Goal: Task Accomplishment & Management: Manage account settings

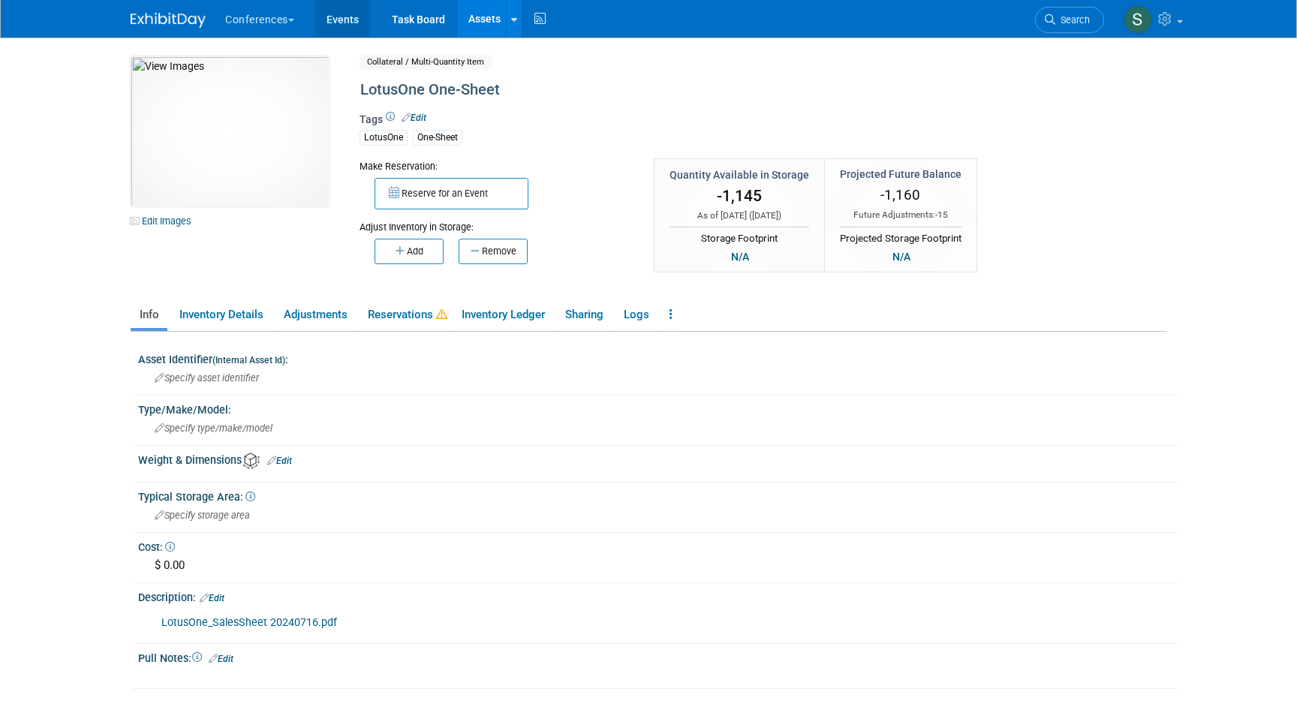
click at [345, 20] on link "Events" at bounding box center [342, 19] width 55 height 38
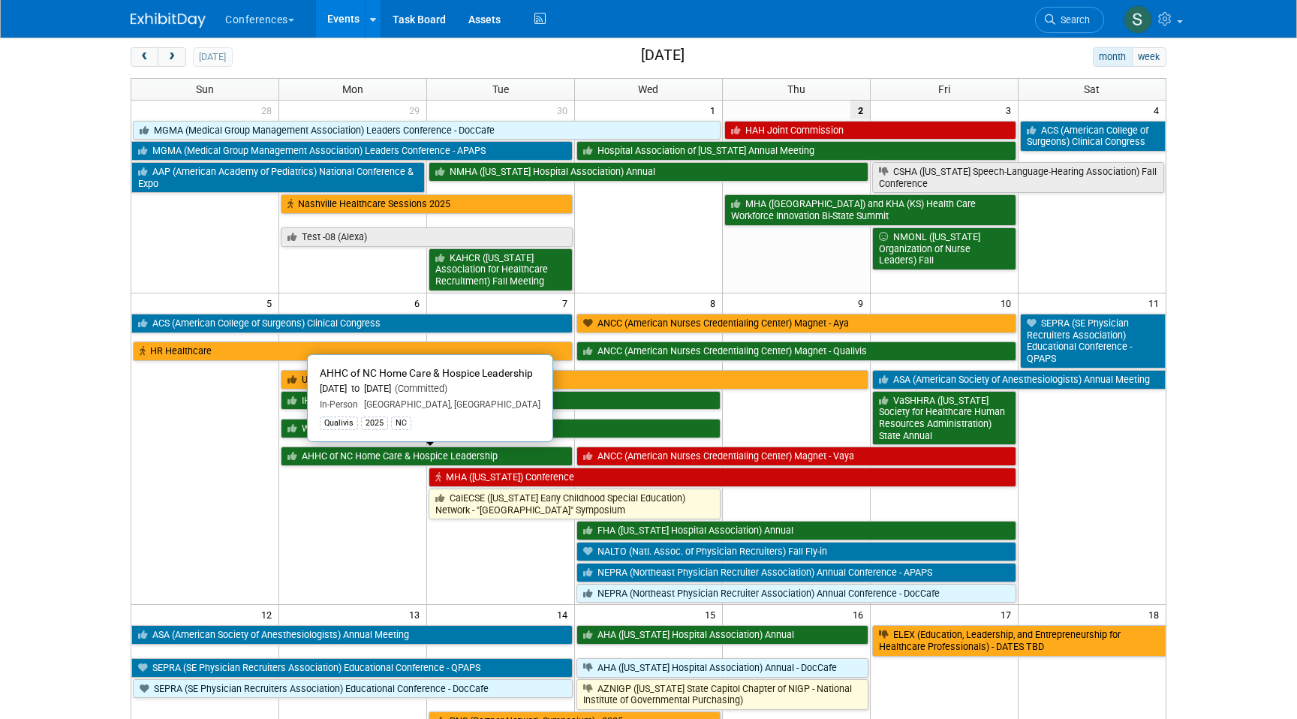
scroll to position [65, 0]
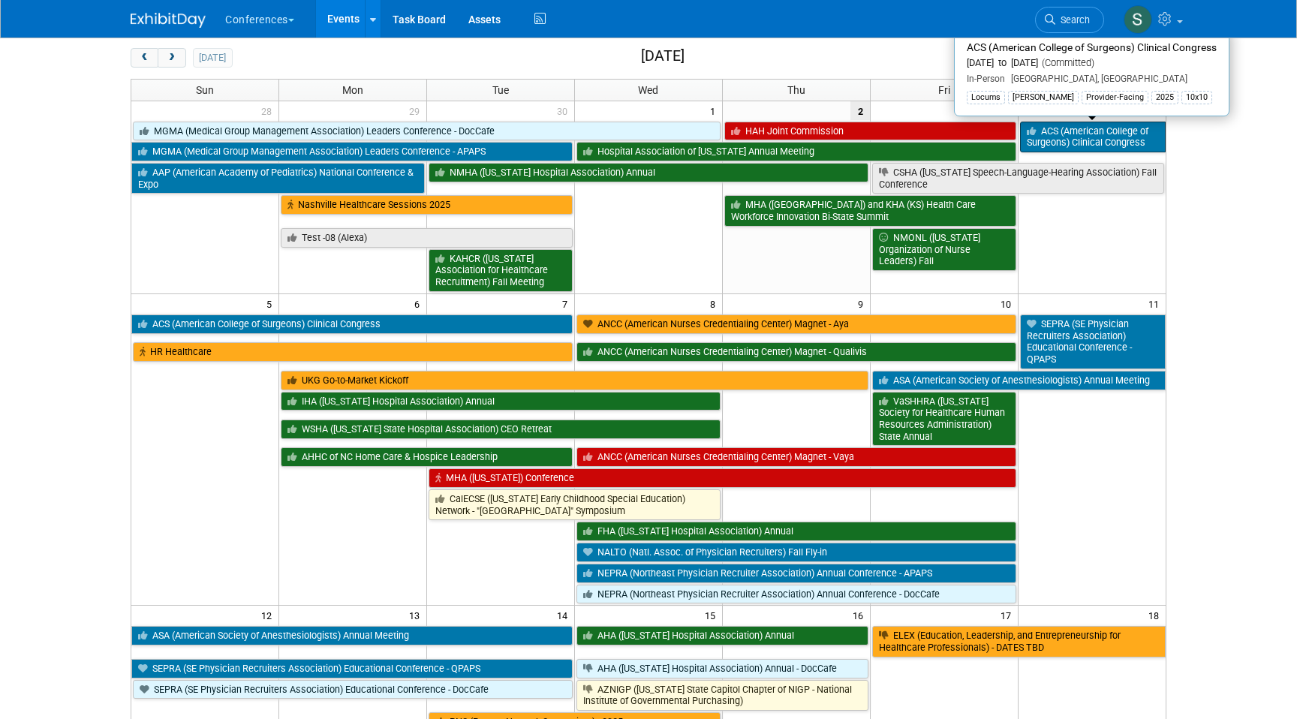
click at [1051, 134] on link "ACS (American College of Surgeons) Clinical Congress" at bounding box center [1093, 137] width 146 height 31
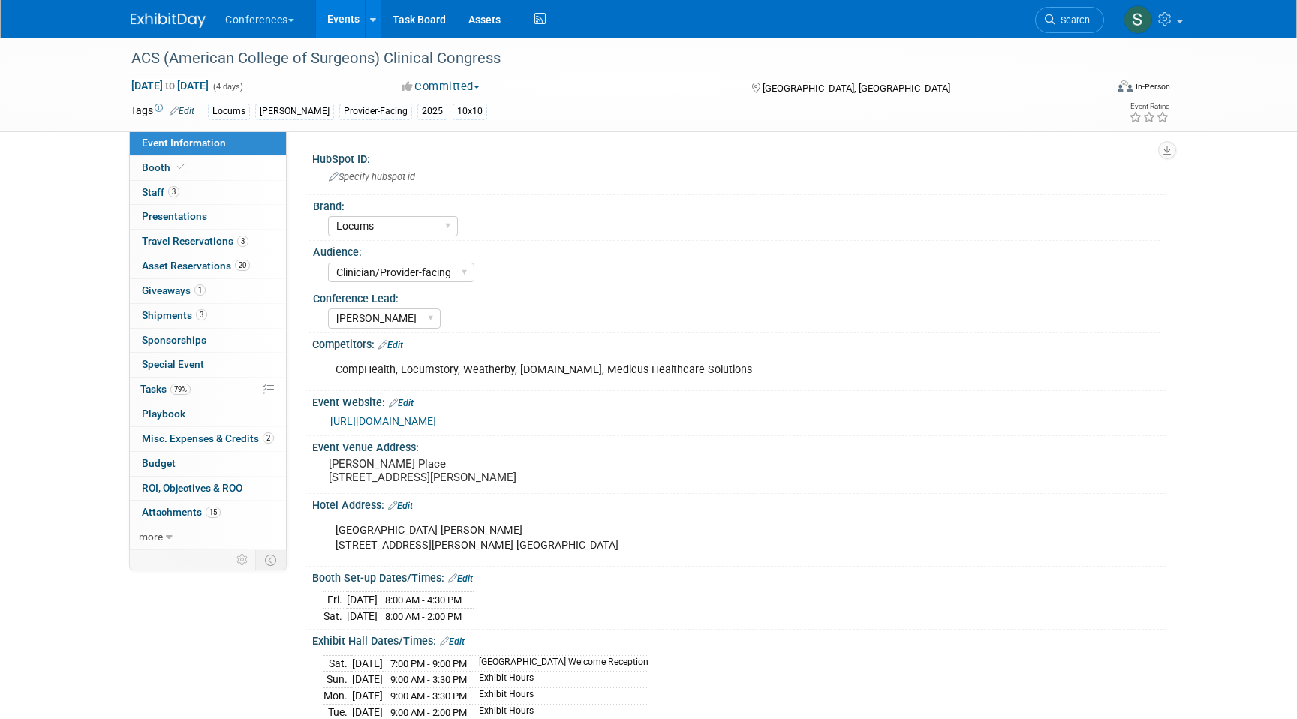
select select "Locums"
select select "Clinician/Provider-facing"
select select "Mel"
click at [190, 191] on link "3 Staff 3" at bounding box center [208, 193] width 156 height 24
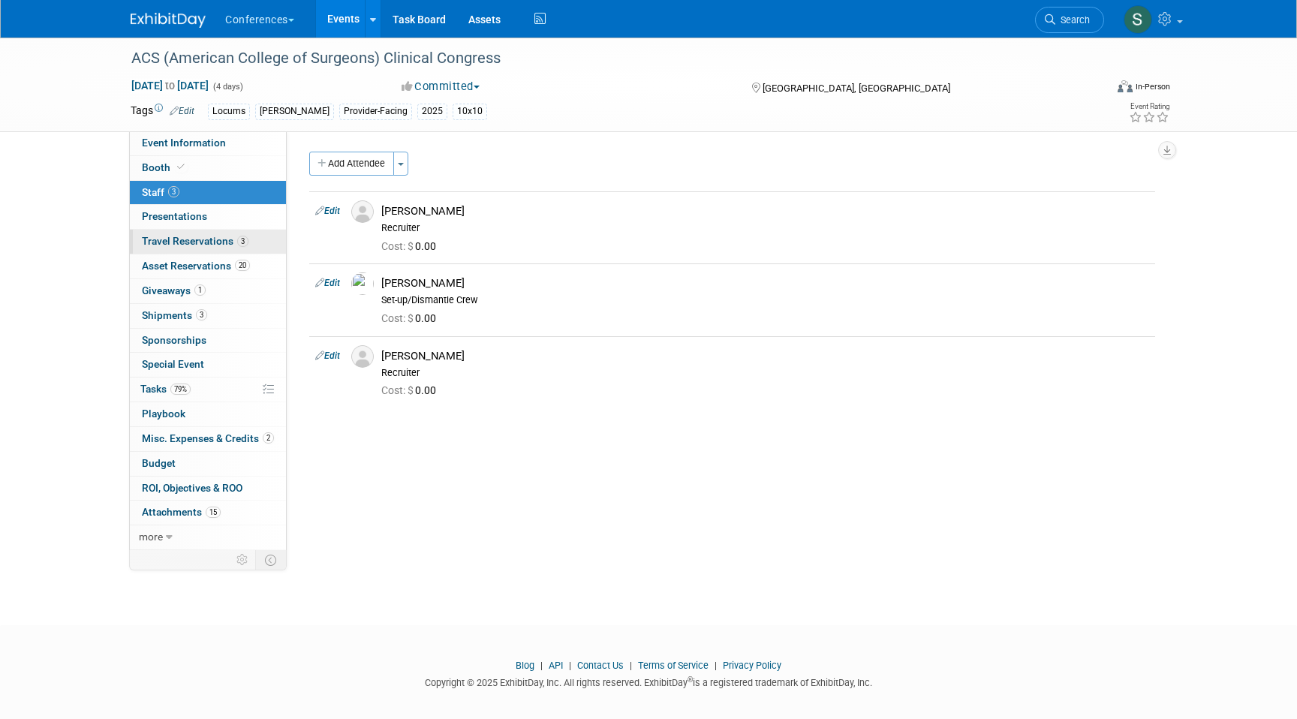
click at [205, 237] on span "Travel Reservations 3" at bounding box center [195, 241] width 107 height 12
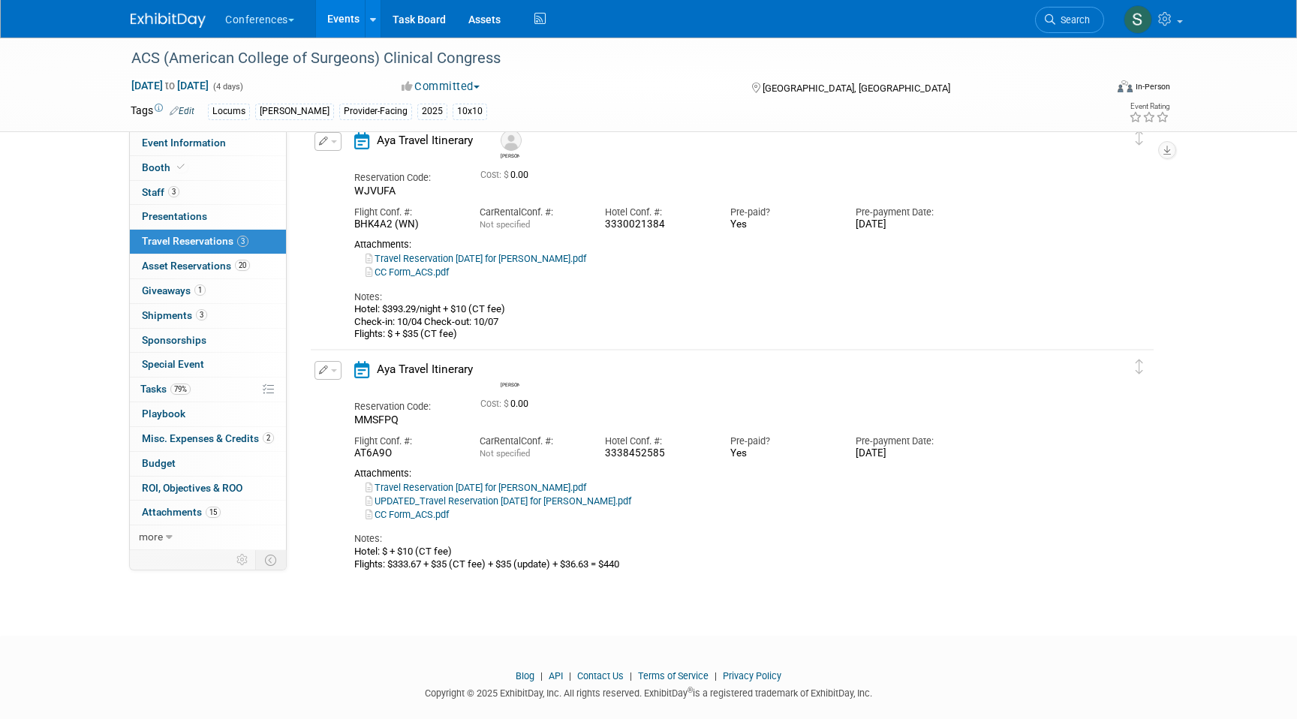
scroll to position [339, 0]
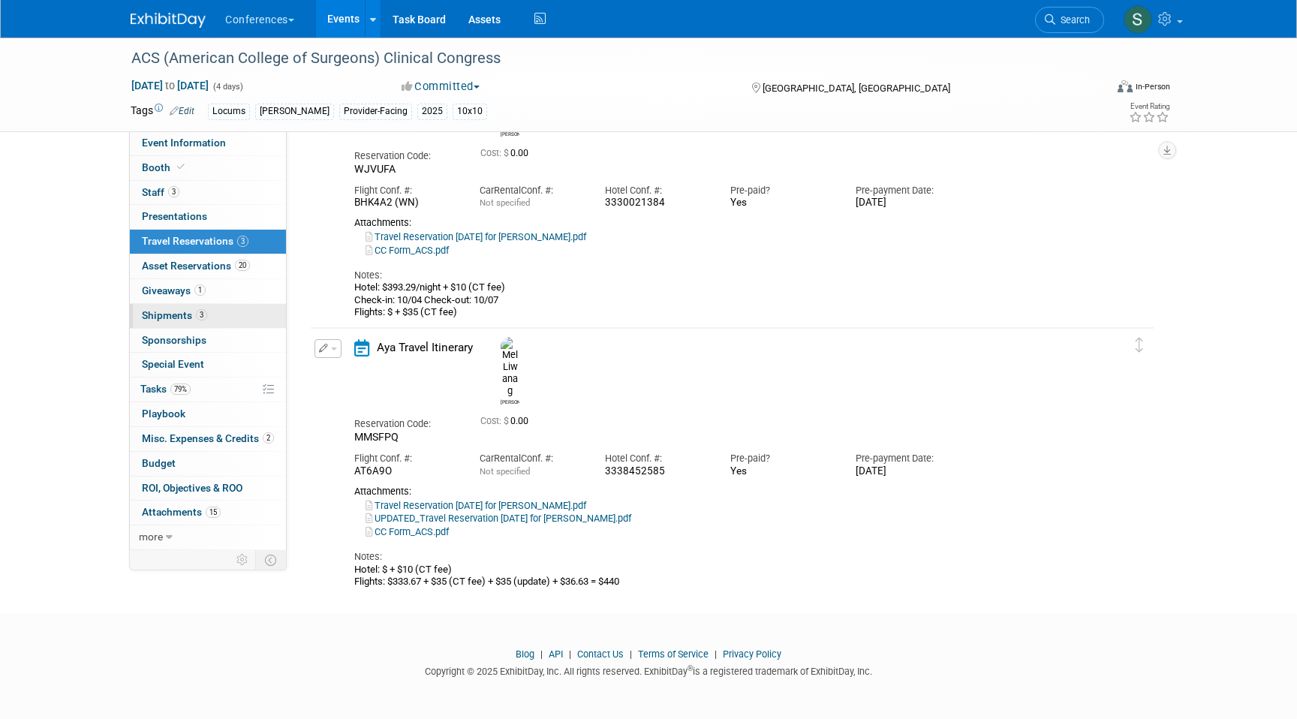
click at [247, 314] on link "3 Shipments 3" at bounding box center [208, 316] width 156 height 24
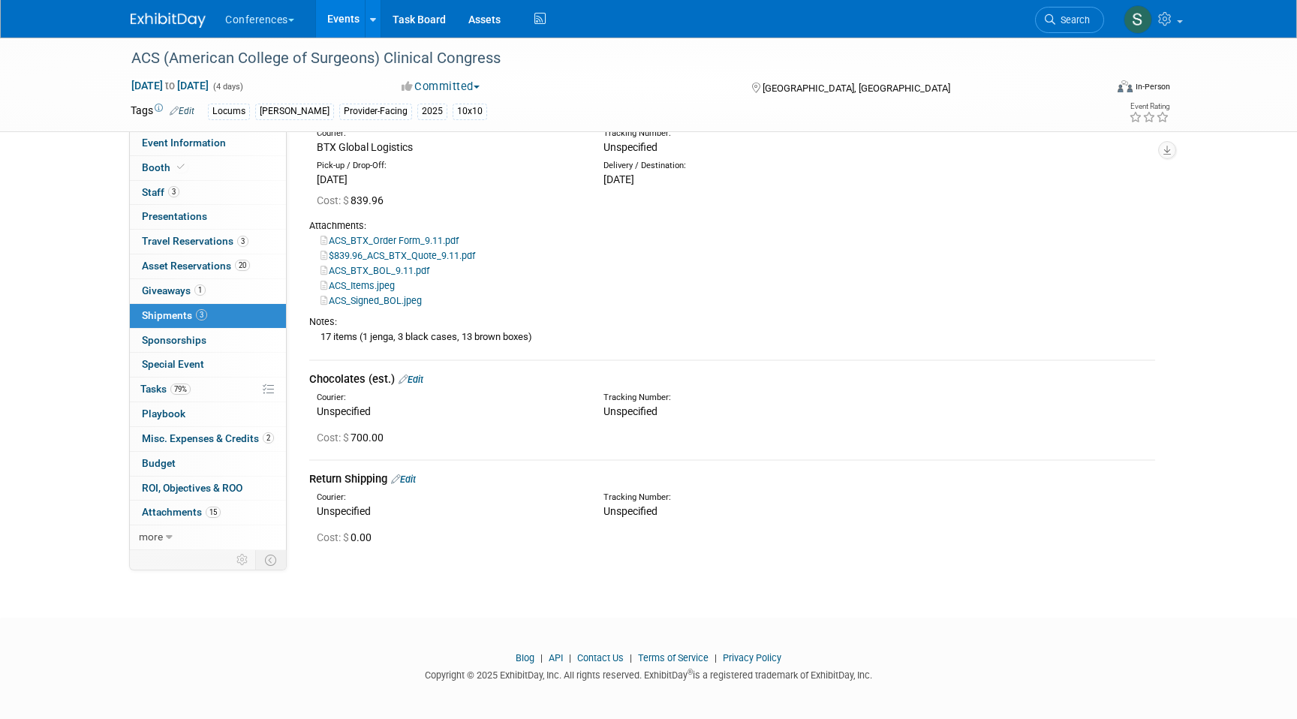
scroll to position [0, 0]
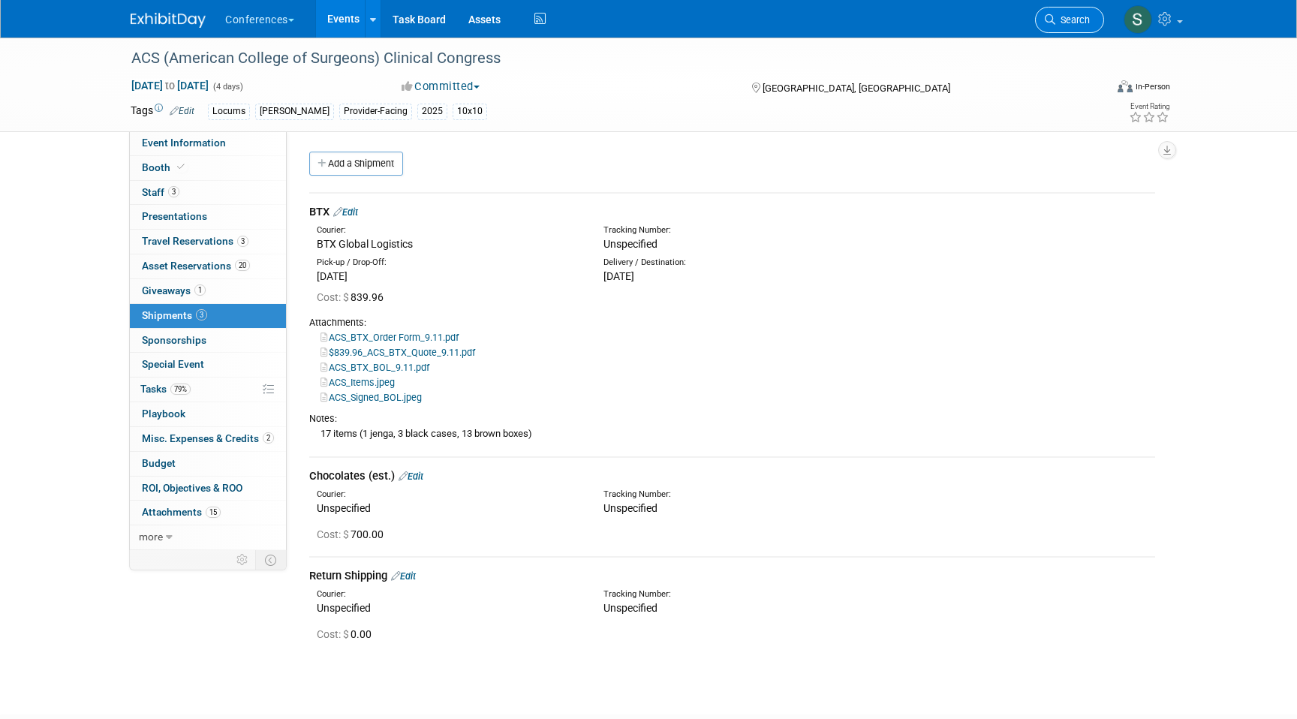
click at [1056, 29] on link "Search" at bounding box center [1069, 20] width 69 height 26
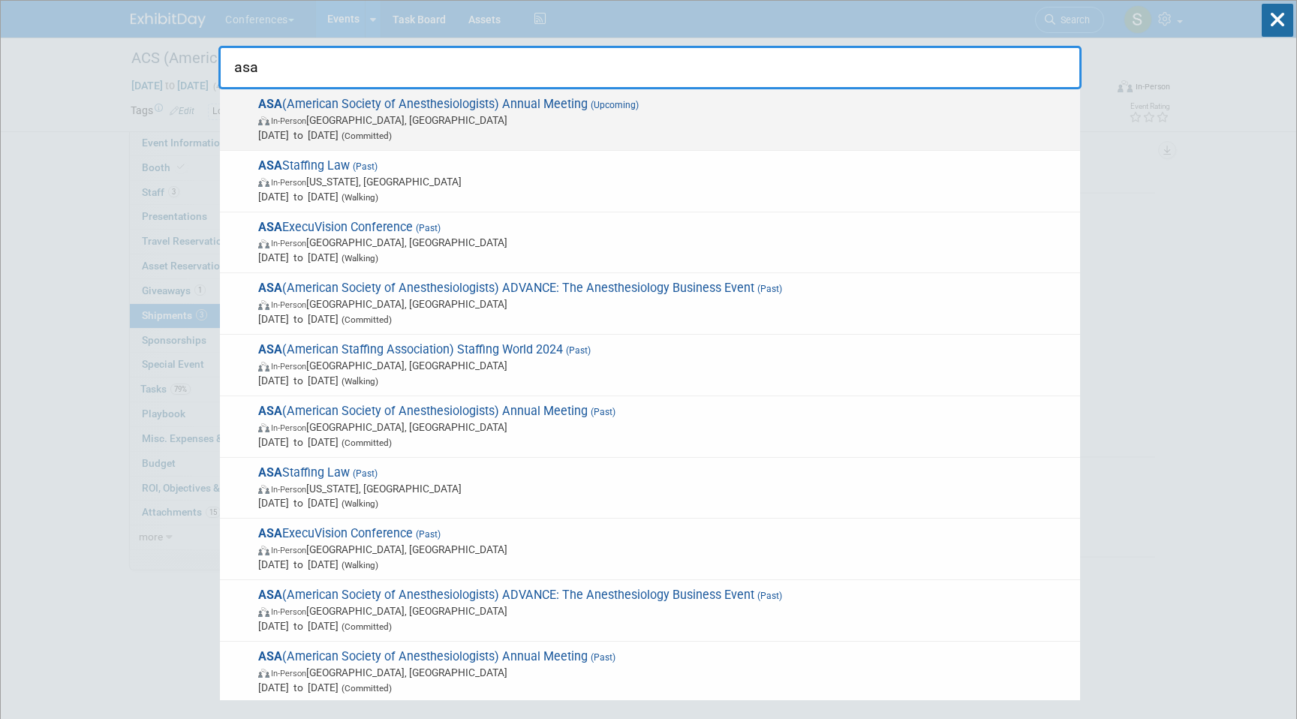
type input "asa"
click at [496, 117] on span "In-Person San Antonio, TX" at bounding box center [665, 120] width 815 height 15
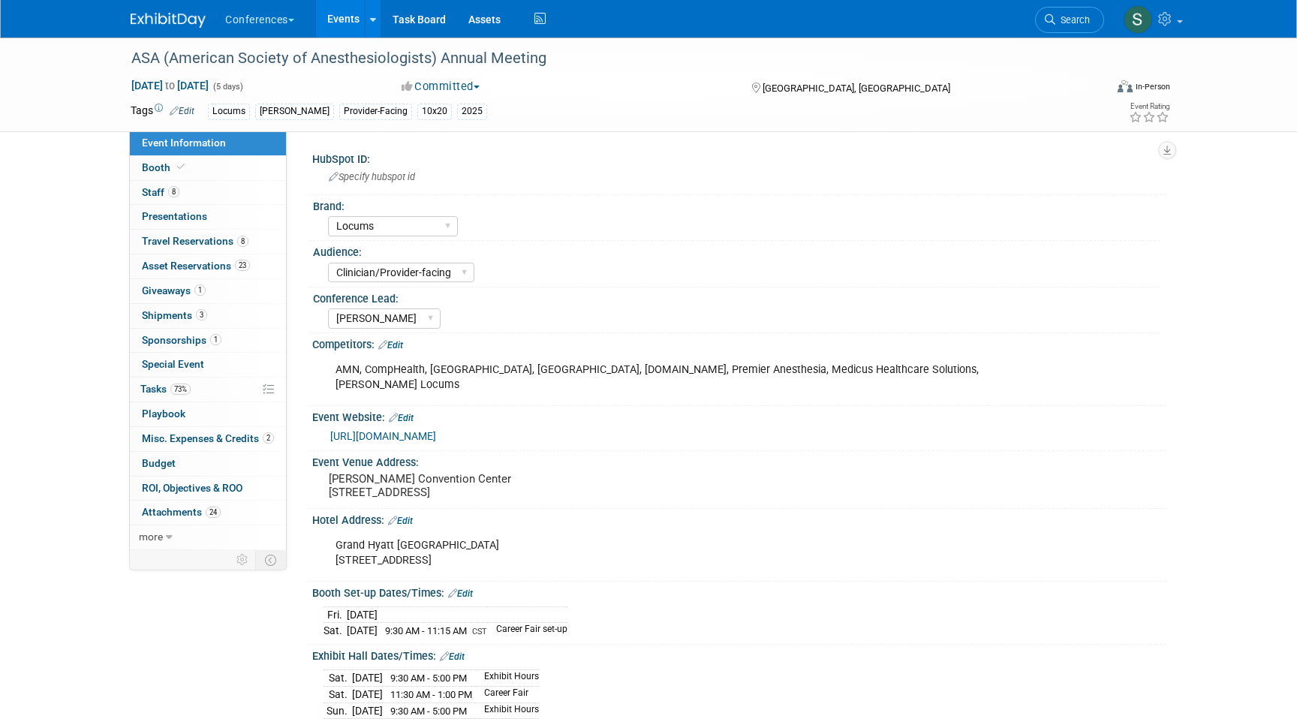
select select "Locums"
select select "Clinician/Provider-facing"
select select "Mel"
click at [249, 261] on span "Asset Reservations 23" at bounding box center [196, 266] width 108 height 12
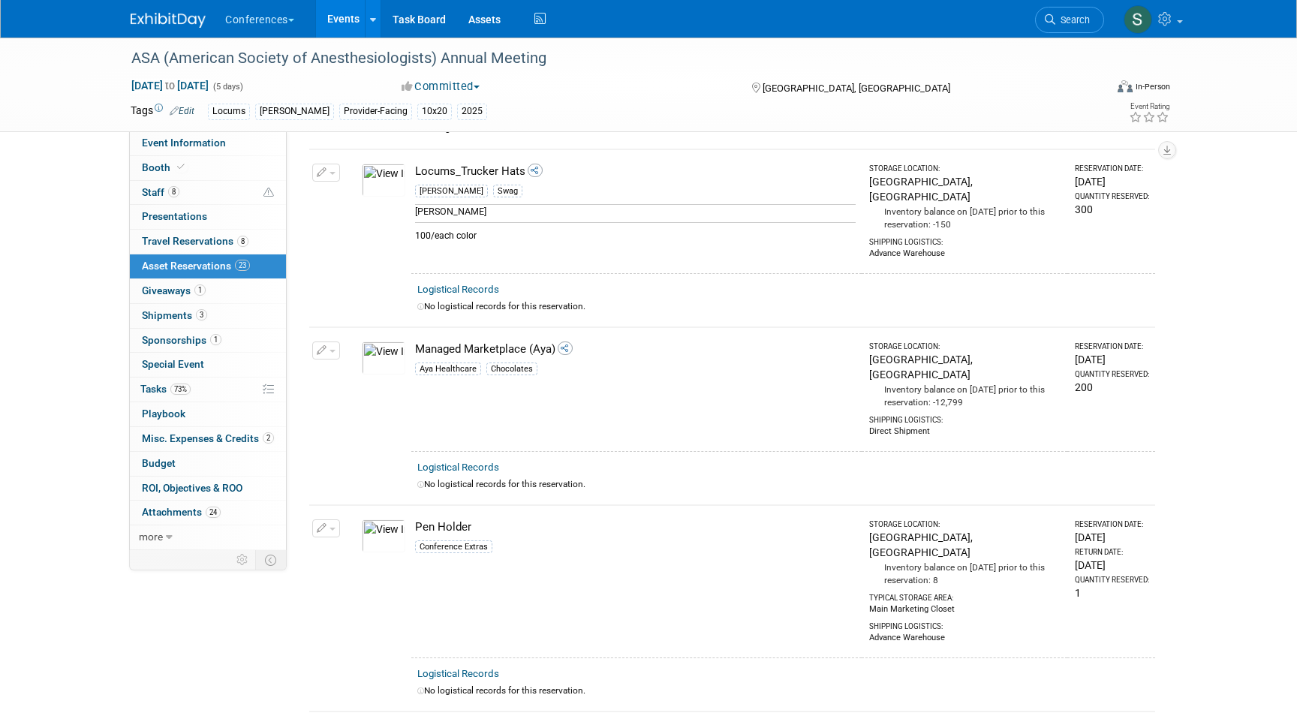
scroll to position [3435, 0]
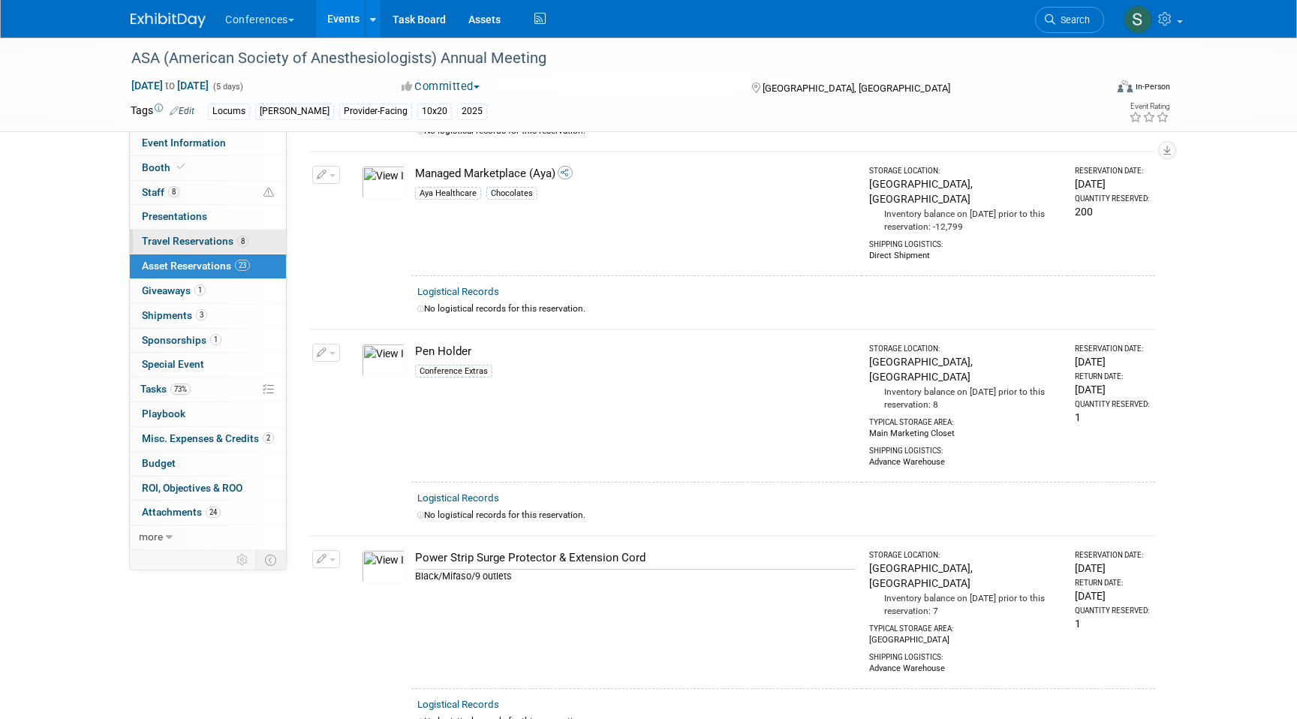
click at [194, 237] on span "Travel Reservations 8" at bounding box center [195, 241] width 107 height 12
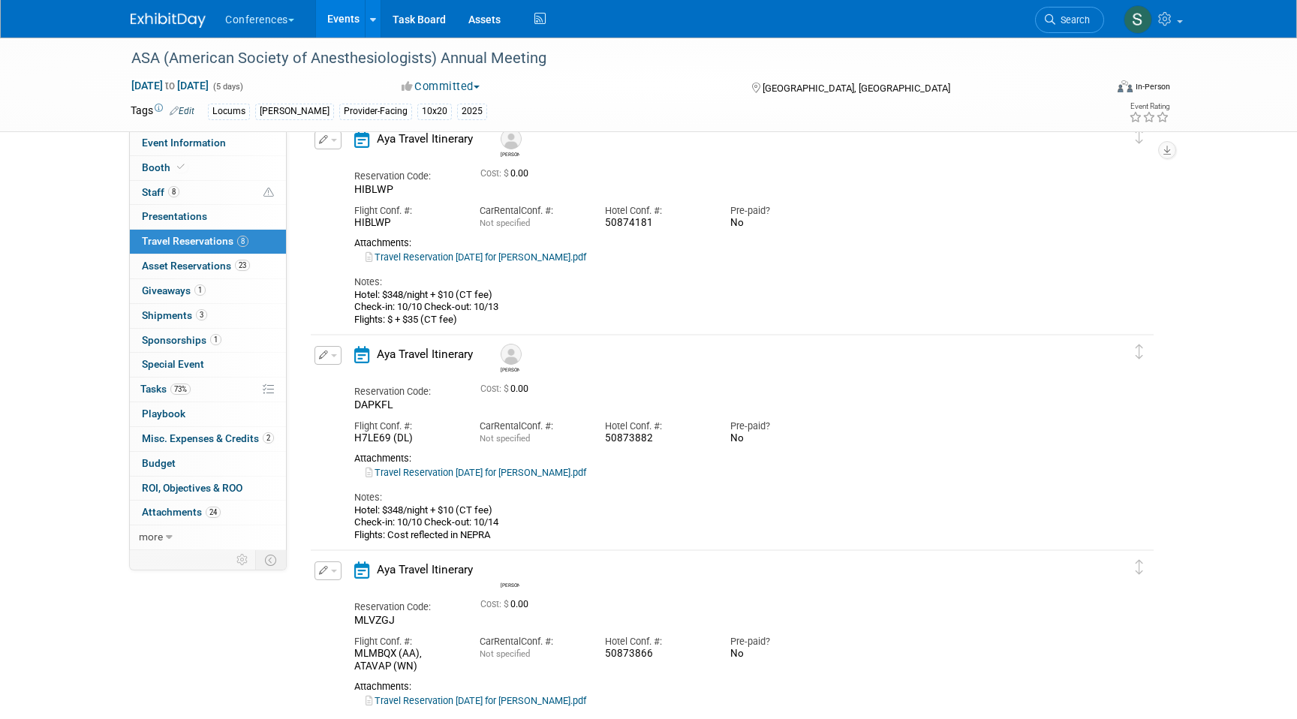
scroll to position [1375, 0]
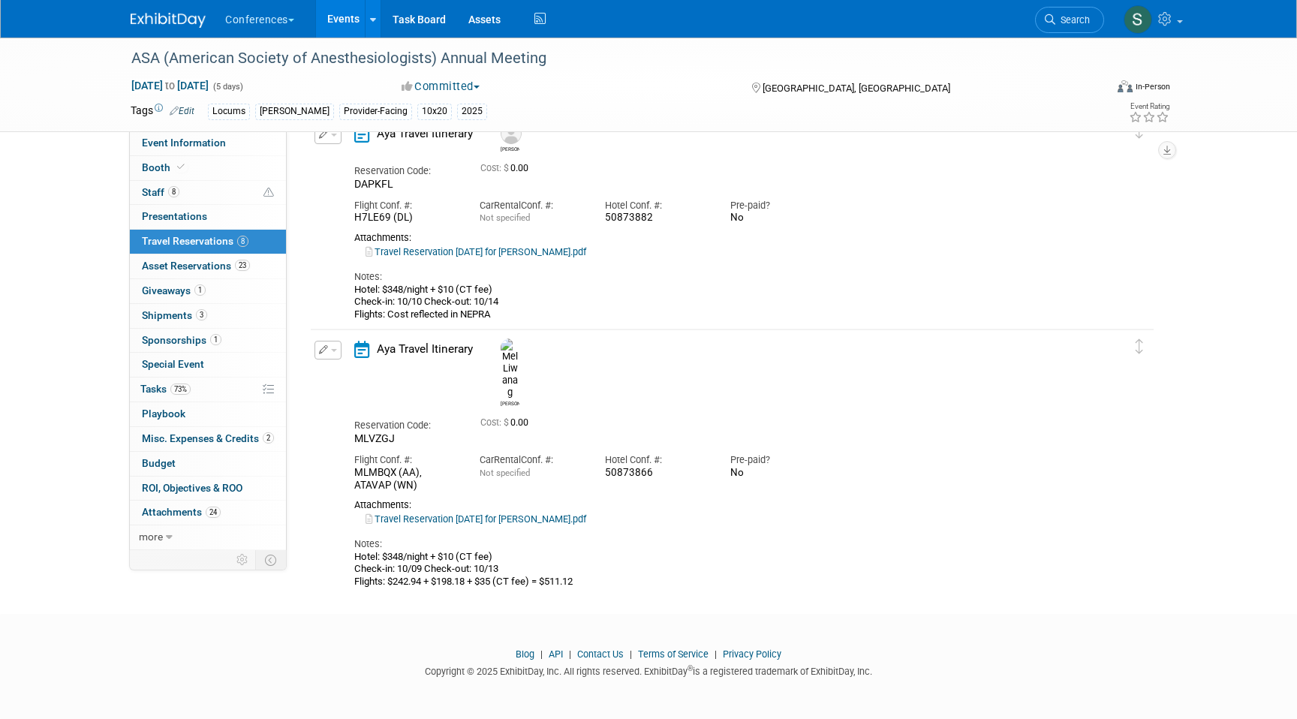
click at [535, 514] on link "Travel Reservation October 09 for MELINDA MANALANG LIWANAG.pdf" at bounding box center [476, 519] width 221 height 11
click at [194, 391] on link "73% Tasks 73%" at bounding box center [208, 390] width 156 height 24
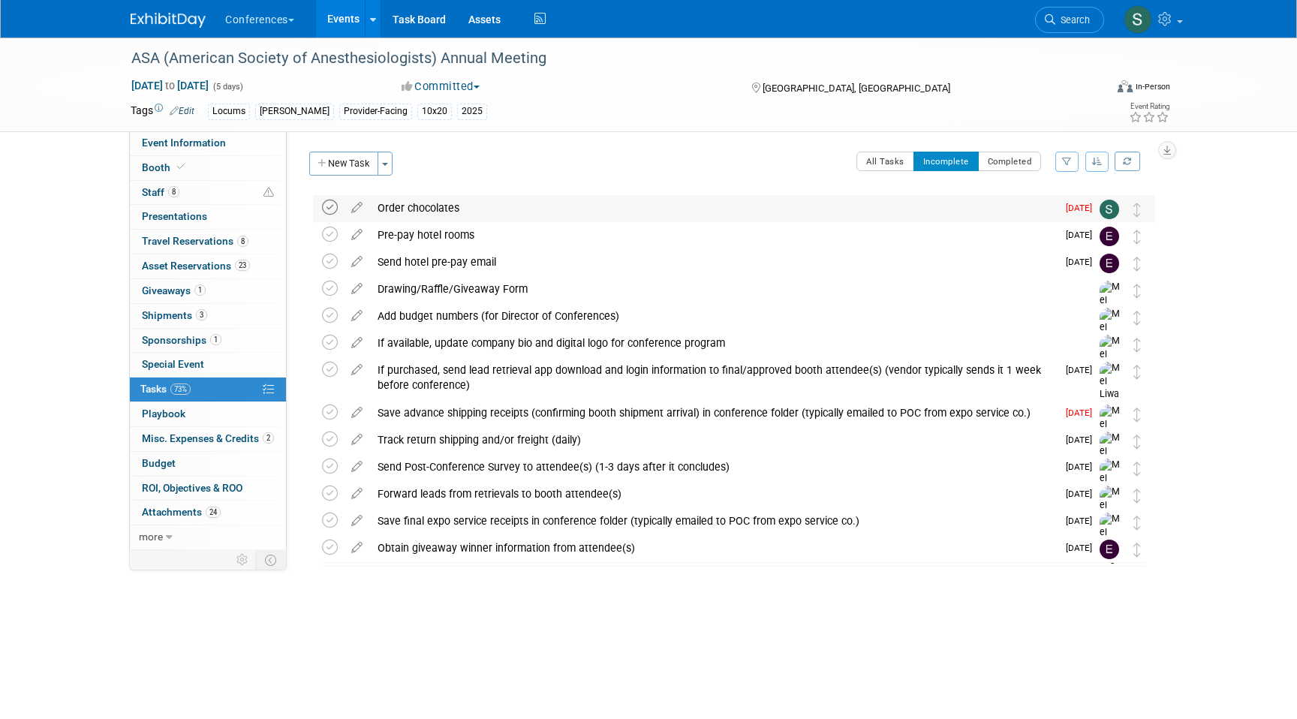
click at [329, 203] on icon at bounding box center [330, 208] width 16 height 16
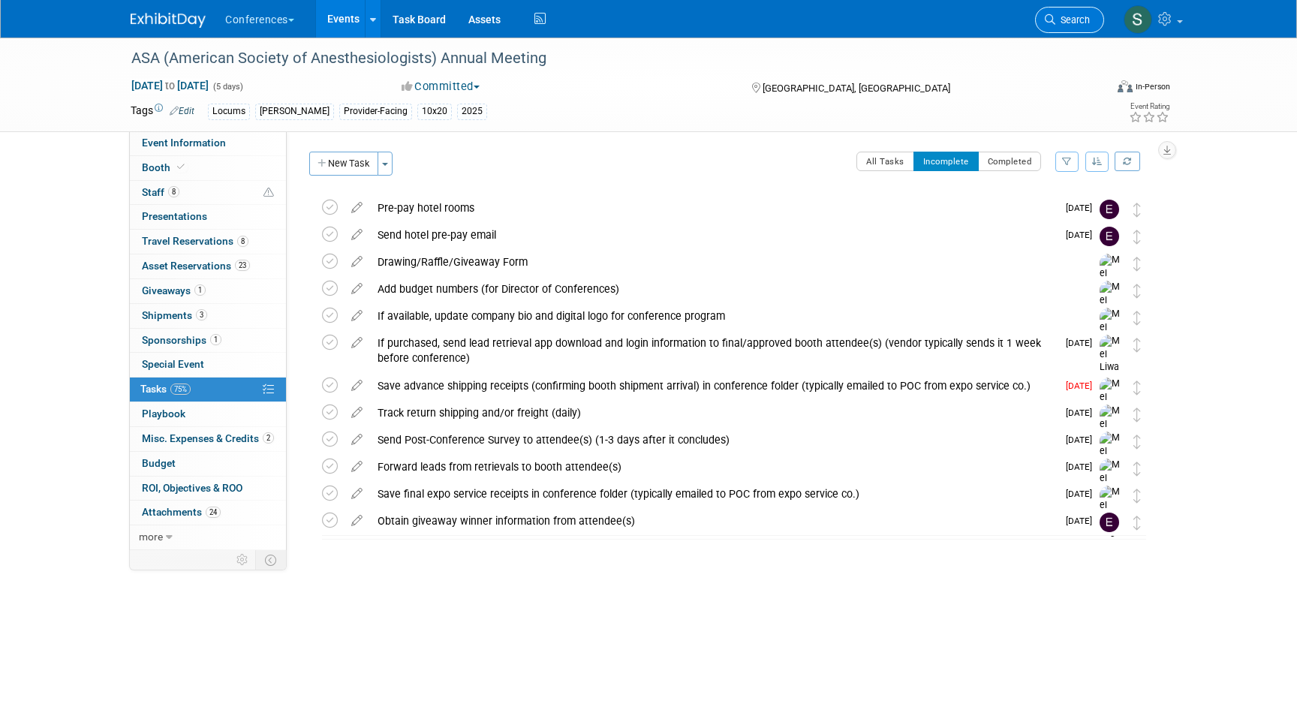
click at [1062, 18] on span "Search" at bounding box center [1073, 19] width 35 height 11
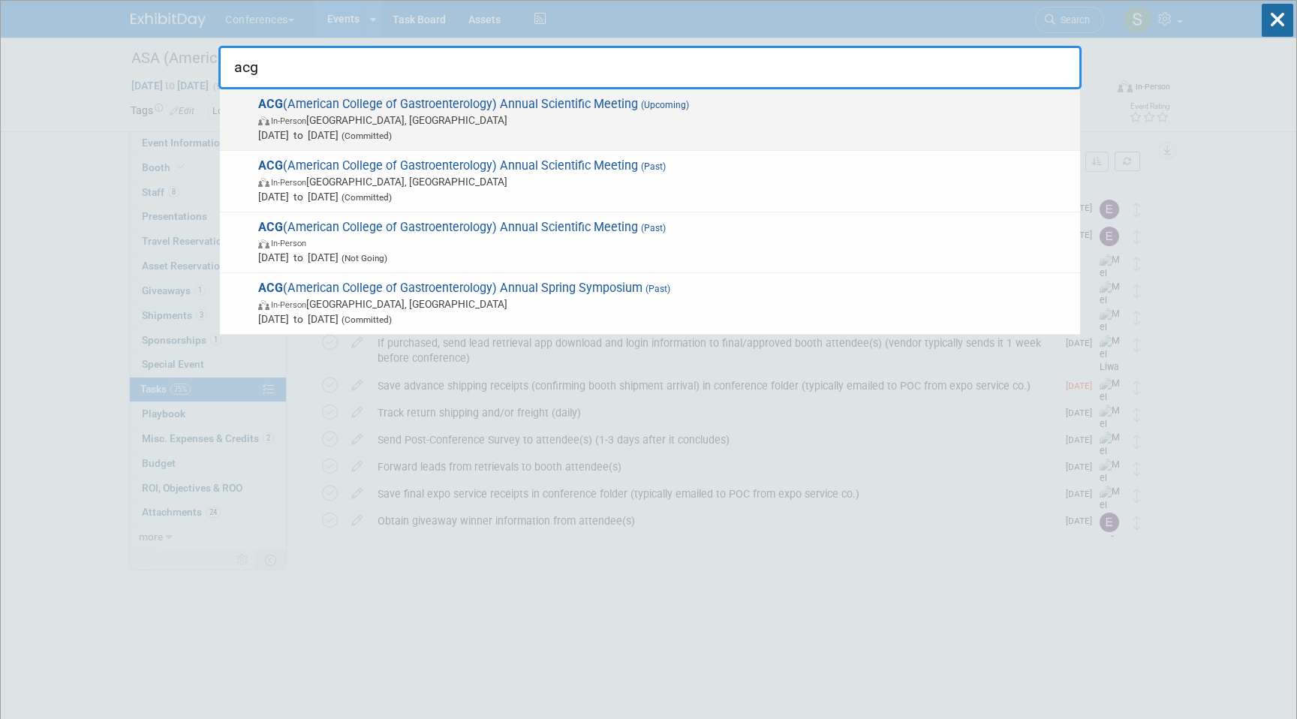
type input "acg"
click at [515, 122] on span "In-Person Phoenix, AZ" at bounding box center [665, 120] width 815 height 15
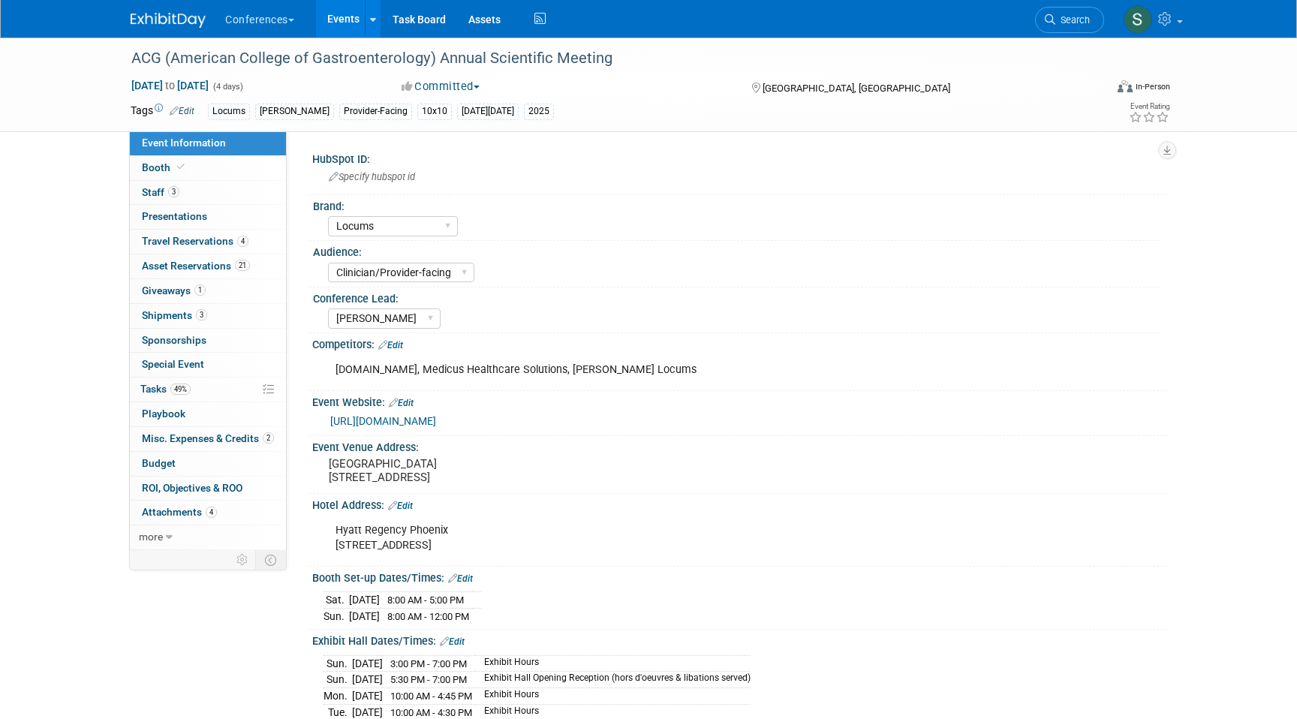
select select "Locums"
select select "Clinician/Provider-facing"
select select "[PERSON_NAME]"
click at [242, 262] on span "21" at bounding box center [242, 265] width 15 height 11
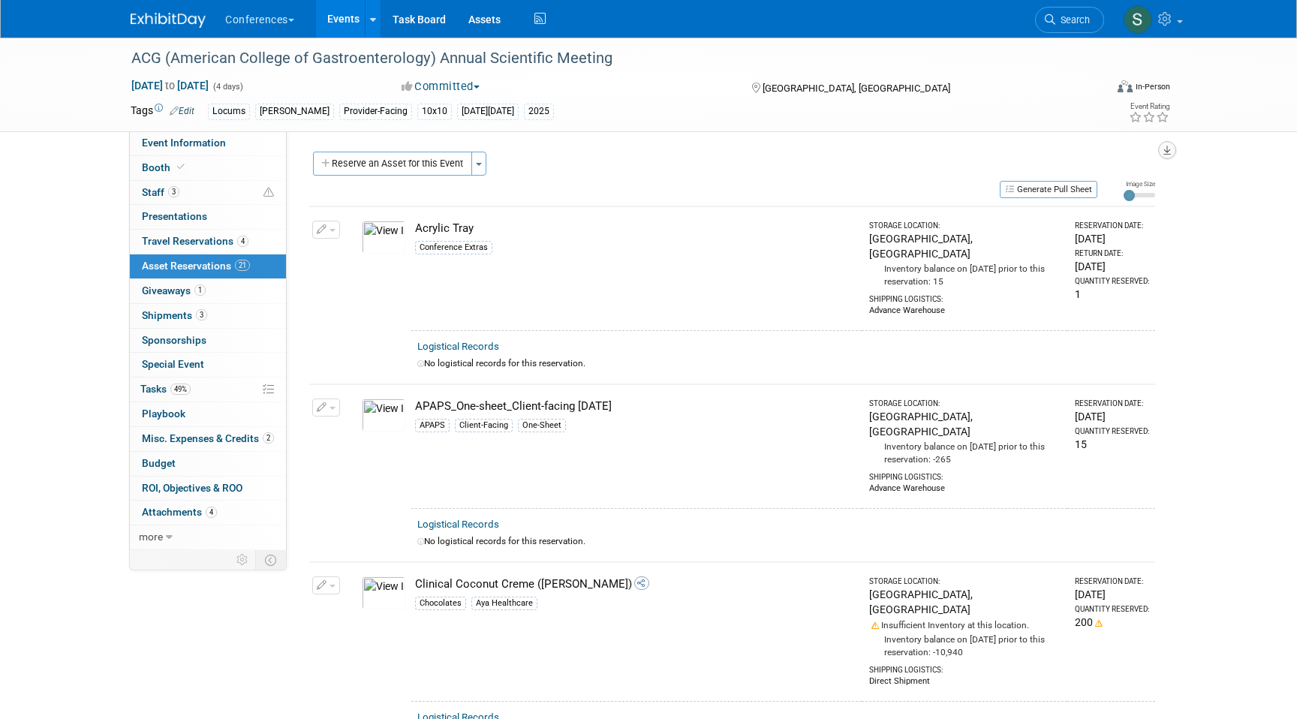
click at [1164, 154] on icon "button" at bounding box center [1168, 151] width 8 height 10
click at [1081, 188] on link "Export tab to PDF" at bounding box center [1077, 193] width 175 height 21
click at [1084, 17] on span "Search" at bounding box center [1073, 19] width 35 height 11
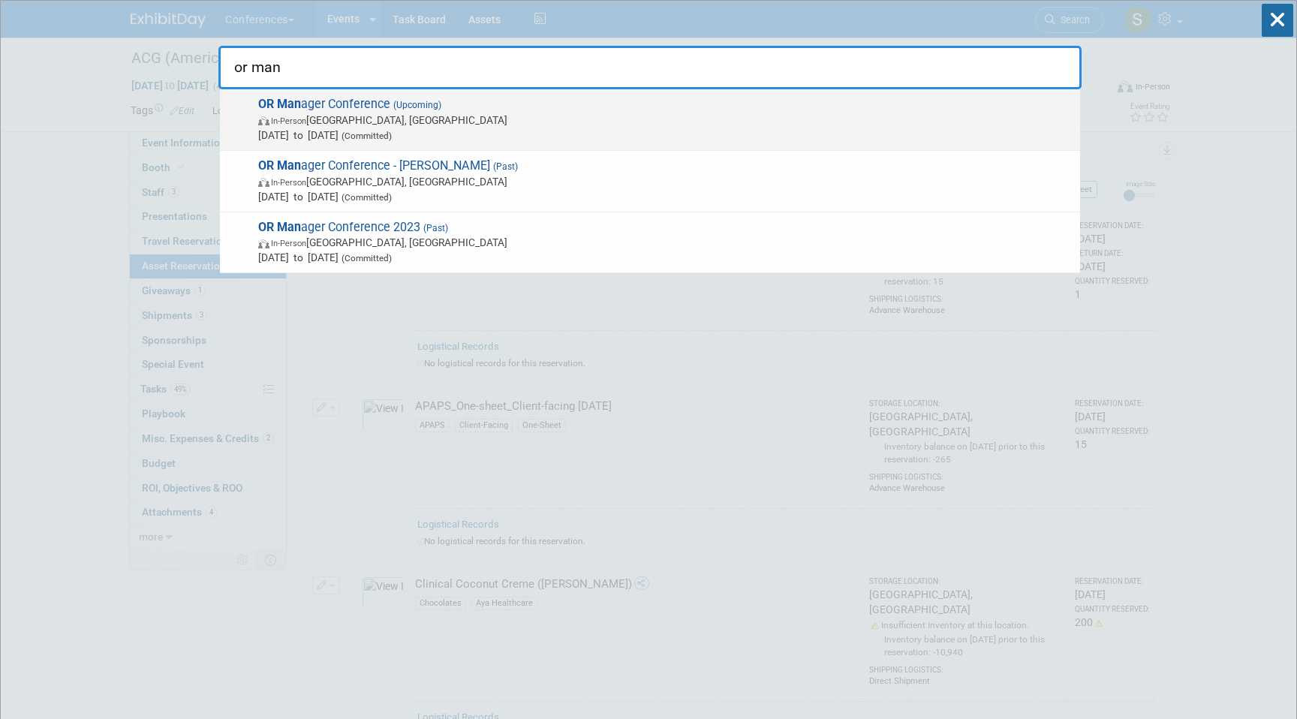
type input "or man"
click at [684, 141] on span "Oct 28, 2025 to Oct 30, 2025 (Committed)" at bounding box center [665, 135] width 815 height 15
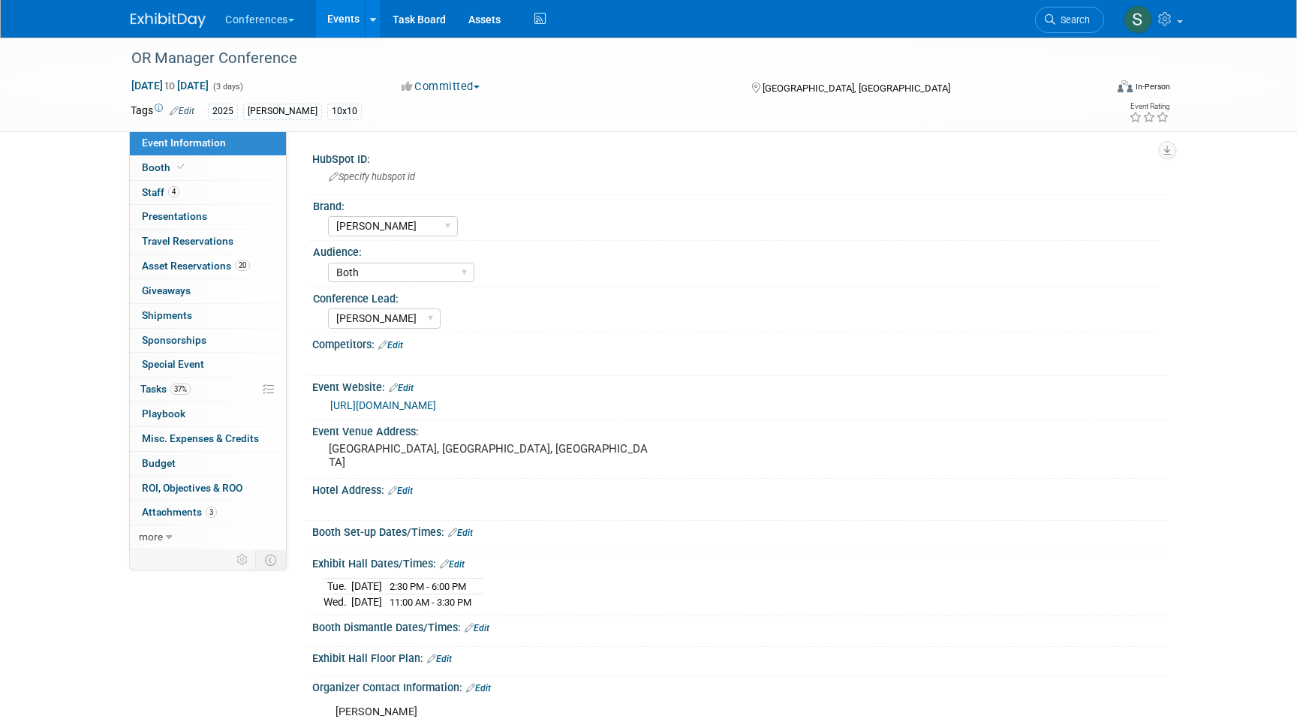
select select "[PERSON_NAME]"
select select "Both"
select select "[PERSON_NAME]"
click at [255, 264] on link "20 Asset Reservations 20" at bounding box center [208, 267] width 156 height 24
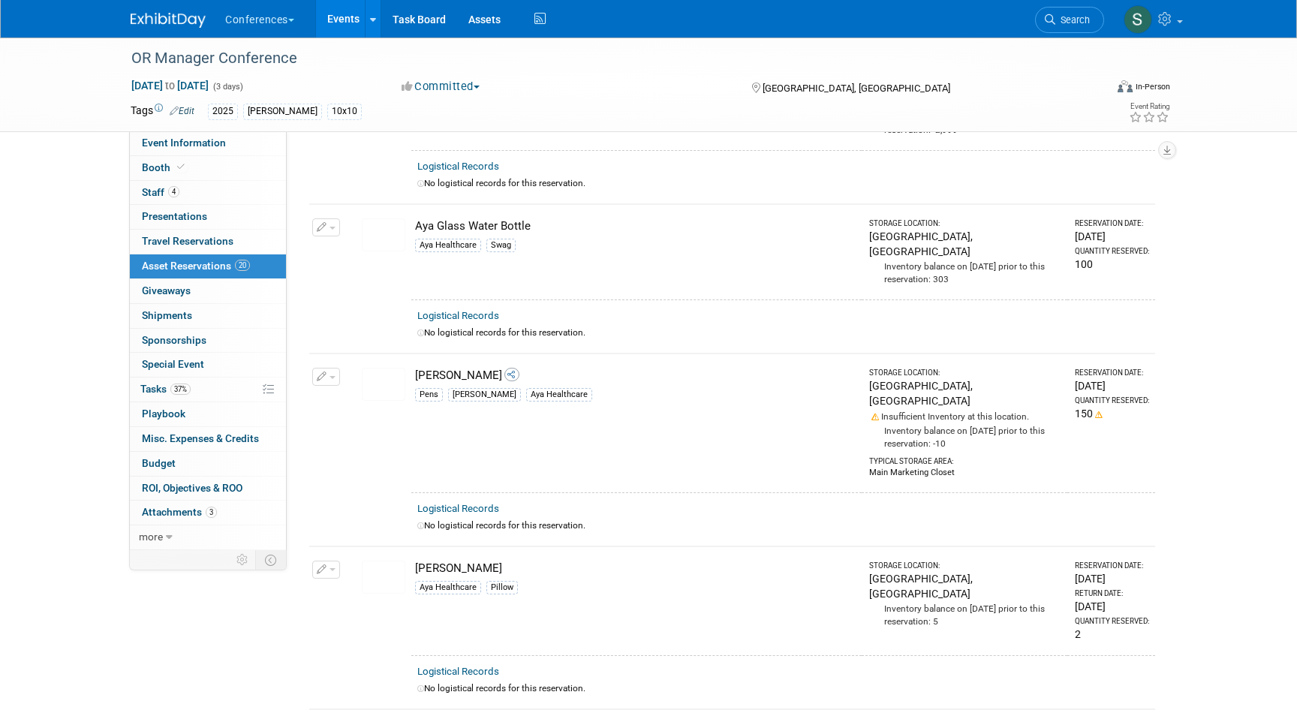
scroll to position [535, 0]
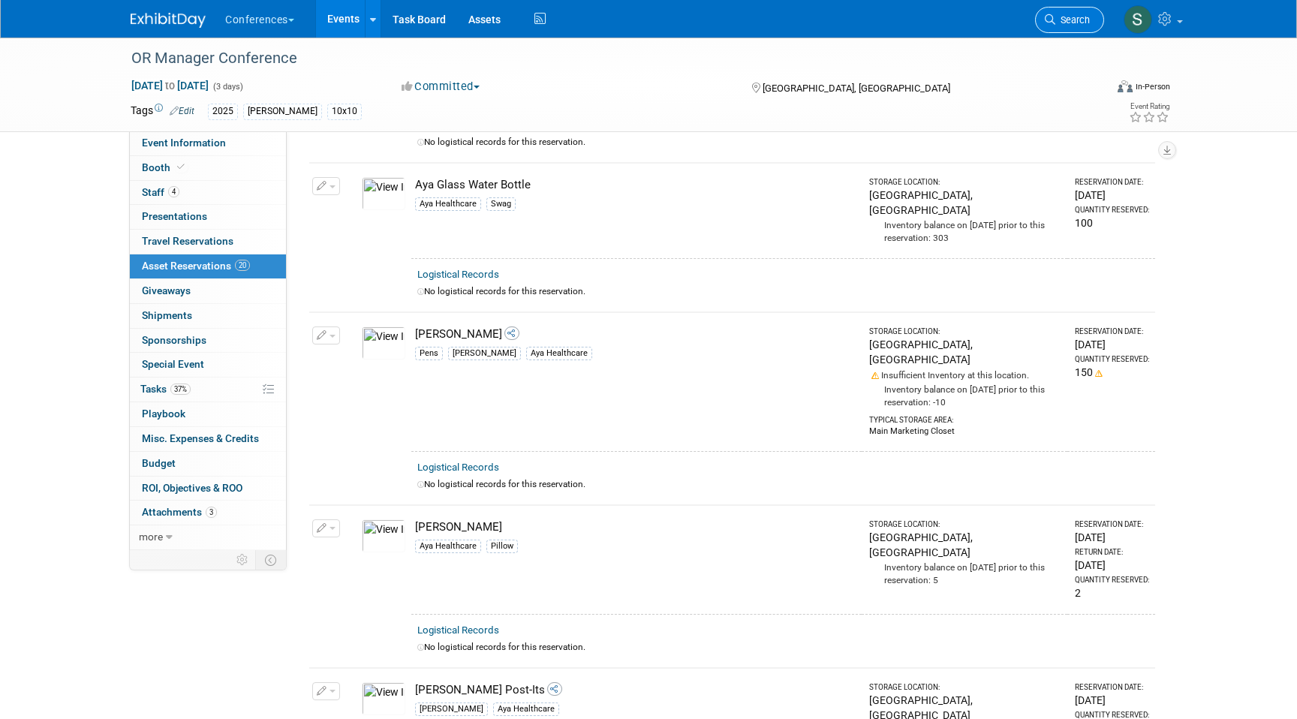
click at [1072, 8] on link "Search" at bounding box center [1069, 20] width 69 height 26
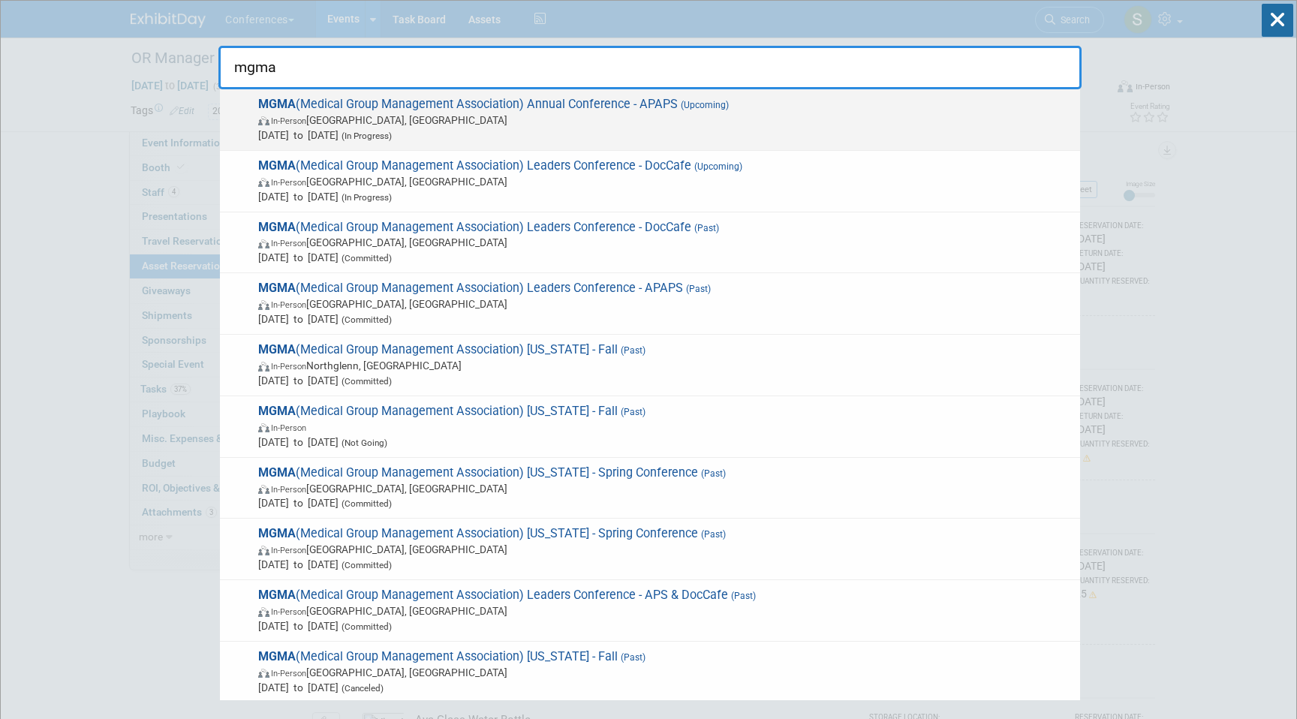
type input "mgma"
click at [392, 137] on span "(In Progress)" at bounding box center [365, 136] width 53 height 11
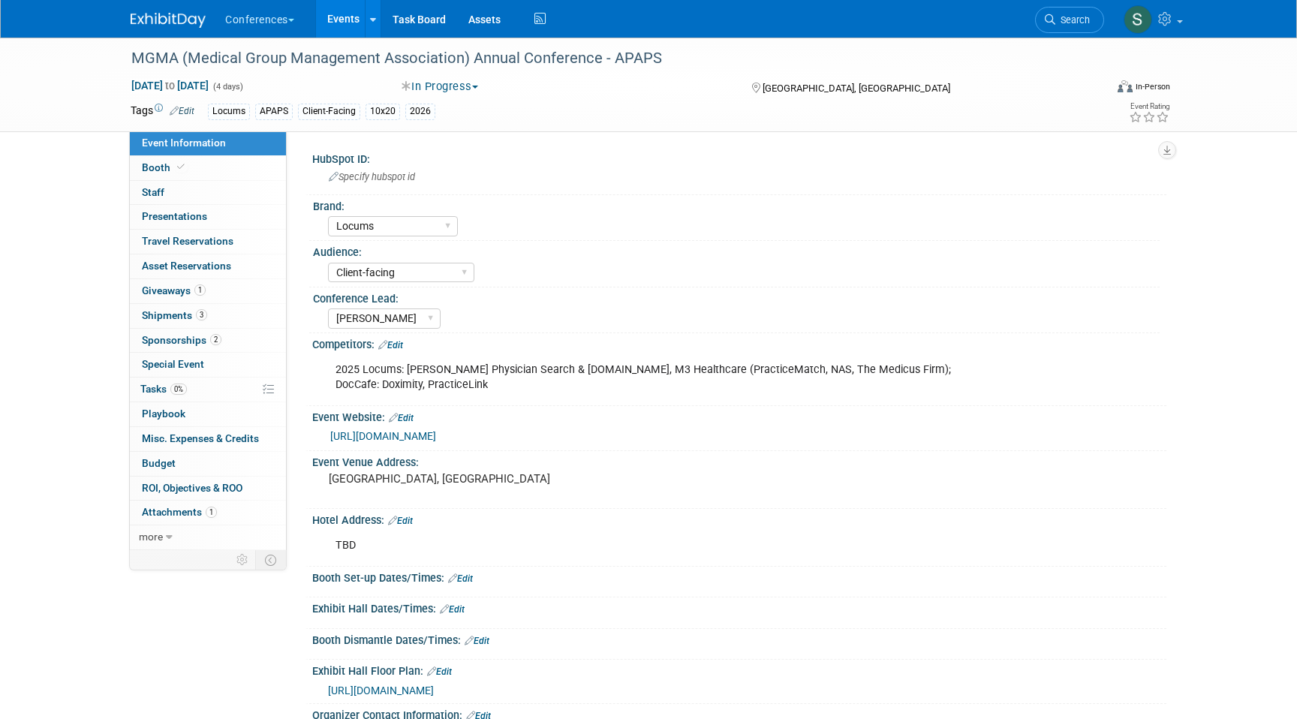
select select "Locums"
select select "Client-facing"
select select "[PERSON_NAME]"
click at [1070, 19] on span "Search" at bounding box center [1073, 19] width 35 height 11
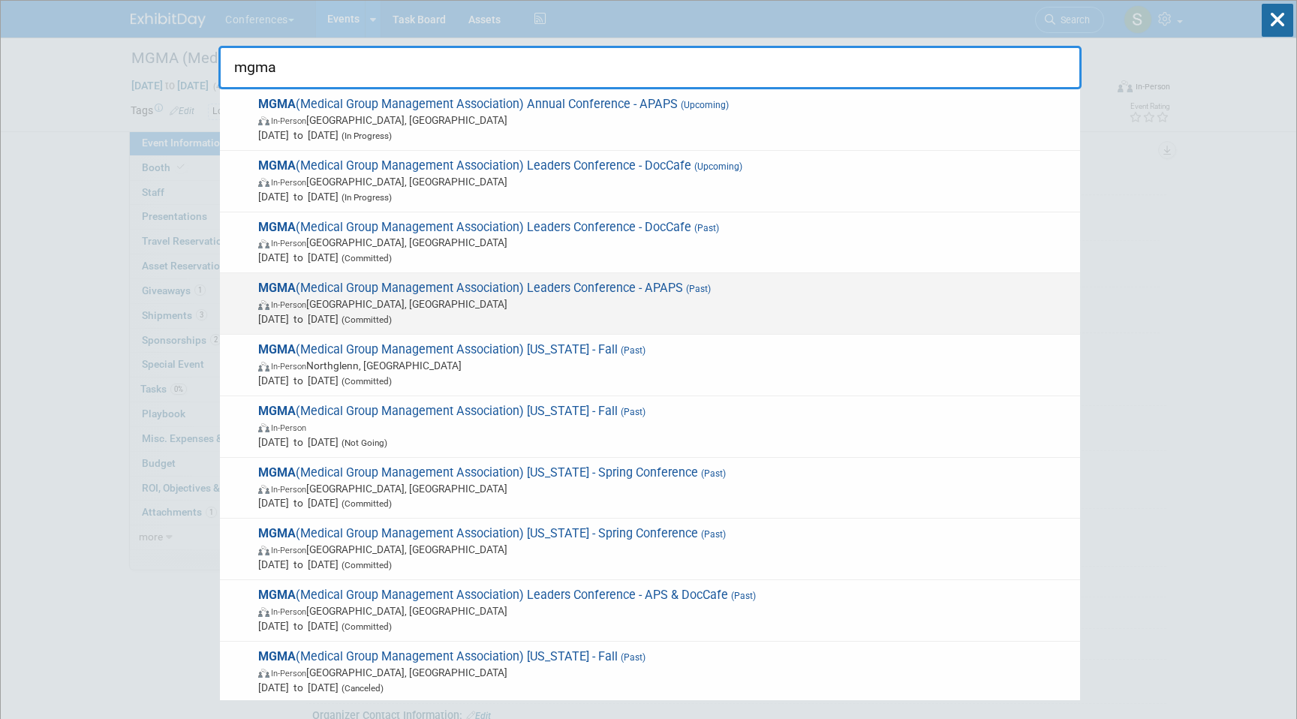
type input "mgma"
click at [669, 285] on span "MGMA (Medical Group Management Association) Leaders Conference - APAPS (Past) I…" at bounding box center [663, 304] width 819 height 46
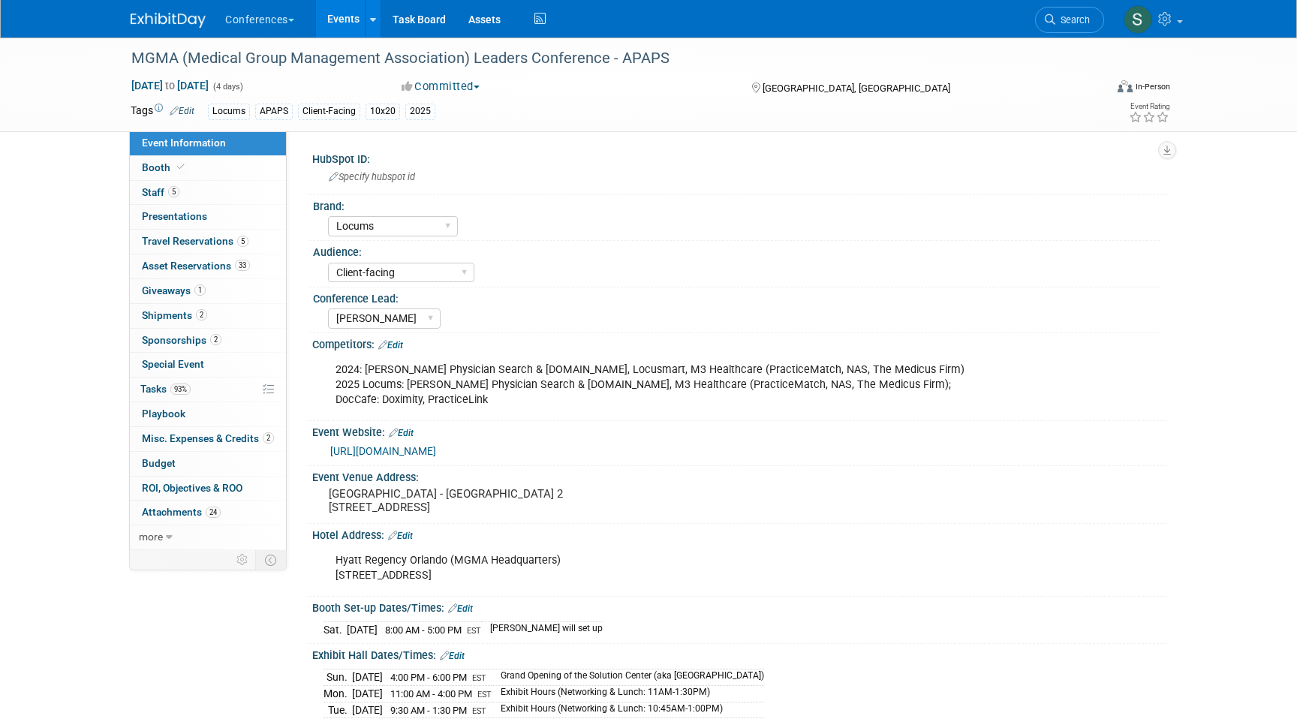
select select "Locums"
select select "Client-facing"
select select "[PERSON_NAME]"
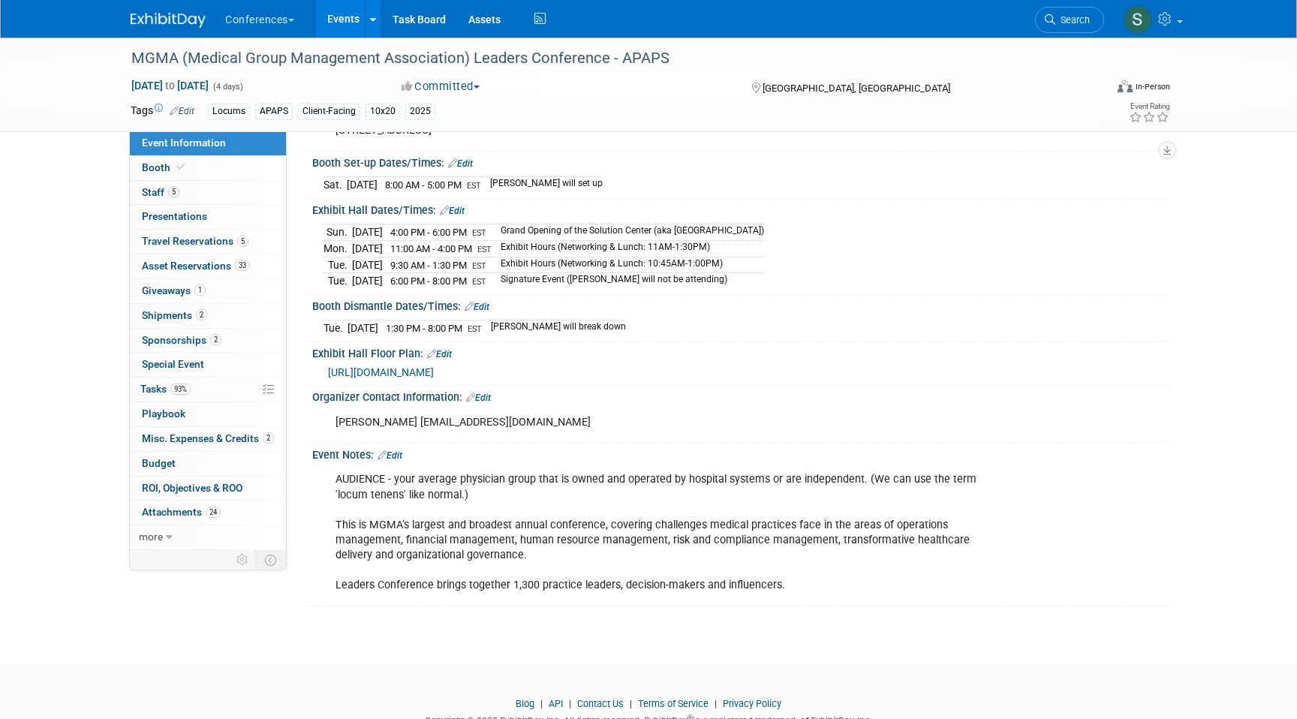
scroll to position [447, 0]
click at [1065, 8] on link "Search" at bounding box center [1069, 20] width 69 height 26
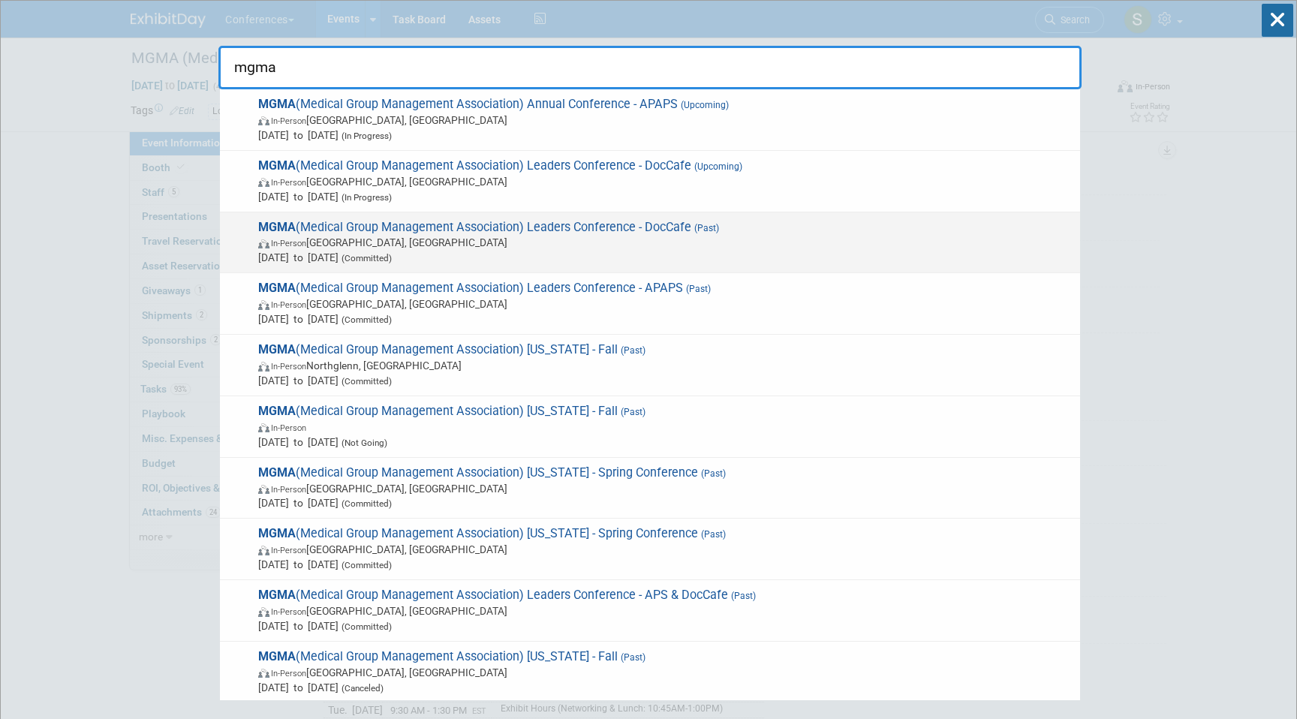
type input "mgma"
click at [676, 221] on span "MGMA (Medical Group Management Association) Leaders Conference - DocCafe (Past)…" at bounding box center [663, 243] width 819 height 46
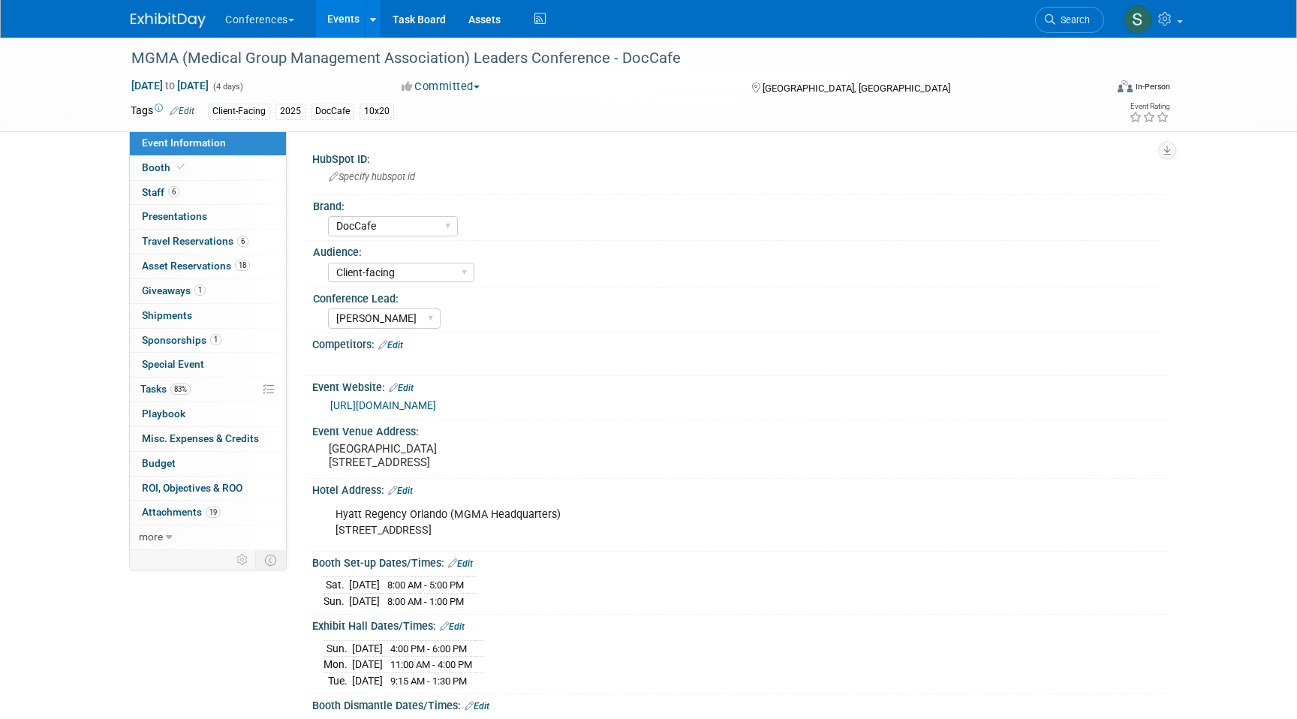
select select "DocCafe"
select select "Client-facing"
select select "[PERSON_NAME]"
click at [1050, 14] on icon at bounding box center [1050, 19] width 11 height 11
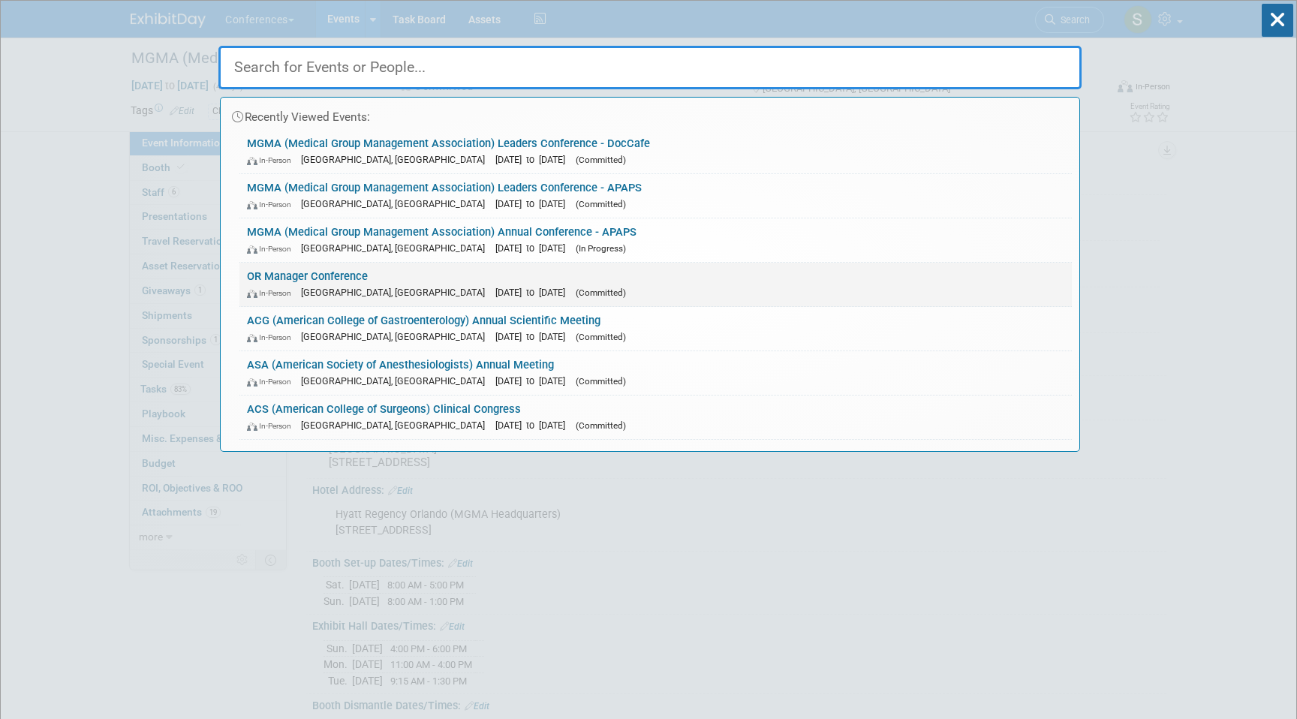
click at [383, 273] on link "OR Manager Conference In-Person Anaheim, CA Oct 28, 2025 to Oct 30, 2025 (Commi…" at bounding box center [655, 285] width 833 height 44
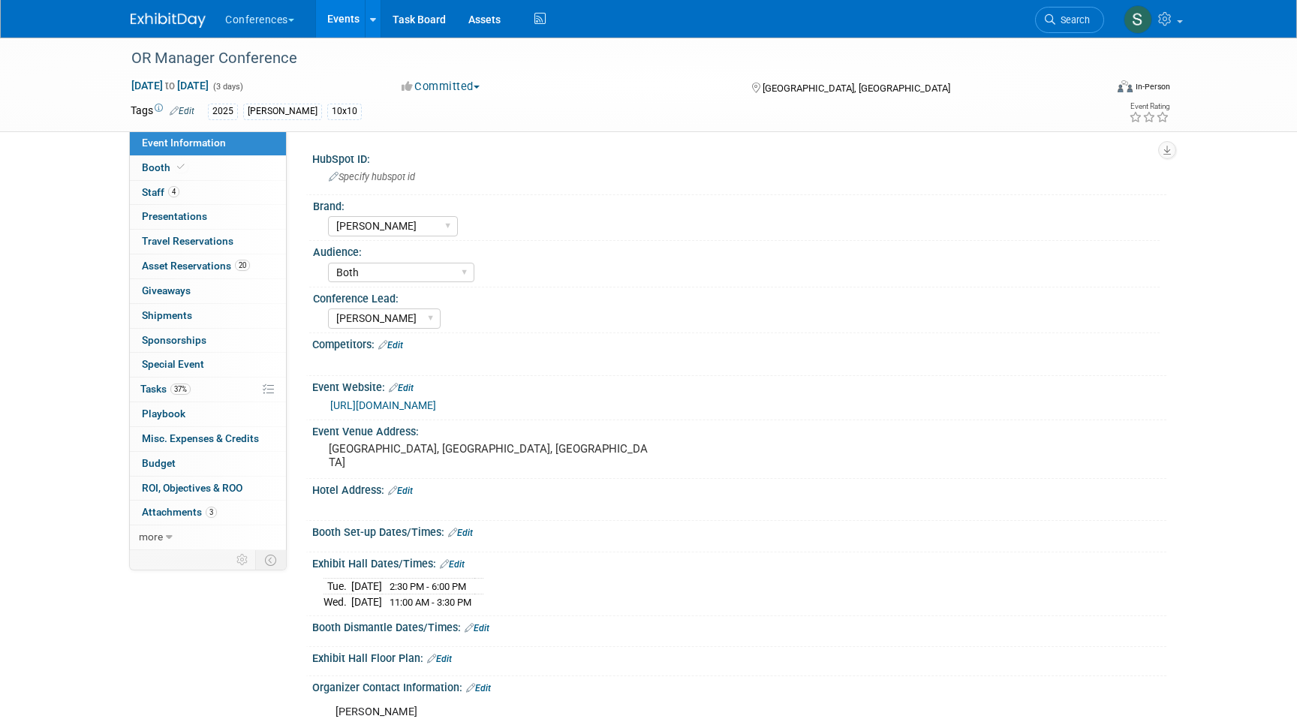
select select "[PERSON_NAME]"
select select "Both"
select select "[PERSON_NAME]"
click at [212, 261] on span "Asset Reservations 20" at bounding box center [196, 266] width 108 height 12
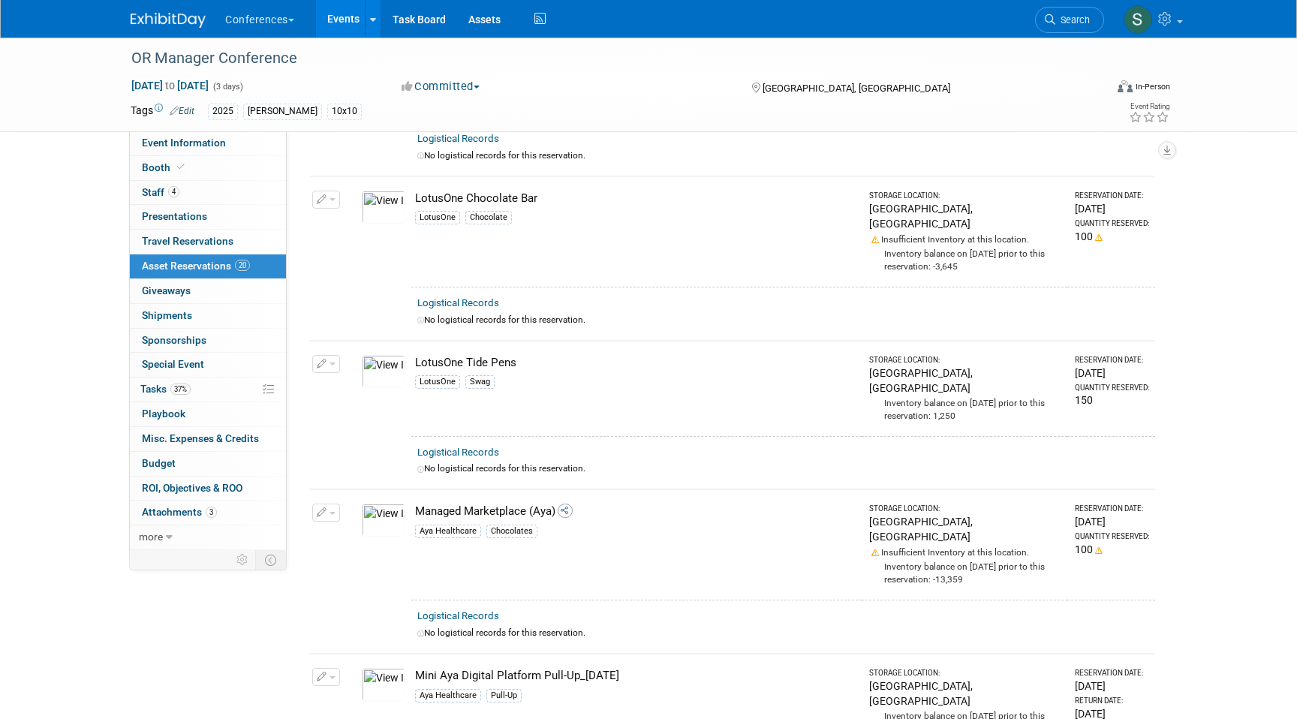
scroll to position [1824, 0]
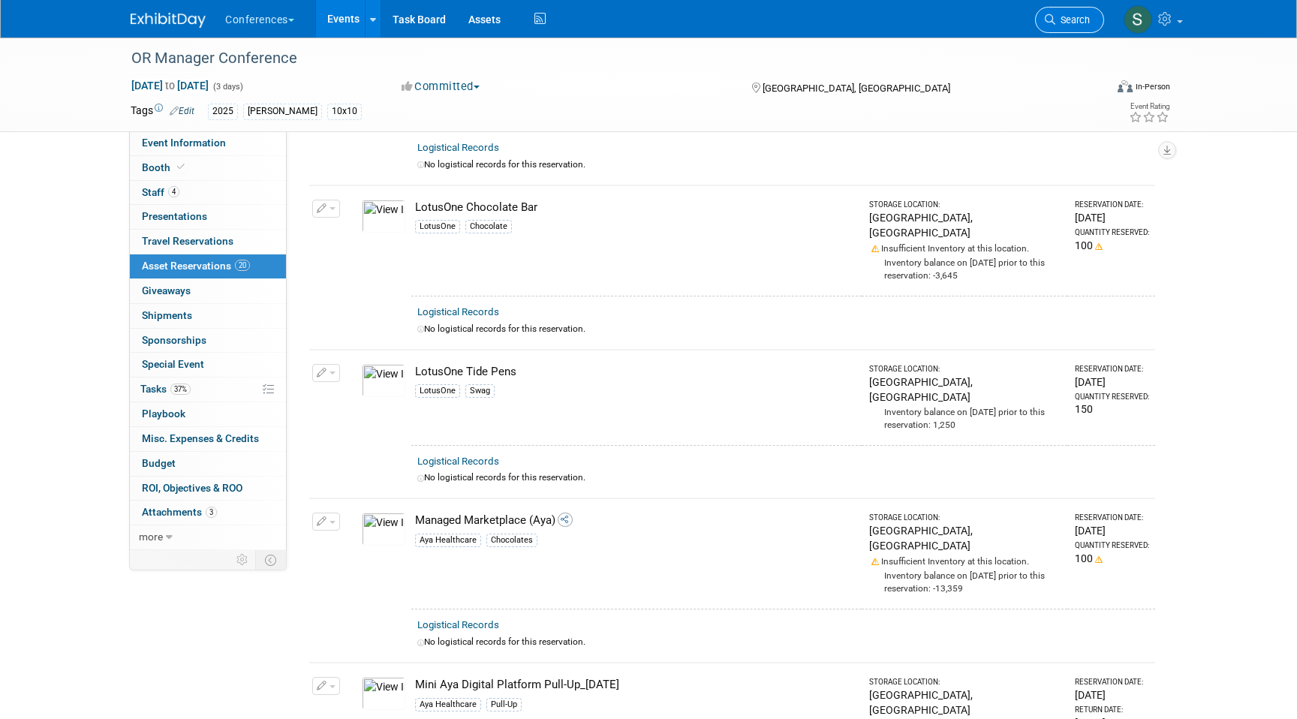
click at [1067, 11] on link "Search" at bounding box center [1069, 20] width 69 height 26
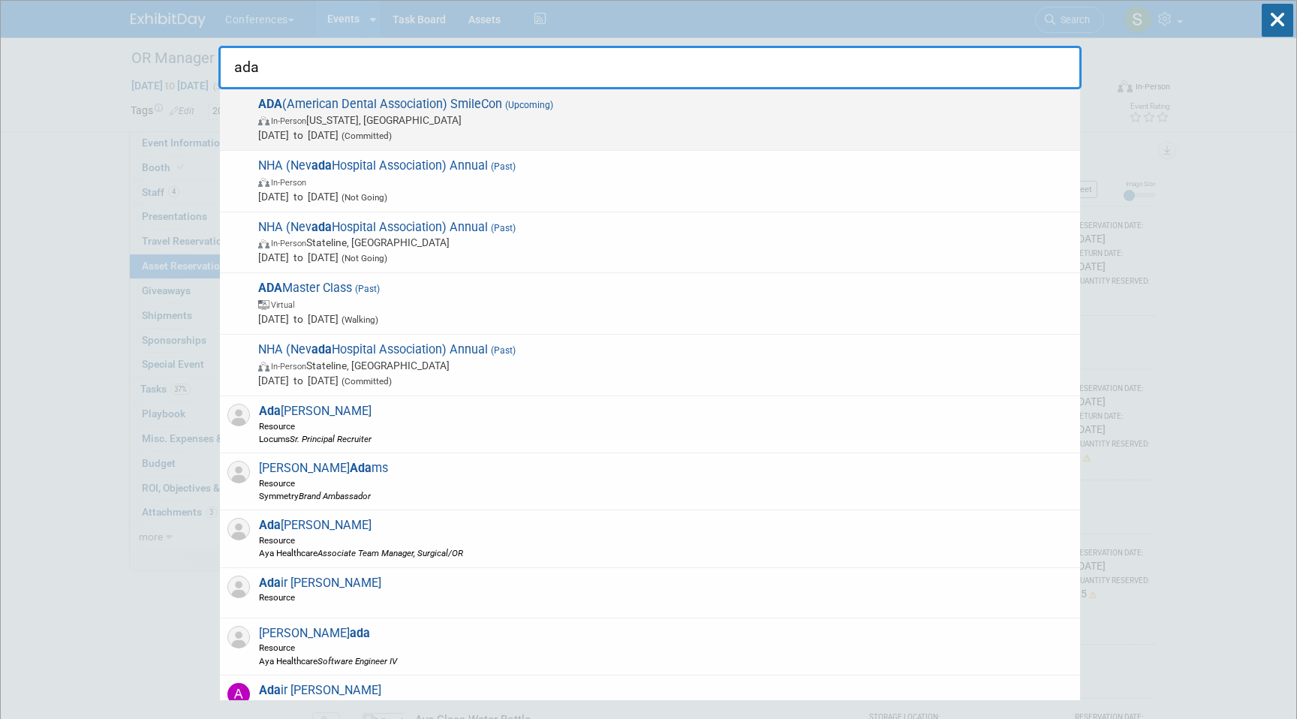
type input "ada"
click at [592, 101] on span "ADA (American Dental Association) SmileCon (Upcoming) In-Person Washington, DC …" at bounding box center [663, 120] width 819 height 46
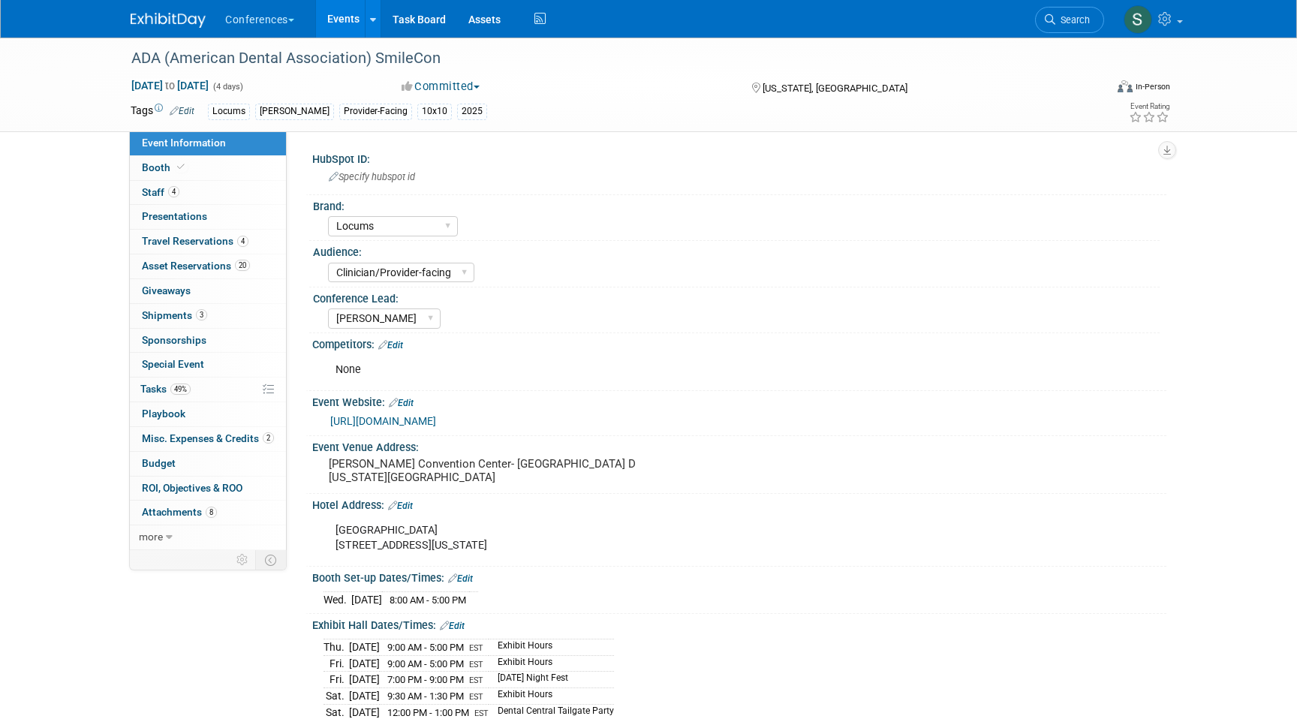
select select "Locums"
select select "Clinician/Provider-facing"
select select "[PERSON_NAME]"
click at [215, 320] on link "3 Shipments 3" at bounding box center [208, 316] width 156 height 24
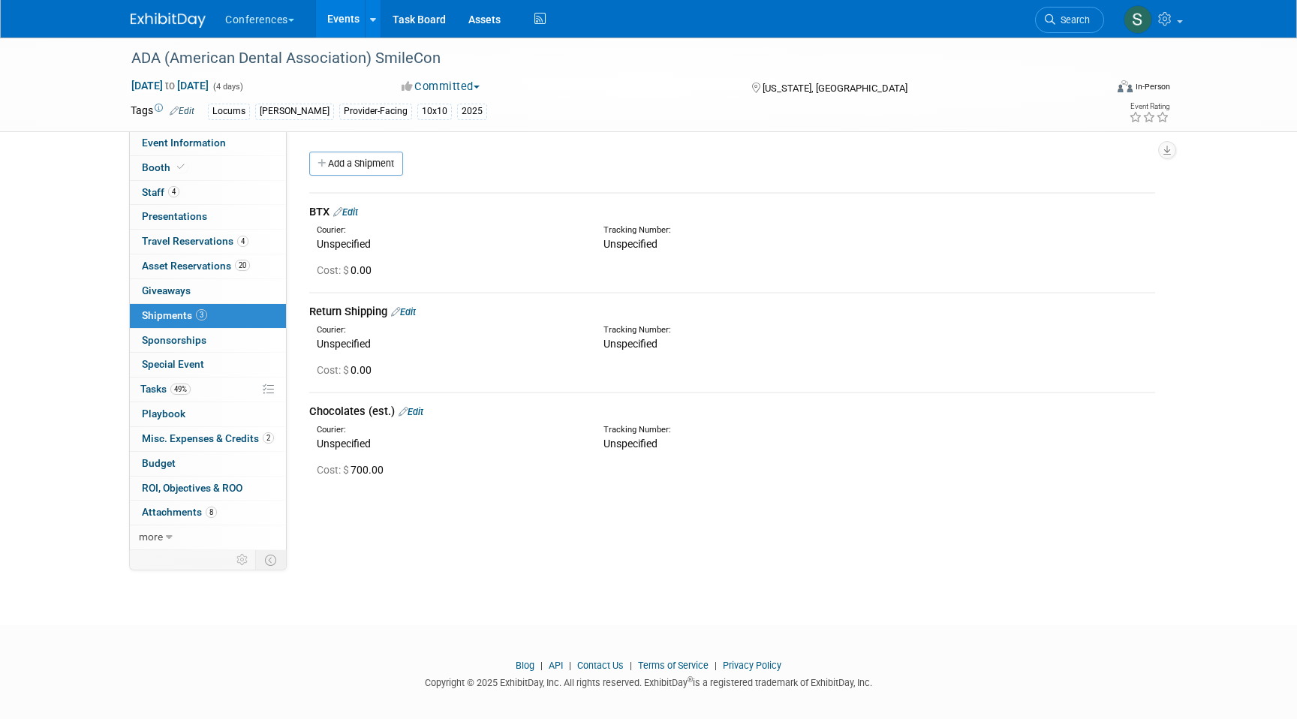
click at [358, 211] on link "Edit" at bounding box center [345, 211] width 25 height 11
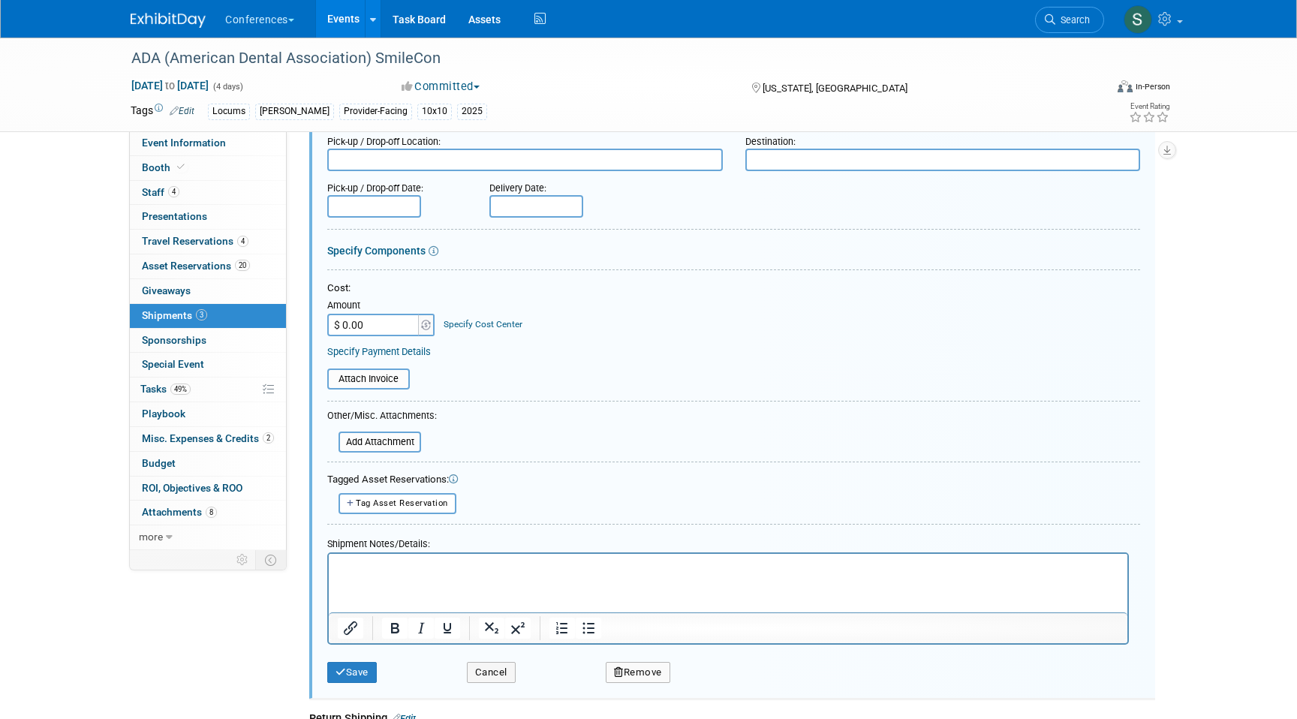
scroll to position [175, 0]
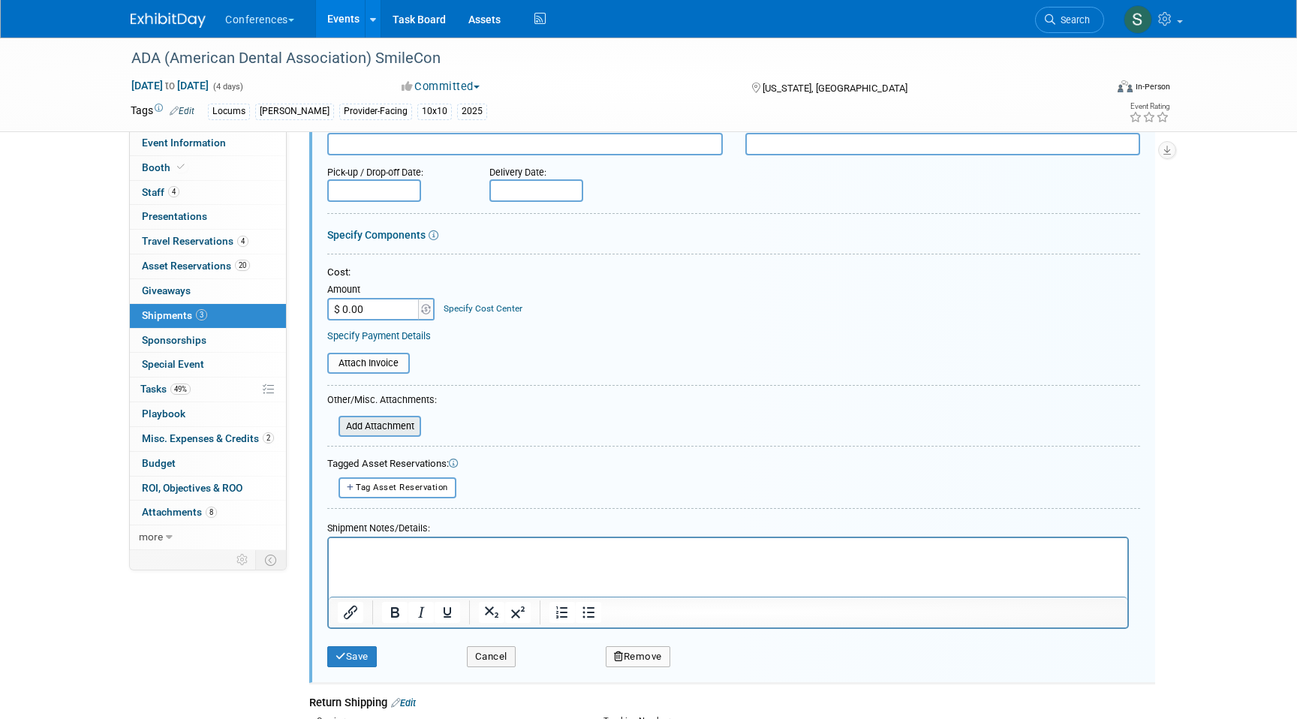
click at [390, 426] on input "file" at bounding box center [330, 426] width 179 height 18
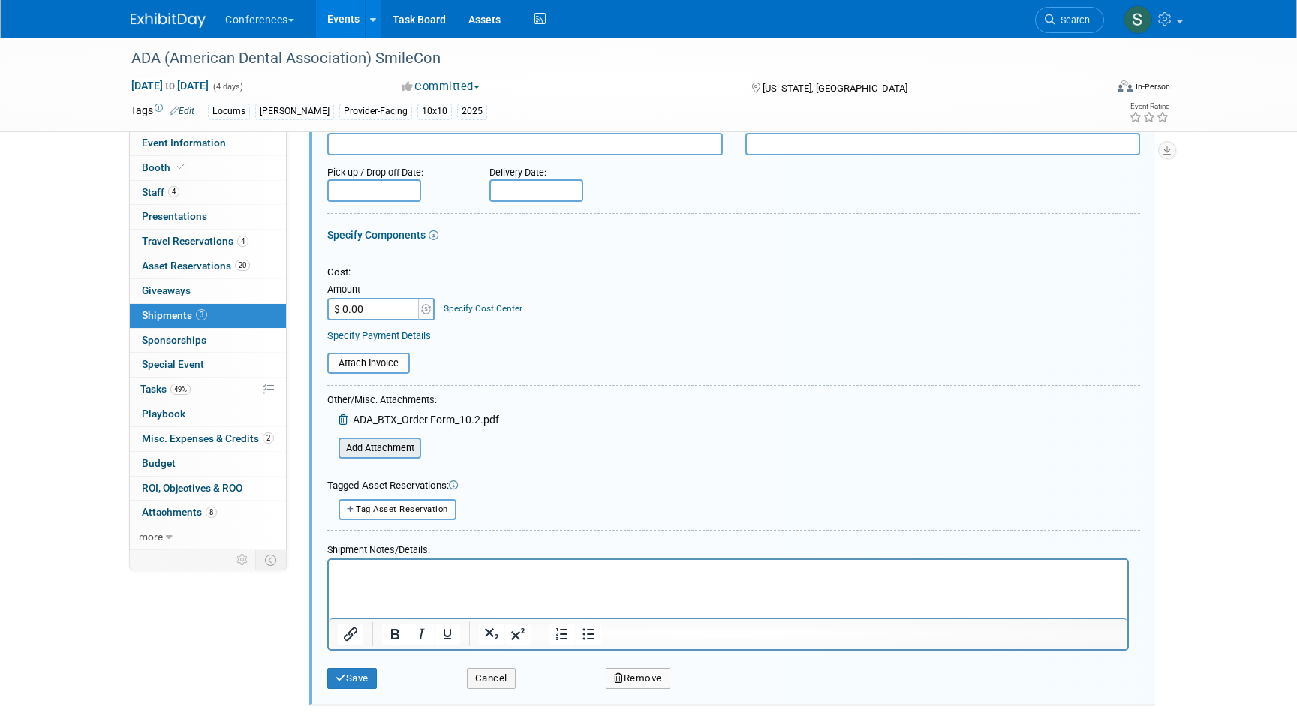
click at [390, 453] on input "file" at bounding box center [330, 448] width 179 height 18
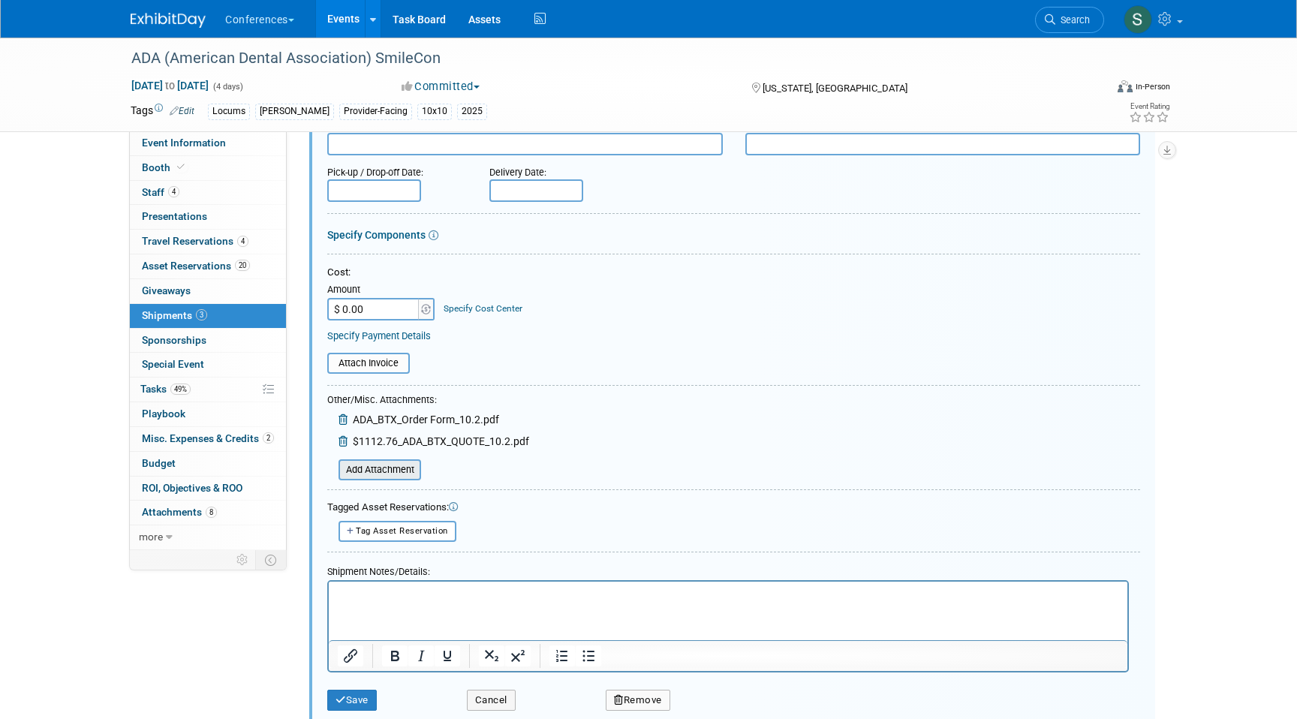
click at [394, 474] on input "file" at bounding box center [330, 470] width 179 height 18
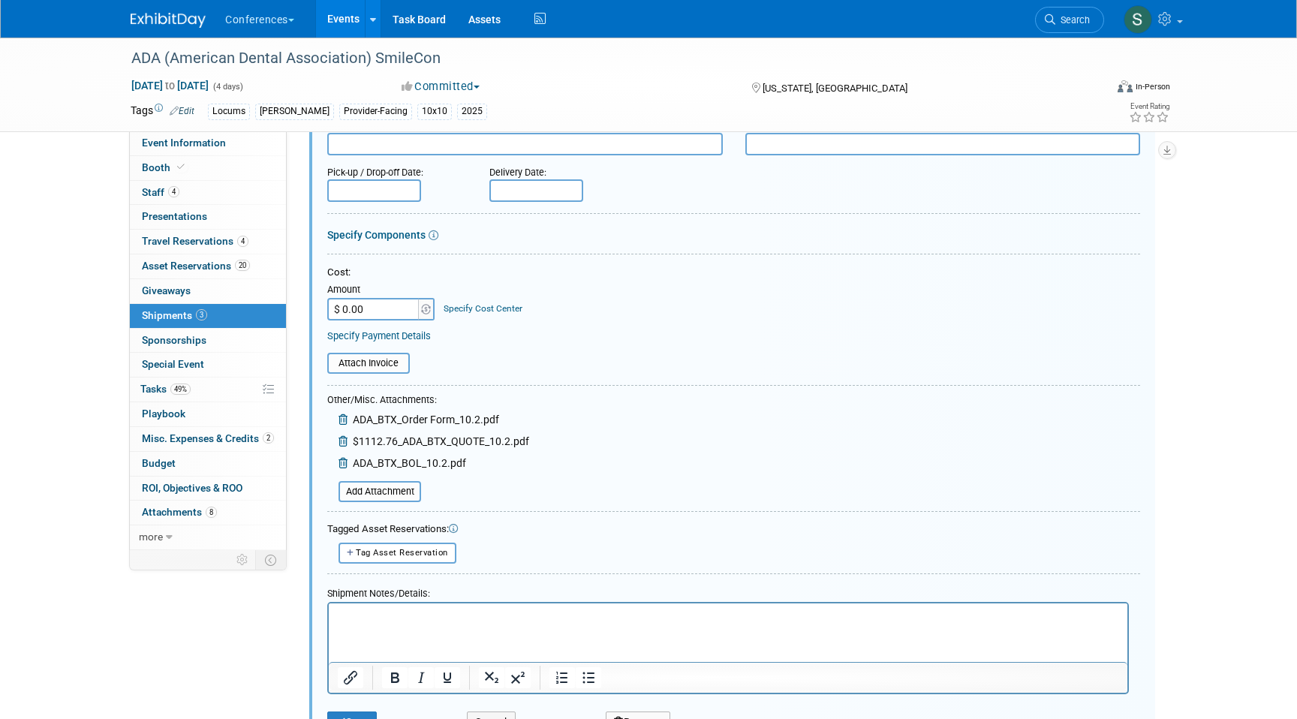
click at [375, 317] on input "$ 0.00" at bounding box center [374, 309] width 94 height 23
type input "$ 1,112.76"
click at [506, 309] on link "Specify Cost Center" at bounding box center [483, 308] width 79 height 11
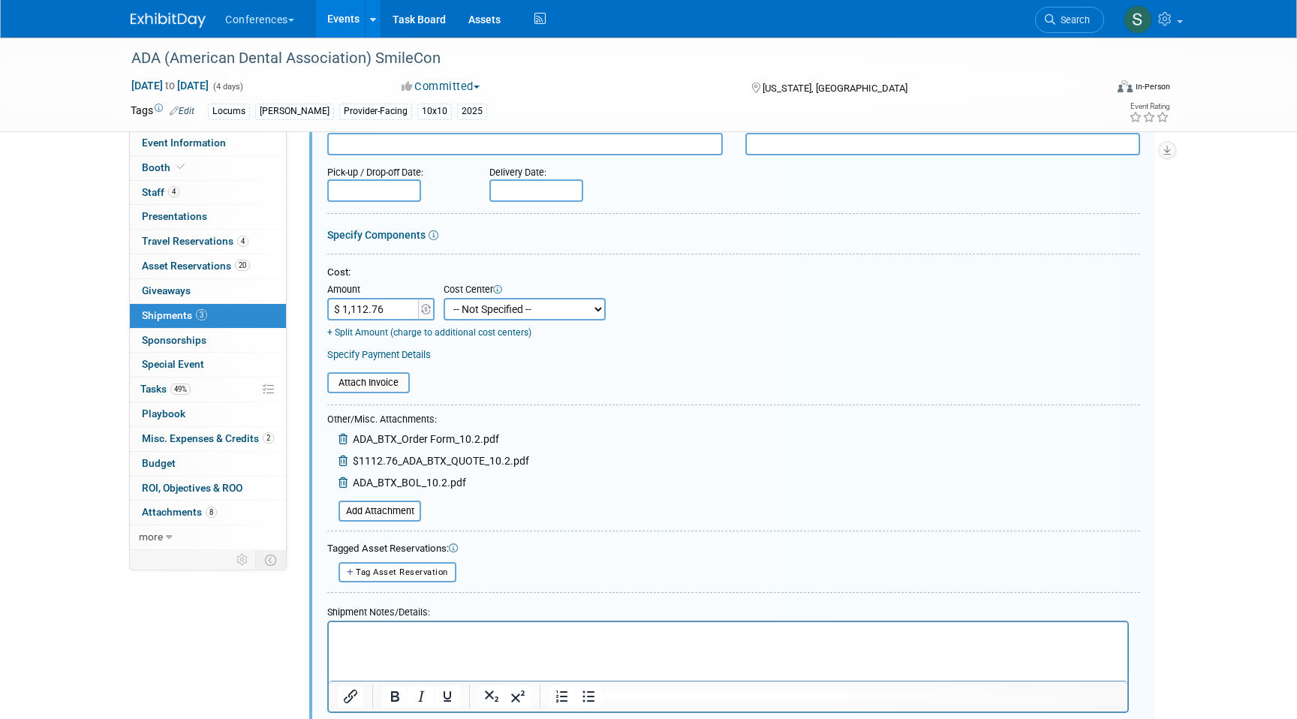
click at [499, 316] on select "-- Not Specified -- Aya Education Aya Healthcare Aya Locums Bespoke Corporate D…" at bounding box center [525, 309] width 162 height 23
select select "18965873"
click at [444, 298] on select "-- Not Specified -- Aya Education Aya Healthcare Aya Locums Bespoke Corporate D…" at bounding box center [525, 309] width 162 height 23
click at [394, 197] on input "text" at bounding box center [374, 190] width 94 height 23
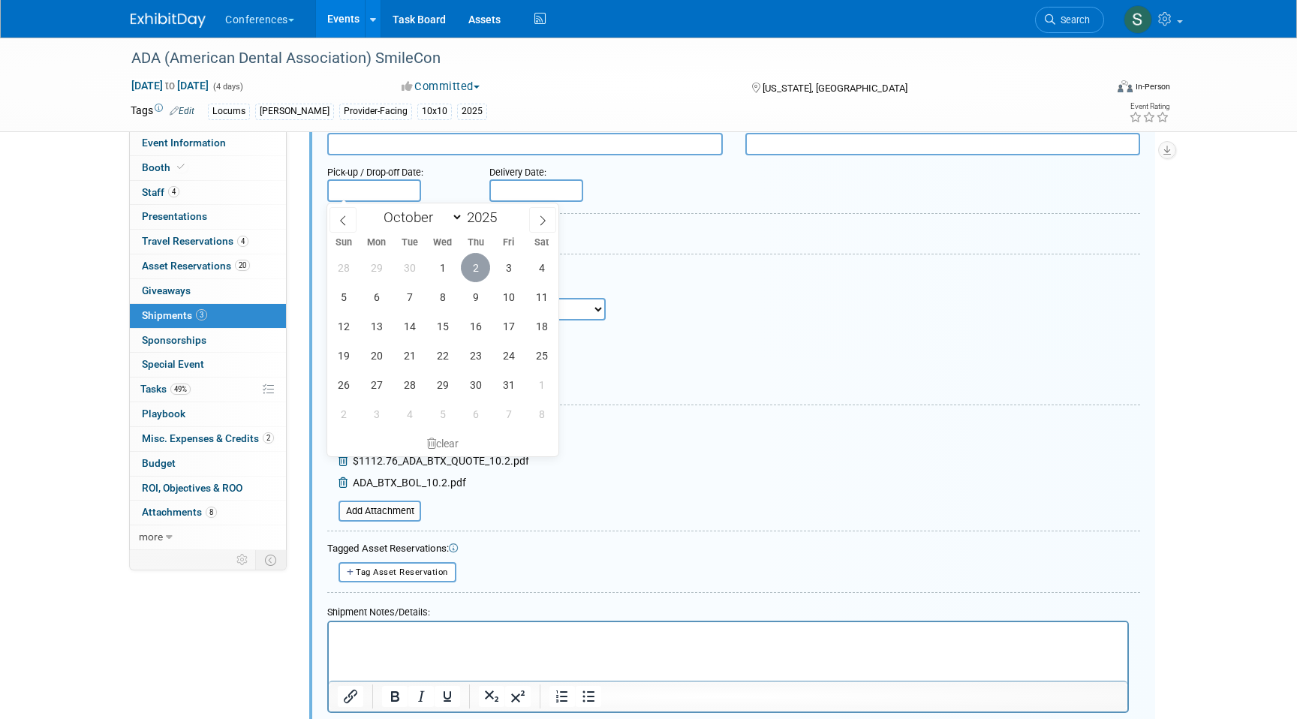
click at [474, 267] on span "2" at bounding box center [475, 267] width 29 height 29
type input "Oct 2, 2025"
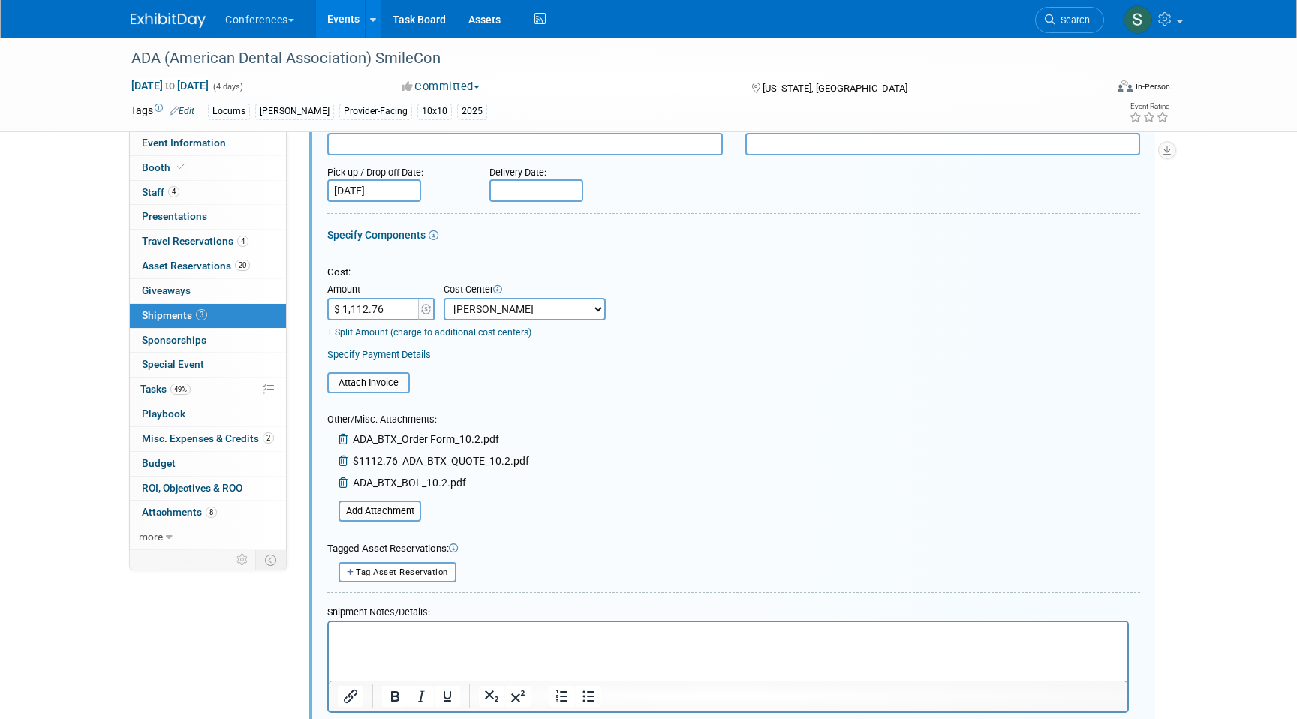
click at [540, 182] on input "text" at bounding box center [537, 190] width 94 height 23
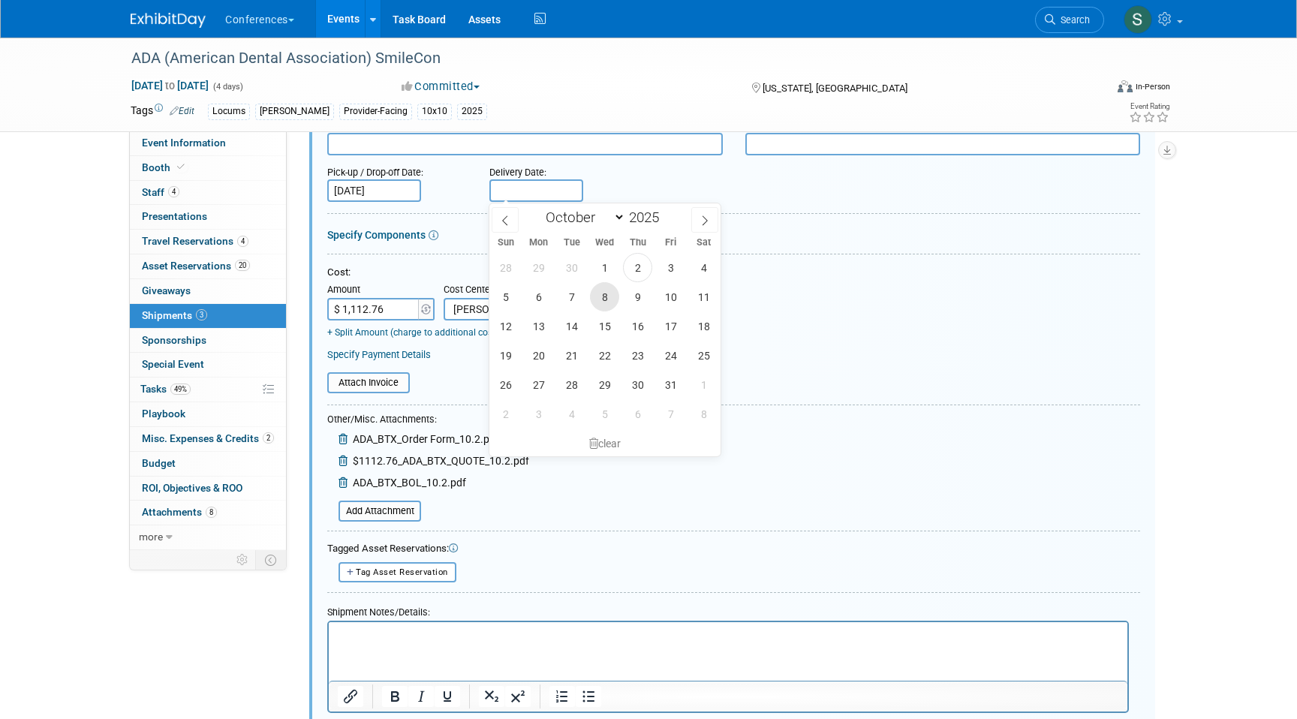
click at [608, 299] on span "8" at bounding box center [604, 296] width 29 height 29
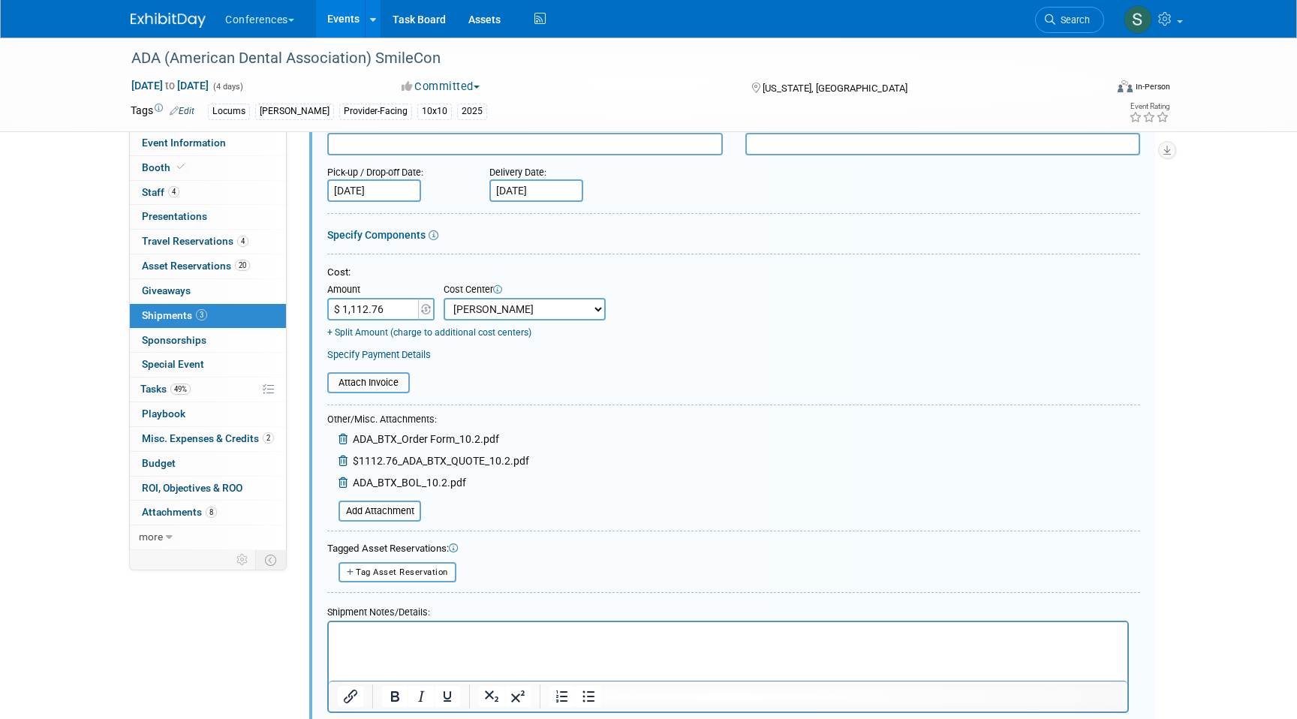
click at [526, 197] on input "[DATE]" at bounding box center [537, 190] width 94 height 23
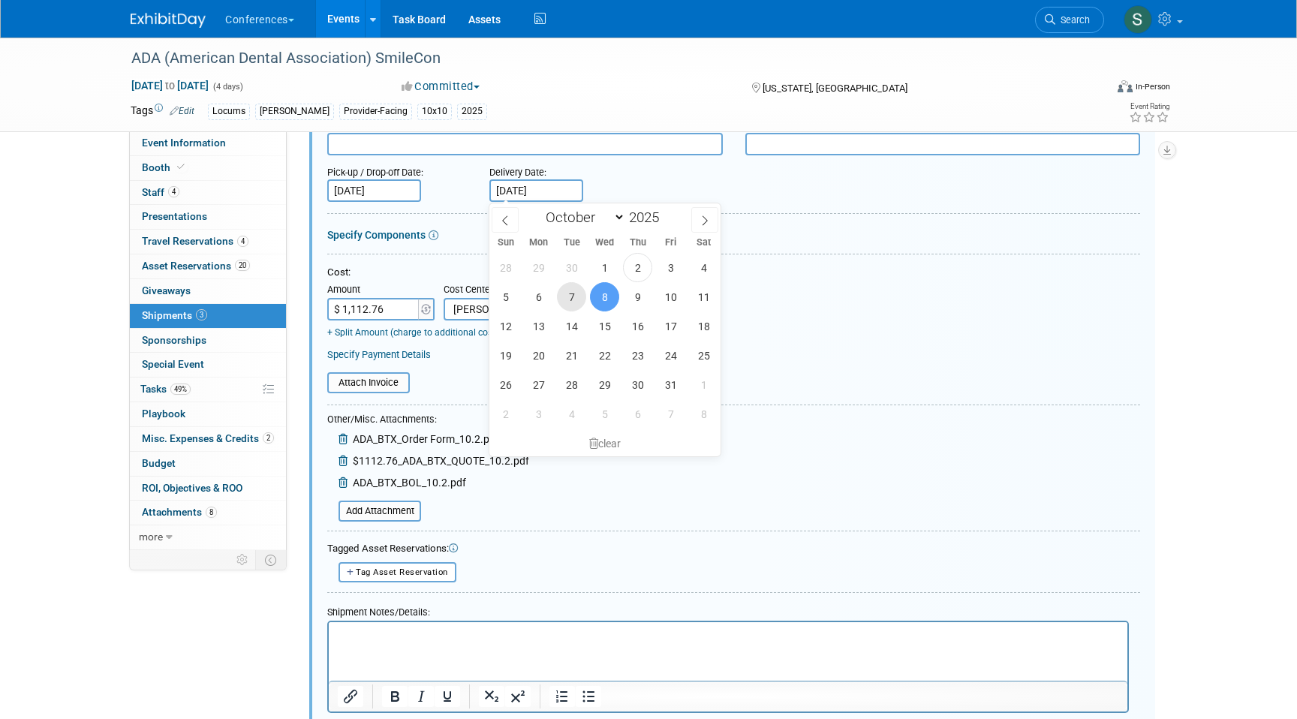
click at [568, 293] on span "7" at bounding box center [571, 296] width 29 height 29
type input "[DATE]"
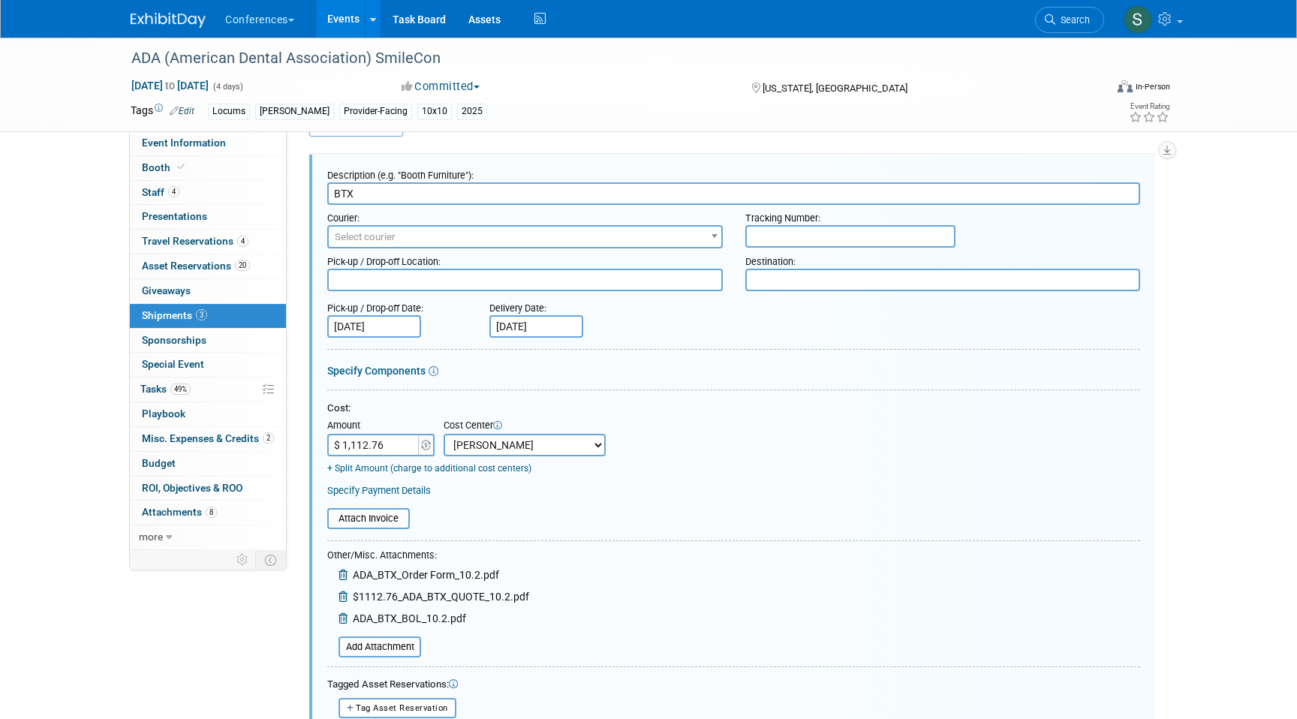
scroll to position [42, 0]
click at [539, 241] on span "Select courier" at bounding box center [525, 234] width 393 height 21
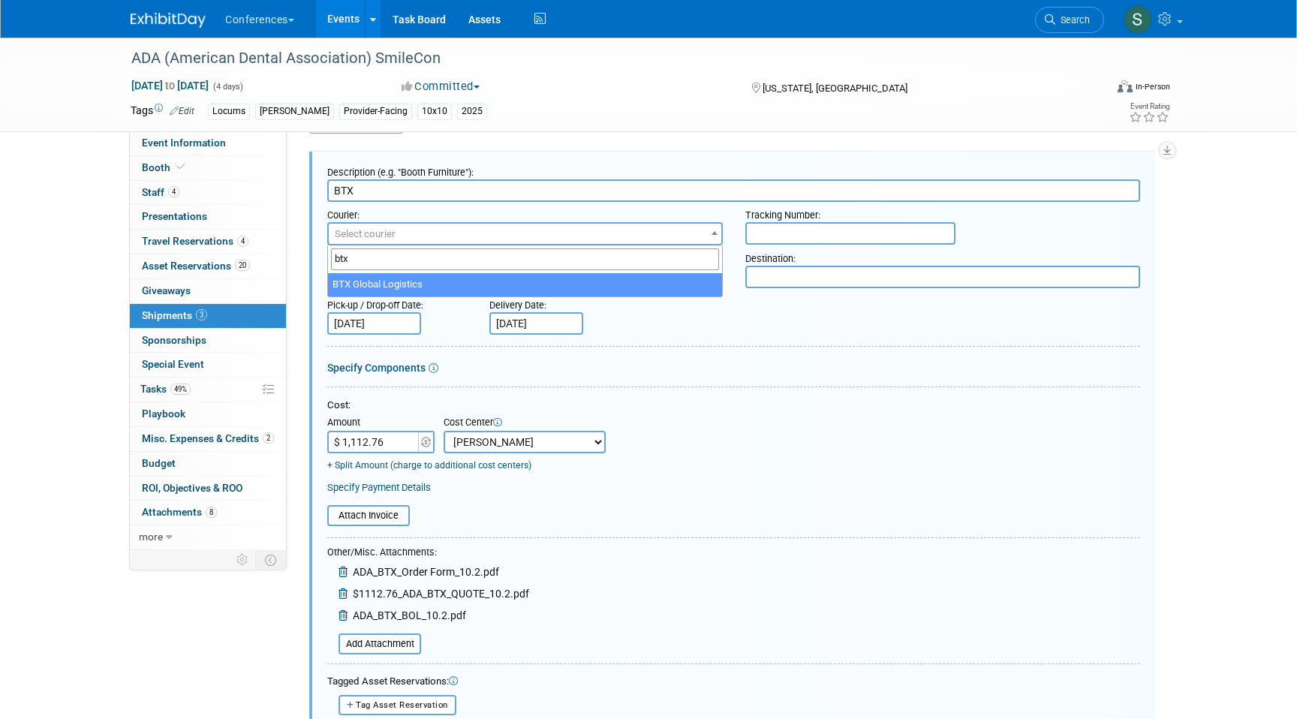
type input "btx"
select select "573"
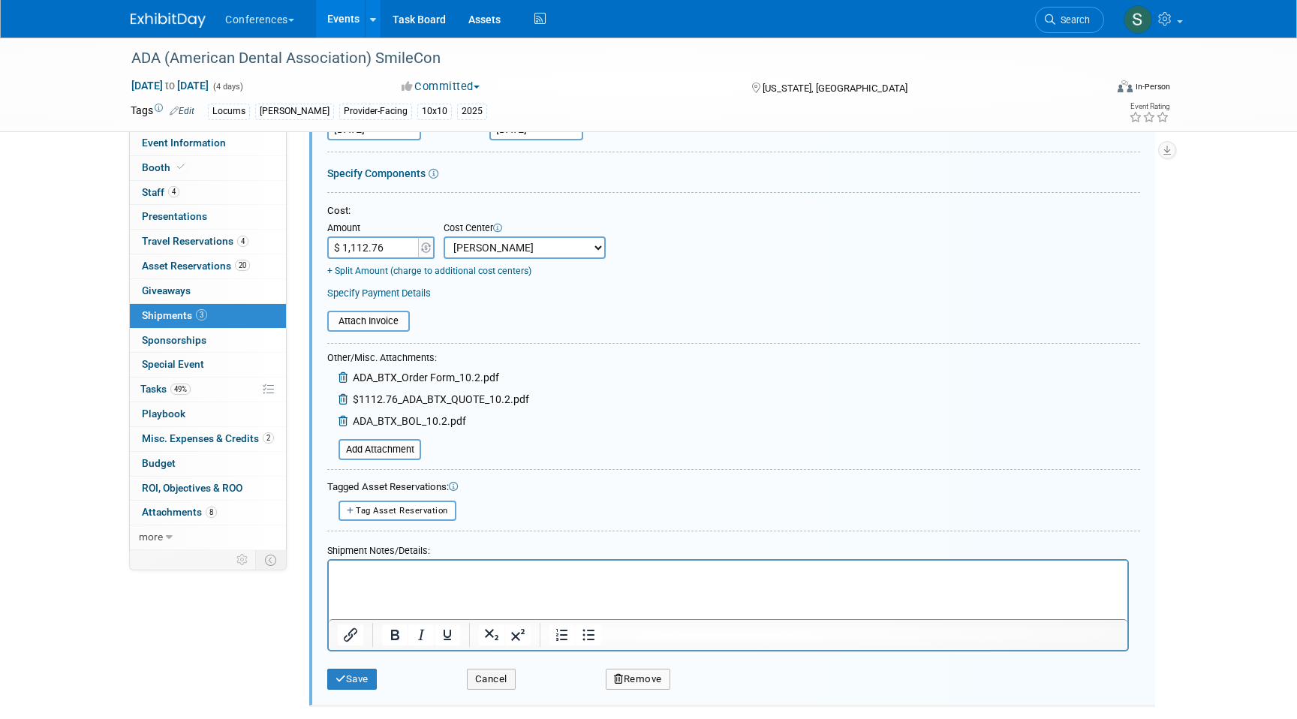
scroll to position [357, 0]
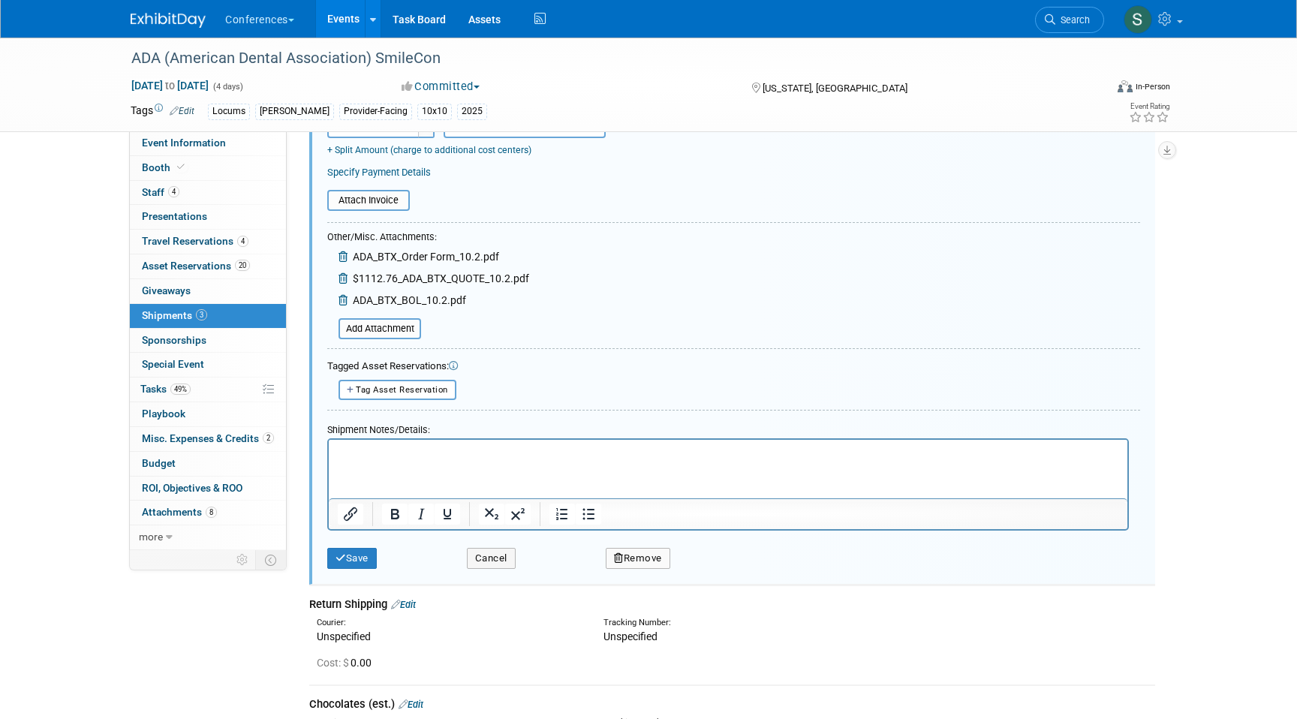
click at [377, 449] on p "Rich Text Area. Press ALT-0 for help." at bounding box center [729, 453] width 782 height 15
click at [405, 329] on input "file" at bounding box center [330, 329] width 179 height 18
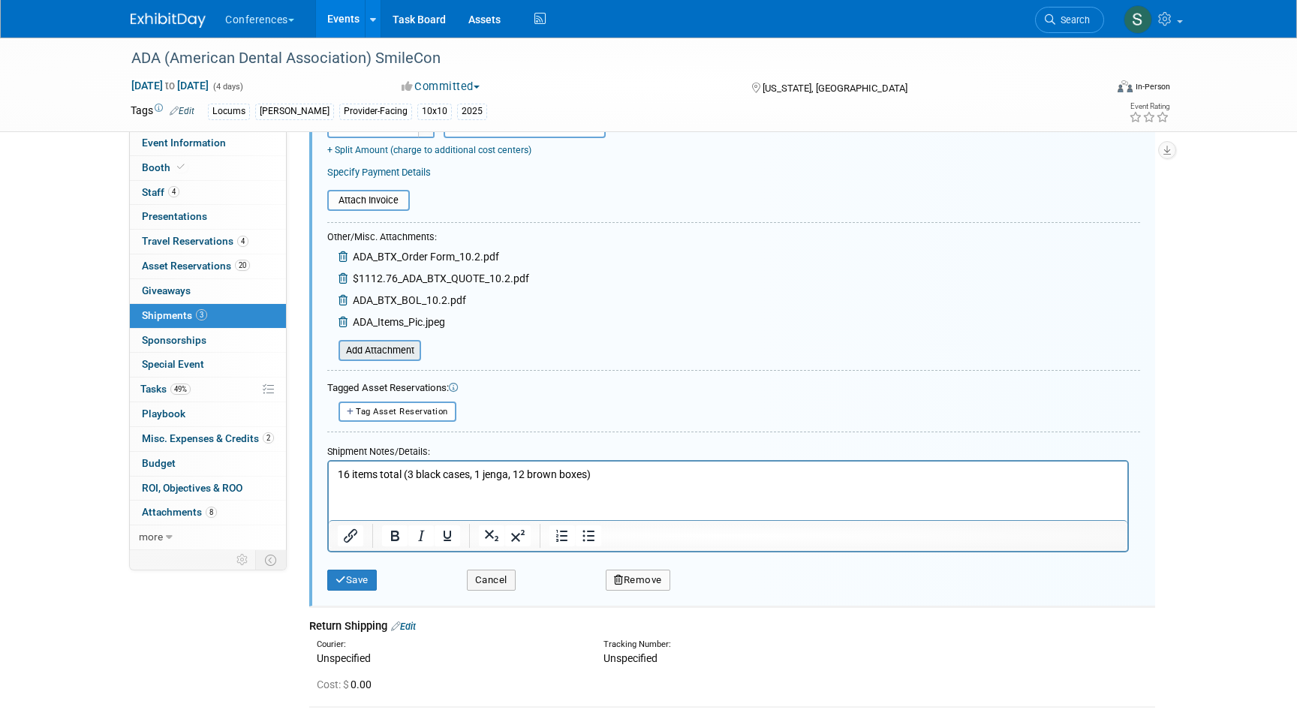
click at [396, 349] on input "file" at bounding box center [330, 351] width 179 height 18
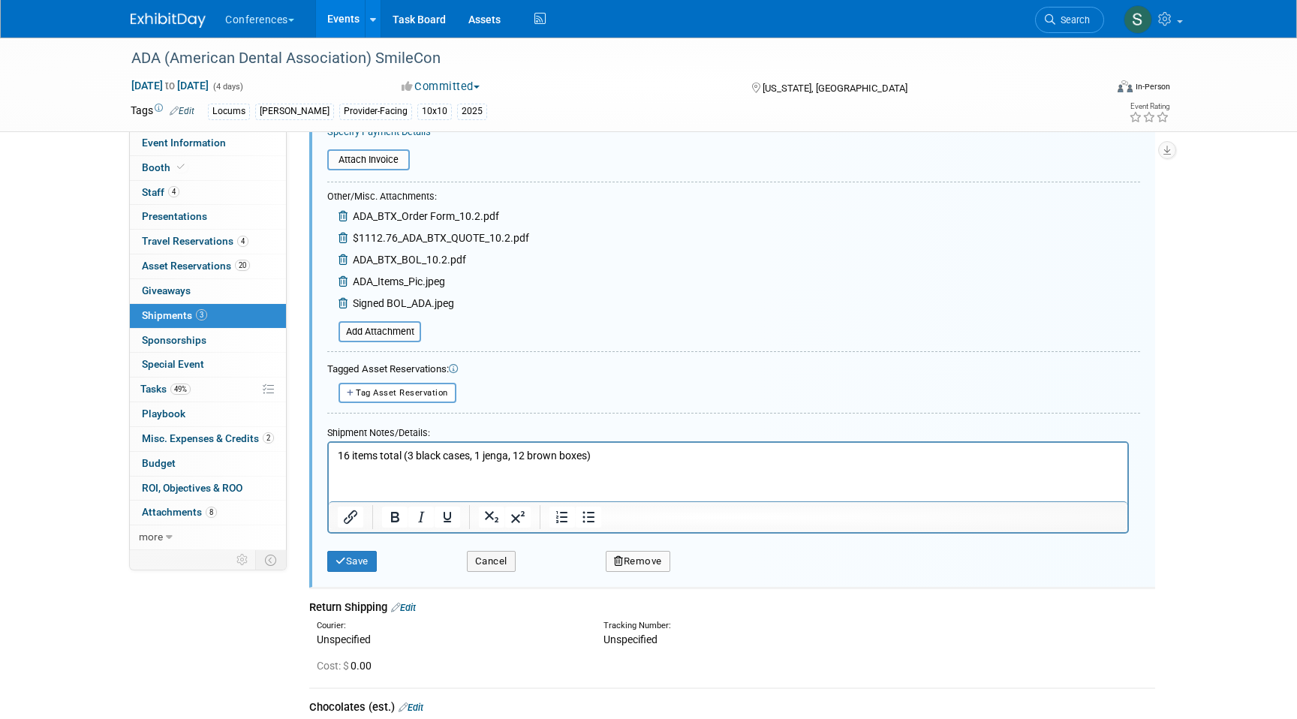
scroll to position [411, 0]
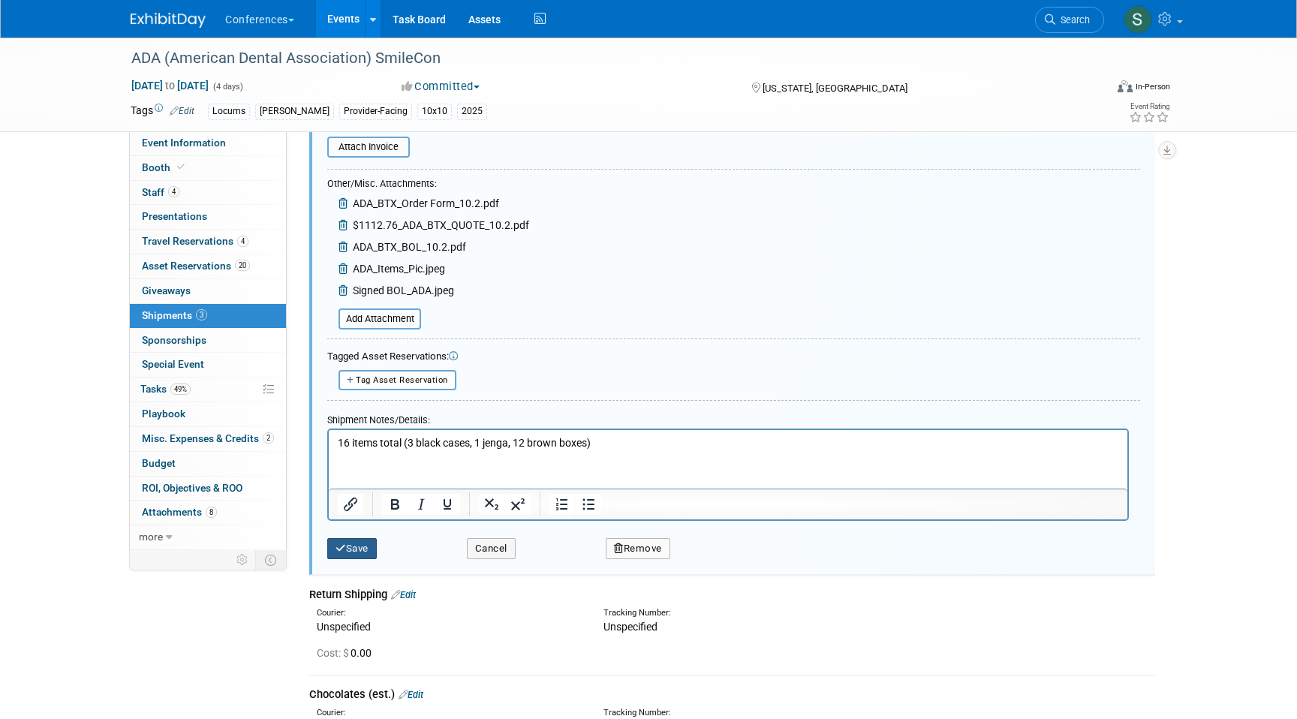
click at [342, 550] on icon "submit" at bounding box center [341, 549] width 11 height 10
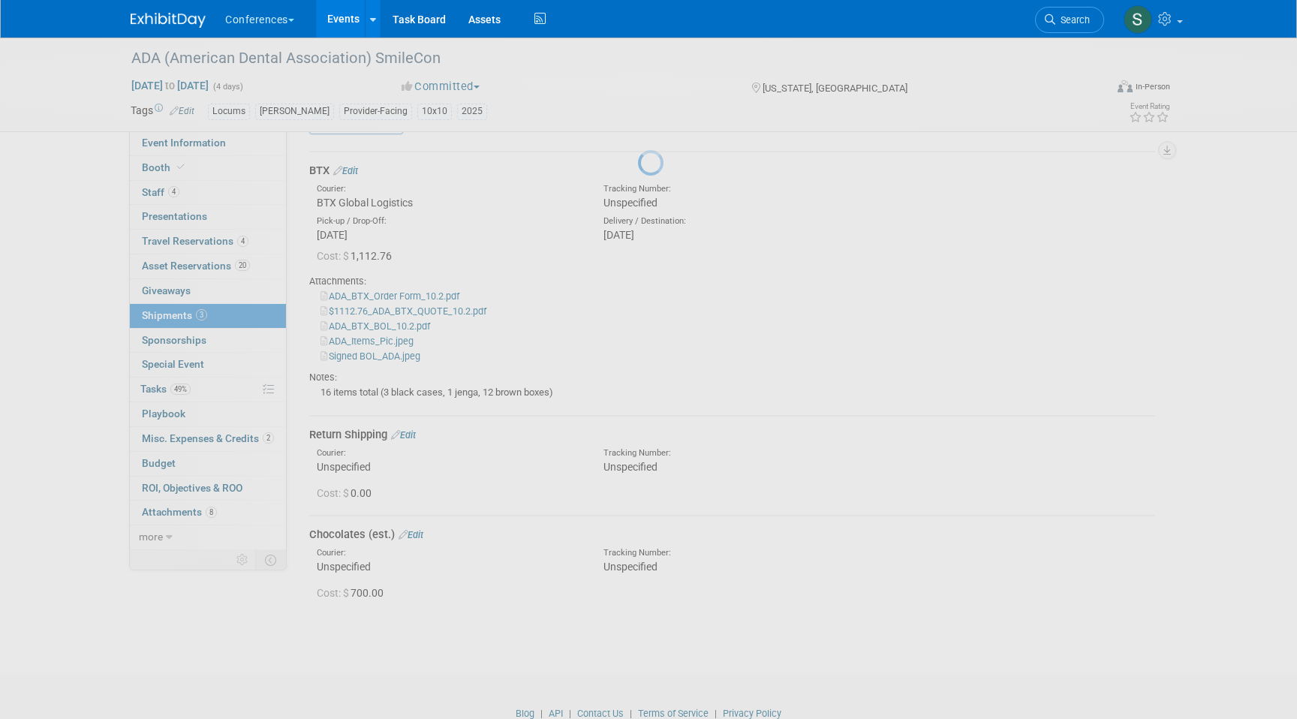
scroll to position [23, 0]
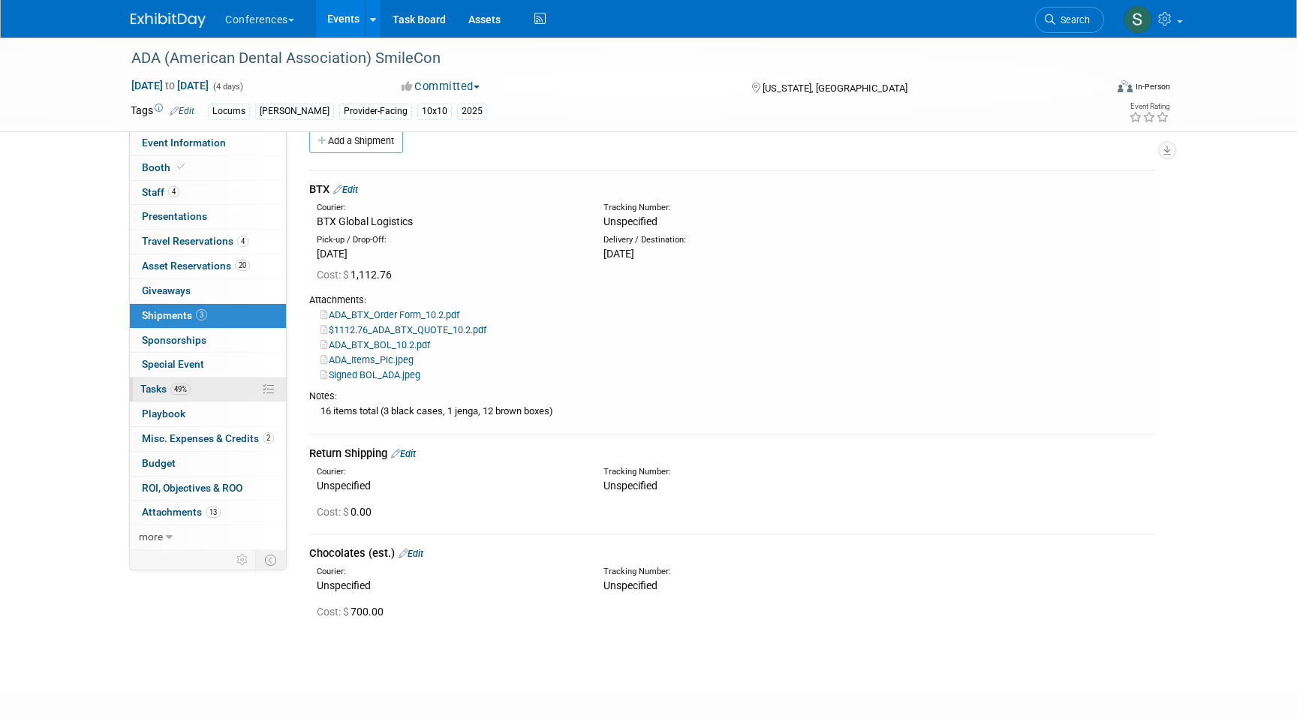
click at [181, 396] on link "49% Tasks 49%" at bounding box center [208, 390] width 156 height 24
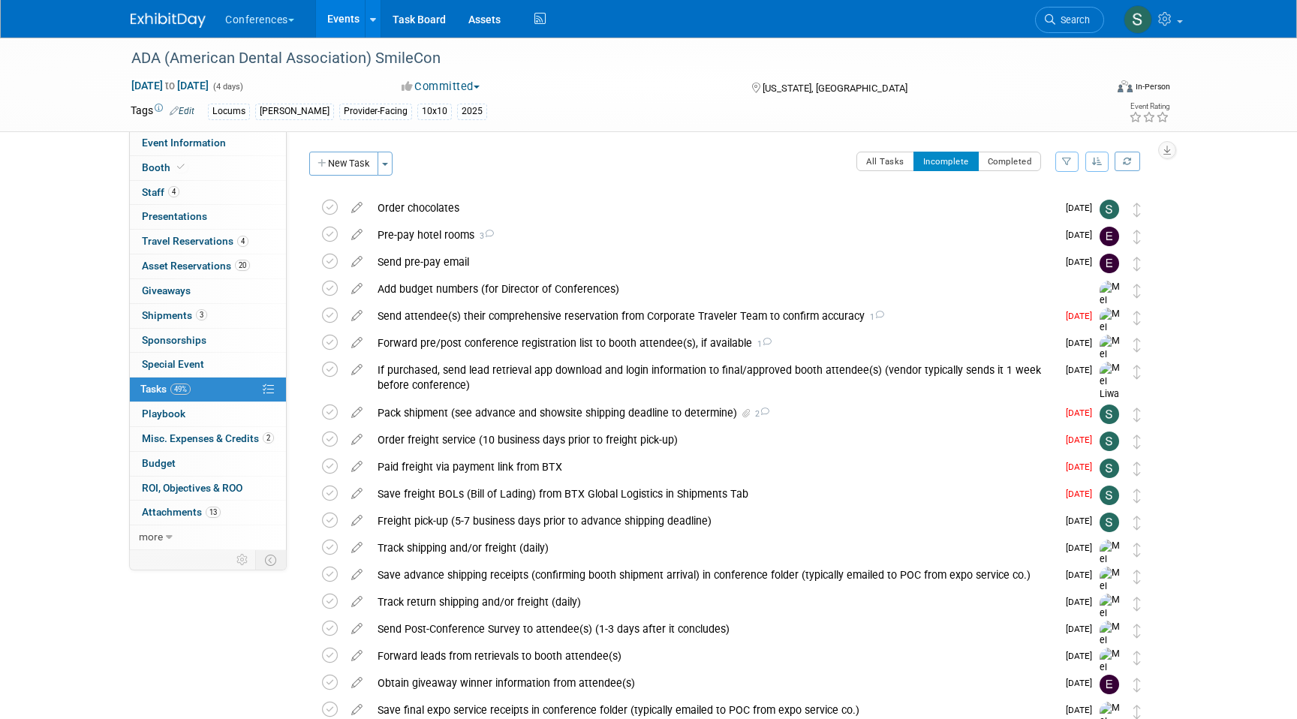
scroll to position [97, 0]
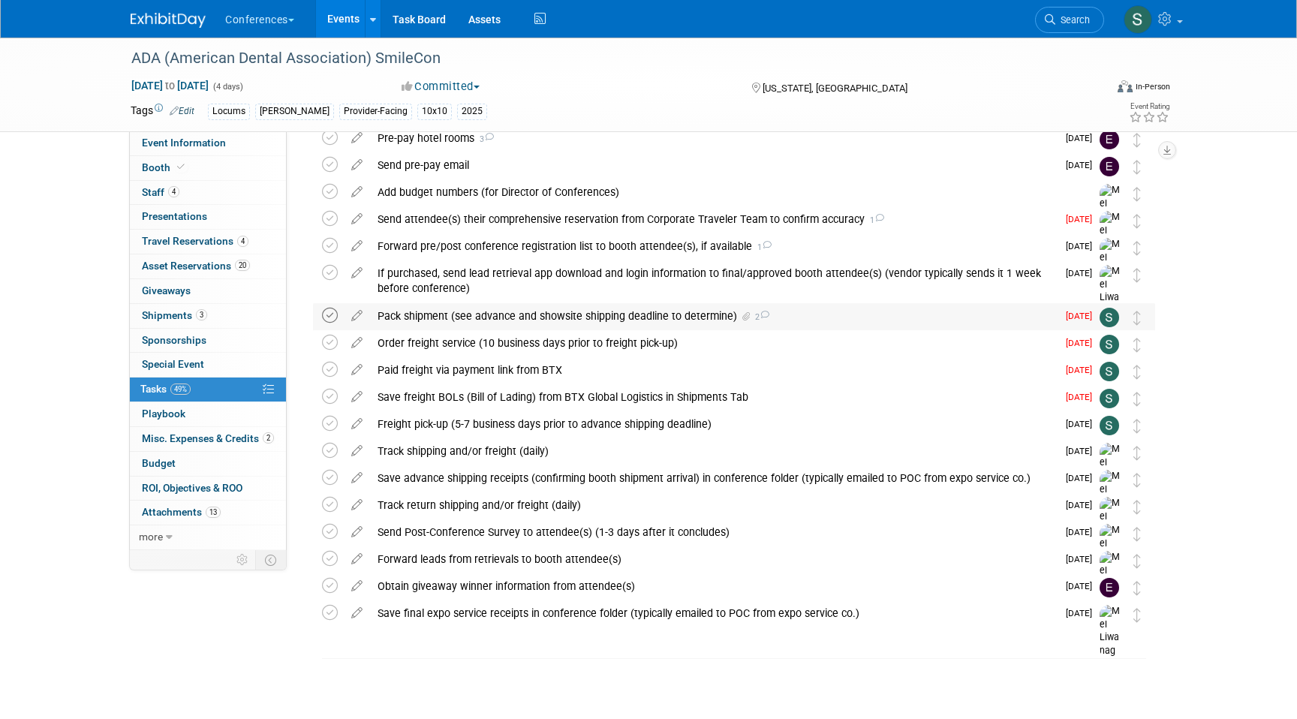
click at [328, 315] on icon at bounding box center [330, 316] width 16 height 16
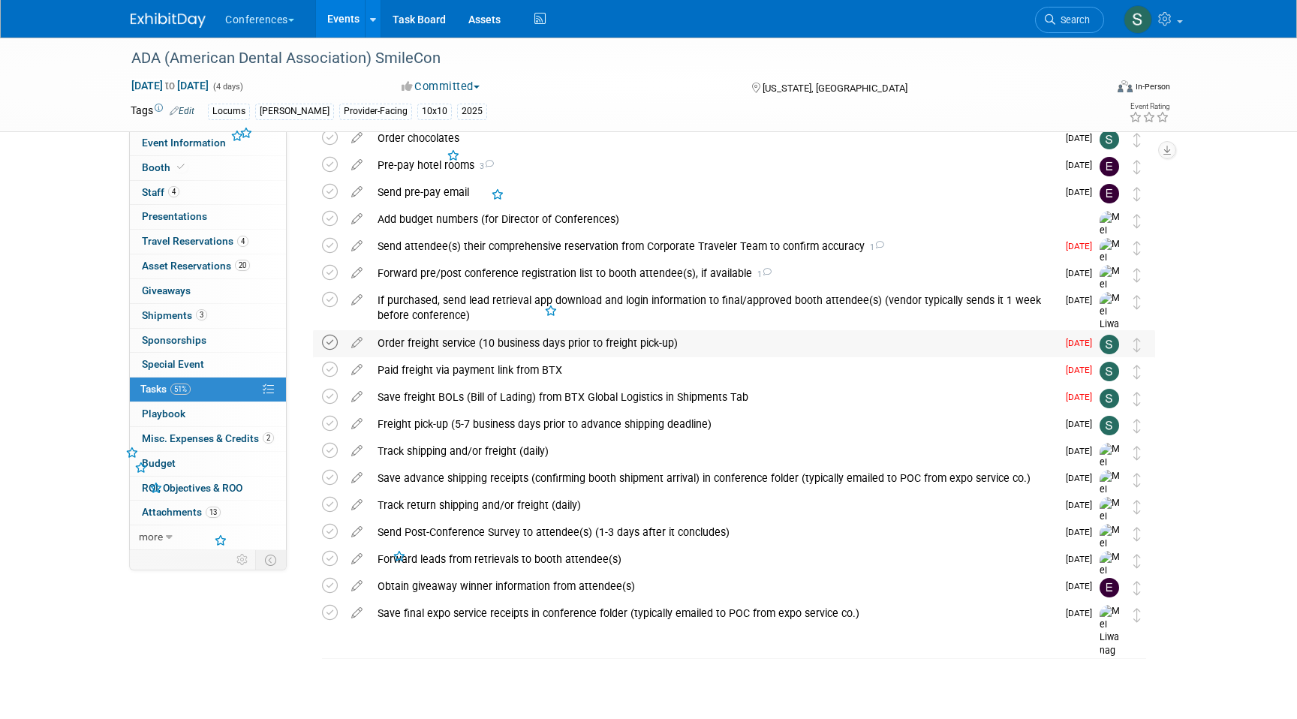
click at [333, 345] on icon at bounding box center [330, 343] width 16 height 16
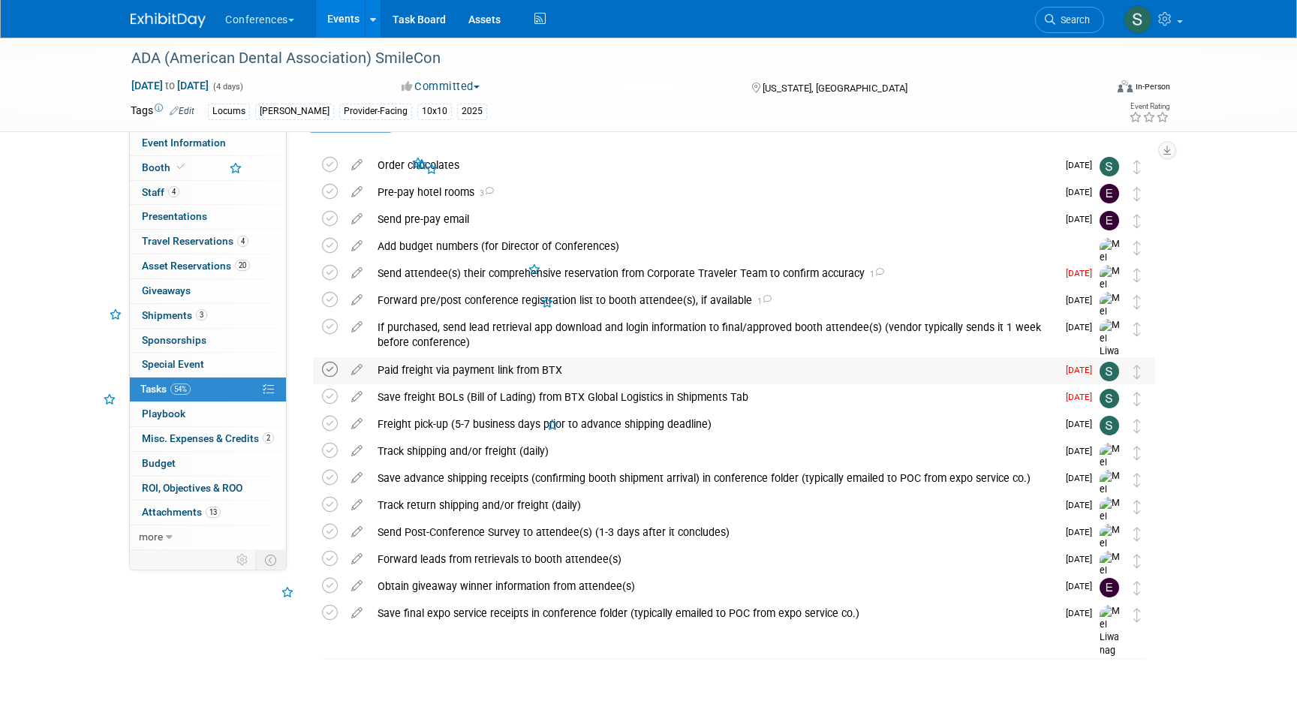
click at [327, 375] on icon at bounding box center [330, 370] width 16 height 16
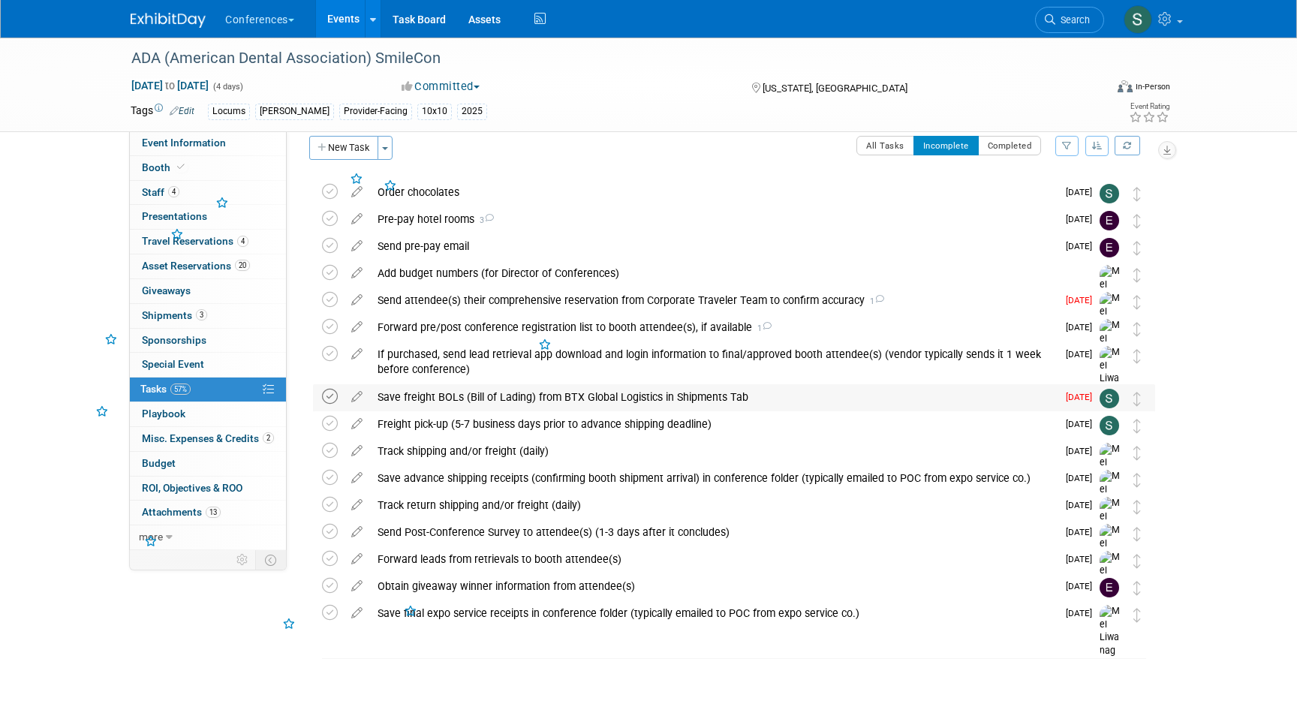
click at [325, 398] on icon at bounding box center [330, 397] width 16 height 16
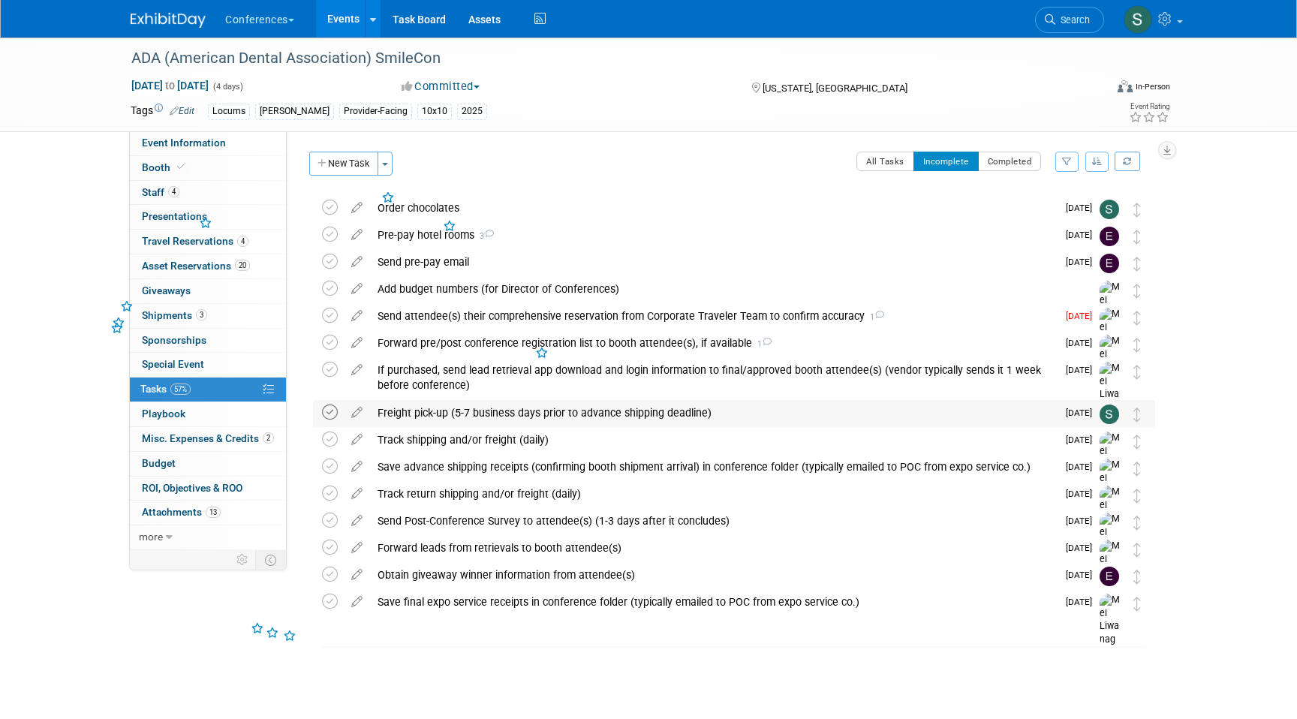
scroll to position [0, 0]
click at [330, 414] on icon at bounding box center [330, 413] width 16 height 16
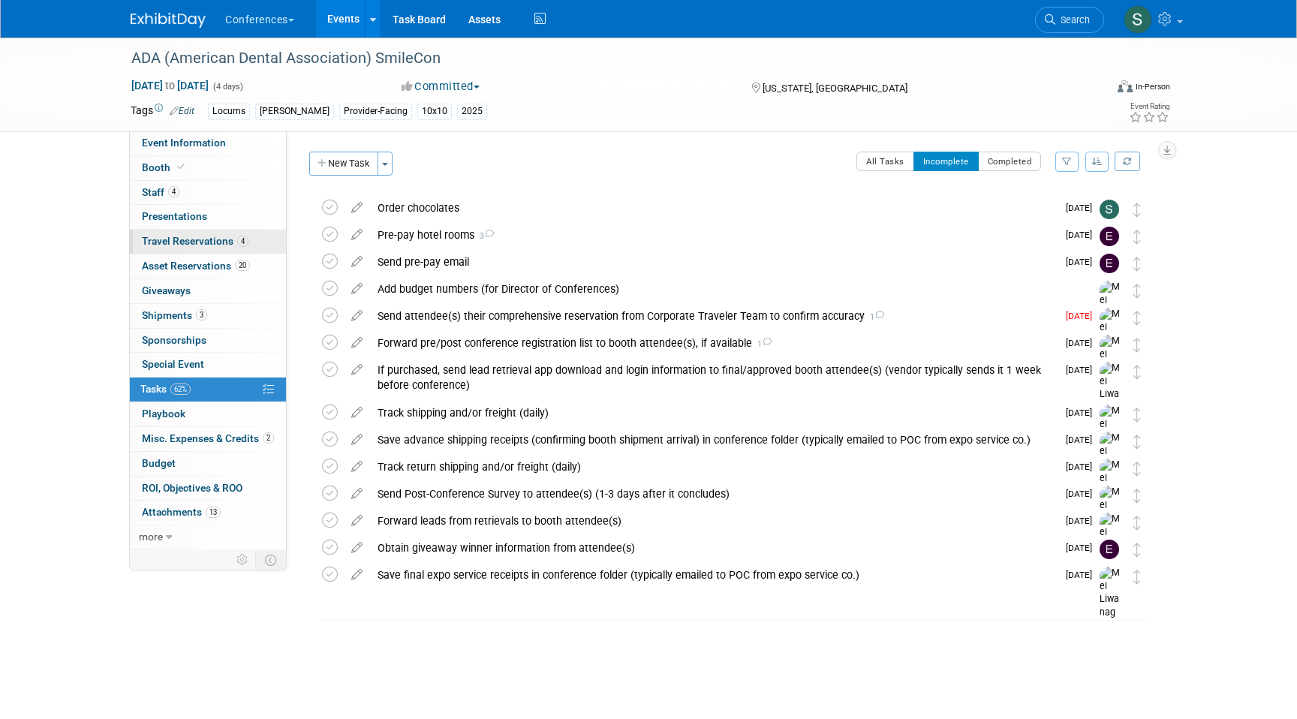
click at [229, 249] on link "4 Travel Reservations 4" at bounding box center [208, 242] width 156 height 24
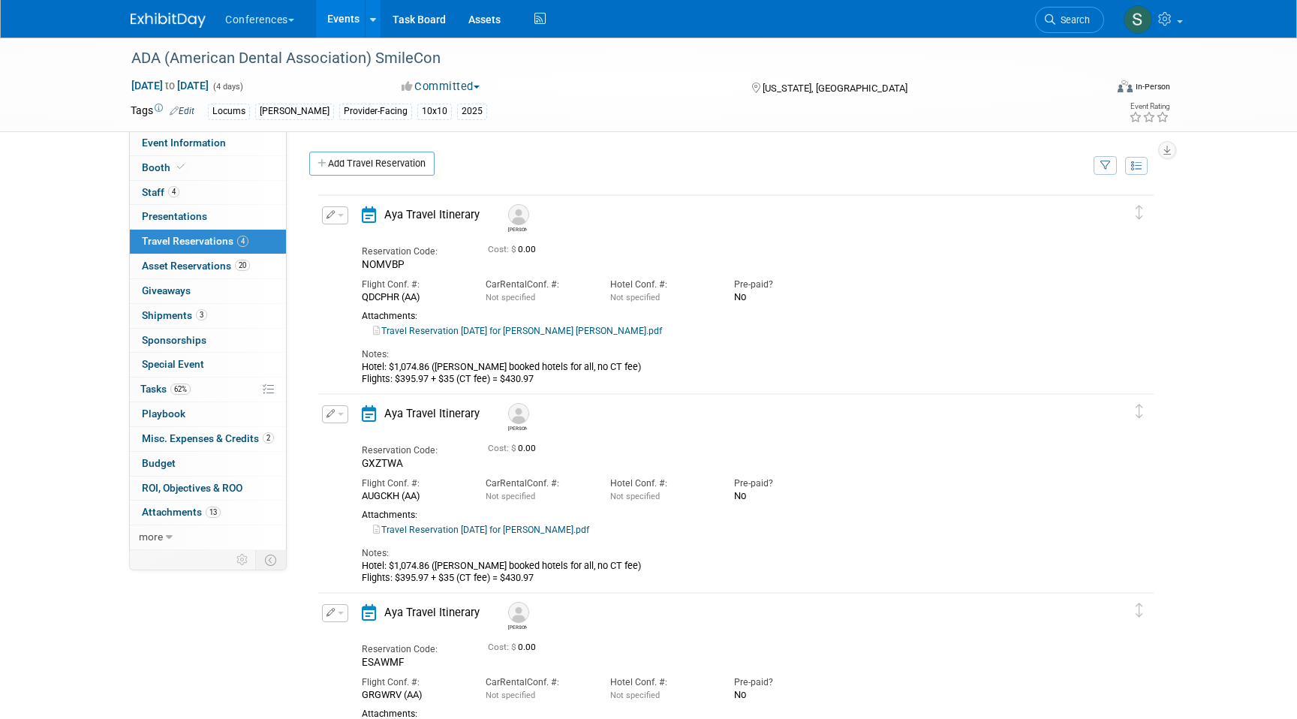
scroll to position [314, 0]
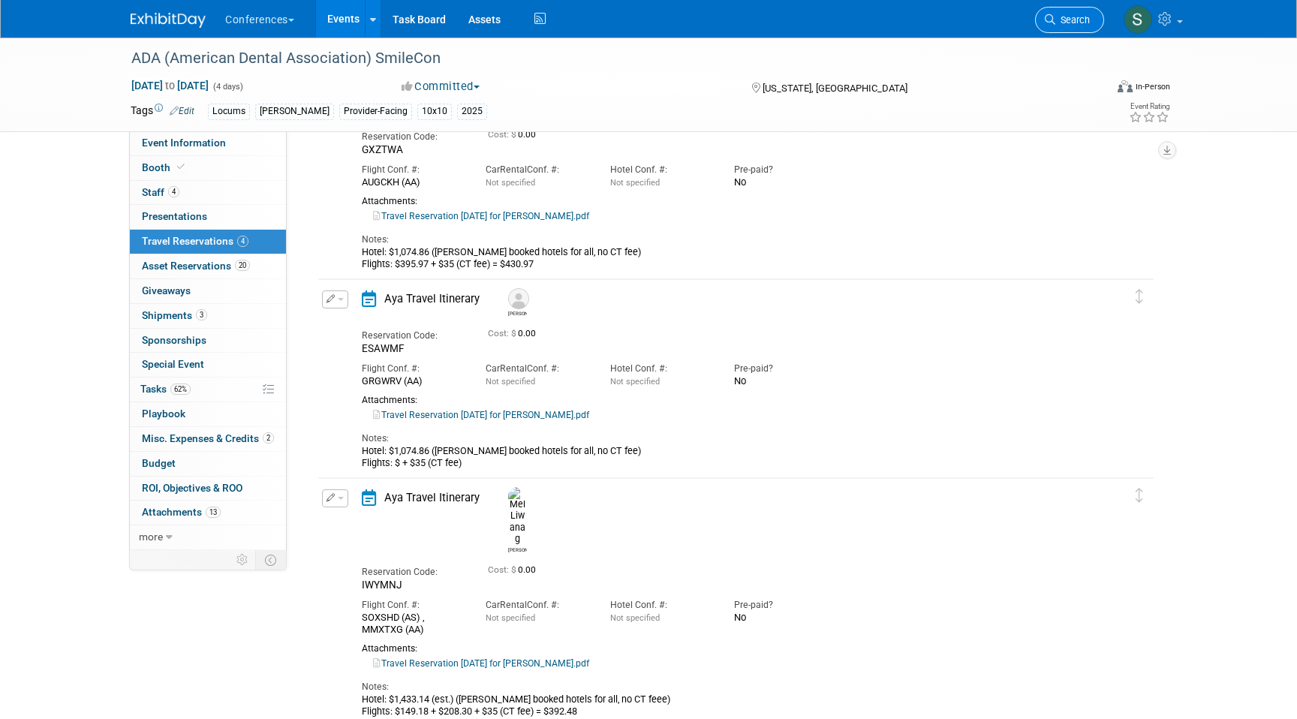
click at [1040, 25] on link "Search" at bounding box center [1069, 20] width 69 height 26
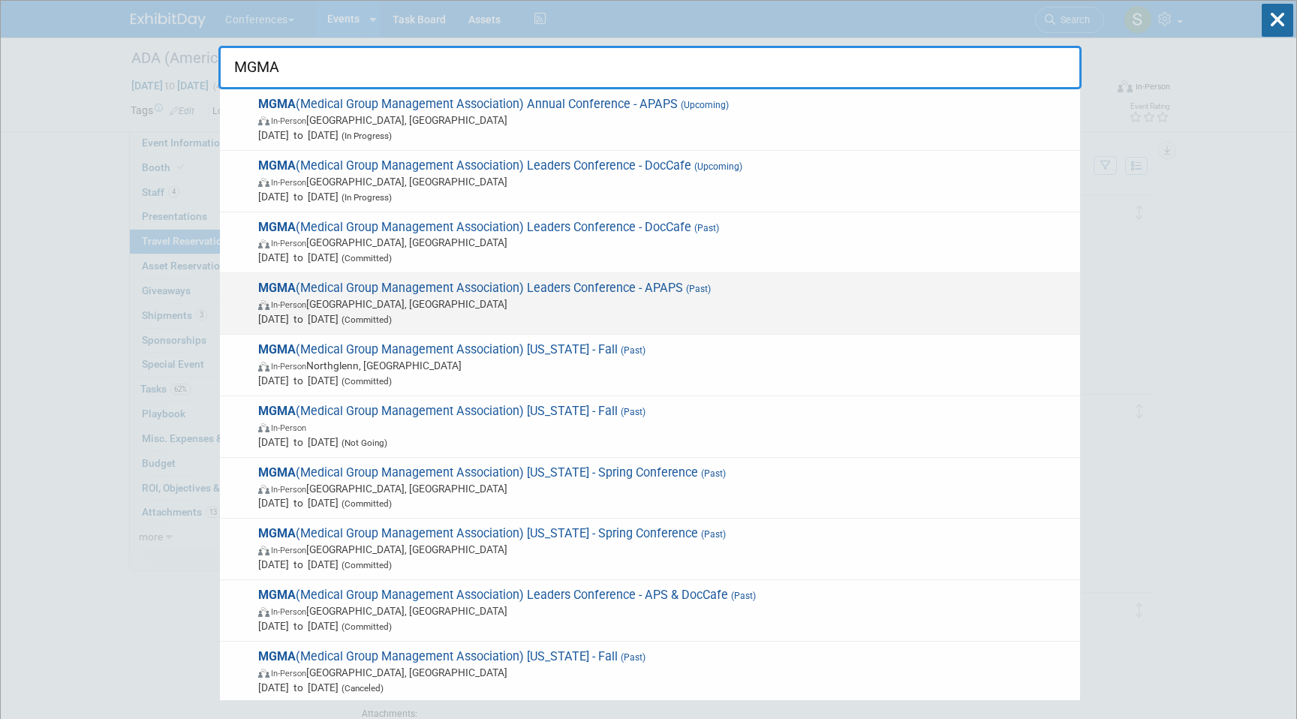
type input "MGMA"
click at [520, 304] on span "In-Person Orlando, FL" at bounding box center [665, 304] width 815 height 15
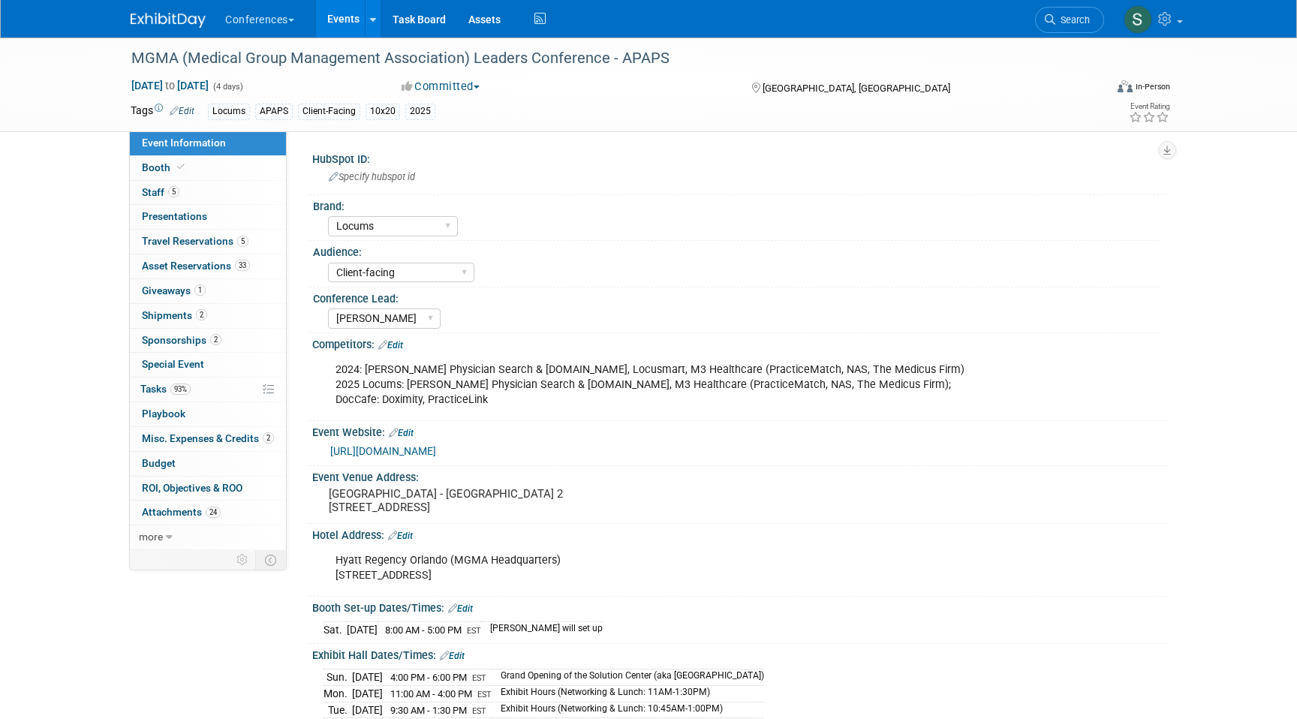
select select "Locums"
select select "Client-facing"
select select "[PERSON_NAME]"
click at [200, 271] on span "Asset Reservations 33" at bounding box center [196, 266] width 108 height 12
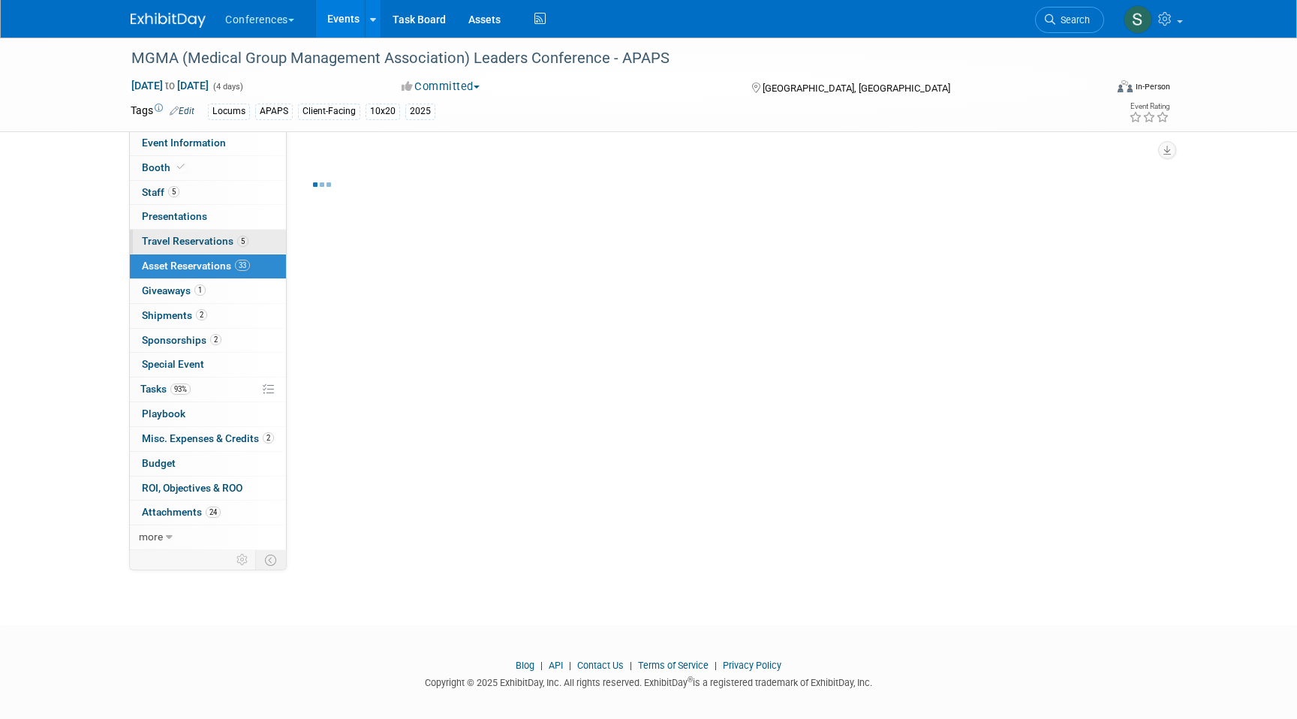
click at [193, 239] on span "Travel Reservations 5" at bounding box center [195, 241] width 107 height 12
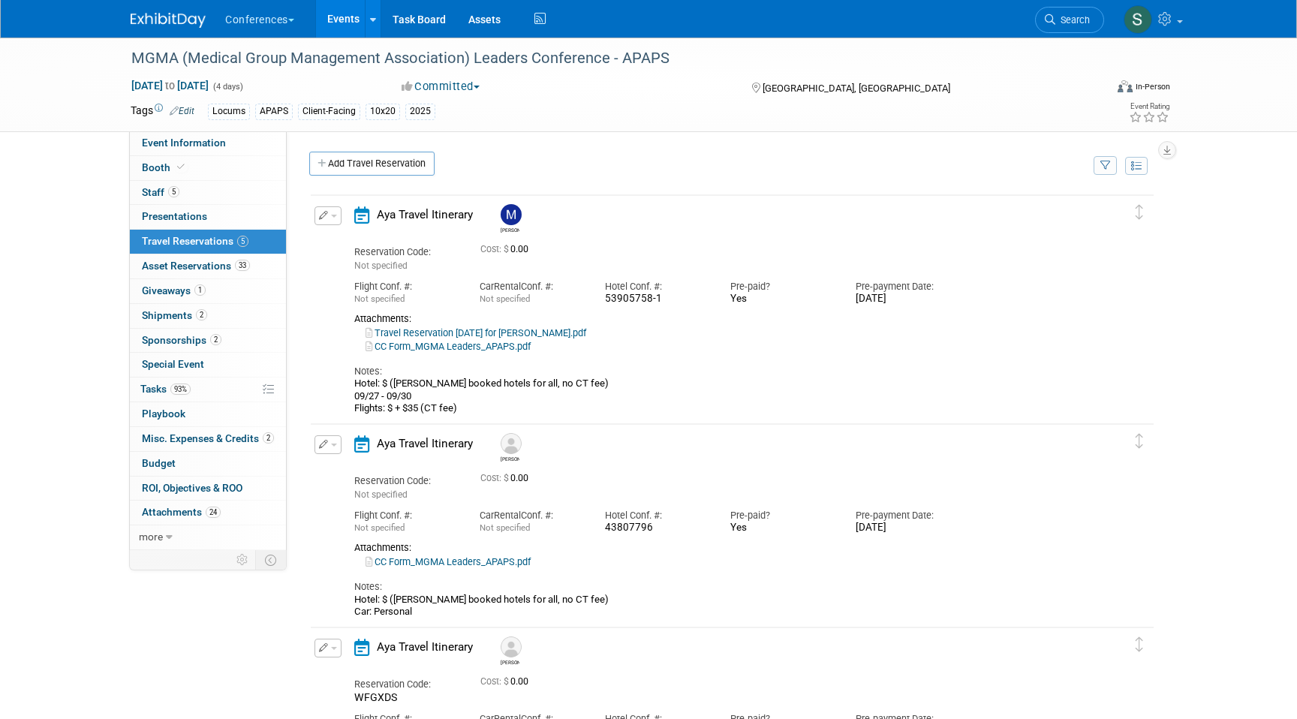
click at [321, 217] on icon "button" at bounding box center [324, 215] width 10 height 9
click at [355, 243] on button "Edit Reservation" at bounding box center [378, 242] width 127 height 22
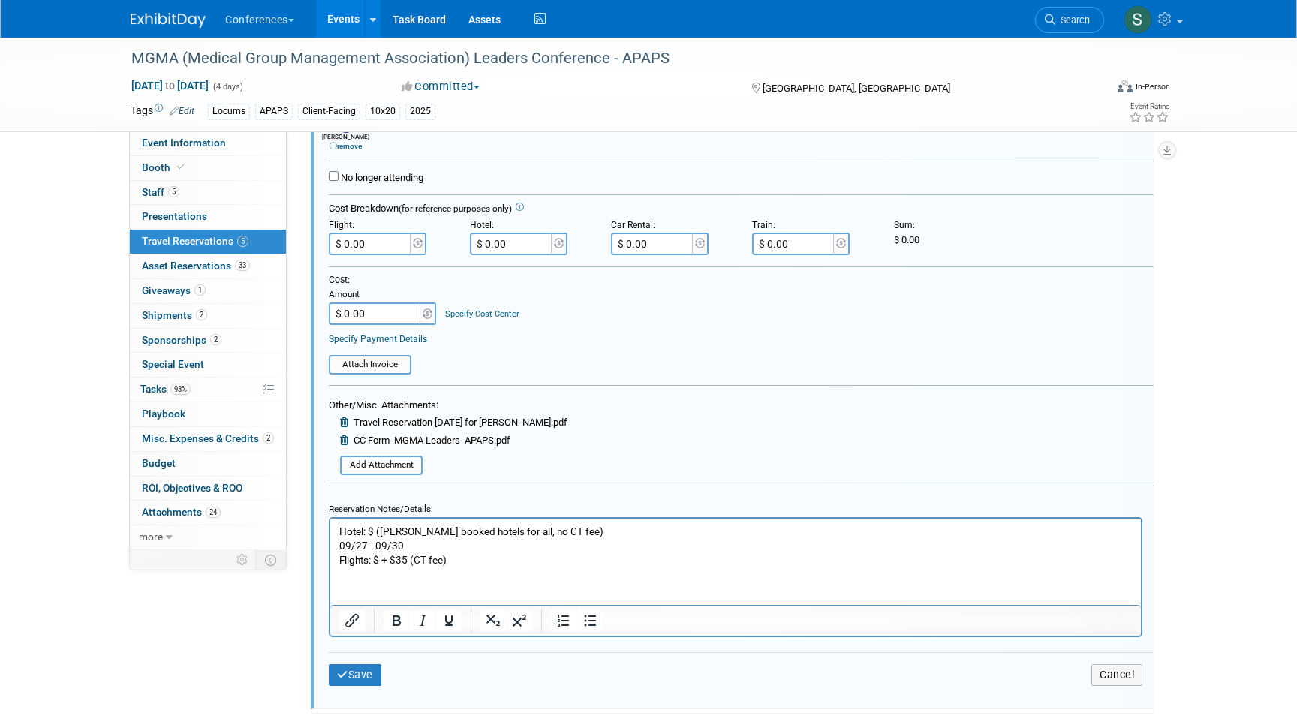
scroll to position [313, 0]
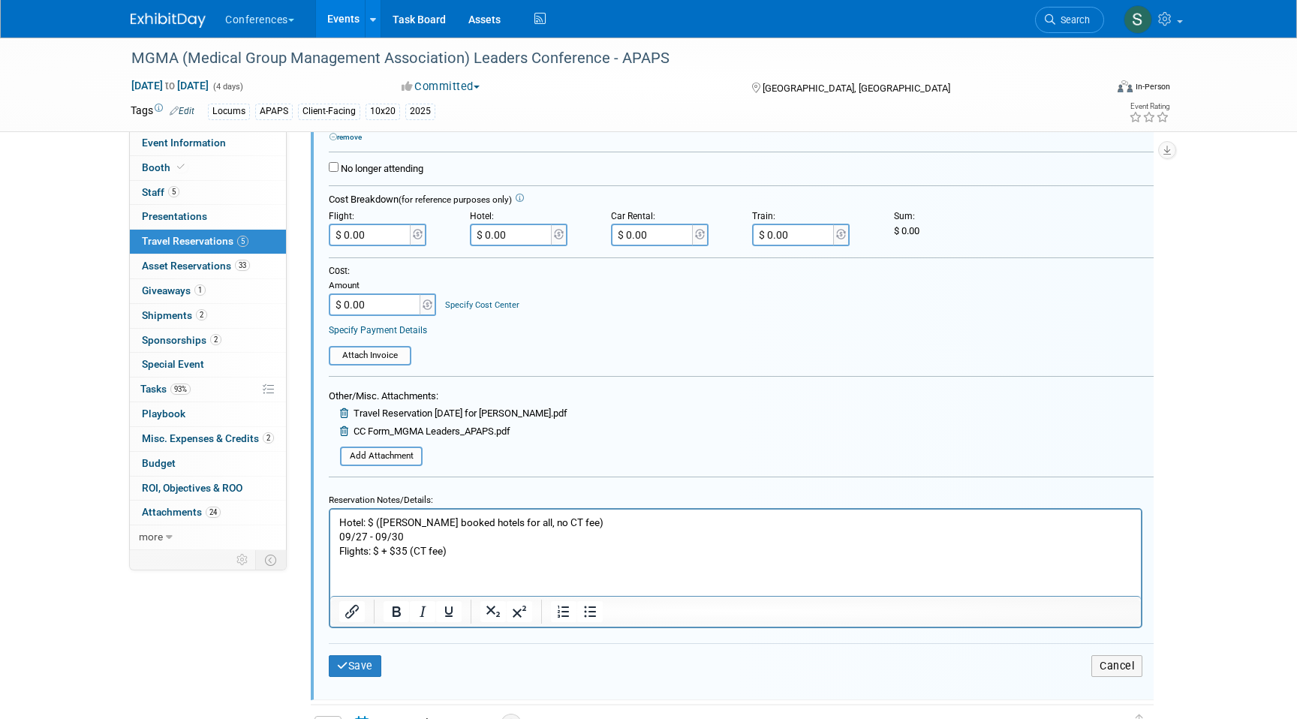
click at [378, 547] on p "Hotel: $ (Mel booked hotels for all, no CT fee) 09/27 - 09/30 Flights: $ + $35 …" at bounding box center [736, 536] width 794 height 43
click at [496, 545] on p "Hotel: $ (Mel booked hotels for all, no CT fee) 09/27 - 09/30 Flights: $417.94 …" at bounding box center [736, 536] width 794 height 43
click at [376, 236] on input "$ 0.00" at bounding box center [371, 235] width 84 height 23
click at [530, 550] on p "Hotel: $ (Mel booked hotels for all, no CT fee) 09/27 - 09/30 Flights: $417.94 …" at bounding box center [736, 536] width 794 height 43
click at [390, 239] on input "$ 0.00" at bounding box center [371, 235] width 84 height 23
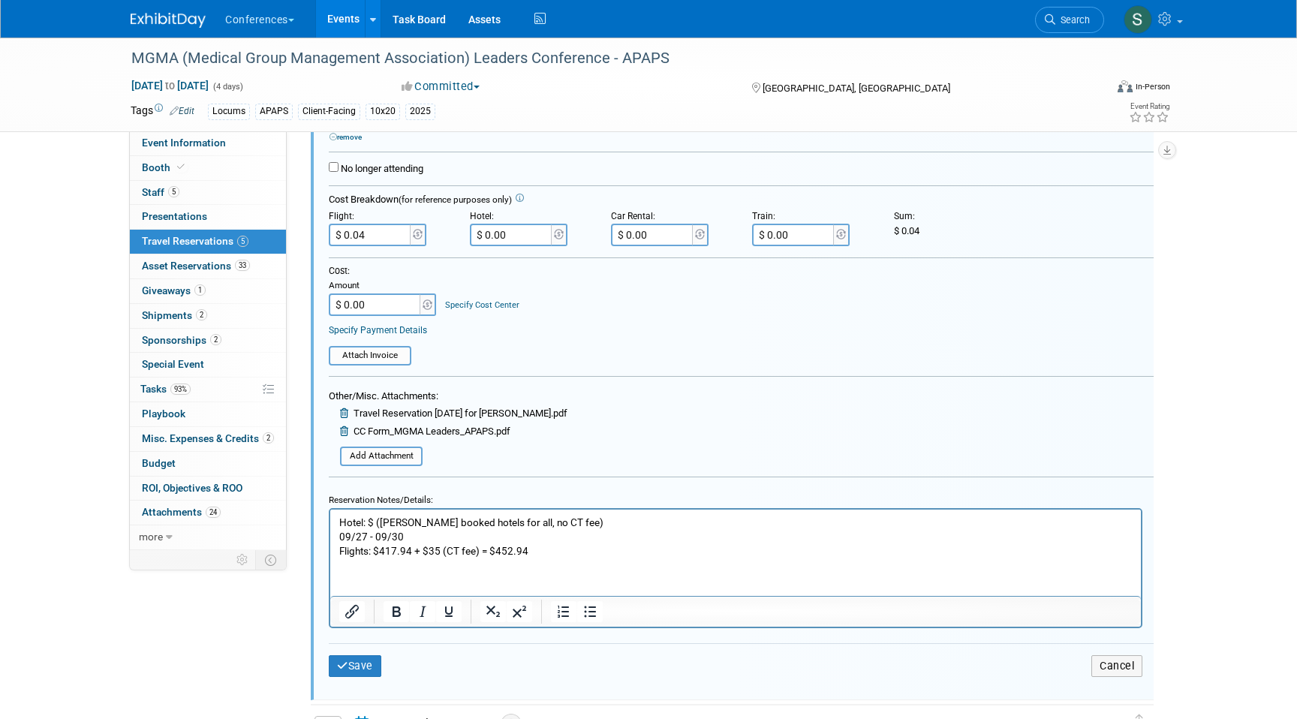
click at [379, 239] on input "$ 0.04" at bounding box center [371, 235] width 84 height 23
type input "$ 452.94"
click at [361, 673] on button "Save" at bounding box center [355, 666] width 53 height 22
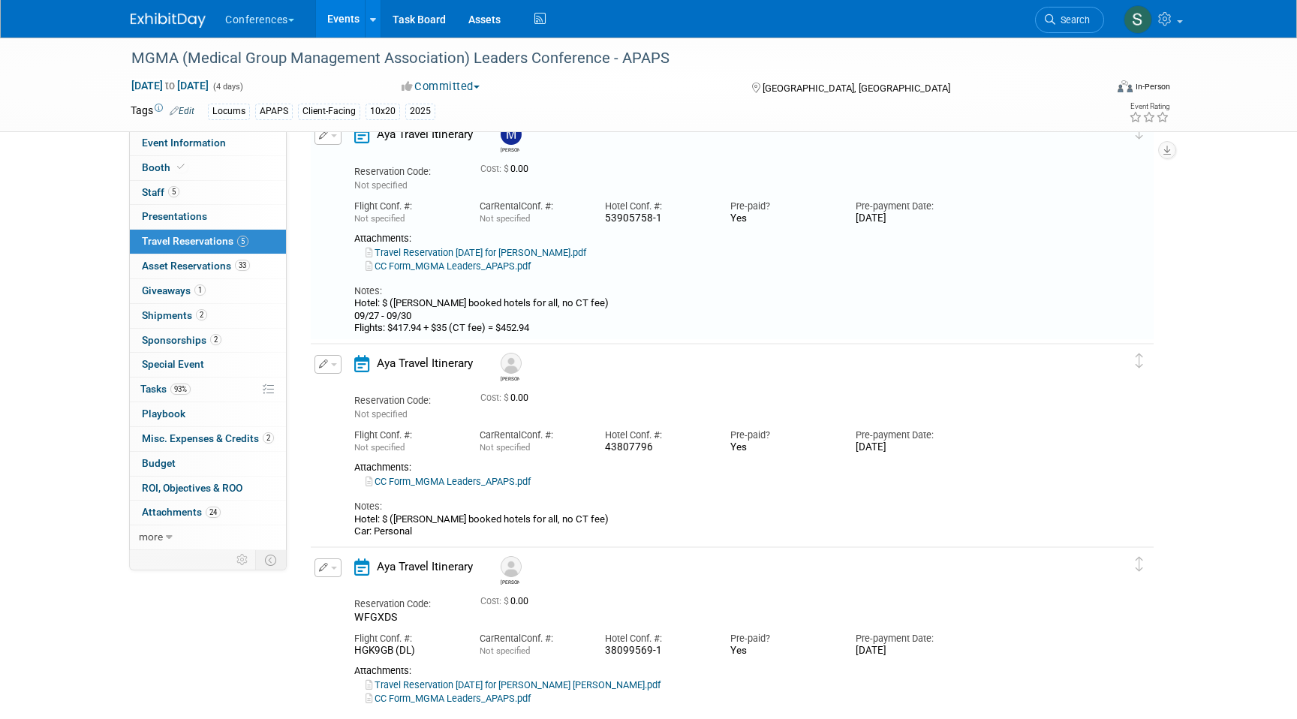
scroll to position [26, 0]
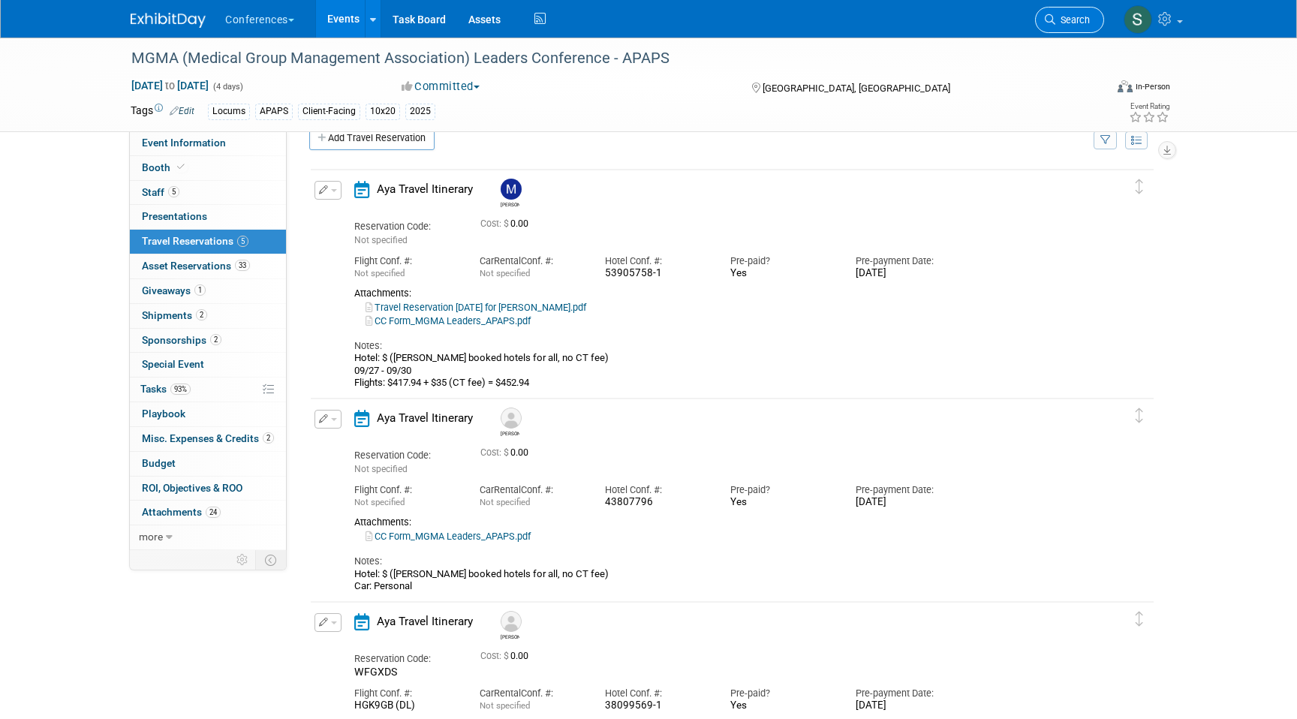
click at [1068, 23] on span "Search" at bounding box center [1073, 19] width 35 height 11
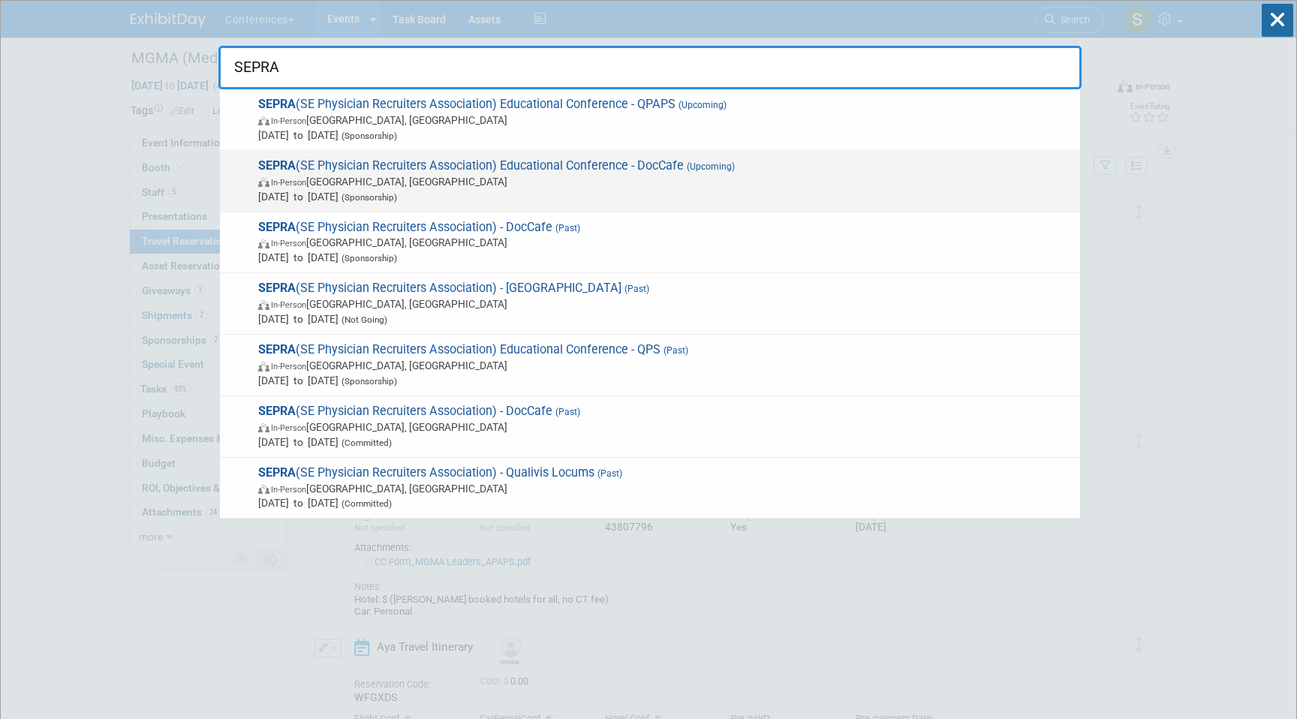
type input "SEPRA"
click at [716, 173] on span "SEPRA (SE Physician Recruiters Association) Educational Conference - DocCafe (U…" at bounding box center [663, 181] width 819 height 46
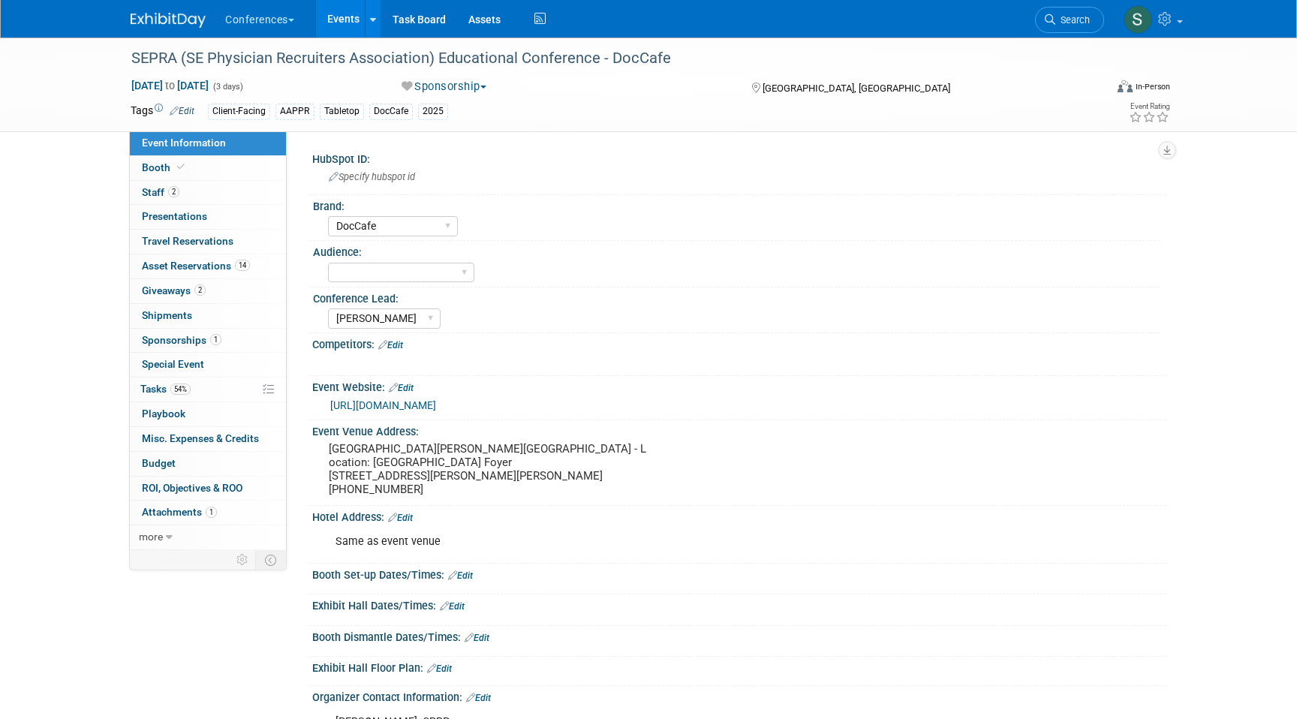
select select "DocCafe"
select select "[PERSON_NAME]"
click at [244, 241] on link "0 Travel Reservations 0" at bounding box center [208, 242] width 156 height 24
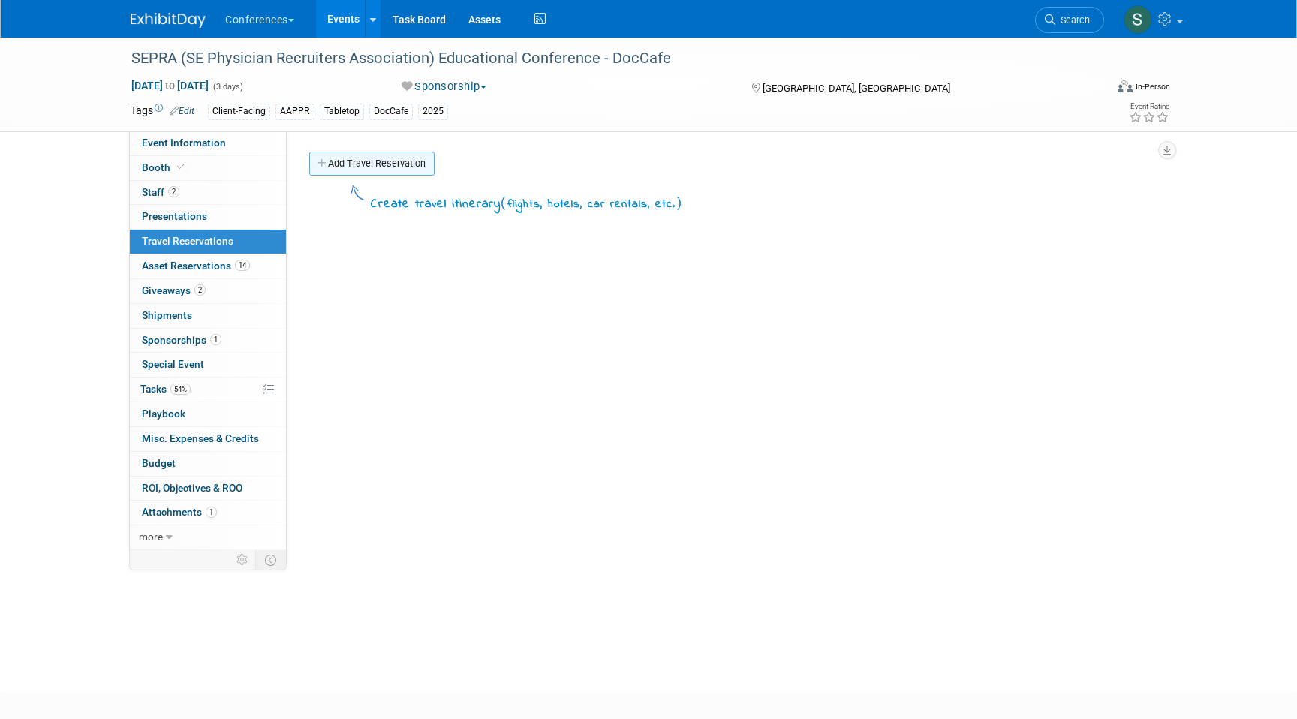
click at [420, 170] on link "Add Travel Reservation" at bounding box center [371, 164] width 125 height 24
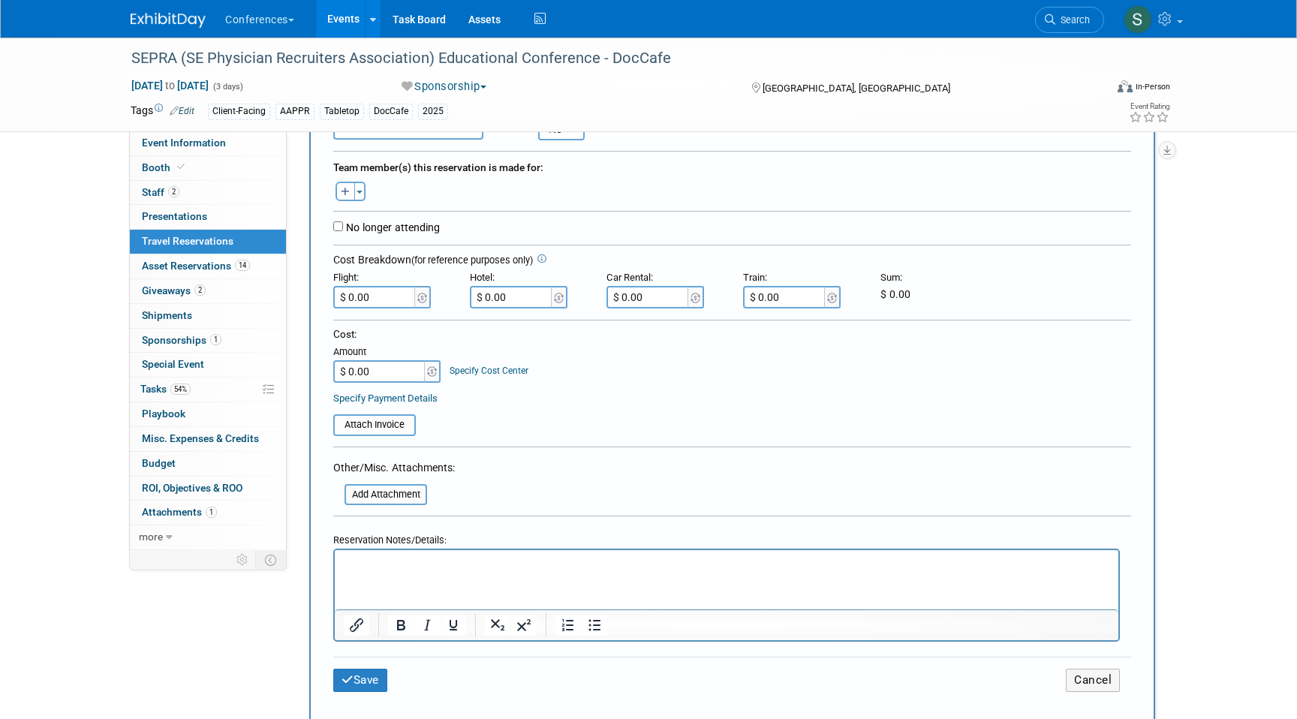
scroll to position [260, 0]
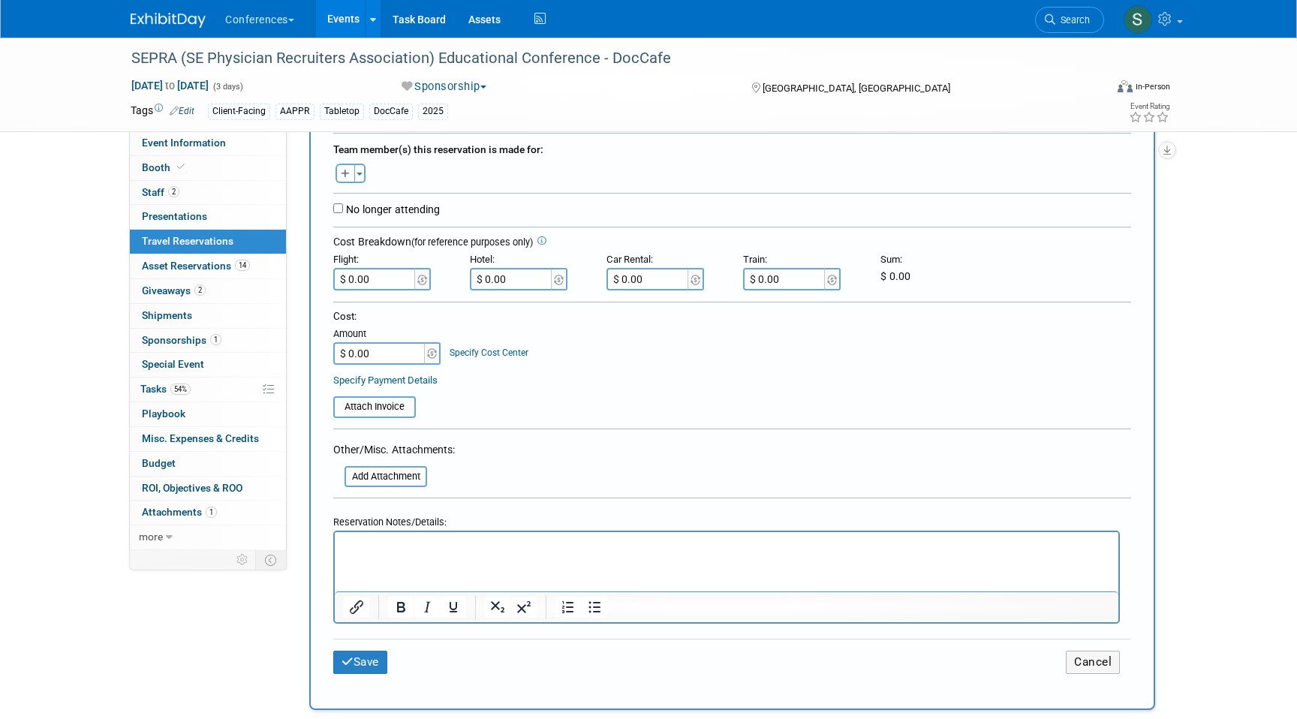
click at [376, 546] on p "Rich Text Area. Press ALT-0 for help." at bounding box center [727, 546] width 767 height 16
click at [389, 545] on p "FLIGHT: 672.97" at bounding box center [727, 546] width 767 height 16
click at [433, 541] on p "FLIGHT: $672.97" at bounding box center [727, 546] width 767 height 16
click at [390, 278] on input "$ 0.00" at bounding box center [375, 279] width 84 height 23
type input "$ 707.97"
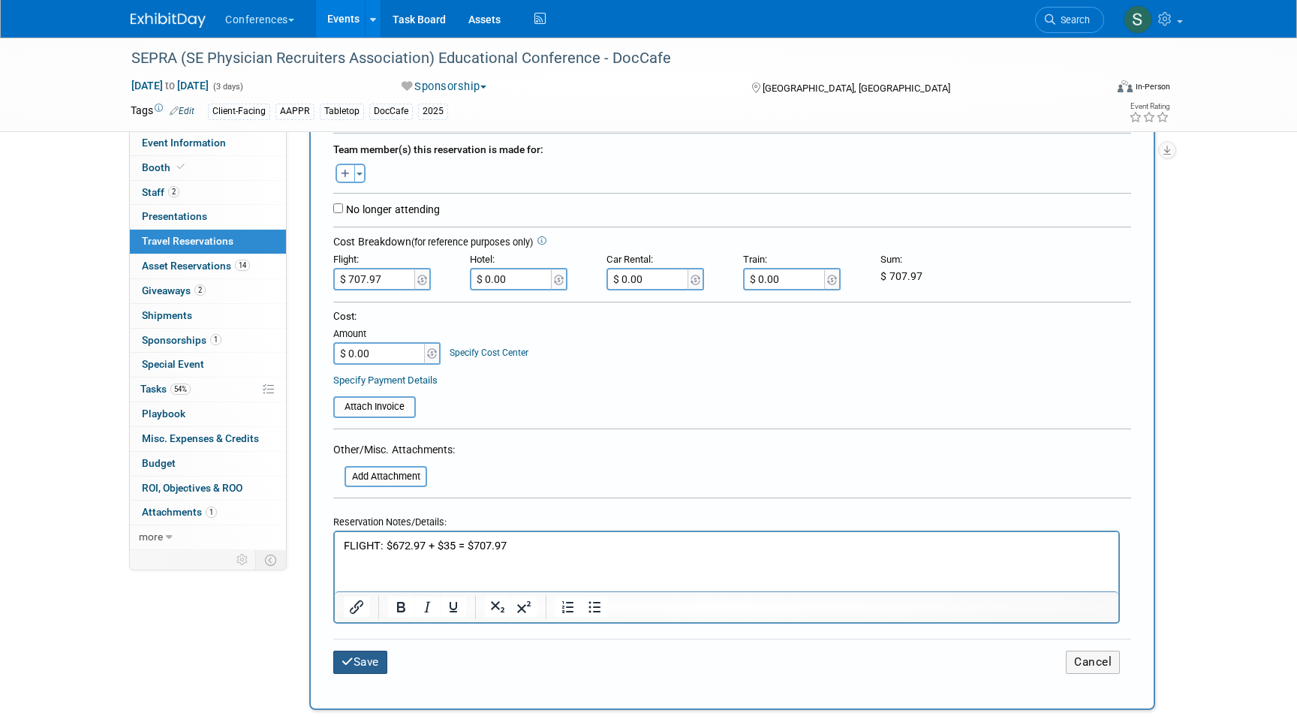
click at [373, 663] on button "Save" at bounding box center [360, 662] width 54 height 23
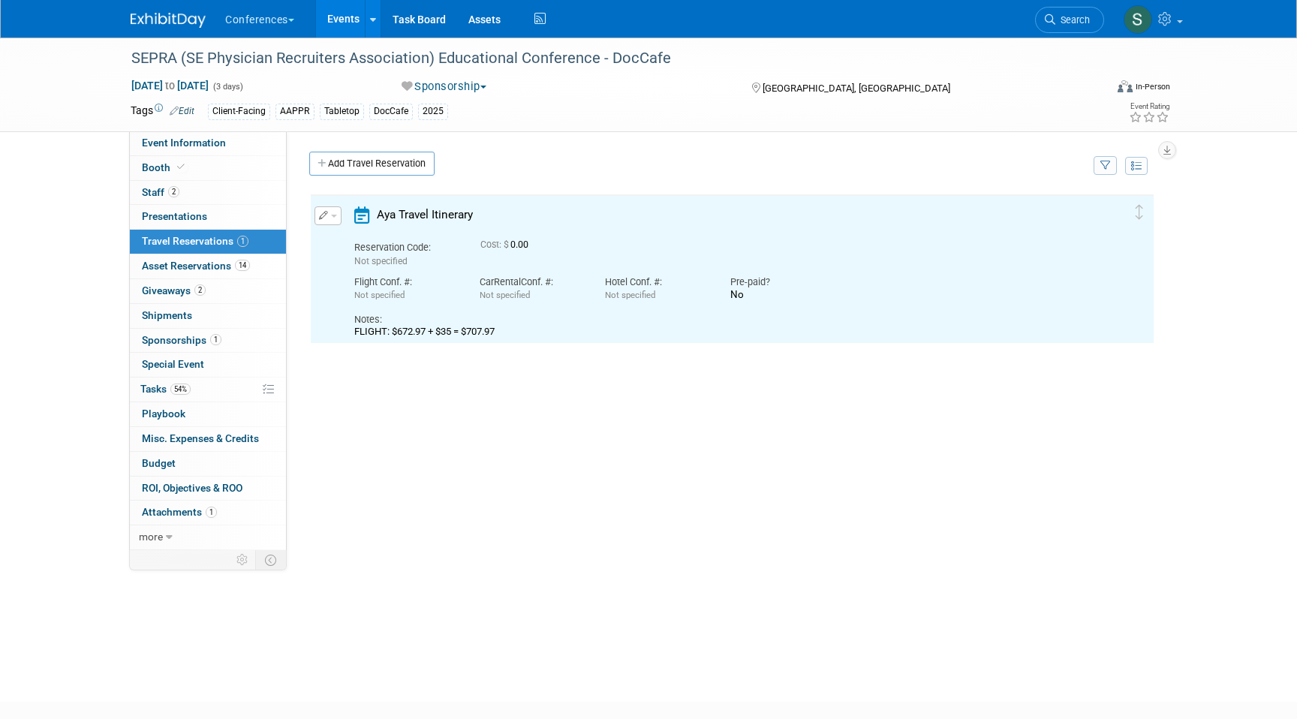
scroll to position [0, 0]
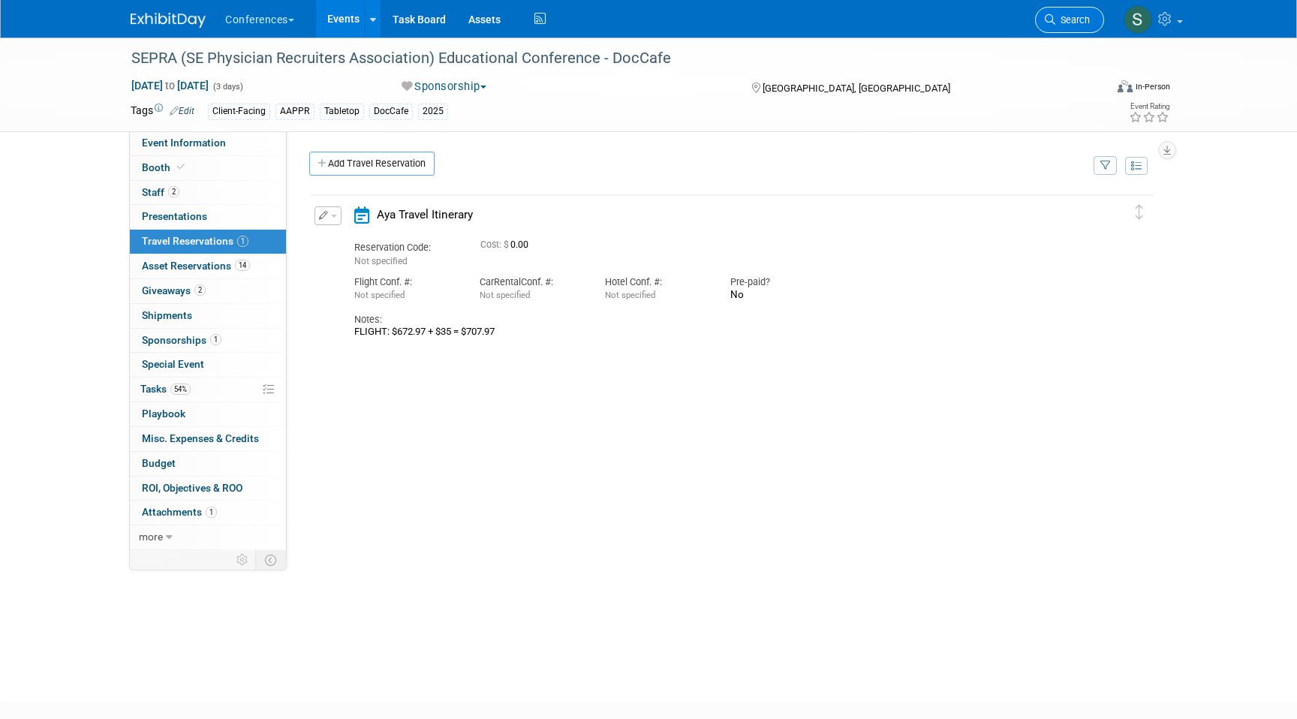
click at [1074, 23] on span "Search" at bounding box center [1073, 19] width 35 height 11
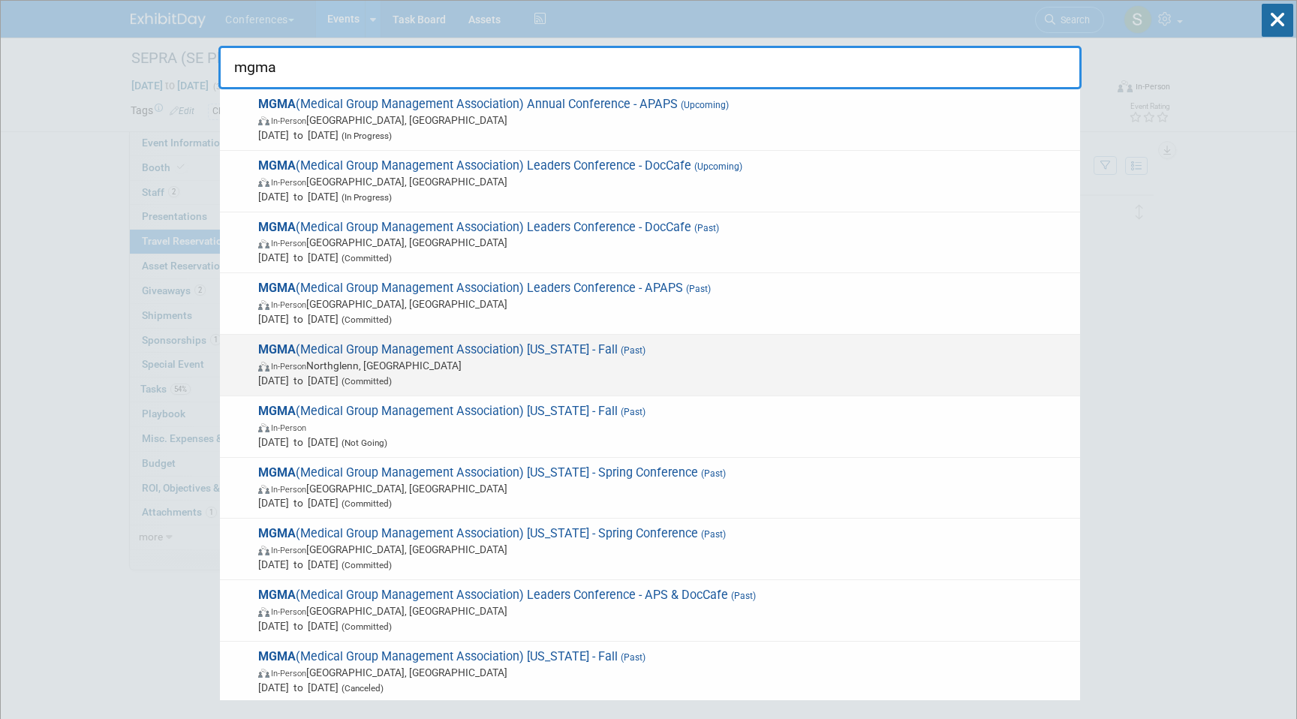
type input "mgma"
click at [660, 373] on span "Sep 18, 2025 to Sep 19, 2025 (Committed)" at bounding box center [665, 380] width 815 height 15
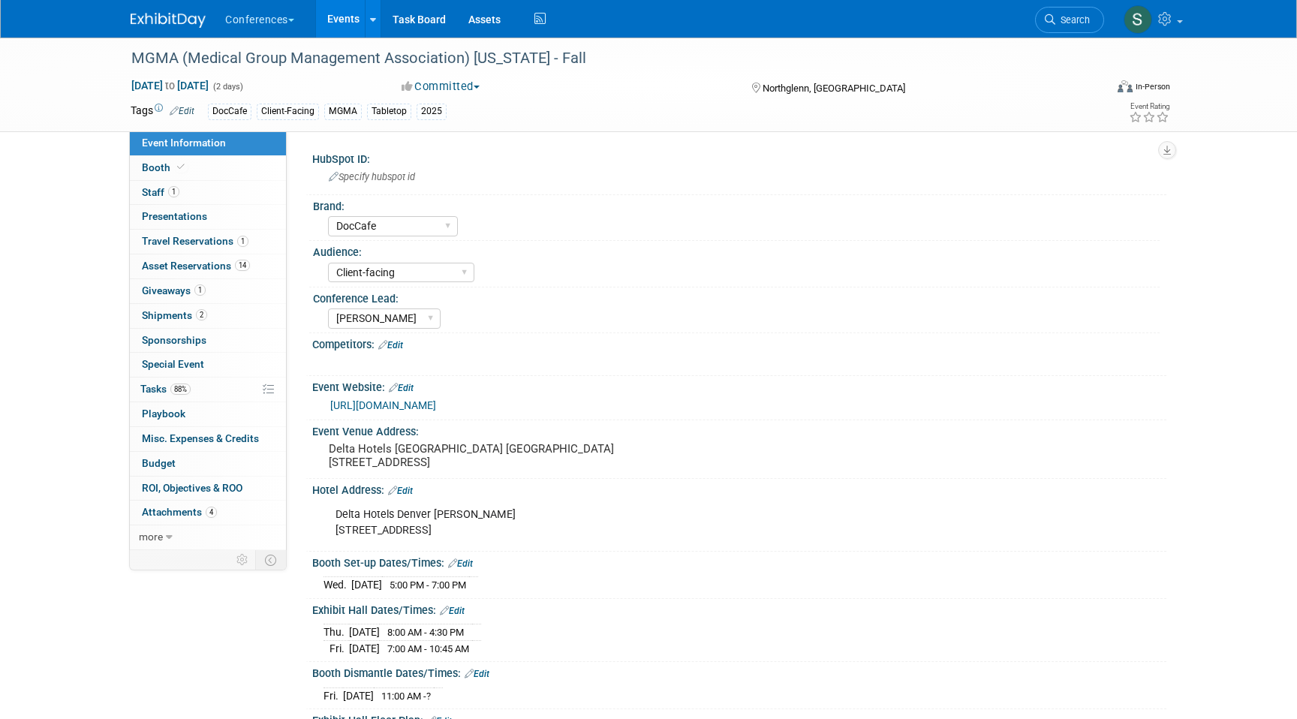
select select "DocCafe"
select select "Client-facing"
select select "[PERSON_NAME]"
click at [232, 244] on span "Travel Reservations 1" at bounding box center [195, 241] width 107 height 12
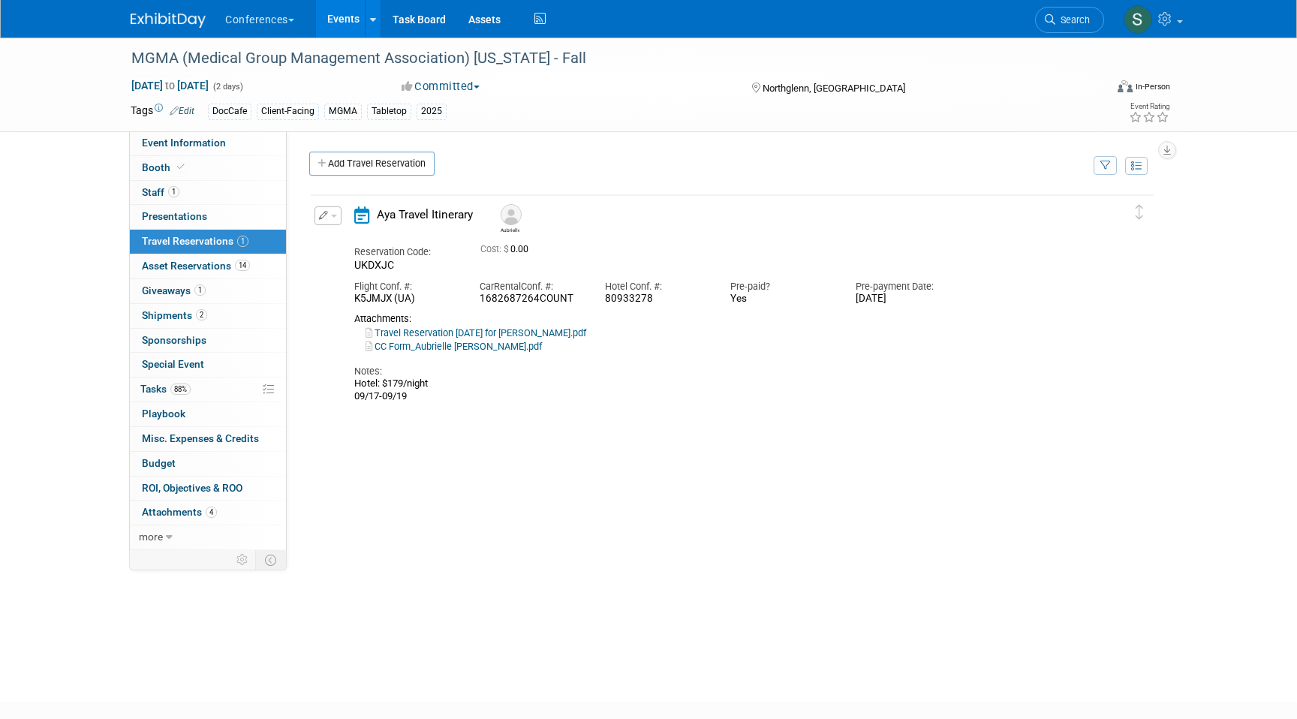
click at [330, 214] on button "button" at bounding box center [328, 215] width 27 height 19
click at [361, 246] on button "Edit Reservation" at bounding box center [378, 242] width 127 height 22
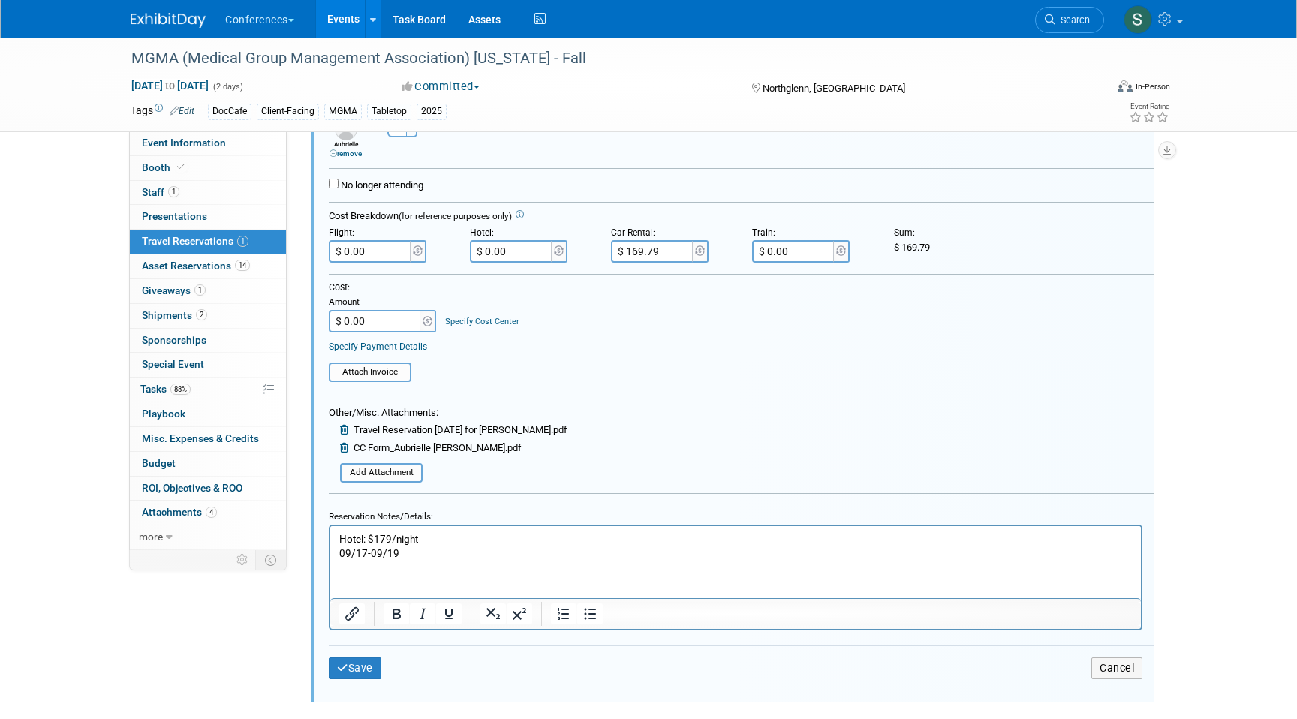
scroll to position [307, 0]
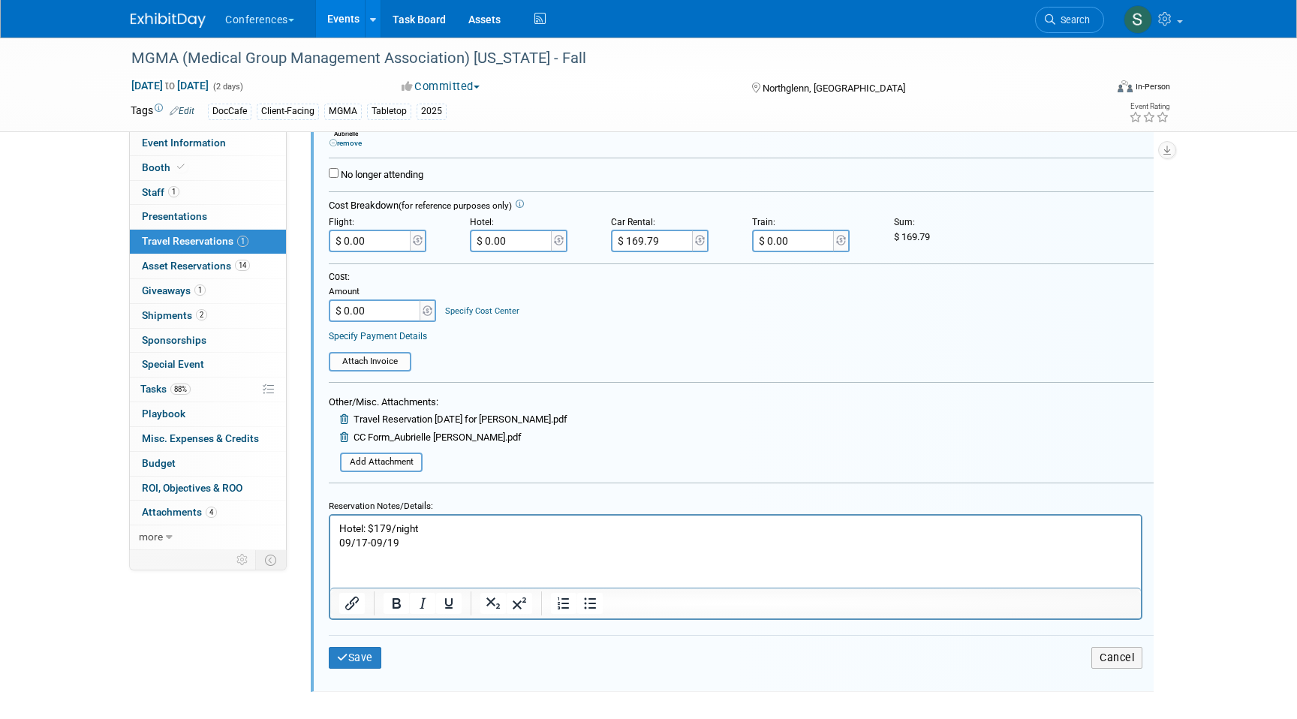
click at [432, 540] on p "Hotel: $179/night 09/17-09/19" at bounding box center [736, 535] width 794 height 29
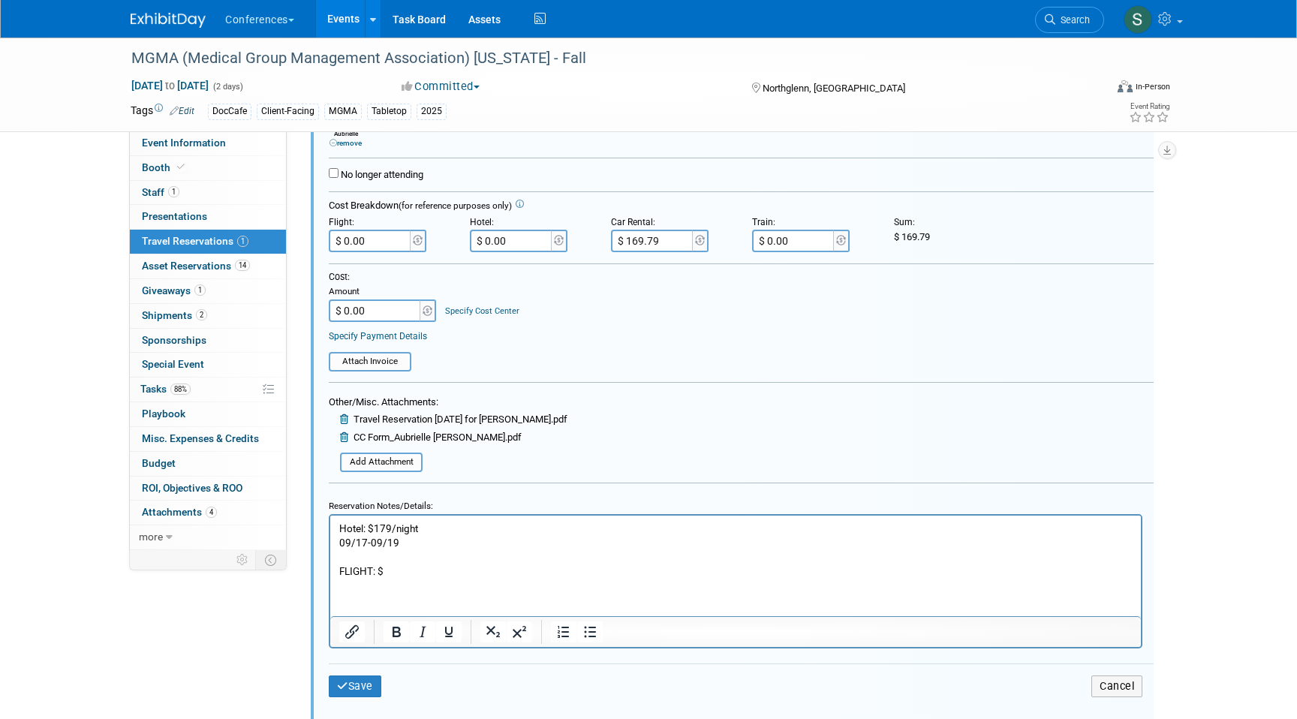
click at [411, 565] on p "FLIGHT: $" at bounding box center [736, 571] width 794 height 14
click at [442, 567] on p "FLIGHT: $466.96" at bounding box center [736, 571] width 794 height 14
click at [433, 569] on p "FLIGHT: $466.96" at bounding box center [736, 571] width 794 height 14
click at [1231, 314] on div "MGMA (Medical Group Management Association) Colorado - Fall Sep 18, 2025 to Sep…" at bounding box center [648, 242] width 1297 height 1024
click at [470, 568] on p "FLIGHT: $466.96 + $" at bounding box center [736, 571] width 794 height 14
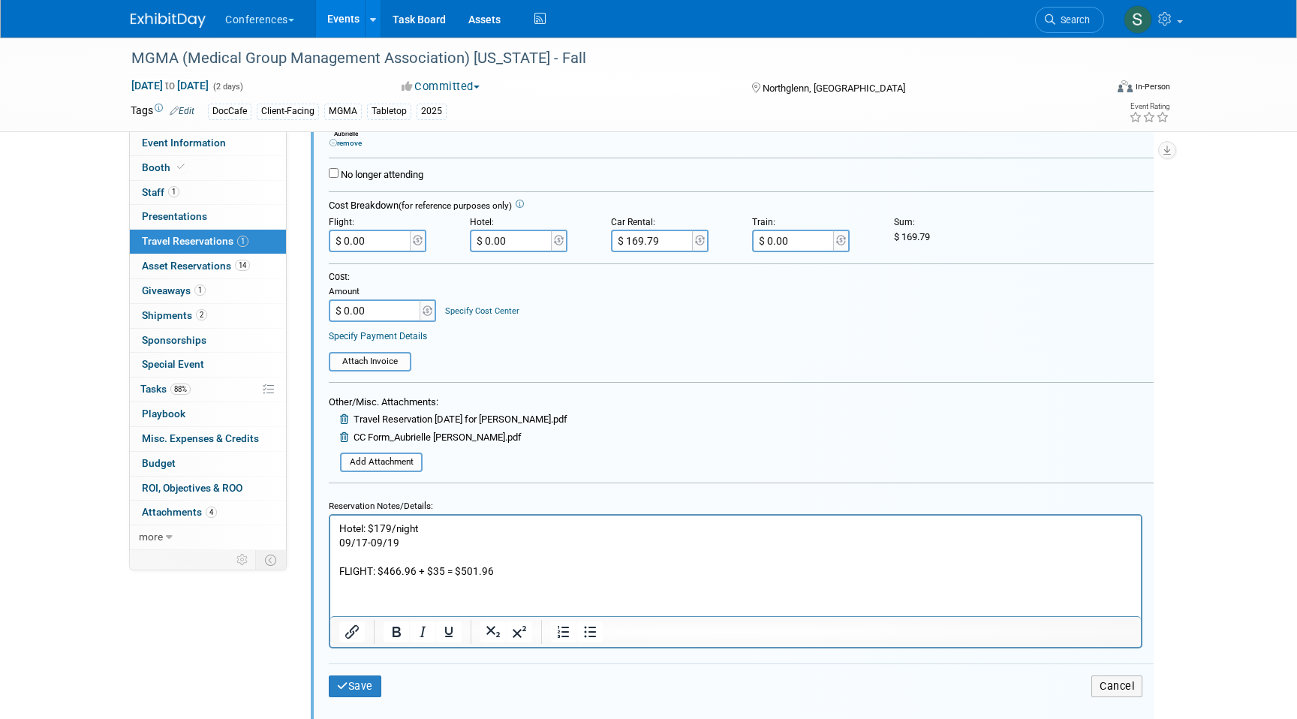
click at [378, 242] on input "$ 0.00" at bounding box center [371, 241] width 84 height 23
type input "$ 501.96"
click at [357, 685] on button "Save" at bounding box center [355, 687] width 53 height 22
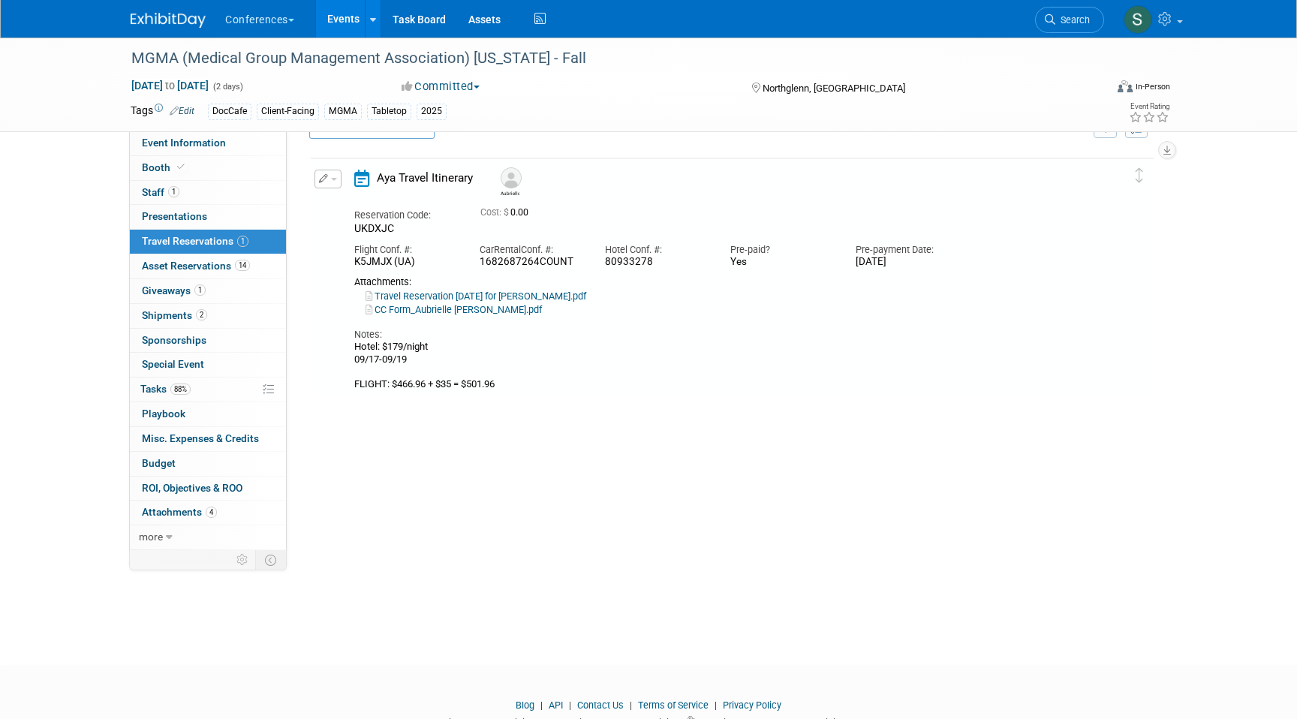
scroll to position [26, 0]
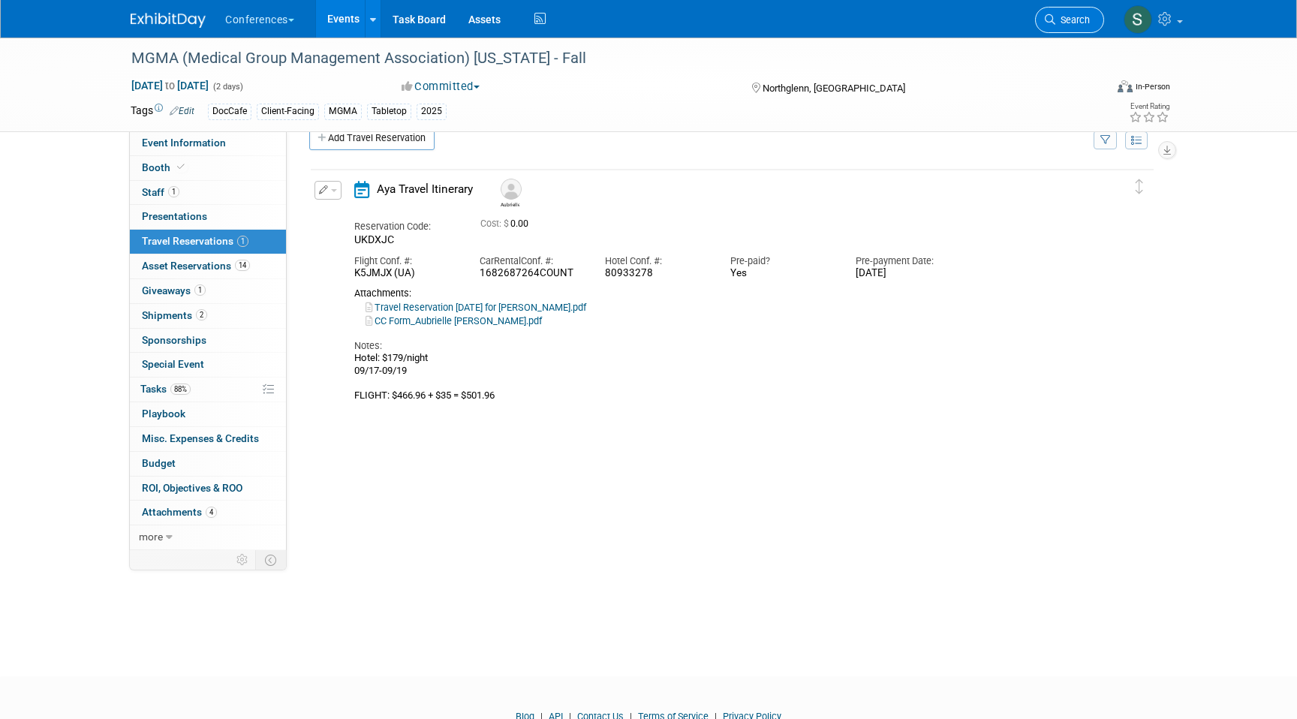
click at [1071, 17] on span "Search" at bounding box center [1073, 19] width 35 height 11
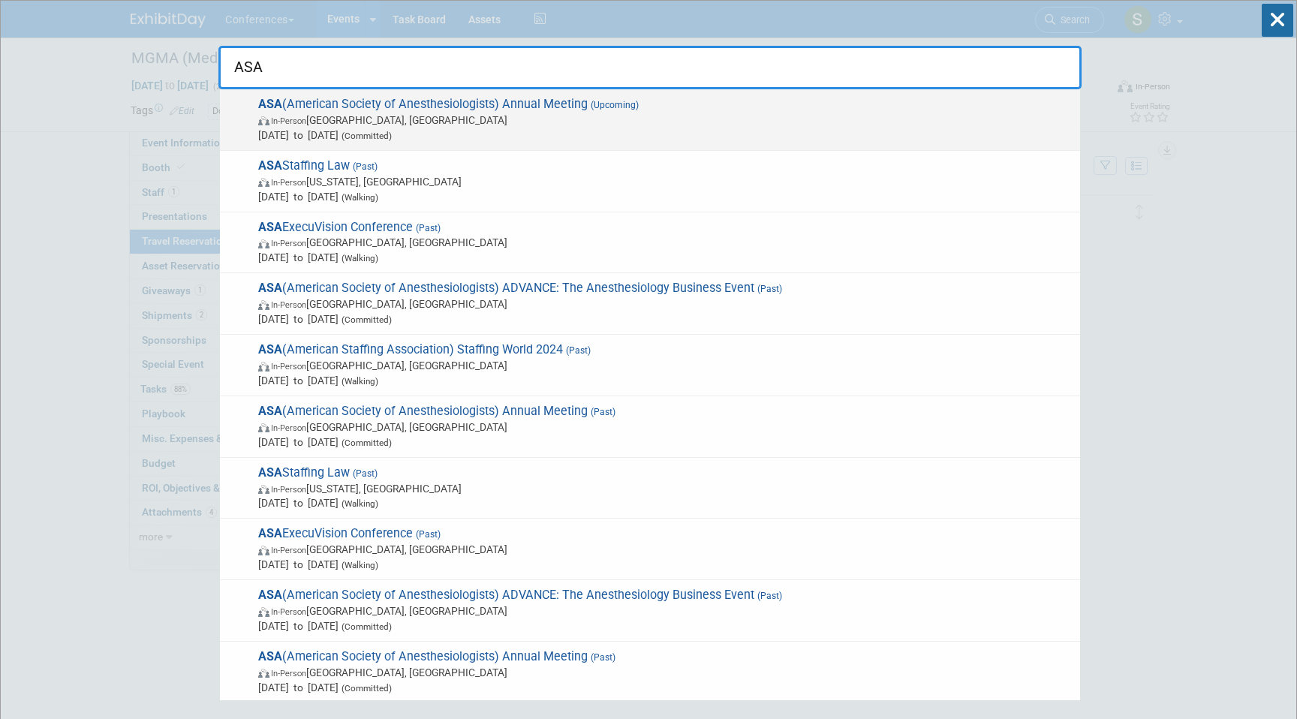
type input "ASA"
click at [405, 119] on span "In-Person San Antonio, TX" at bounding box center [665, 120] width 815 height 15
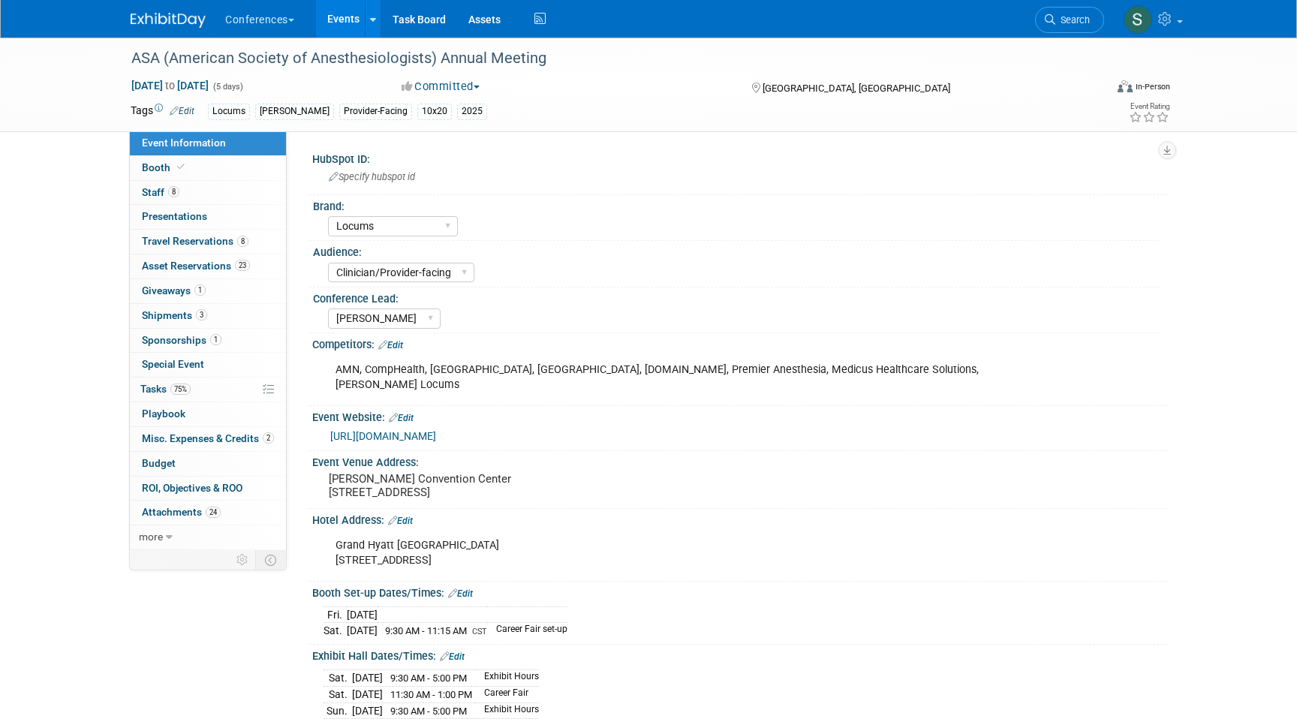
select select "Locums"
select select "Clinician/Provider-facing"
select select "[PERSON_NAME]"
click at [221, 240] on span "Travel Reservations 8" at bounding box center [195, 241] width 107 height 12
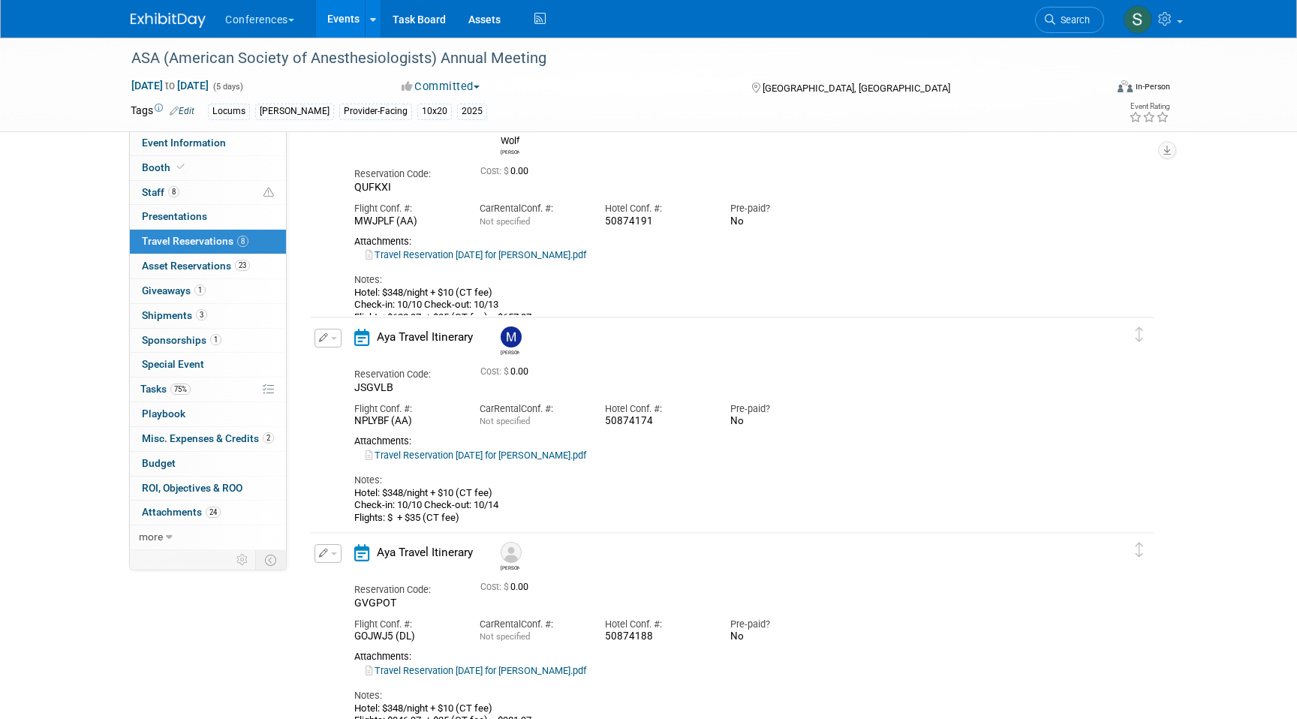
scroll to position [561, 0]
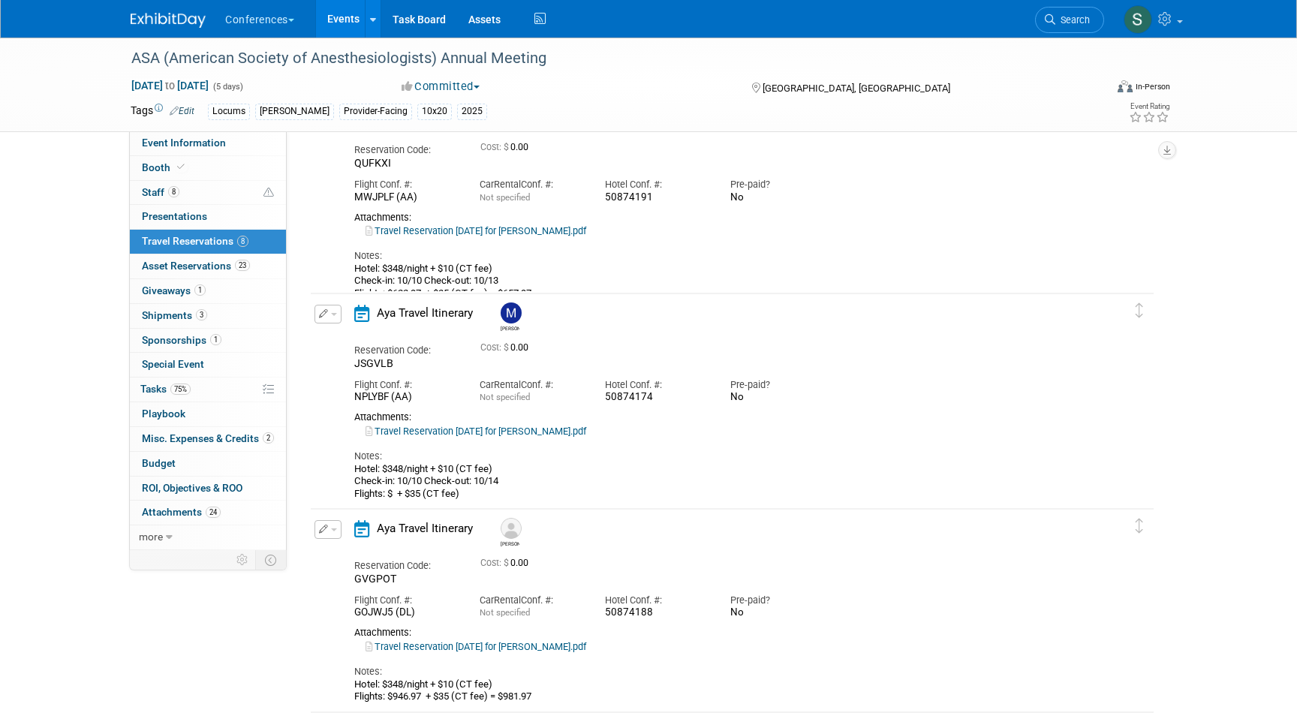
click at [331, 310] on button "button" at bounding box center [328, 314] width 27 height 19
click at [357, 337] on button "Edit Reservation" at bounding box center [378, 341] width 127 height 22
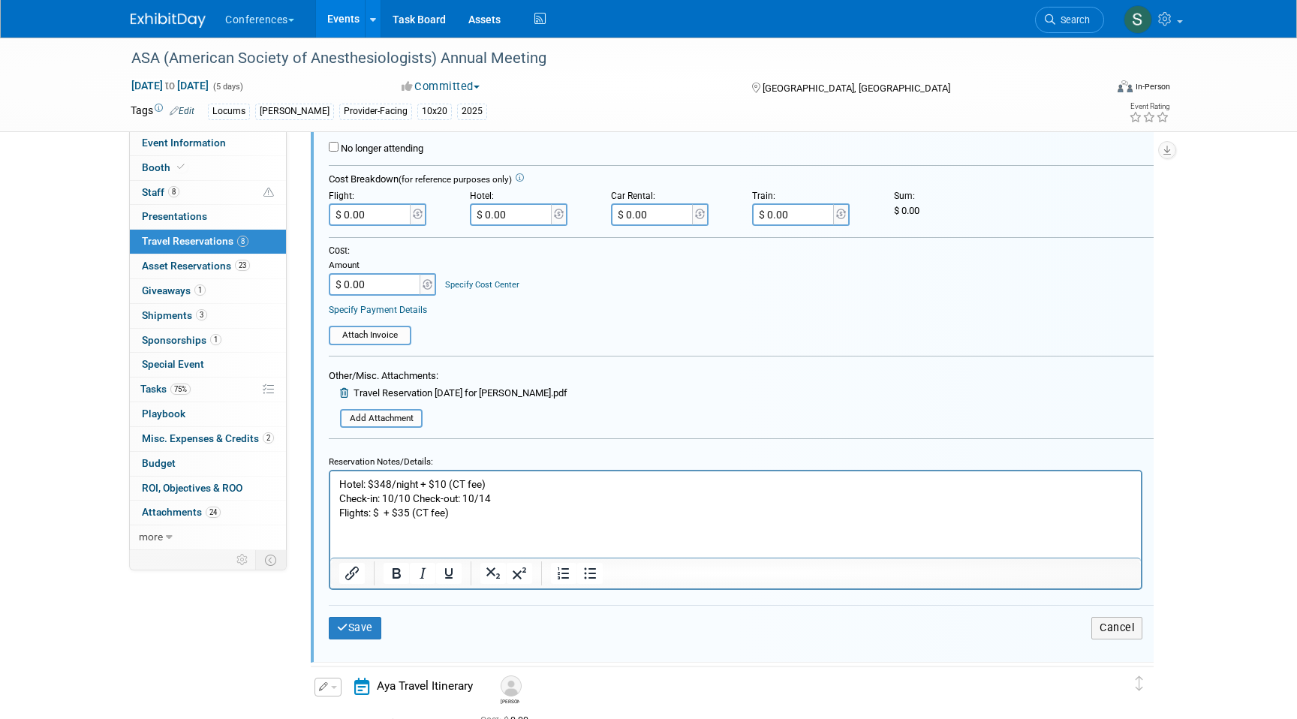
scroll to position [1031, 0]
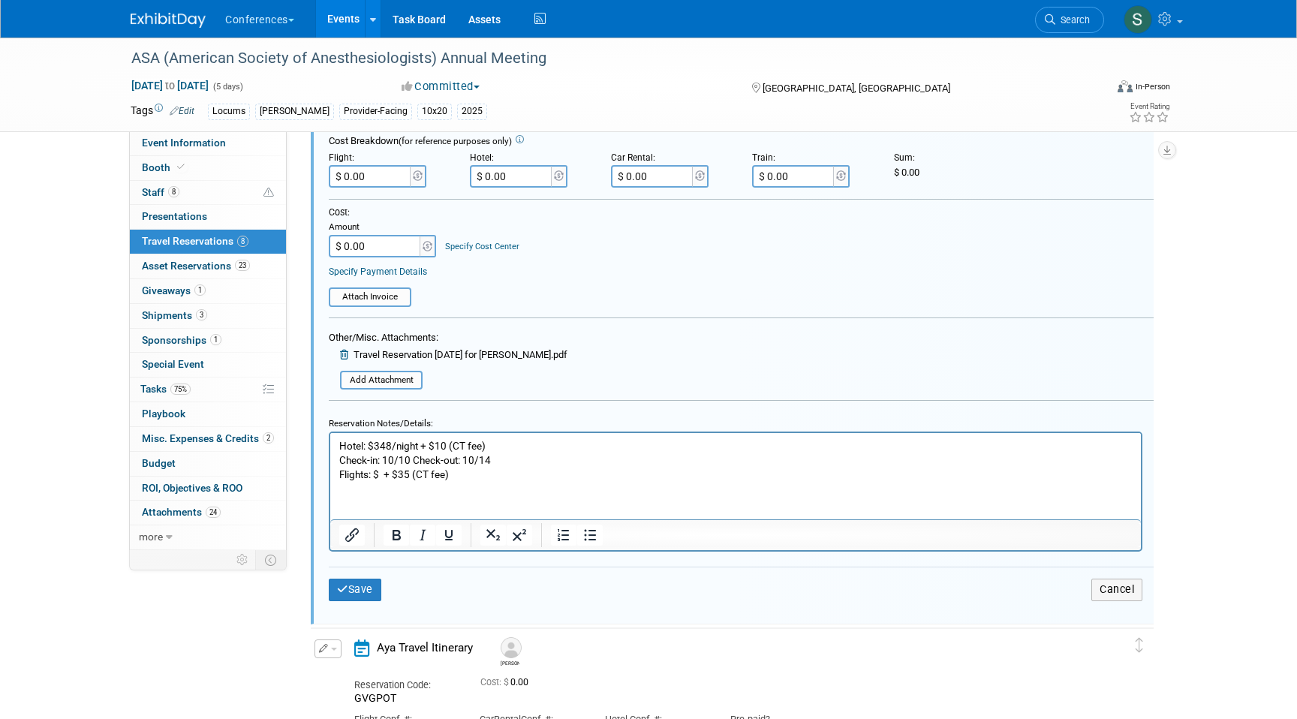
click at [382, 477] on p "Hotel: $348/night + $10 (CT fee) Check-in: 10/10 Check-out: 10/14 Flights: $ + …" at bounding box center [736, 460] width 794 height 43
click at [511, 471] on p "Hotel: $348/night + $10 (CT fee) Check-in: 10/10 Check-out: 10/14 Flights: $492…" at bounding box center [736, 460] width 794 height 43
click at [374, 177] on input "$ 0.00" at bounding box center [371, 176] width 84 height 23
type input "$ 527.96"
click at [574, 471] on p "Hotel: $348/night + $10 (CT fee) Check-in: 10/10 Check-out: 10/14 Flights: $492…" at bounding box center [736, 460] width 794 height 43
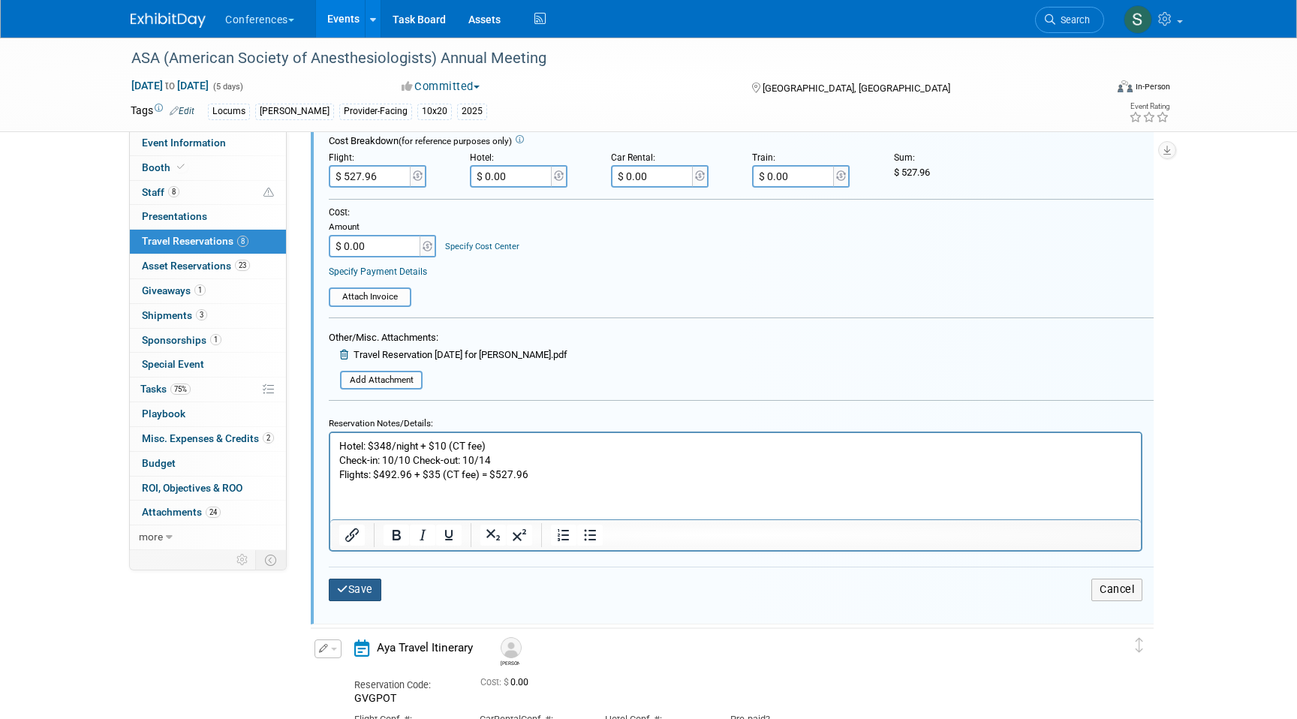
click at [363, 589] on button "Save" at bounding box center [355, 590] width 53 height 22
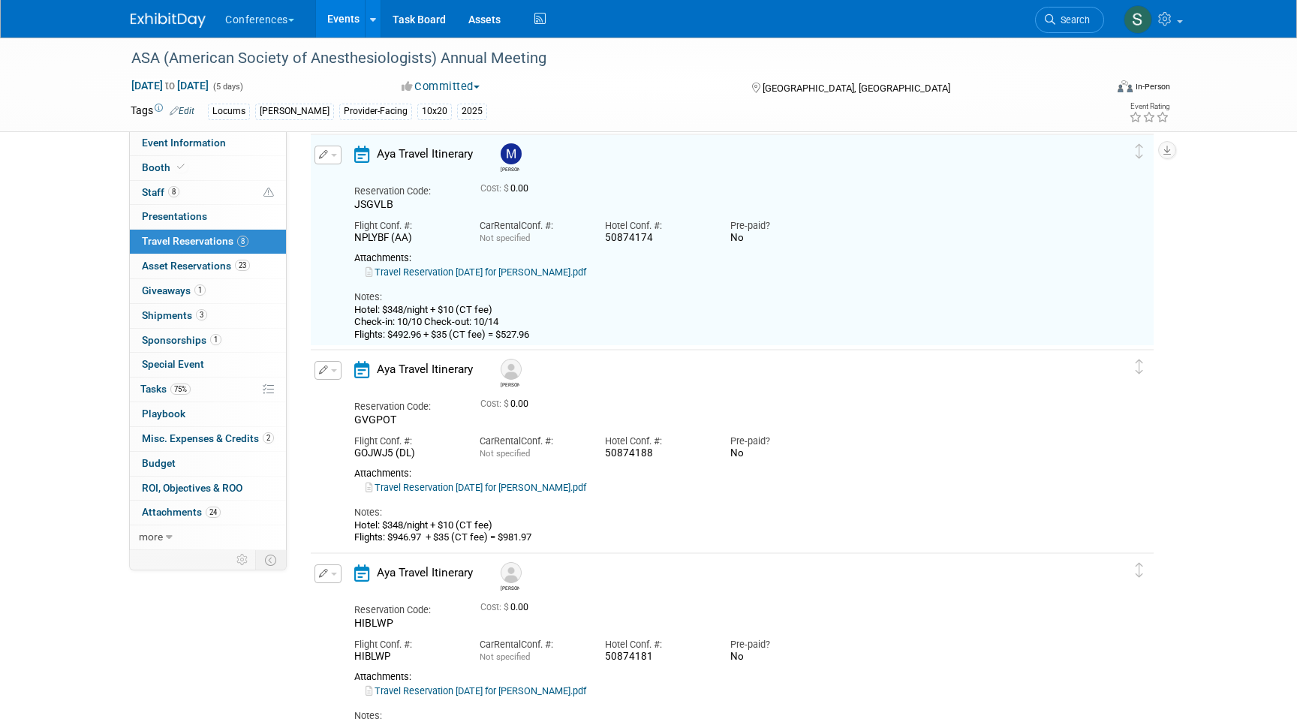
scroll to position [685, 0]
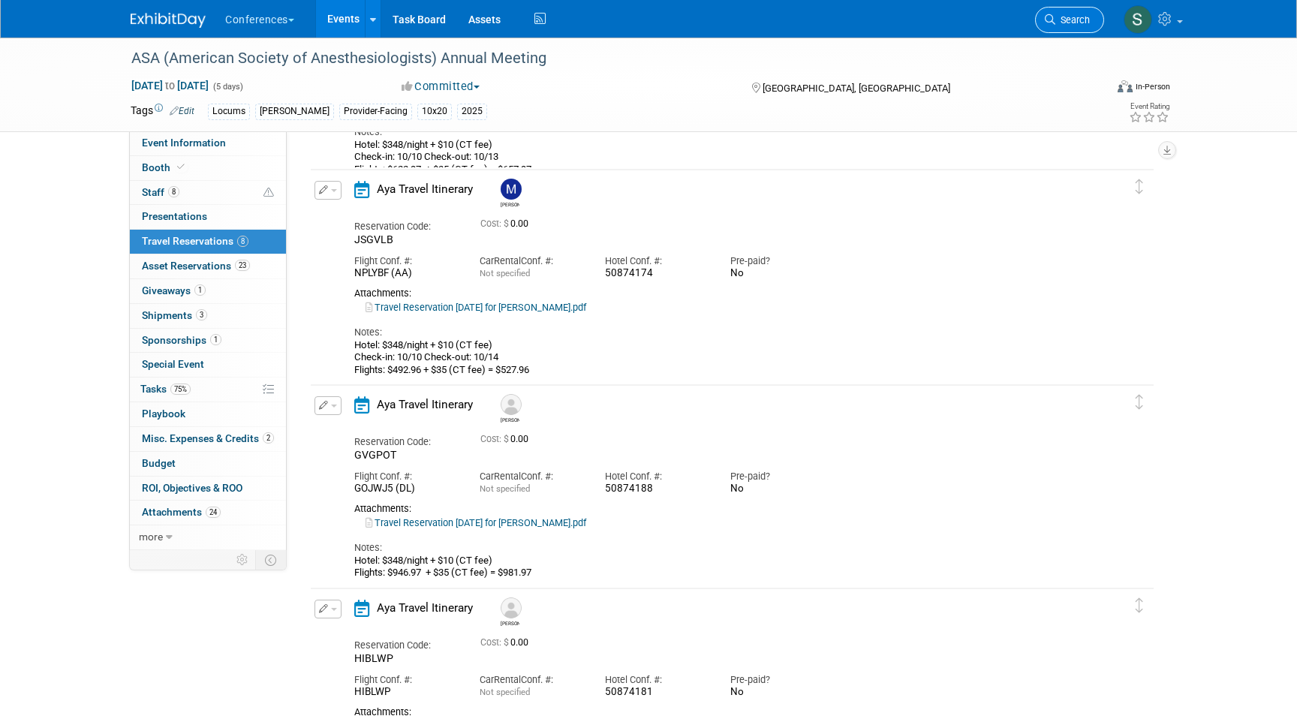
click at [1078, 22] on span "Search" at bounding box center [1073, 19] width 35 height 11
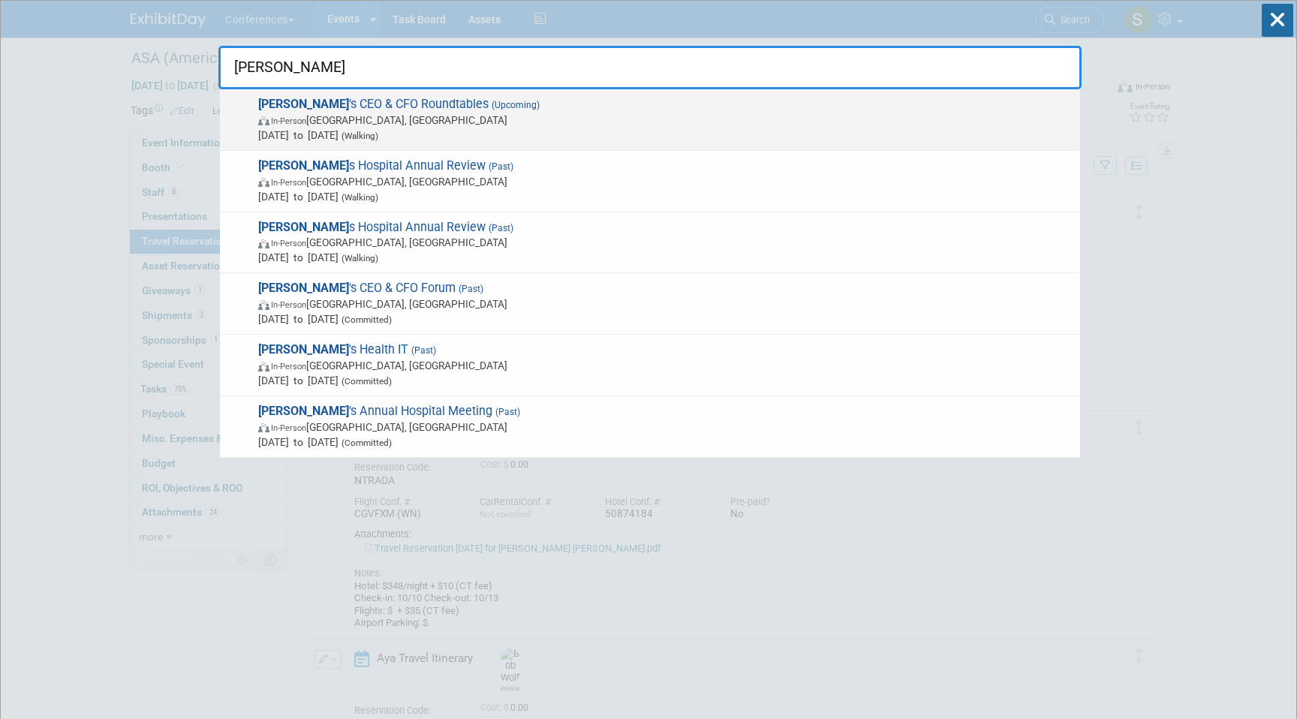
type input "BECKER"
click at [442, 124] on span "In-Person Chicago, IL" at bounding box center [665, 120] width 815 height 15
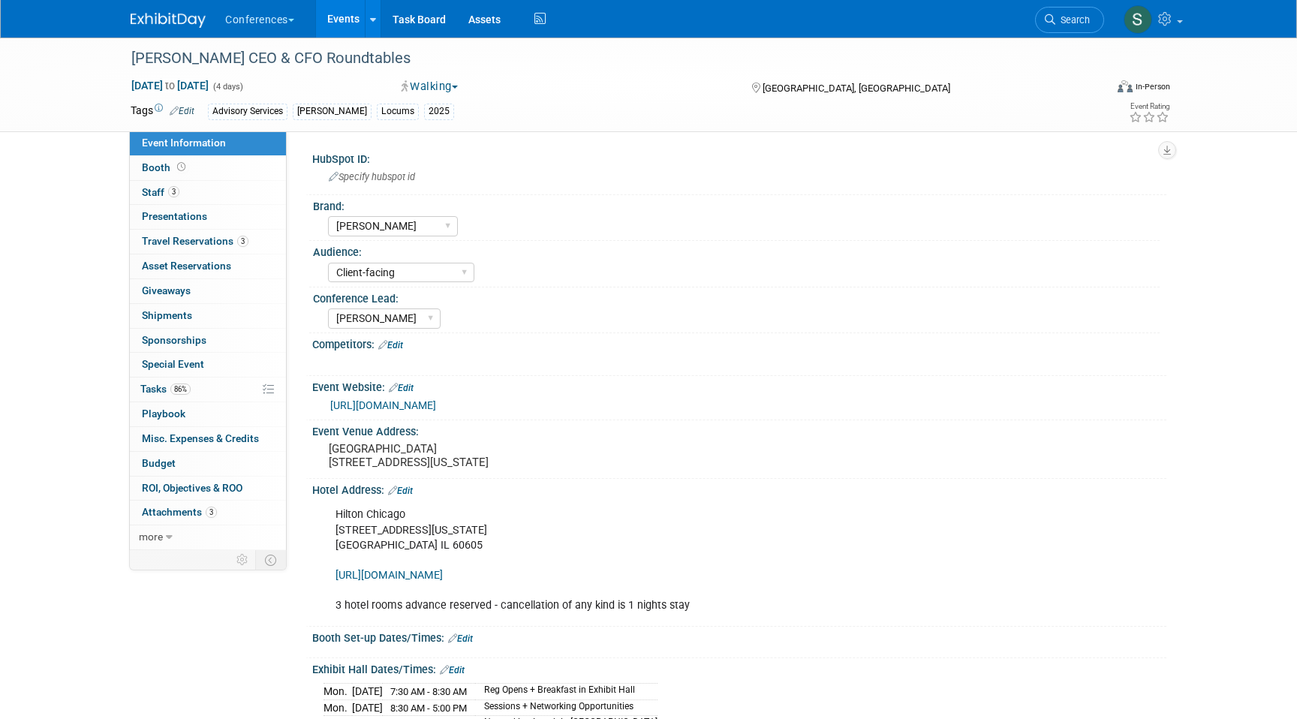
select select "[PERSON_NAME]"
select select "Client-facing"
select select "[PERSON_NAME]"
click at [225, 247] on span "Travel Reservations 3" at bounding box center [195, 241] width 107 height 12
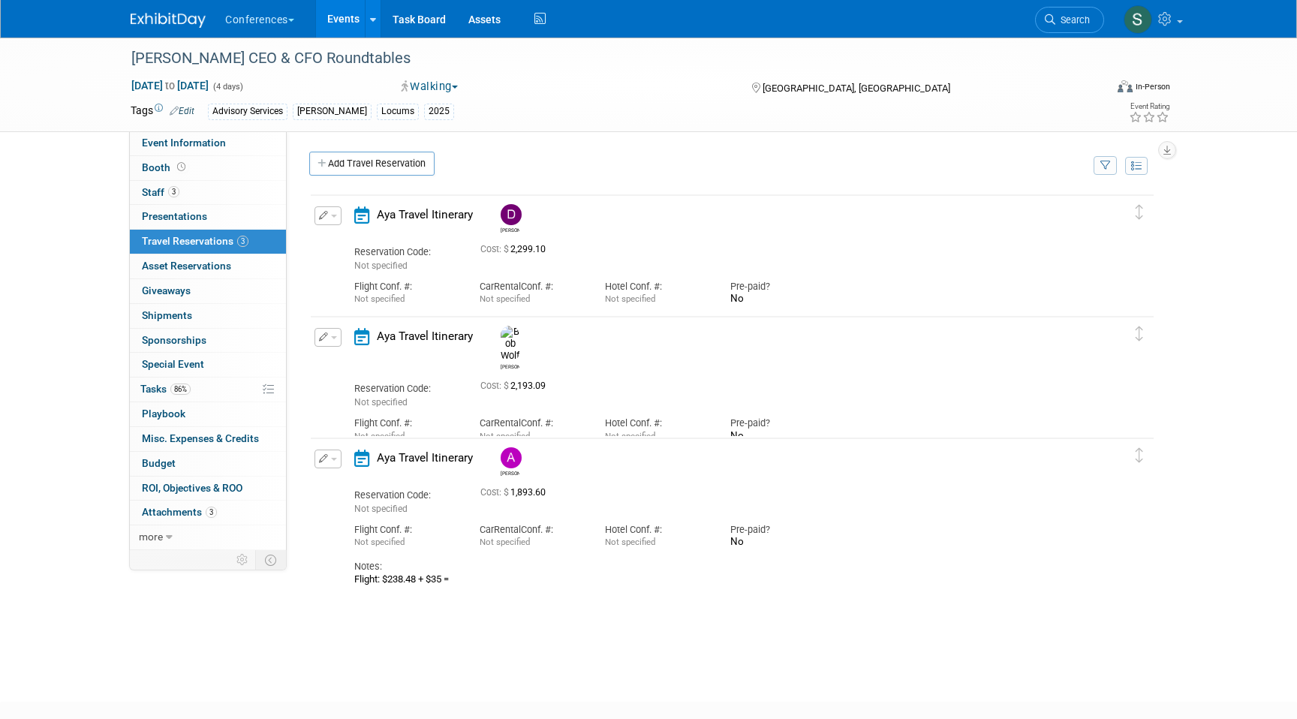
scroll to position [17, 0]
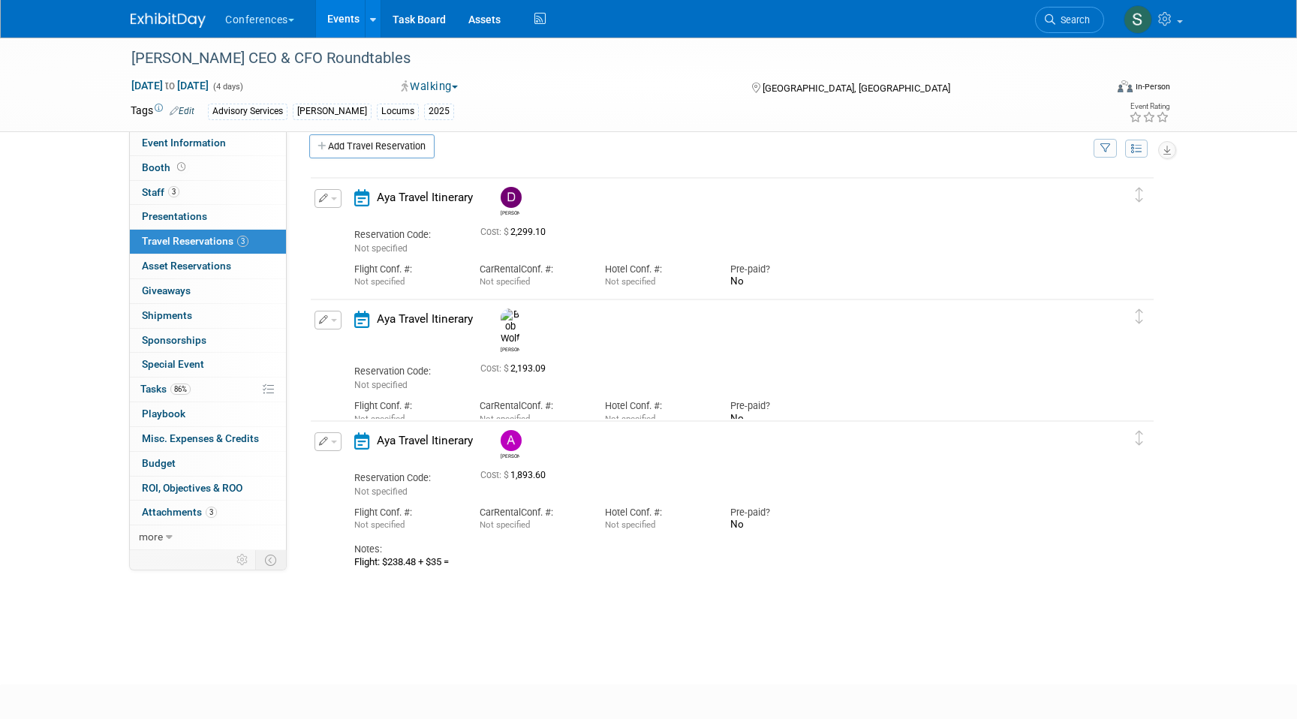
click at [330, 440] on button "button" at bounding box center [328, 441] width 27 height 19
click at [370, 468] on button "Edit Reservation" at bounding box center [378, 468] width 127 height 22
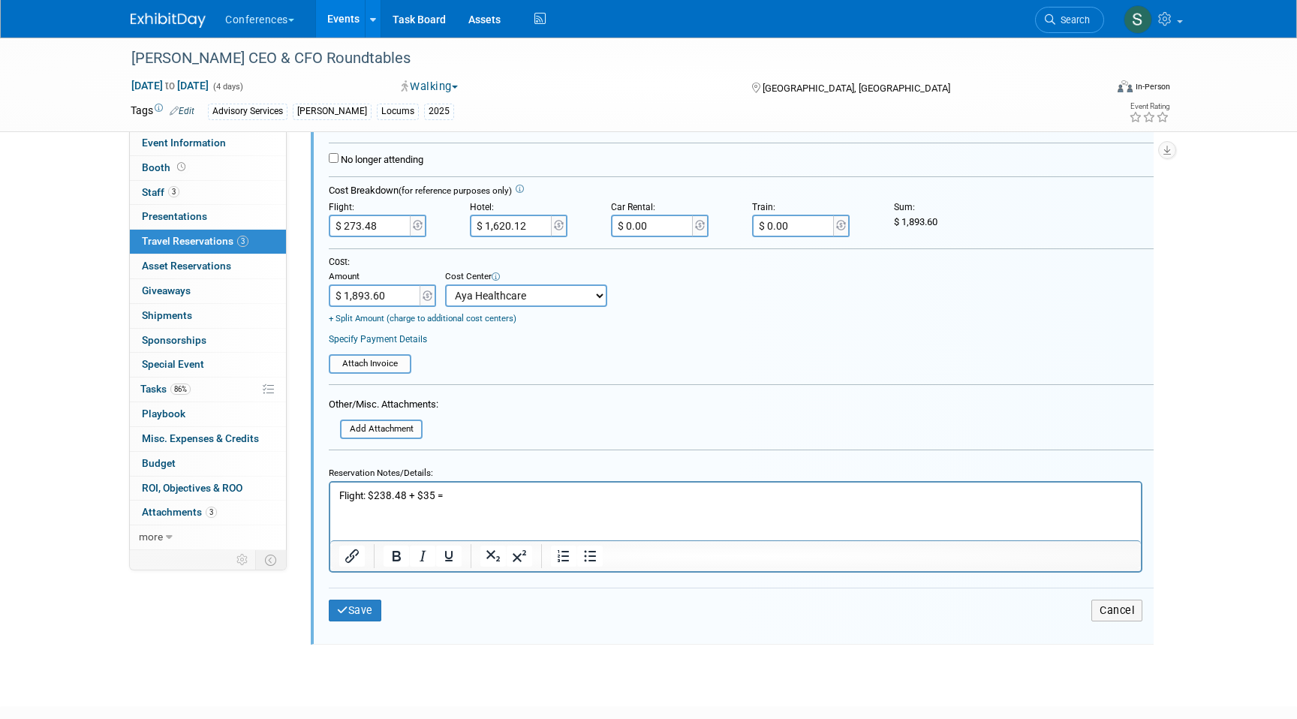
scroll to position [583, 0]
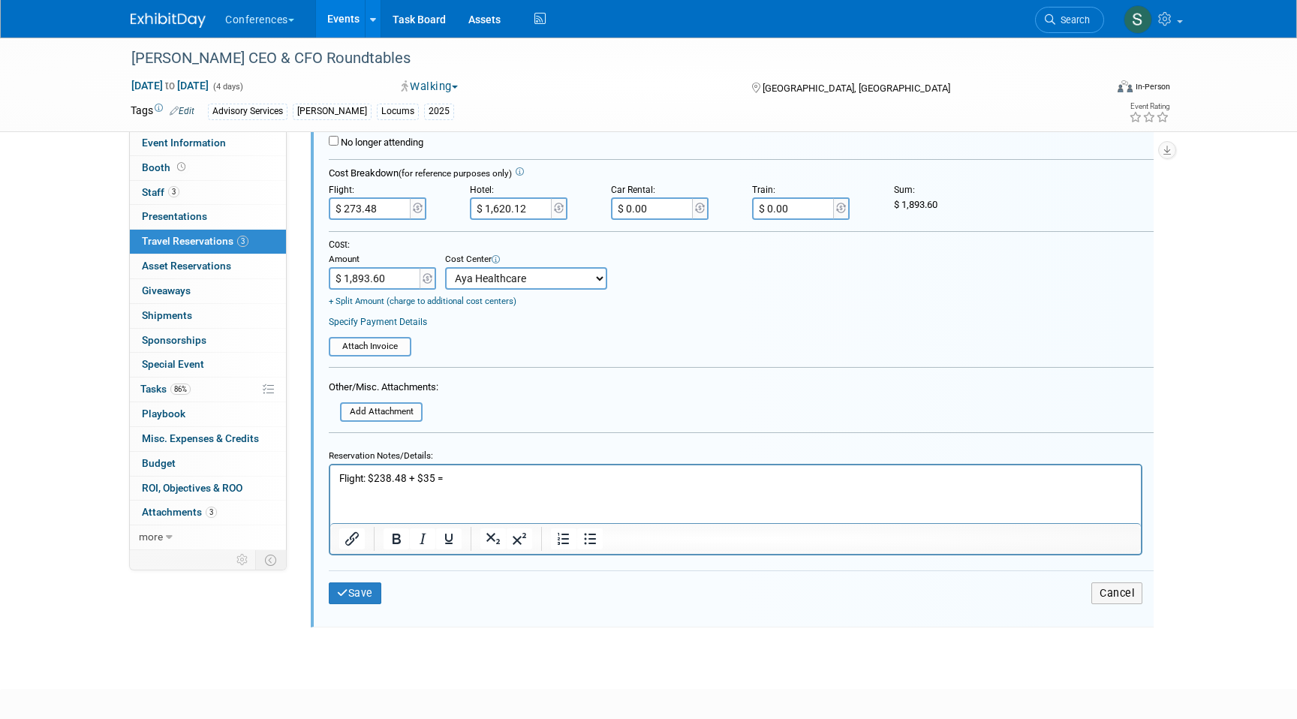
click at [434, 478] on p "Flight: $238.48 + $35 =" at bounding box center [736, 478] width 794 height 14
click at [510, 480] on p "Flight: $238.48 + $35 + $158.48 =" at bounding box center [736, 478] width 794 height 14
click at [387, 207] on input "$ 273.48" at bounding box center [371, 208] width 84 height 23
type input "$ 431.96"
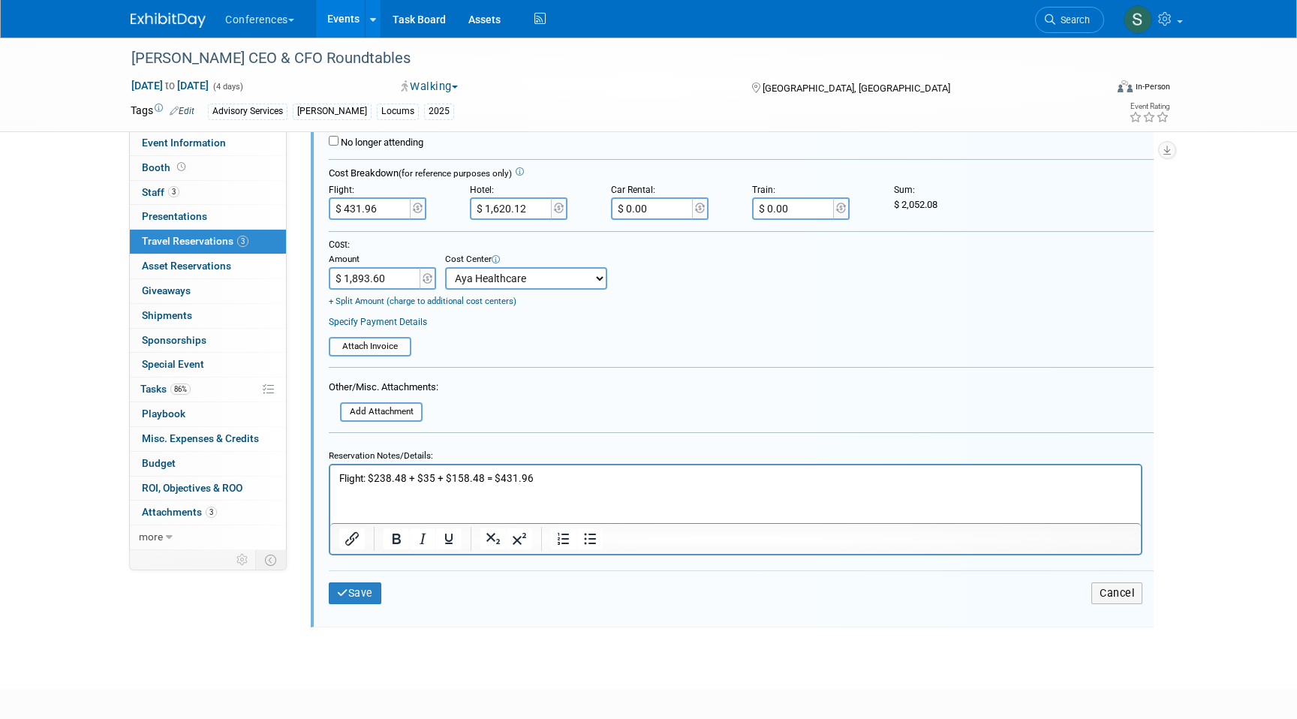
scroll to position [597, 0]
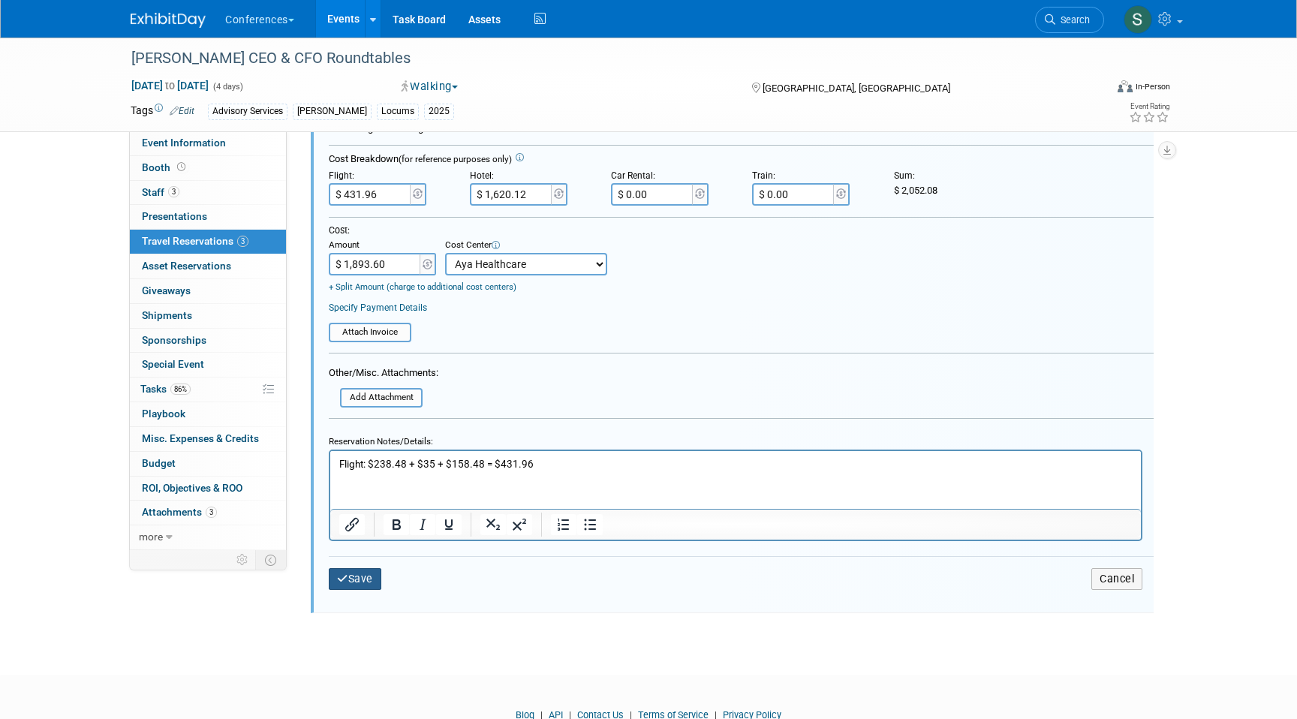
click at [369, 571] on button "Save" at bounding box center [355, 579] width 53 height 22
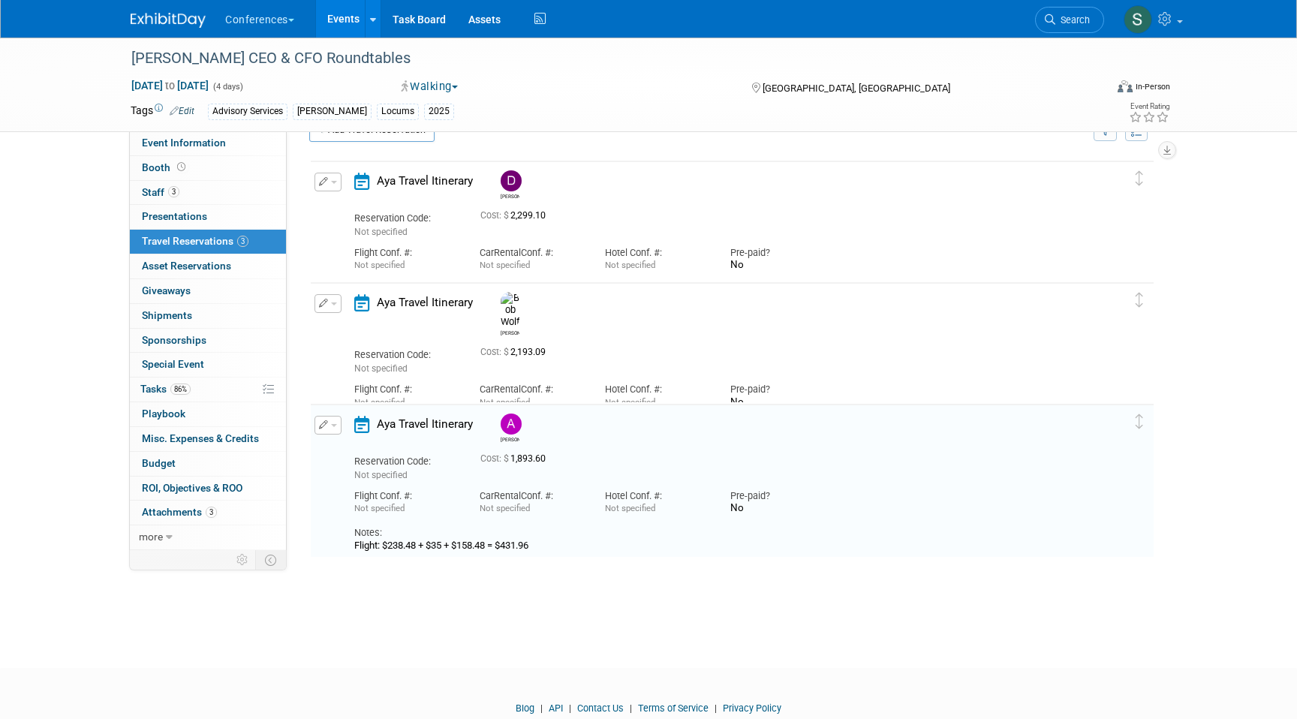
scroll to position [0, 0]
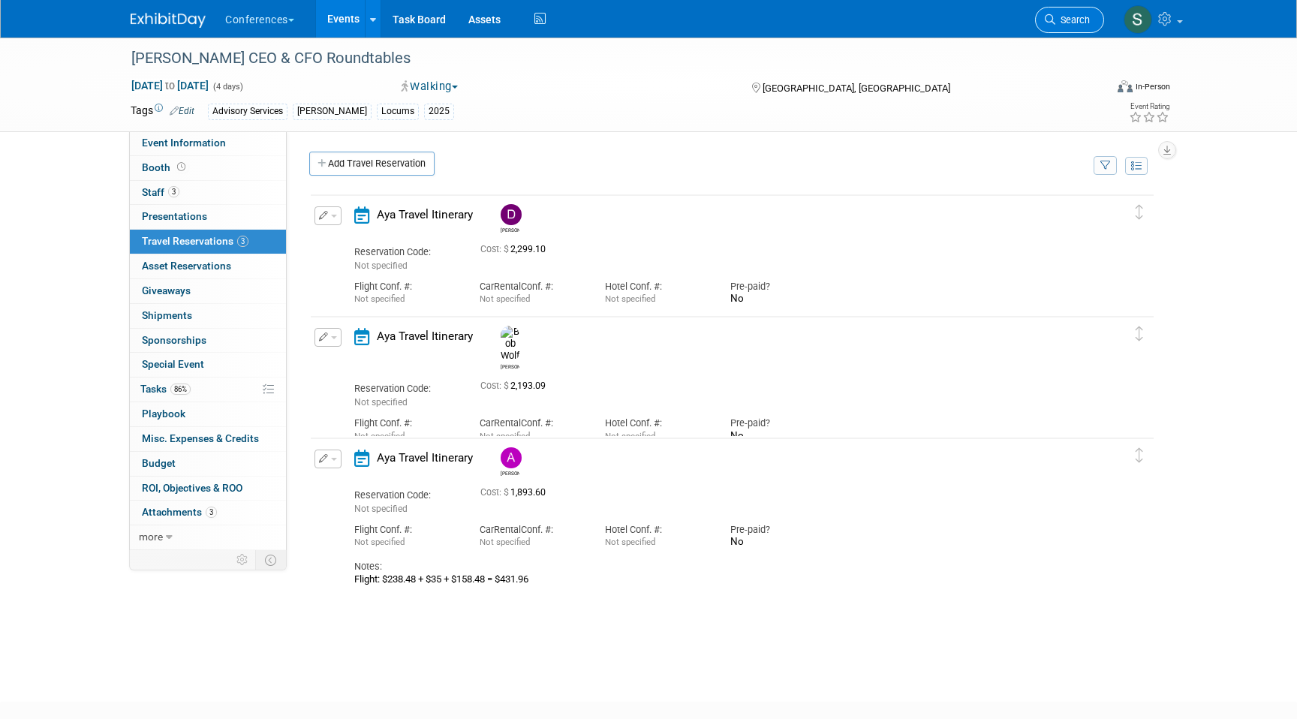
click at [1066, 16] on span "Search" at bounding box center [1073, 19] width 35 height 11
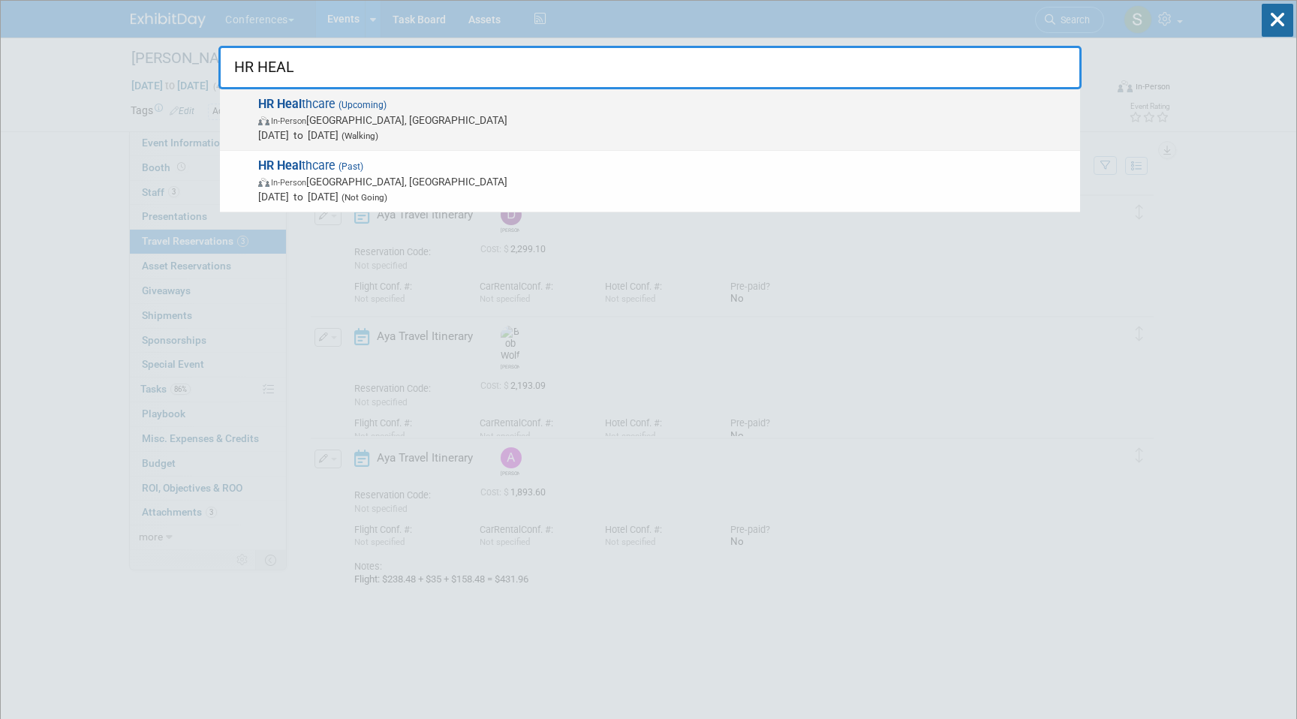
type input "HR HEAL"
click at [720, 107] on span "HR Heal thcare (Upcoming) In-Person [GEOGRAPHIC_DATA], [GEOGRAPHIC_DATA] [DATE]…" at bounding box center [663, 120] width 819 height 46
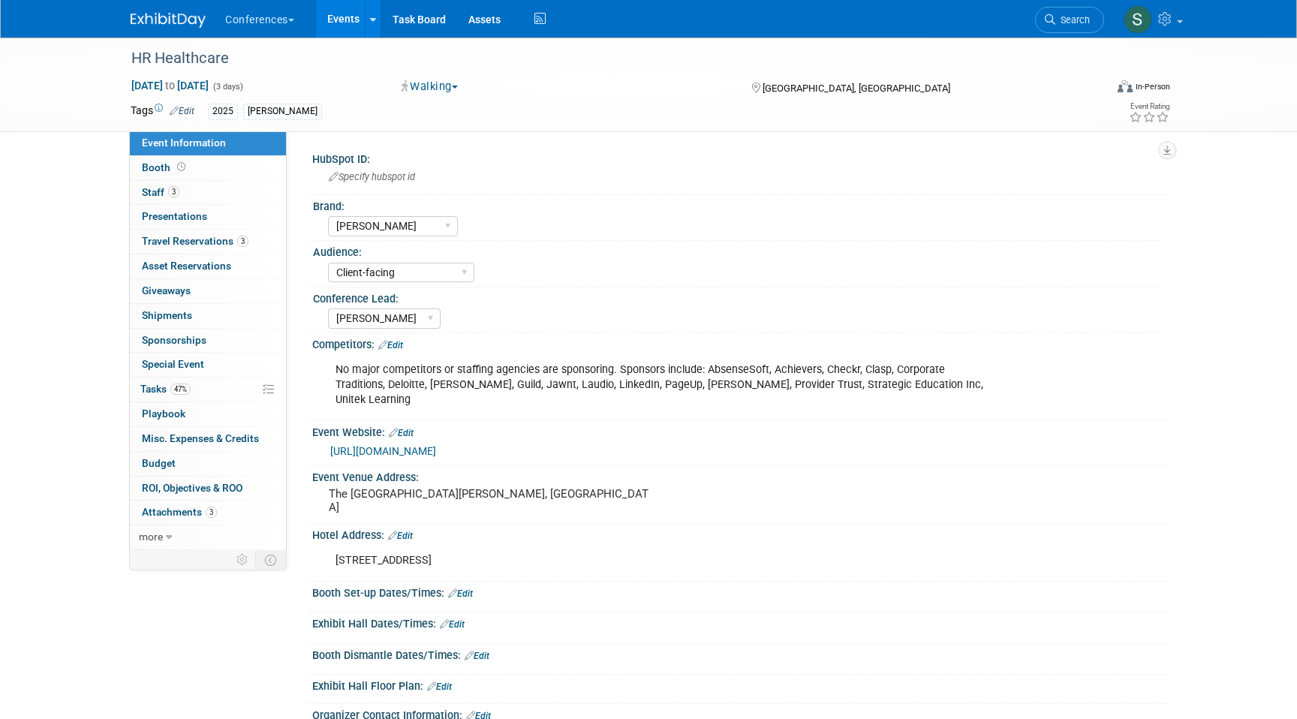
select select "[PERSON_NAME]"
select select "Client-facing"
select select "[PERSON_NAME]"
click at [251, 246] on link "3 Travel Reservations 3" at bounding box center [208, 242] width 156 height 24
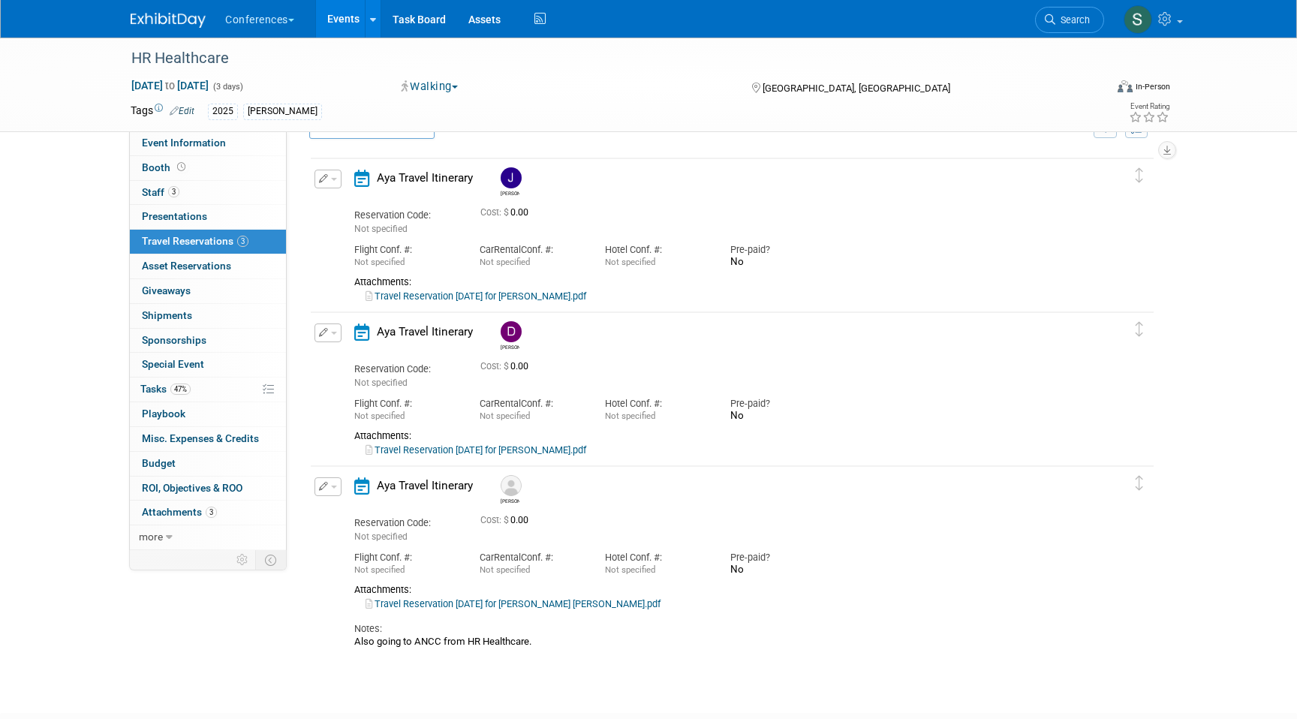
scroll to position [16, 0]
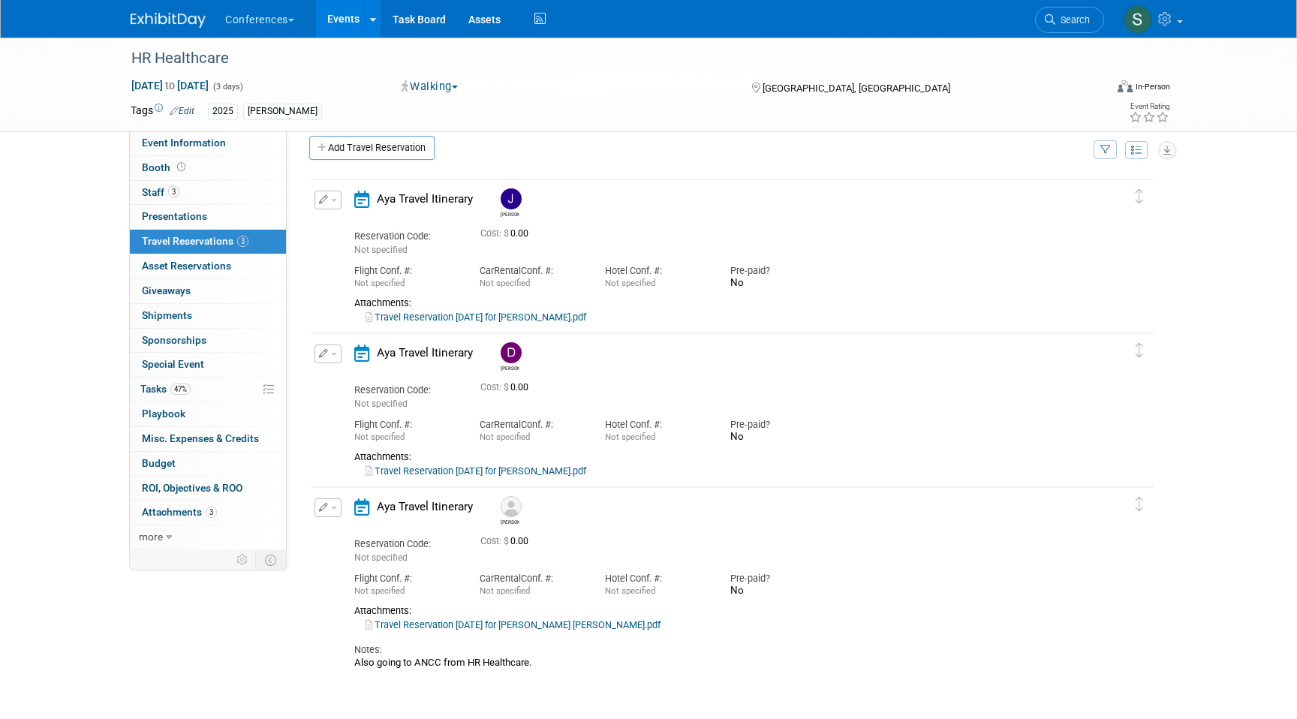
click at [325, 199] on icon "button" at bounding box center [324, 199] width 10 height 9
click at [365, 221] on button "Edit Reservation" at bounding box center [378, 226] width 127 height 22
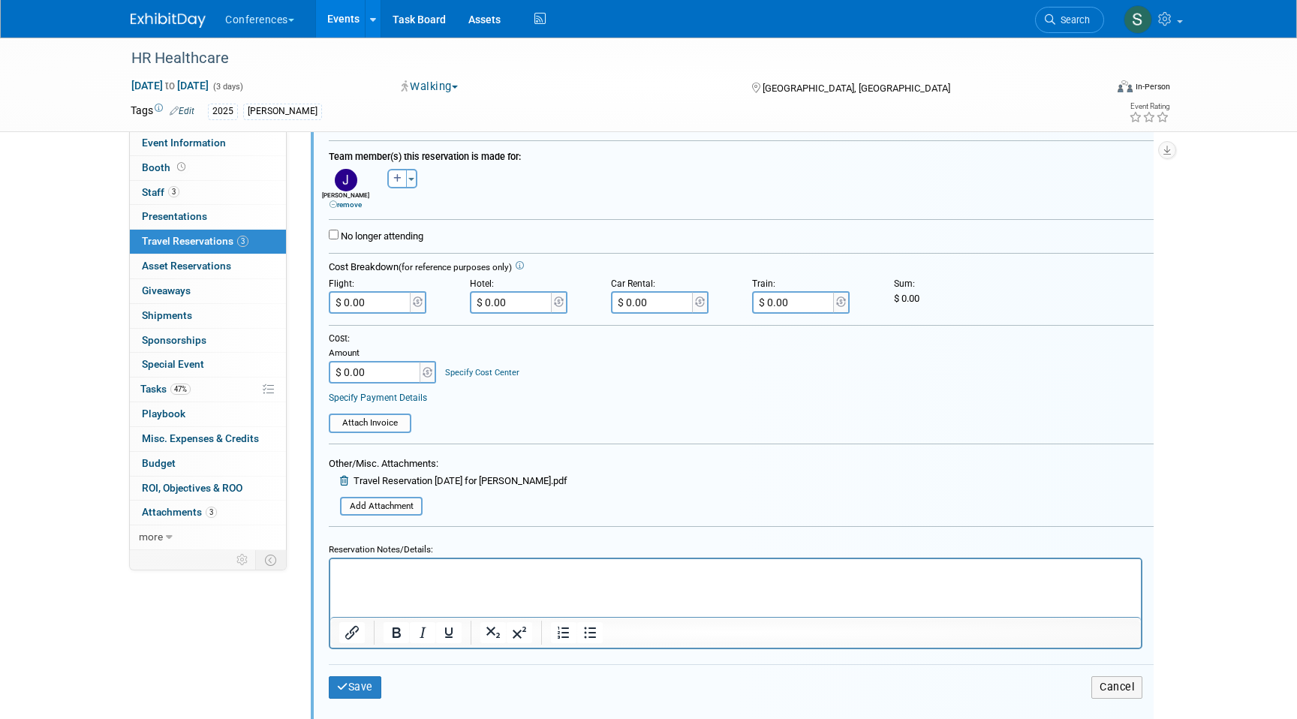
scroll to position [248, 0]
click at [358, 574] on p "Rich Text Area. Press ALT-0 for help." at bounding box center [736, 570] width 794 height 14
click at [452, 568] on p "FLIGHT: $674.96" at bounding box center [736, 570] width 794 height 14
click at [385, 301] on input "$ 0.00" at bounding box center [371, 300] width 84 height 23
type input "$ 709.96"
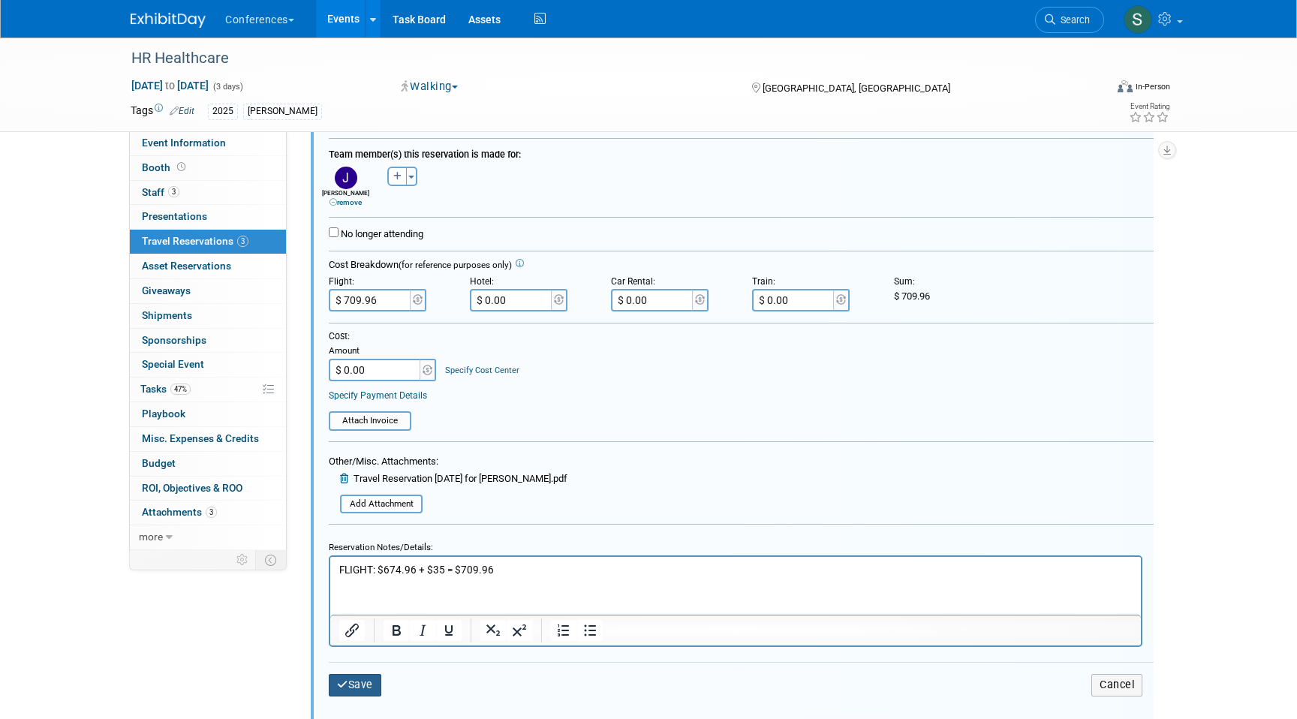
click at [370, 685] on button "Save" at bounding box center [355, 685] width 53 height 22
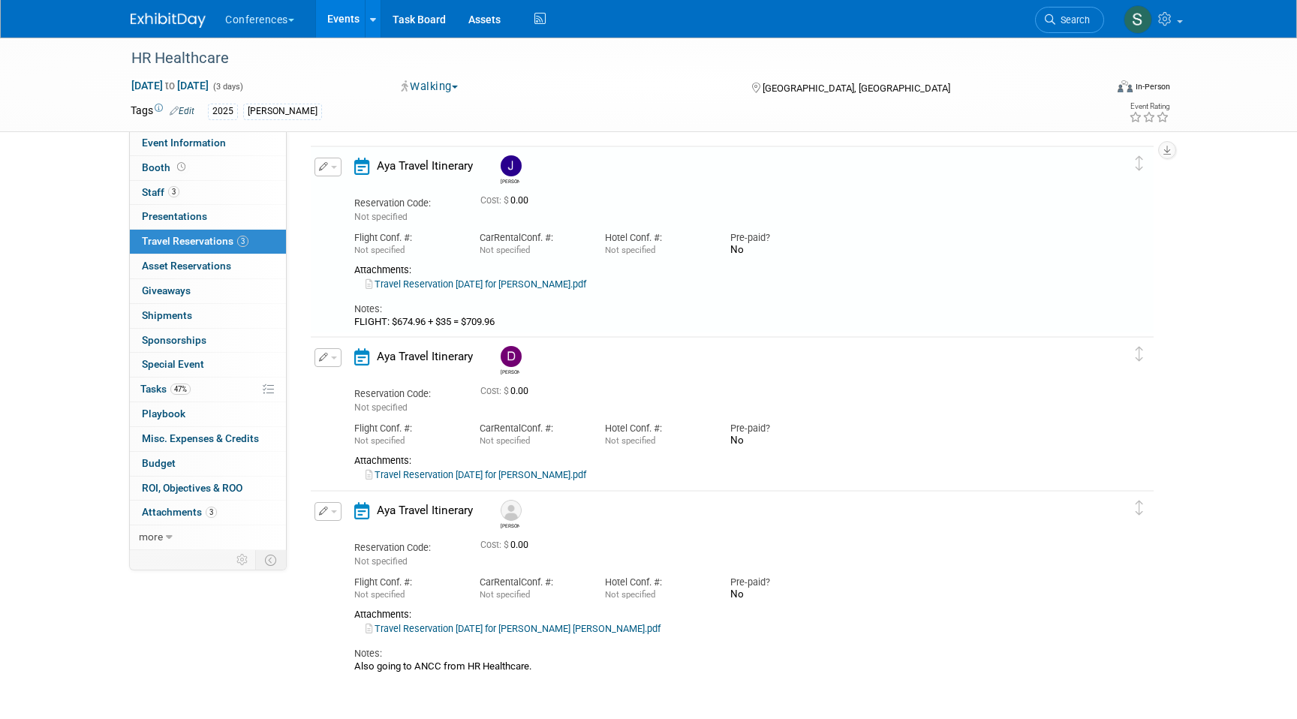
scroll to position [26, 0]
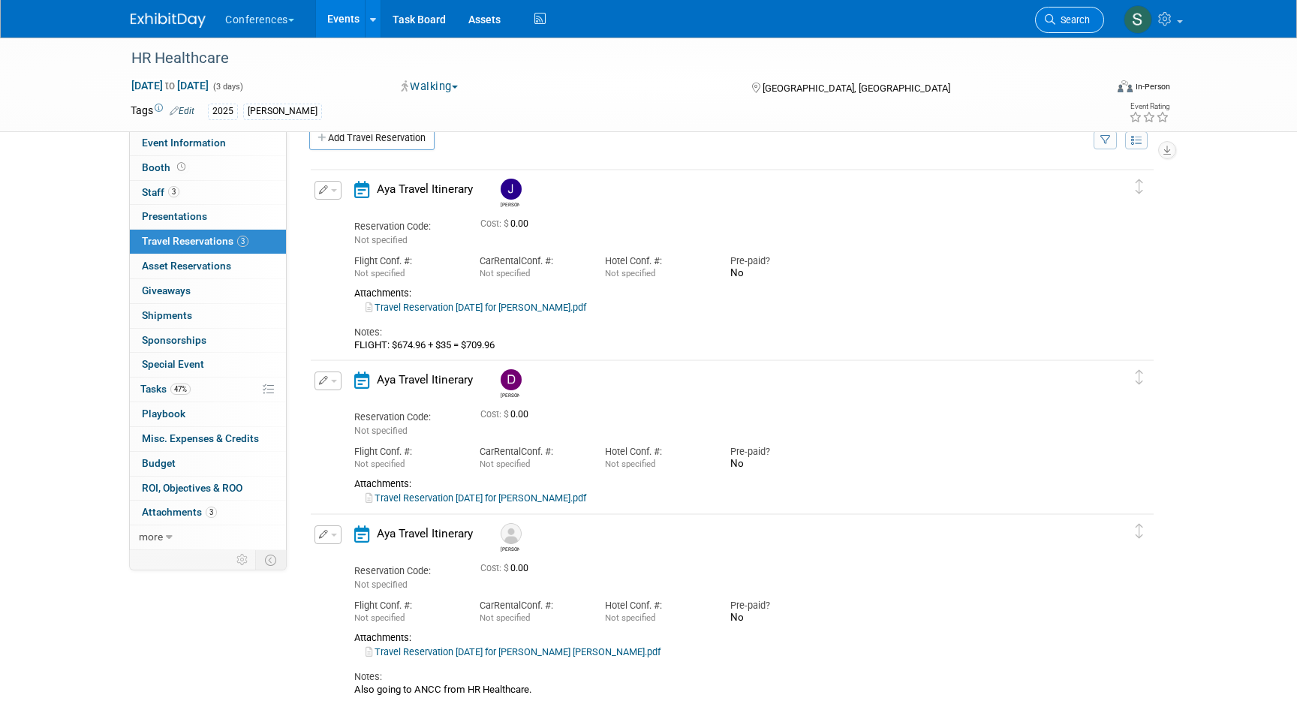
click at [1081, 24] on span "Search" at bounding box center [1073, 19] width 35 height 11
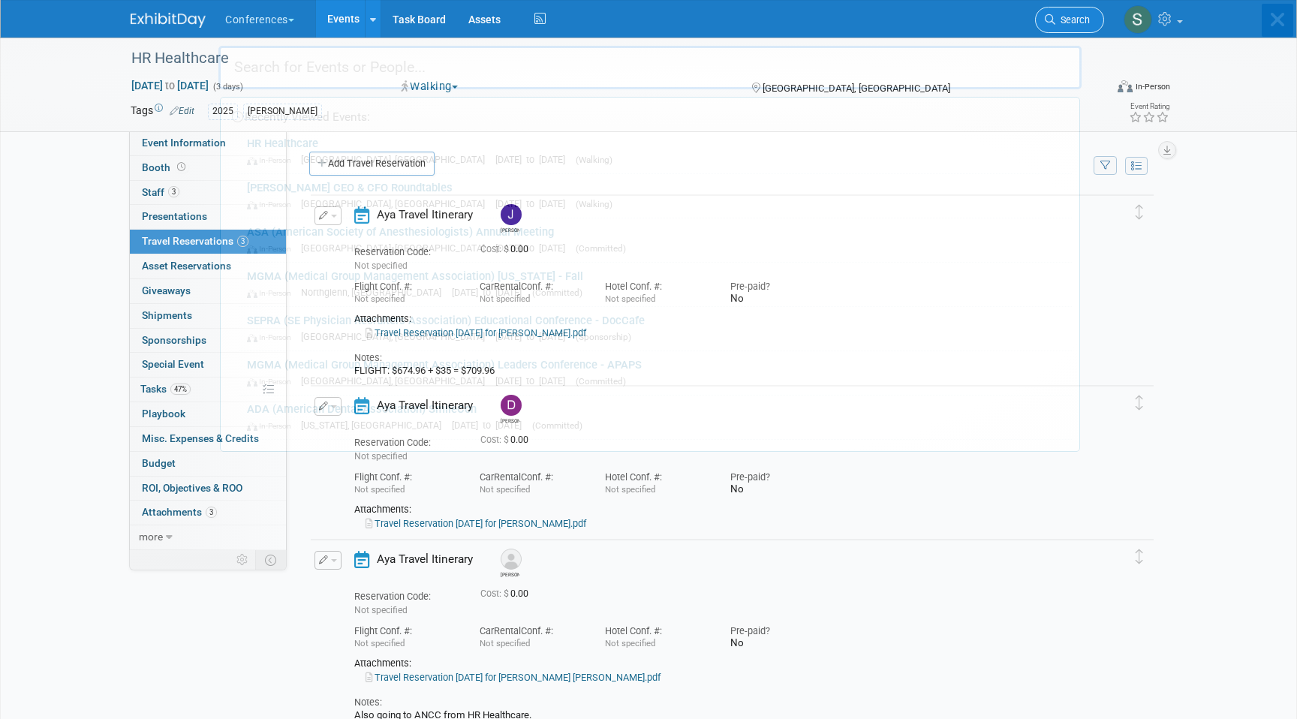
type input "L"
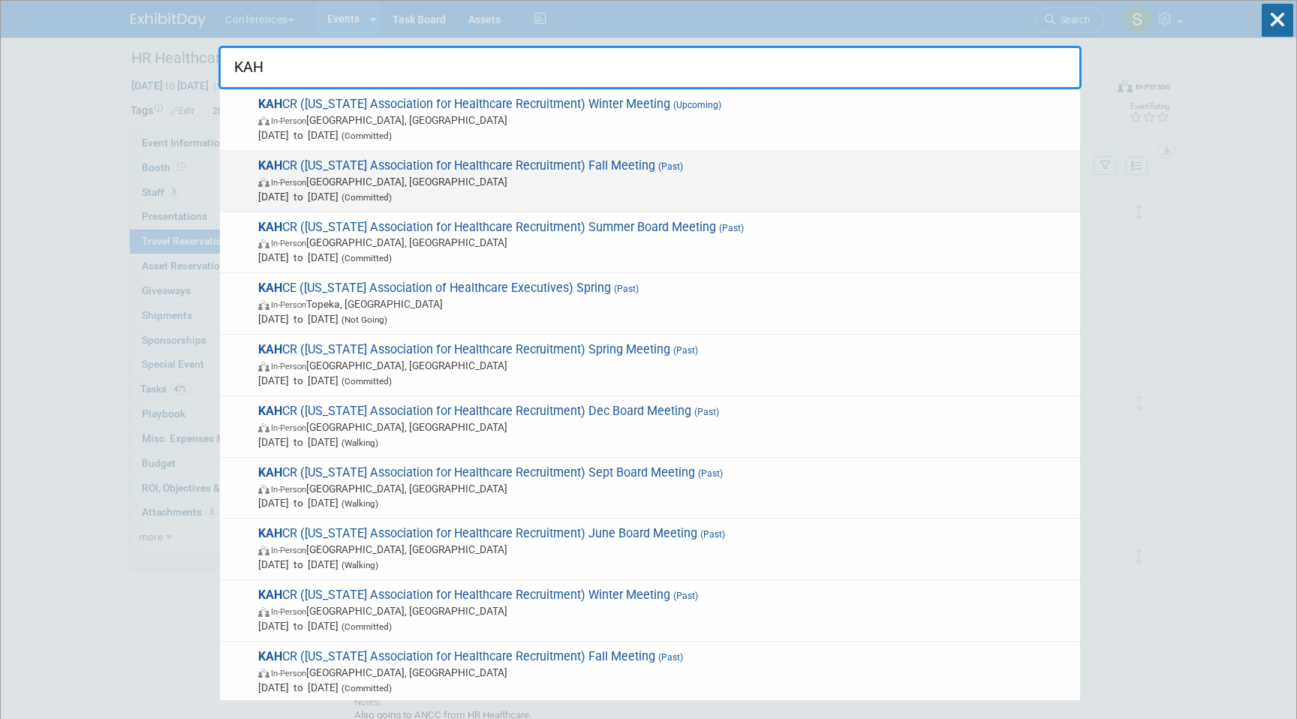
type input "KAH"
click at [542, 201] on span "Sep 30, 2025 to Sep 30, 2025 (Committed)" at bounding box center [665, 196] width 815 height 15
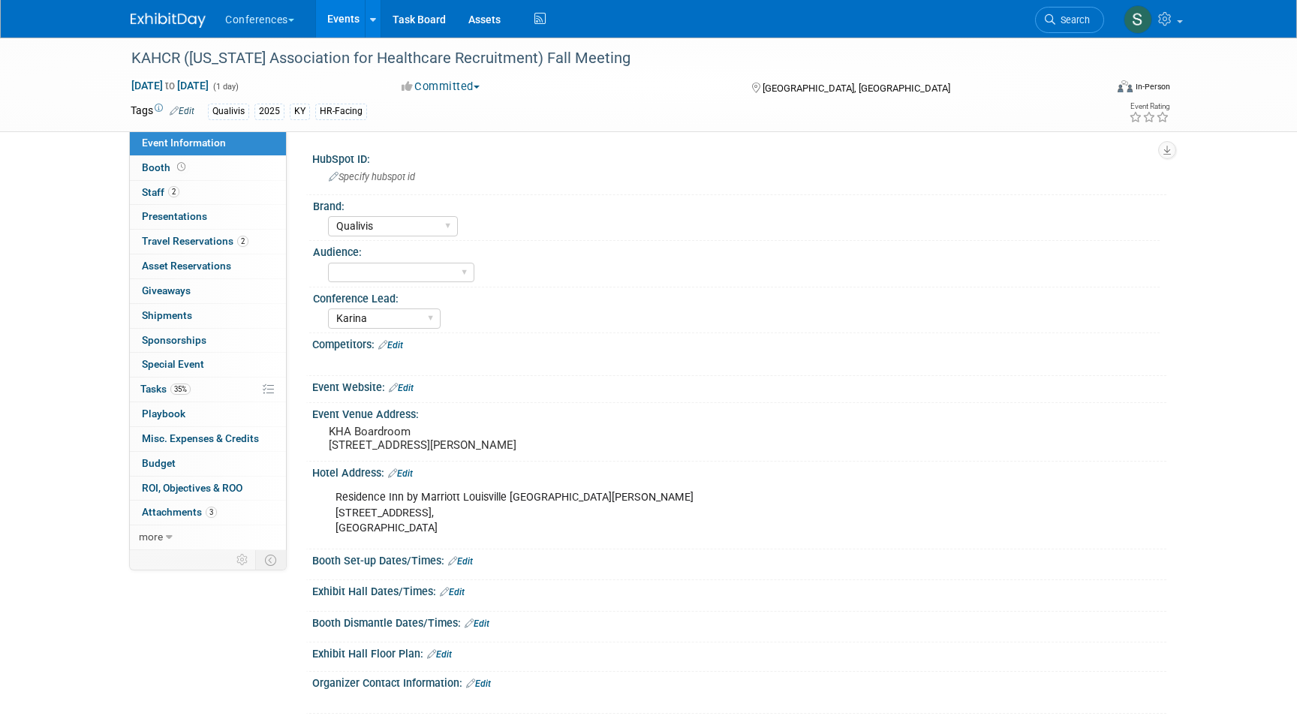
select select "Qualivis"
select select "Karina"
click at [223, 242] on span "Travel Reservations 2" at bounding box center [195, 241] width 107 height 12
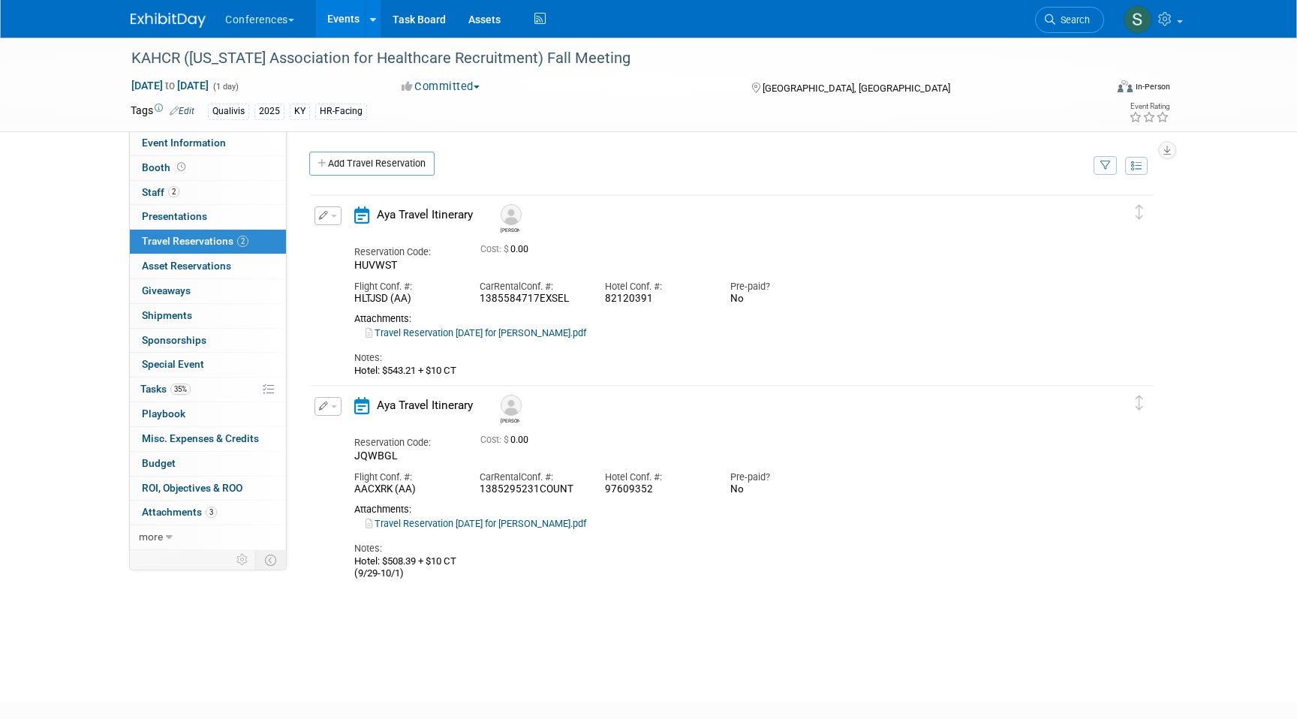
click at [333, 402] on button "button" at bounding box center [328, 406] width 27 height 19
click at [373, 429] on button "Edit Reservation" at bounding box center [378, 433] width 127 height 22
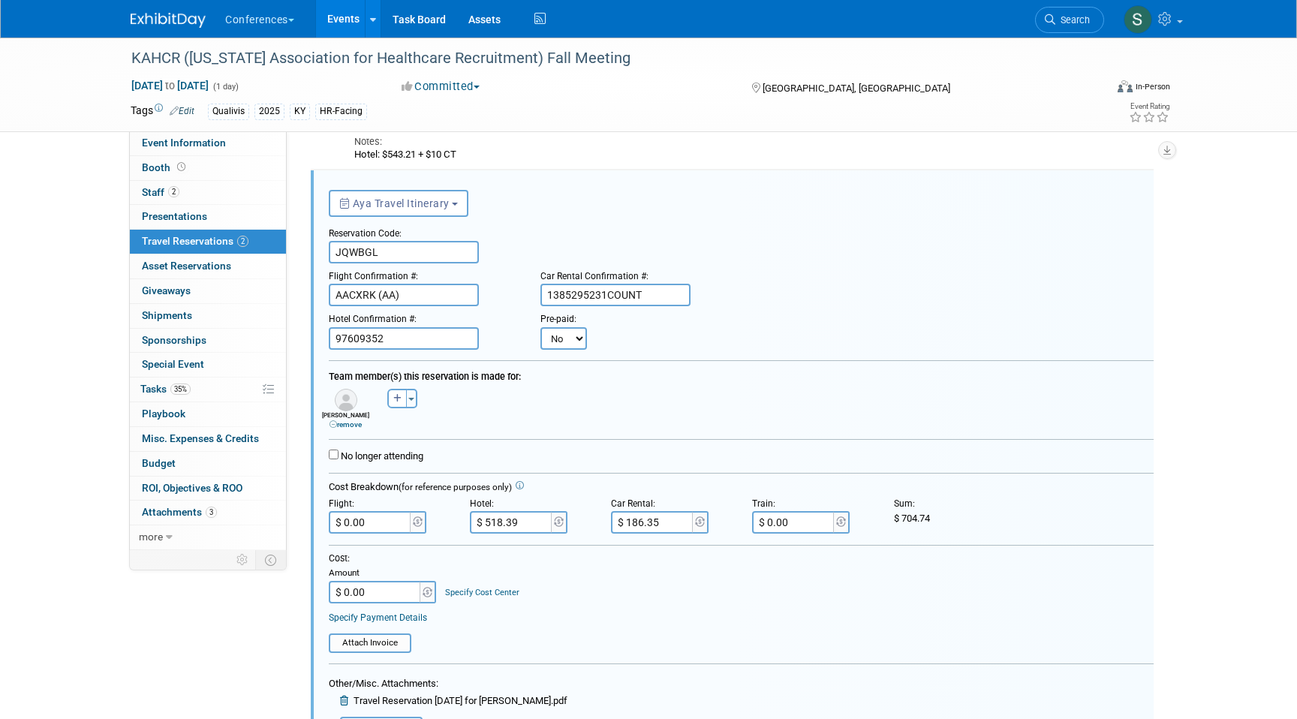
scroll to position [619, 0]
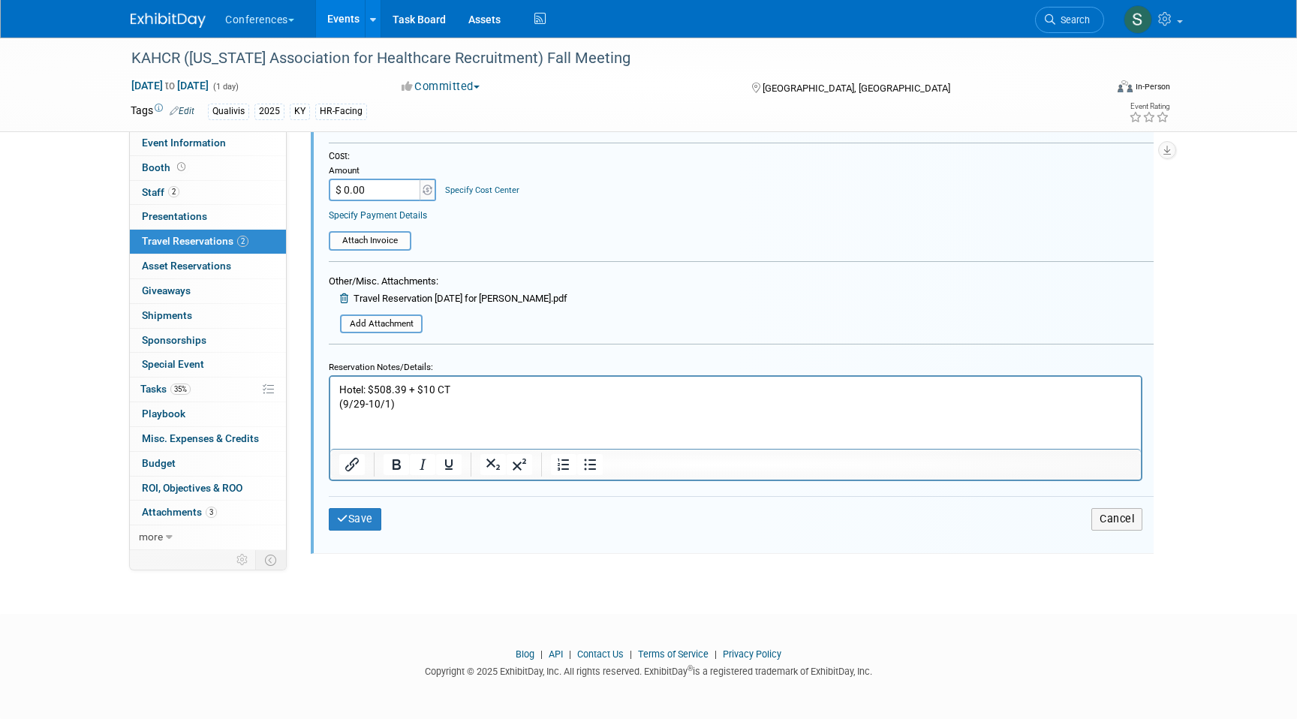
click at [473, 397] on p "Hotel: $508.39 + $10 CT (9/29-10/1)" at bounding box center [736, 397] width 794 height 29
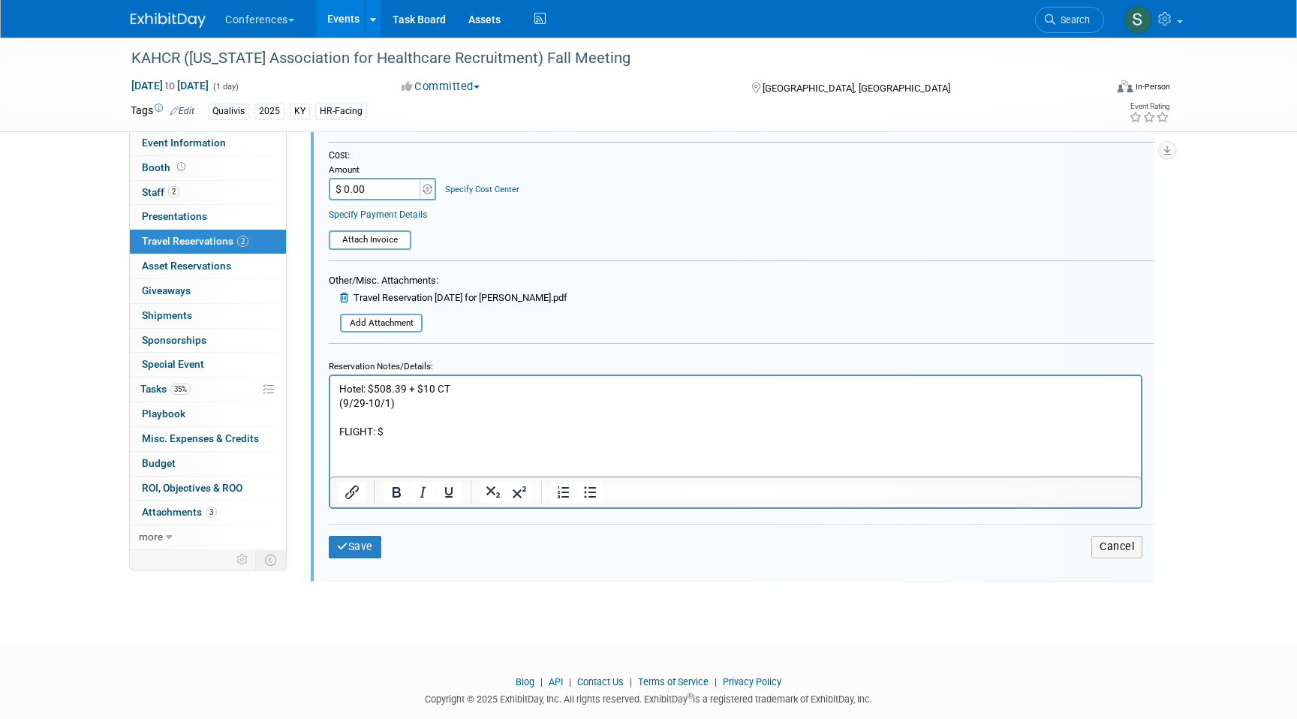
click at [404, 428] on p "FLIGHT: $" at bounding box center [736, 432] width 794 height 14
click at [419, 432] on p "FLIGHT: $688.37" at bounding box center [736, 432] width 794 height 14
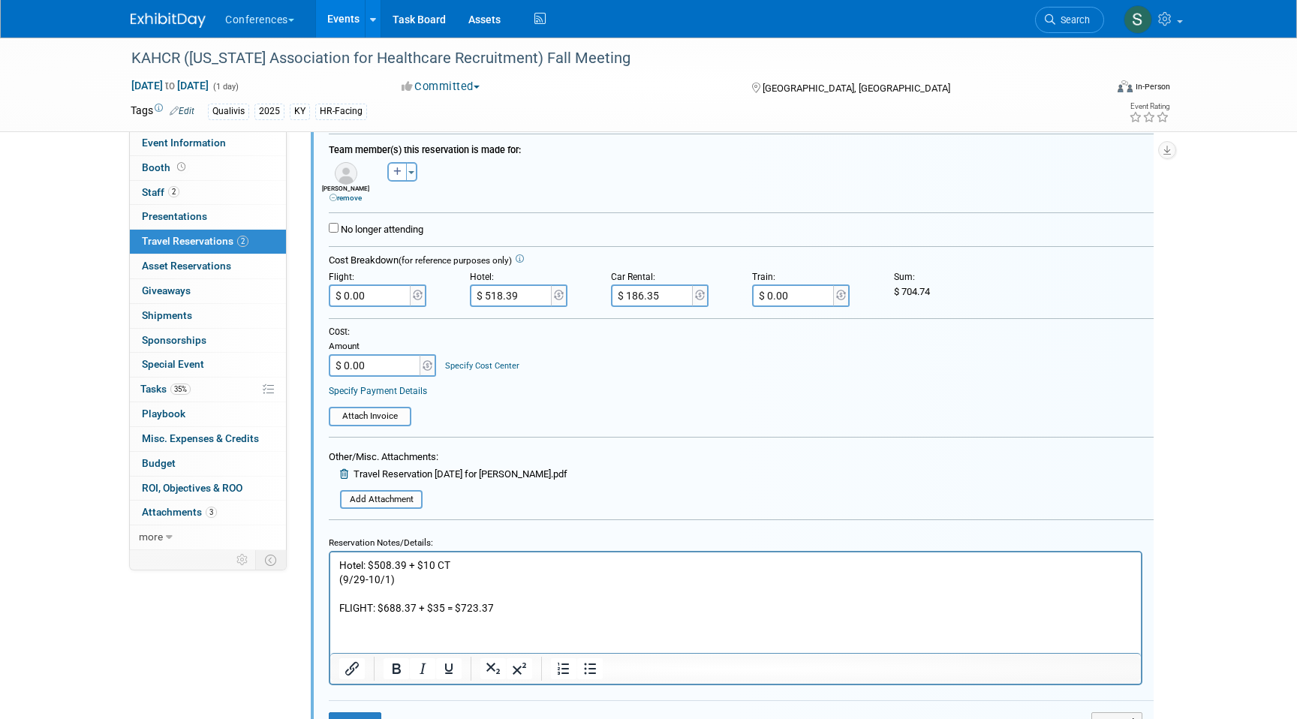
scroll to position [395, 0]
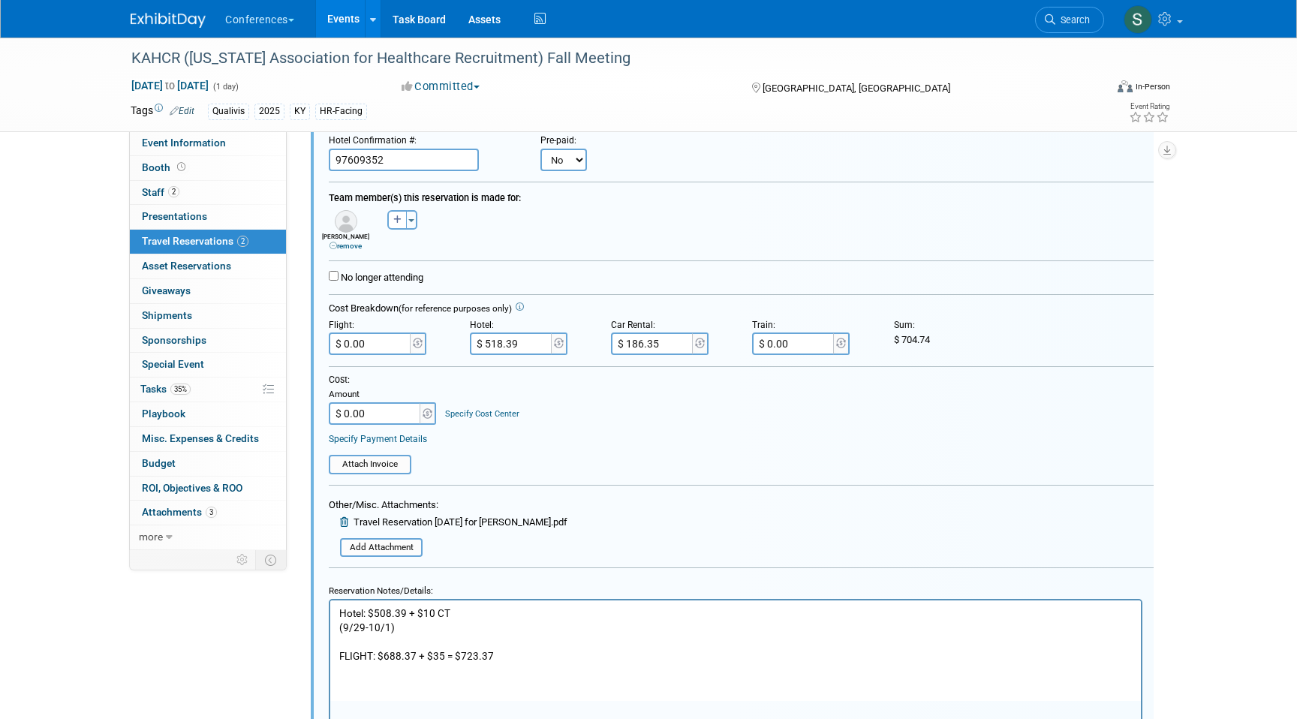
click at [377, 354] on input "$ 0.00" at bounding box center [371, 344] width 84 height 23
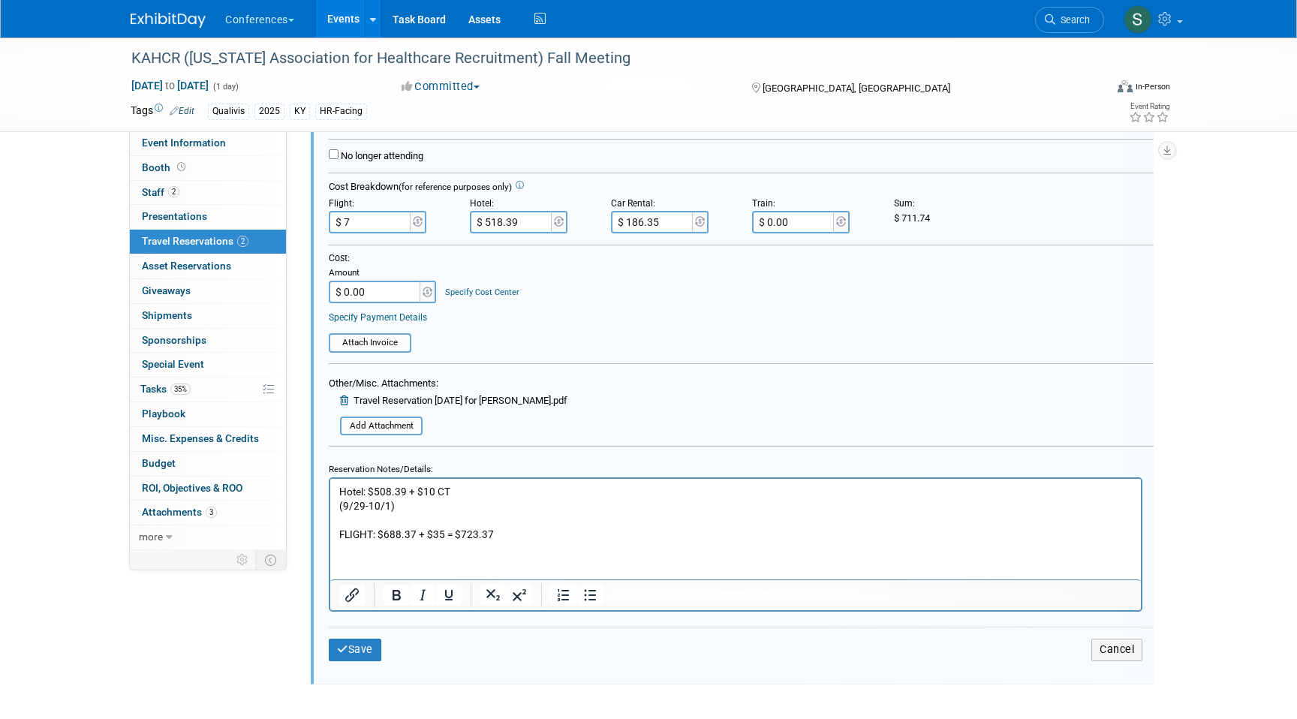
scroll to position [535, 0]
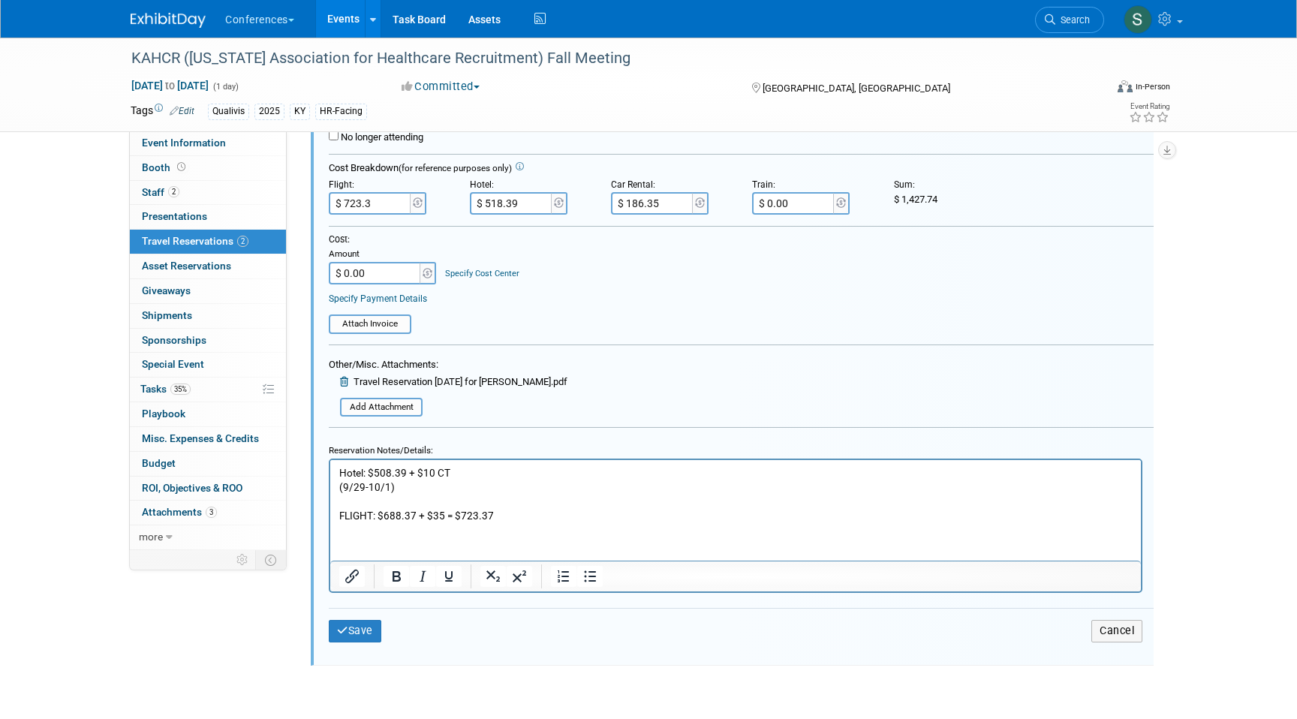
type input "$ 723.37"
click at [360, 630] on button "Save" at bounding box center [355, 631] width 53 height 22
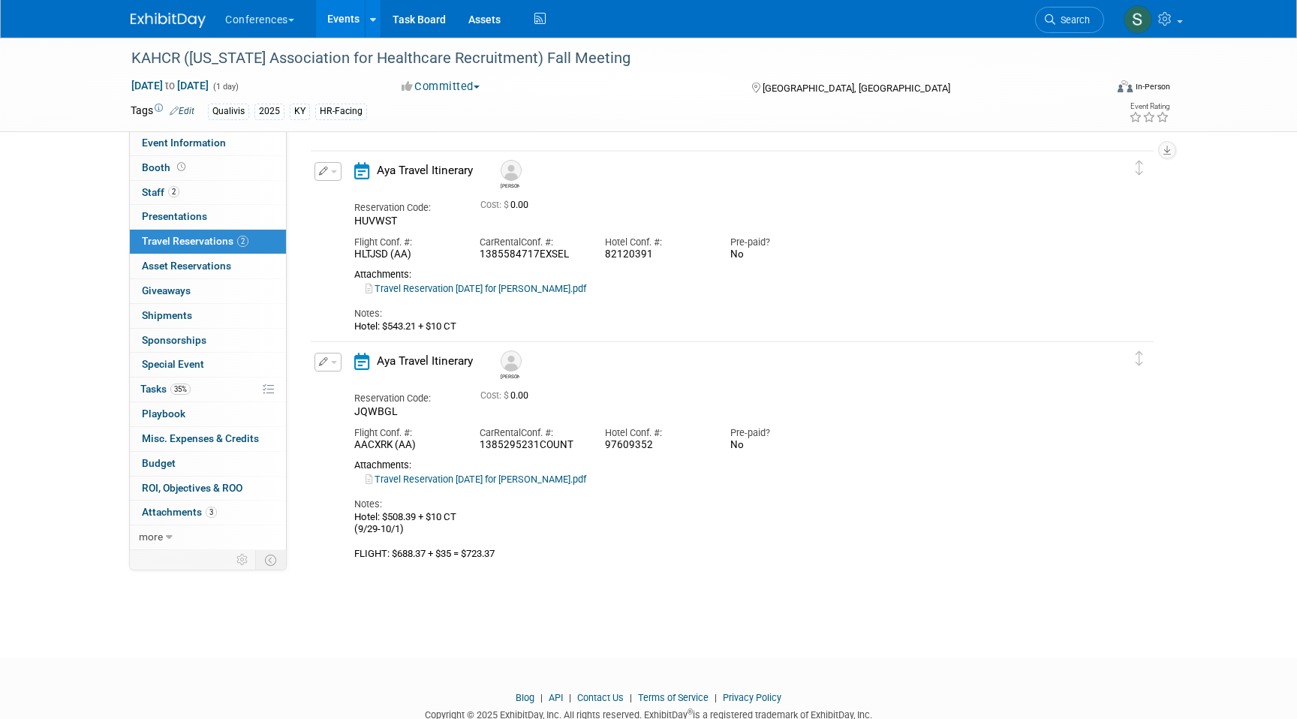
scroll to position [46, 0]
click at [1066, 23] on span "Search" at bounding box center [1073, 19] width 35 height 11
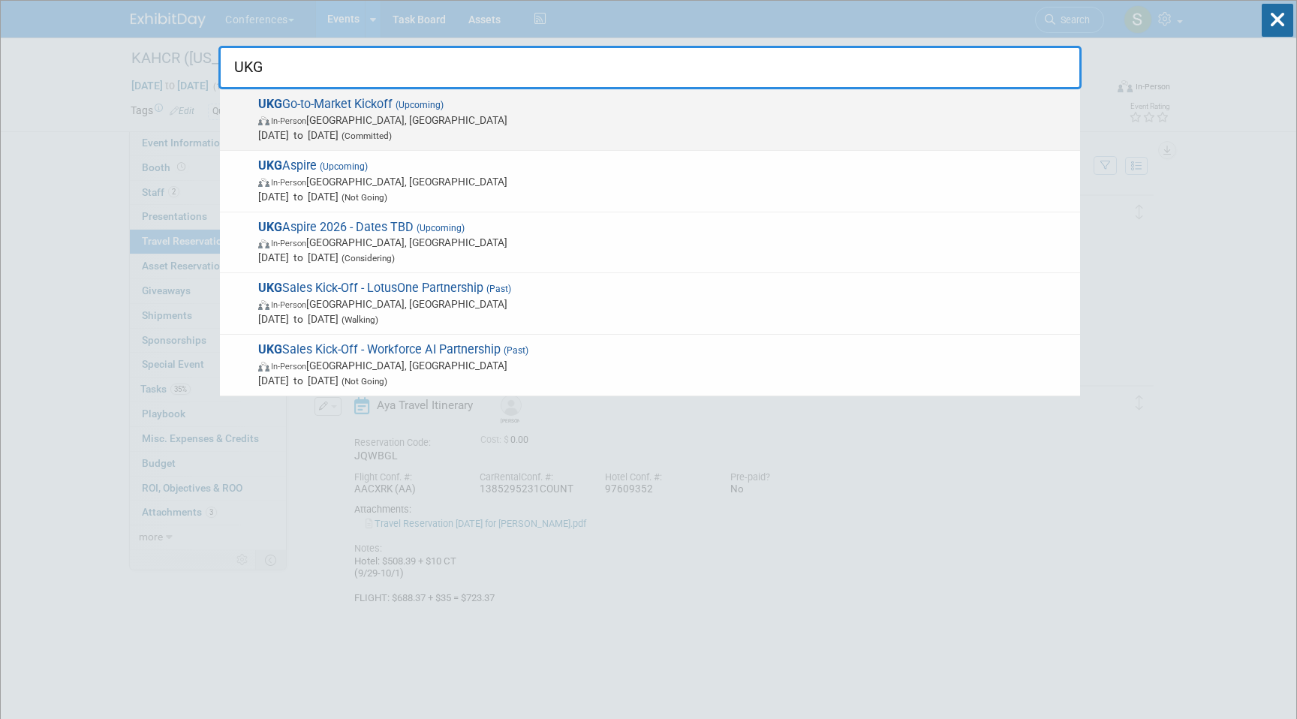
type input "UKG"
click at [632, 98] on span "UKG Go-to-Market Kickoff (Upcoming) In-Person Nashville, TN Oct 6, 2025 to Oct …" at bounding box center [663, 120] width 819 height 46
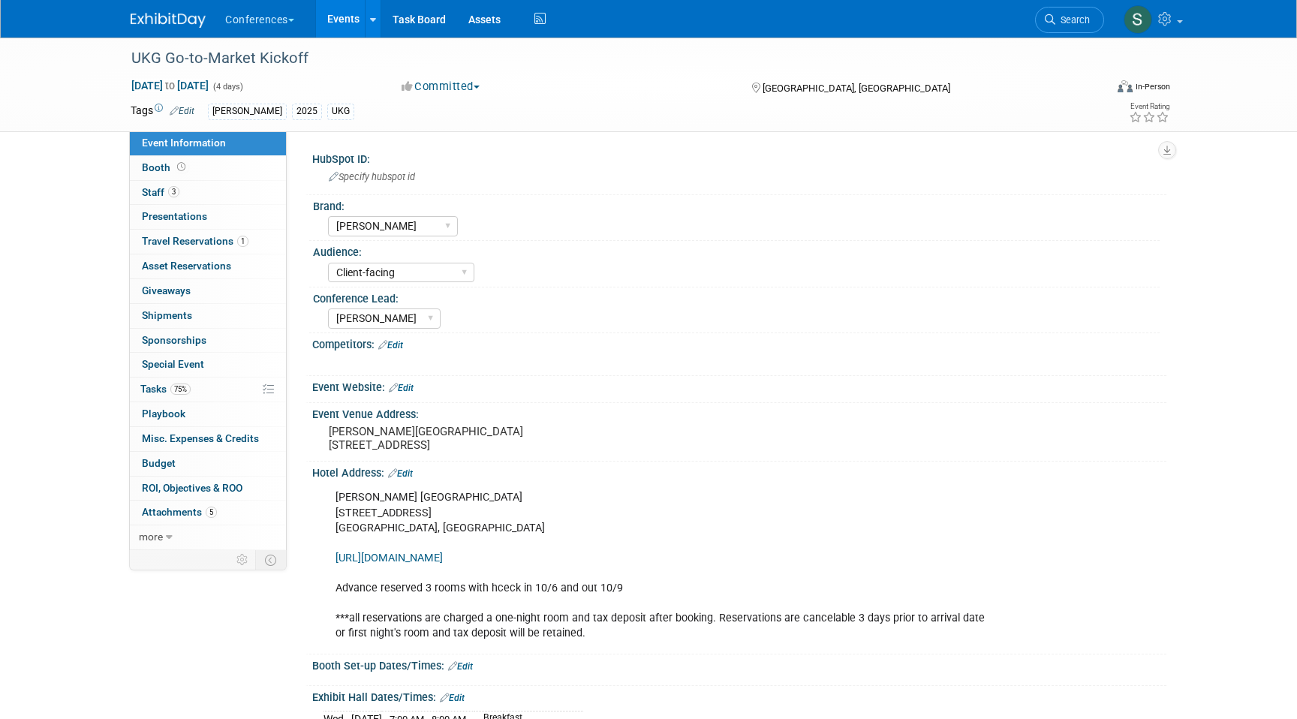
select select "[PERSON_NAME]"
select select "Client-facing"
select select "[PERSON_NAME]"
click at [258, 245] on link "1 Travel Reservations 1" at bounding box center [208, 242] width 156 height 24
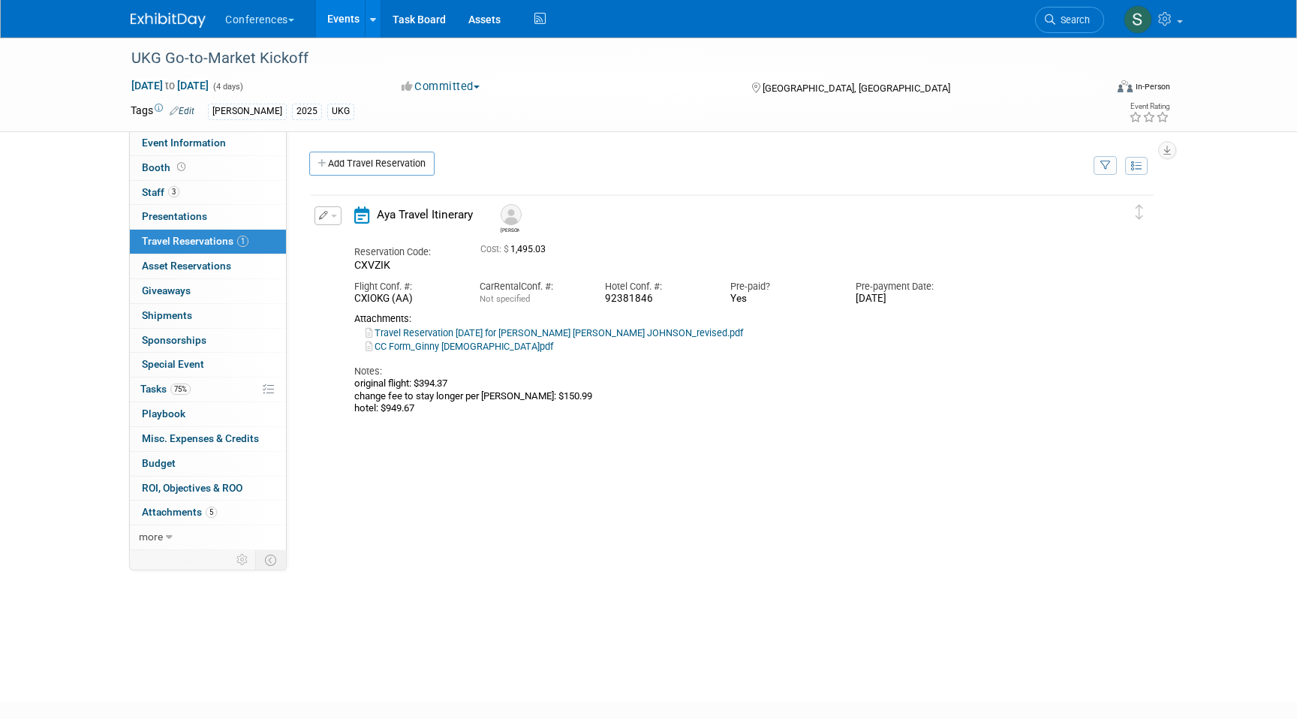
click at [335, 211] on button "button" at bounding box center [328, 215] width 27 height 19
click at [360, 244] on button "Edit Reservation" at bounding box center [378, 242] width 127 height 22
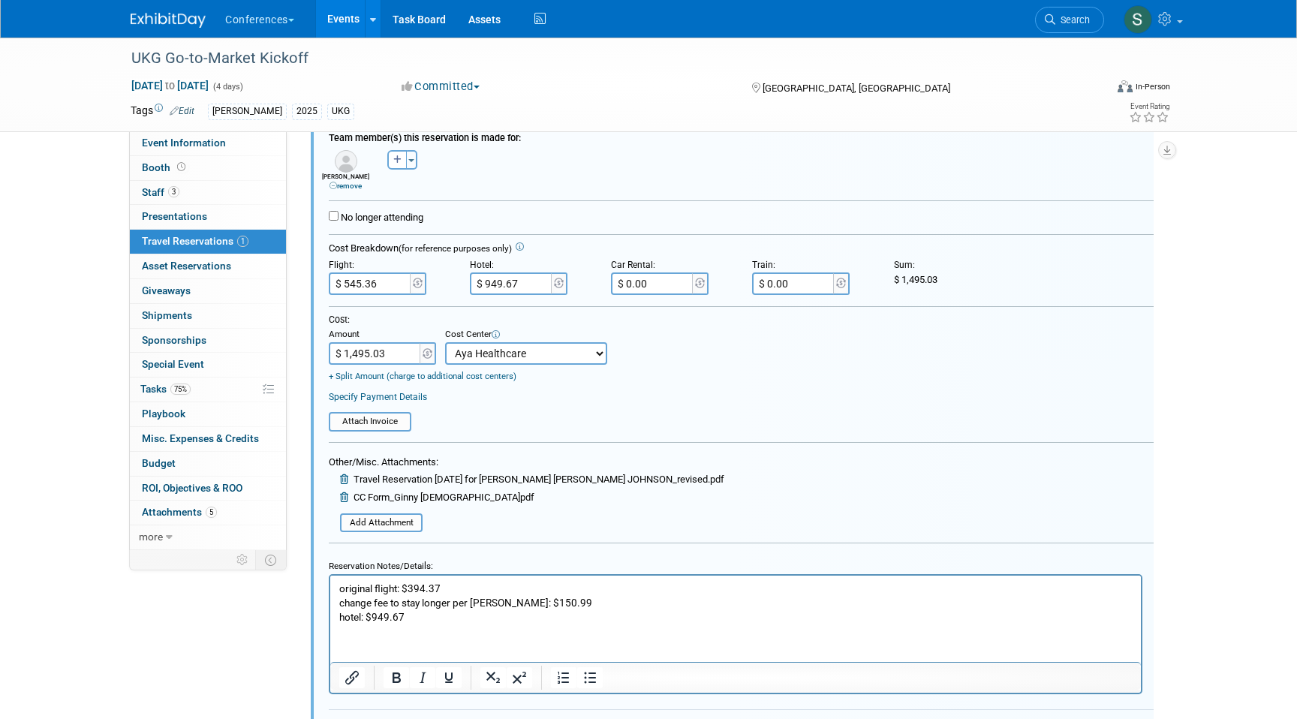
scroll to position [265, 0]
click at [415, 619] on p "original flight: $394.37 change fee to stay longer per Dorothy: $150.99 hotel: …" at bounding box center [736, 602] width 794 height 43
click at [456, 587] on p "original flight: $394.37 change fee to stay longer per Dorothy: $150.99 hotel: …" at bounding box center [736, 602] width 794 height 43
click at [471, 619] on p "original flight: $394.37 + $394.37 change fee to stay longer per Dorothy: $150.…" at bounding box center [736, 602] width 794 height 43
click at [496, 589] on p "original flight: $394.37 + $394.37 change fee to stay longer per Dorothy: $150.…" at bounding box center [736, 602] width 794 height 43
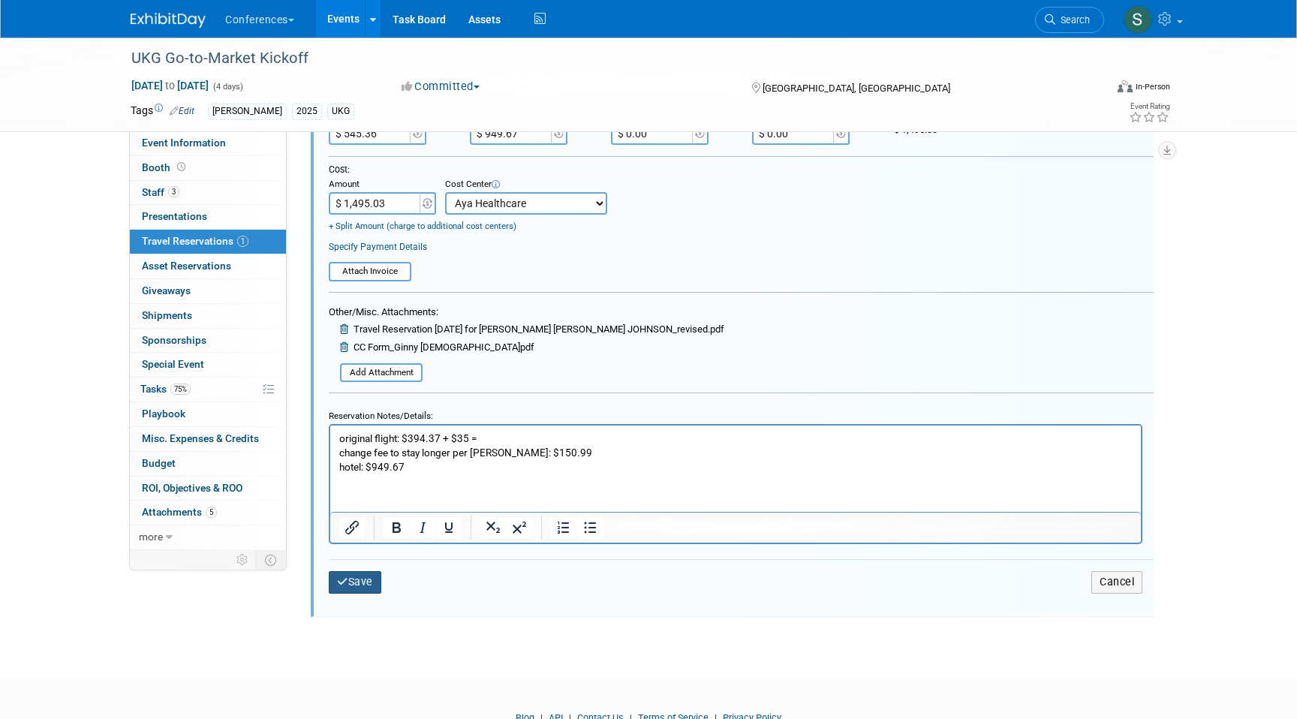
click at [351, 586] on button "Save" at bounding box center [355, 582] width 53 height 22
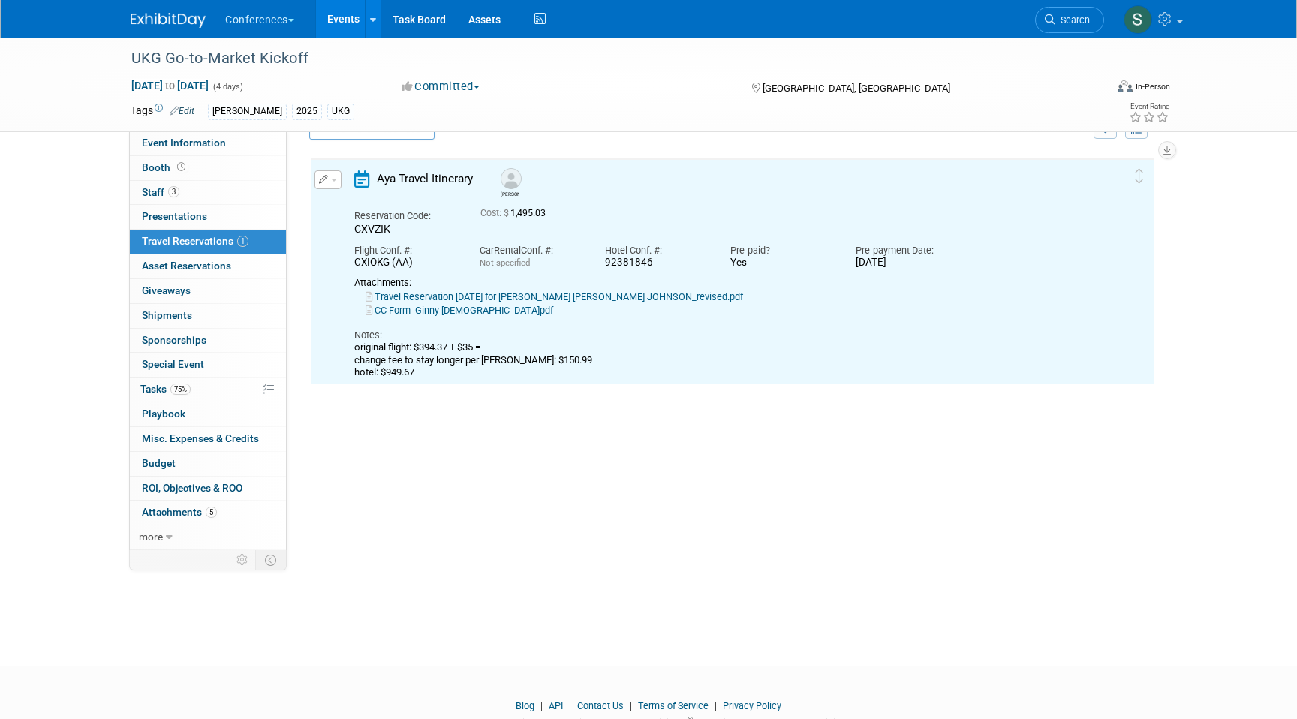
scroll to position [26, 0]
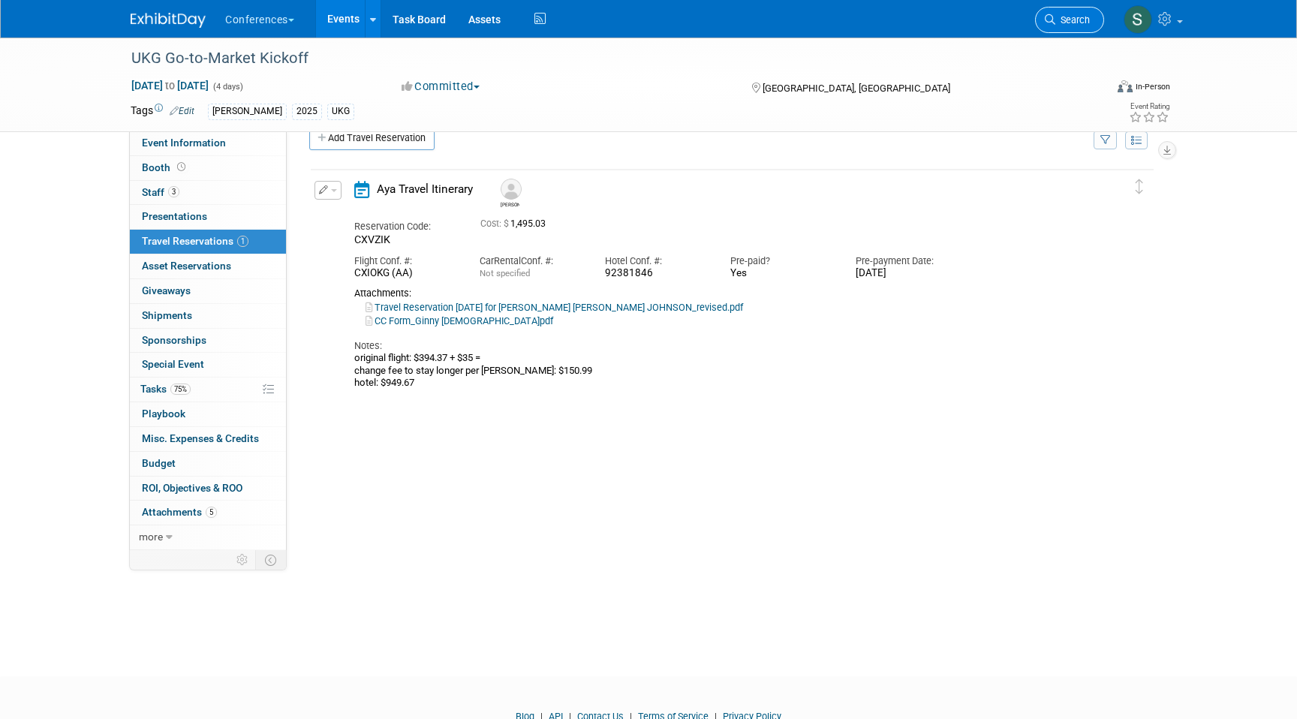
click at [1064, 23] on span "Search" at bounding box center [1073, 19] width 35 height 11
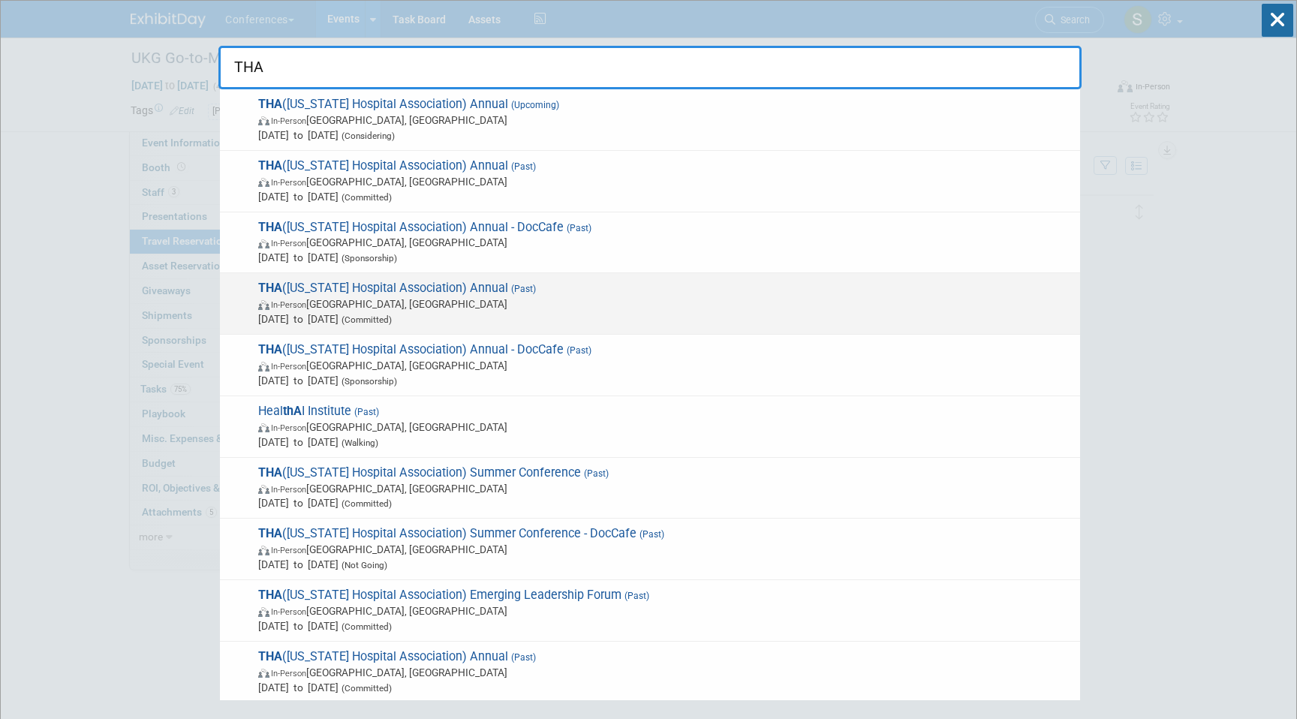
type input "THA"
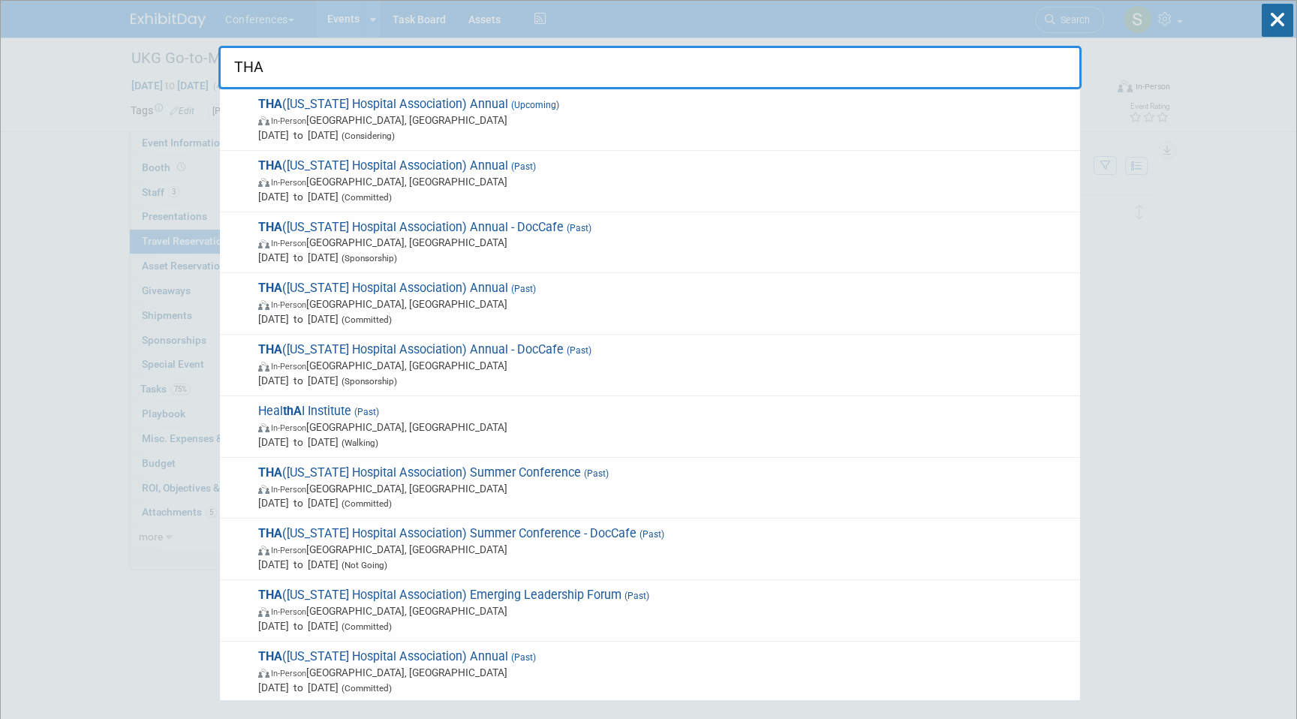
click at [555, 304] on span "In-Person Nashville, TN" at bounding box center [665, 304] width 815 height 15
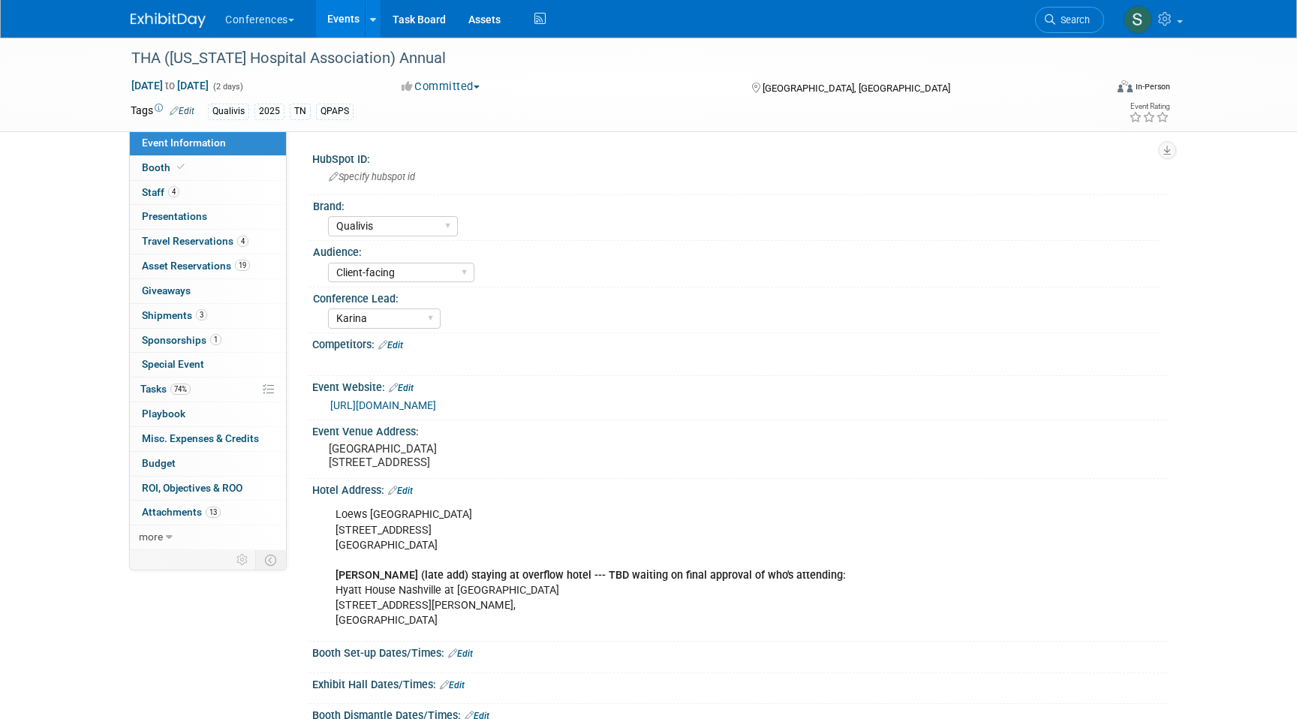
select select "Qualivis"
select select "Client-facing"
select select "Karina"
click at [228, 236] on span "Travel Reservations 4" at bounding box center [195, 241] width 107 height 12
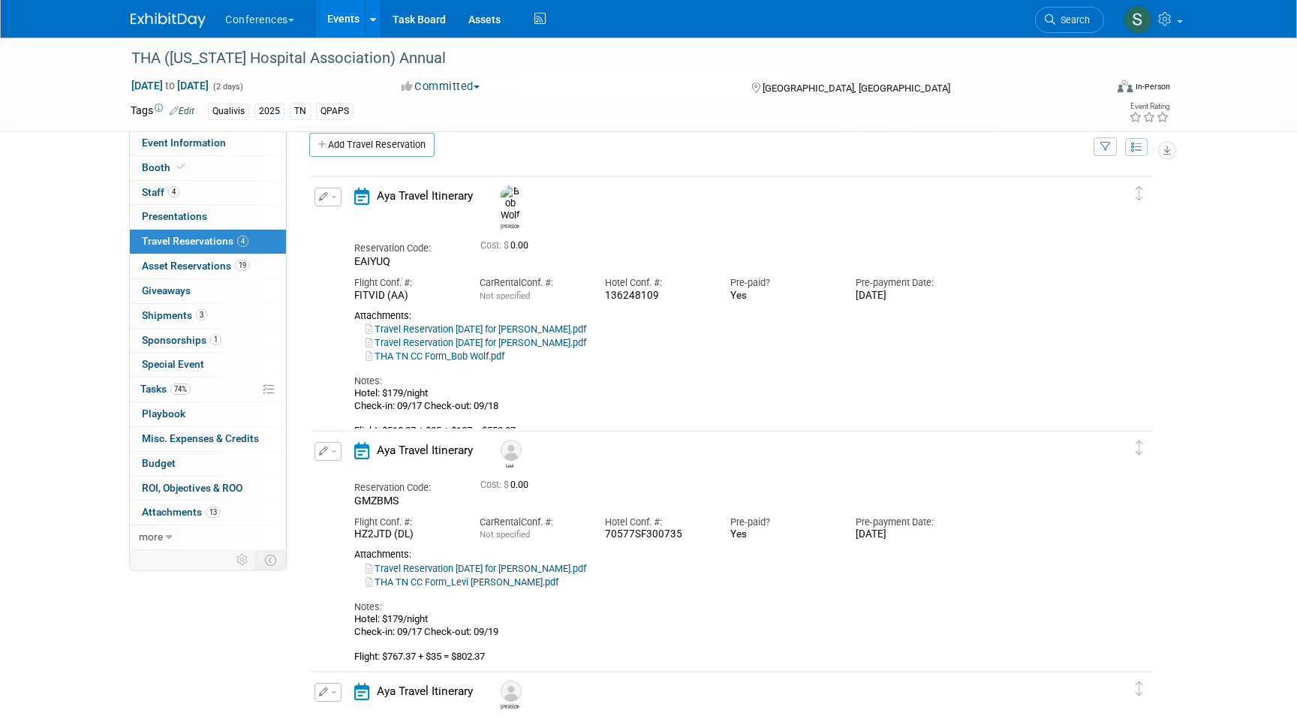
scroll to position [20, 0]
click at [1068, 25] on span "Search" at bounding box center [1073, 19] width 35 height 11
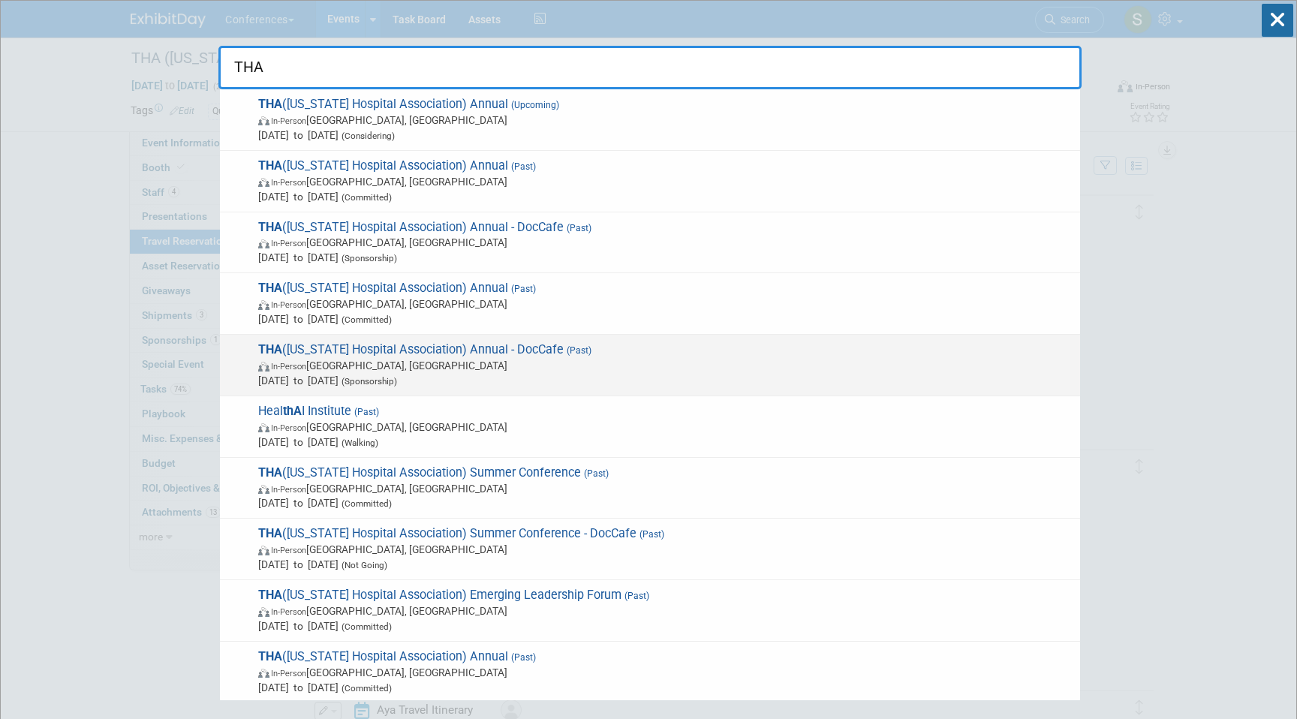
type input "THA"
click at [622, 340] on div "THA (Tennessee Hospital Association) Annual - DocCafe (Past) In-Person Nashvill…" at bounding box center [650, 366] width 860 height 62
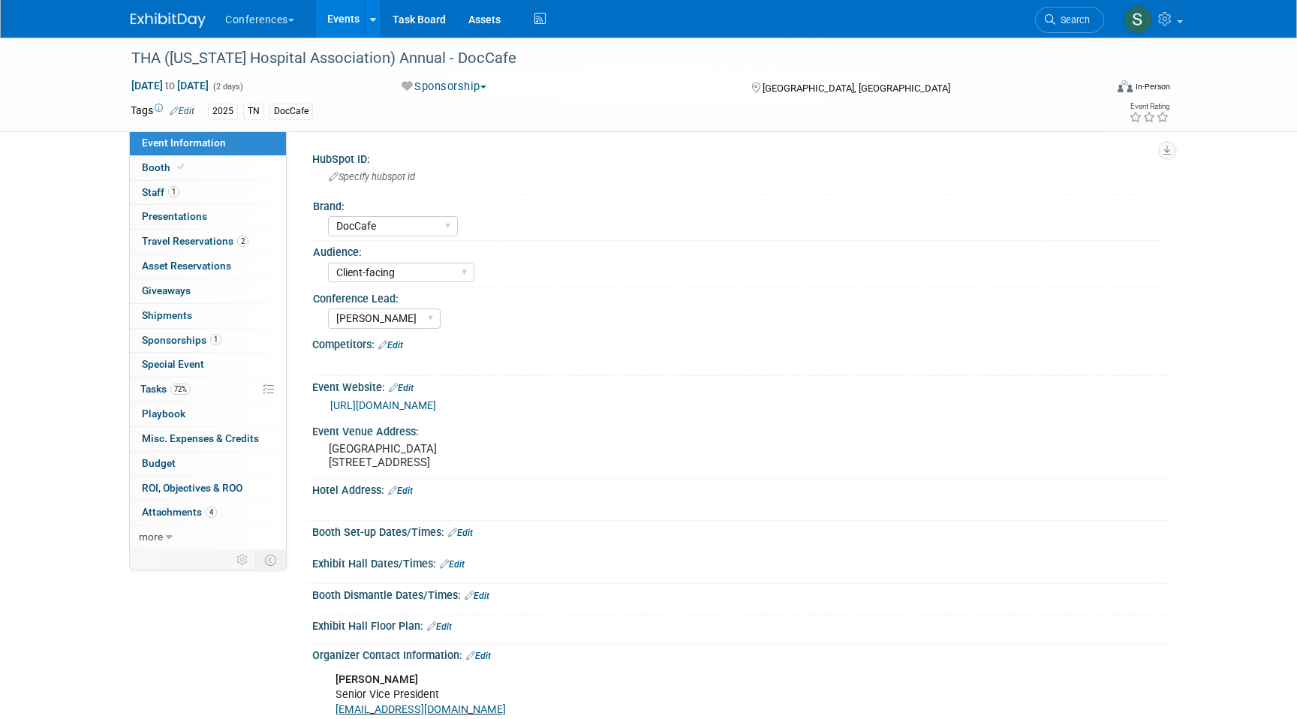
select select "DocCafe"
select select "Client-facing"
select select "[PERSON_NAME]"
click at [197, 243] on span "Travel Reservations 2" at bounding box center [195, 241] width 107 height 12
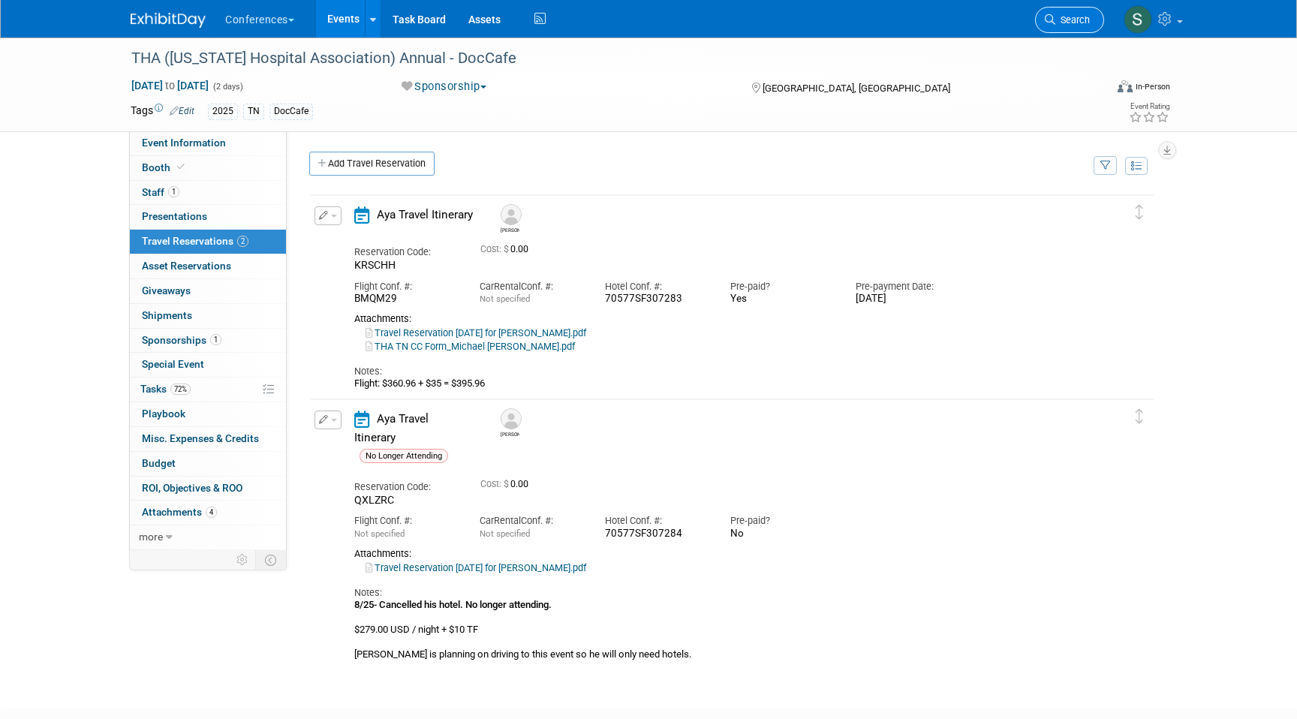
click at [1091, 29] on link "Search" at bounding box center [1069, 20] width 69 height 26
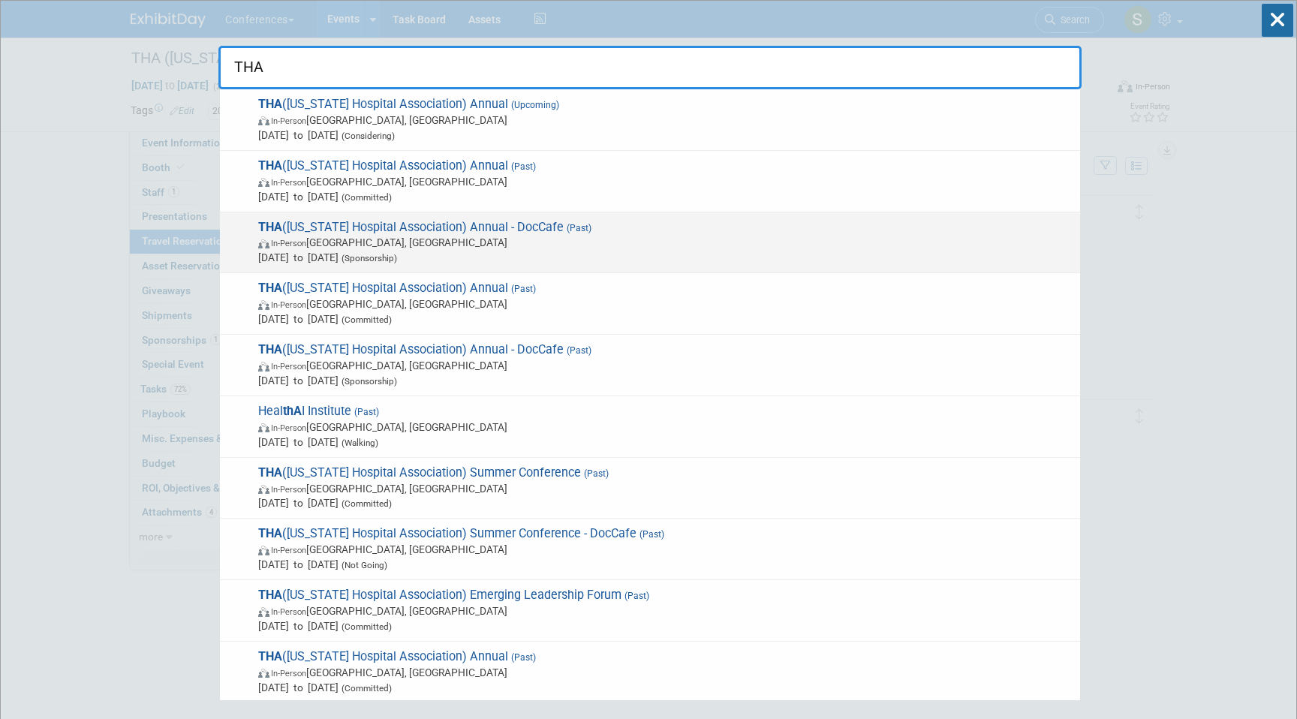
type input "THA"
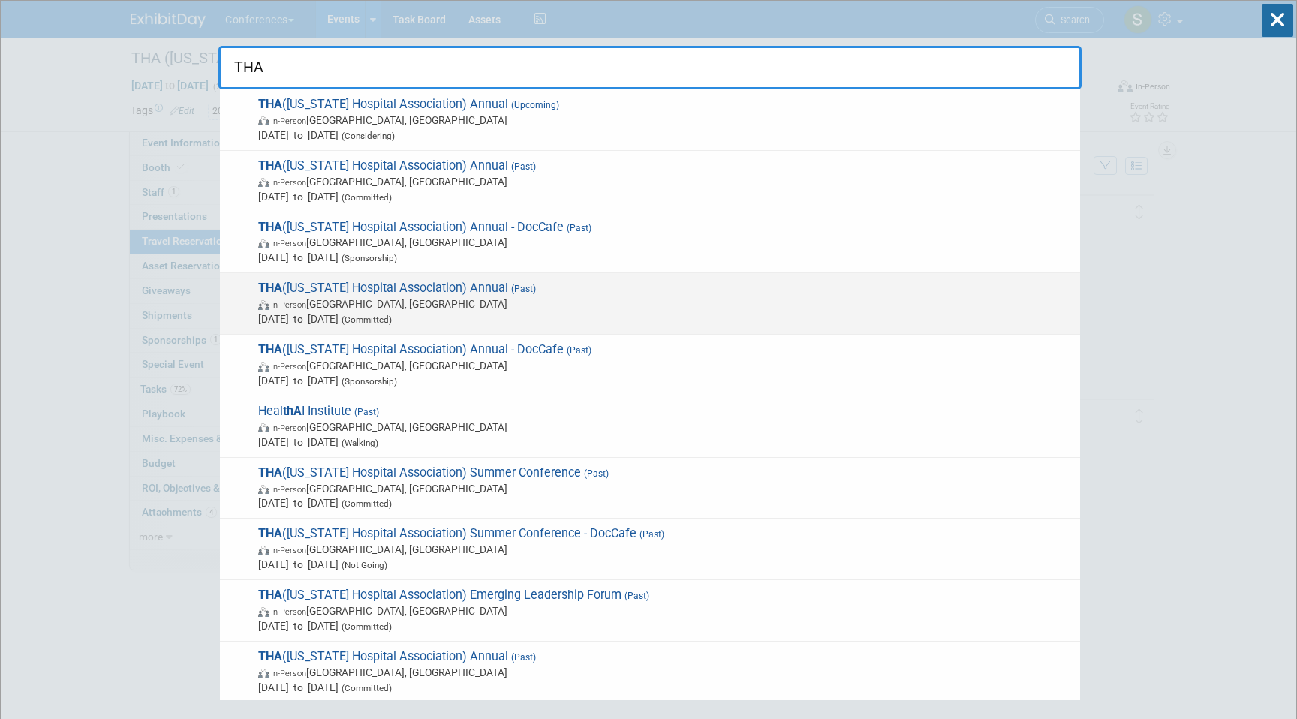
click at [508, 294] on span "(Past)" at bounding box center [522, 289] width 28 height 11
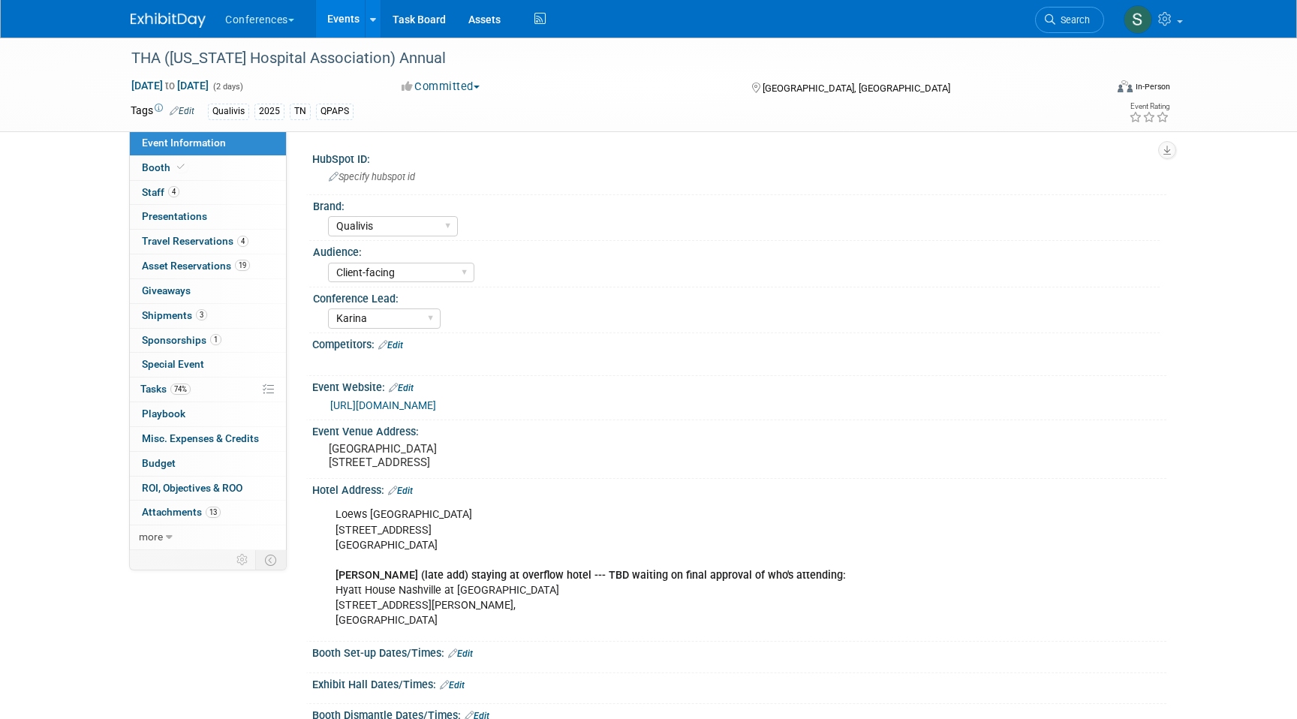
select select "Qualivis"
select select "Client-facing"
select select "Karina"
click at [249, 246] on link "4 Travel Reservations 4" at bounding box center [208, 242] width 156 height 24
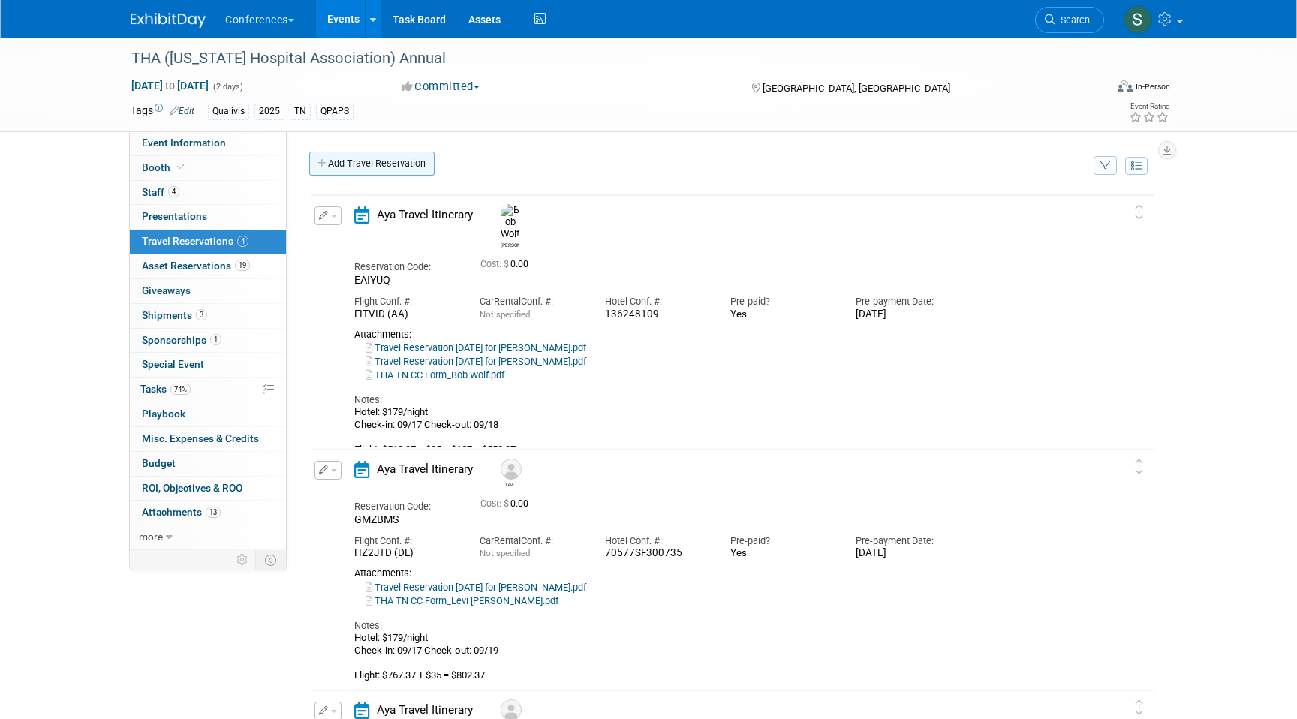
click at [384, 158] on link "Add Travel Reservation" at bounding box center [371, 164] width 125 height 24
select select "ce9d5ede-74e9-40d6-9b07-a4d48093f53c"
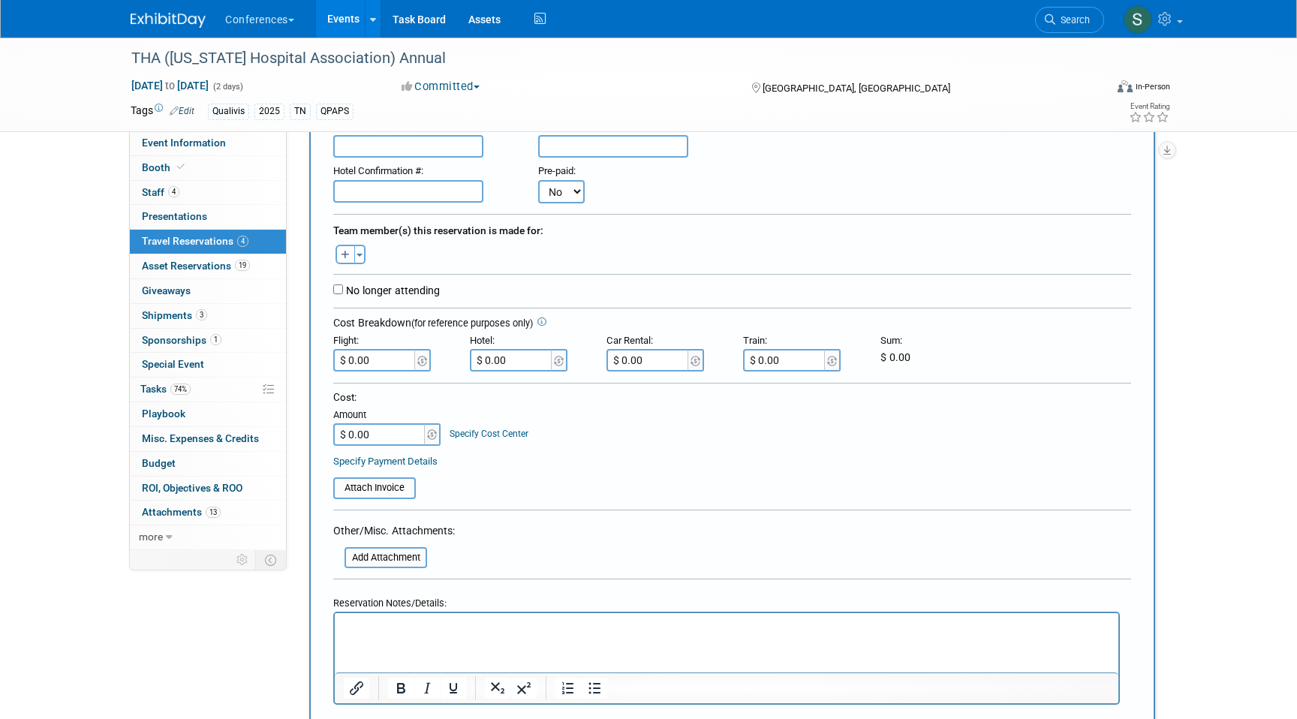
scroll to position [188, 0]
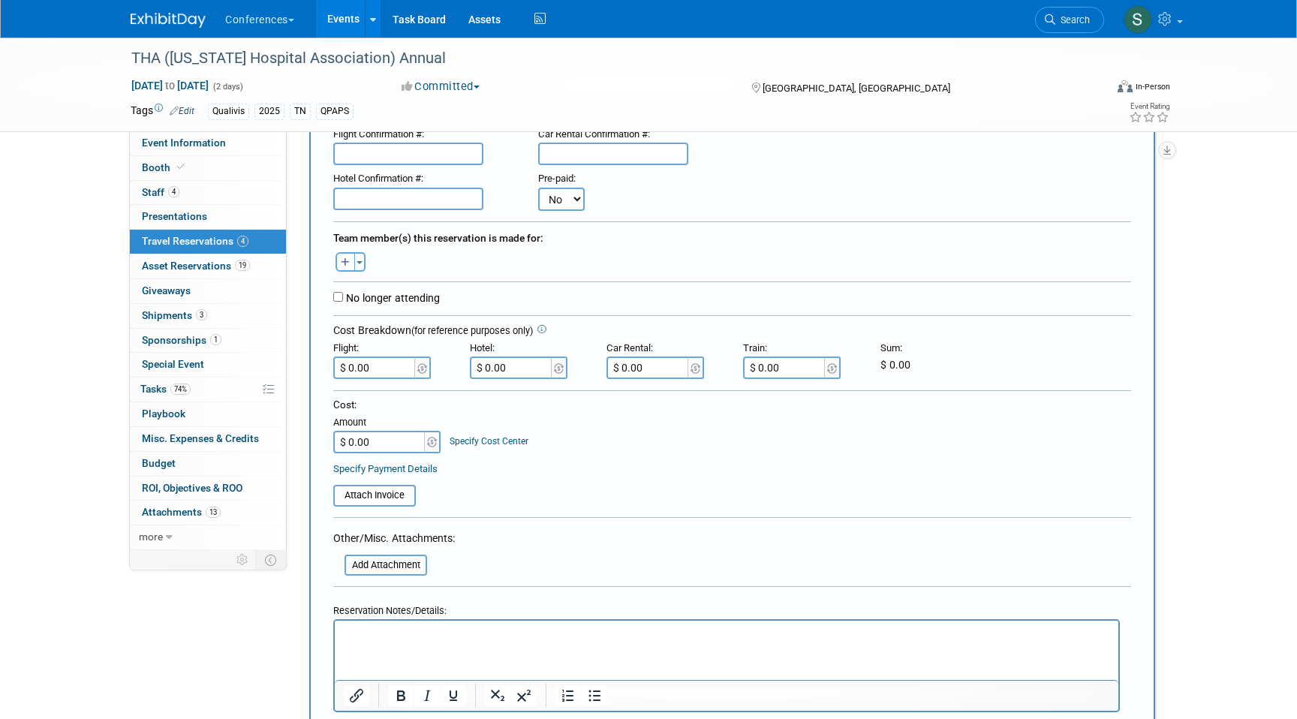
click at [347, 255] on button "button" at bounding box center [346, 262] width 20 height 20
select select
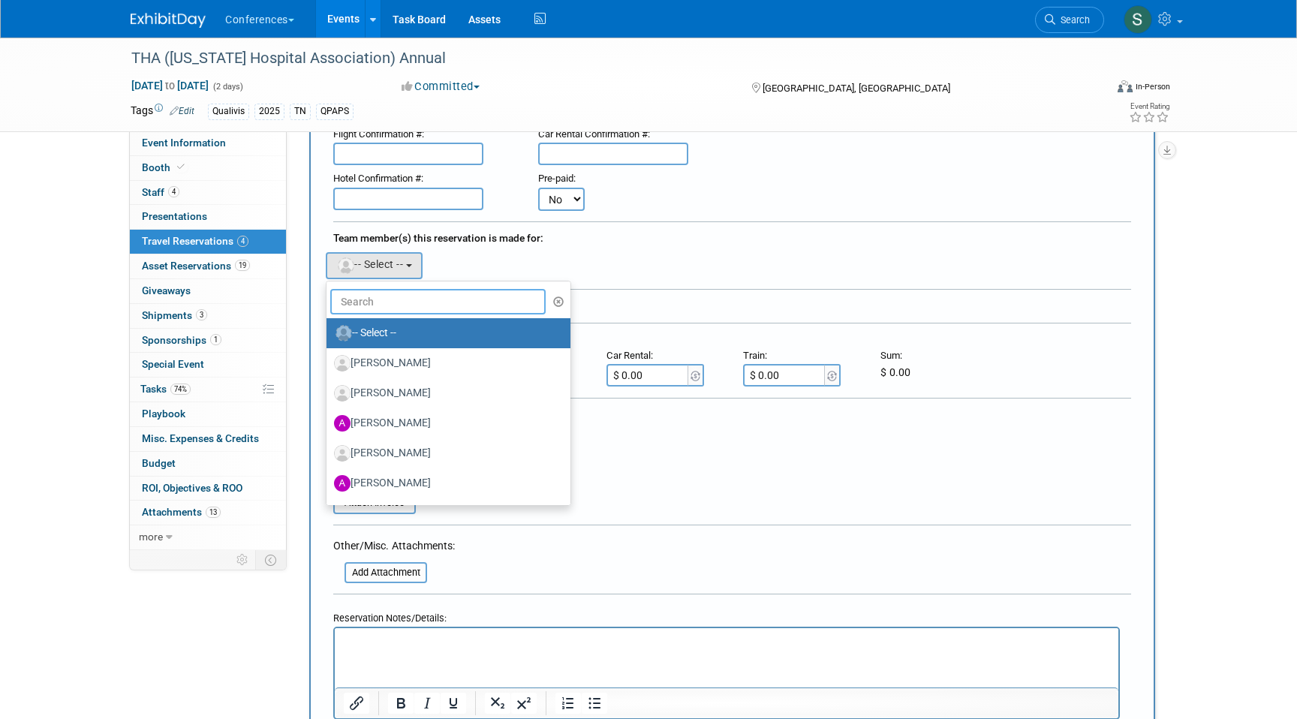
click at [390, 312] on input "text" at bounding box center [437, 302] width 215 height 26
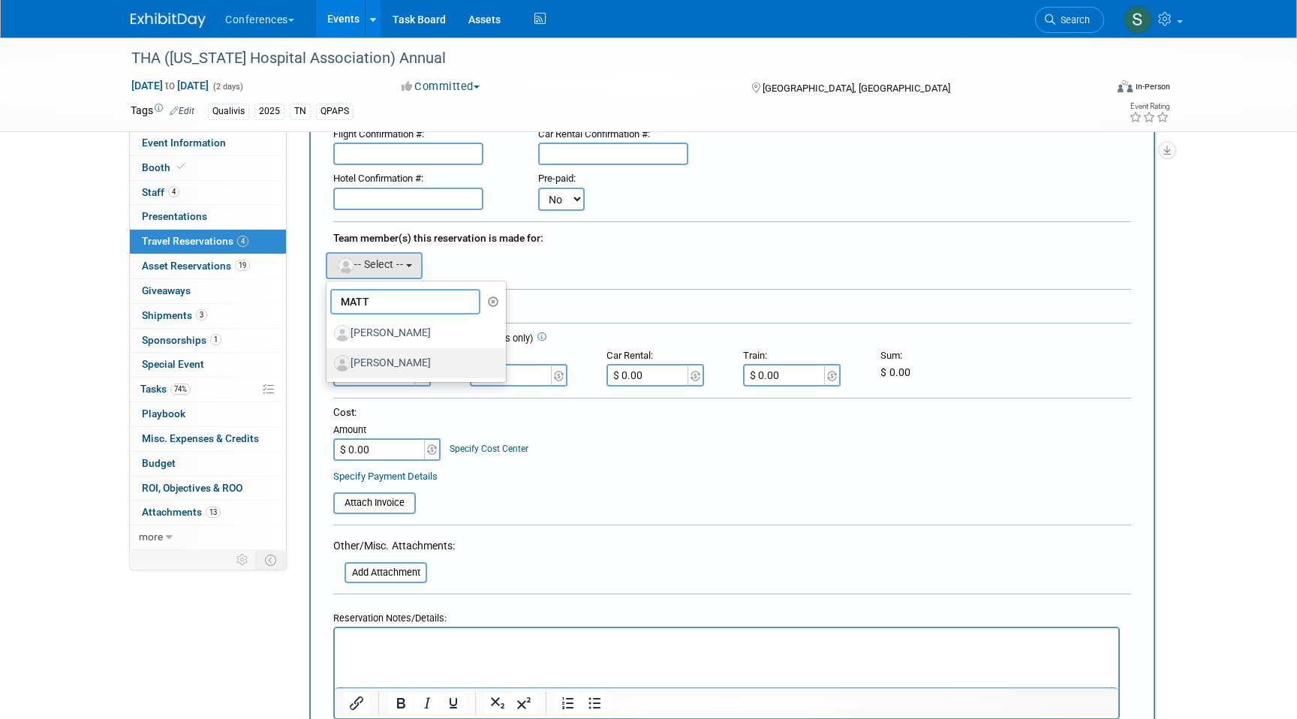
type input "MATT"
click at [443, 364] on label "[PERSON_NAME]" at bounding box center [412, 363] width 157 height 24
click at [329, 364] on input "[PERSON_NAME]" at bounding box center [324, 362] width 10 height 10
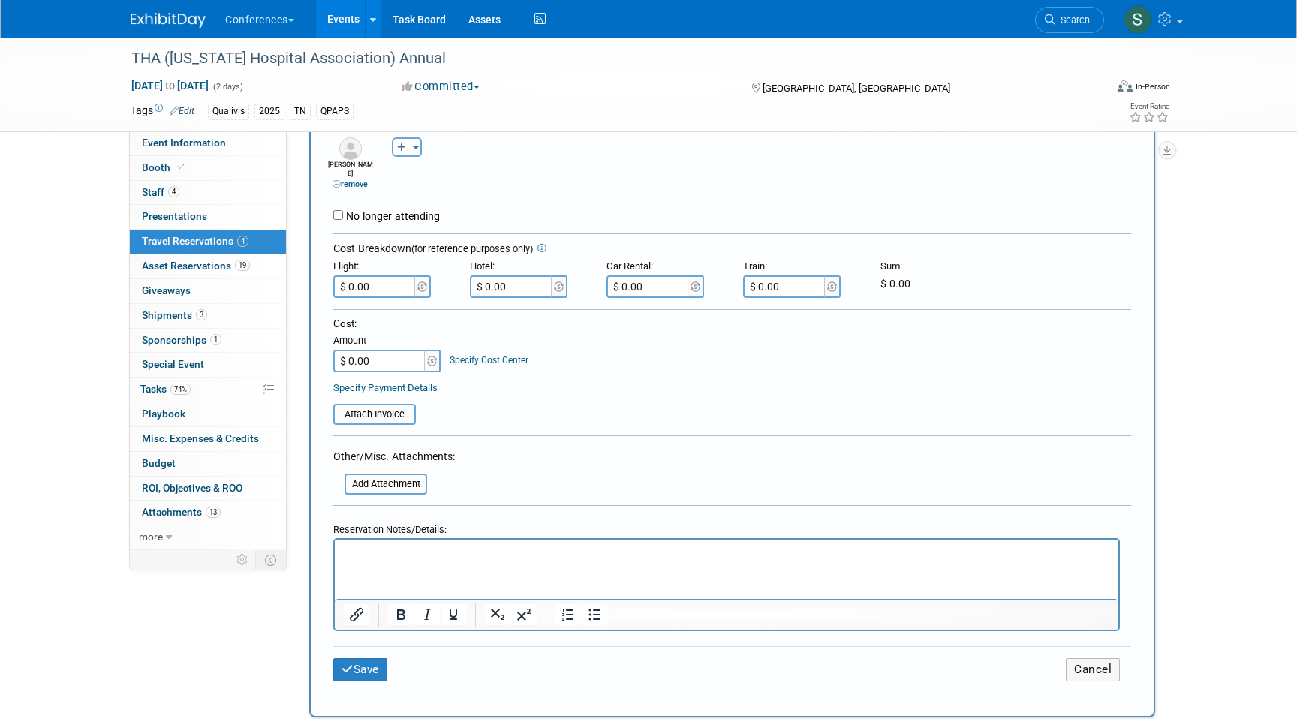
scroll to position [308, 0]
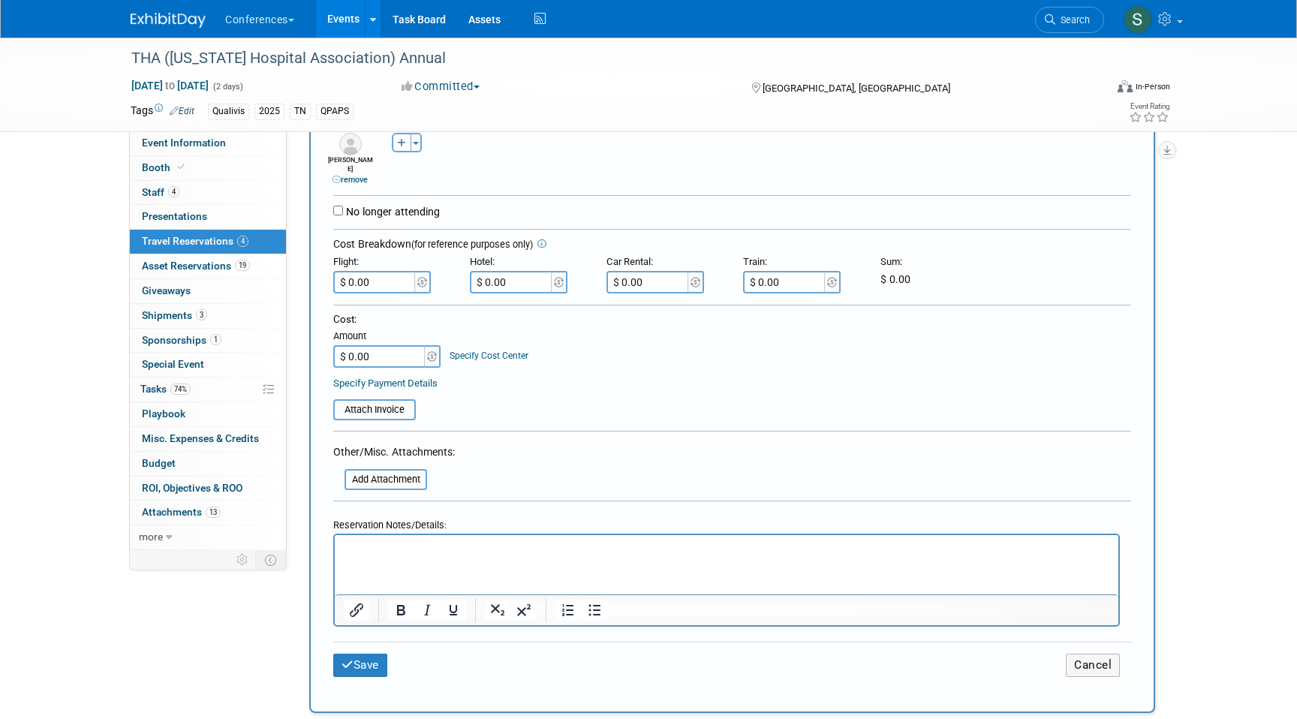
click at [376, 556] on html at bounding box center [727, 546] width 784 height 22
click at [380, 271] on input "$ 0.00" at bounding box center [375, 282] width 84 height 23
type input "$ 110.01"
click at [363, 661] on button "Save" at bounding box center [360, 665] width 54 height 23
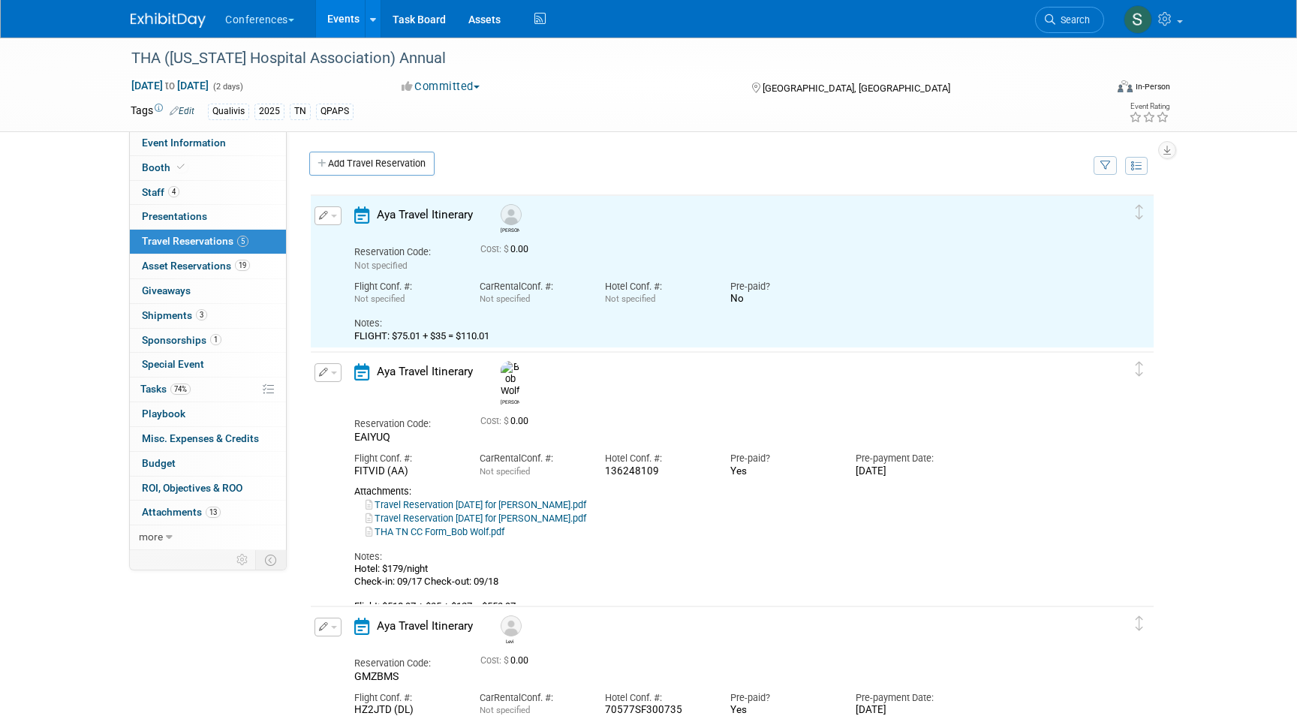
scroll to position [0, 0]
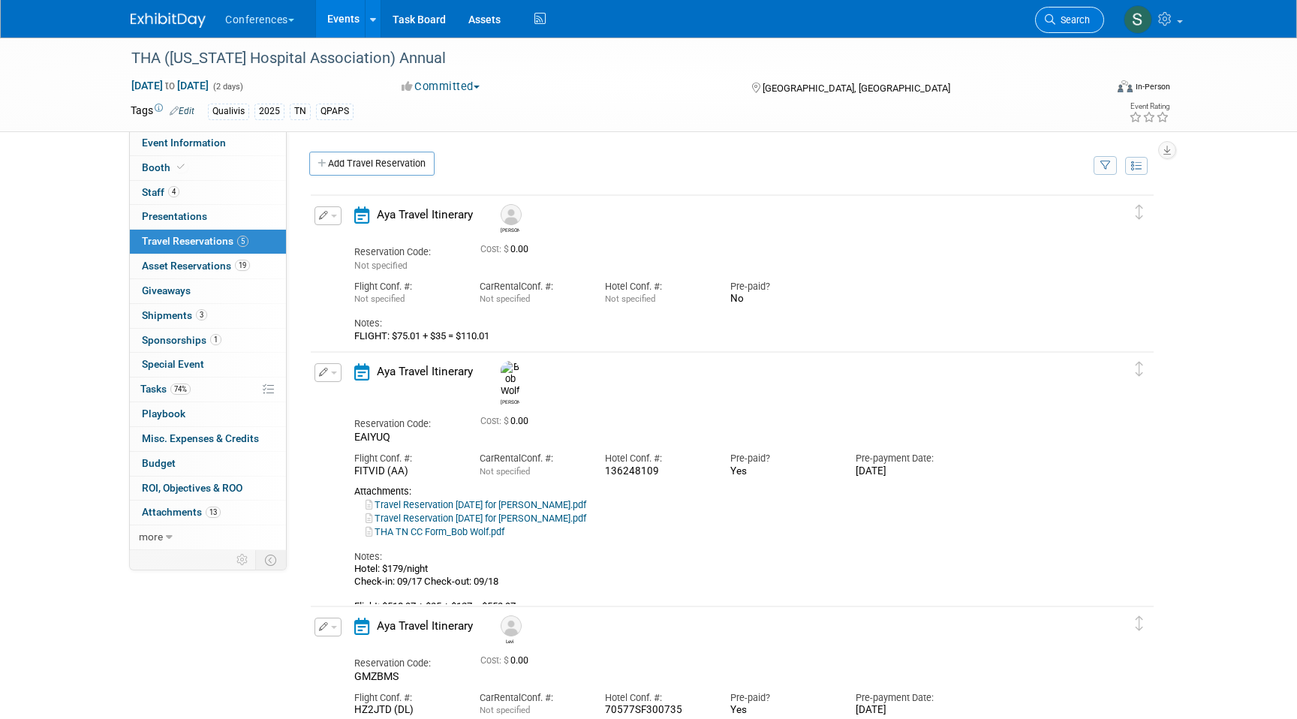
click at [1061, 18] on span "Search" at bounding box center [1073, 19] width 35 height 11
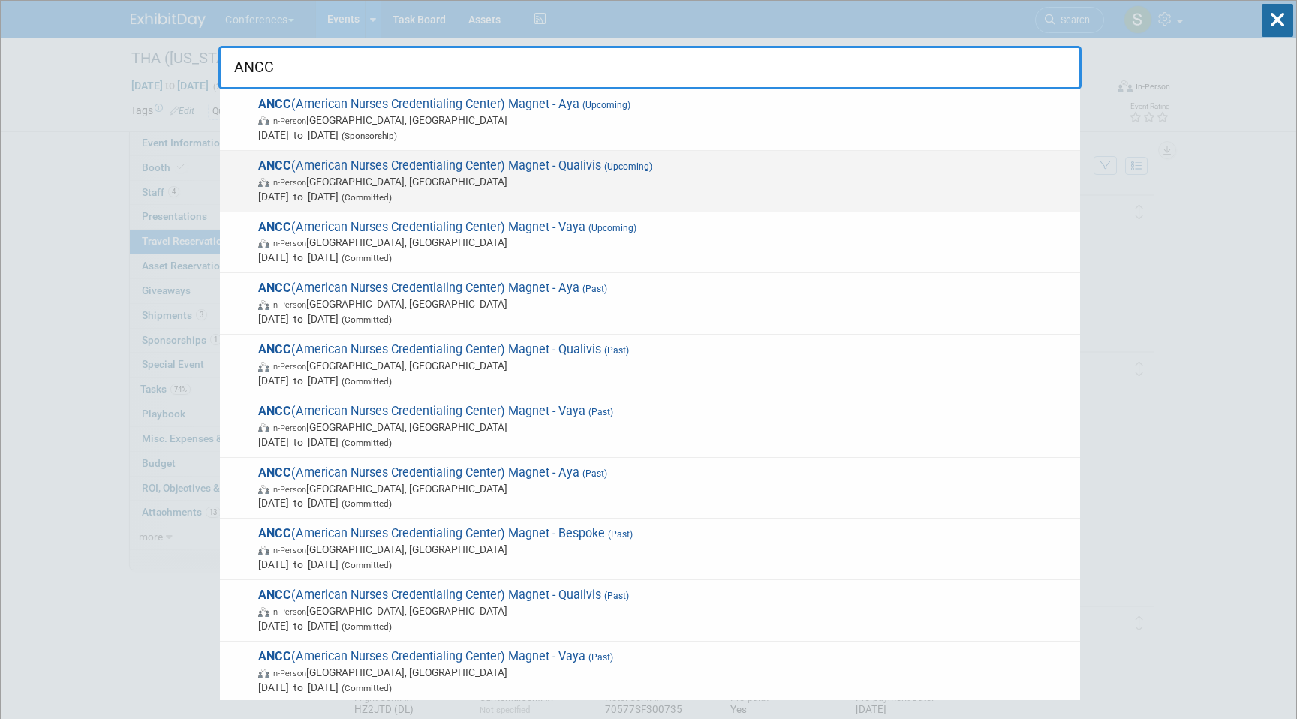
type input "ANCC"
click at [576, 179] on span "In-Person [GEOGRAPHIC_DATA], [GEOGRAPHIC_DATA]" at bounding box center [665, 181] width 815 height 15
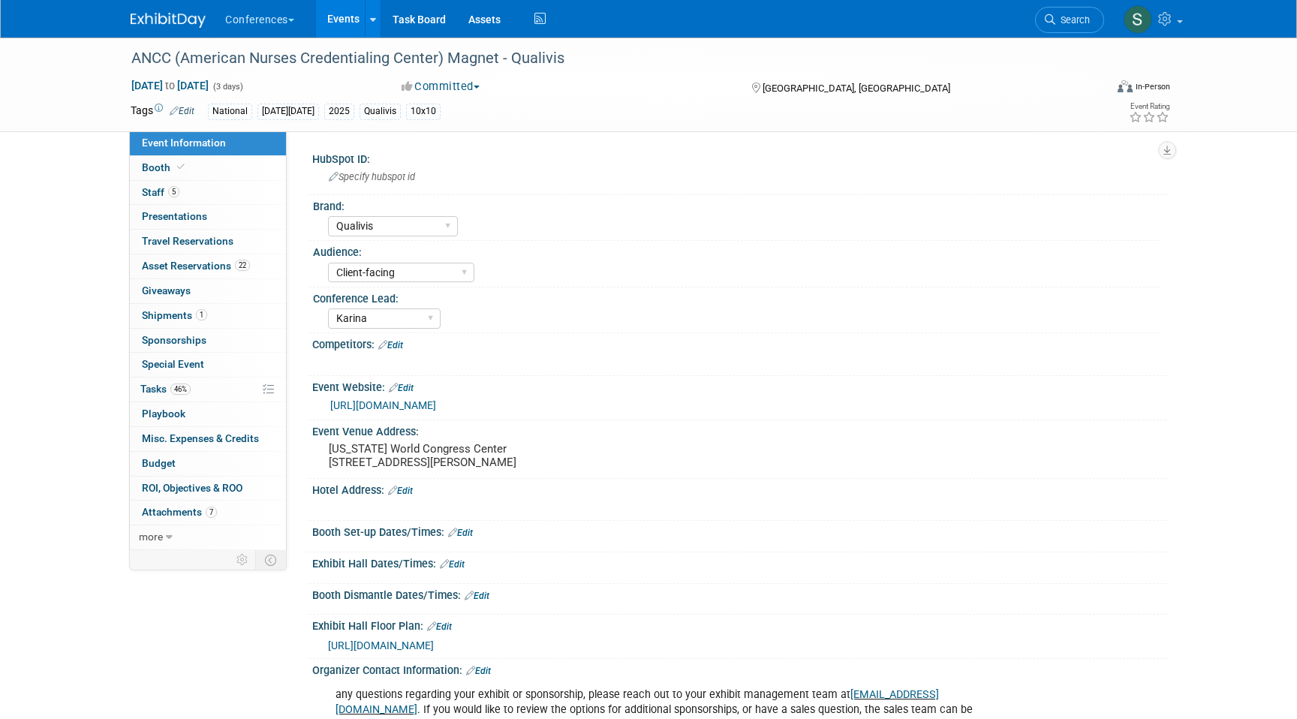
select select "Qualivis"
select select "Client-facing"
select select "Karina"
click at [228, 264] on span "Asset Reservations 22" at bounding box center [196, 266] width 108 height 12
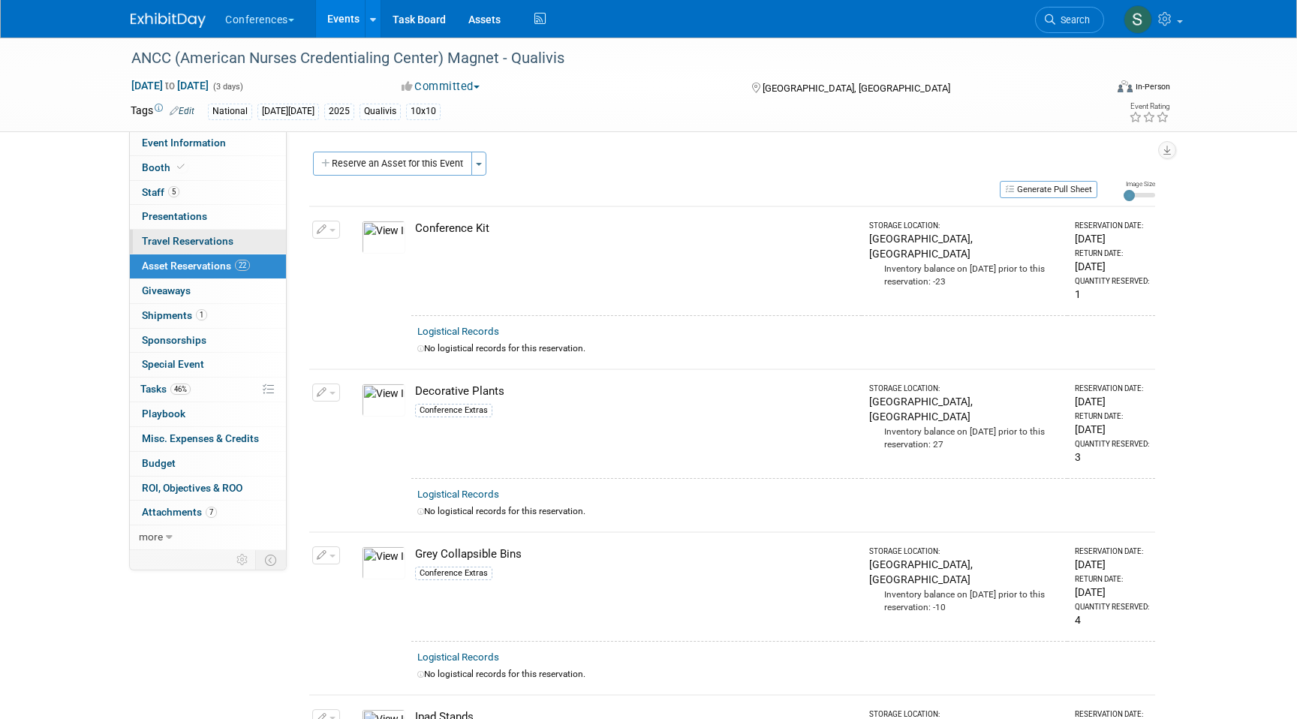
click at [202, 235] on link "0 Travel Reservations 0" at bounding box center [208, 242] width 156 height 24
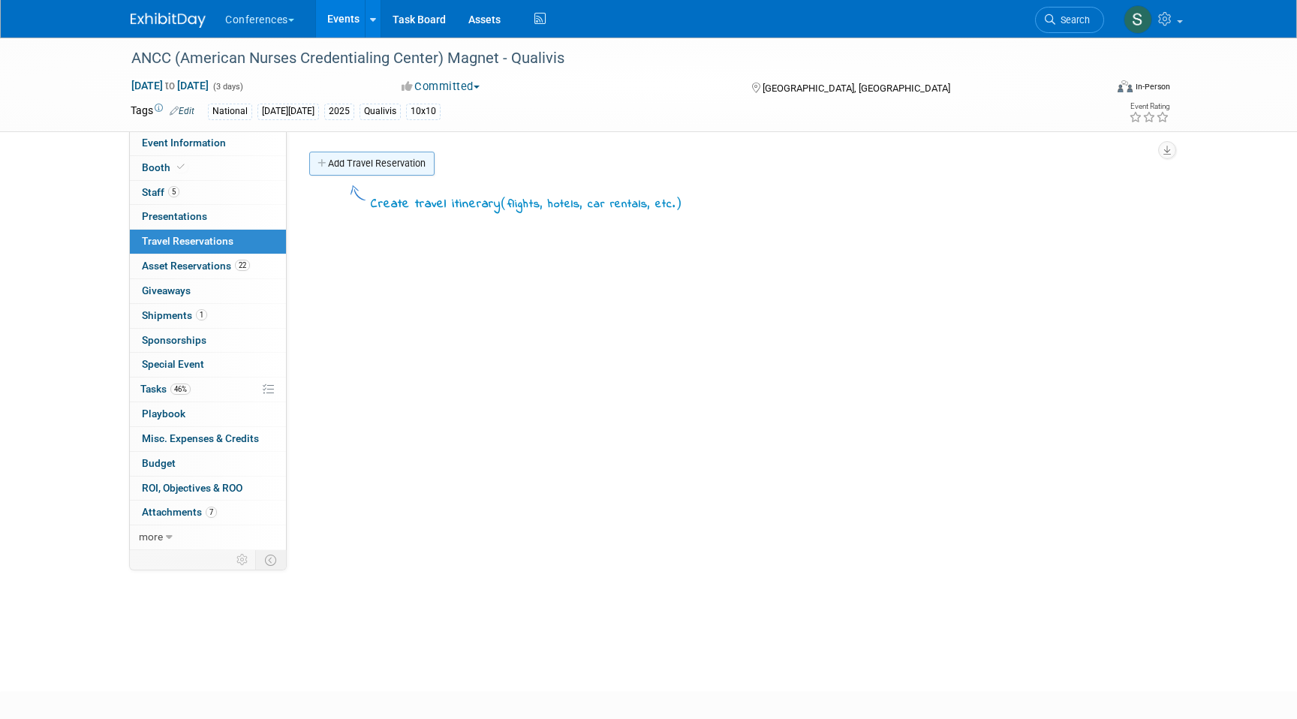
click at [386, 167] on link "Add Travel Reservation" at bounding box center [371, 164] width 125 height 24
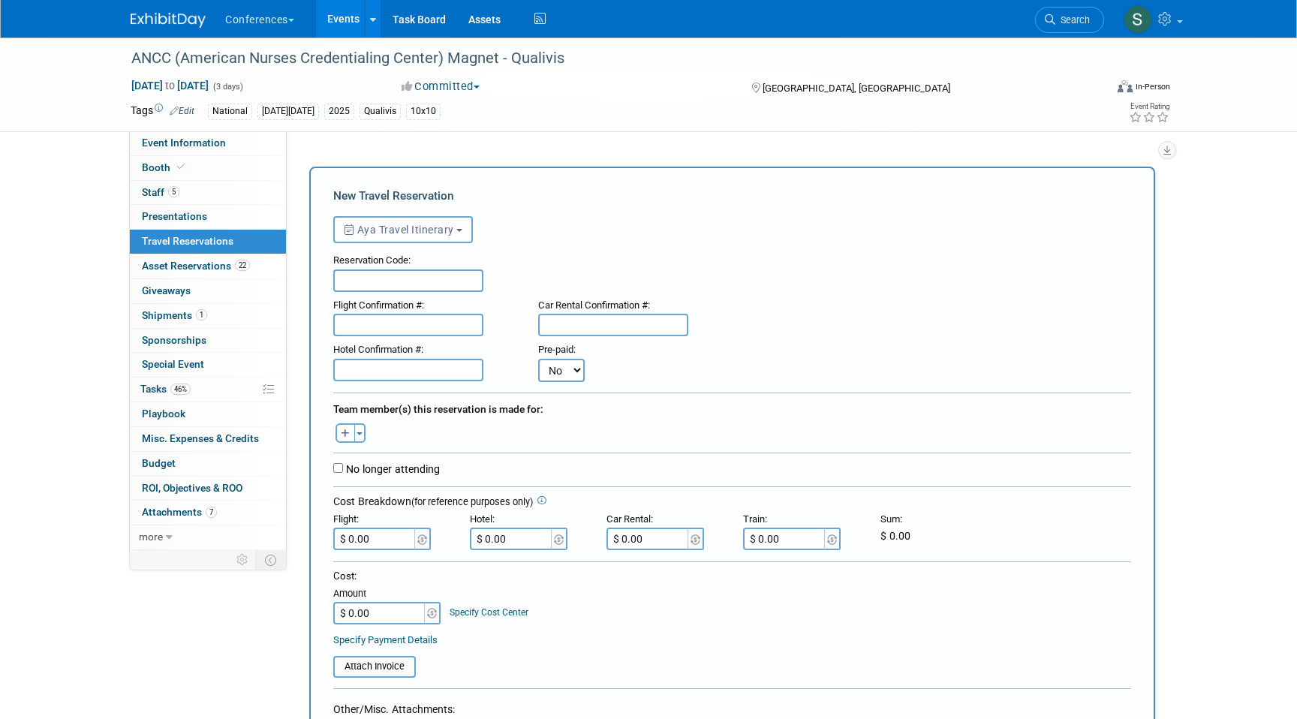
scroll to position [158, 0]
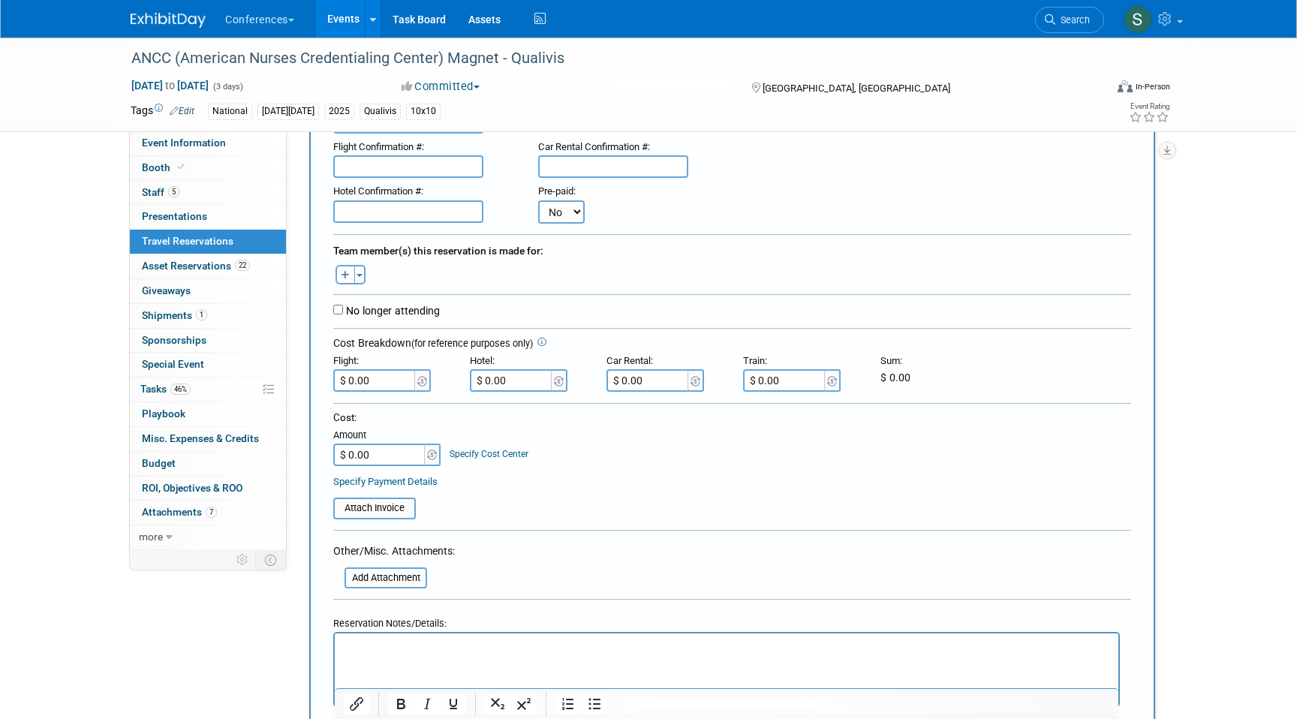
click at [334, 267] on div "Toggle Dropdown Select Anyone Tag a user or a resource Quick -- Select -- (me)" at bounding box center [350, 275] width 56 height 20
click at [345, 275] on icon "button" at bounding box center [345, 276] width 9 height 10
select select
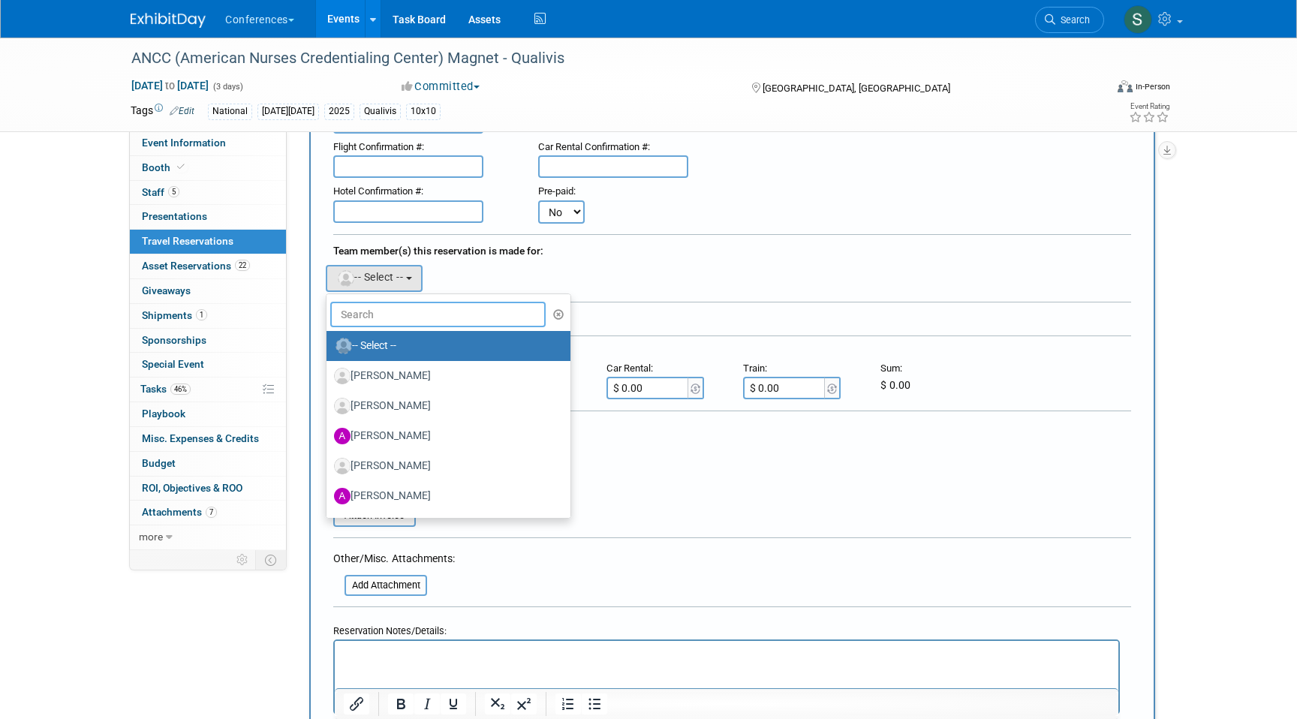
click at [401, 325] on input "text" at bounding box center [437, 315] width 215 height 26
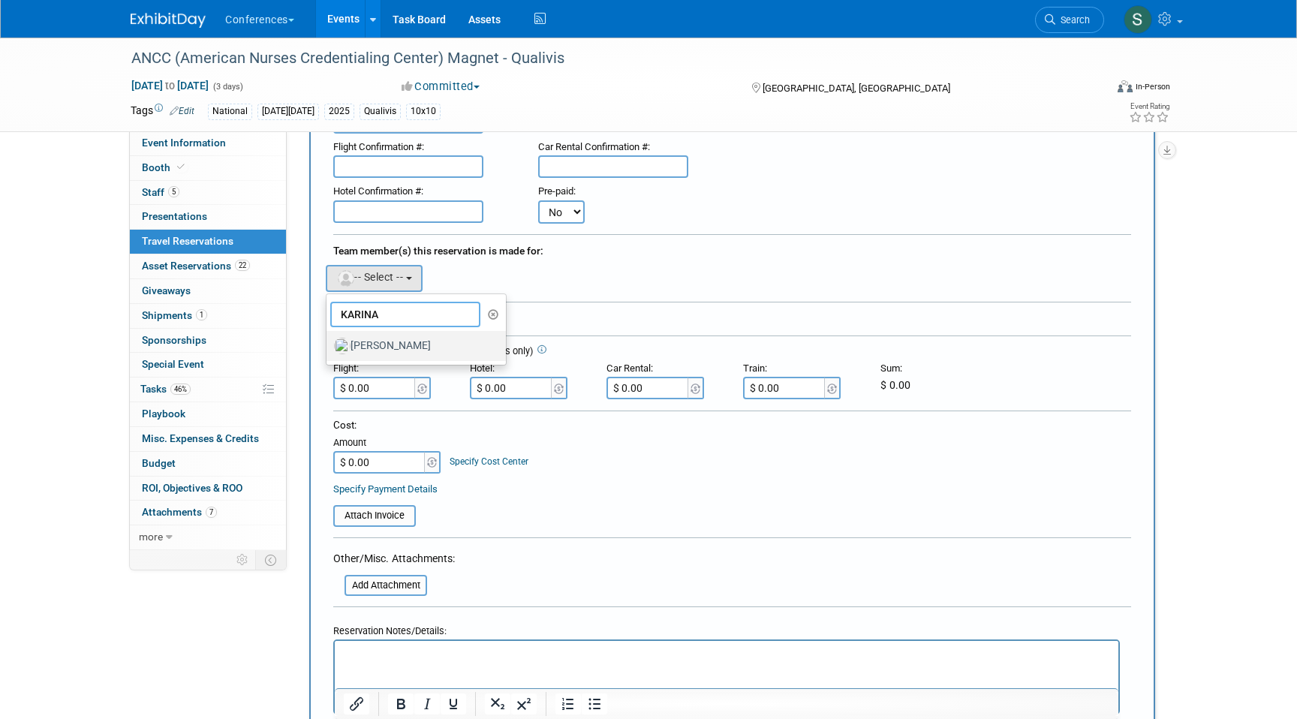
type input "KARINA"
click at [393, 348] on label "[PERSON_NAME]" at bounding box center [412, 346] width 157 height 24
click at [329, 348] on input "[PERSON_NAME]" at bounding box center [324, 344] width 10 height 10
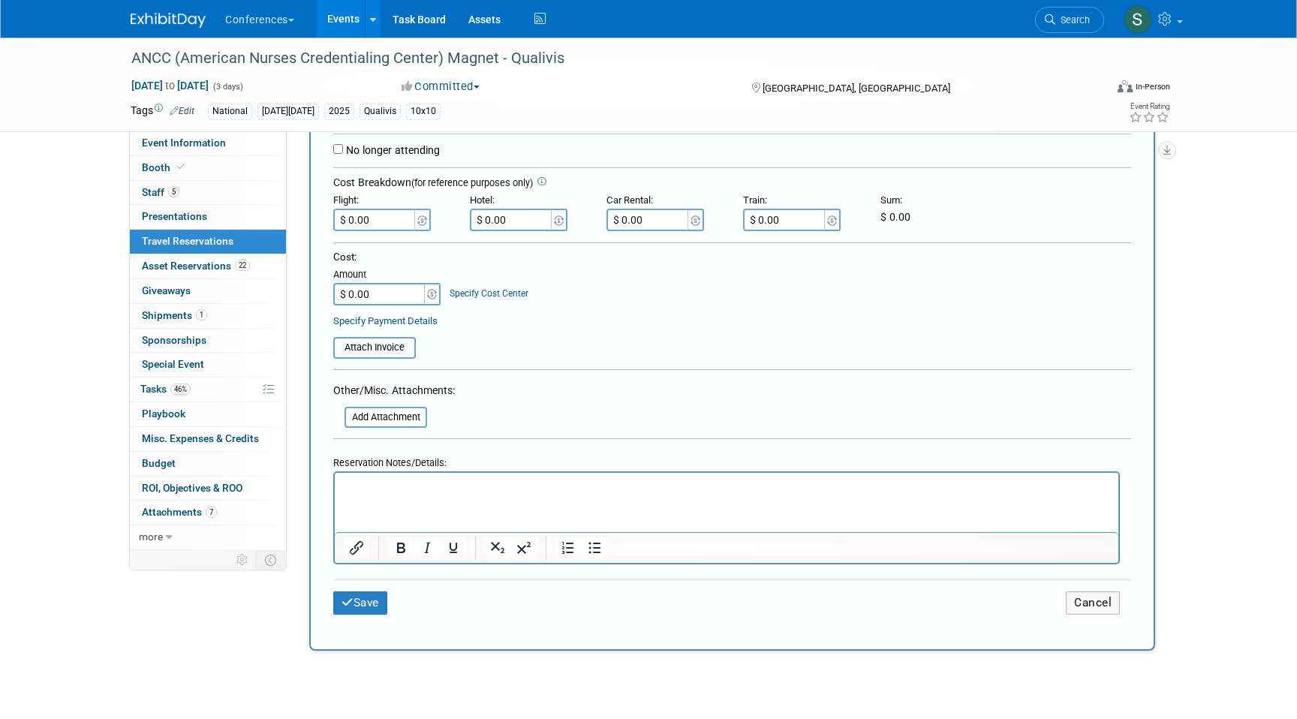
scroll to position [407, 0]
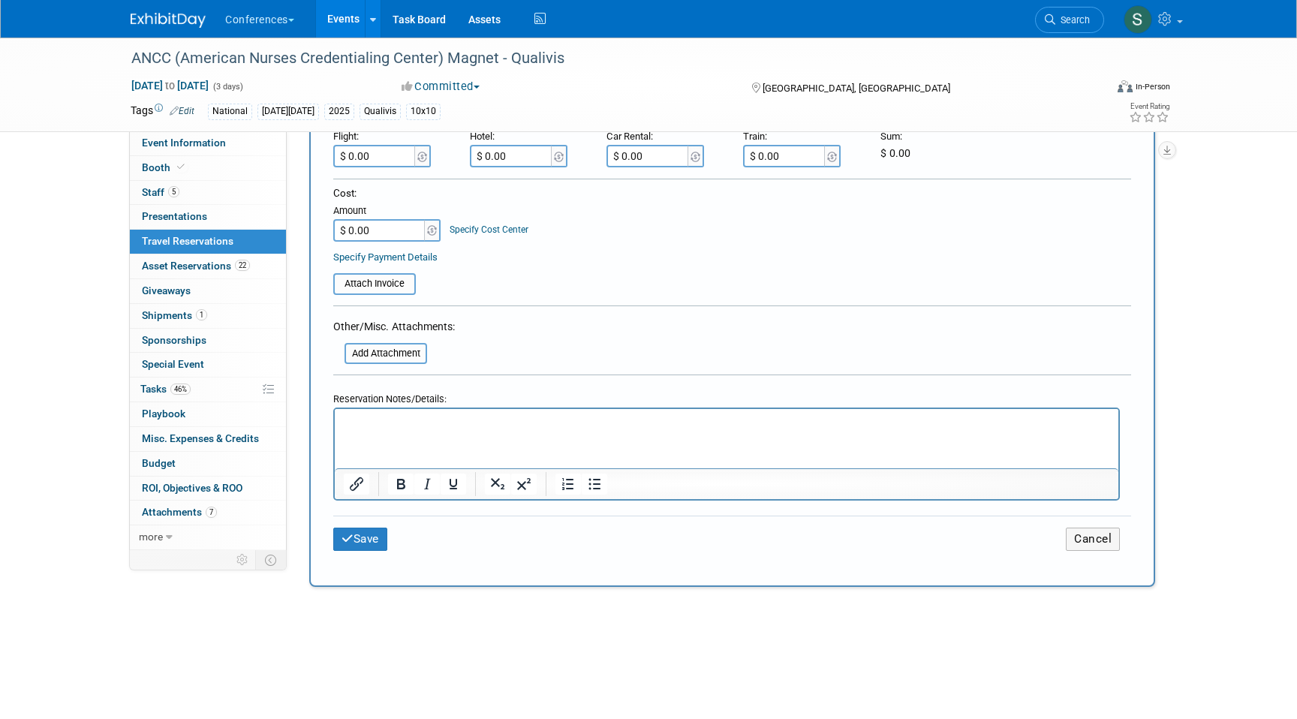
click at [357, 431] on html at bounding box center [727, 420] width 784 height 22
click at [438, 423] on p "FLIGHT: $546.96" at bounding box center [727, 423] width 767 height 16
click at [393, 159] on input "$ 0.00" at bounding box center [375, 156] width 84 height 23
type input "$ 581.96"
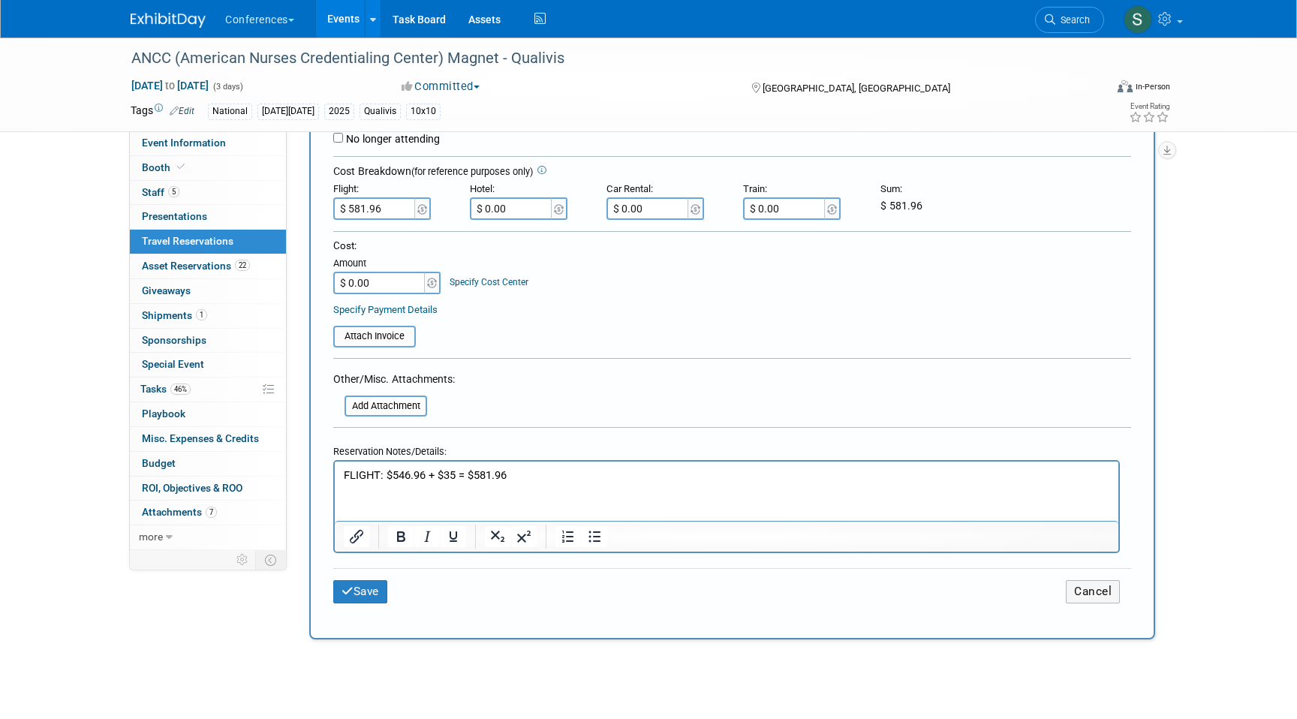
scroll to position [334, 0]
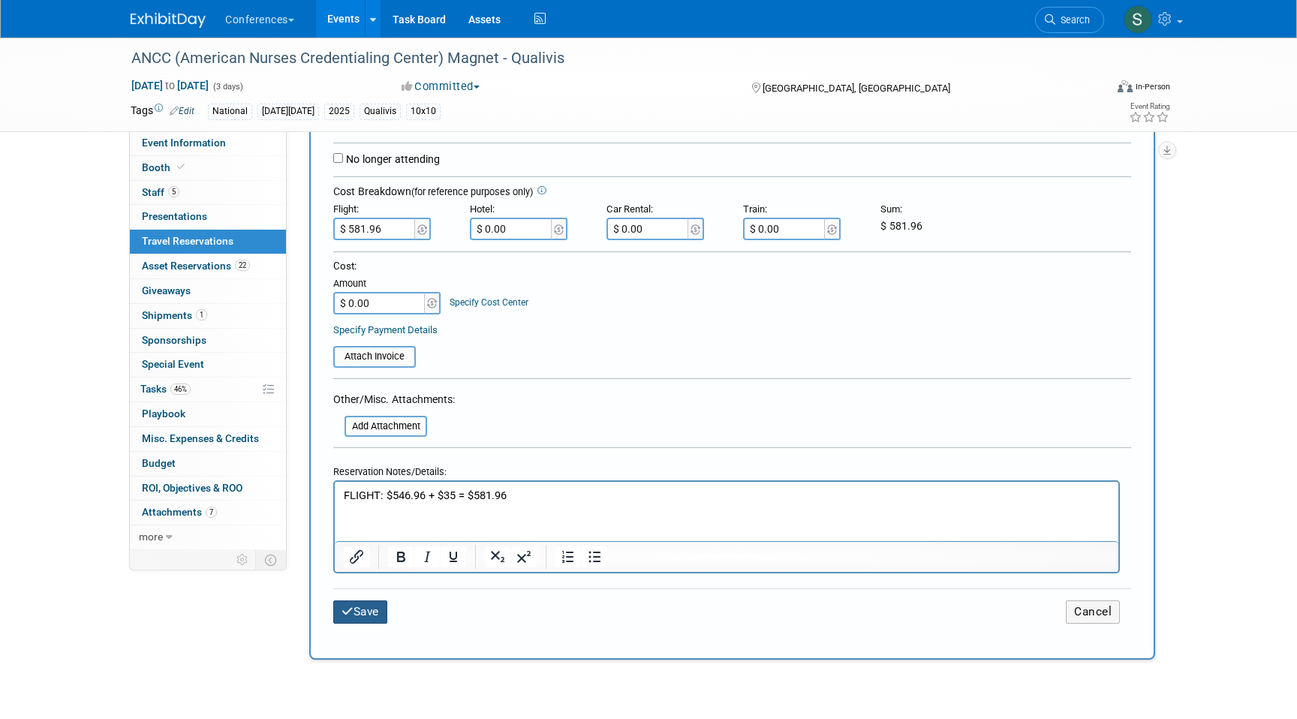
click at [364, 619] on button "Save" at bounding box center [360, 612] width 54 height 23
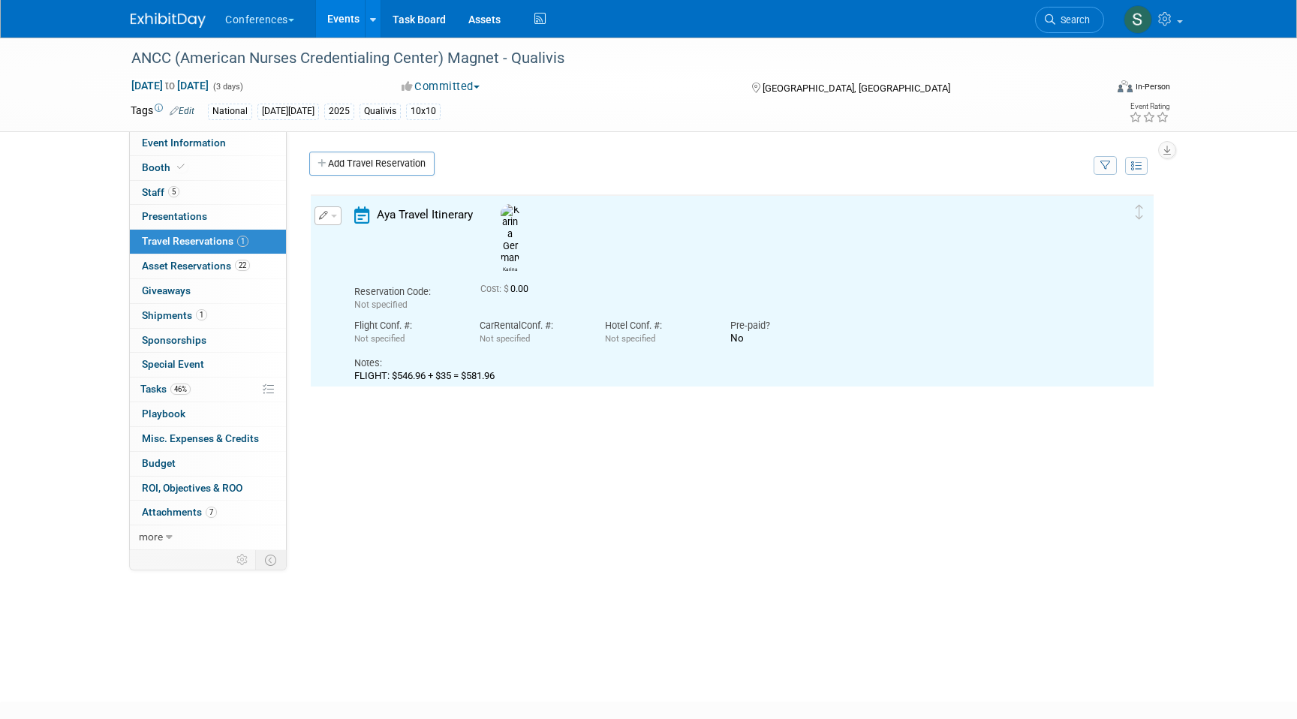
scroll to position [0, 0]
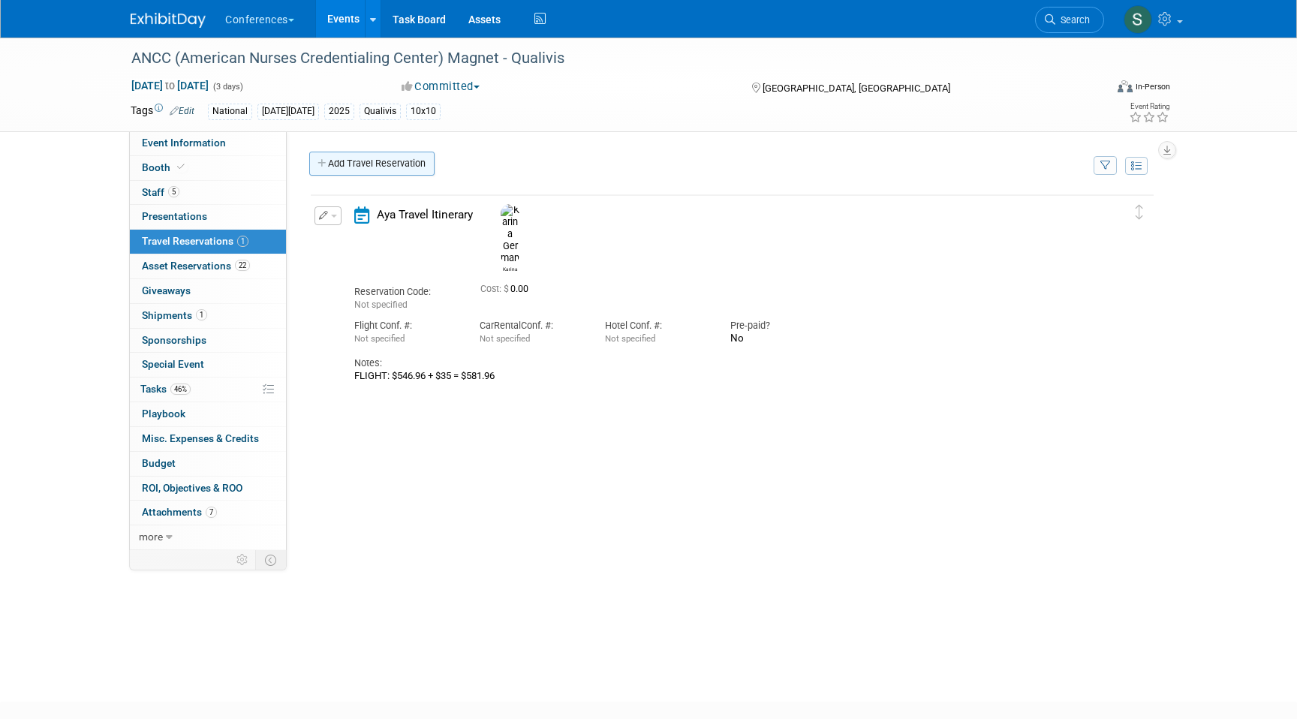
click at [346, 173] on link "Add Travel Reservation" at bounding box center [371, 164] width 125 height 24
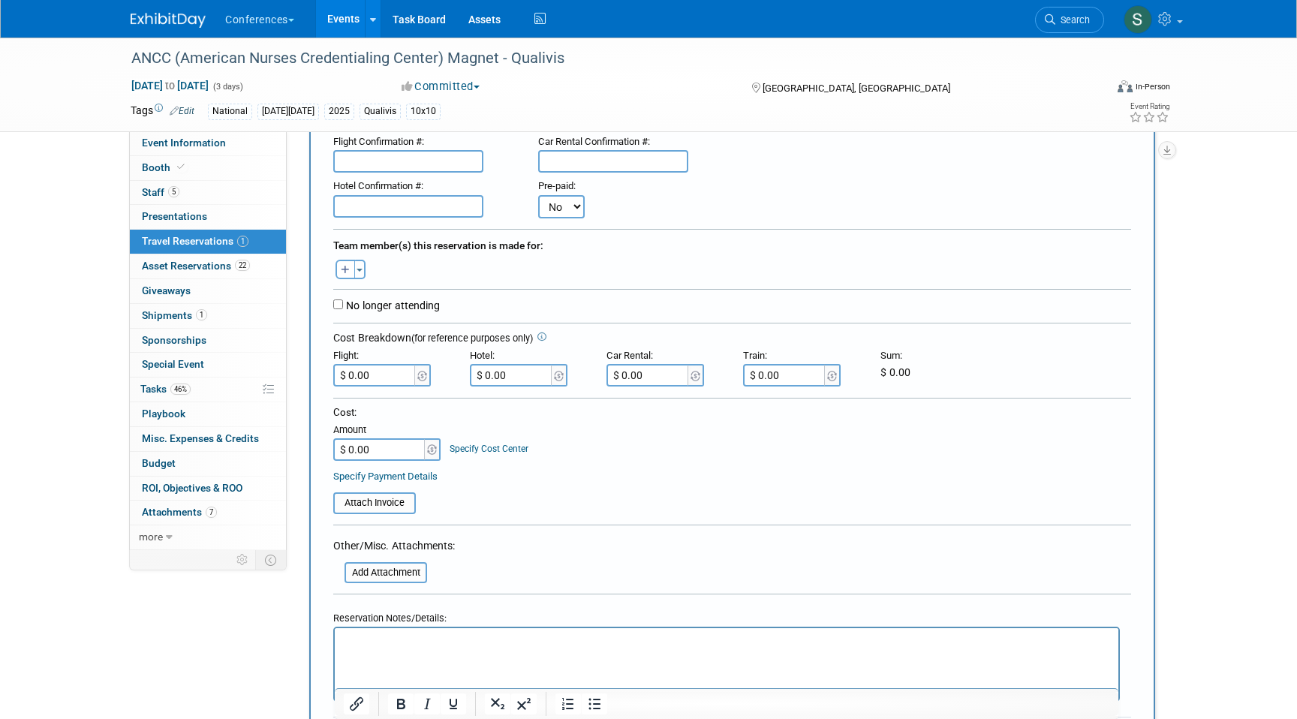
scroll to position [200, 0]
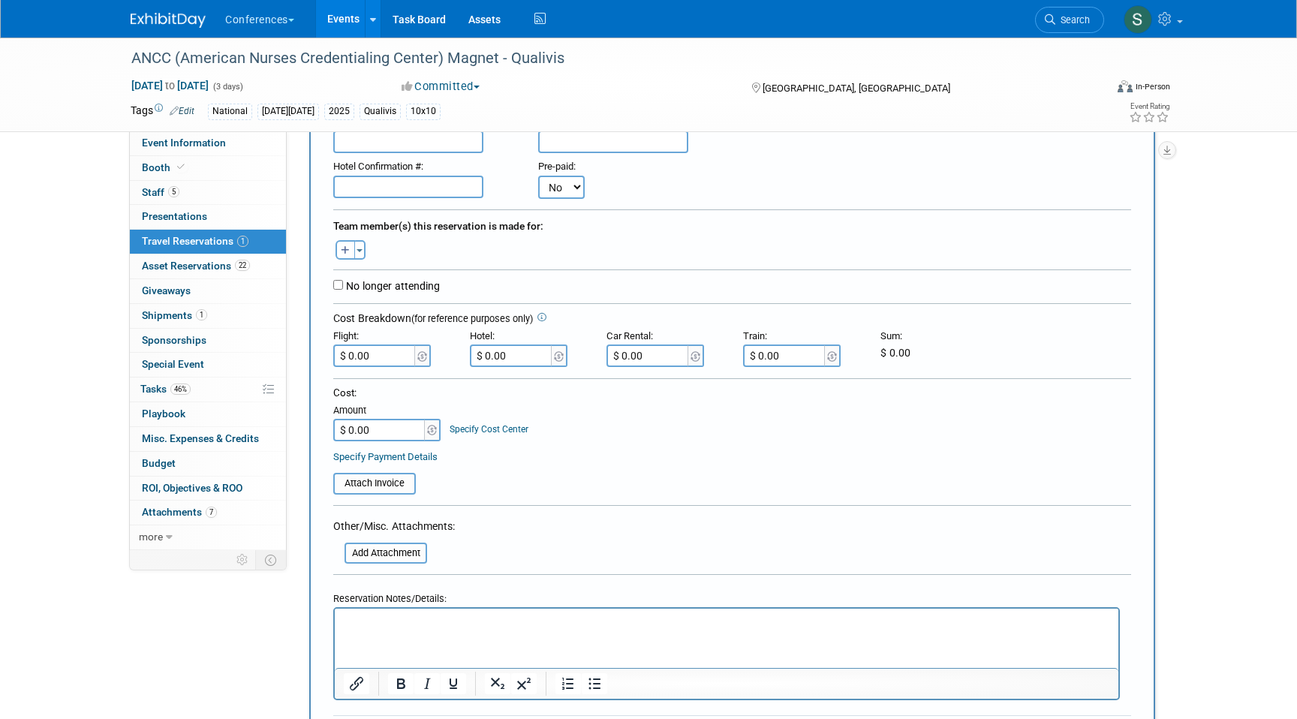
click at [345, 254] on icon "button" at bounding box center [345, 251] width 9 height 10
select select
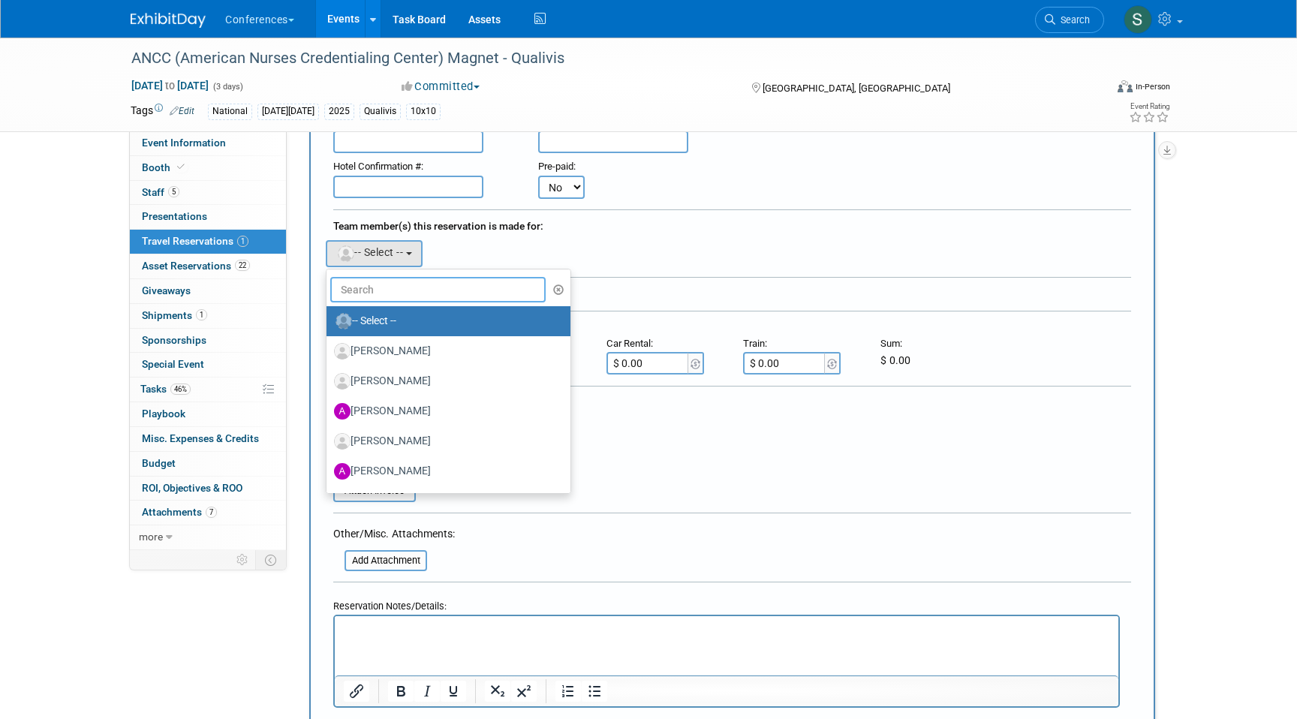
click at [370, 297] on input "text" at bounding box center [437, 290] width 215 height 26
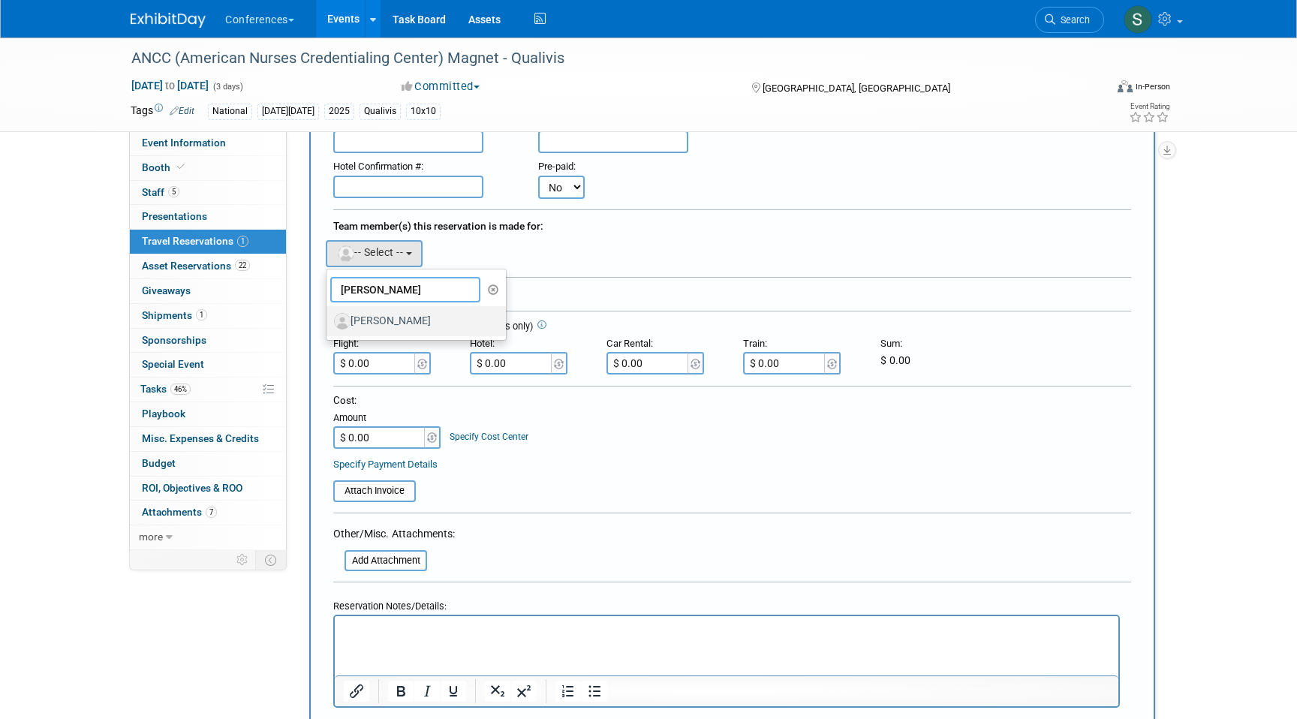
type input "JEN MCHU"
click at [389, 324] on label "[PERSON_NAME]" at bounding box center [412, 321] width 157 height 24
click at [329, 324] on input "[PERSON_NAME]" at bounding box center [324, 320] width 10 height 10
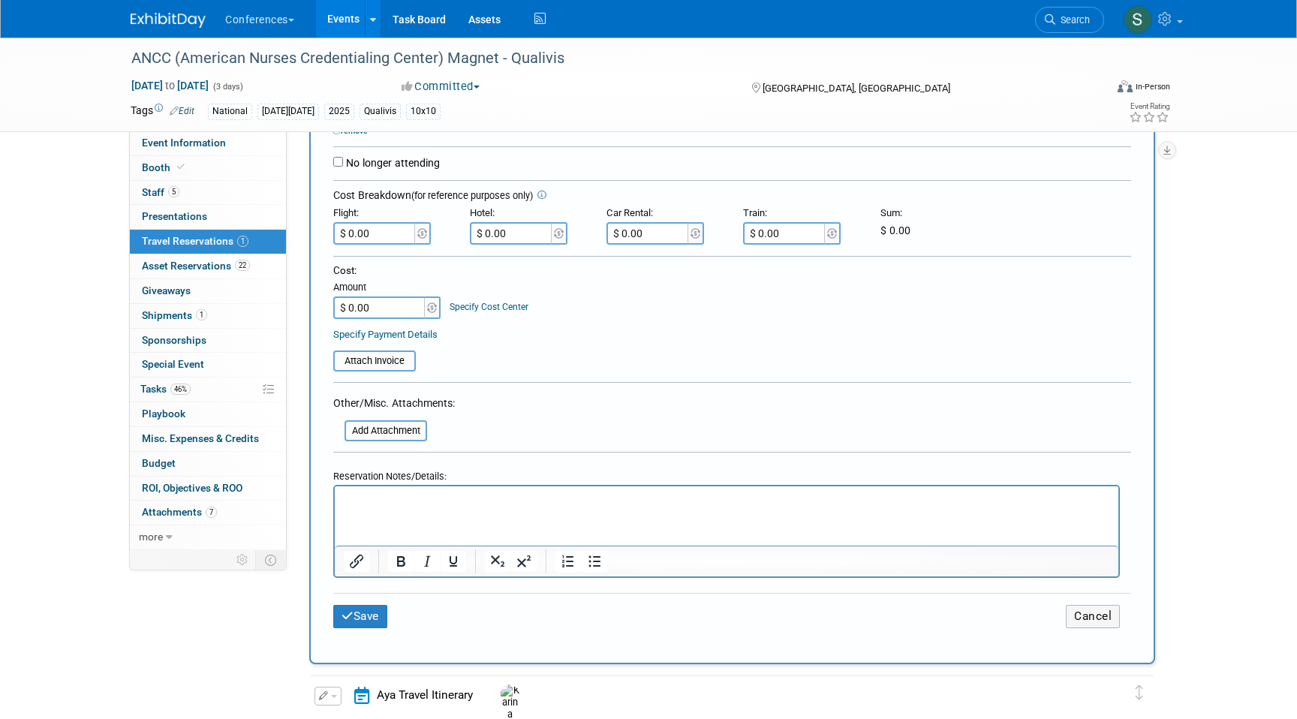
scroll to position [402, 0]
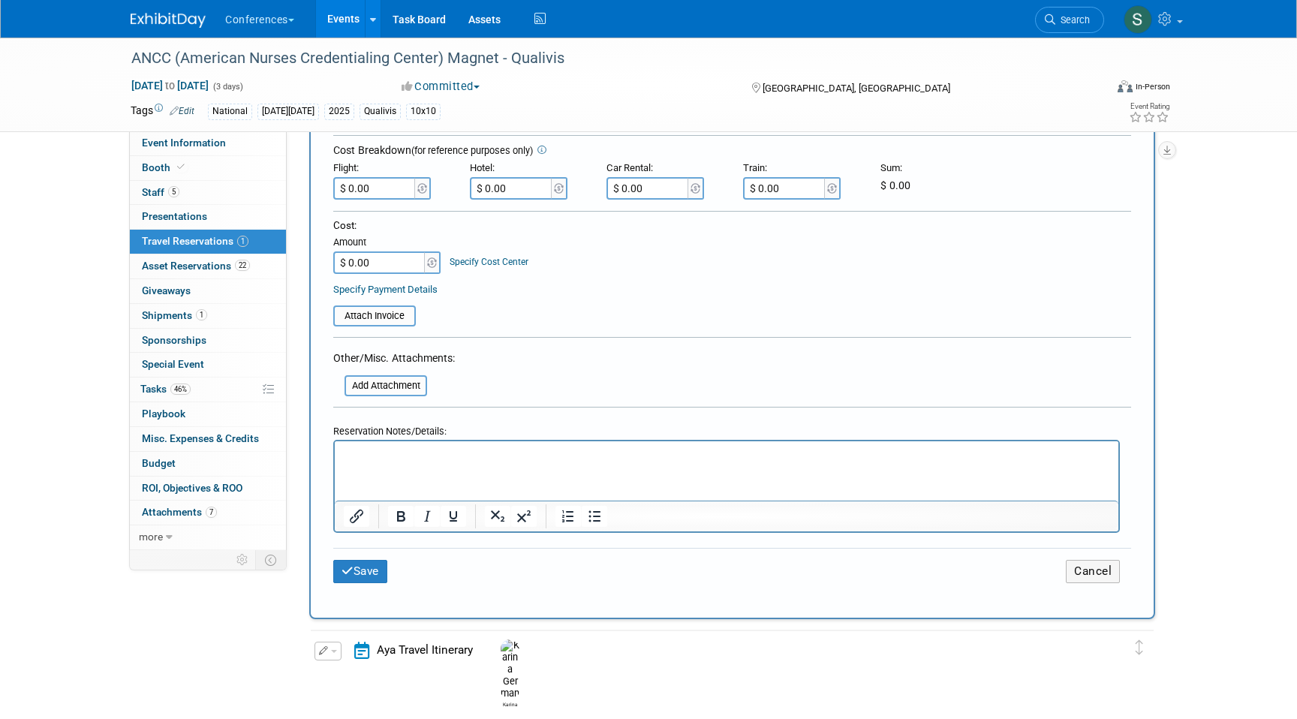
click at [372, 459] on p "Rich Text Area. Press ALT-0 for help." at bounding box center [727, 455] width 767 height 16
click at [469, 445] on html "FLIGHT: $696.97" at bounding box center [727, 452] width 784 height 22
click at [456, 451] on p "FLIGHT: $696.97" at bounding box center [727, 455] width 767 height 16
click at [380, 181] on input "$ 0.00" at bounding box center [375, 188] width 84 height 23
type input "$ 731.97"
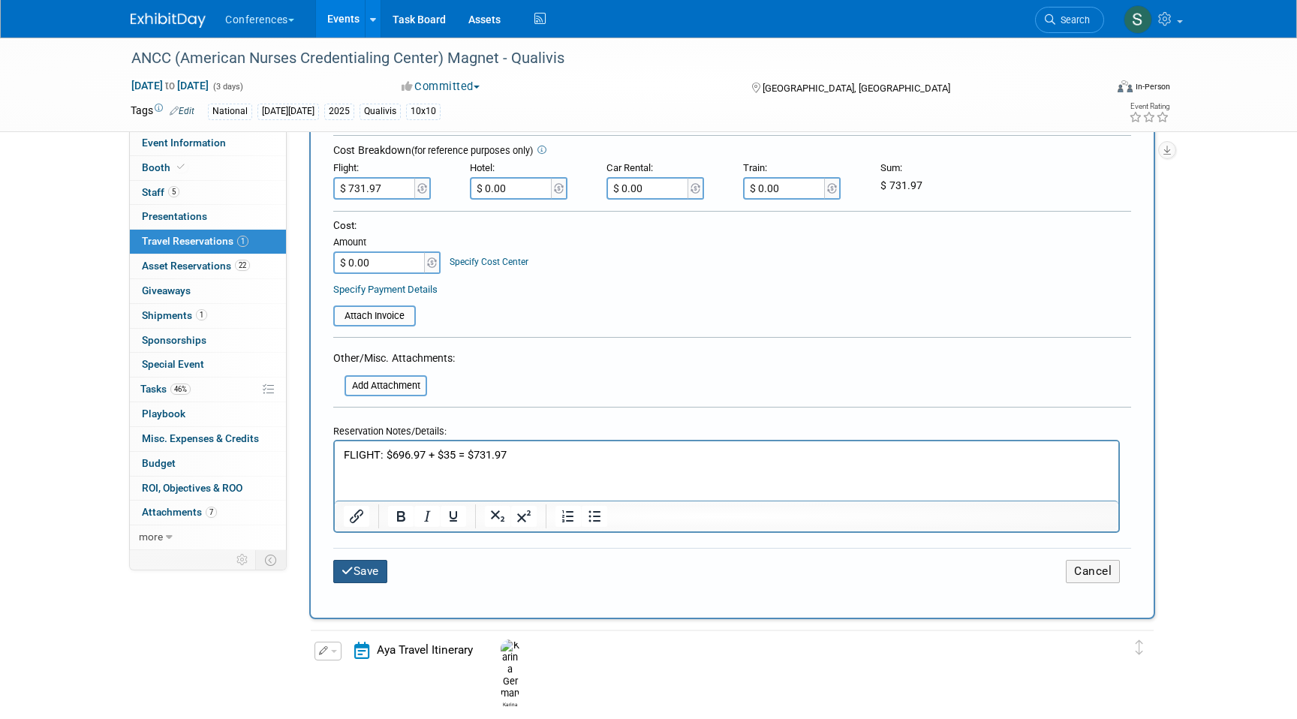
click at [363, 560] on button "Save" at bounding box center [360, 571] width 54 height 23
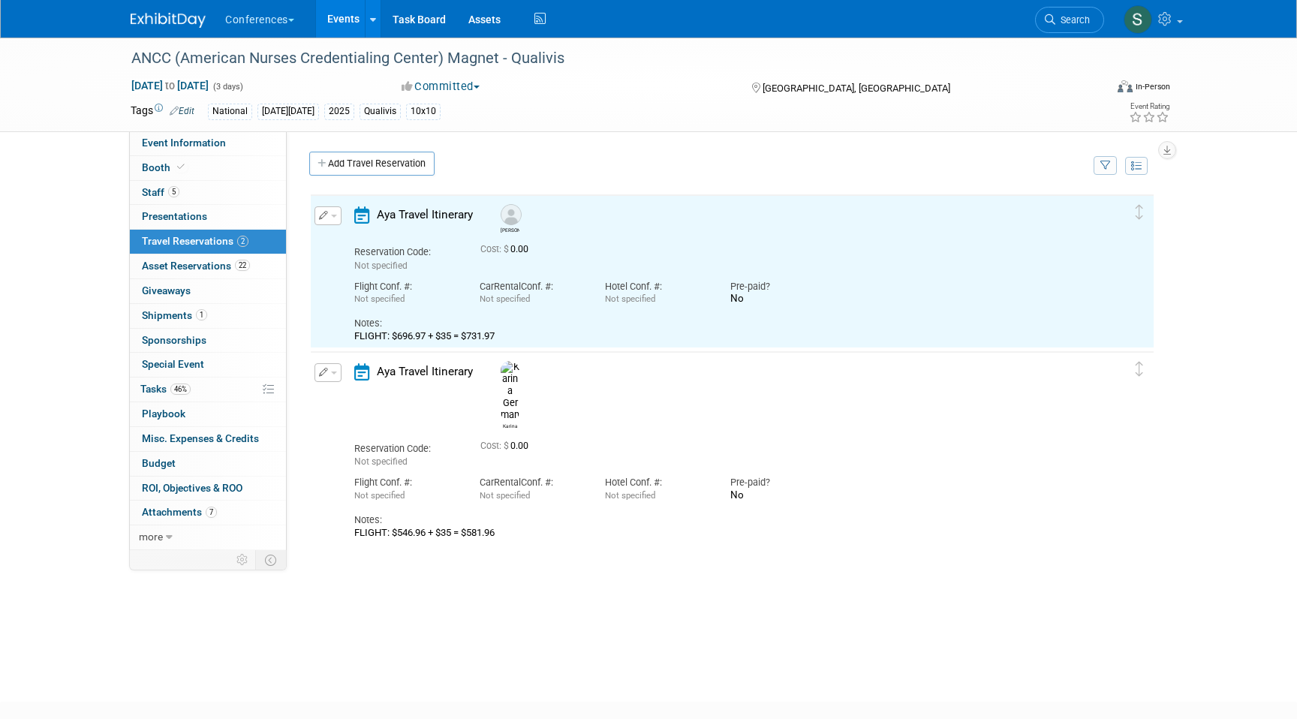
scroll to position [0, 0]
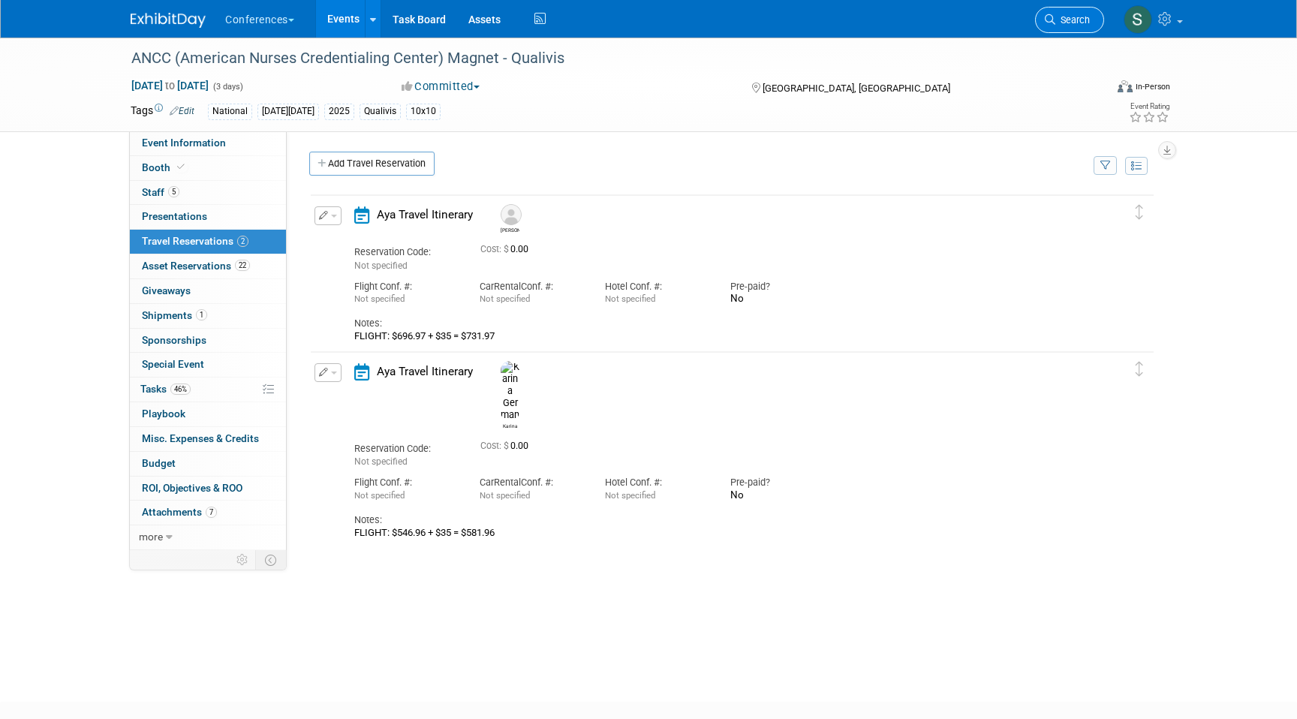
click at [1056, 20] on span "Search" at bounding box center [1073, 19] width 35 height 11
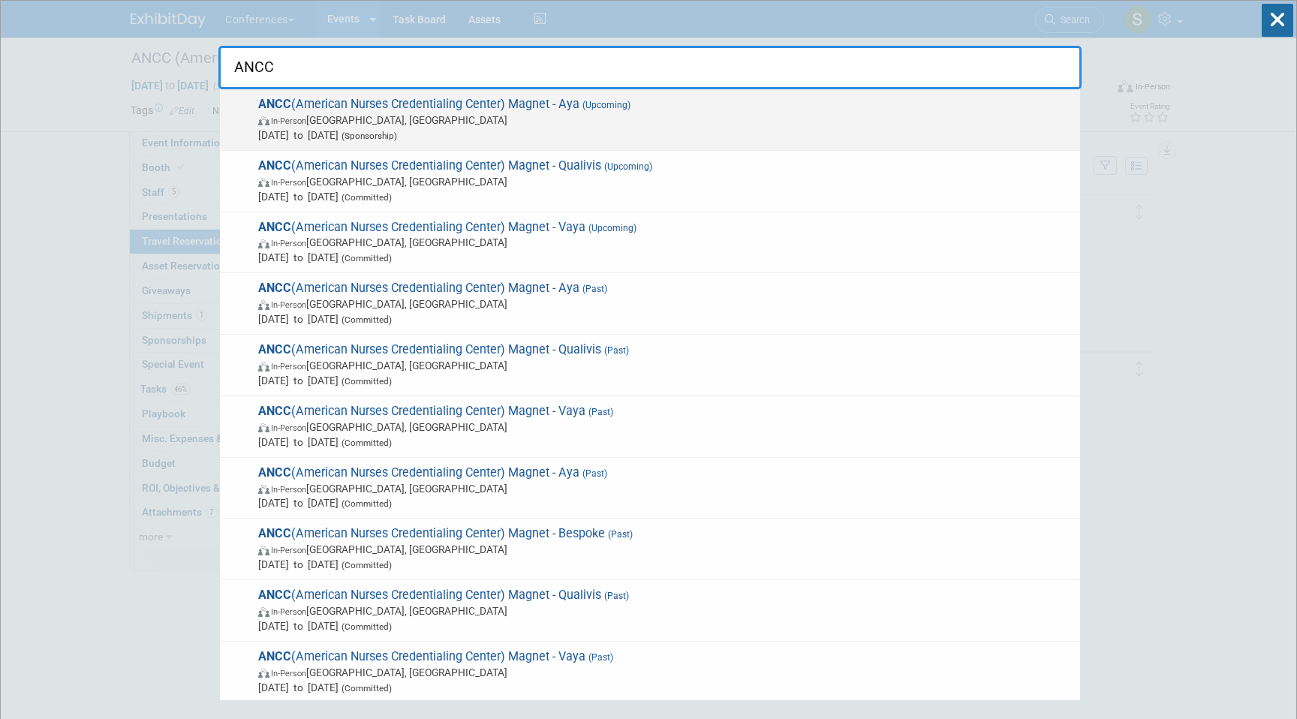
type input "ANCC"
click at [550, 120] on span "In-Person Atlanta, GA" at bounding box center [665, 120] width 815 height 15
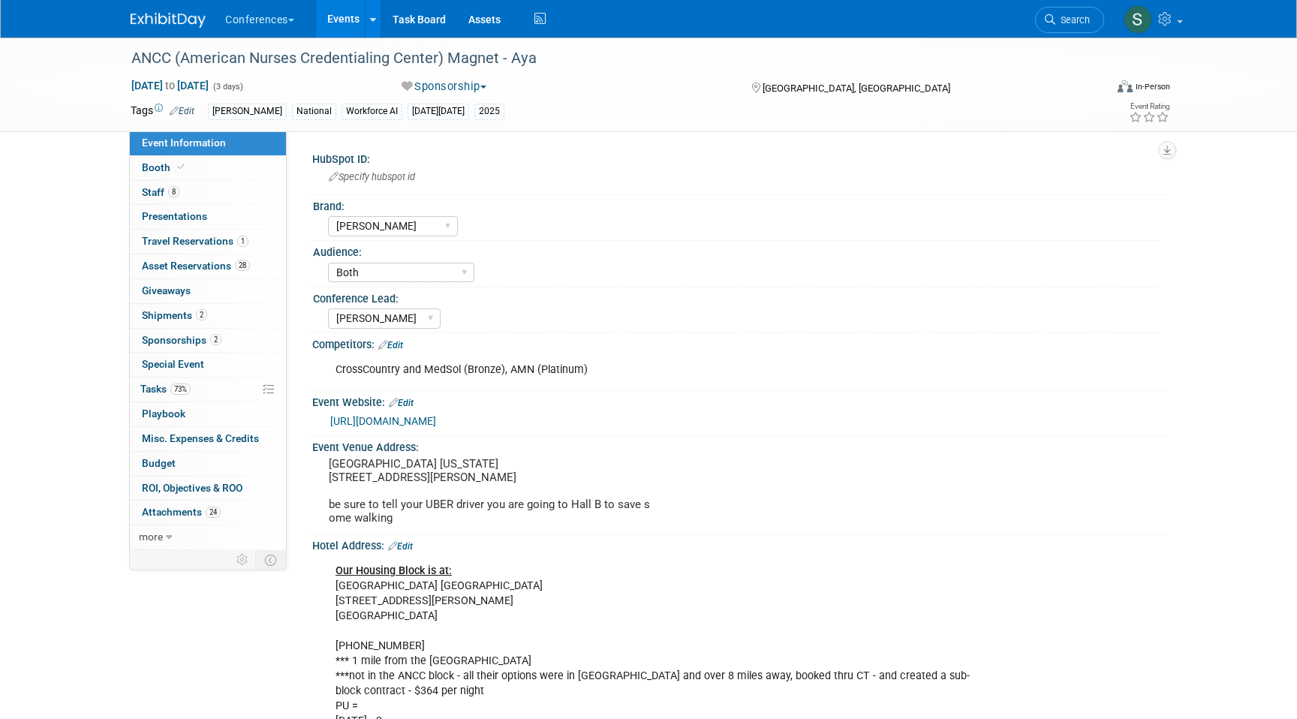
select select "[PERSON_NAME]"
select select "Both"
select select "[PERSON_NAME]"
click at [255, 239] on link "1 Travel Reservations 1" at bounding box center [208, 242] width 156 height 24
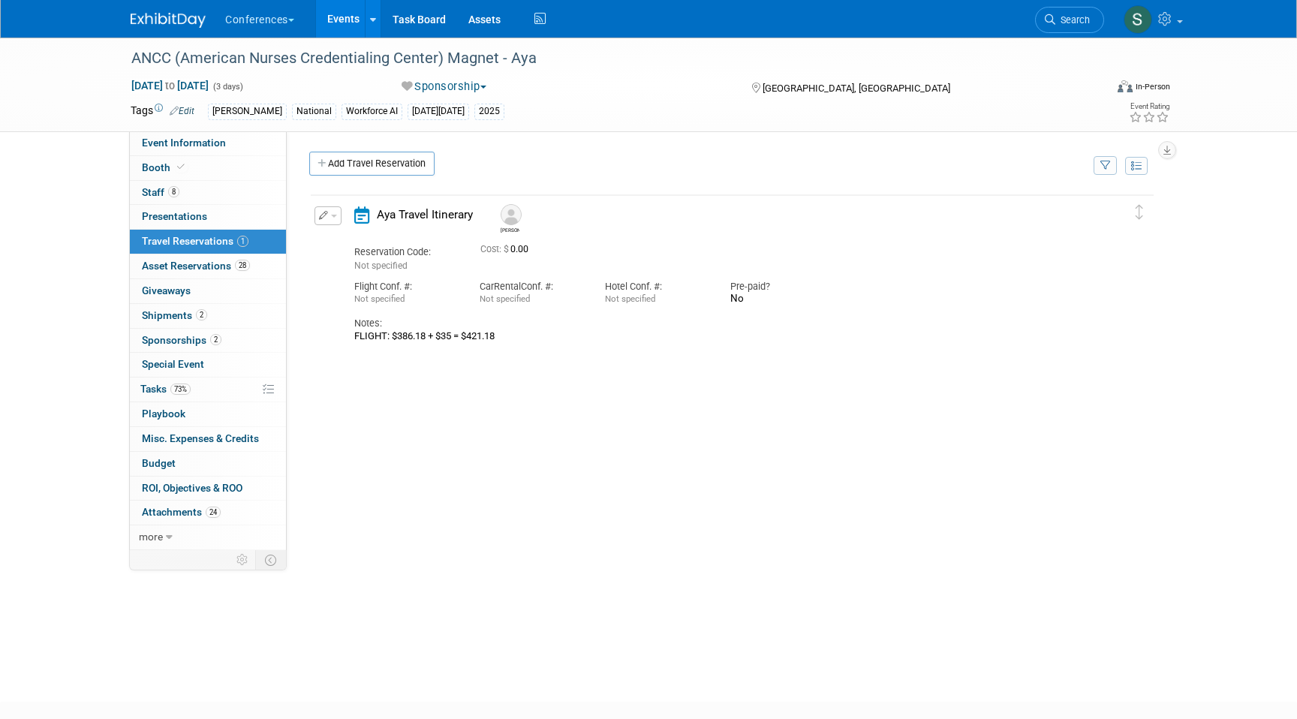
scroll to position [17, 0]
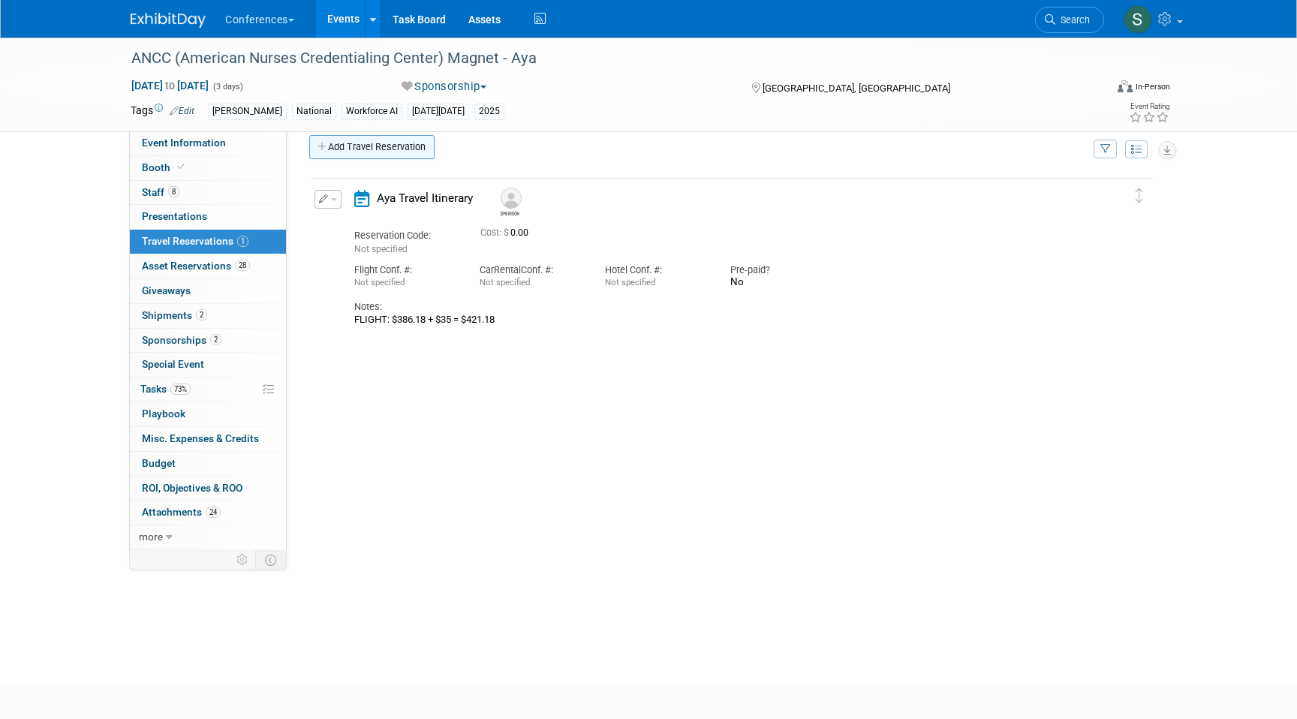
click at [345, 155] on link "Add Travel Reservation" at bounding box center [371, 147] width 125 height 24
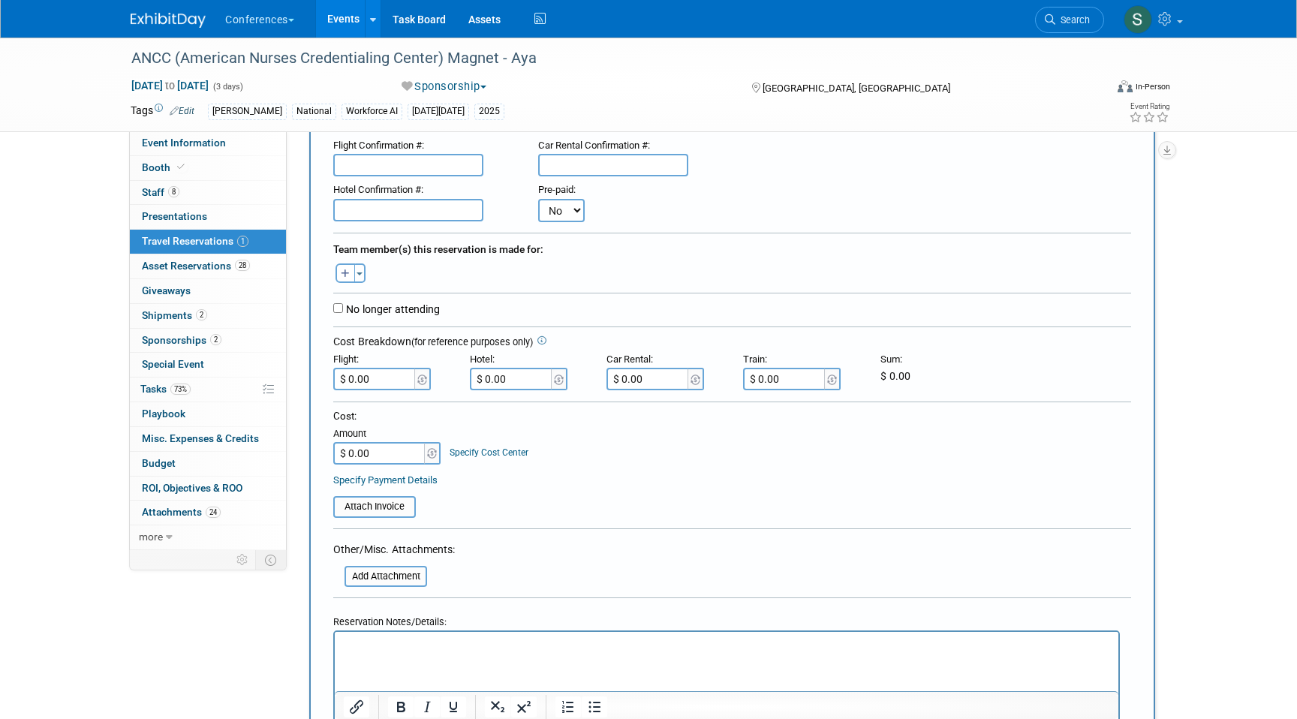
scroll to position [158, 0]
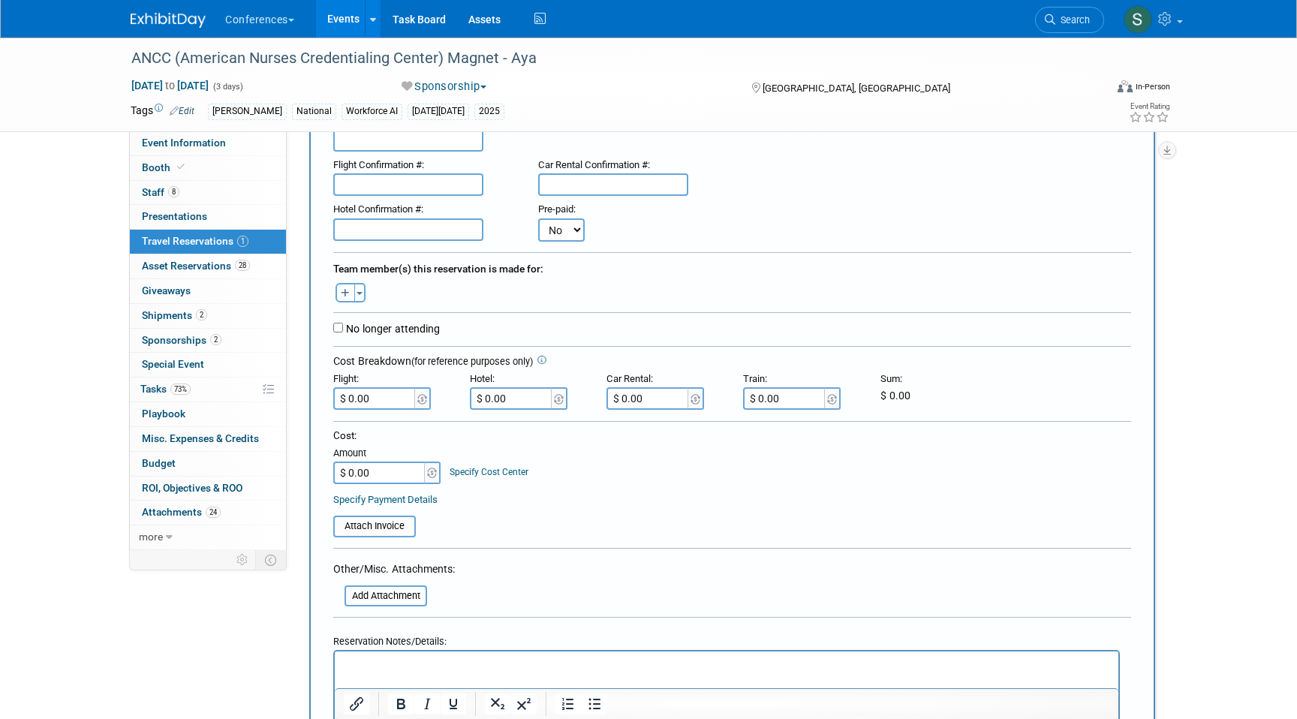
click at [343, 297] on icon "button" at bounding box center [345, 294] width 9 height 10
select select
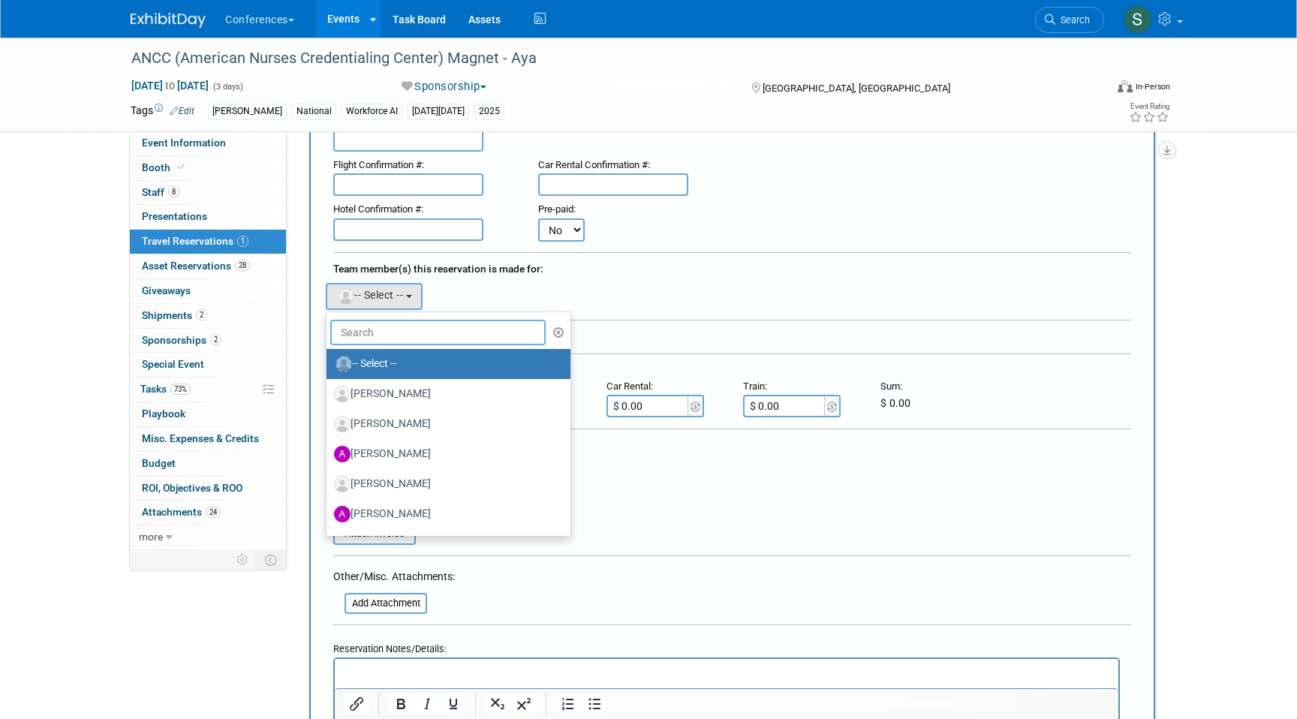
click at [363, 330] on input "text" at bounding box center [437, 333] width 215 height 26
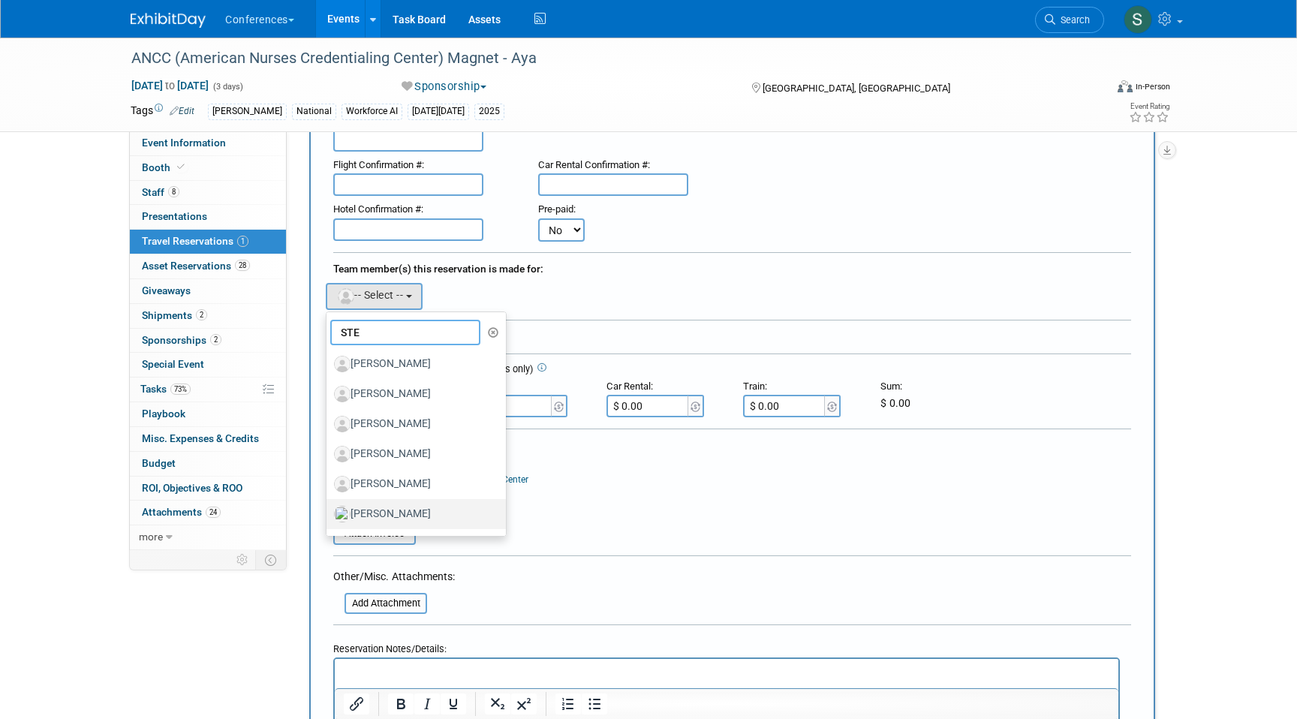
type input "STE"
click at [413, 512] on label "[PERSON_NAME]" at bounding box center [412, 514] width 157 height 24
click at [329, 512] on input "[PERSON_NAME]" at bounding box center [324, 513] width 10 height 10
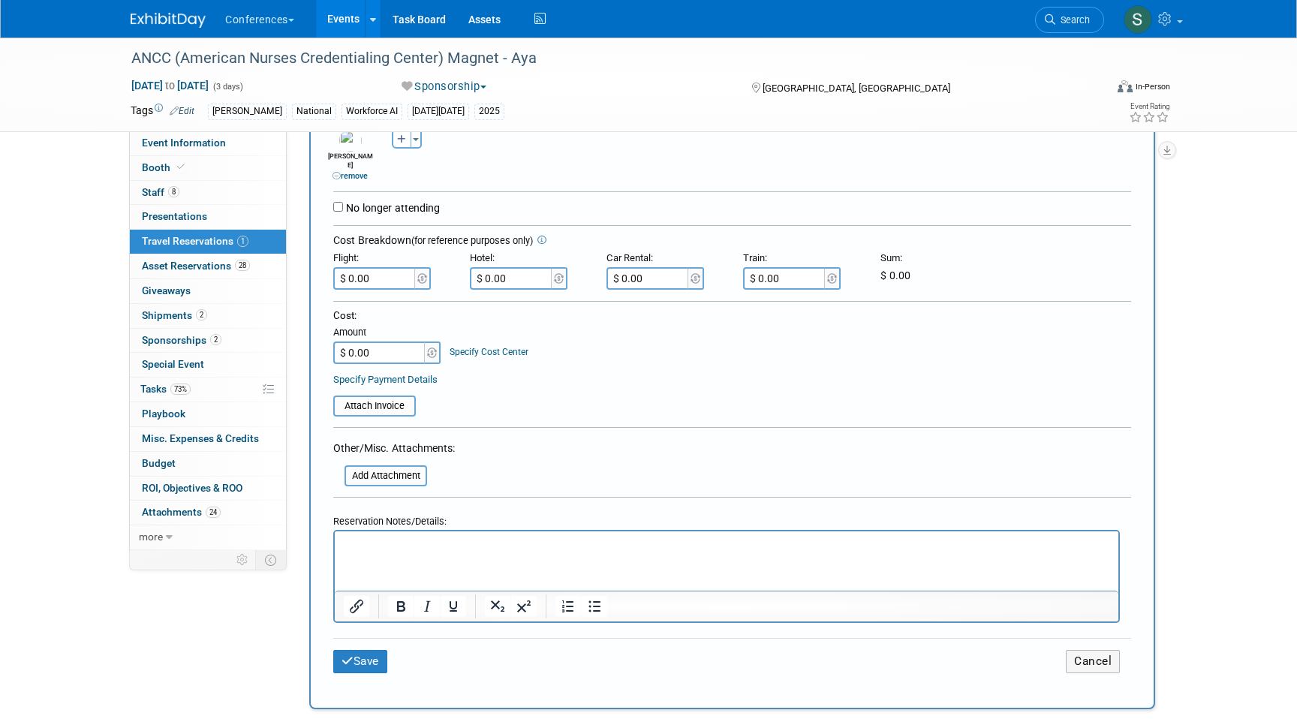
scroll to position [371, 0]
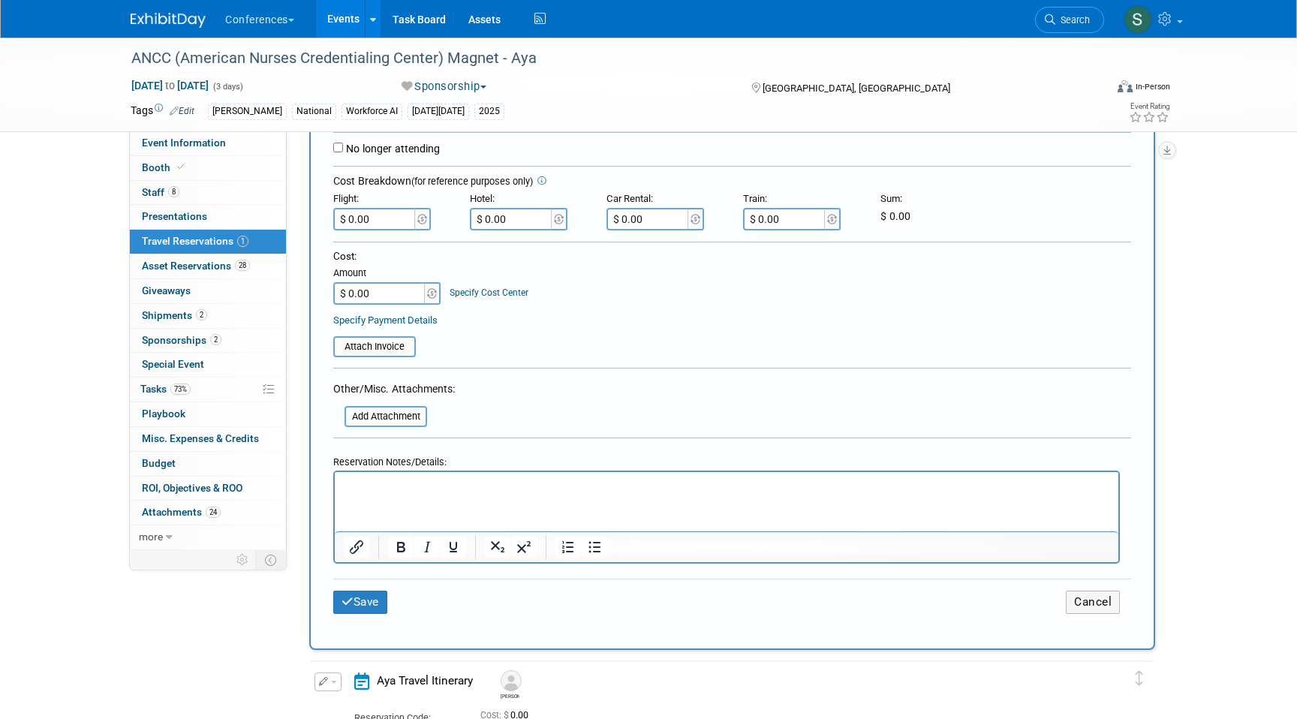
click at [384, 475] on html at bounding box center [727, 482] width 784 height 22
click at [377, 484] on p "Rich Text Area. Press ALT-0 for help." at bounding box center [727, 485] width 767 height 16
click at [469, 487] on p "FLIGHT: $696.97" at bounding box center [727, 485] width 767 height 16
click at [381, 221] on input "$ 0.00" at bounding box center [375, 219] width 84 height 23
type input "$ 731.97"
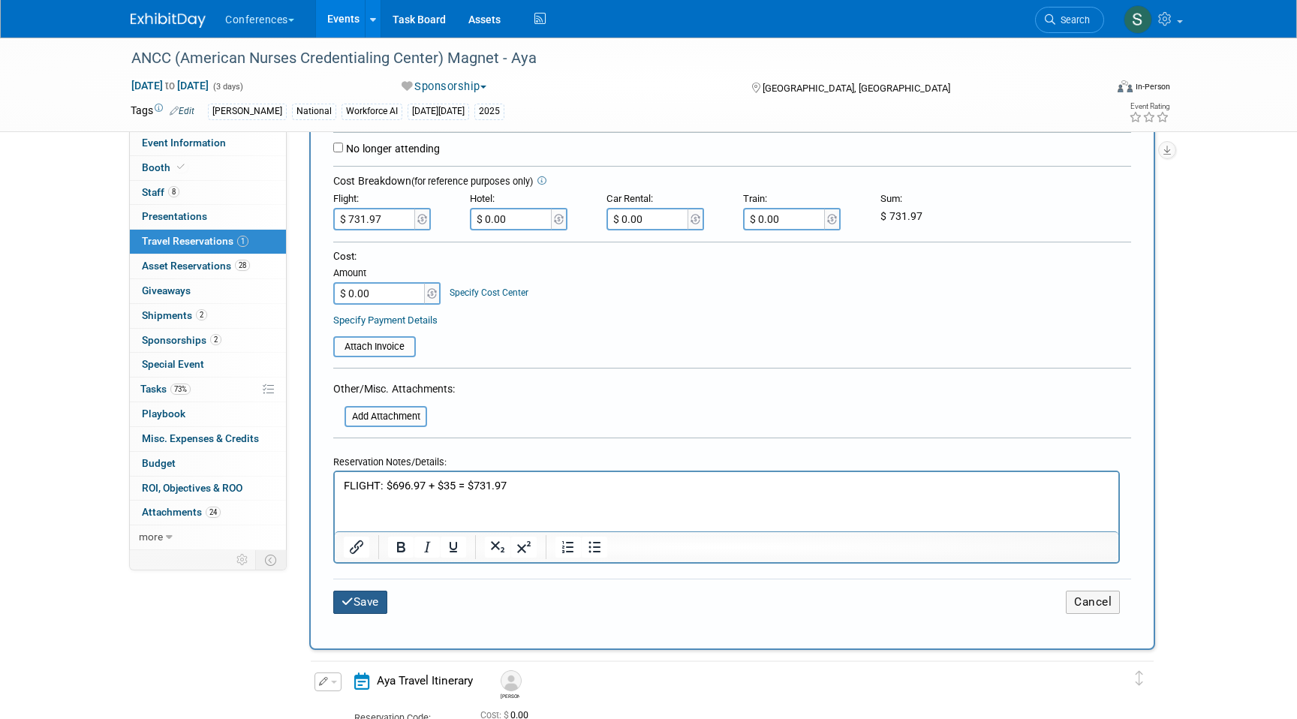
click at [362, 600] on button "Save" at bounding box center [360, 602] width 54 height 23
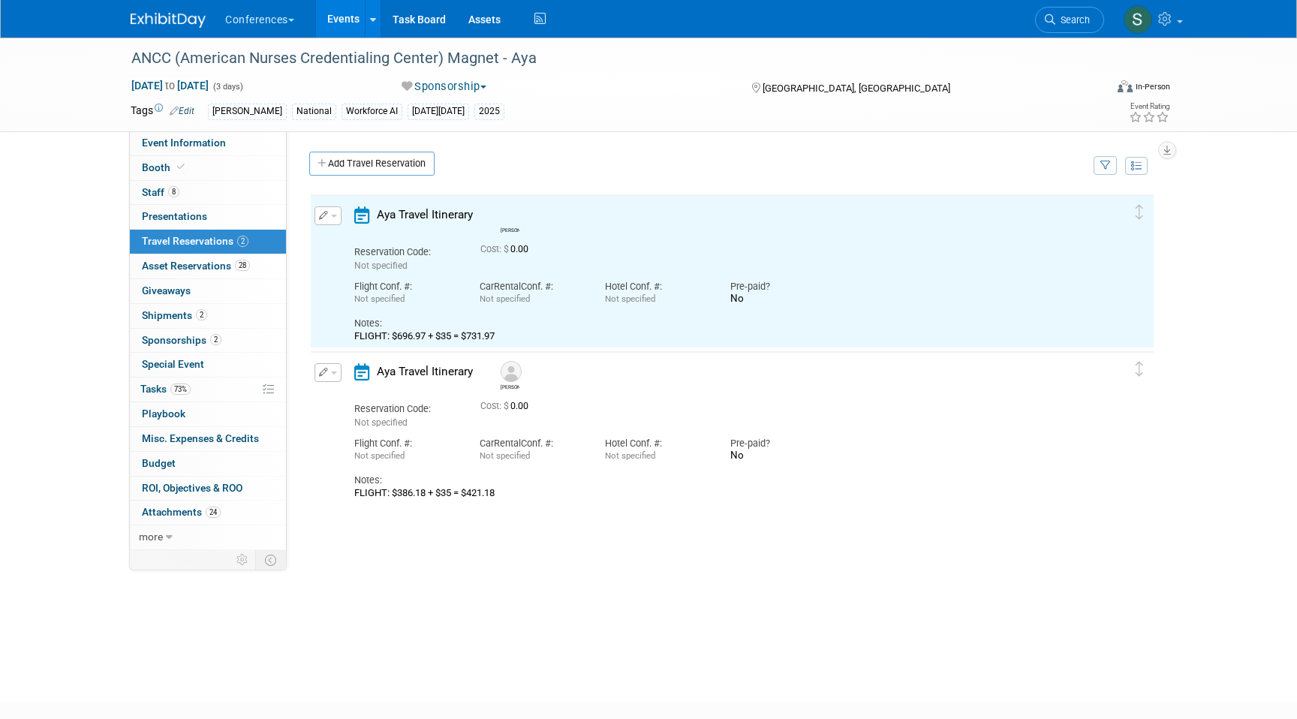
scroll to position [0, 0]
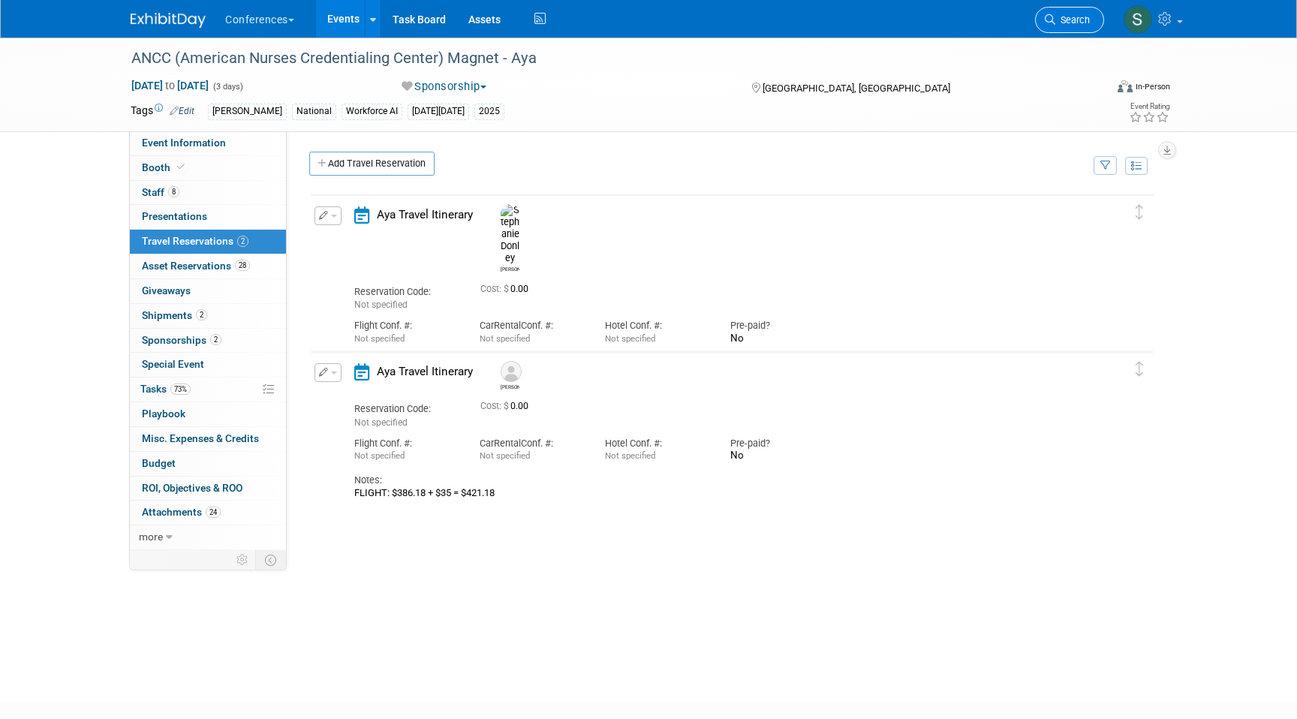
click at [1064, 20] on span "Search" at bounding box center [1073, 19] width 35 height 11
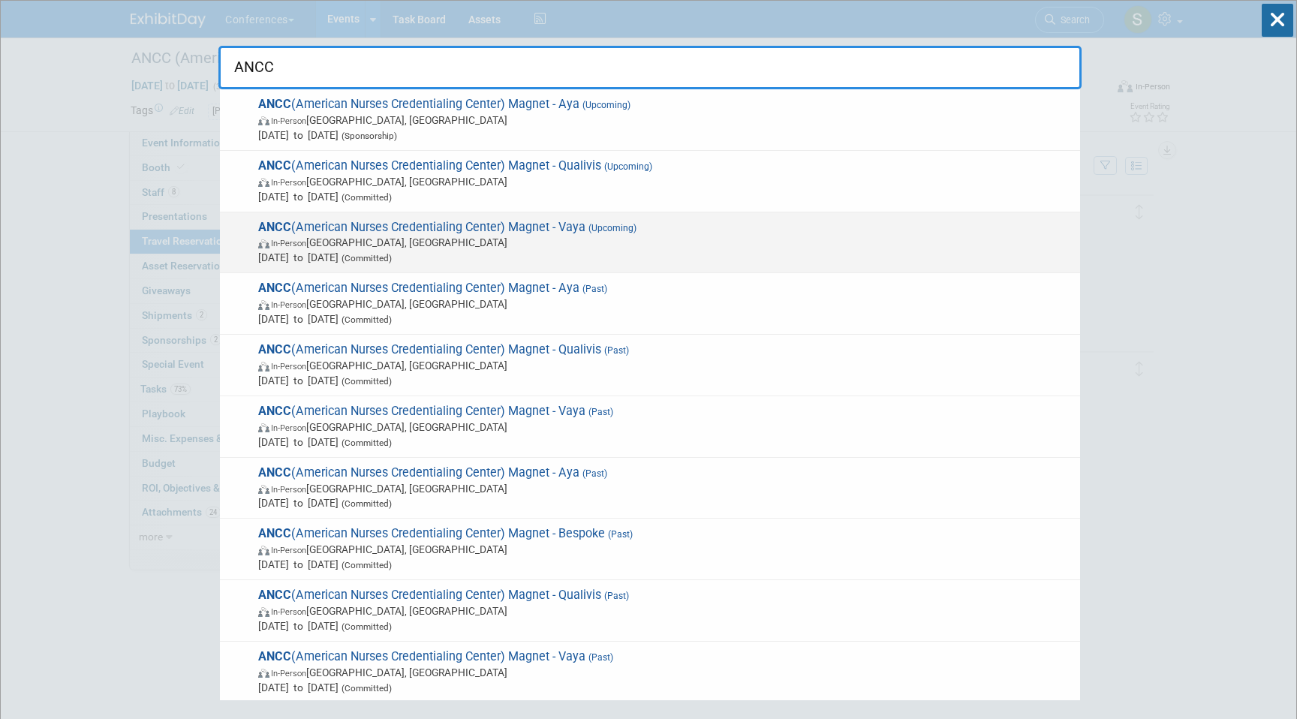
type input "ANCC"
click at [670, 230] on span "ANCC (American Nurses Credentialing Center) Magnet - Vaya (Upcoming) In-Person …" at bounding box center [663, 243] width 819 height 46
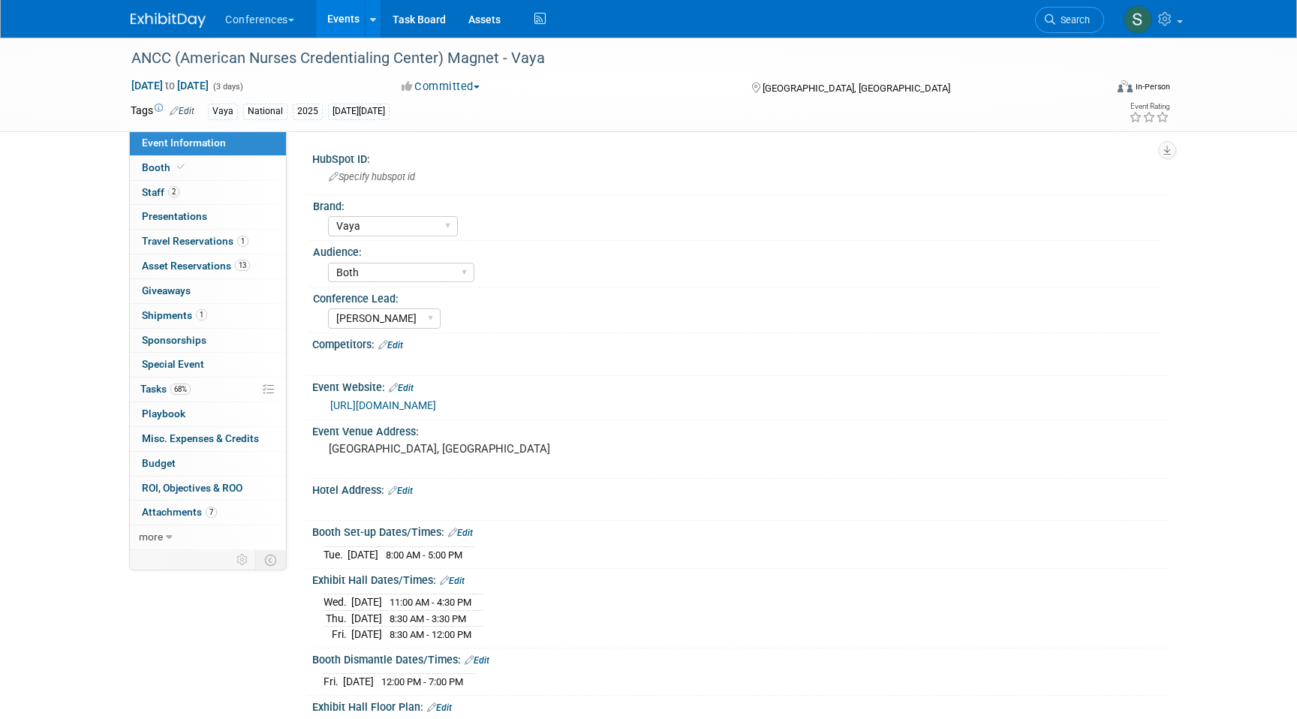
select select "Vaya"
select select "Both"
select select "[PERSON_NAME]"
click at [1065, 18] on span "Search" at bounding box center [1073, 19] width 35 height 11
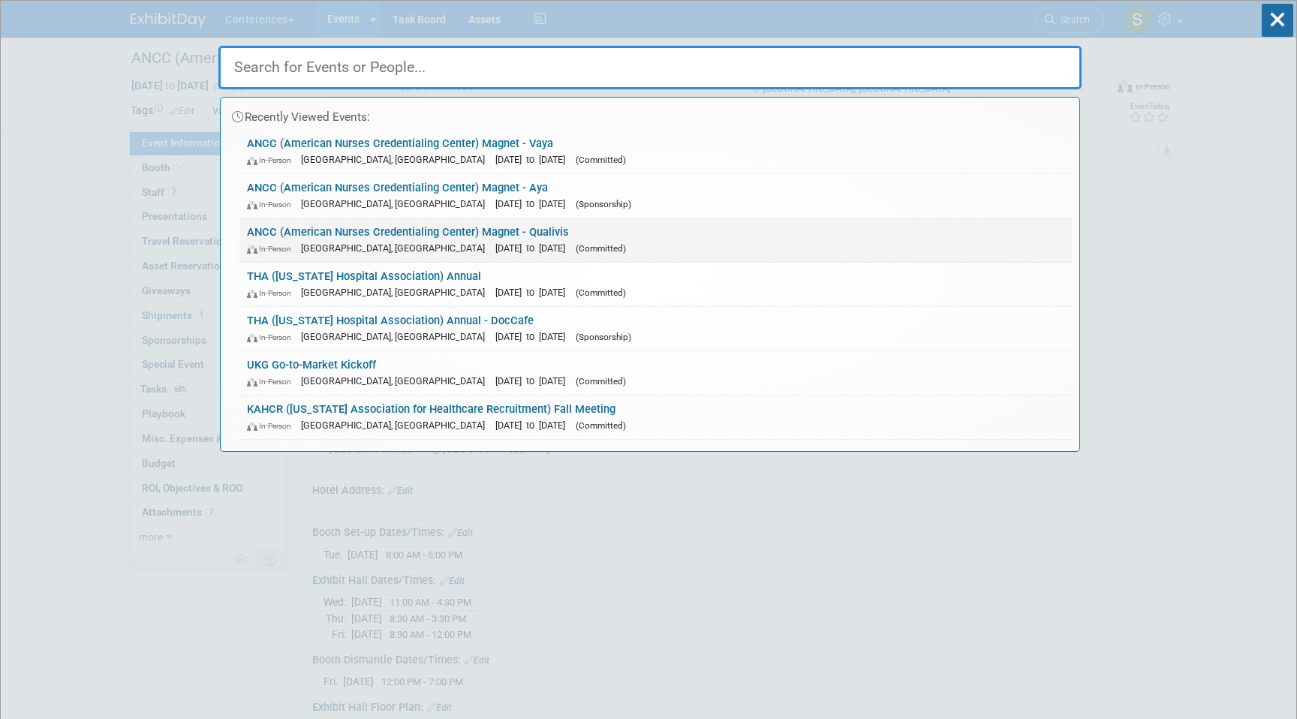
click at [550, 245] on div "In-Person [GEOGRAPHIC_DATA], [GEOGRAPHIC_DATA] [DATE] to [DATE] (Committed)" at bounding box center [656, 248] width 818 height 16
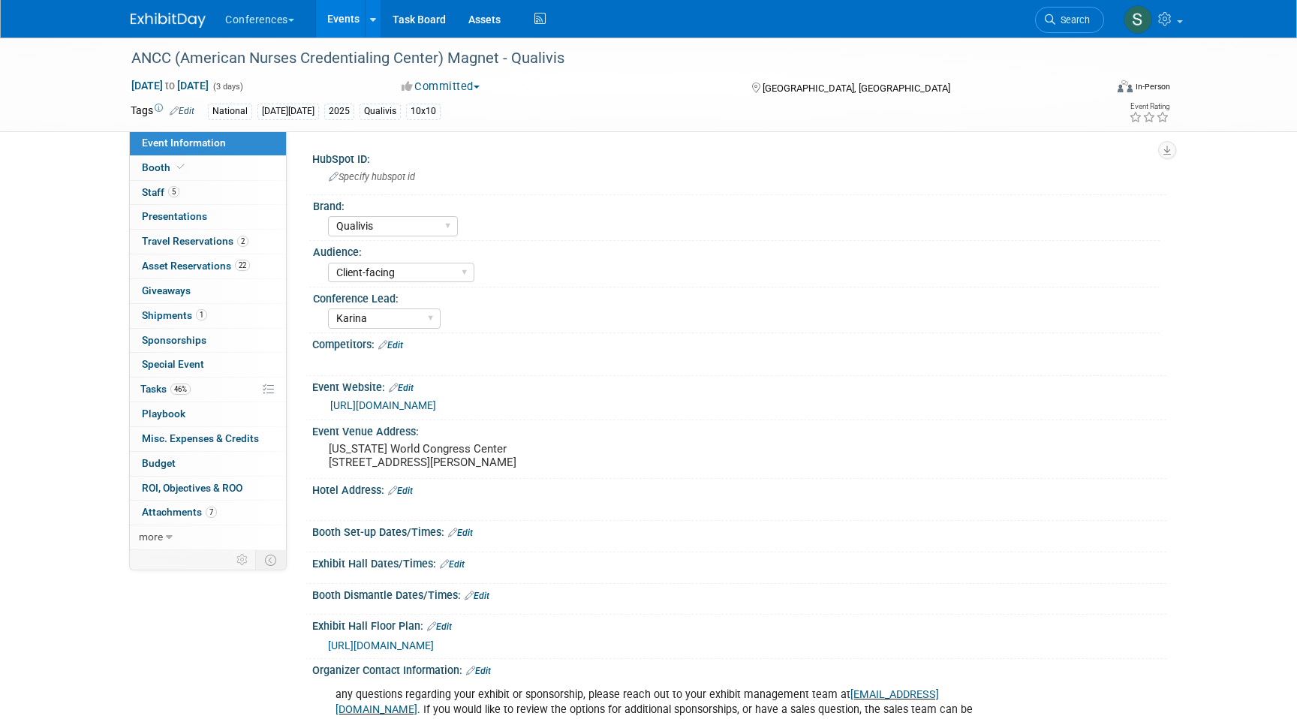
select select "Qualivis"
select select "Client-facing"
select select "Karina"
click at [200, 200] on link "5 Staff 5" at bounding box center [208, 193] width 156 height 24
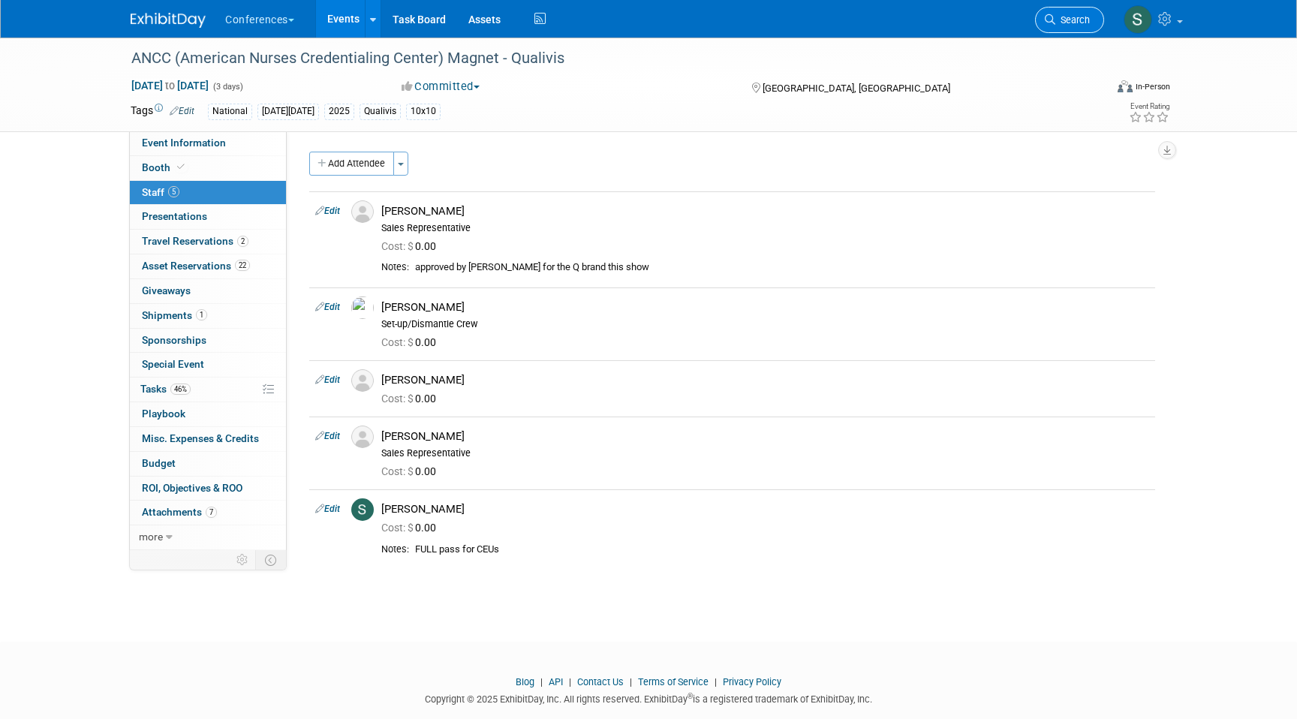
click at [1074, 13] on link "Search" at bounding box center [1069, 20] width 69 height 26
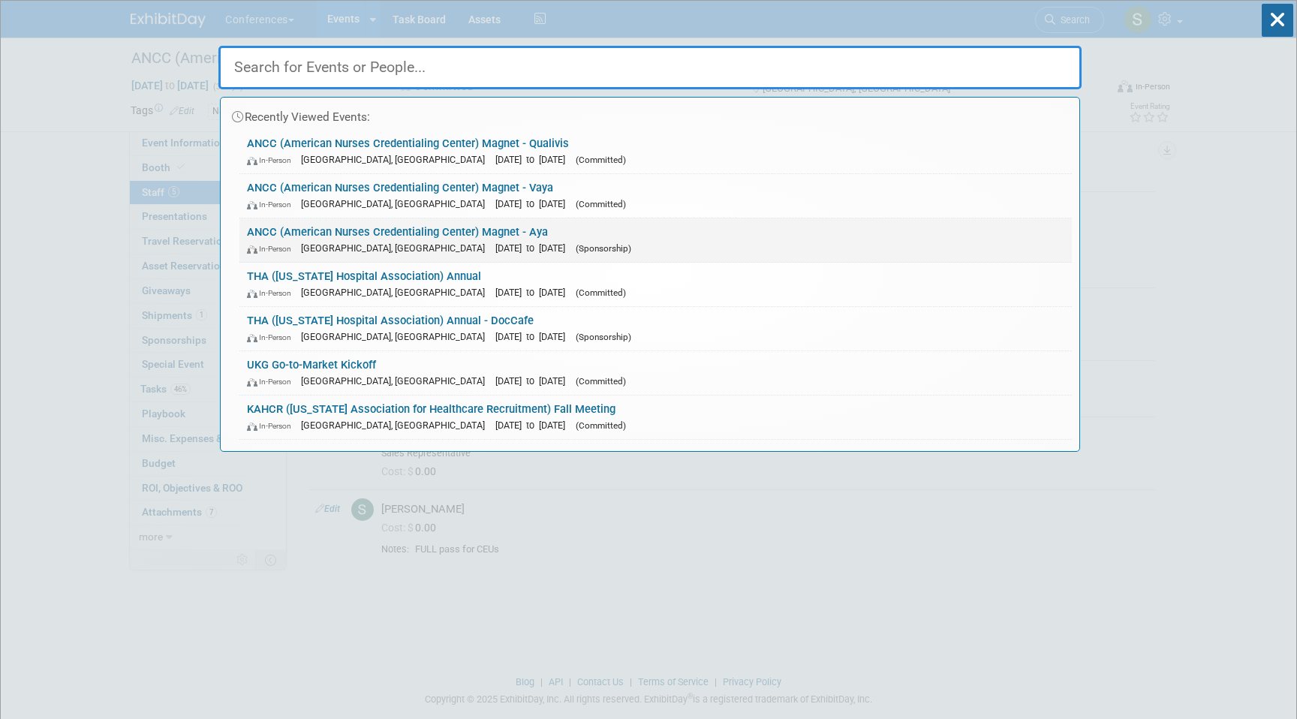
click at [577, 246] on div "In-Person [GEOGRAPHIC_DATA], [GEOGRAPHIC_DATA] [DATE] to [DATE] (Sponsorship)" at bounding box center [656, 248] width 818 height 16
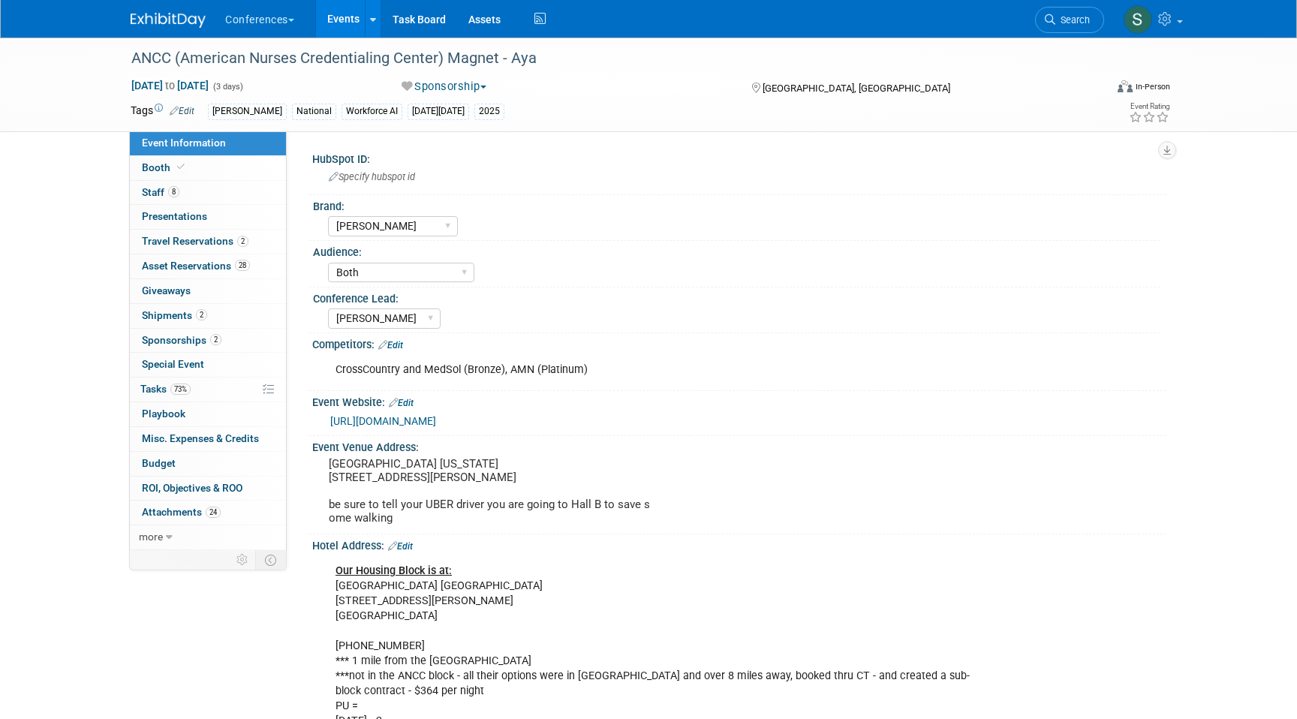
select select "[PERSON_NAME]"
select select "Both"
select select "[PERSON_NAME]"
click at [195, 195] on link "8 Staff 8" at bounding box center [208, 193] width 156 height 24
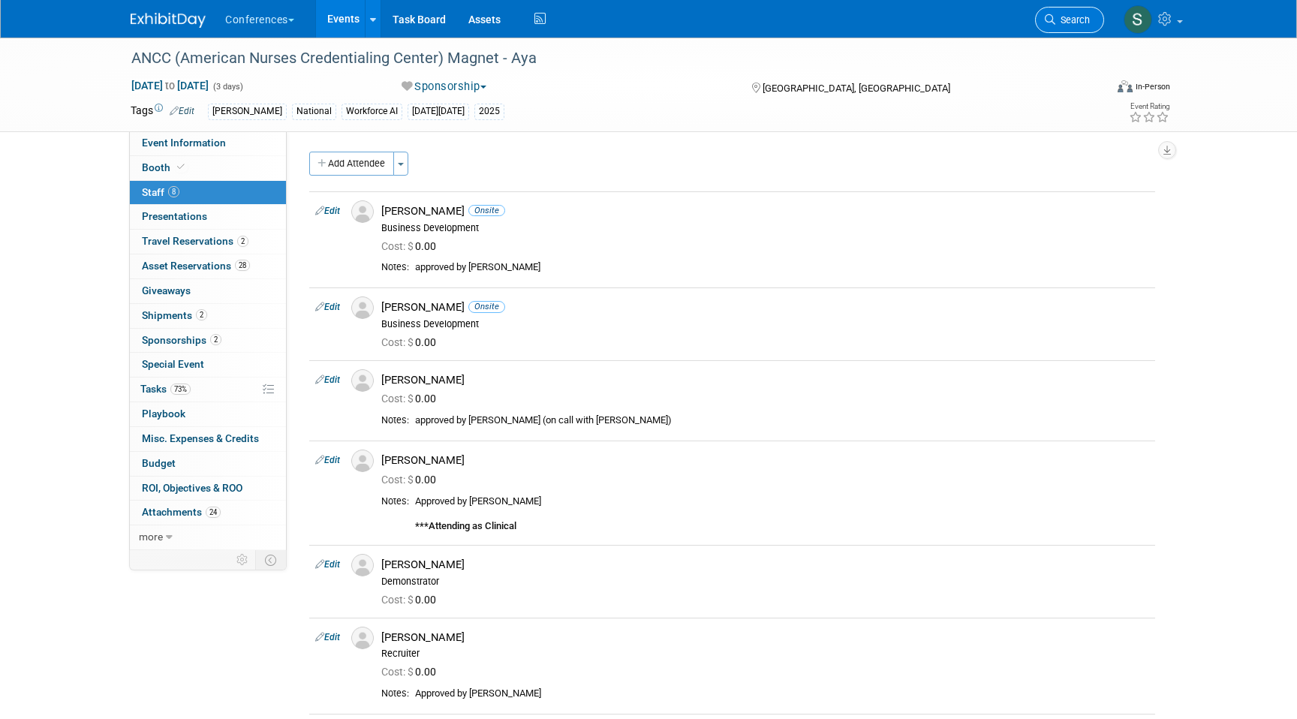
click at [1061, 18] on span "Search" at bounding box center [1073, 19] width 35 height 11
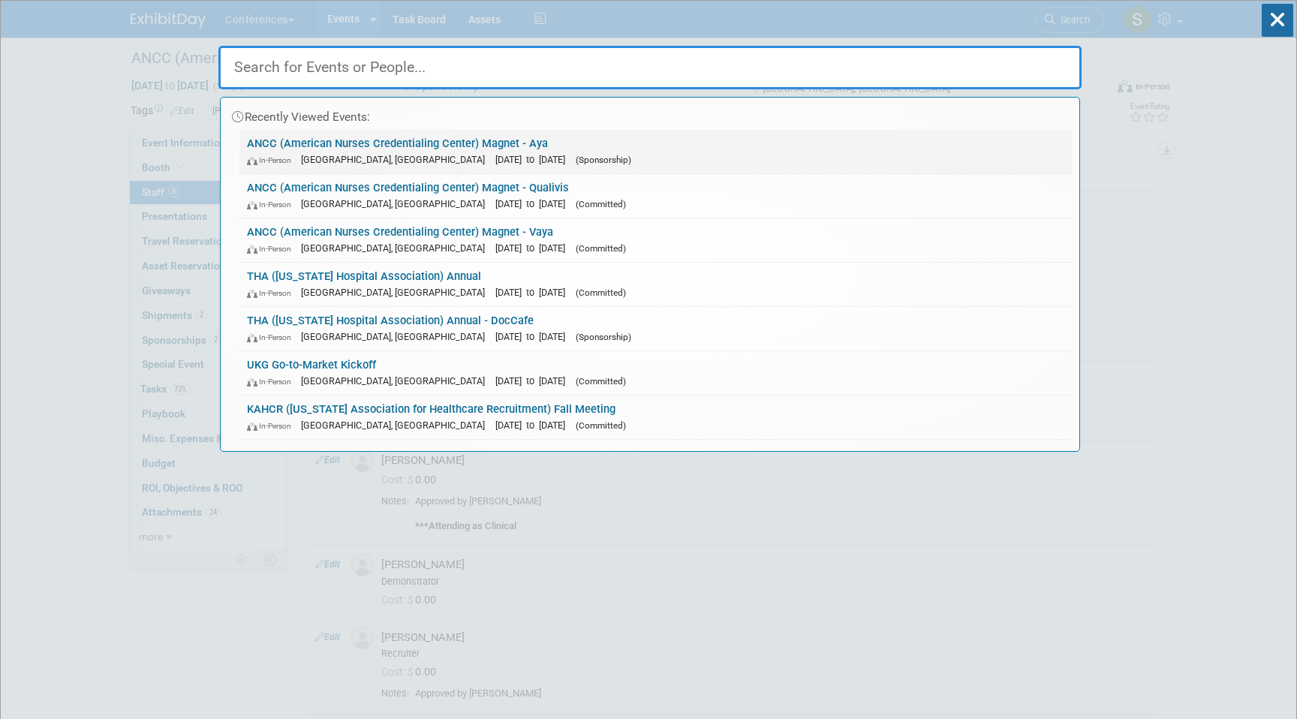
click at [539, 152] on div "In-Person Atlanta, GA Oct 8, 2025 to Oct 10, 2025 (Sponsorship)" at bounding box center [656, 160] width 818 height 16
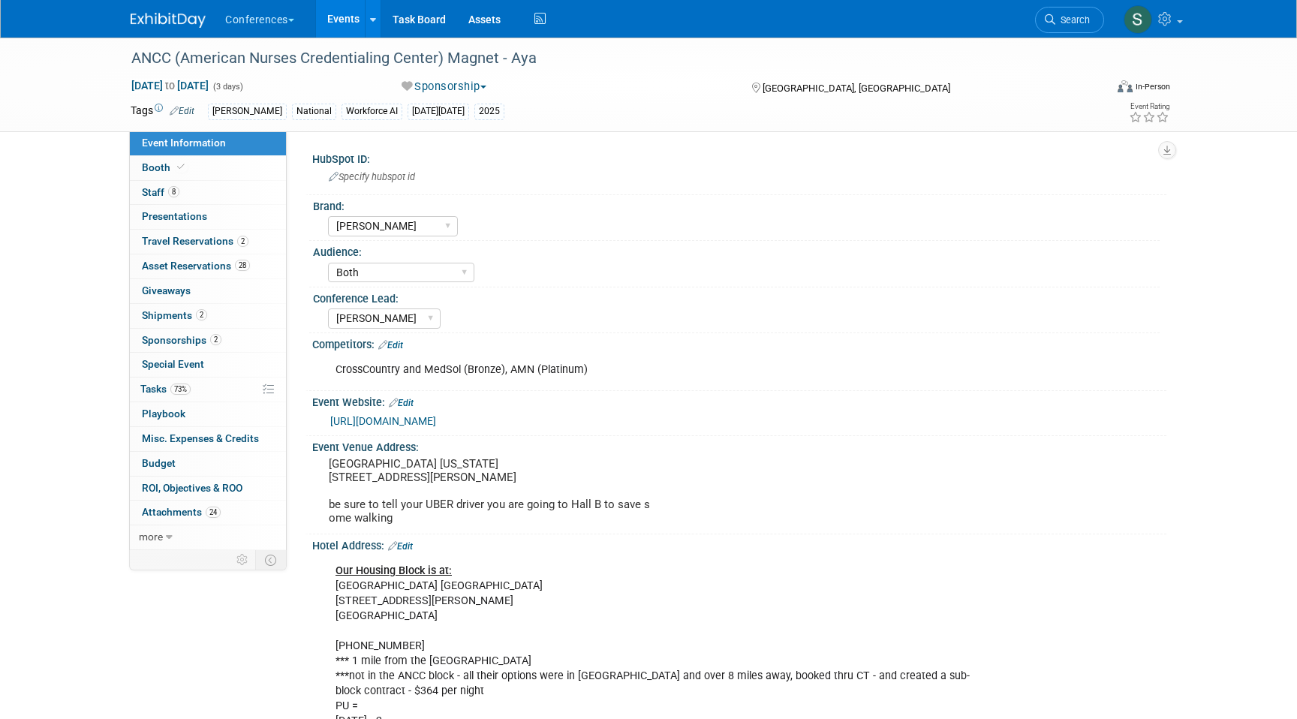
select select "[PERSON_NAME]"
select select "Both"
select select "[PERSON_NAME]"
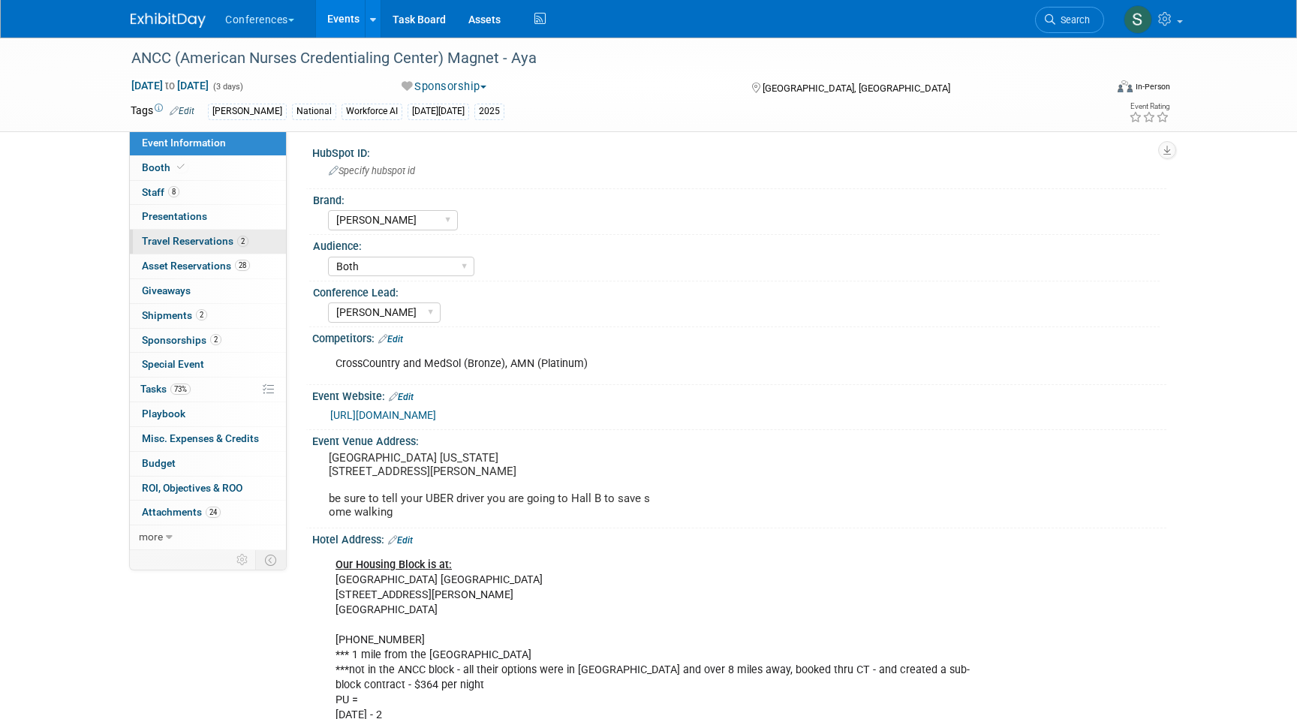
click at [251, 238] on link "2 Travel Reservations 2" at bounding box center [208, 242] width 156 height 24
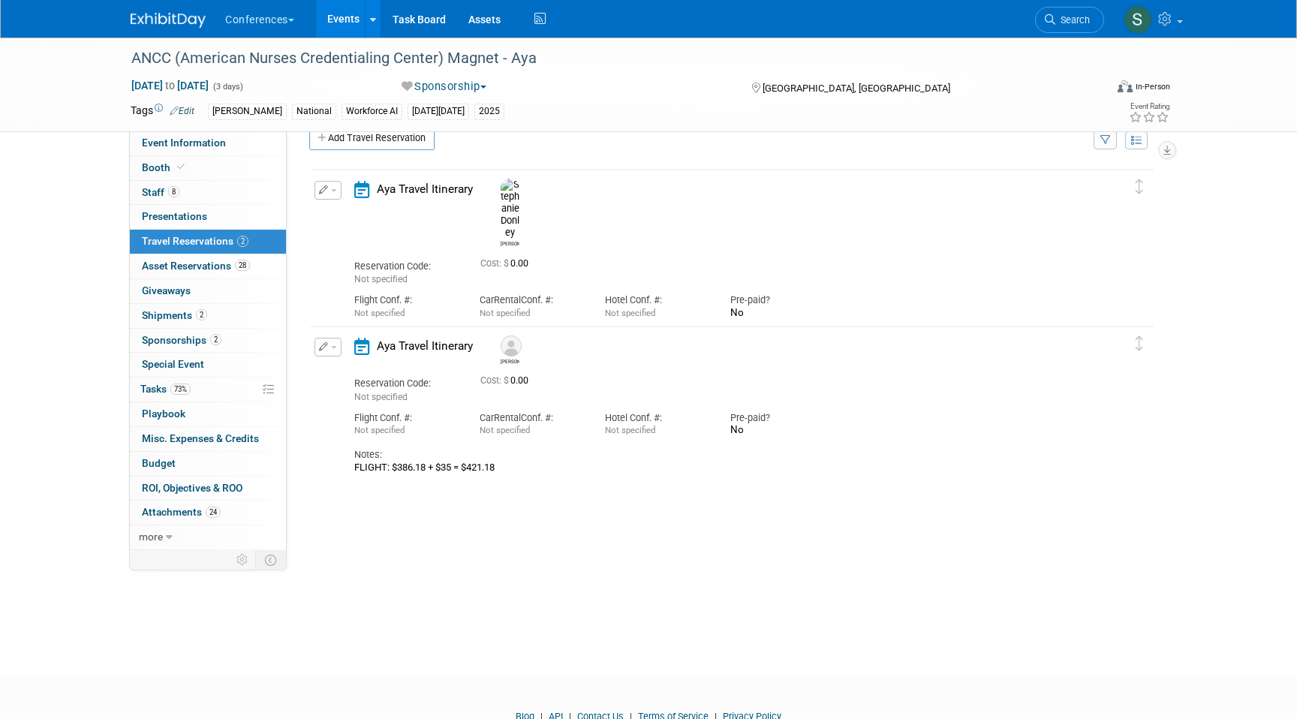
scroll to position [26, 0]
click at [219, 201] on link "8 Staff 8" at bounding box center [208, 193] width 156 height 24
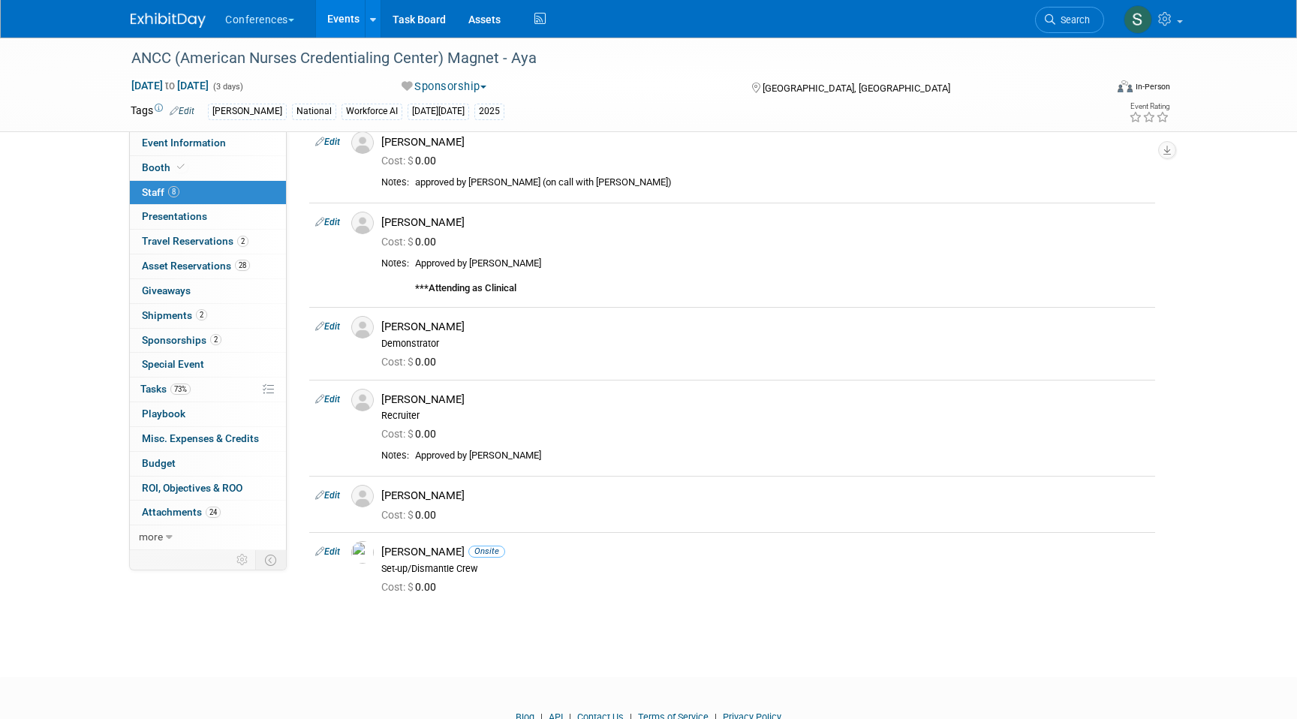
scroll to position [247, 0]
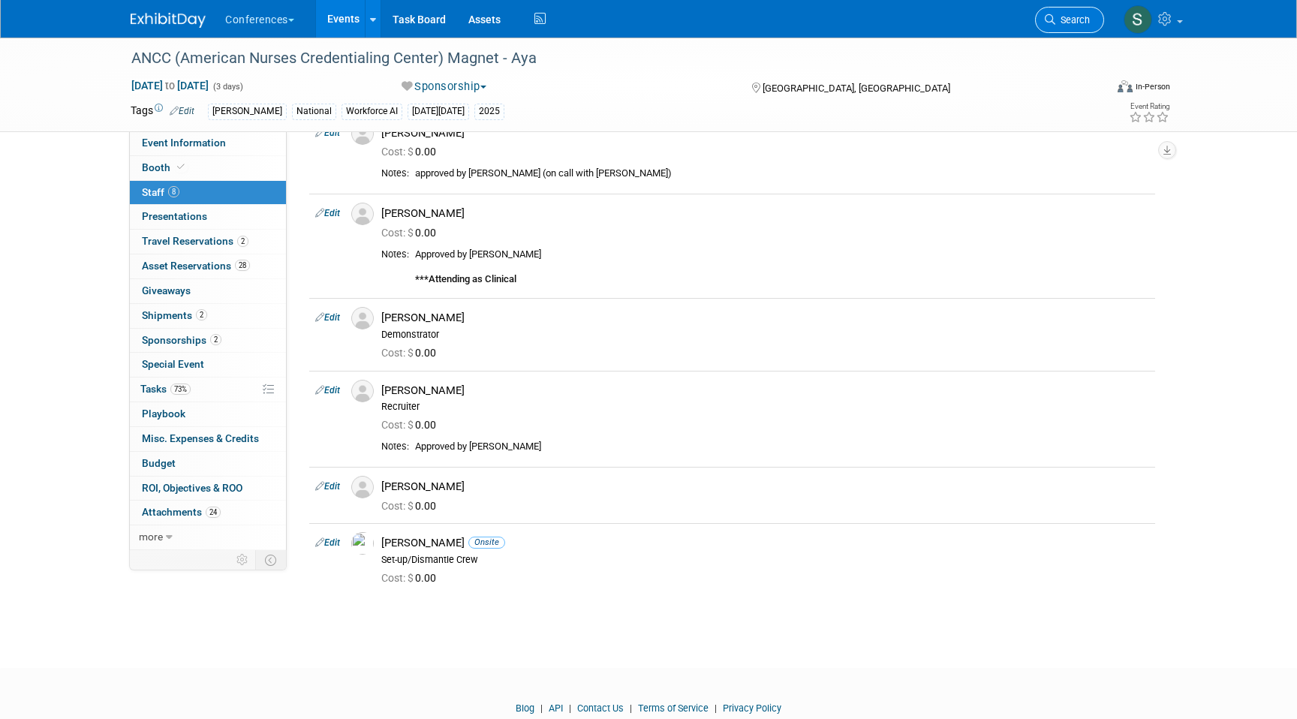
click at [1059, 27] on link "Search" at bounding box center [1069, 20] width 69 height 26
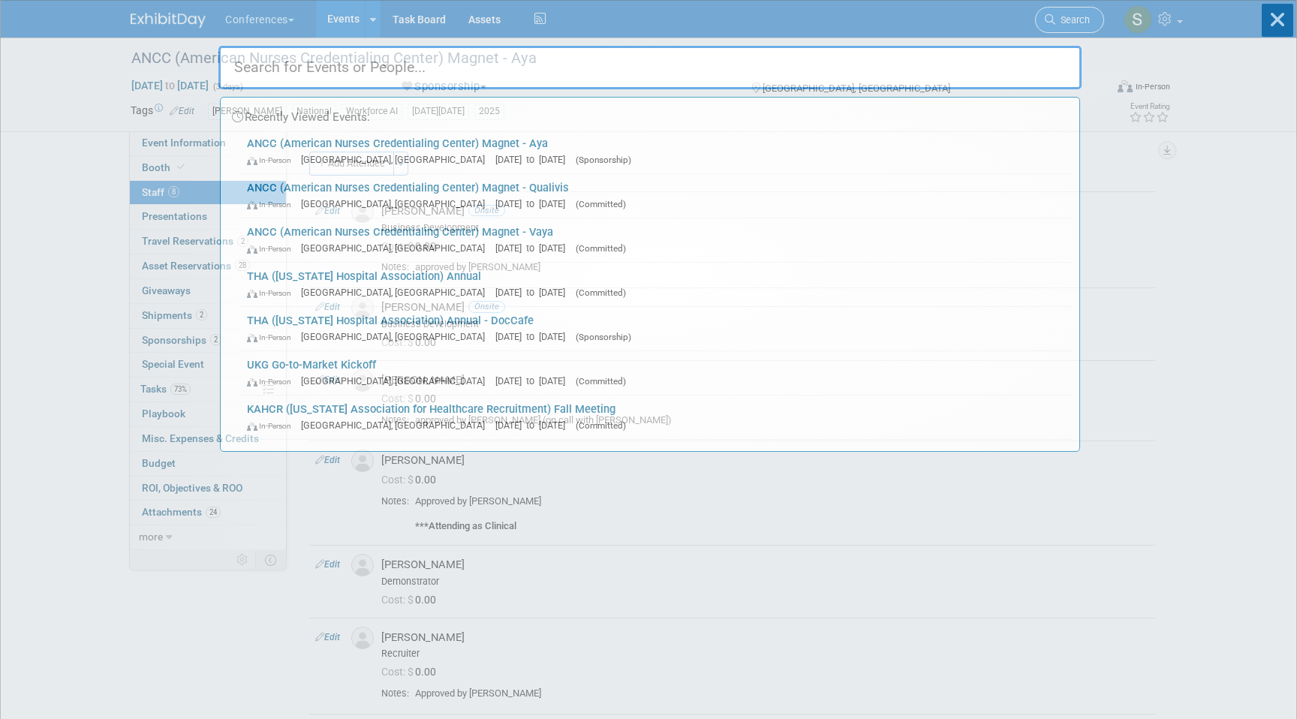
type input "G"
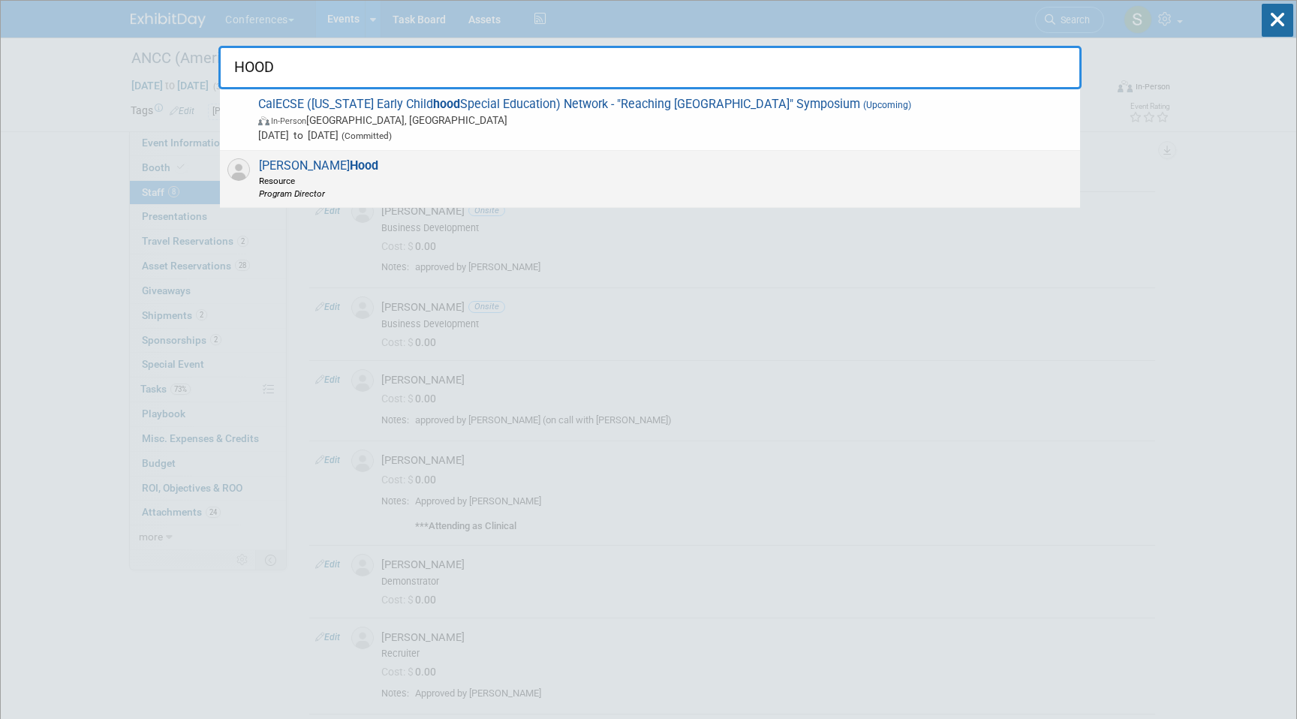
type input "HOOD"
click at [611, 173] on div "Bob Hood Resource Program Director" at bounding box center [650, 179] width 860 height 57
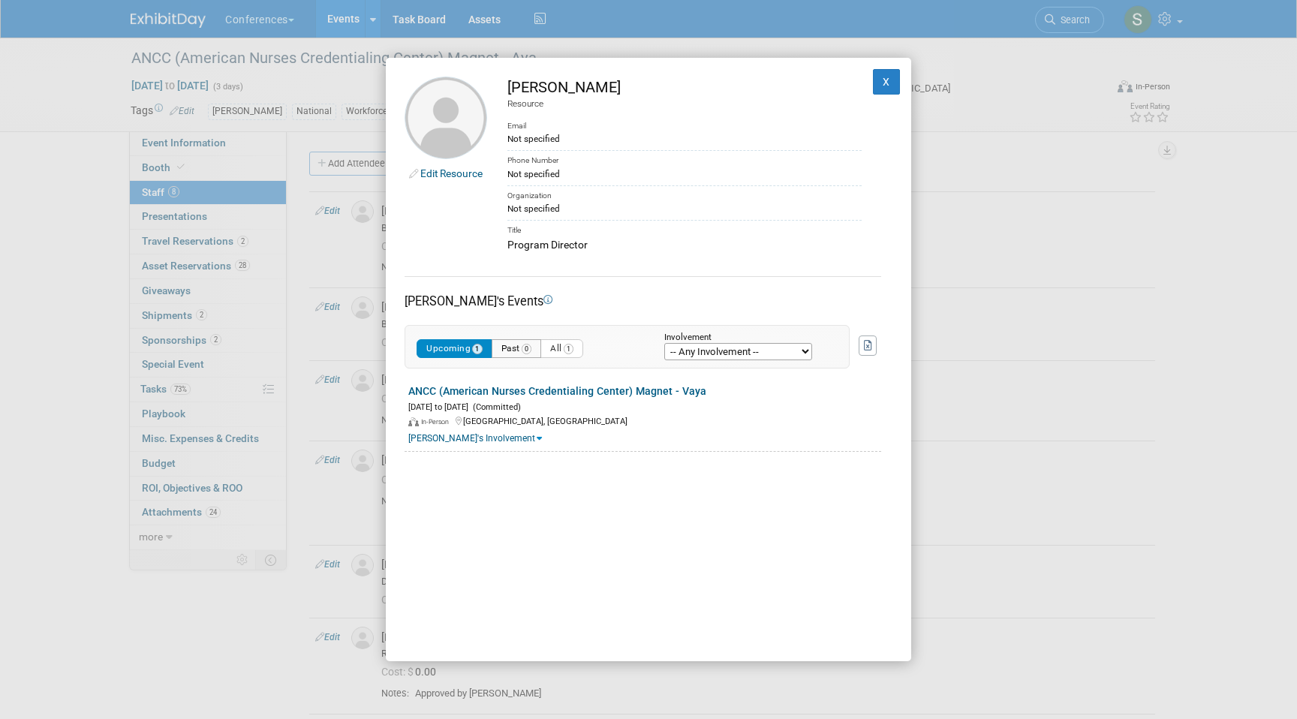
click at [527, 348] on span "0" at bounding box center [527, 349] width 11 height 11
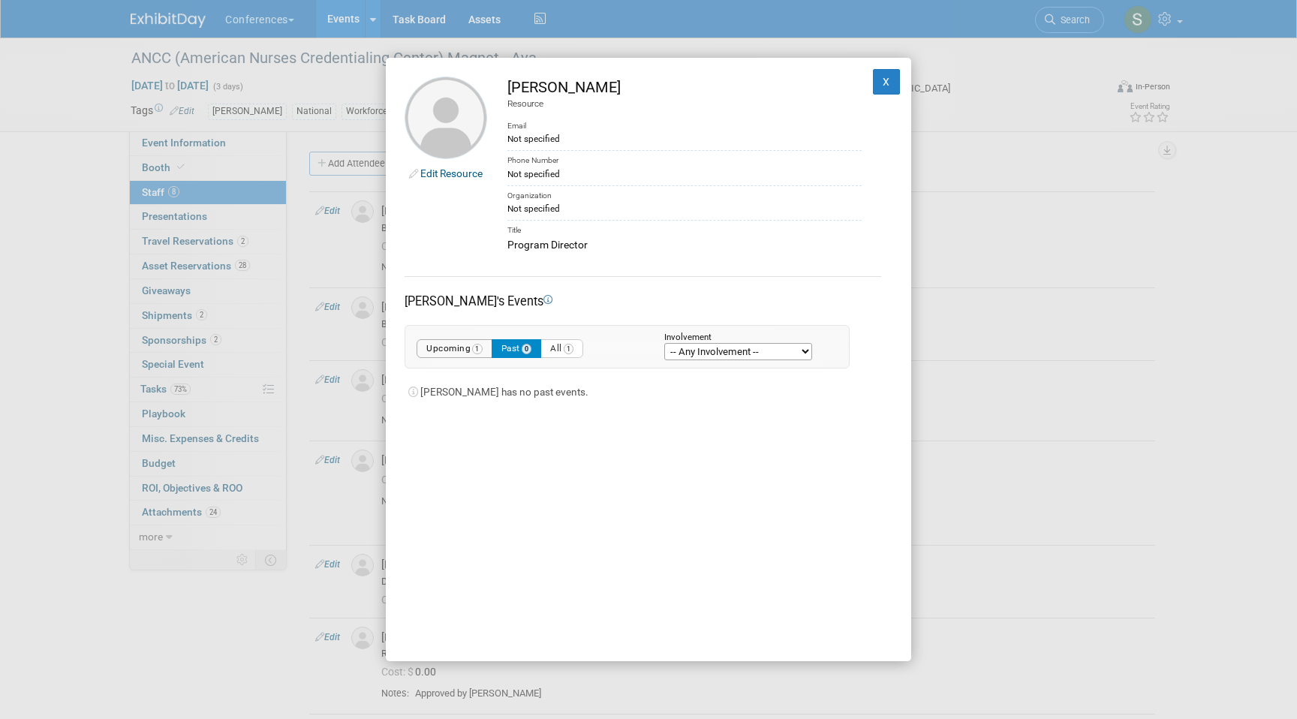
click at [475, 351] on span "1" at bounding box center [477, 349] width 11 height 11
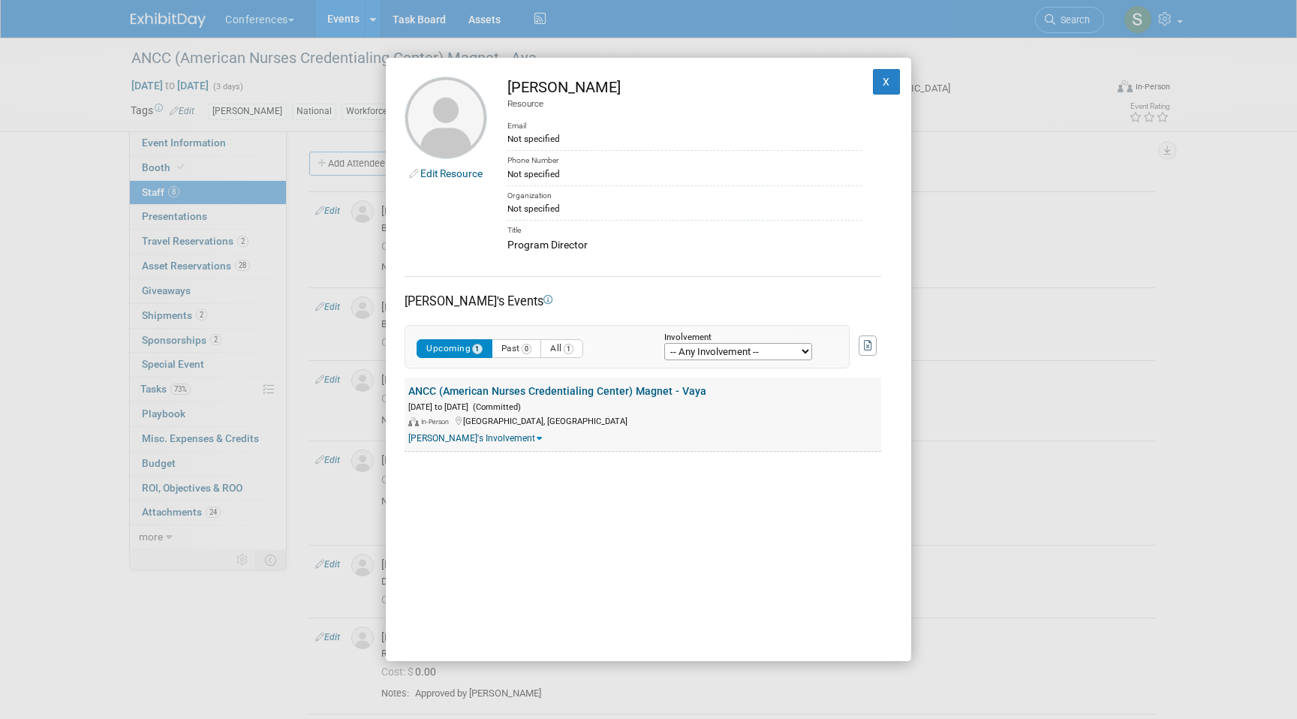
click at [580, 395] on link "ANCC (American Nurses Credentialing Center) Magnet - Vaya" at bounding box center [557, 391] width 298 height 12
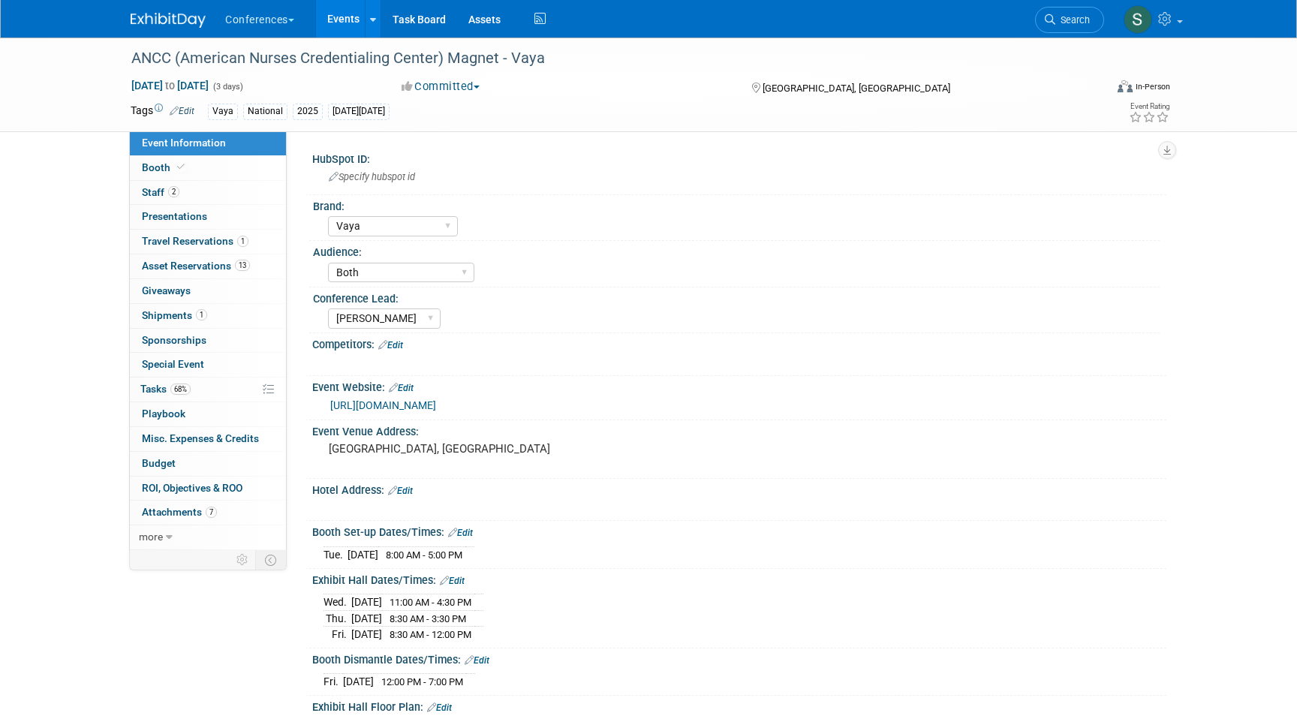
select select "Vaya"
select select "Both"
select select "[PERSON_NAME]"
click at [218, 242] on span "Travel Reservations 1" at bounding box center [195, 241] width 107 height 12
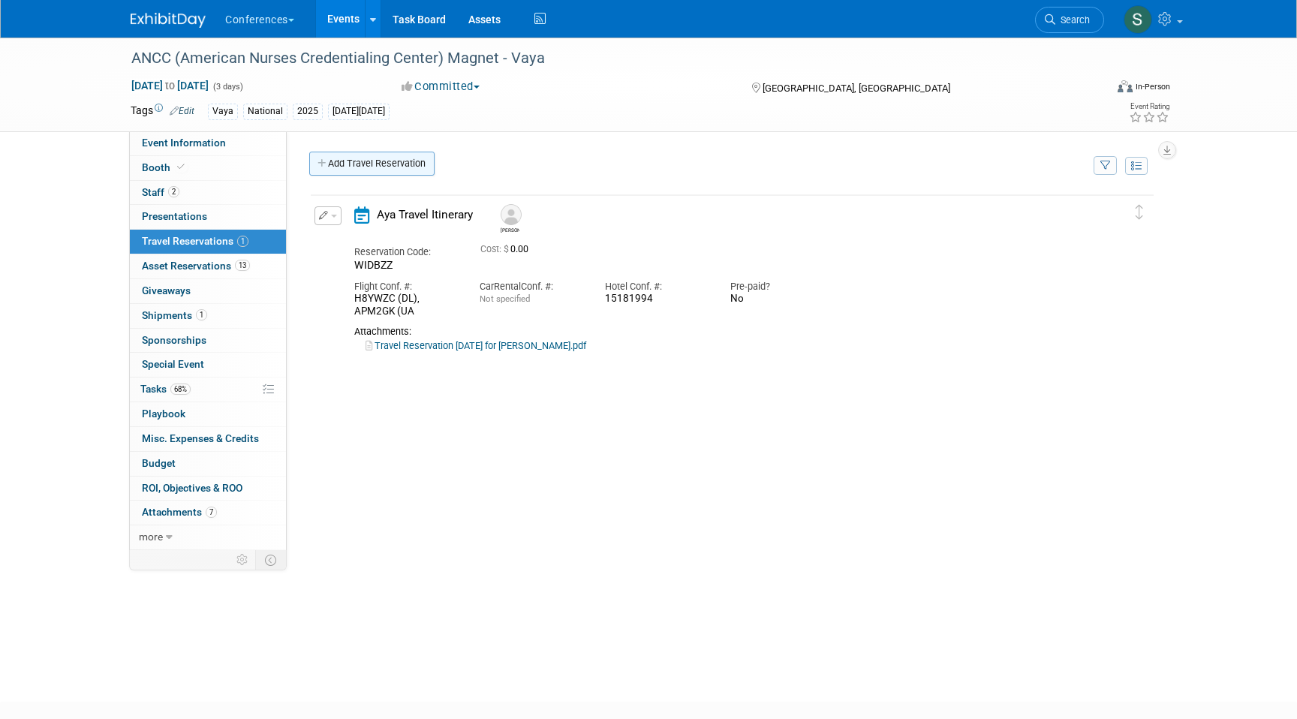
click at [375, 158] on link "Add Travel Reservation" at bounding box center [371, 164] width 125 height 24
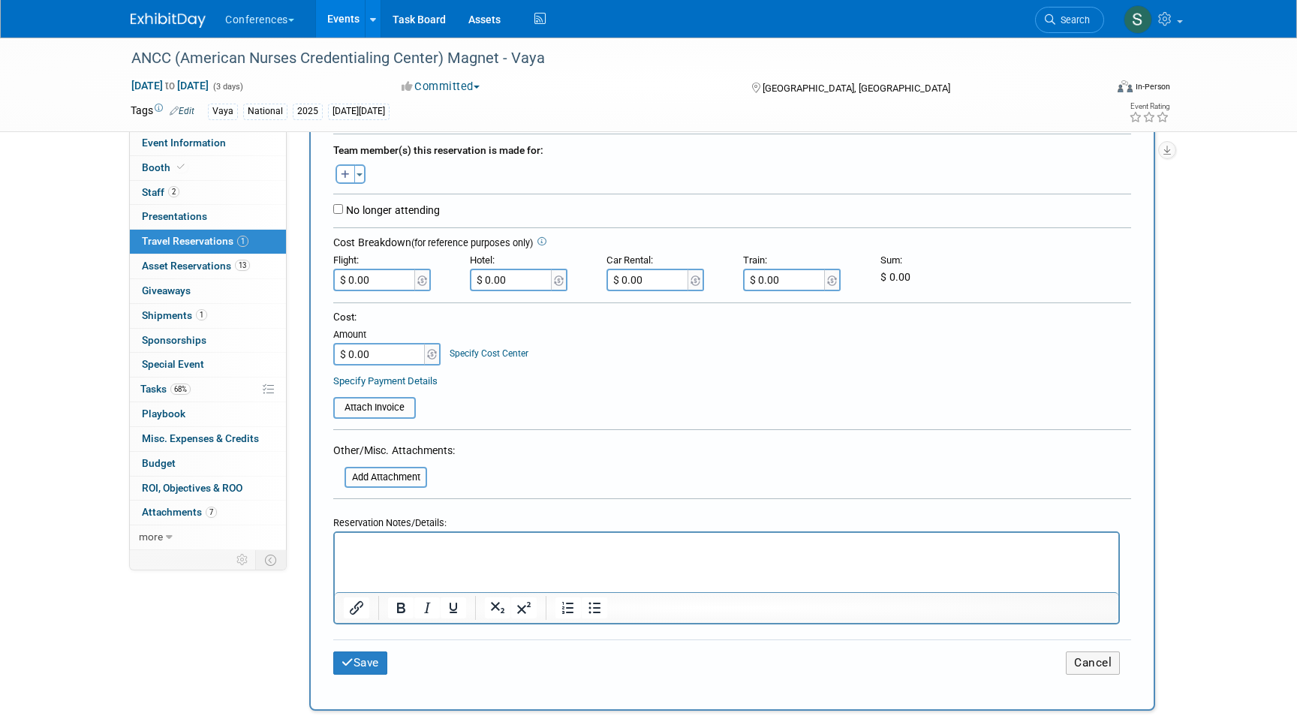
scroll to position [184, 0]
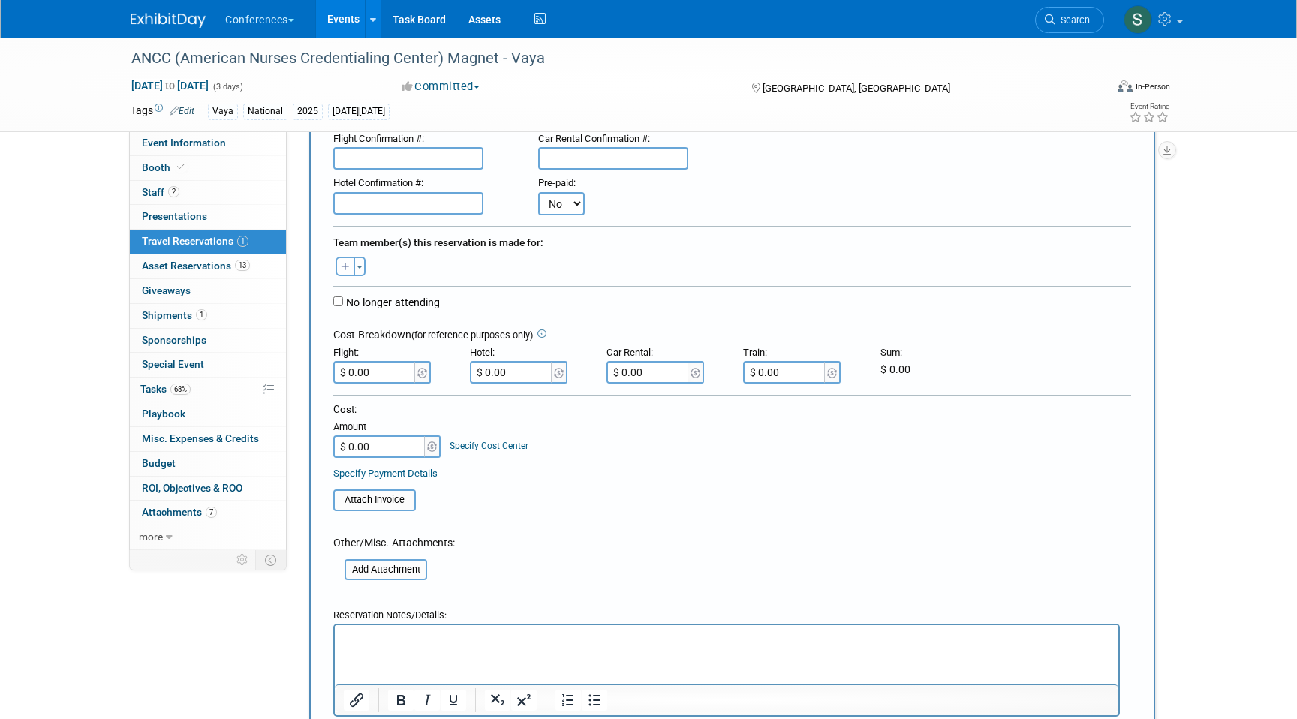
click at [344, 267] on icon "button" at bounding box center [345, 268] width 9 height 10
select select
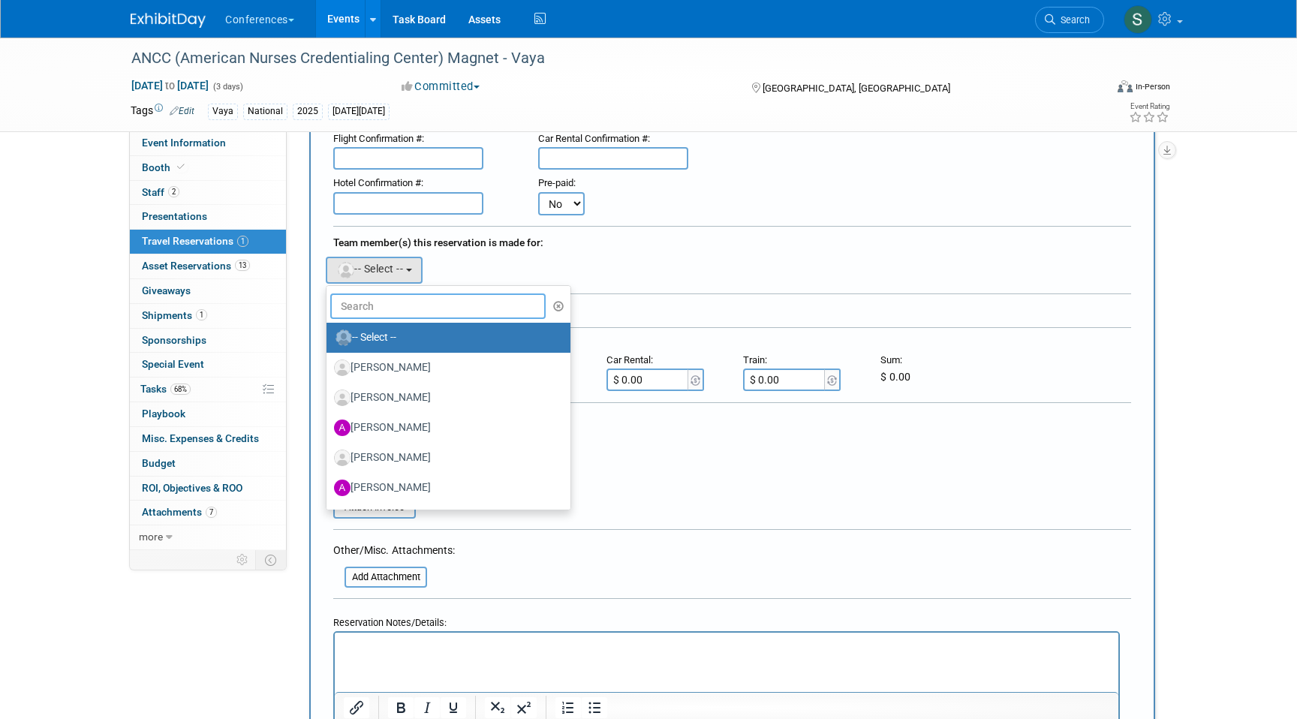
click at [366, 315] on input "text" at bounding box center [437, 307] width 215 height 26
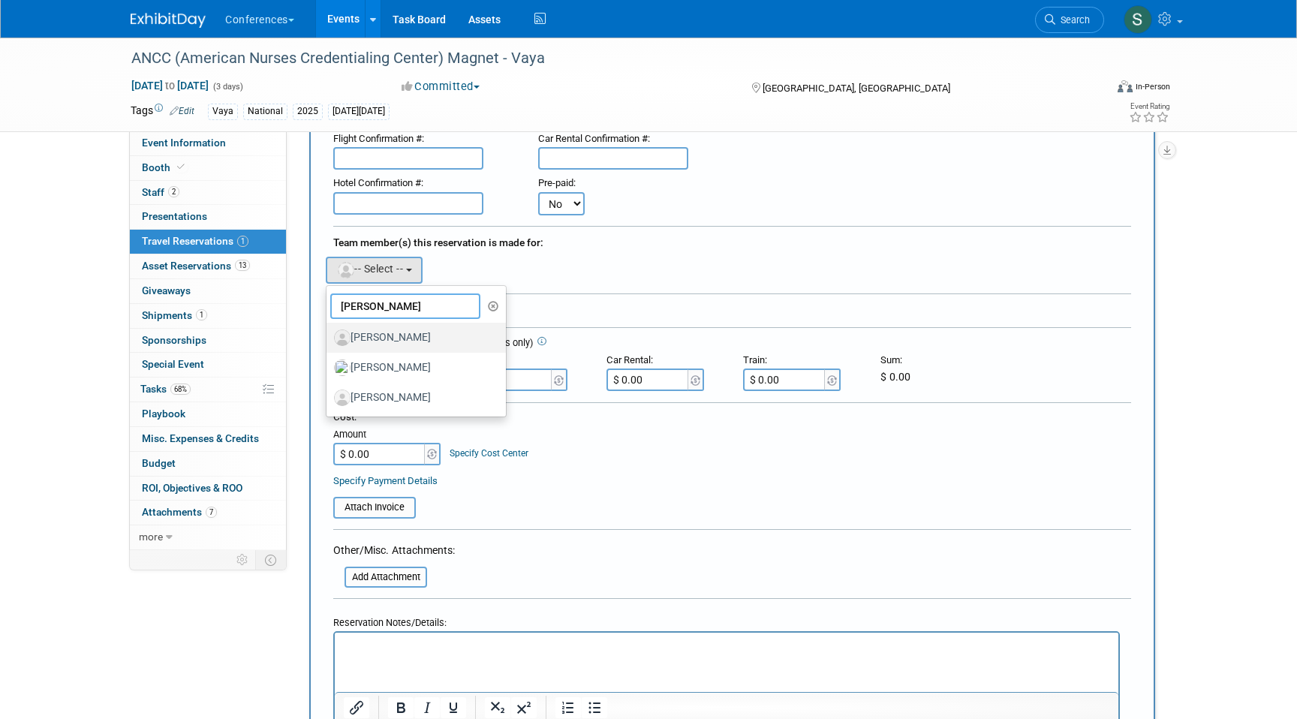
type input "[PERSON_NAME]"
click at [391, 339] on label "[PERSON_NAME]" at bounding box center [412, 338] width 157 height 24
click at [329, 339] on input "[PERSON_NAME]" at bounding box center [324, 336] width 10 height 10
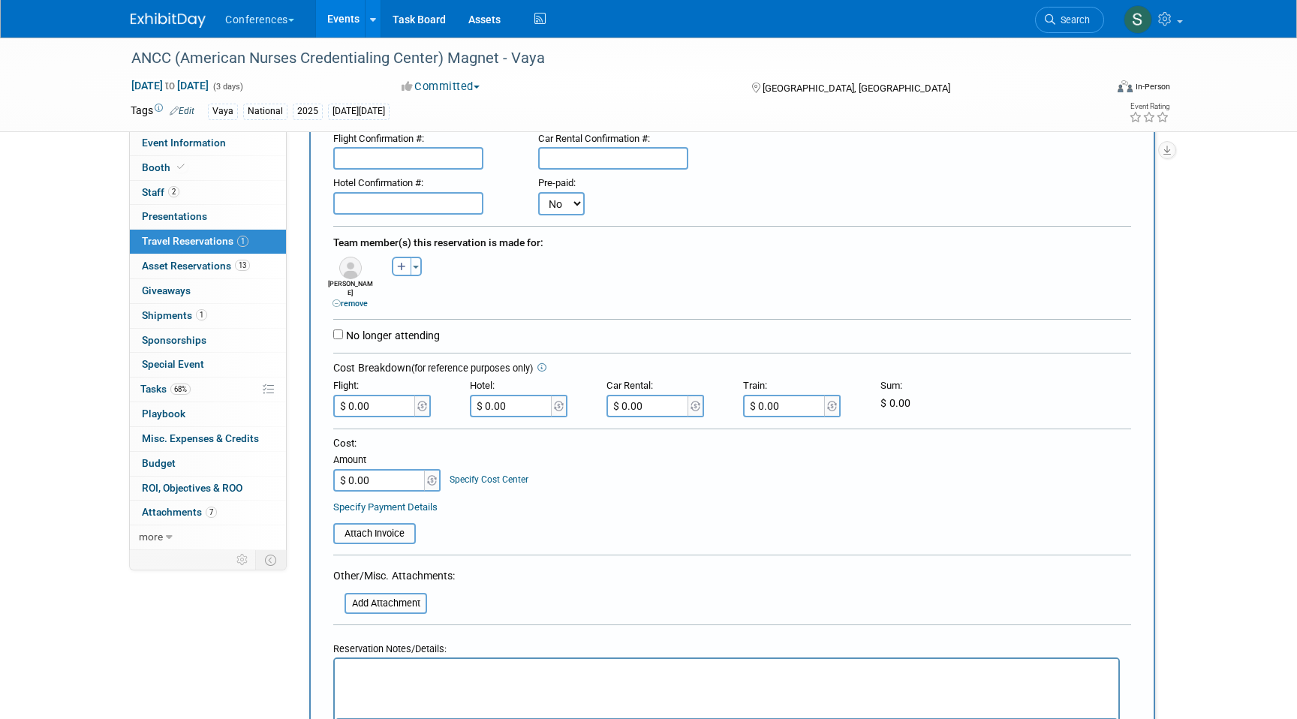
scroll to position [265, 0]
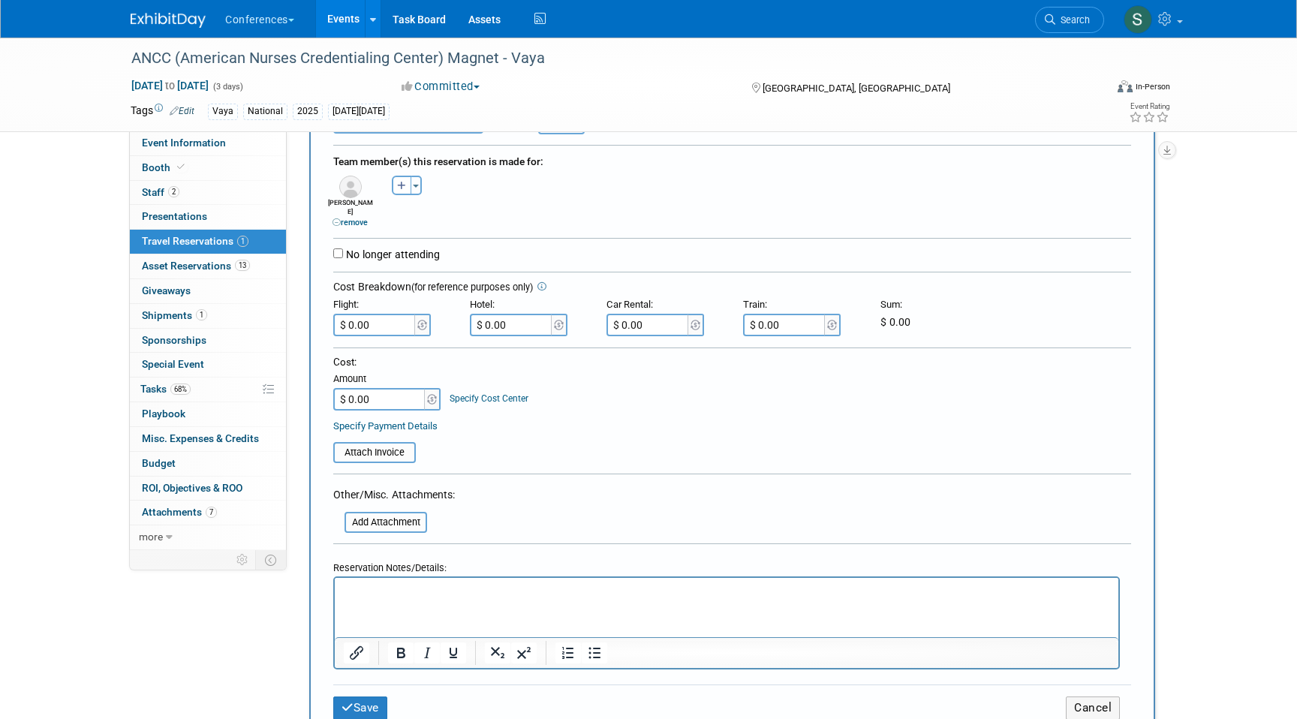
click at [374, 599] on html at bounding box center [727, 588] width 784 height 22
click at [450, 599] on html "FLIGHT: $696.97" at bounding box center [727, 588] width 784 height 22
click at [384, 316] on input "$ 0.00" at bounding box center [375, 325] width 84 height 23
type input "$ 731.97"
click at [366, 697] on button "Save" at bounding box center [360, 708] width 54 height 23
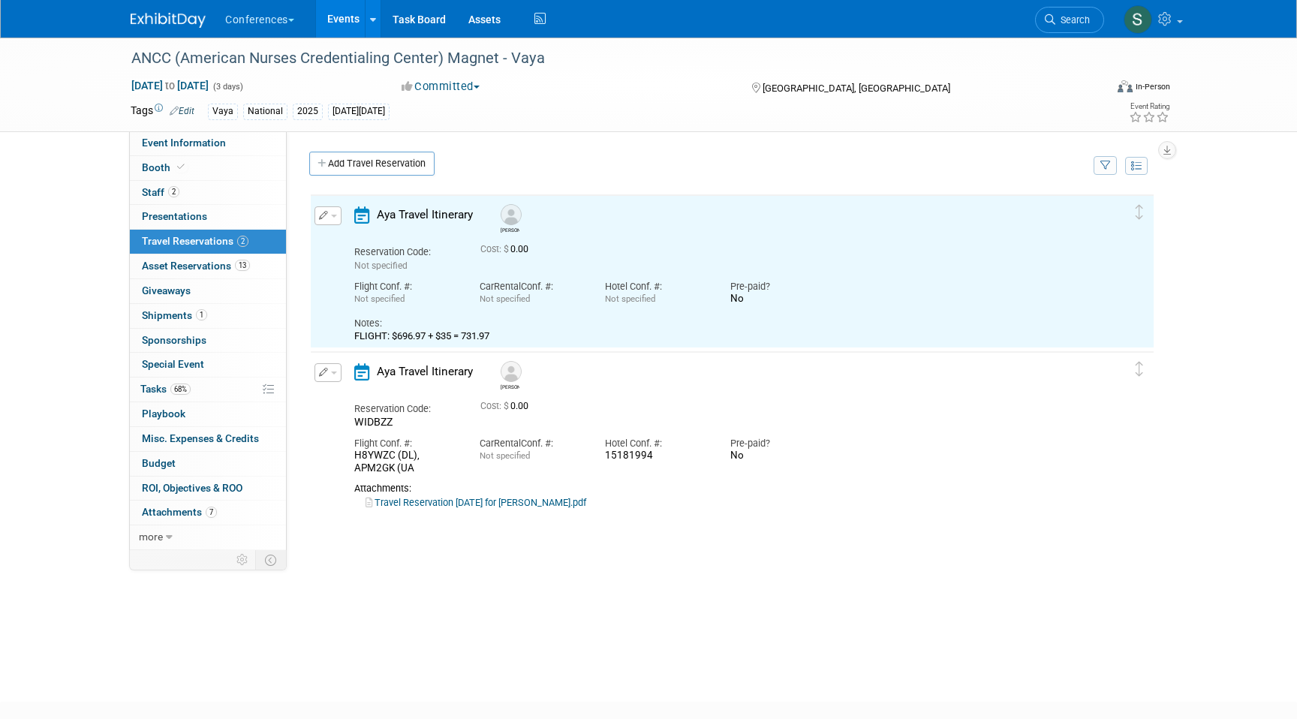
scroll to position [0, 0]
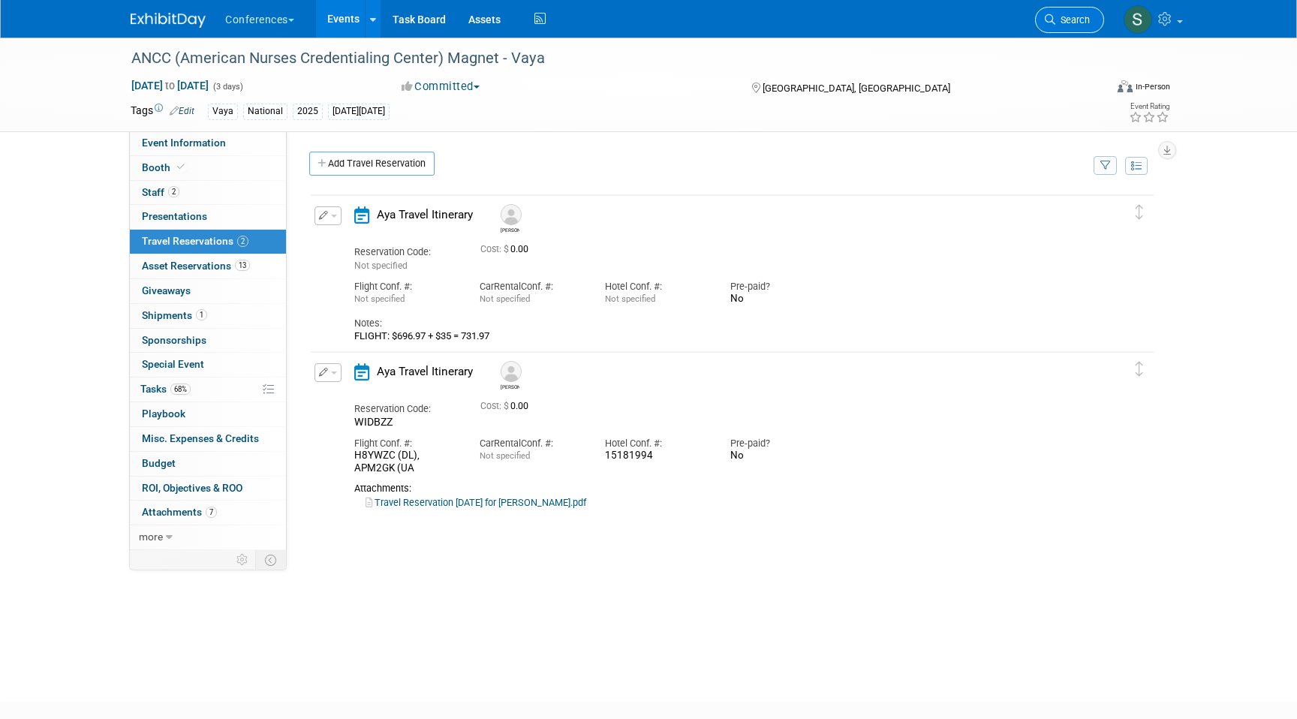
click at [1060, 27] on link "Search" at bounding box center [1069, 20] width 69 height 26
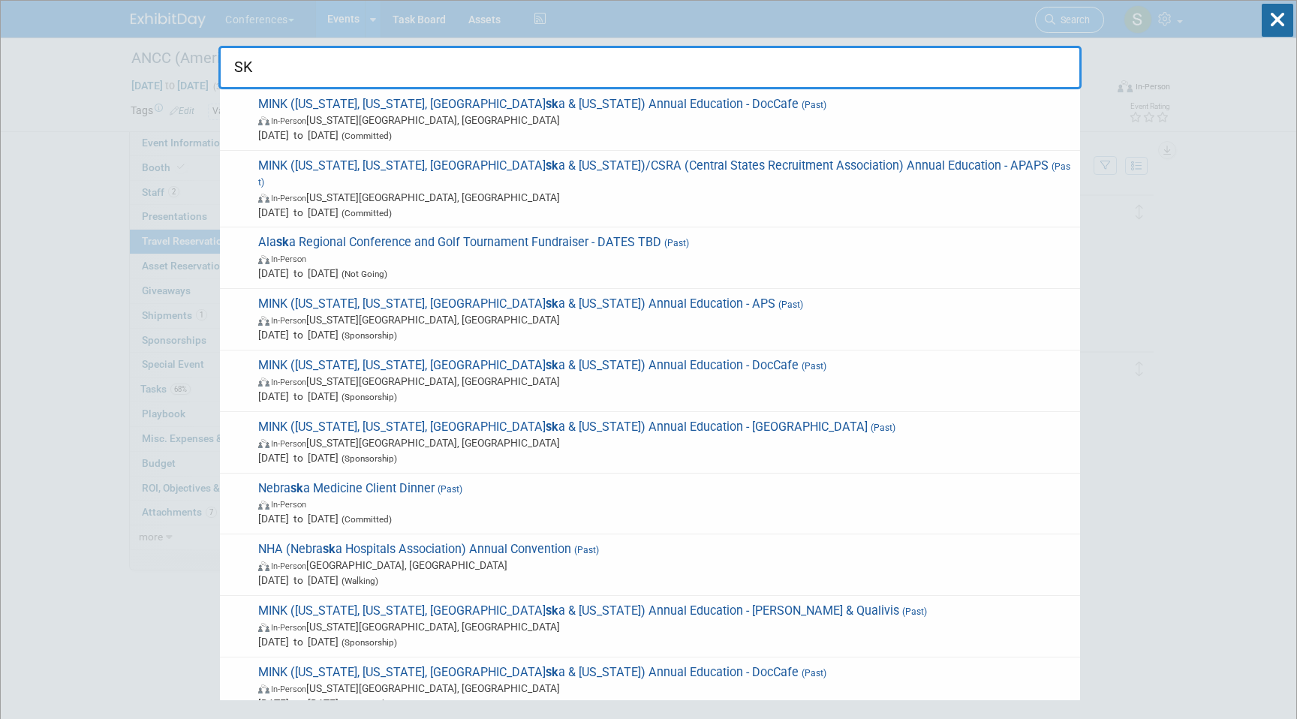
type input "S"
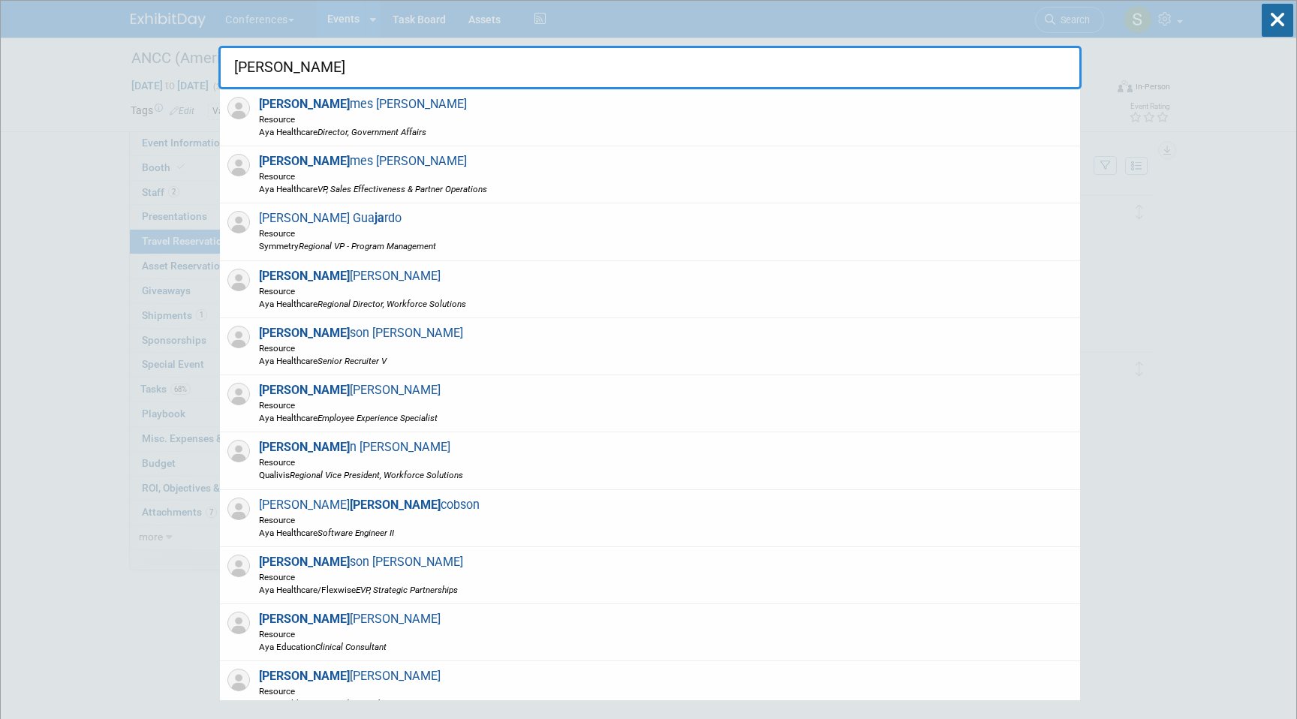
type input "J"
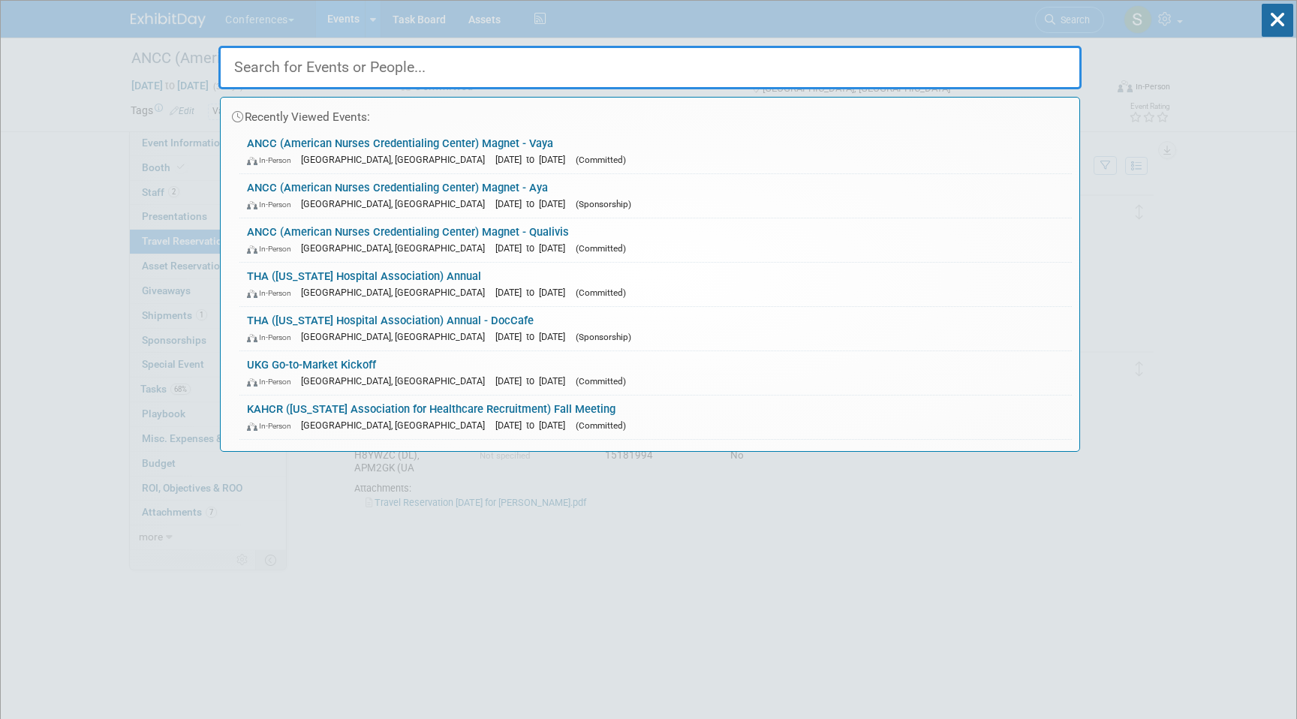
click at [915, 77] on input "text" at bounding box center [649, 68] width 863 height 44
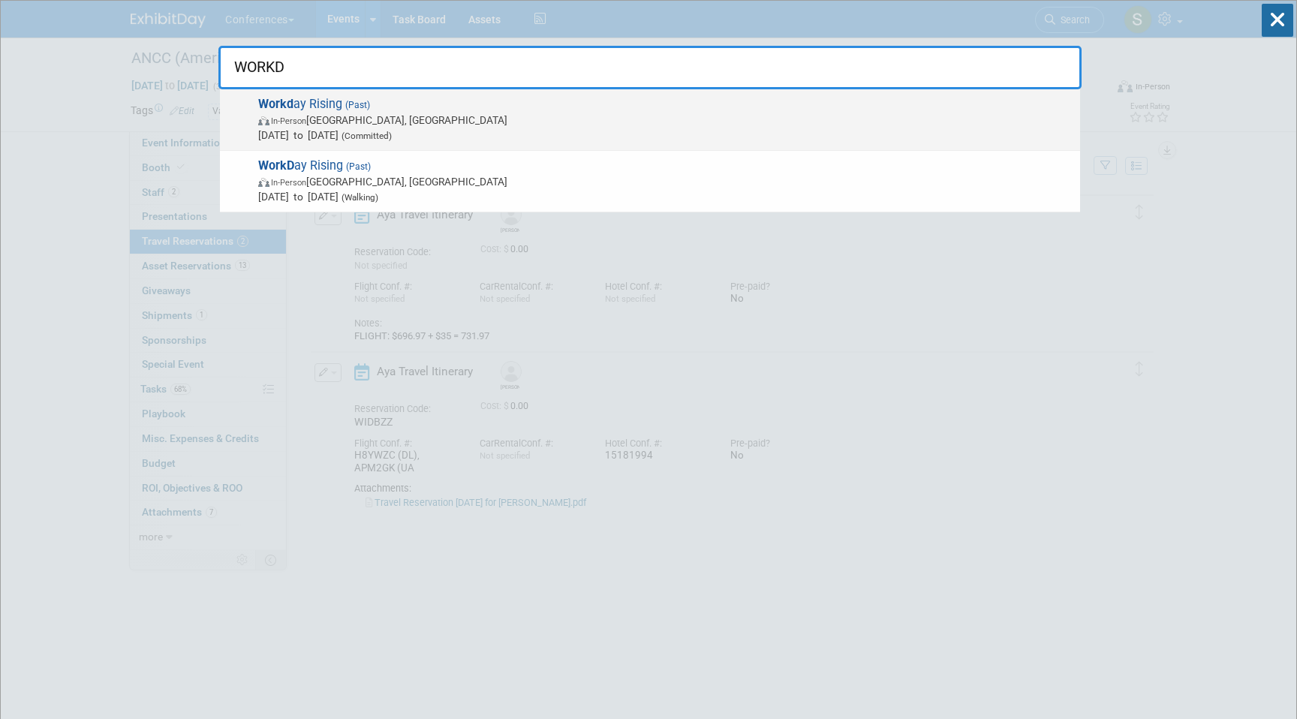
type input "WORKD"
click at [326, 128] on span "Sep 15, 2025 to Sep 18, 2025 (Committed)" at bounding box center [665, 135] width 815 height 15
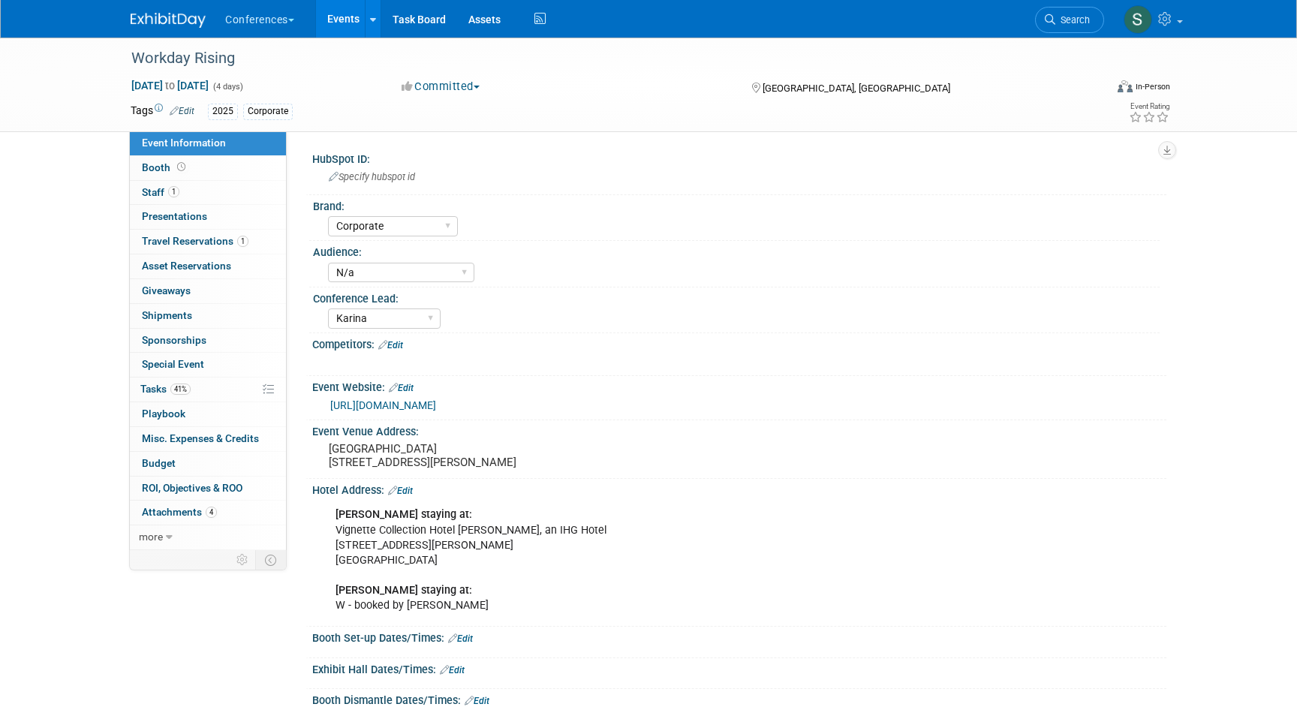
select select "Corporate"
select select "N/a"
select select "Karina"
click at [224, 245] on span "Travel Reservations 1" at bounding box center [195, 241] width 107 height 12
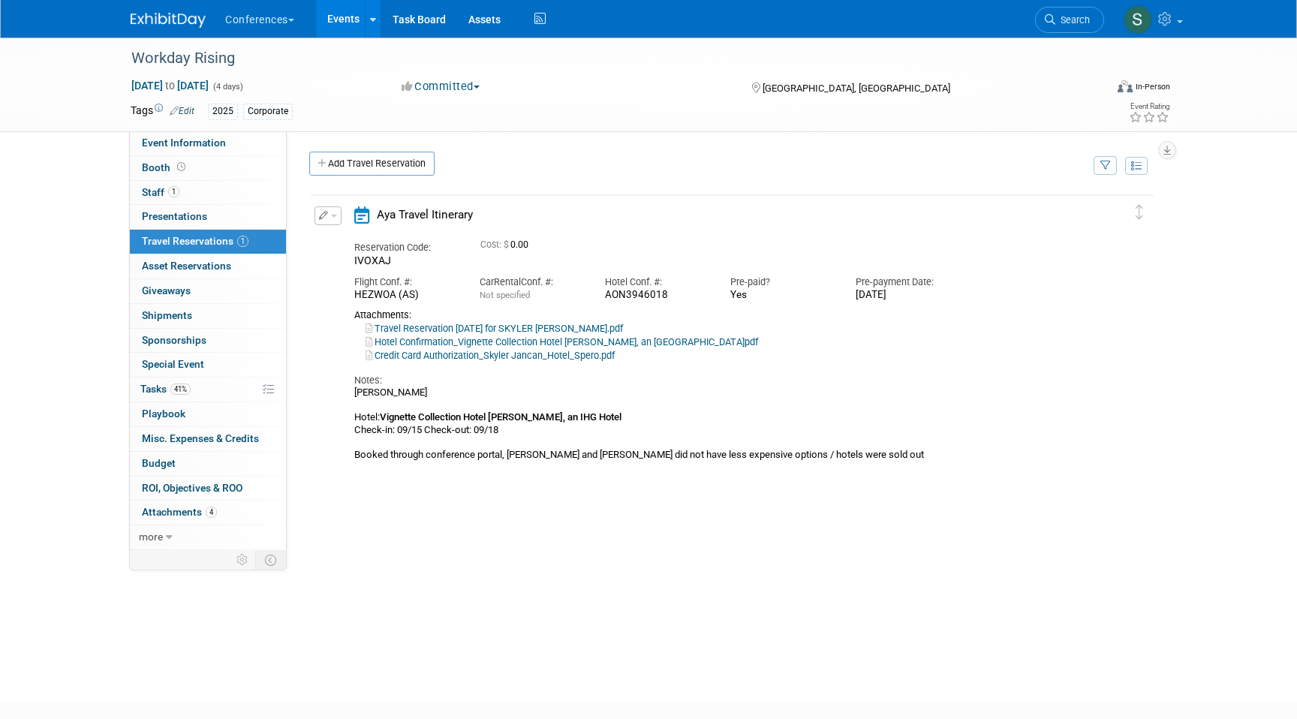
click at [328, 212] on button "button" at bounding box center [328, 215] width 27 height 19
click at [354, 240] on button "Edit Reservation" at bounding box center [378, 242] width 127 height 22
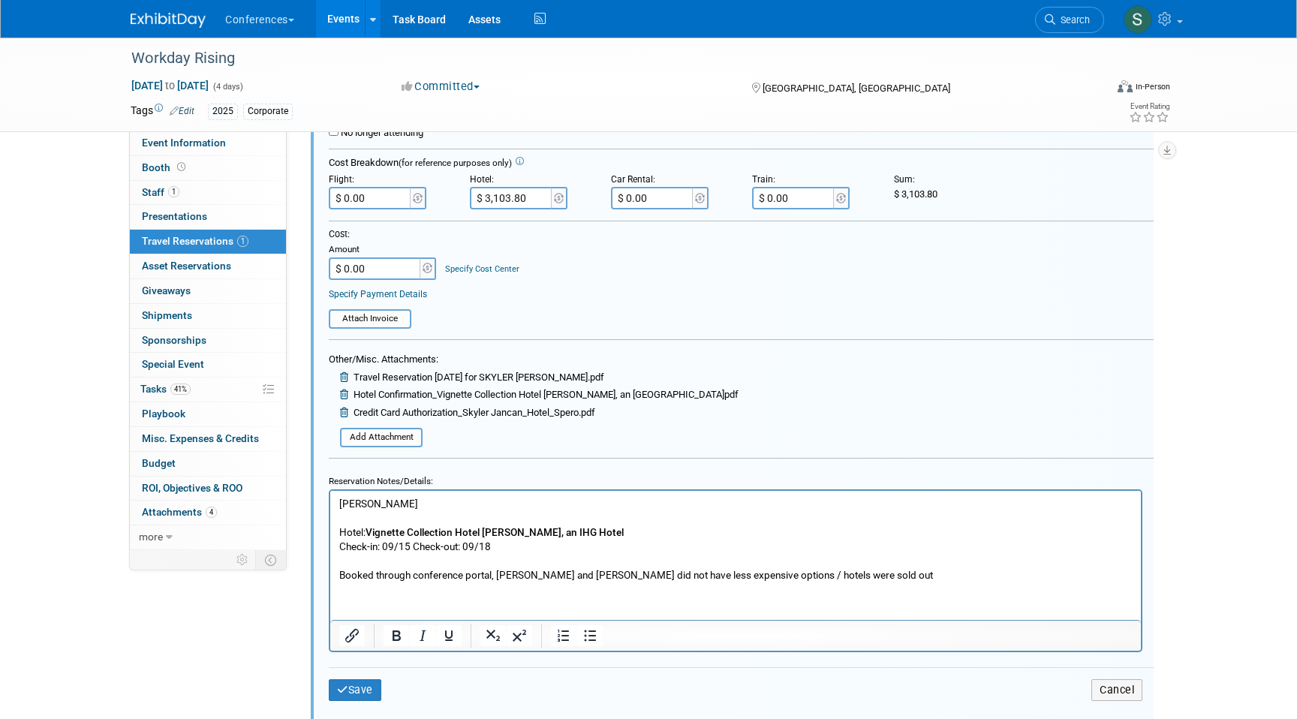
scroll to position [387, 0]
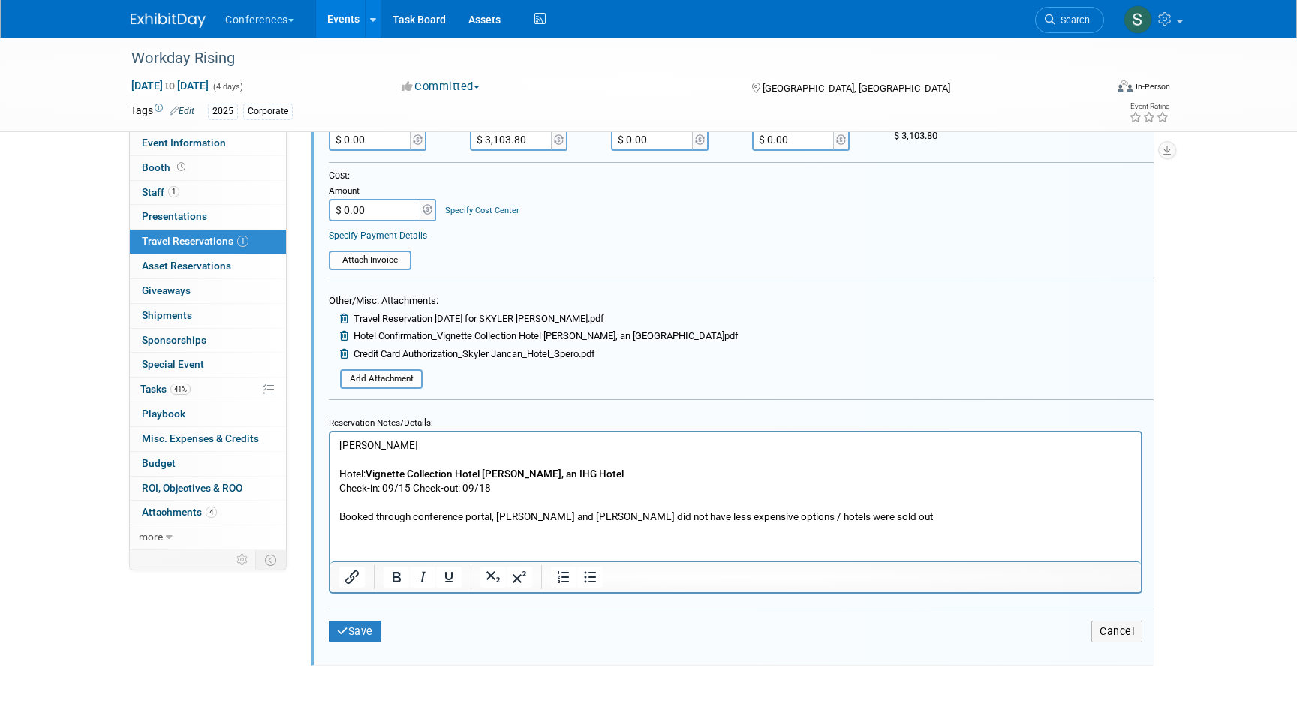
click at [517, 486] on p "SKYLER JANCAN Hotel: Vignette Collection Hotel Spero, an IHG Hotel Check-in: 09…" at bounding box center [736, 481] width 794 height 86
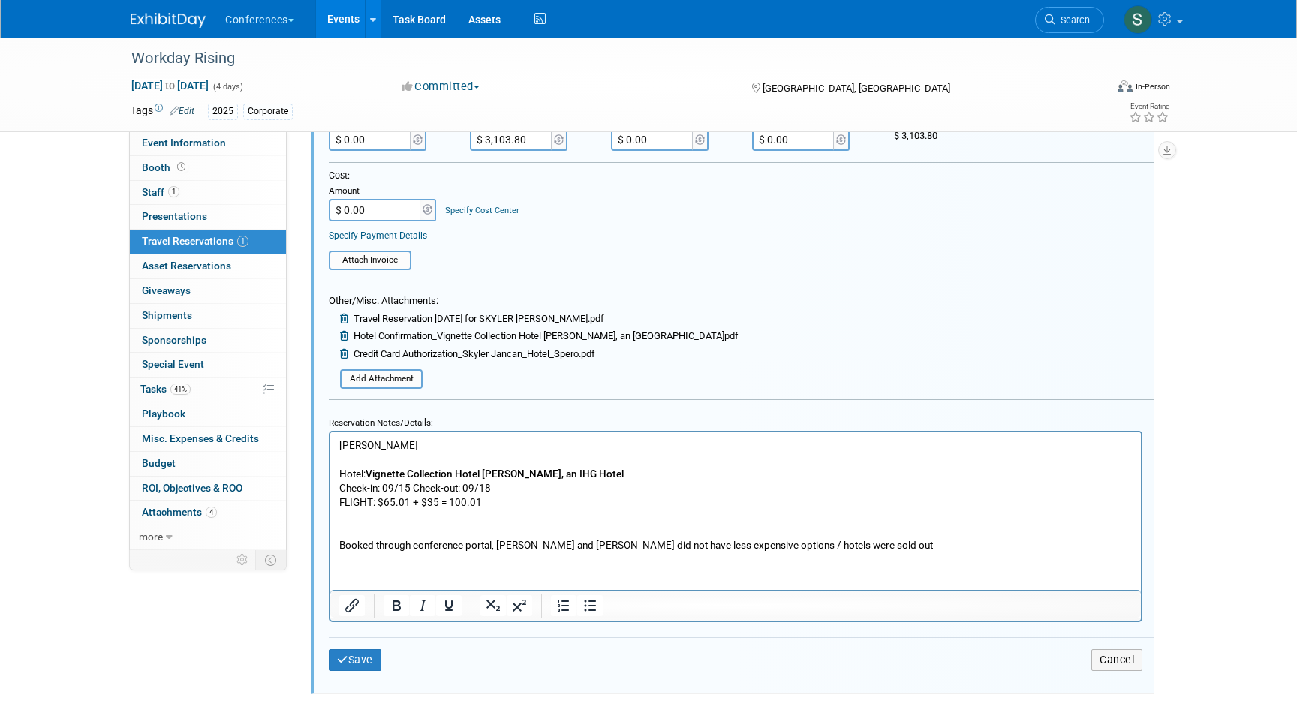
click at [451, 502] on p "FLIGHT: $65.01 + $35 = 100.01" at bounding box center [736, 503] width 794 height 14
click at [448, 502] on p "FLIGHT: $65.01 + $35 = 100.01" at bounding box center [736, 503] width 794 height 14
click at [500, 502] on p "FLIGHT: $65.01 + $35 = $100.01" at bounding box center [736, 503] width 794 height 14
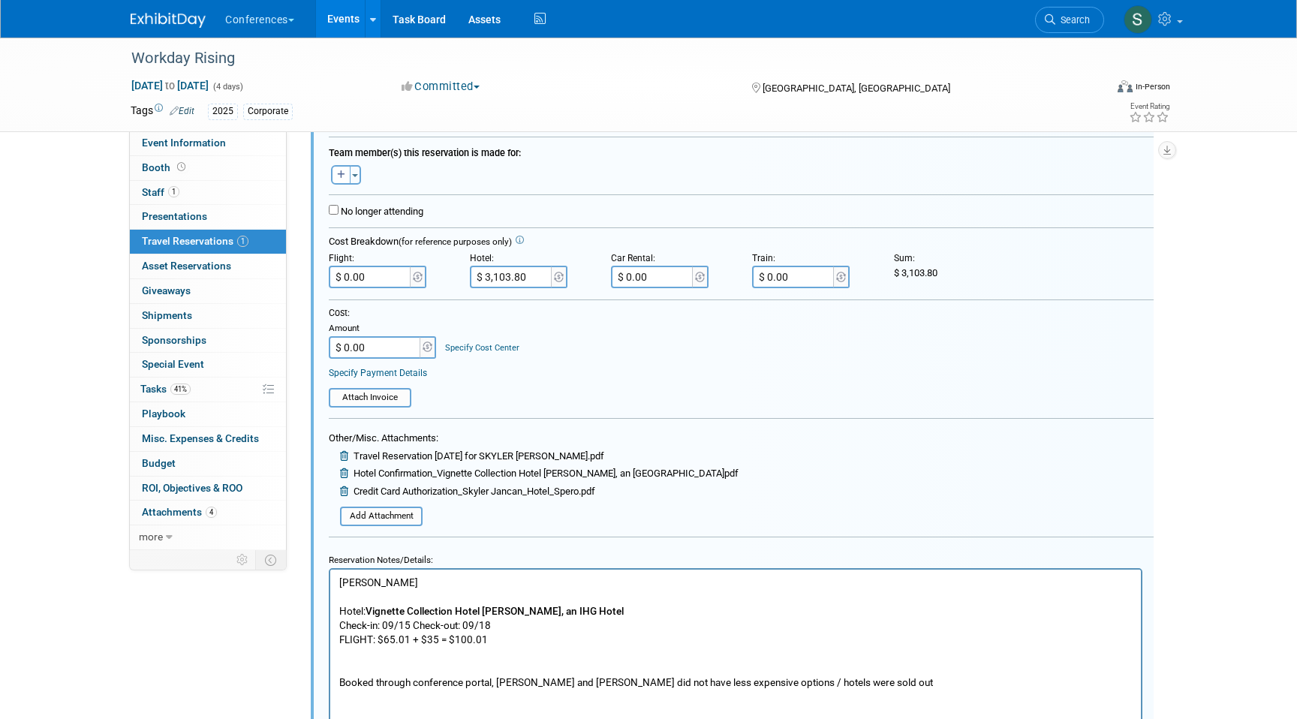
click at [373, 280] on input "$ 0.00" at bounding box center [371, 277] width 84 height 23
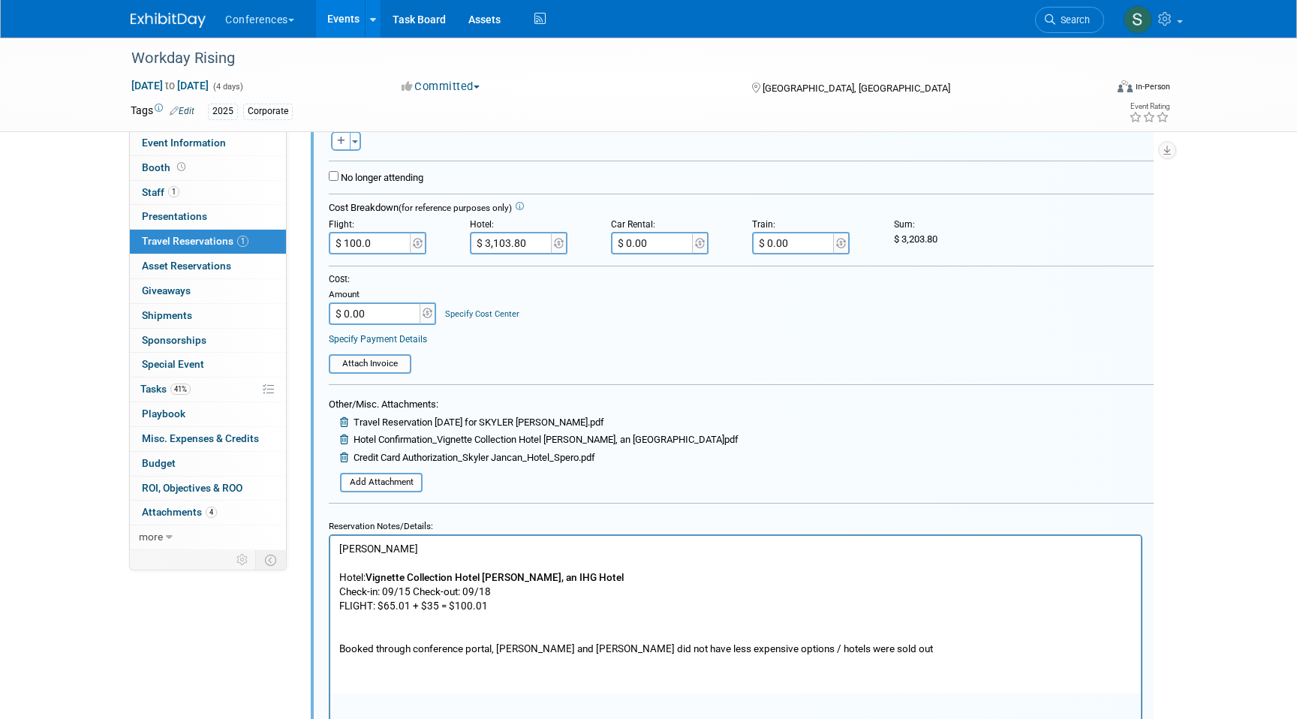
type input "$ 100.01"
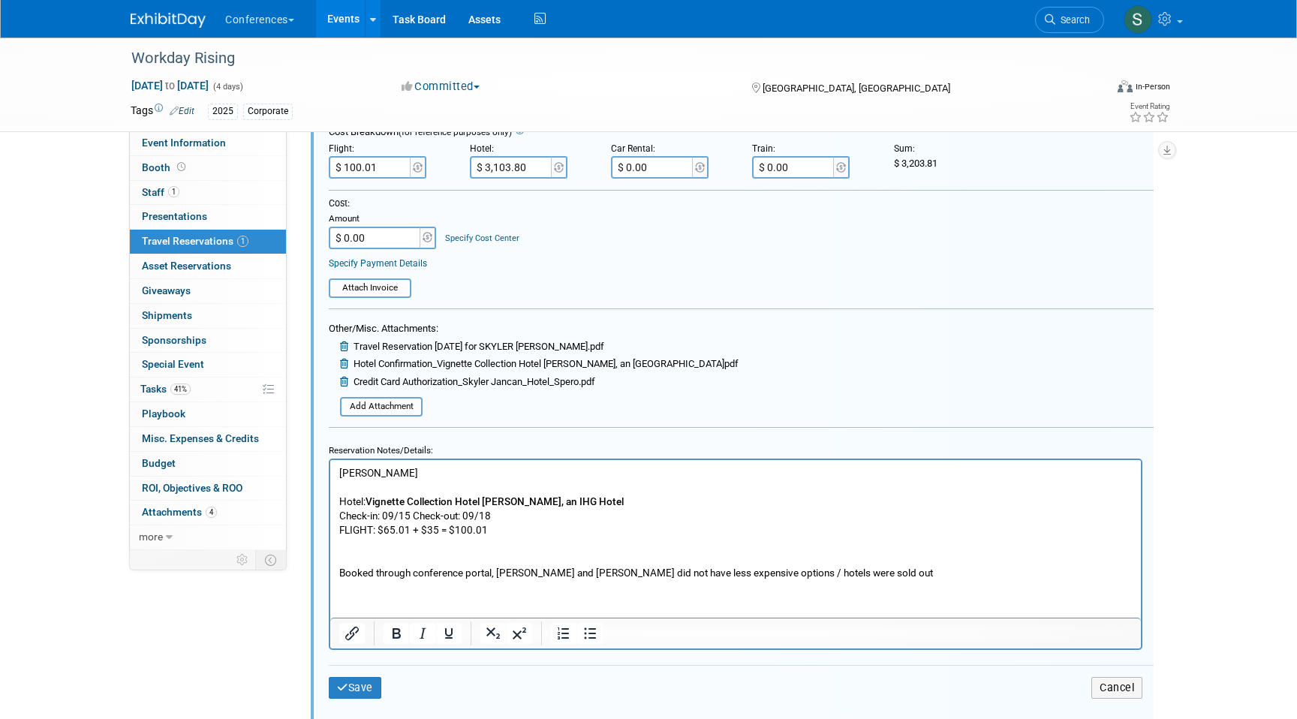
click at [515, 538] on p "Booked through conference portal, Barb and Jamie did not have less expensive op…" at bounding box center [736, 559] width 794 height 43
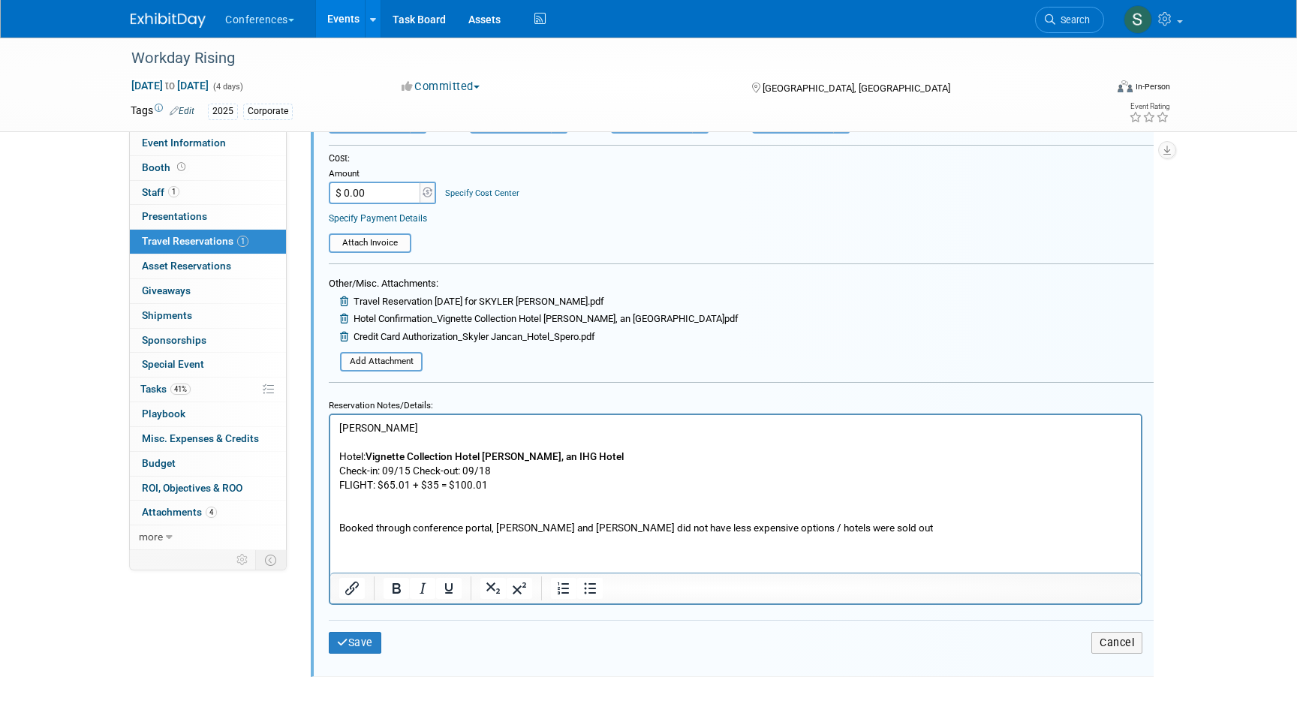
scroll to position [408, 0]
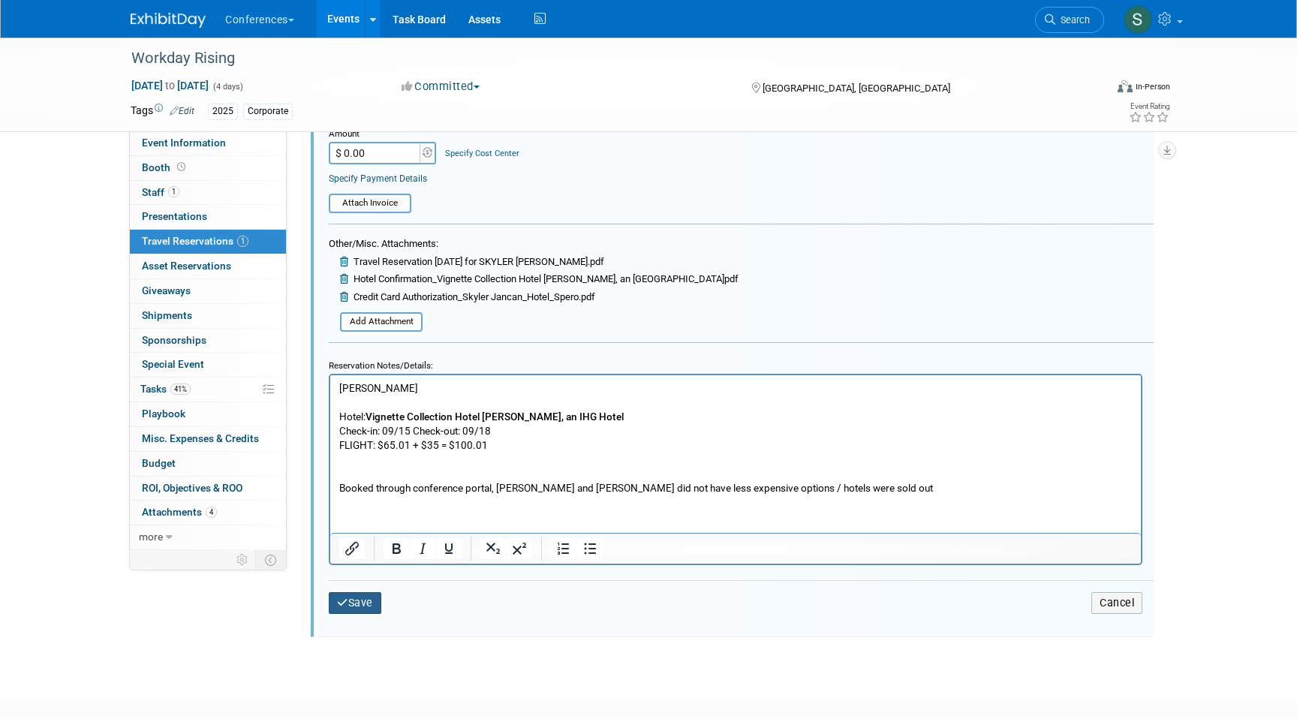
click at [365, 599] on button "Save" at bounding box center [355, 603] width 53 height 22
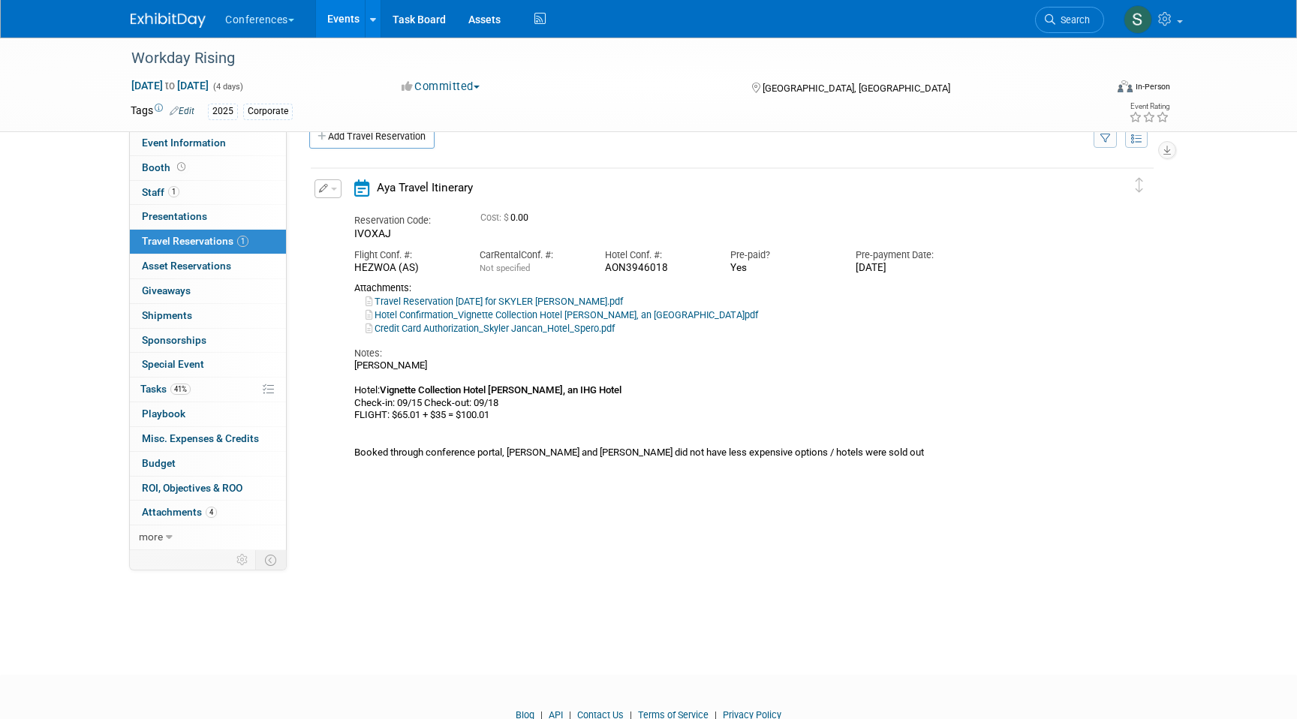
scroll to position [0, 0]
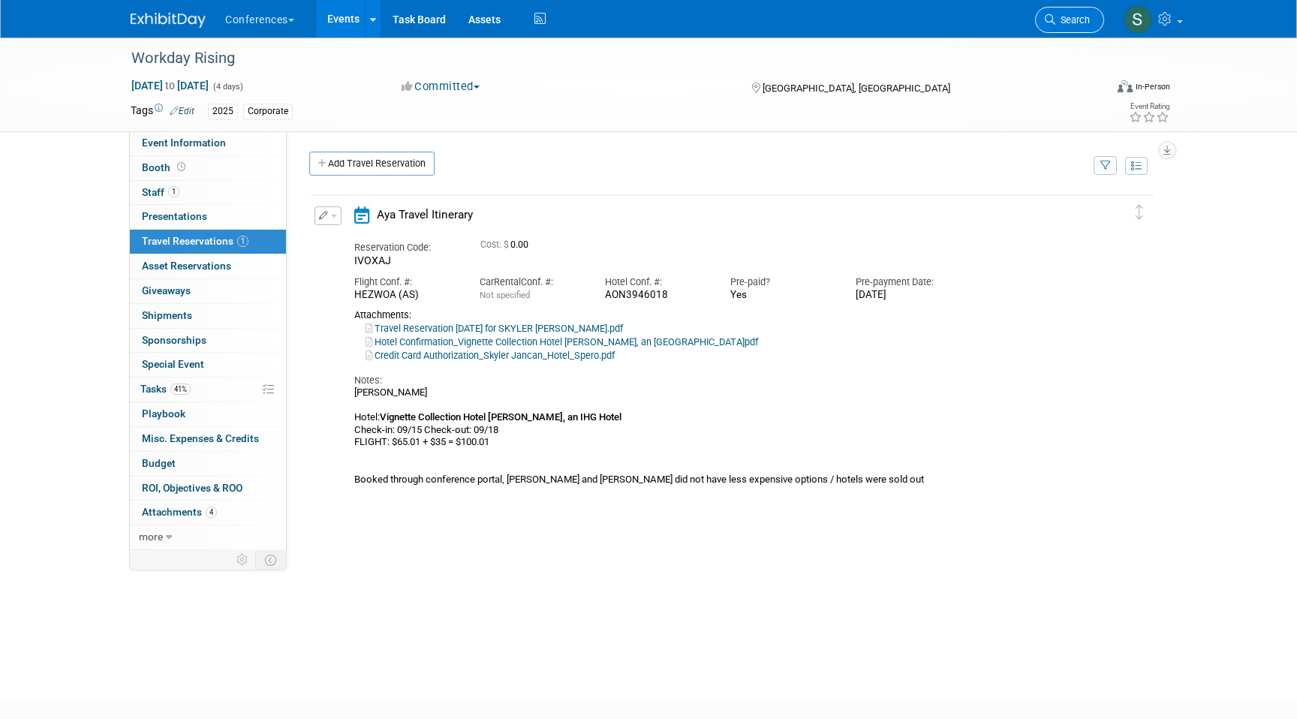
click at [1053, 14] on icon at bounding box center [1050, 19] width 11 height 11
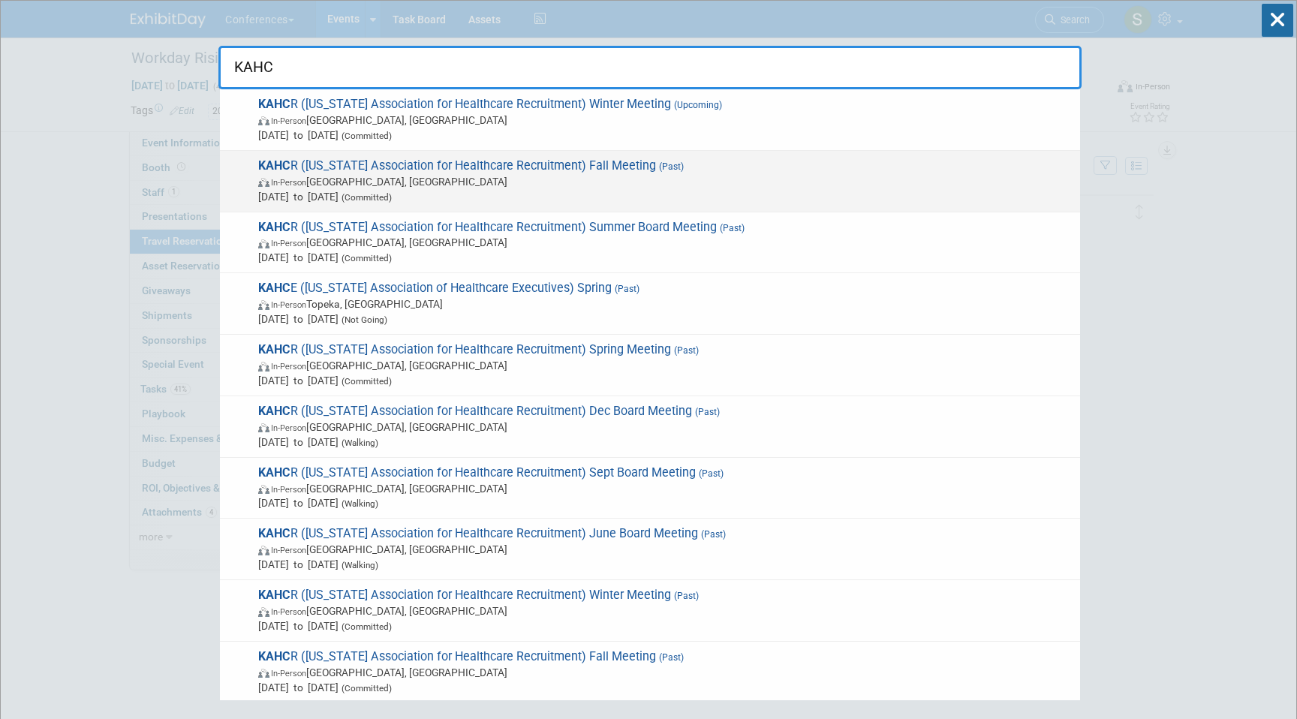
type input "KAHC"
click at [496, 185] on span "In-Person Louisville, KY" at bounding box center [665, 181] width 815 height 15
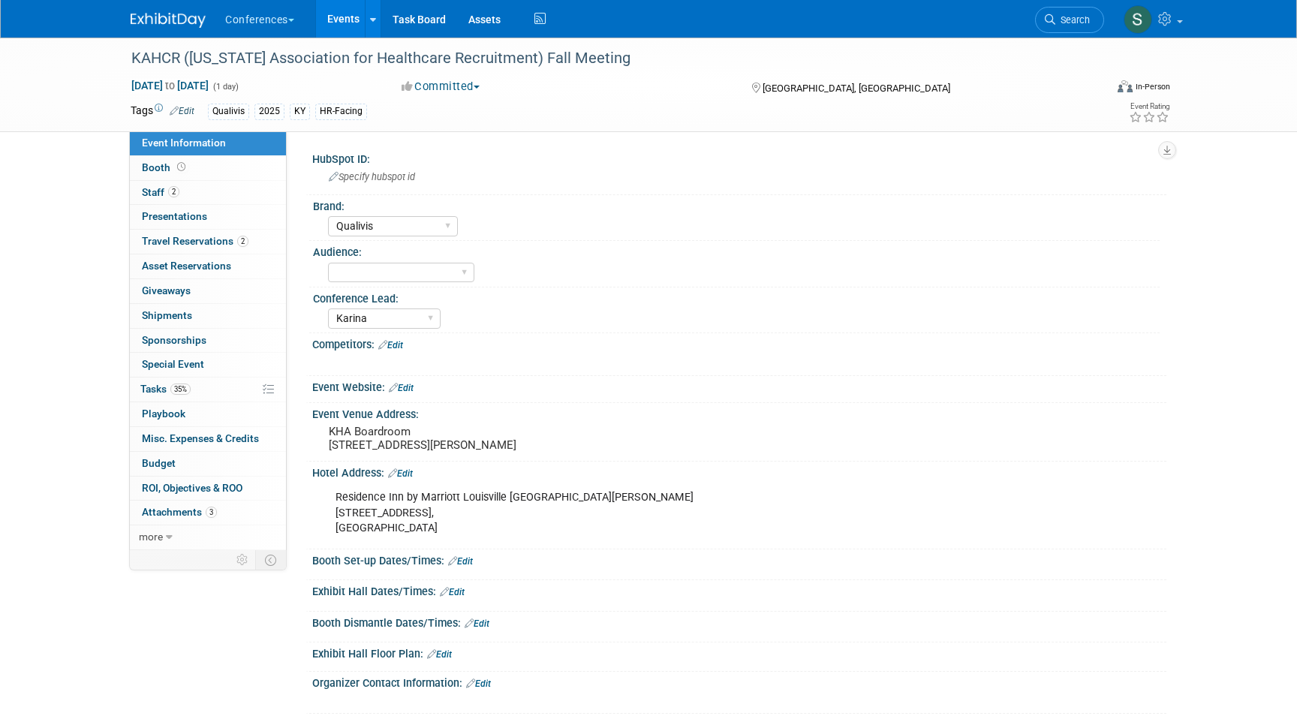
select select "Qualivis"
select select "Karina"
click at [214, 252] on link "2 Travel Reservations 2" at bounding box center [208, 242] width 156 height 24
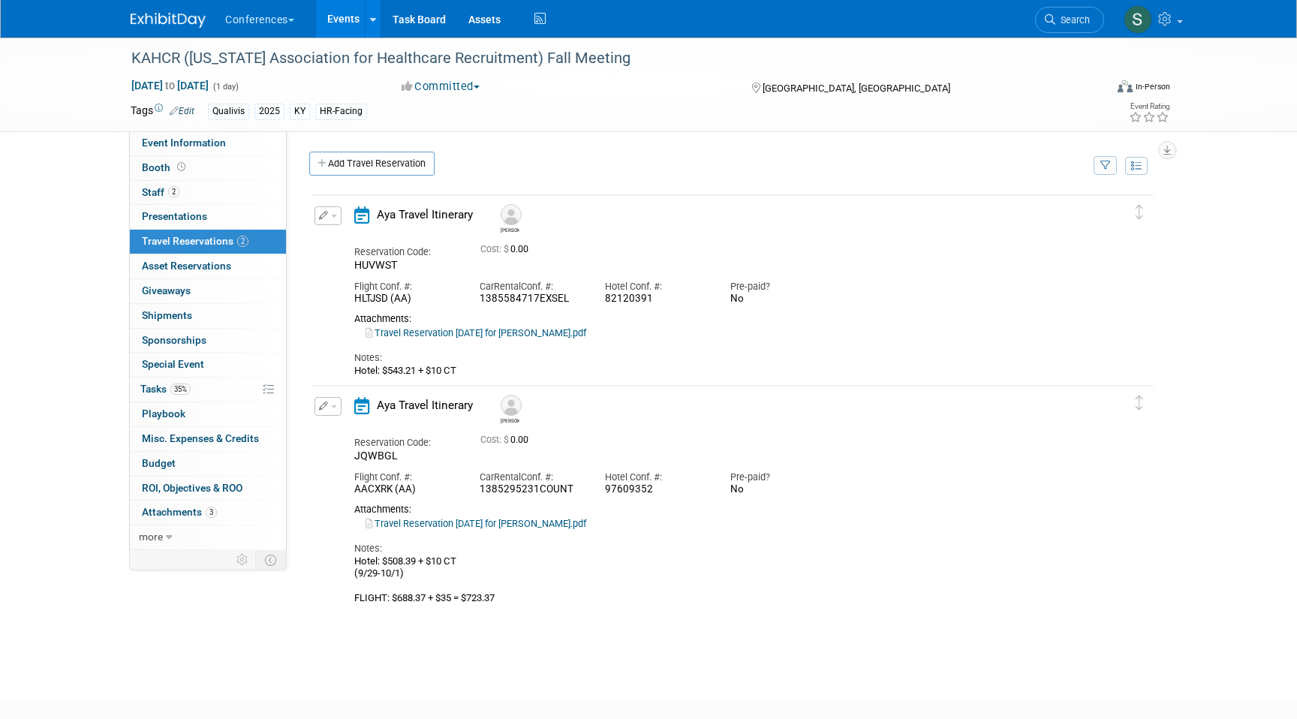
click at [322, 212] on icon "button" at bounding box center [324, 215] width 10 height 9
click at [351, 236] on button "Edit Reservation" at bounding box center [378, 242] width 127 height 22
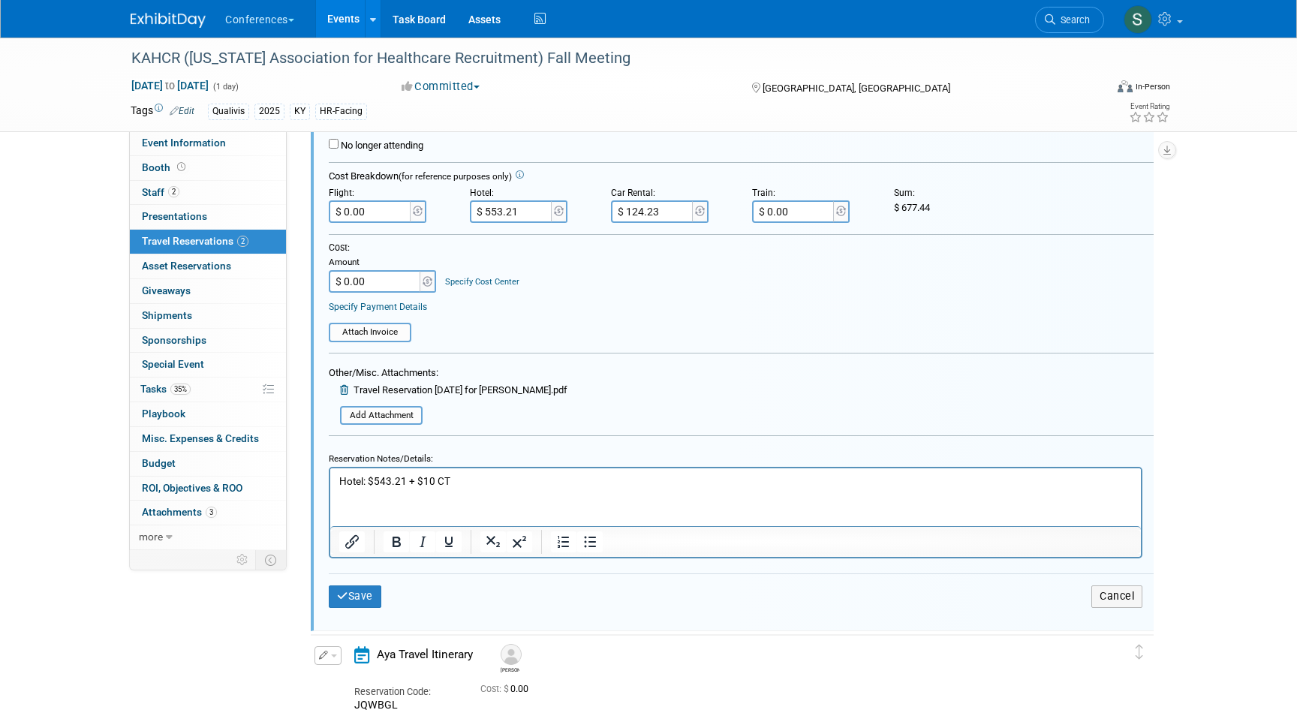
scroll to position [335, 0]
click at [473, 481] on p "Hotel: $543.21 + $10 CT" at bounding box center [736, 483] width 794 height 14
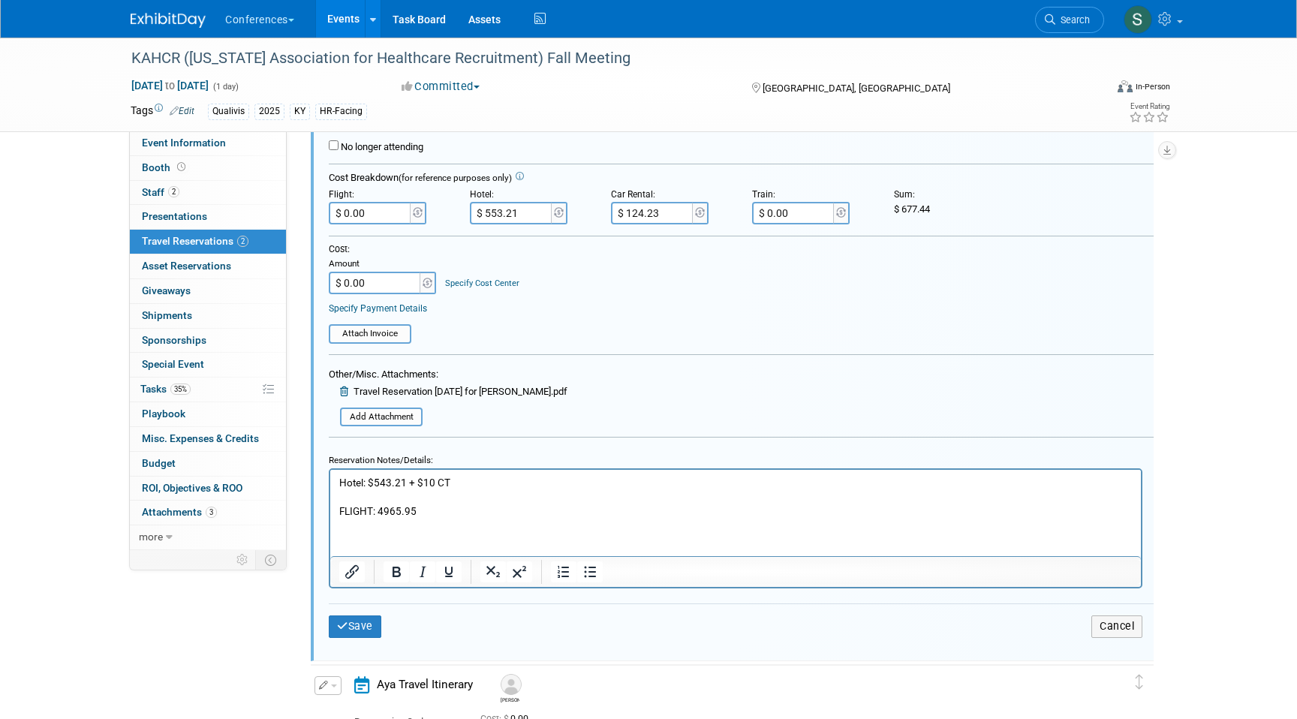
click at [384, 508] on p "FLIGHT: 4965.95" at bounding box center [736, 512] width 794 height 14
click at [423, 509] on p "FLIGHT: $965.95" at bounding box center [736, 512] width 794 height 14
click at [381, 217] on input "$ 0.00" at bounding box center [371, 213] width 84 height 23
type input "$ 1,000.95"
click at [372, 287] on input "$ 0.00" at bounding box center [376, 283] width 94 height 23
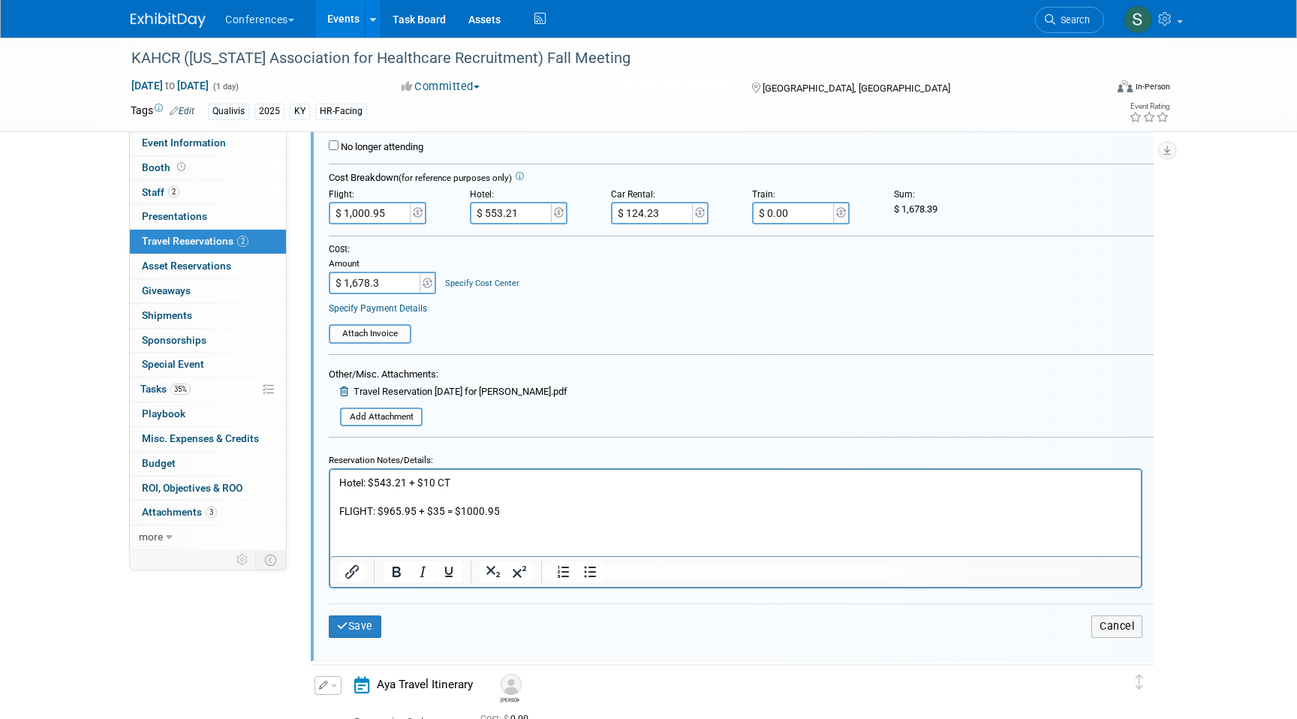
type input "$ 1,678.39"
click at [463, 283] on link "Specify Cost Center" at bounding box center [482, 284] width 74 height 10
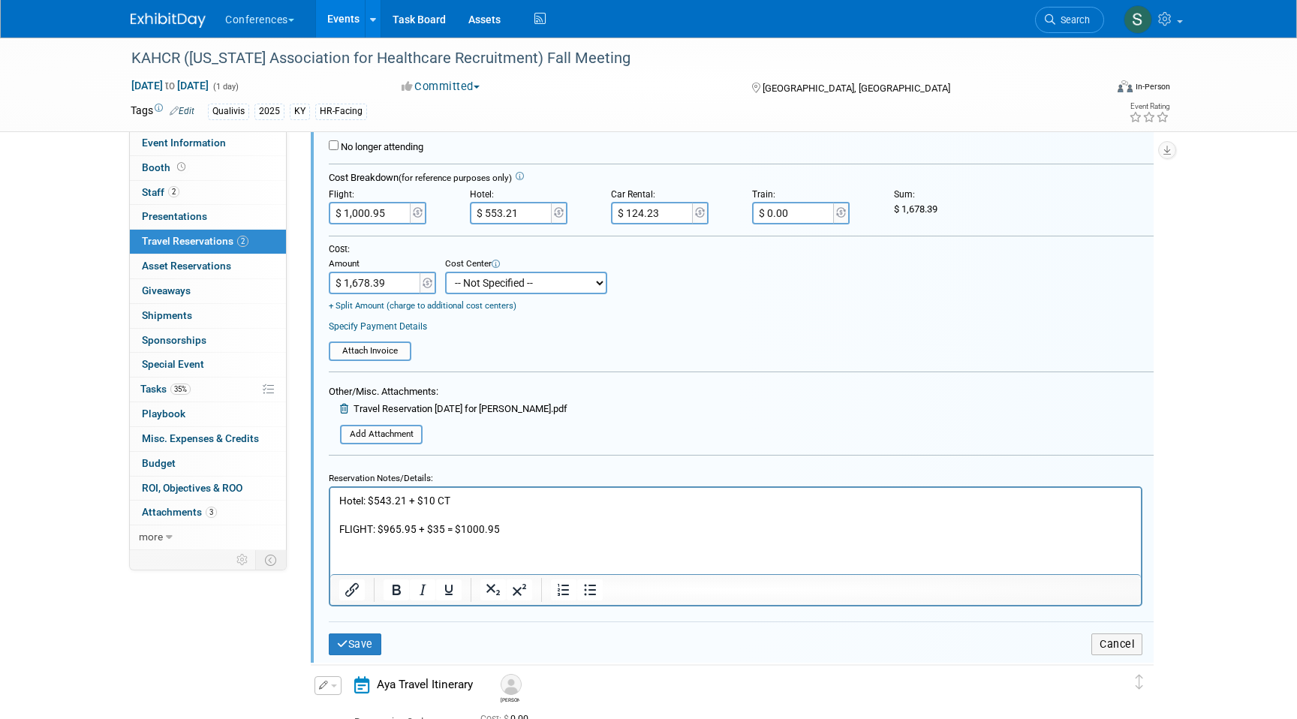
click at [478, 287] on select "-- Not Specified -- Aya Education Aya Healthcare Aya Locums Bespoke Corporate D…" at bounding box center [526, 283] width 162 height 23
select select "18965874"
click at [445, 273] on select "-- Not Specified -- Aya Education Aya Healthcare Aya Locums Bespoke Corporate D…" at bounding box center [526, 283] width 162 height 23
click at [369, 643] on button "Save" at bounding box center [355, 645] width 53 height 22
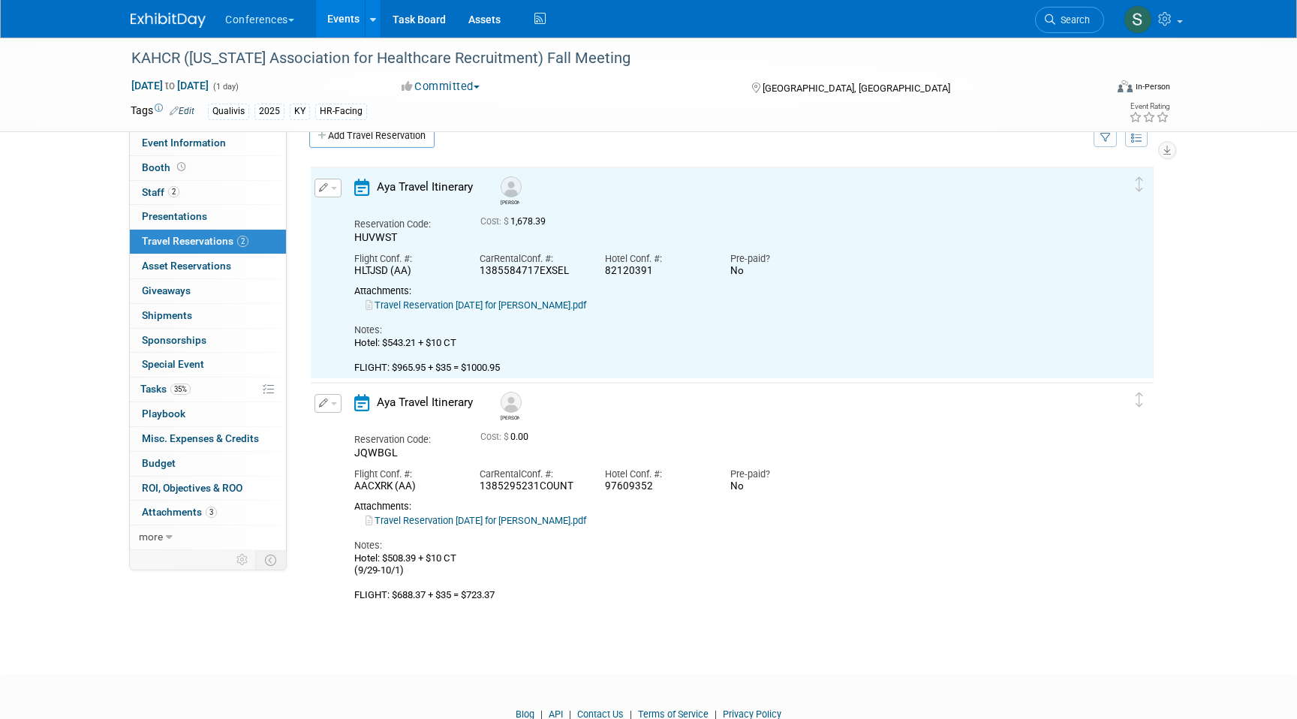
scroll to position [26, 0]
click at [338, 406] on button "button" at bounding box center [328, 405] width 27 height 19
click at [356, 429] on button "Edit Reservation" at bounding box center [378, 432] width 127 height 22
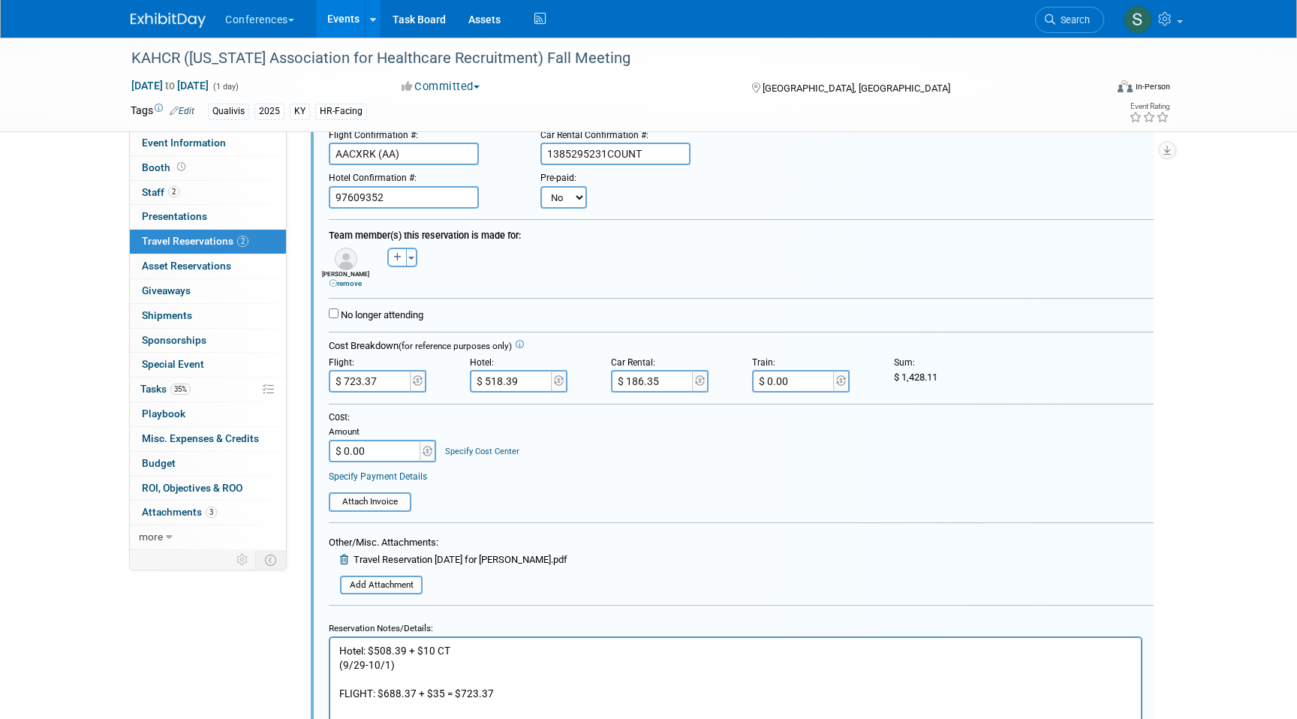
scroll to position [483, 0]
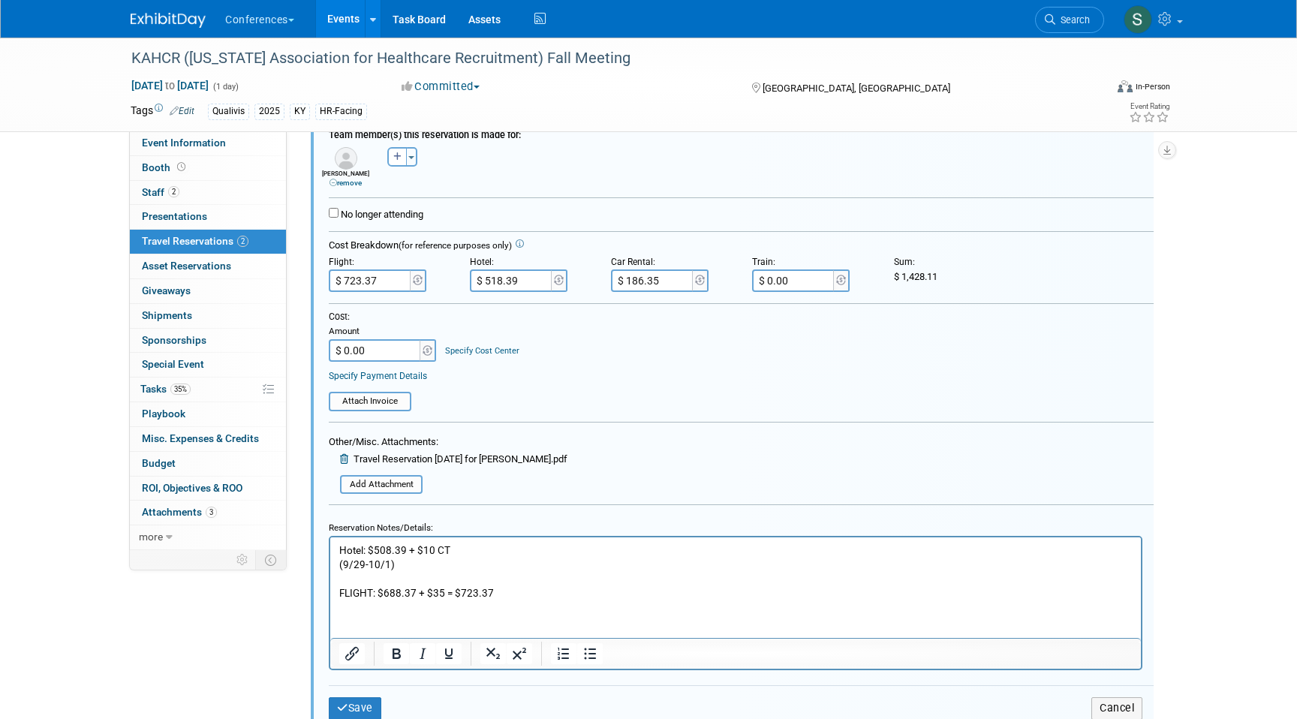
click at [392, 362] on input "$ 0.00" at bounding box center [376, 350] width 94 height 23
type input "$ 1,428.11"
click at [465, 351] on link "Specify Cost Center" at bounding box center [482, 351] width 74 height 10
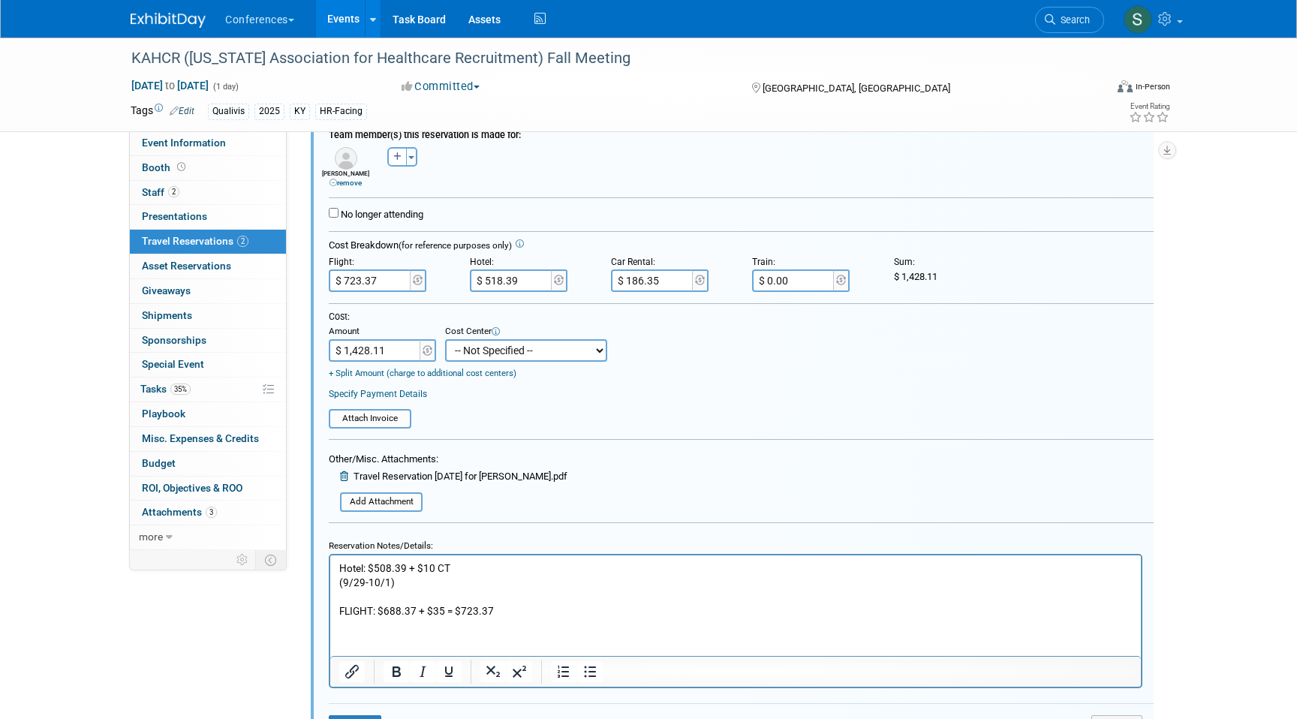
click at [492, 359] on select "-- Not Specified -- Aya Education Aya Healthcare Aya Locums Bespoke Corporate D…" at bounding box center [526, 350] width 162 height 23
select select "18965874"
click at [445, 340] on select "-- Not Specified -- Aya Education Aya Healthcare Aya Locums Bespoke Corporate D…" at bounding box center [526, 350] width 162 height 23
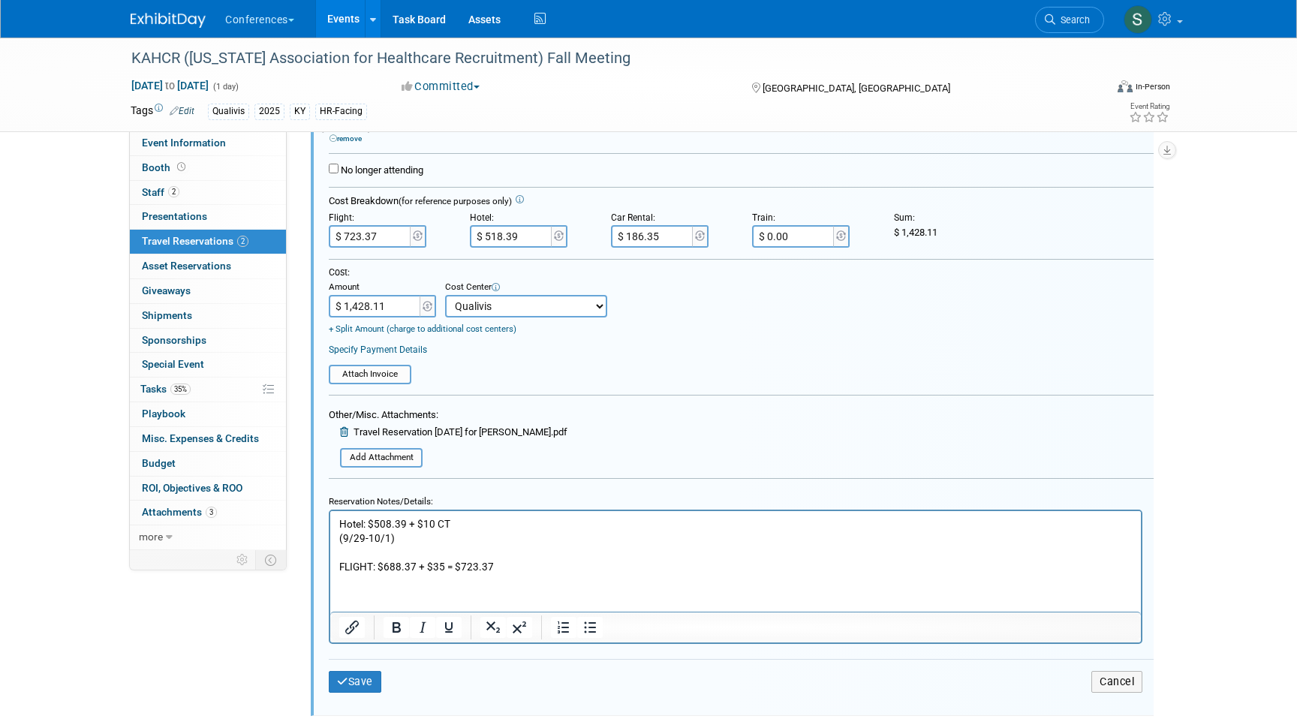
scroll to position [546, 0]
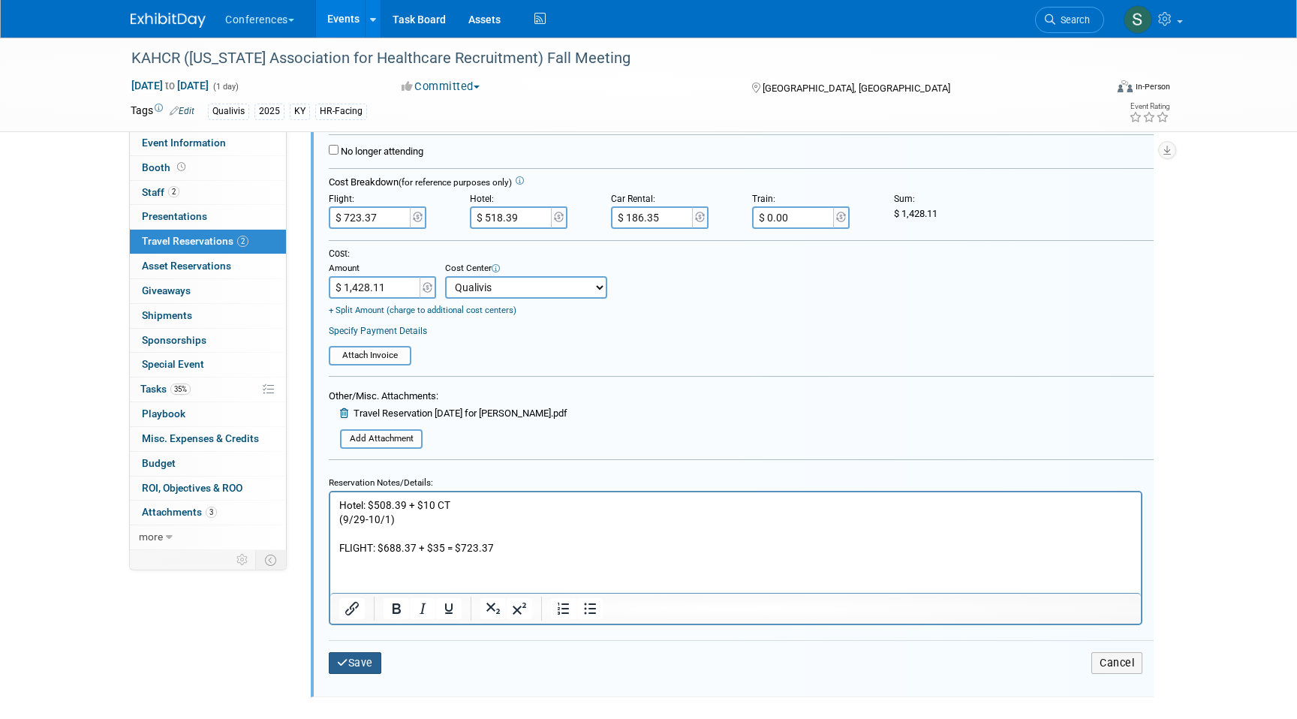
click at [378, 664] on button "Save" at bounding box center [355, 663] width 53 height 22
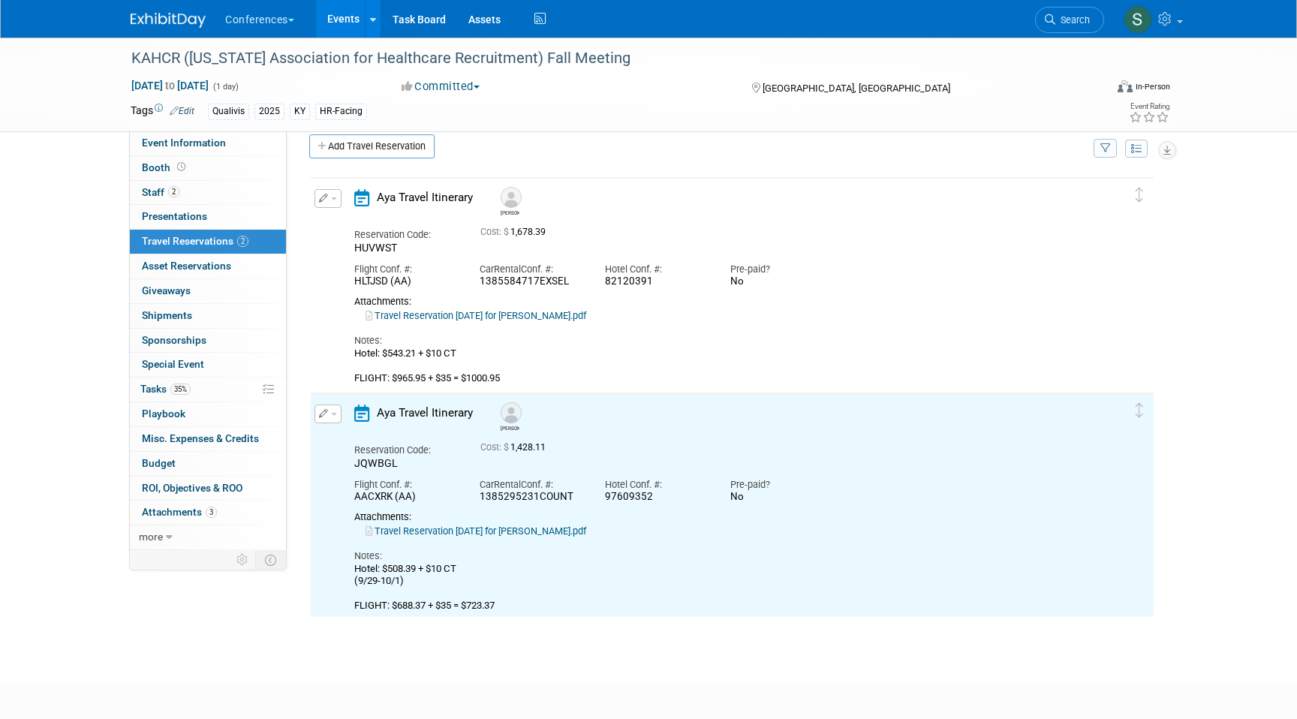
scroll to position [0, 0]
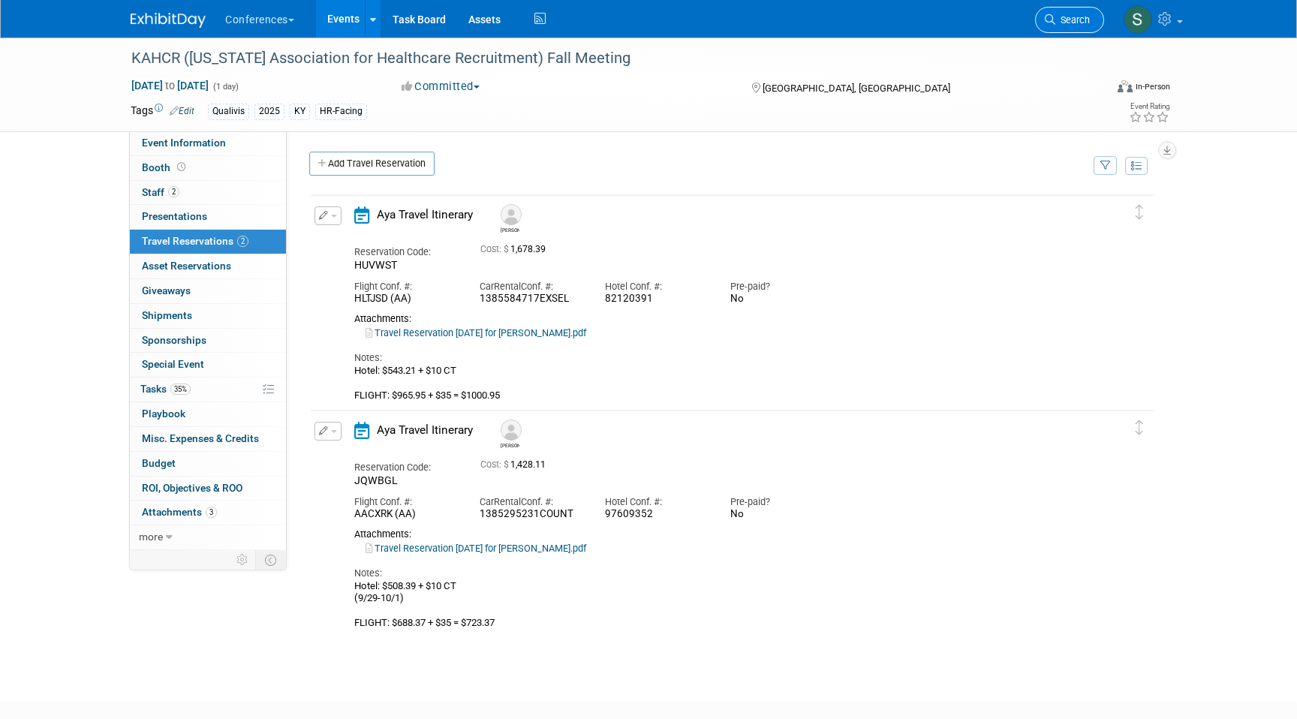
click at [1071, 18] on span "Search" at bounding box center [1073, 19] width 35 height 11
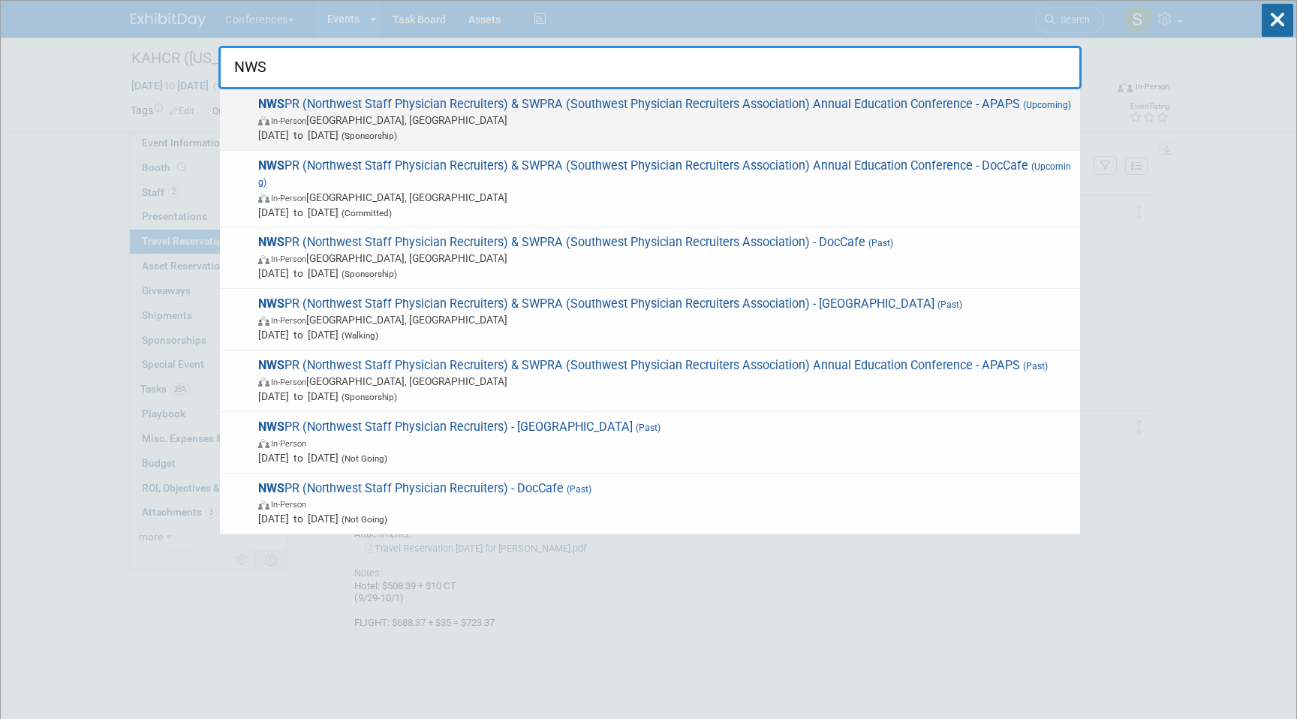
type input "NWS"
click at [668, 104] on span "NWS PR (Northwest Staff Physician Recruiters) & SWPRA (Southwest Physician Recr…" at bounding box center [663, 120] width 819 height 46
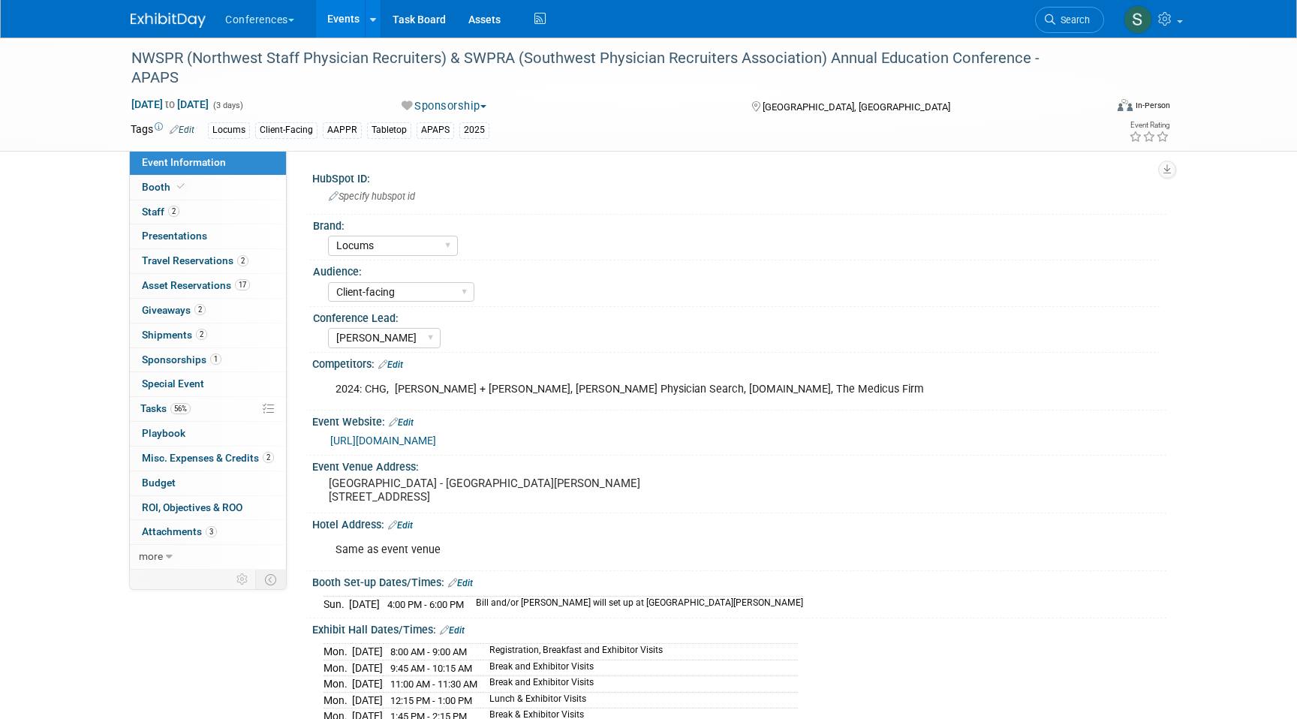
select select "Locums"
select select "Client-facing"
select select "[PERSON_NAME]"
click at [228, 261] on span "Travel Reservations 2" at bounding box center [195, 261] width 107 height 12
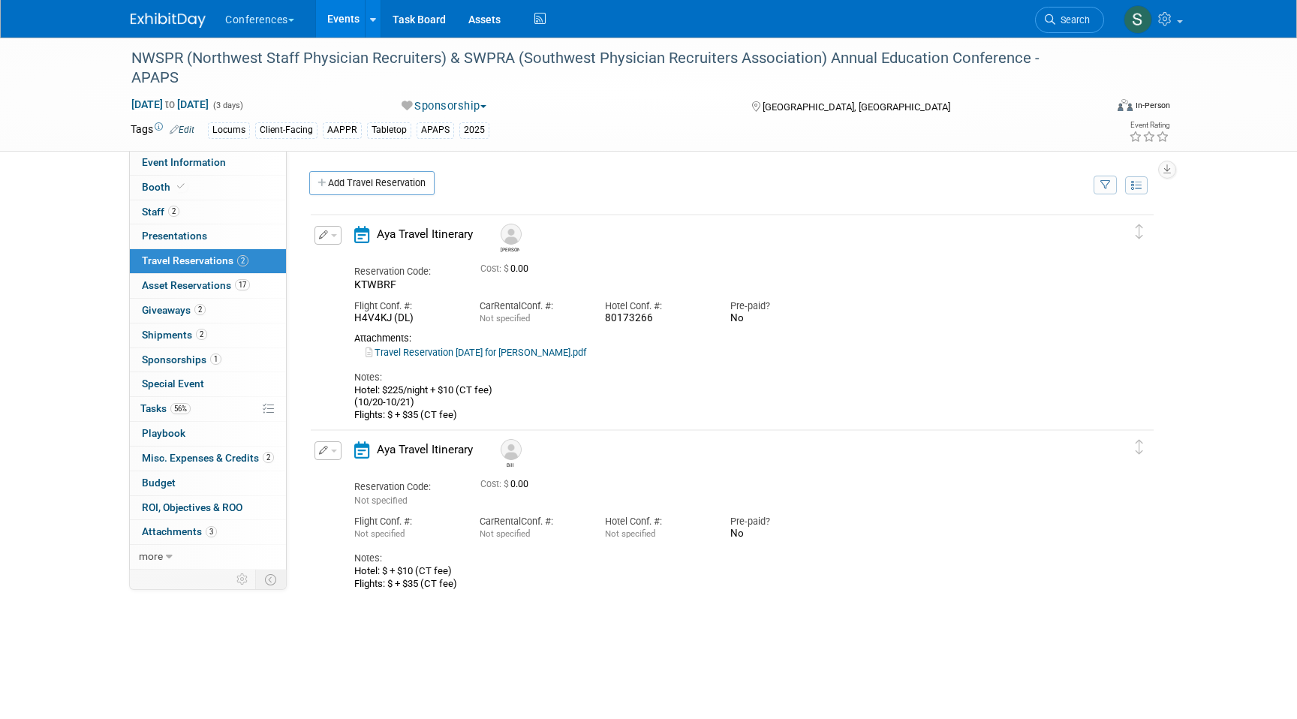
scroll to position [31, 0]
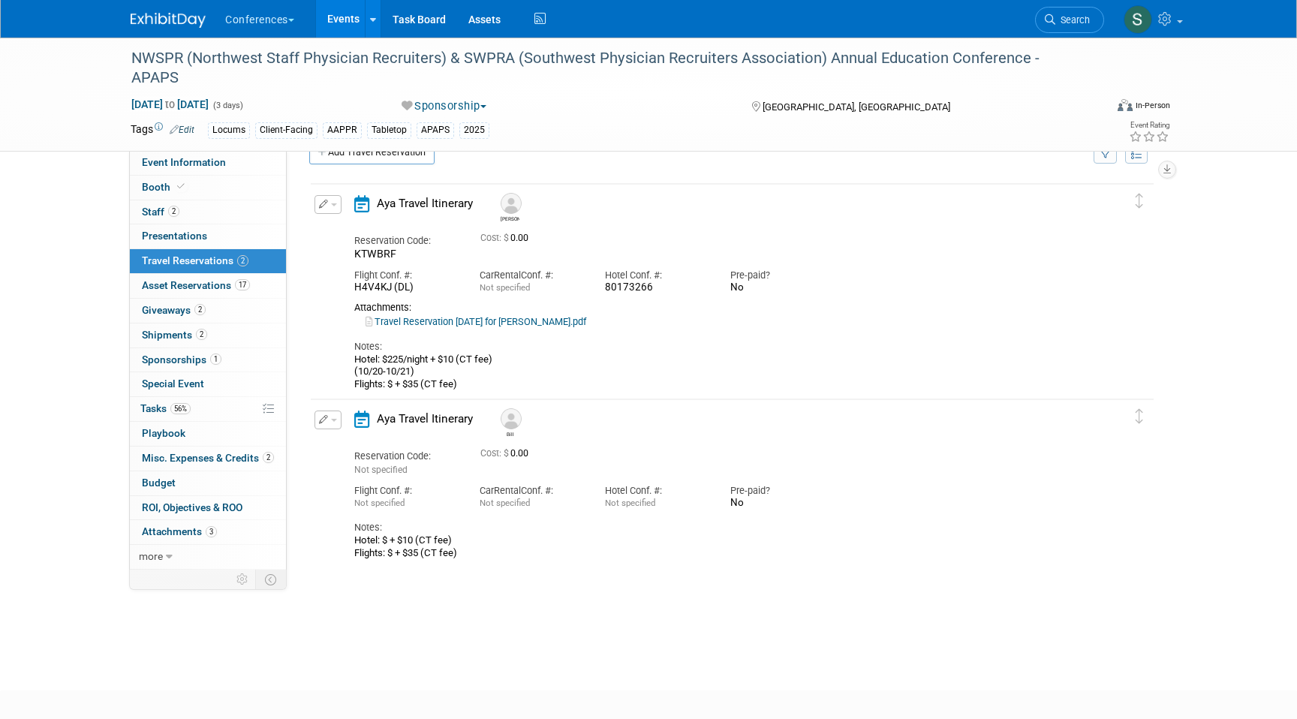
click at [327, 419] on button "button" at bounding box center [328, 420] width 27 height 19
click at [354, 455] on button "Edit Reservation" at bounding box center [378, 446] width 127 height 22
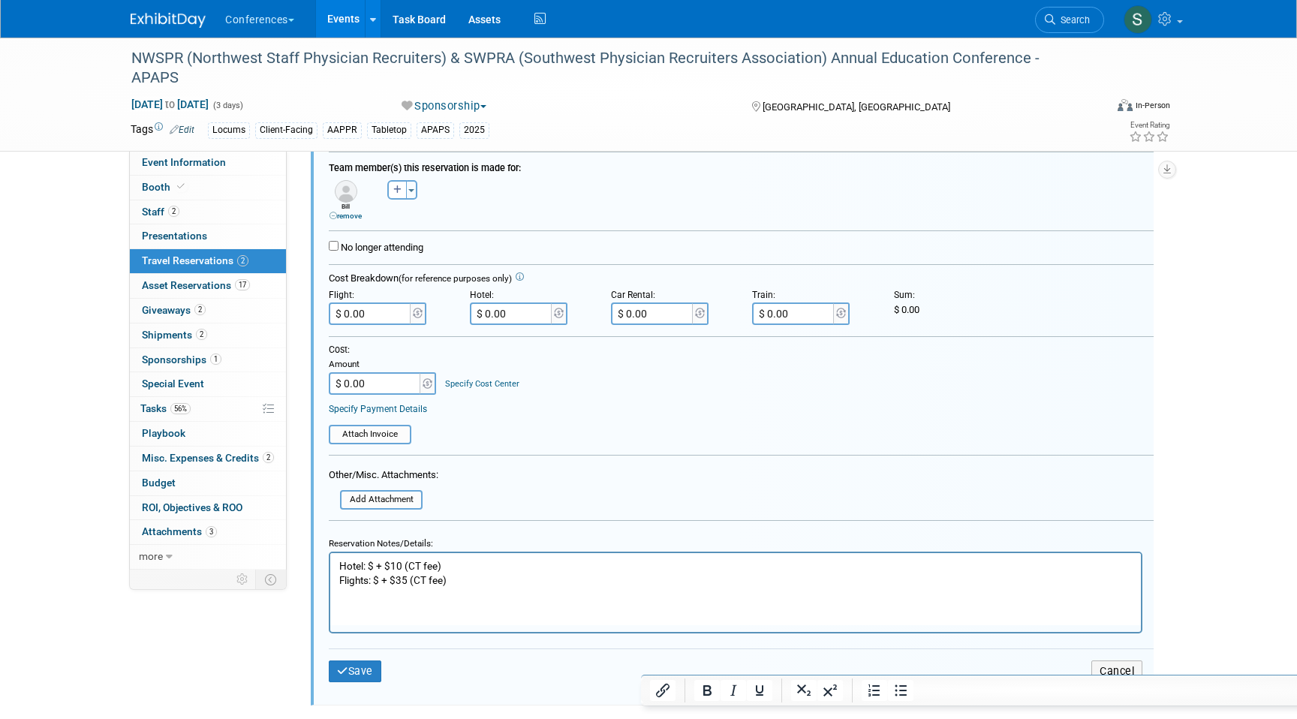
scroll to position [483, 0]
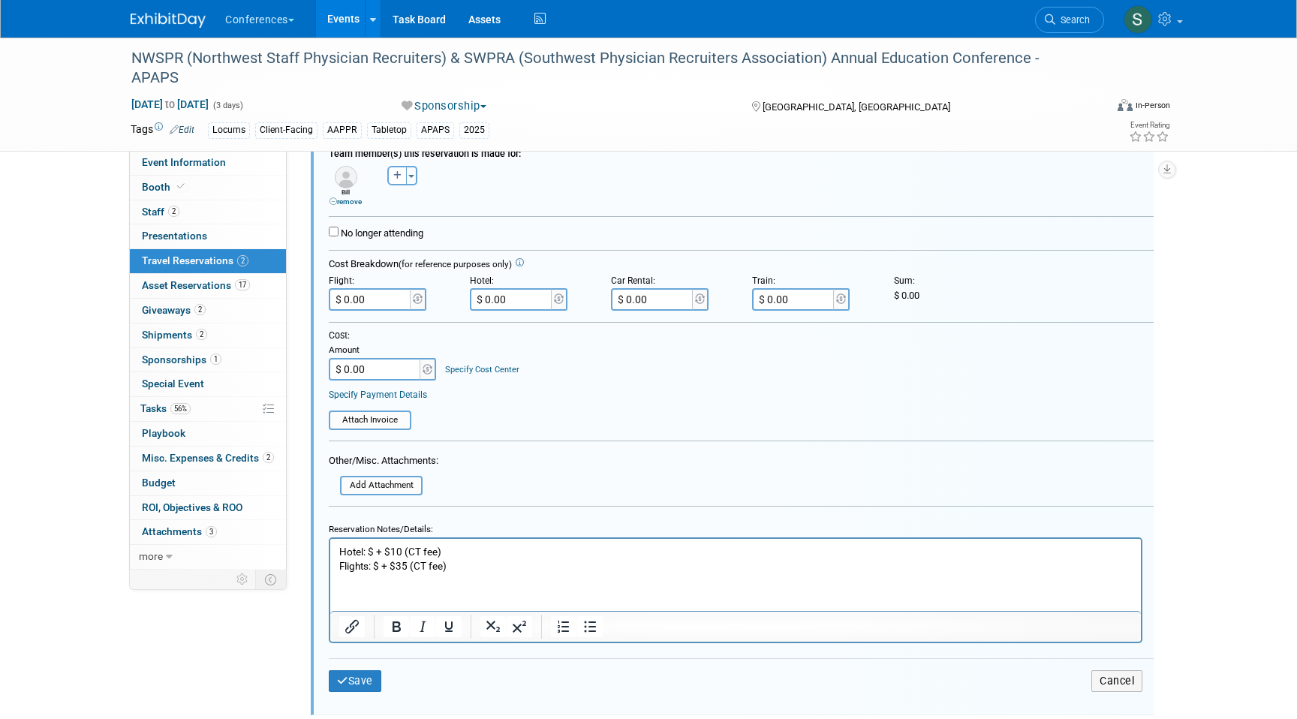
click at [381, 567] on p "Hotel: $ + $10 (CT fee) Flights: $ + $35 (CT fee)" at bounding box center [736, 558] width 794 height 29
click at [411, 564] on p "Hotel: $ + $10 (CT fee) Flights: $747.36+ $35 (CT fee)" at bounding box center [736, 558] width 794 height 29
click at [500, 565] on p "Hotel: $ + $10 (CT fee) Flights: $747.36 + $35 (CT fee)" at bounding box center [736, 558] width 794 height 29
click at [372, 306] on input "$ 0.00" at bounding box center [371, 299] width 84 height 23
type input "$ 782.36"
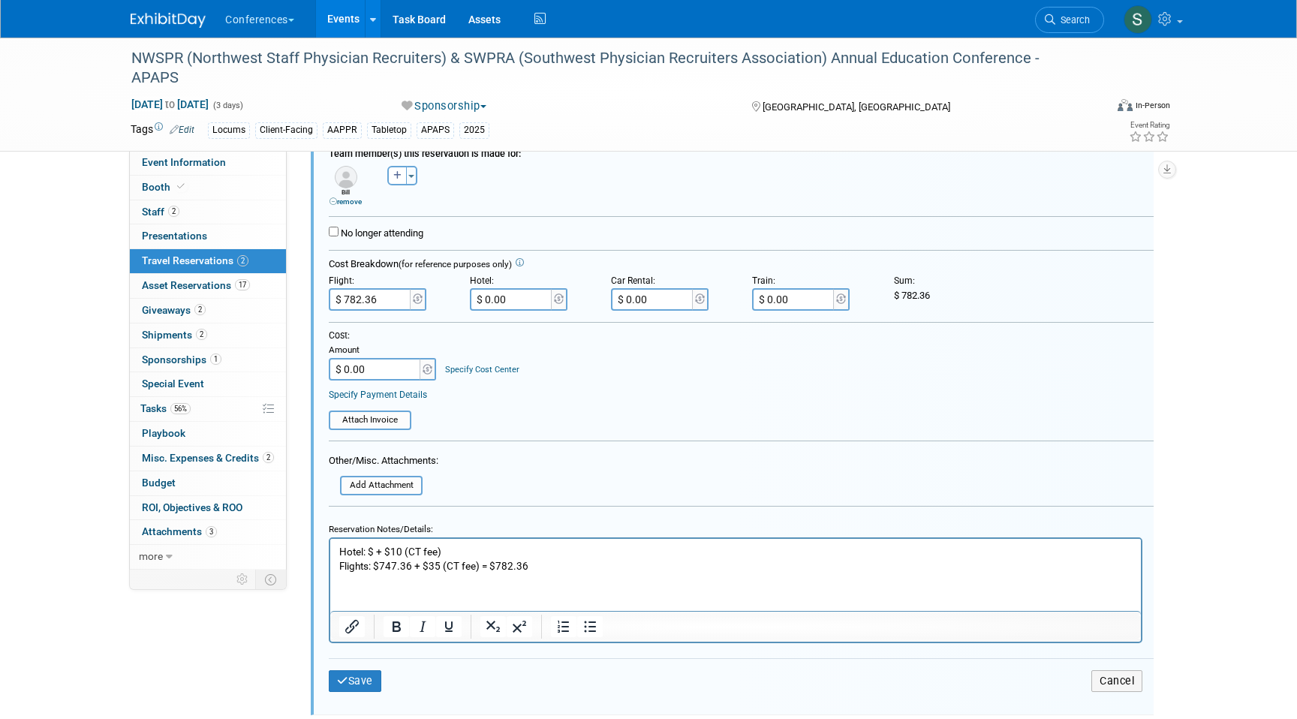
scroll to position [519, 0]
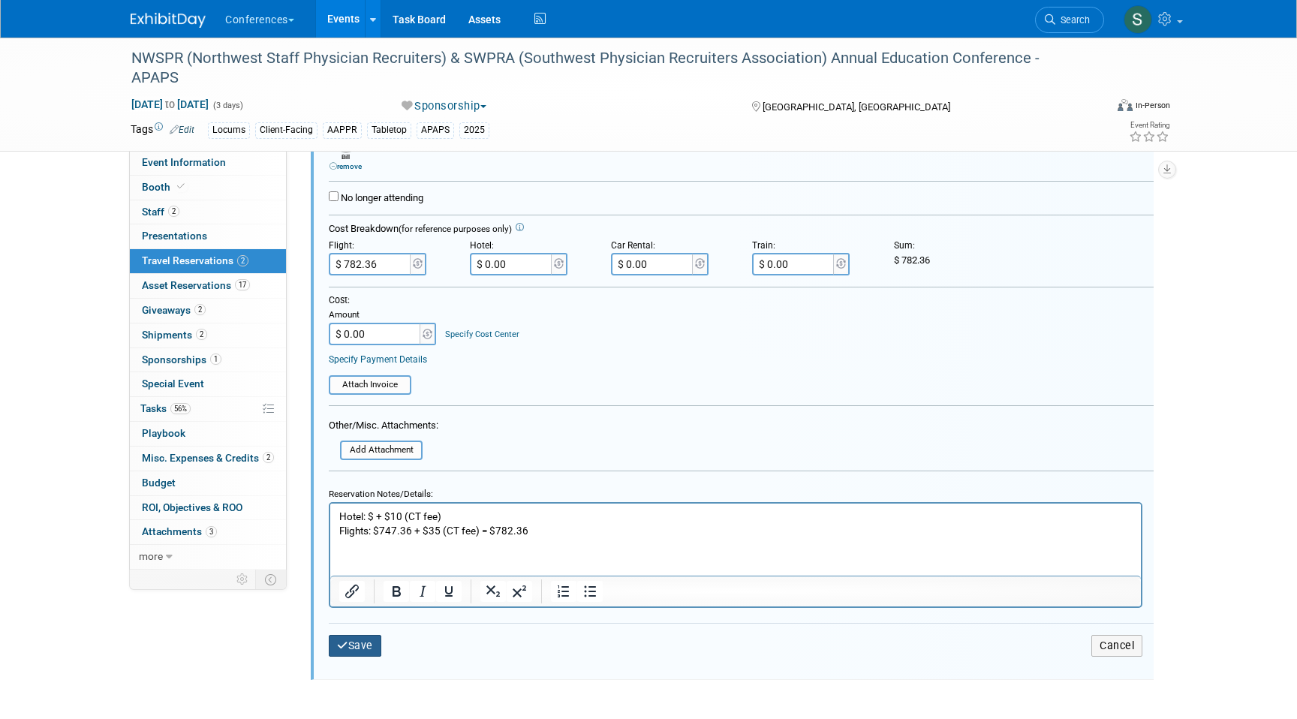
click at [372, 647] on button "Save" at bounding box center [355, 646] width 53 height 22
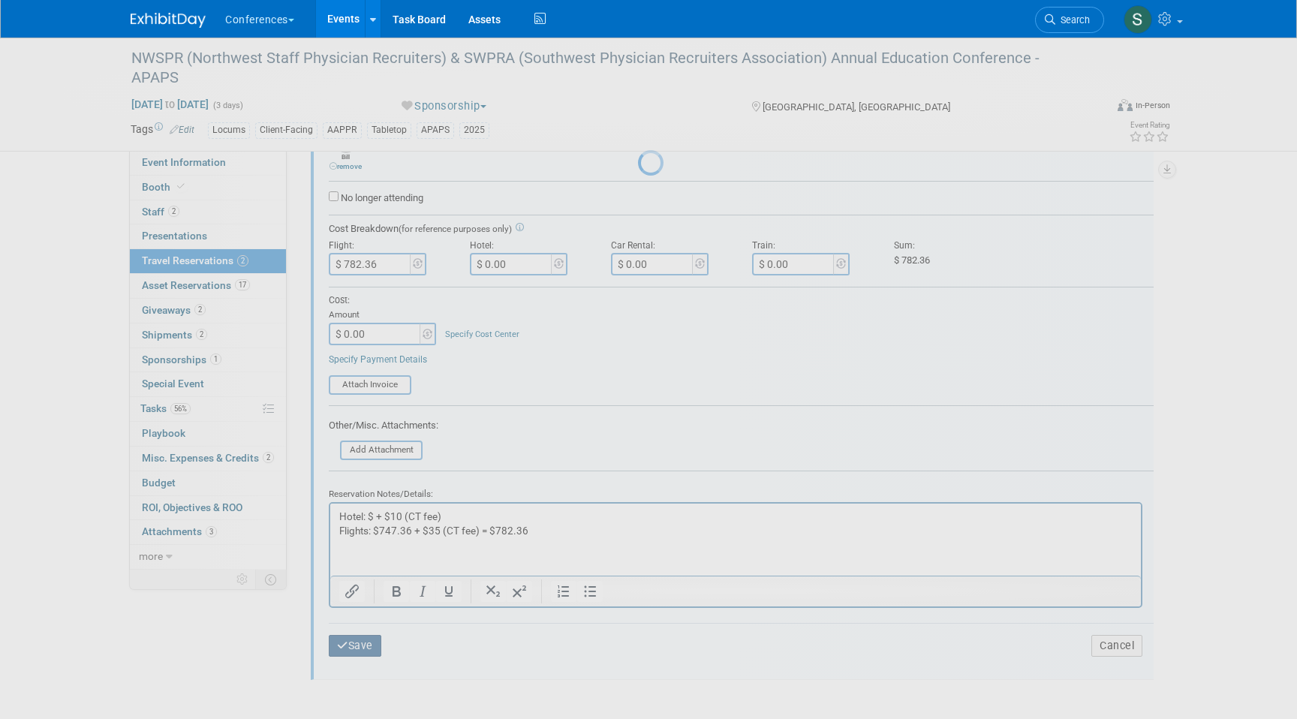
scroll to position [108, 0]
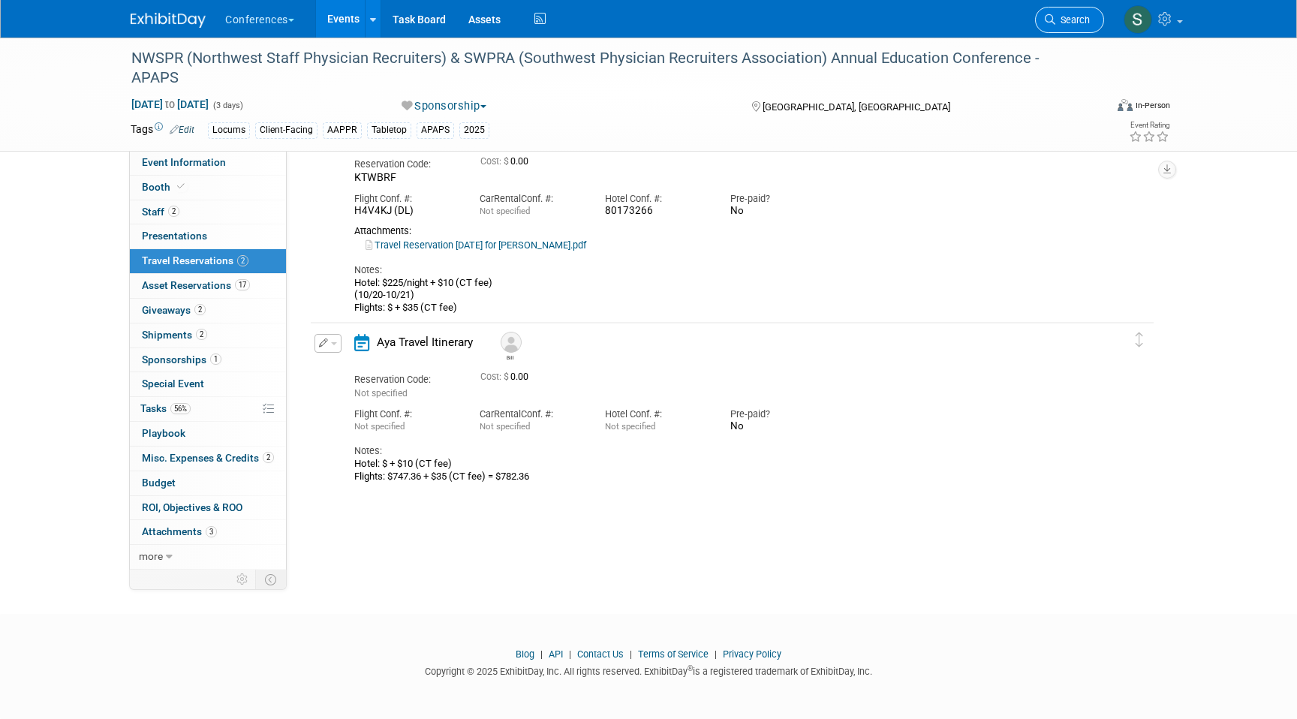
click at [1066, 19] on span "Search" at bounding box center [1073, 19] width 35 height 11
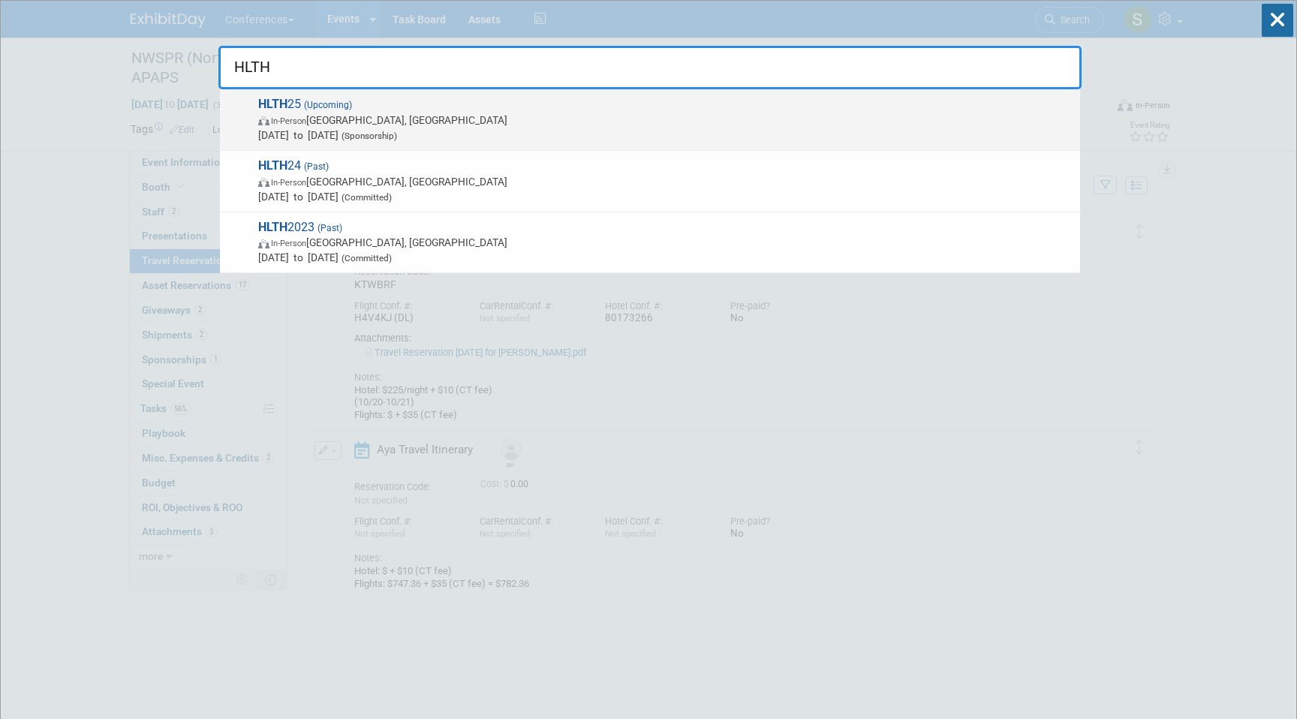
type input "HLTH"
click at [541, 102] on span "HLTH 25 (Upcoming) In-Person [GEOGRAPHIC_DATA], [GEOGRAPHIC_DATA] [DATE] to [DA…" at bounding box center [663, 120] width 819 height 46
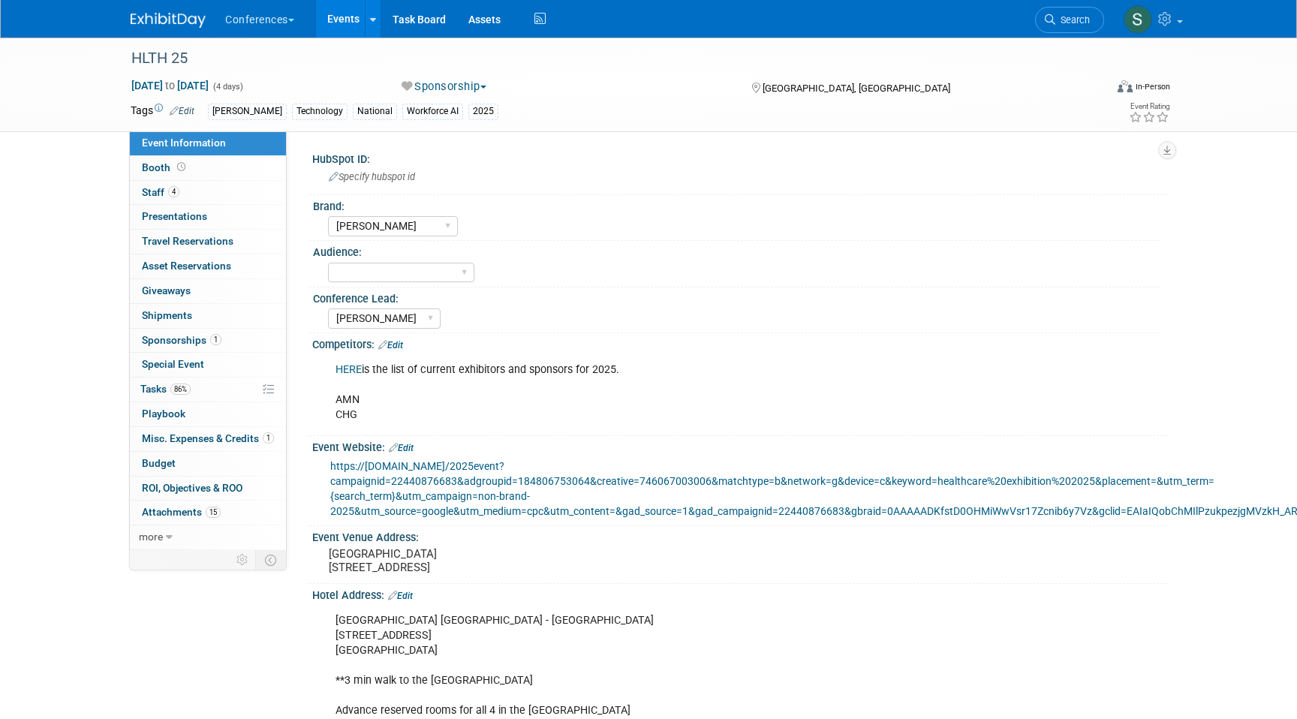
select select "[PERSON_NAME]"
click at [224, 266] on span "Asset Reservations 0" at bounding box center [186, 266] width 89 height 12
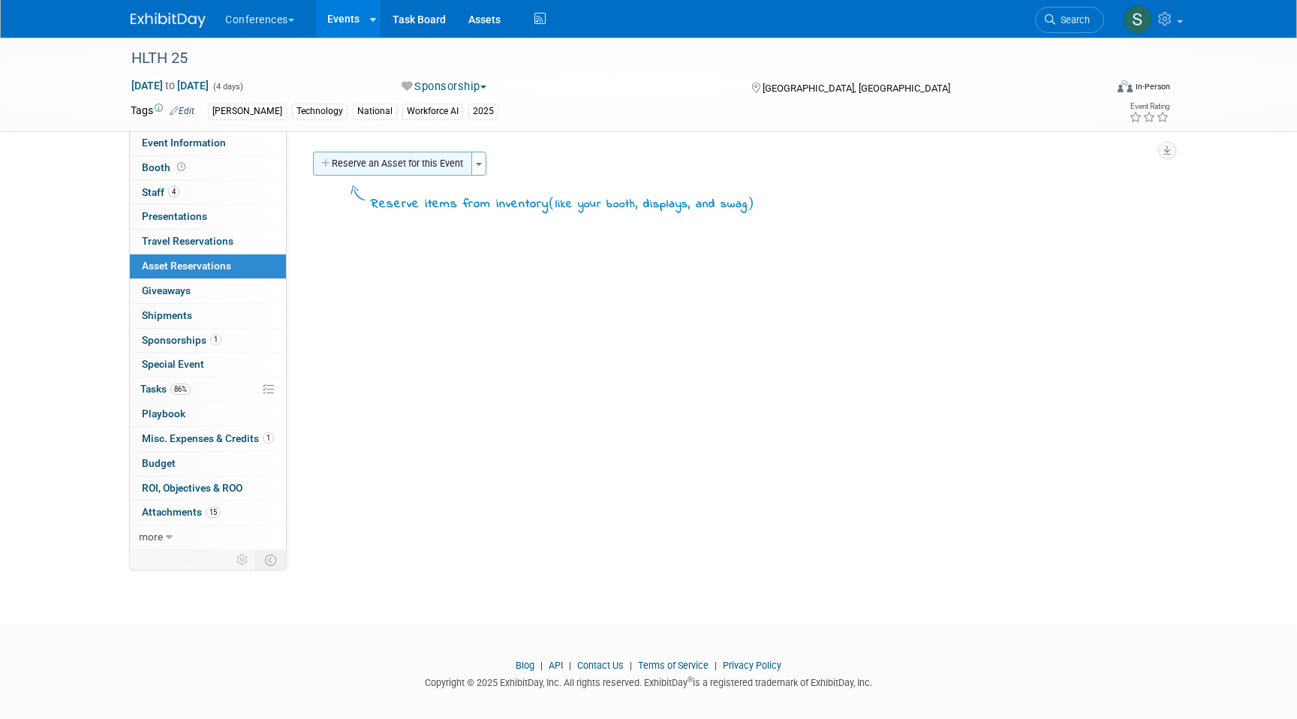
click at [367, 164] on button "Reserve an Asset for this Event" at bounding box center [392, 164] width 159 height 24
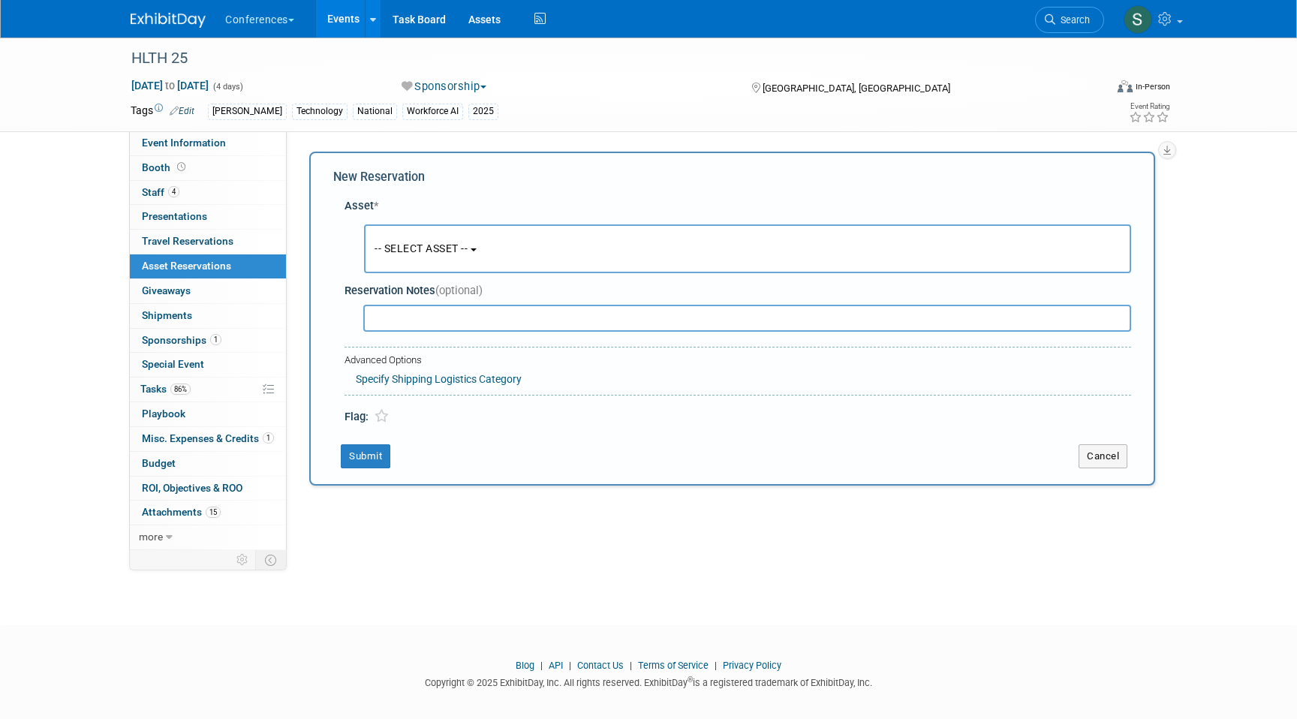
scroll to position [11, 0]
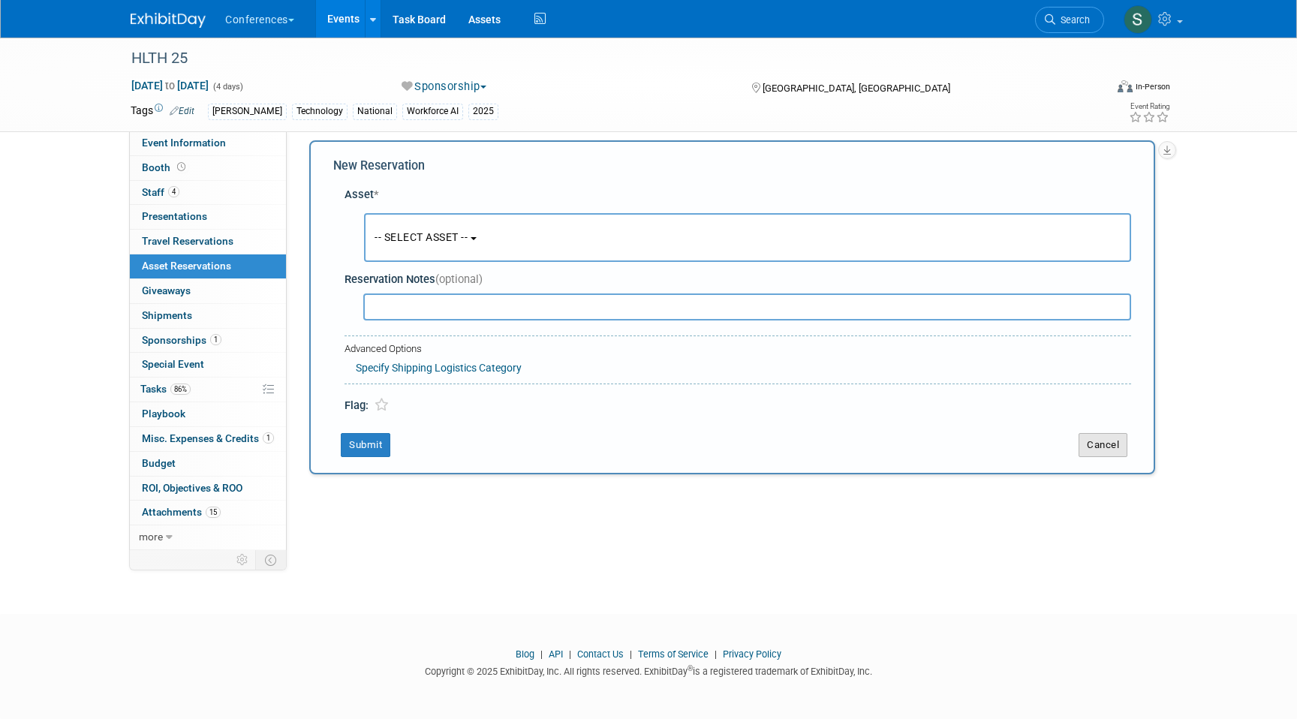
click at [1106, 444] on button "Cancel" at bounding box center [1103, 445] width 49 height 24
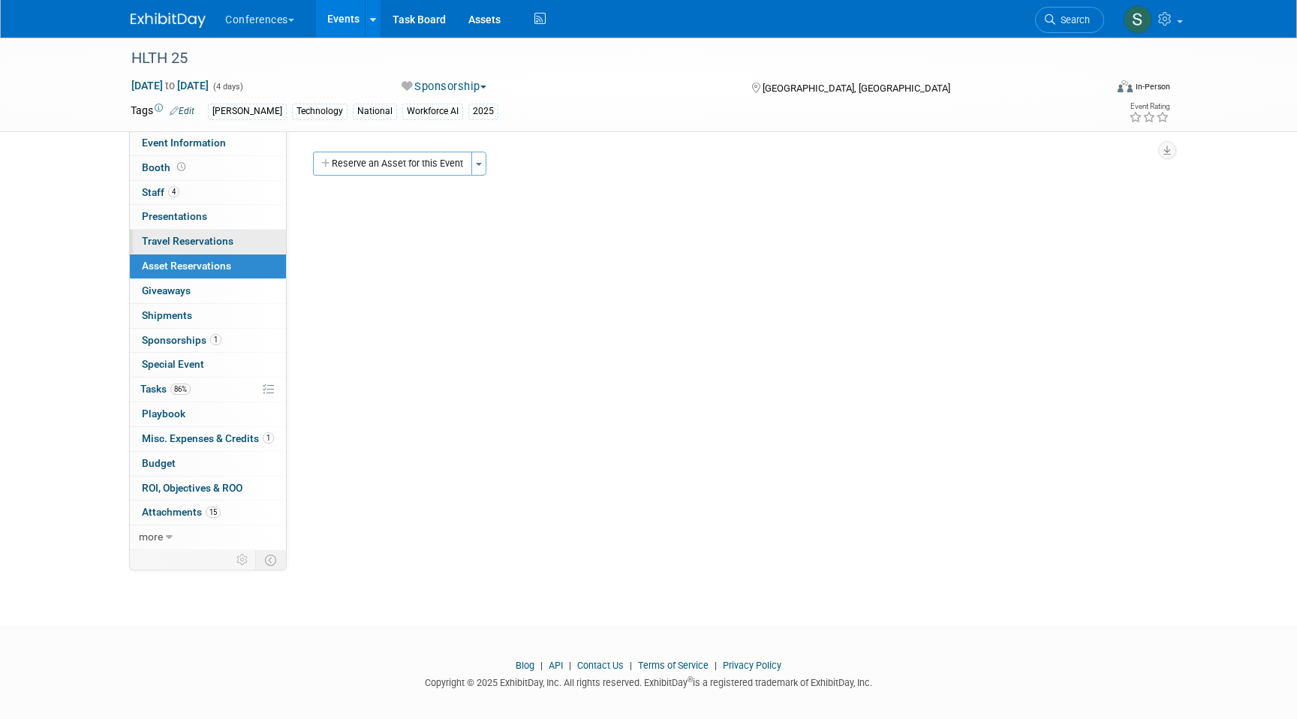
click at [172, 249] on link "0 Travel Reservations 0" at bounding box center [208, 242] width 156 height 24
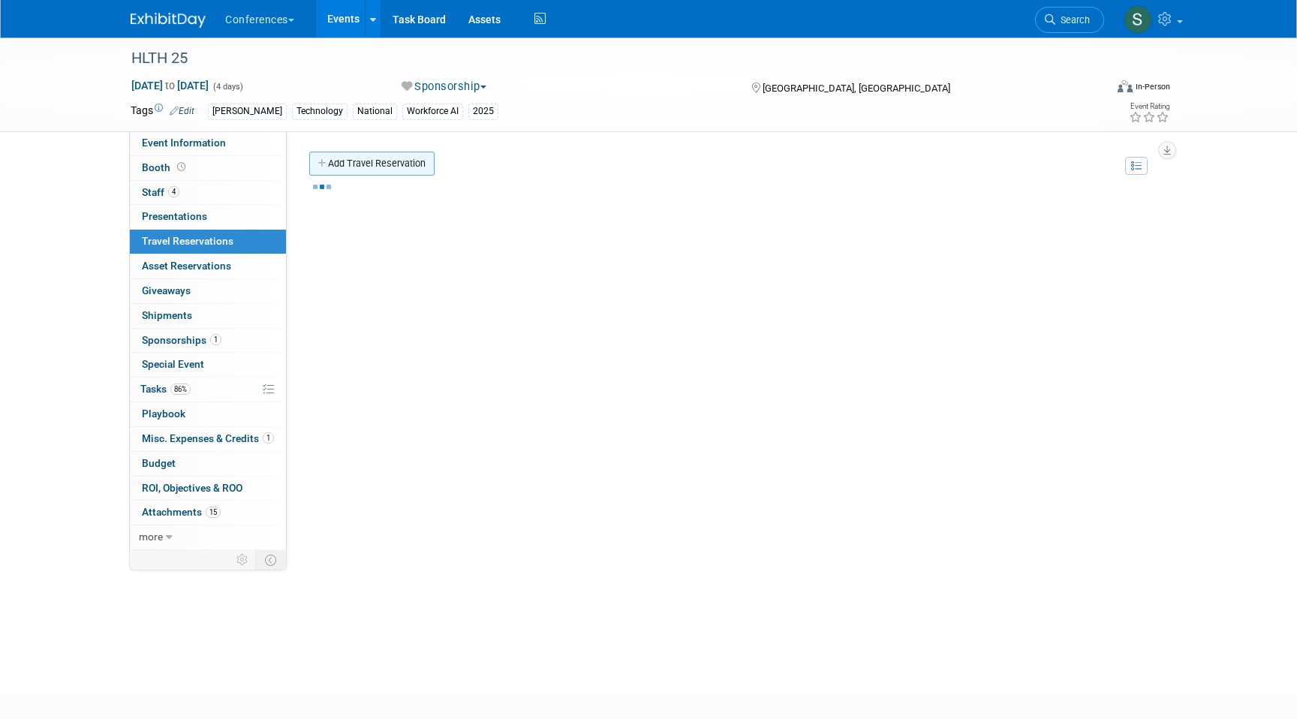
click at [375, 164] on link "Add Travel Reservation" at bounding box center [371, 164] width 125 height 24
click at [398, 170] on link "Add Travel Reservation" at bounding box center [371, 164] width 125 height 24
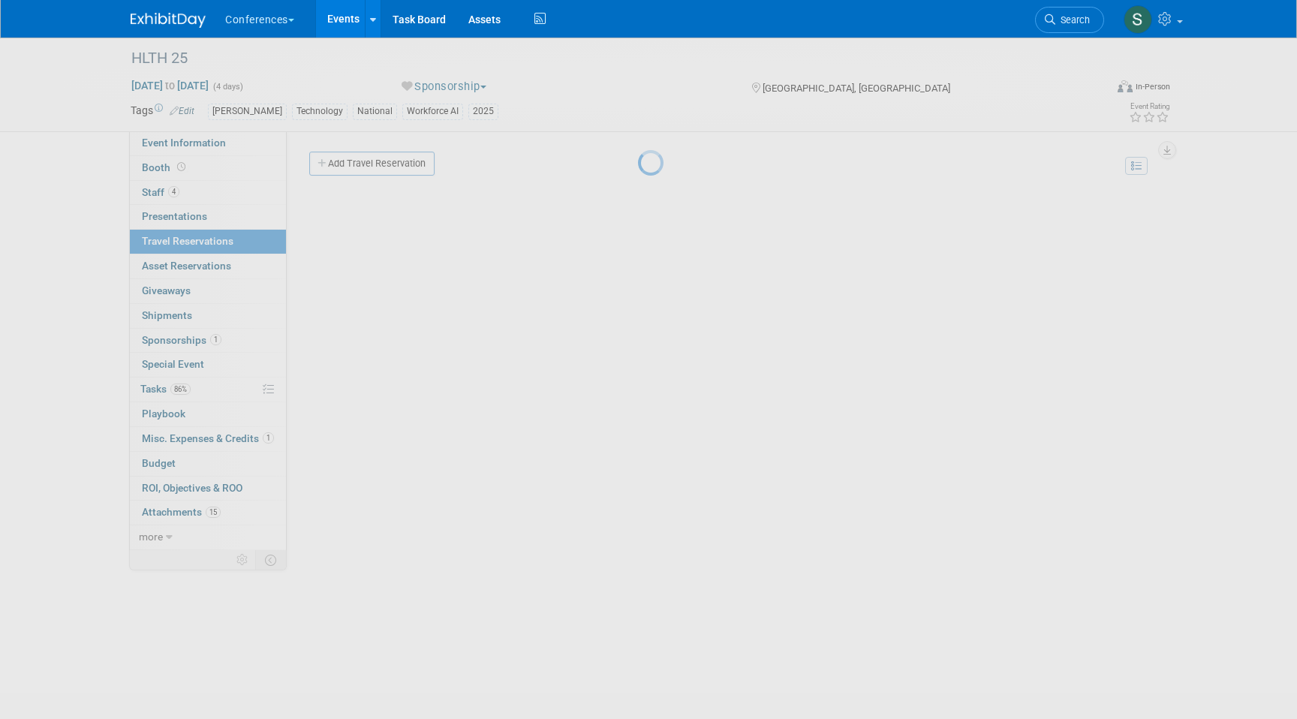
click at [638, 166] on div at bounding box center [648, 359] width 21 height 719
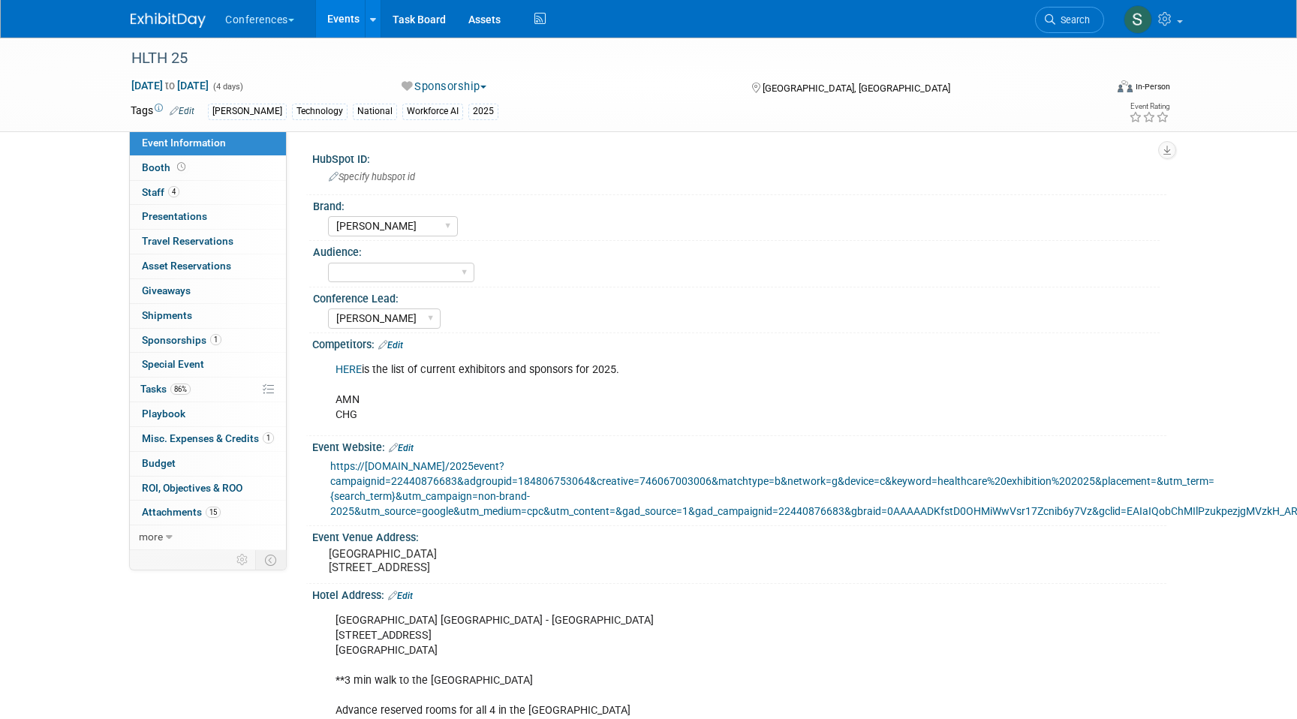
select select "[PERSON_NAME]"
click at [212, 241] on span "Travel Reservations 0" at bounding box center [188, 241] width 92 height 12
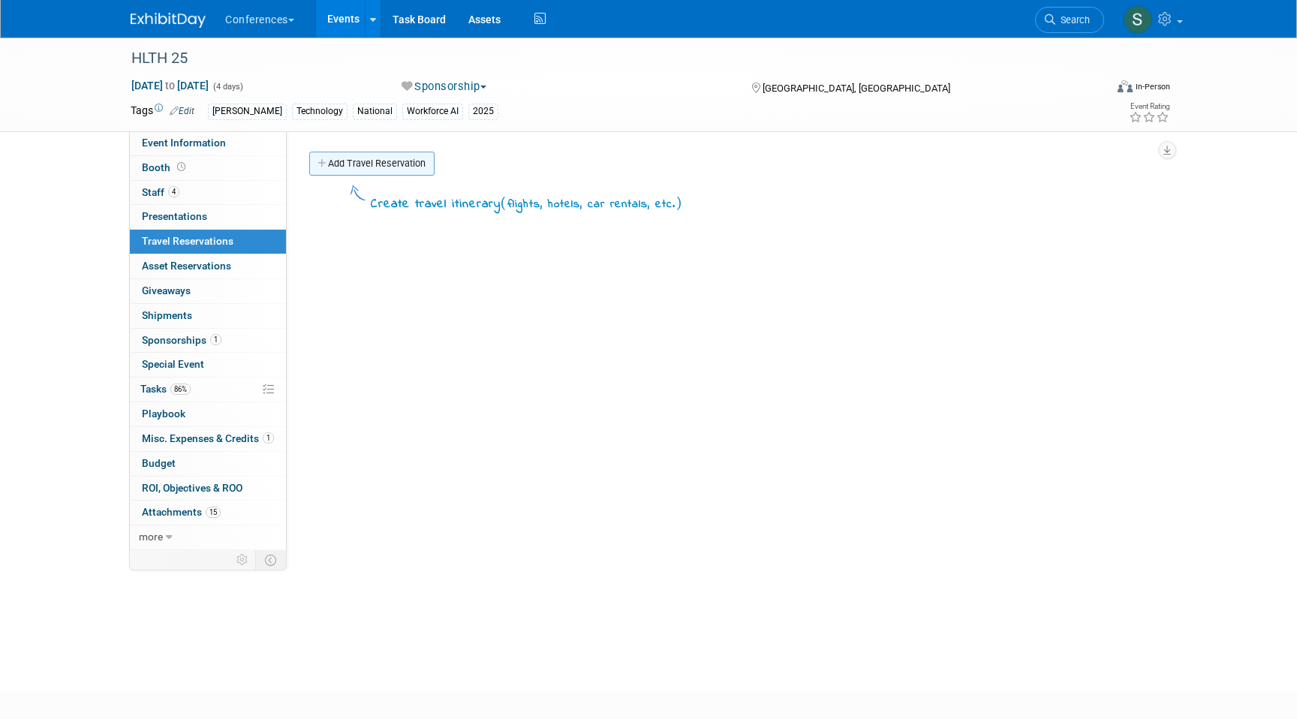
click at [376, 174] on link "Add Travel Reservation" at bounding box center [371, 164] width 125 height 24
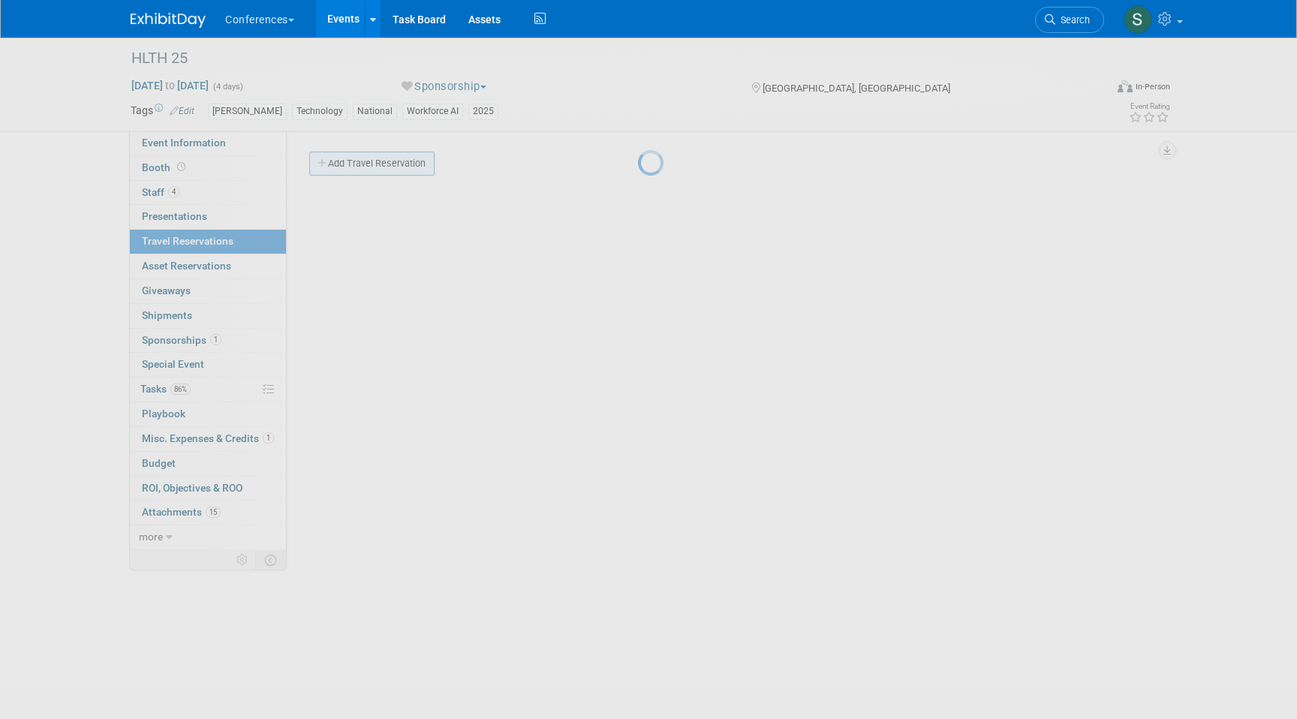
select select "ce9d5ede-74e9-40d6-9b07-a4d48093f53c"
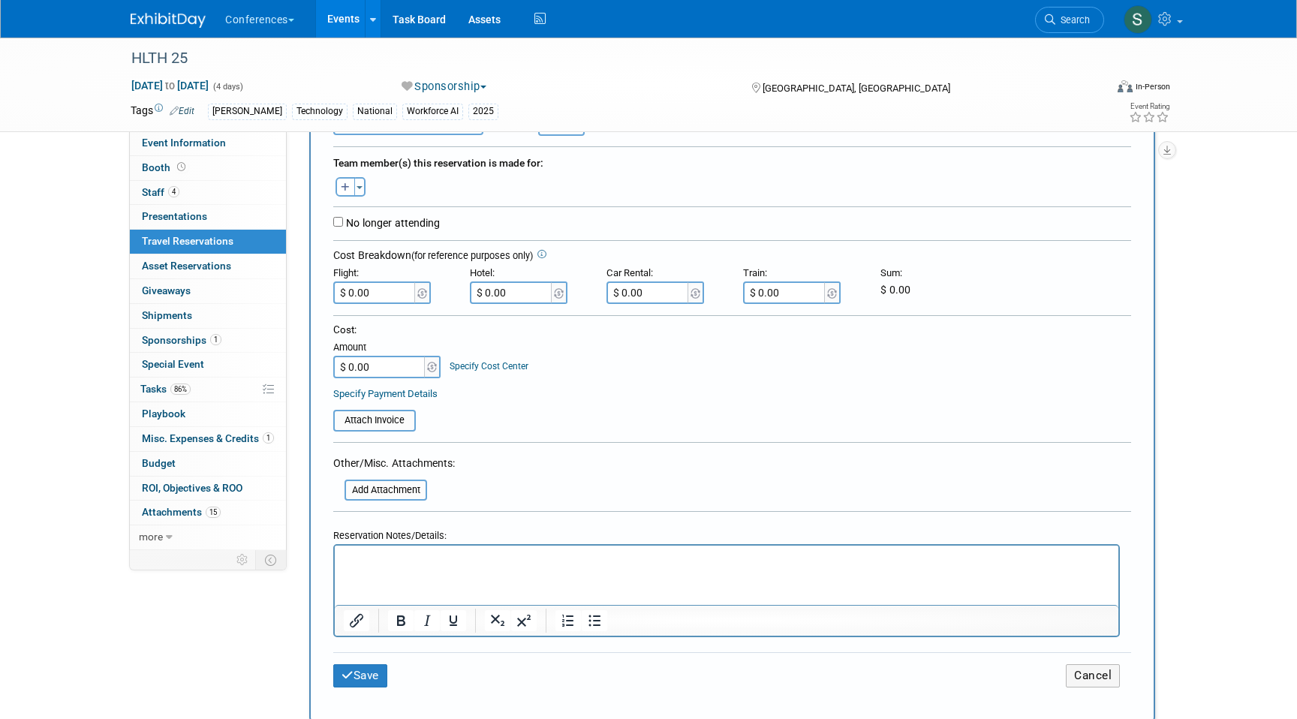
scroll to position [269, 0]
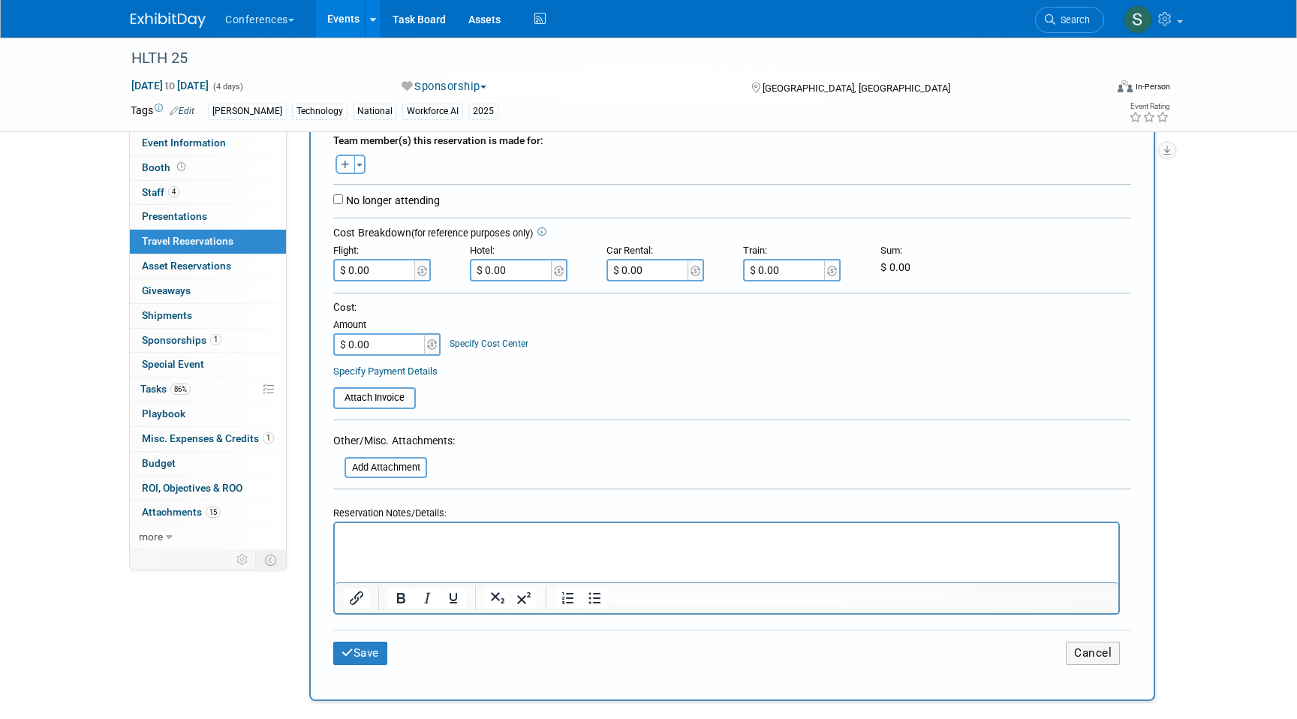
click at [341, 158] on button "button" at bounding box center [346, 165] width 20 height 20
select select
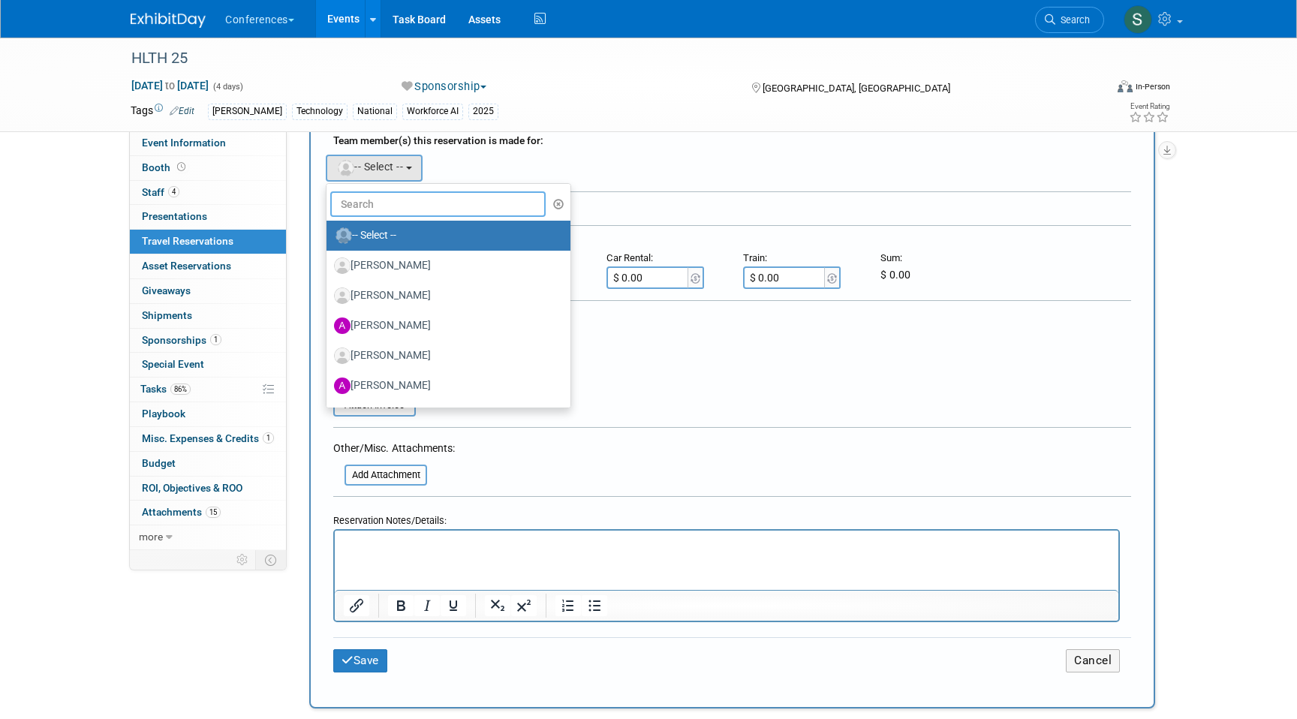
click at [377, 201] on input "text" at bounding box center [437, 204] width 215 height 26
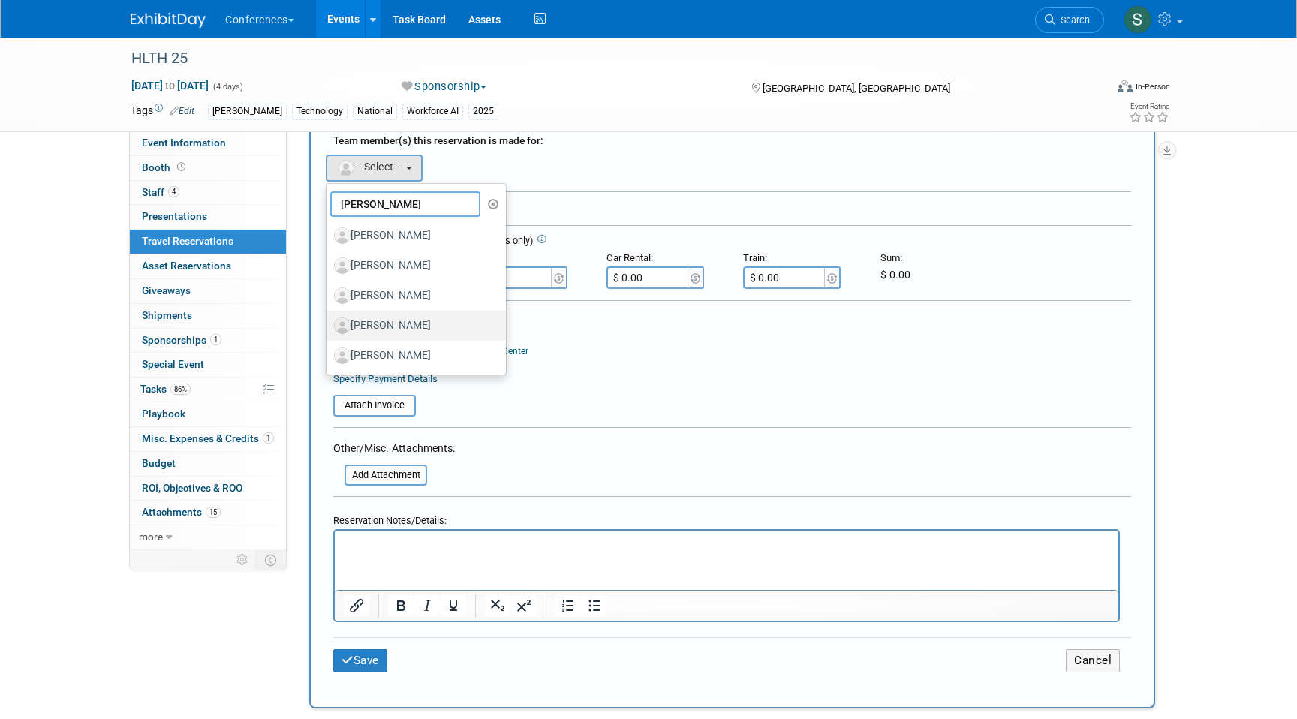
type input "JASON"
click at [409, 315] on label "[PERSON_NAME]" at bounding box center [412, 326] width 157 height 24
click at [329, 319] on input "[PERSON_NAME]" at bounding box center [324, 324] width 10 height 10
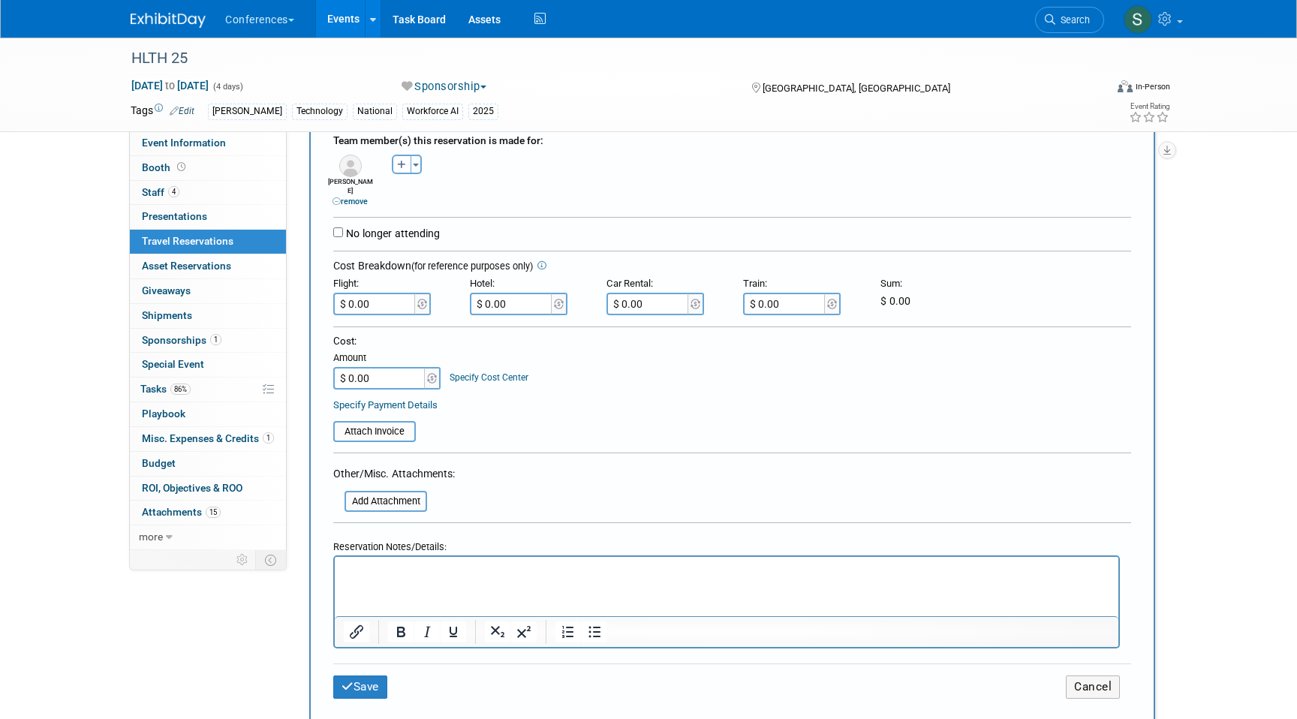
click at [336, 197] on icon at bounding box center [337, 201] width 8 height 8
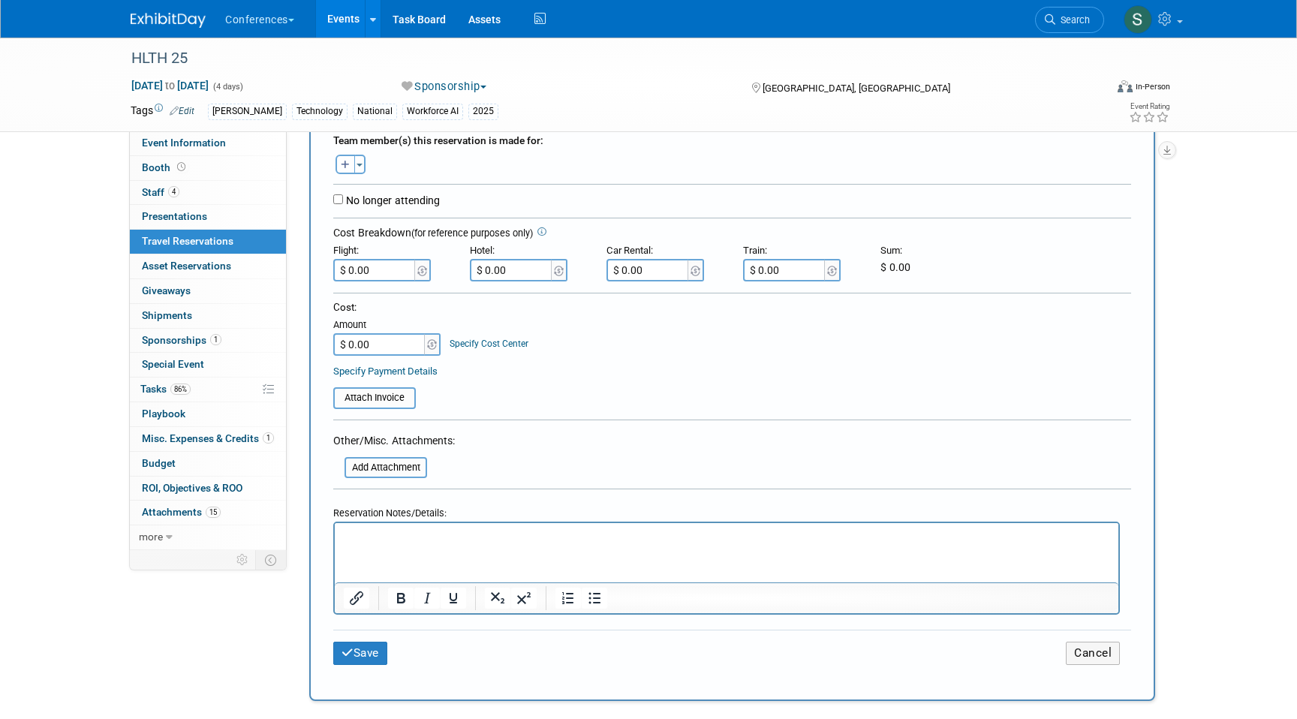
click at [343, 172] on button "button" at bounding box center [346, 165] width 20 height 20
select select
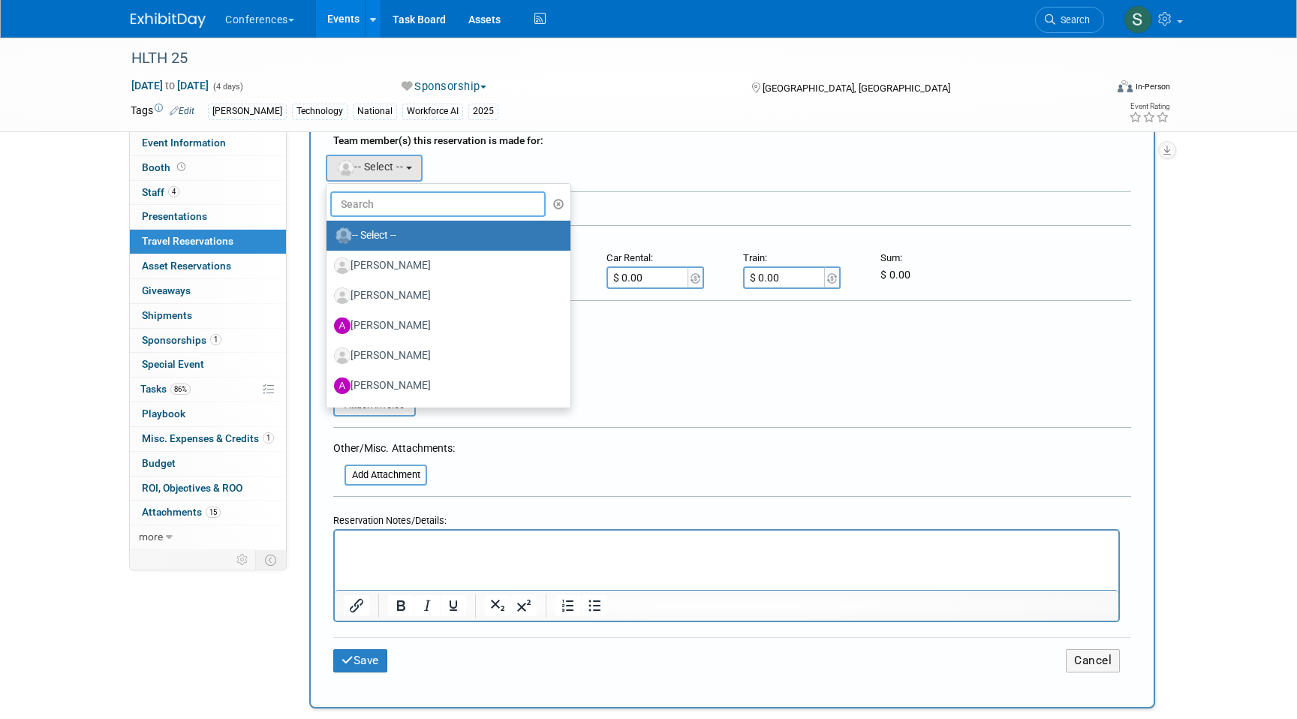
click at [374, 207] on input "text" at bounding box center [437, 204] width 215 height 26
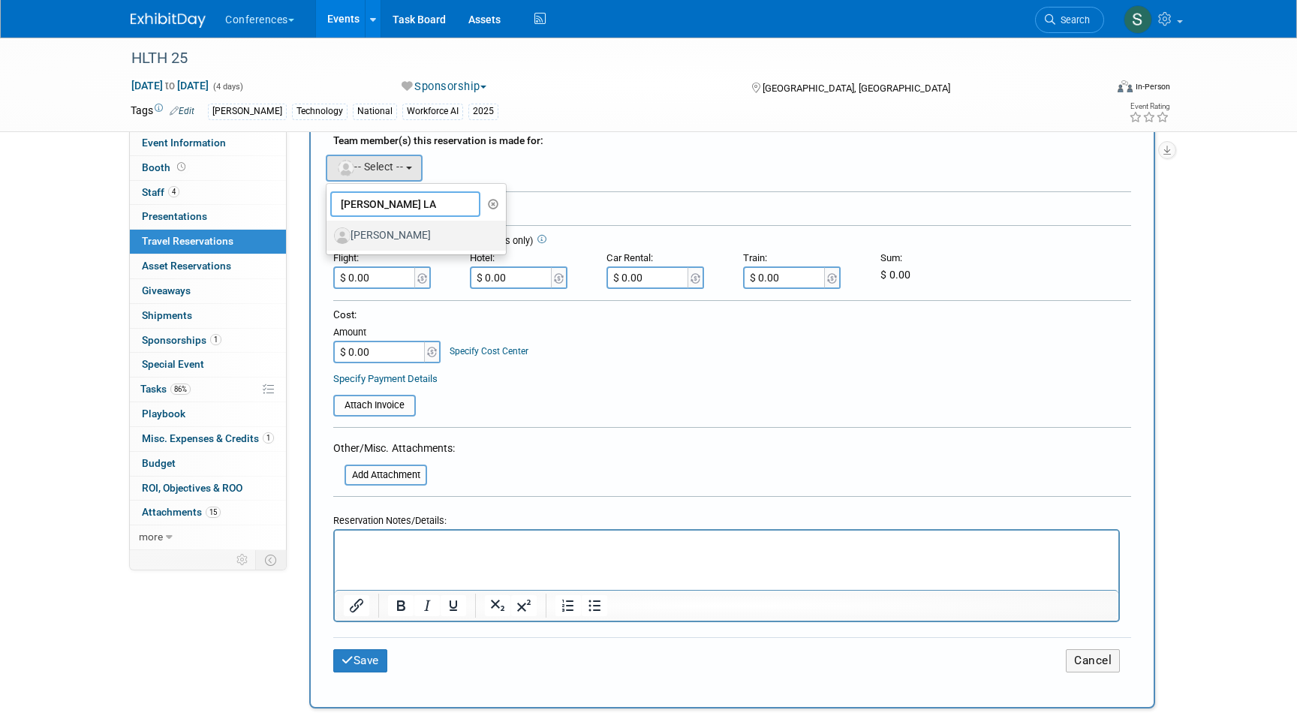
type input "JASON LA"
click at [409, 238] on label "[PERSON_NAME]" at bounding box center [412, 236] width 157 height 24
click at [329, 238] on input "[PERSON_NAME]" at bounding box center [324, 234] width 10 height 10
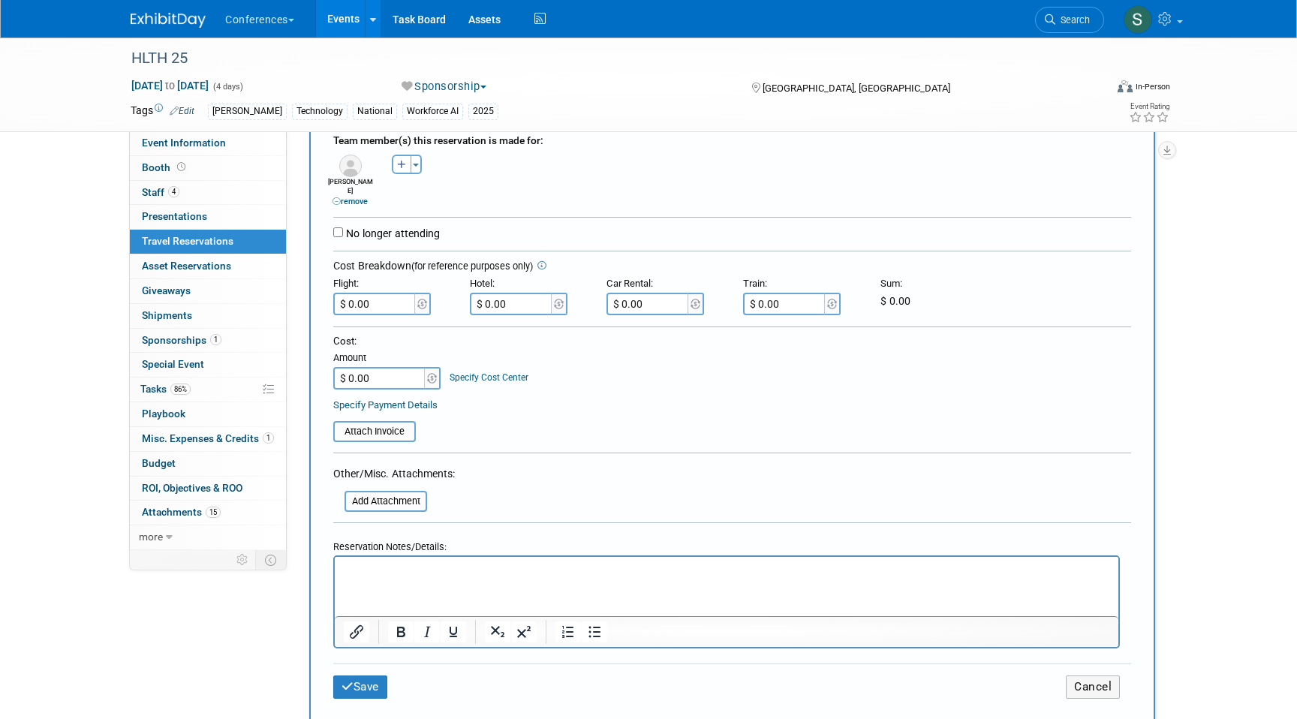
click at [378, 578] on html at bounding box center [727, 567] width 784 height 22
click at [461, 566] on p "FLIGHT: $436.59" at bounding box center [727, 570] width 767 height 16
click at [378, 294] on input "$ 0.00" at bounding box center [375, 304] width 84 height 23
type input "$ 471.59"
click at [366, 676] on button "Save" at bounding box center [360, 687] width 54 height 23
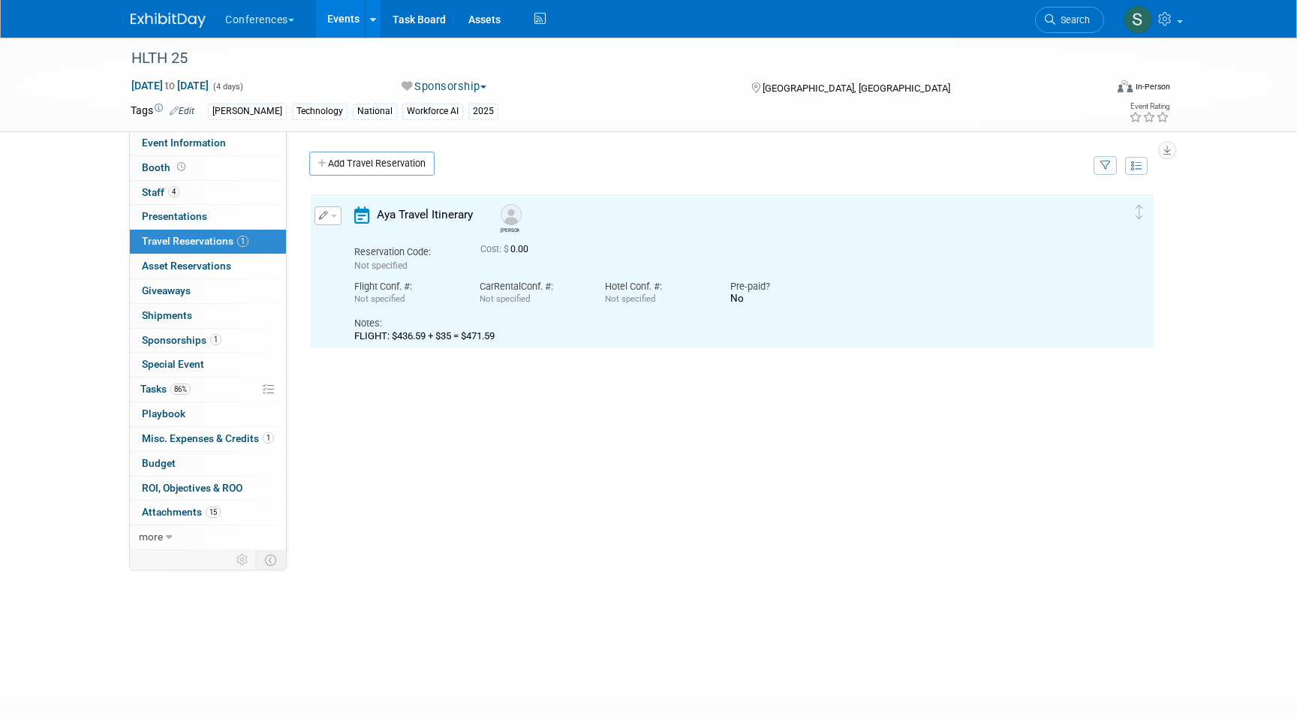
scroll to position [0, 0]
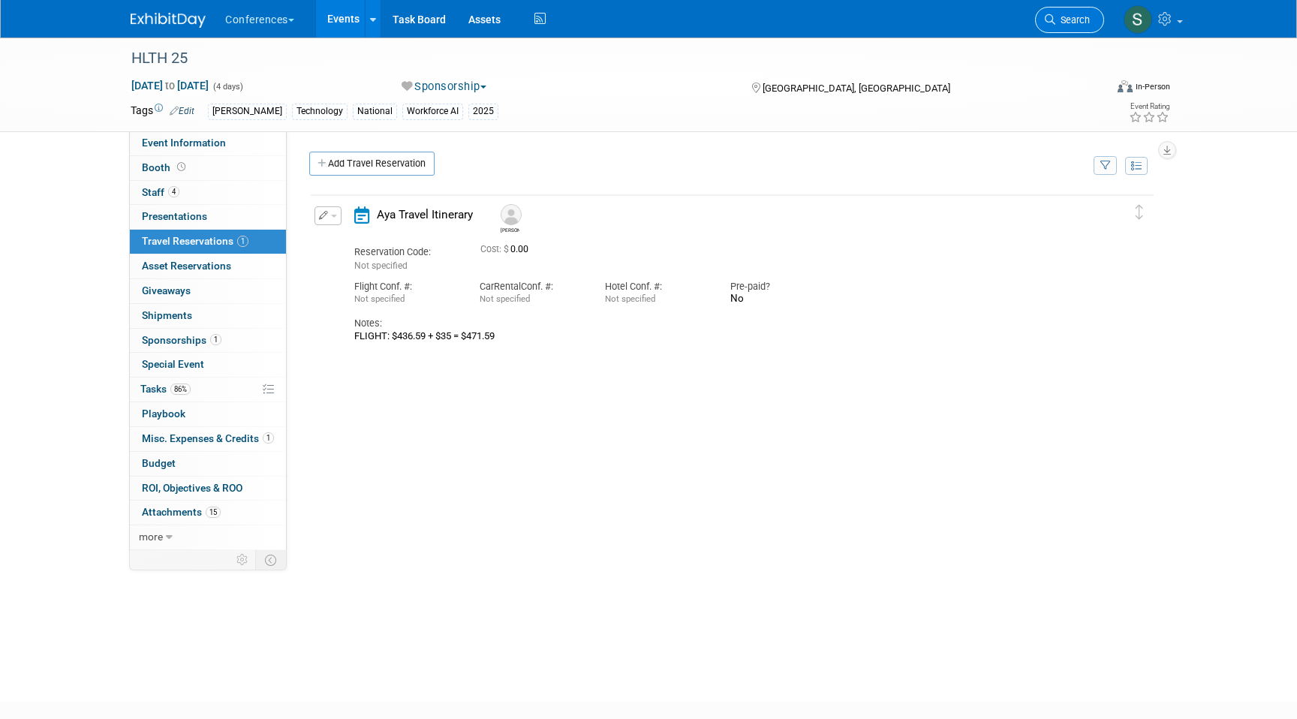
click at [1077, 16] on span "Search" at bounding box center [1073, 19] width 35 height 11
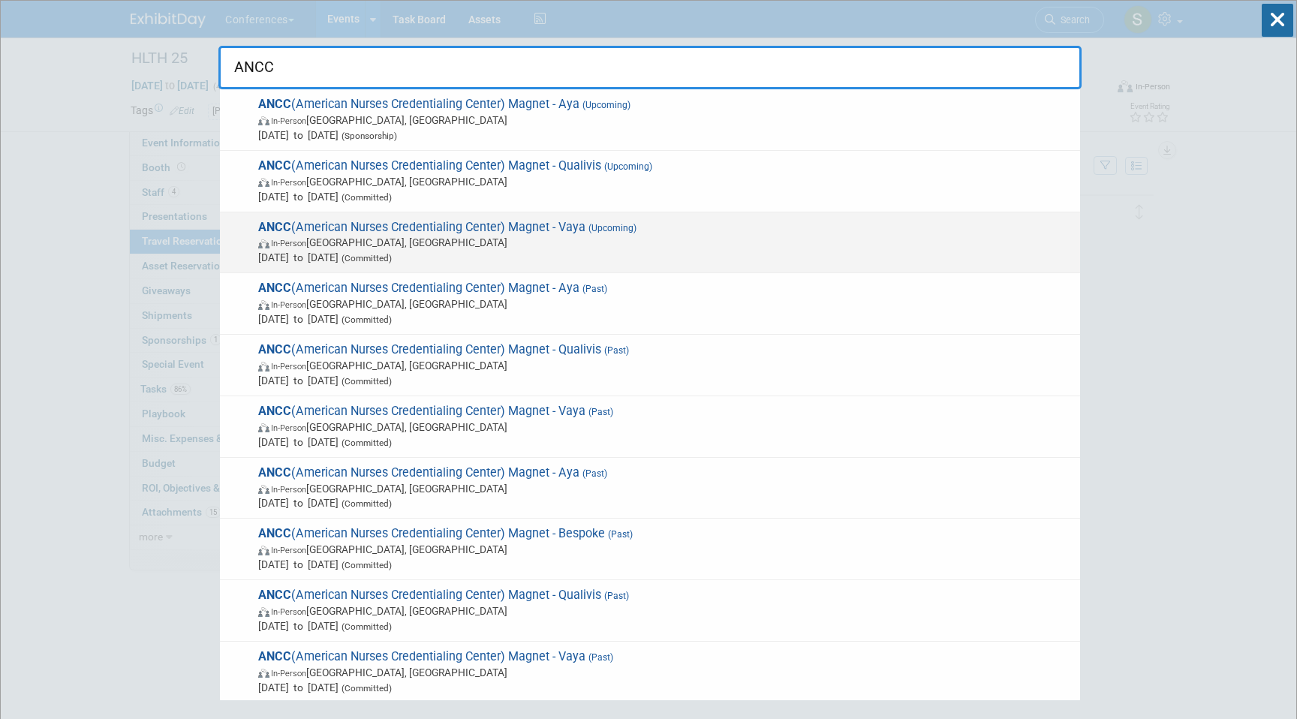
type input "ANCC"
click at [642, 233] on span "ANCC (American Nurses Credentialing Center) Magnet - Vaya (Upcoming) In-Person …" at bounding box center [663, 243] width 819 height 46
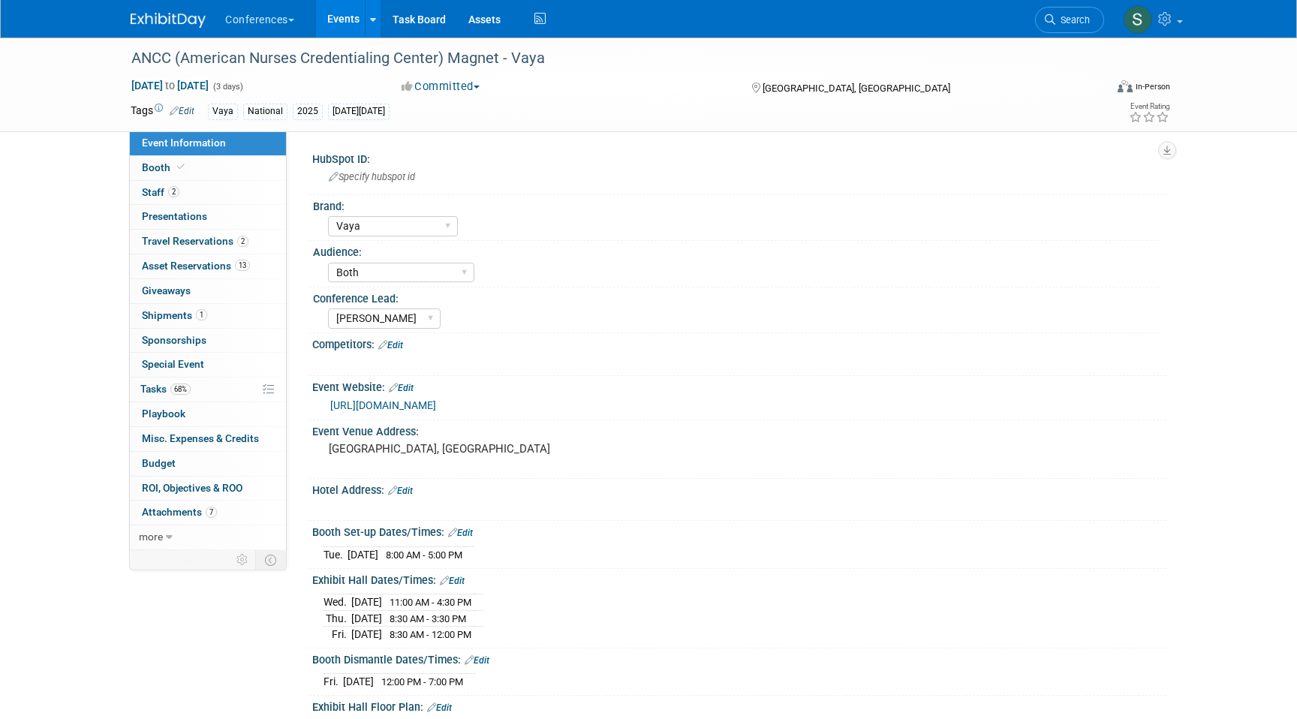
select select "Vaya"
select select "Both"
select select "[PERSON_NAME]"
click at [221, 243] on span "Travel Reservations 2" at bounding box center [195, 241] width 107 height 12
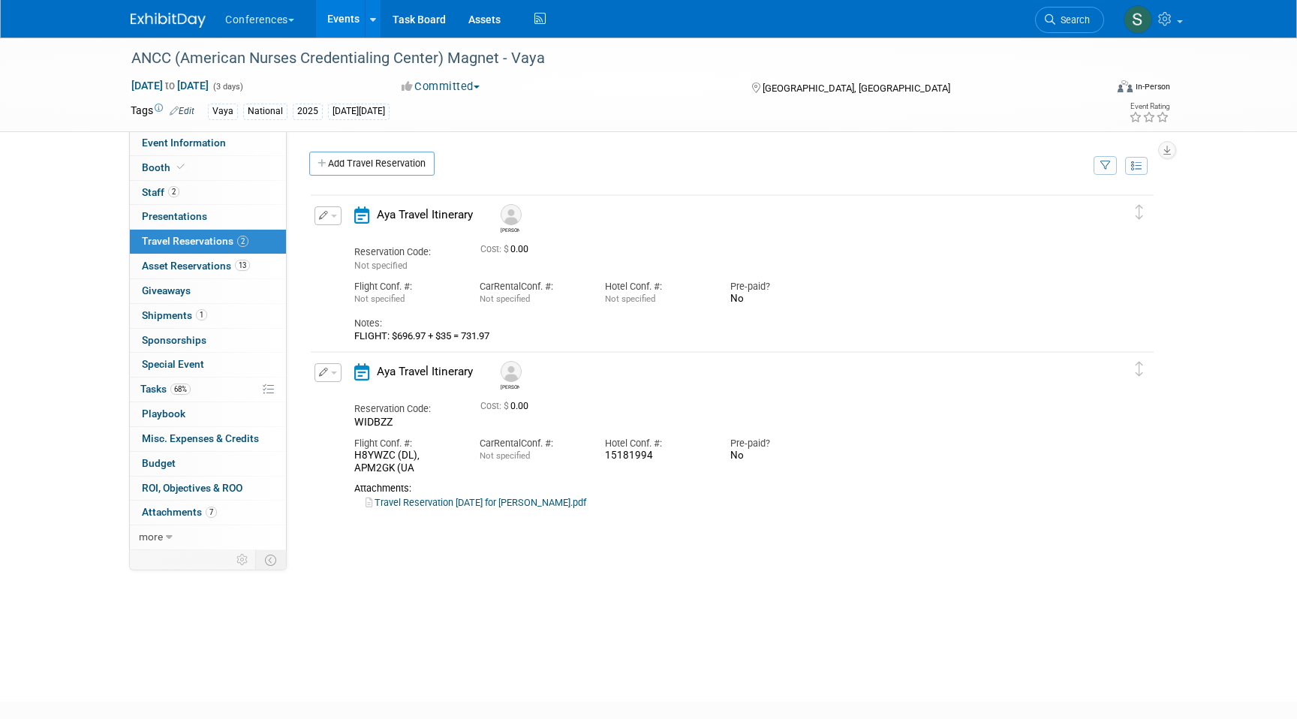
scroll to position [20, 0]
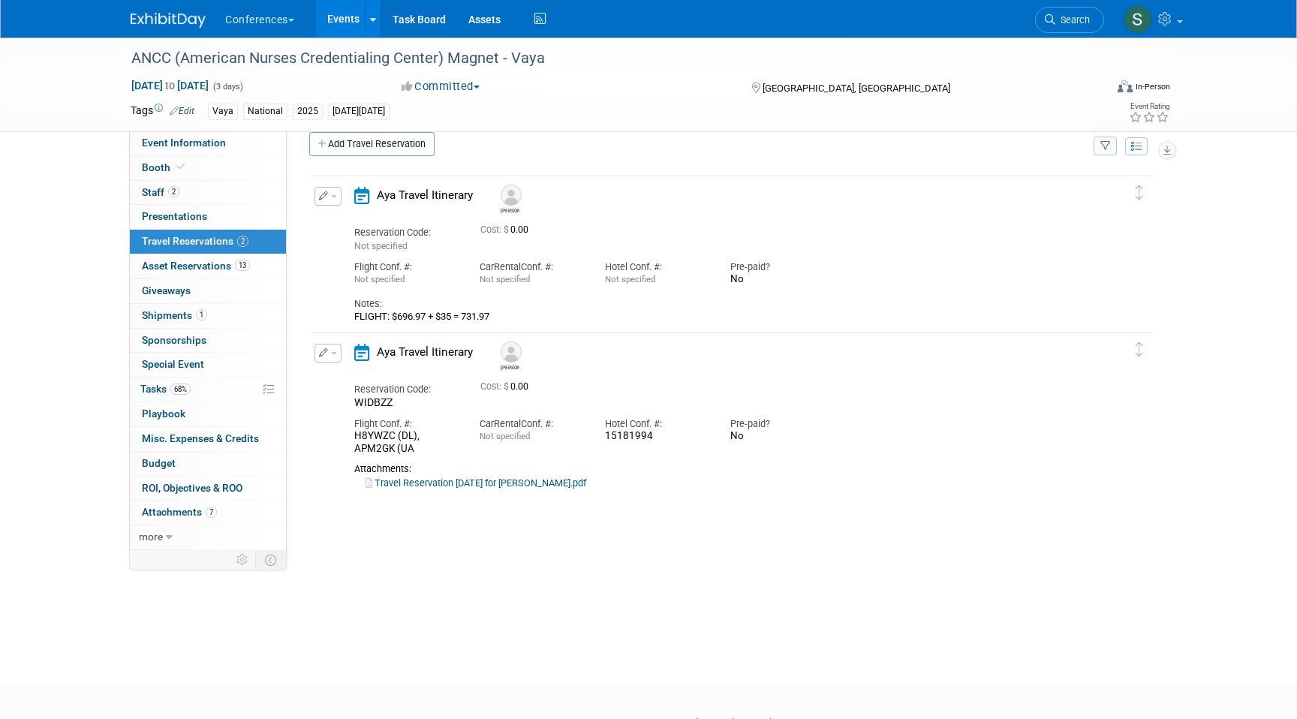
click at [328, 354] on button "button" at bounding box center [328, 353] width 27 height 19
click at [346, 384] on button "Edit Reservation" at bounding box center [378, 380] width 127 height 22
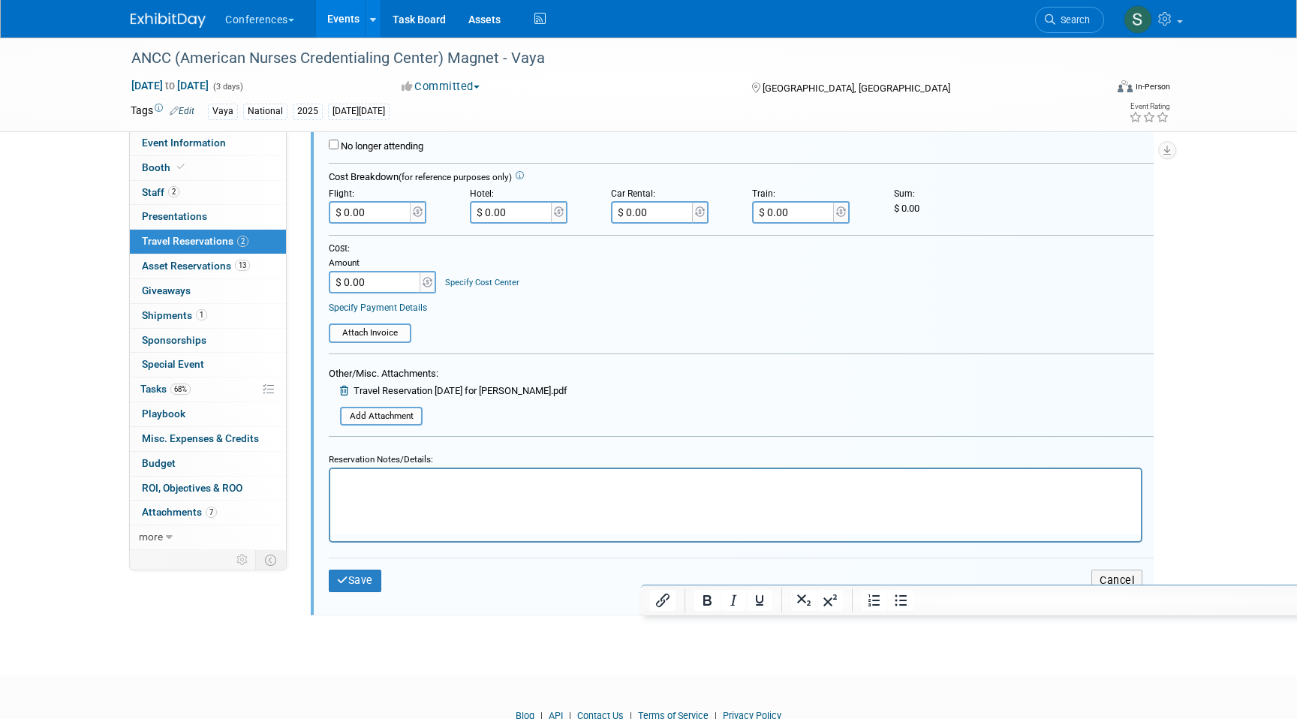
scroll to position [507, 0]
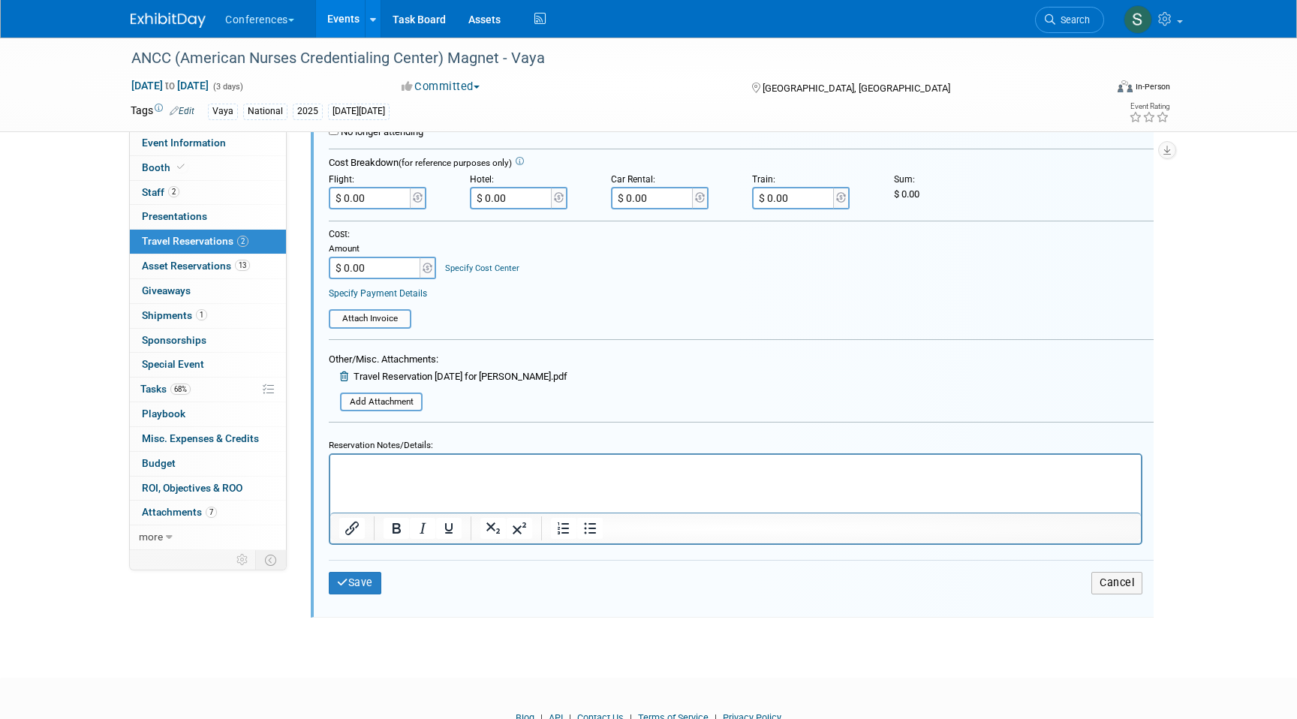
click at [470, 471] on p "Rich Text Area. Press ALT-0 for help." at bounding box center [736, 468] width 794 height 14
click at [486, 458] on html "FLIGHT: $338.48" at bounding box center [735, 465] width 811 height 20
click at [451, 462] on p "FLIGHT: $338.48" at bounding box center [736, 468] width 794 height 14
click at [378, 201] on input "$ 0.00" at bounding box center [371, 198] width 84 height 23
type input "$ 373.48"
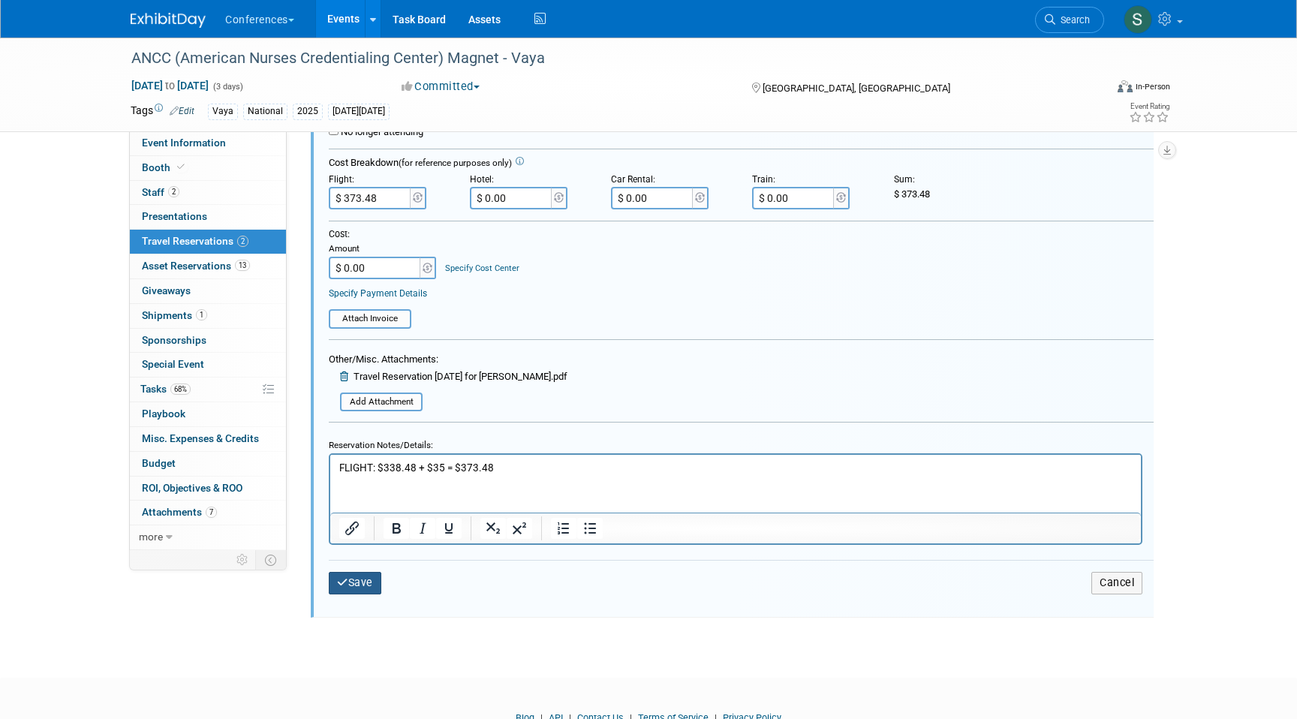
click at [365, 583] on button "Save" at bounding box center [355, 583] width 53 height 22
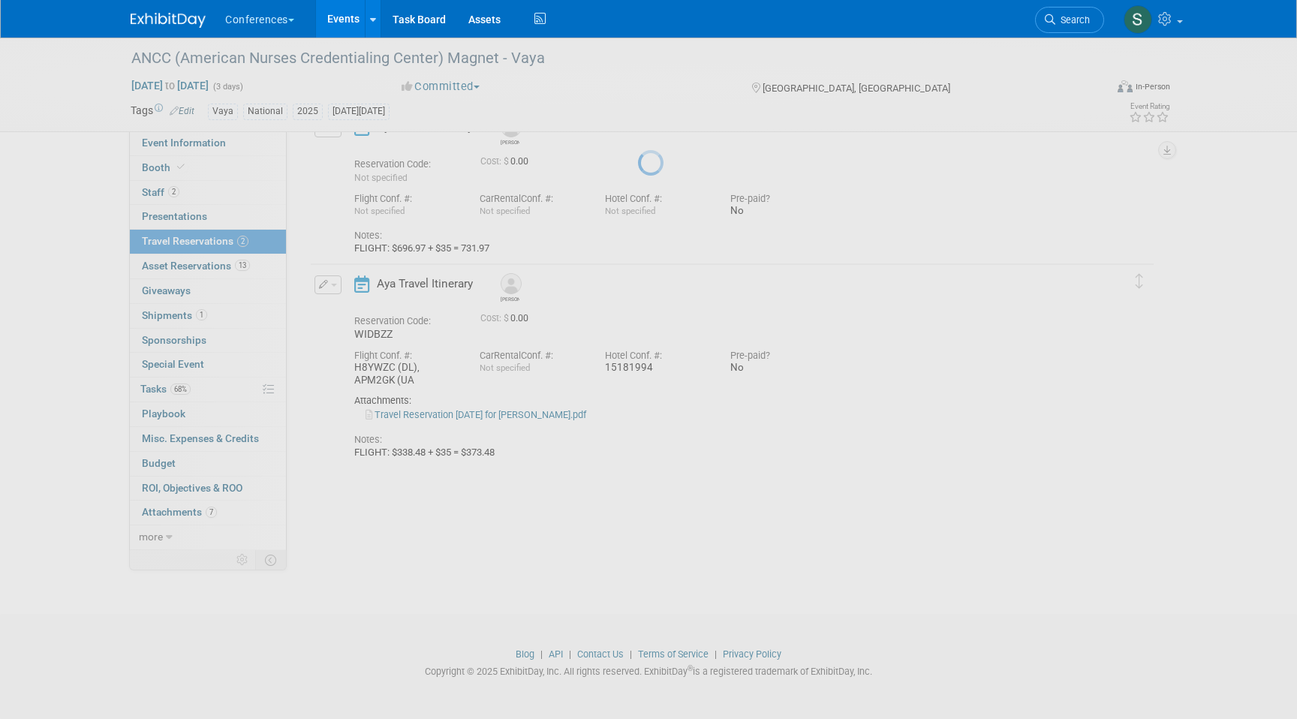
scroll to position [89, 0]
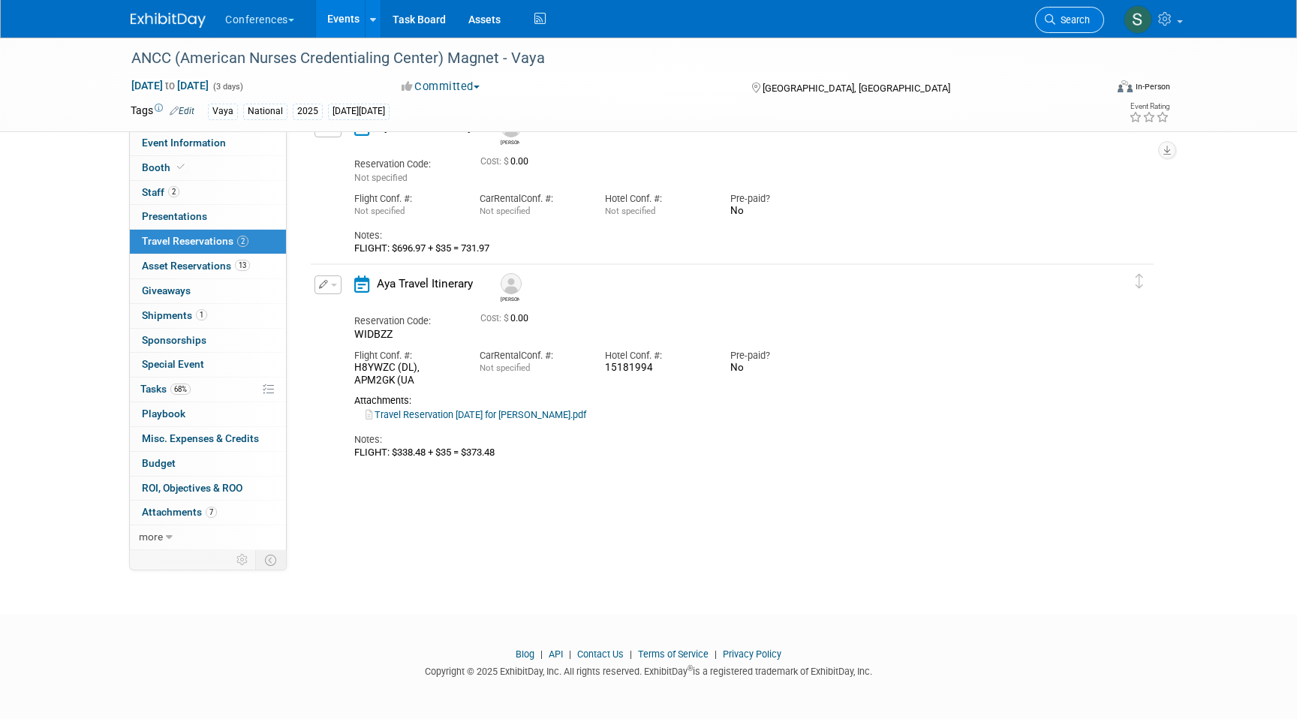
click at [1072, 20] on span "Search" at bounding box center [1073, 19] width 35 height 11
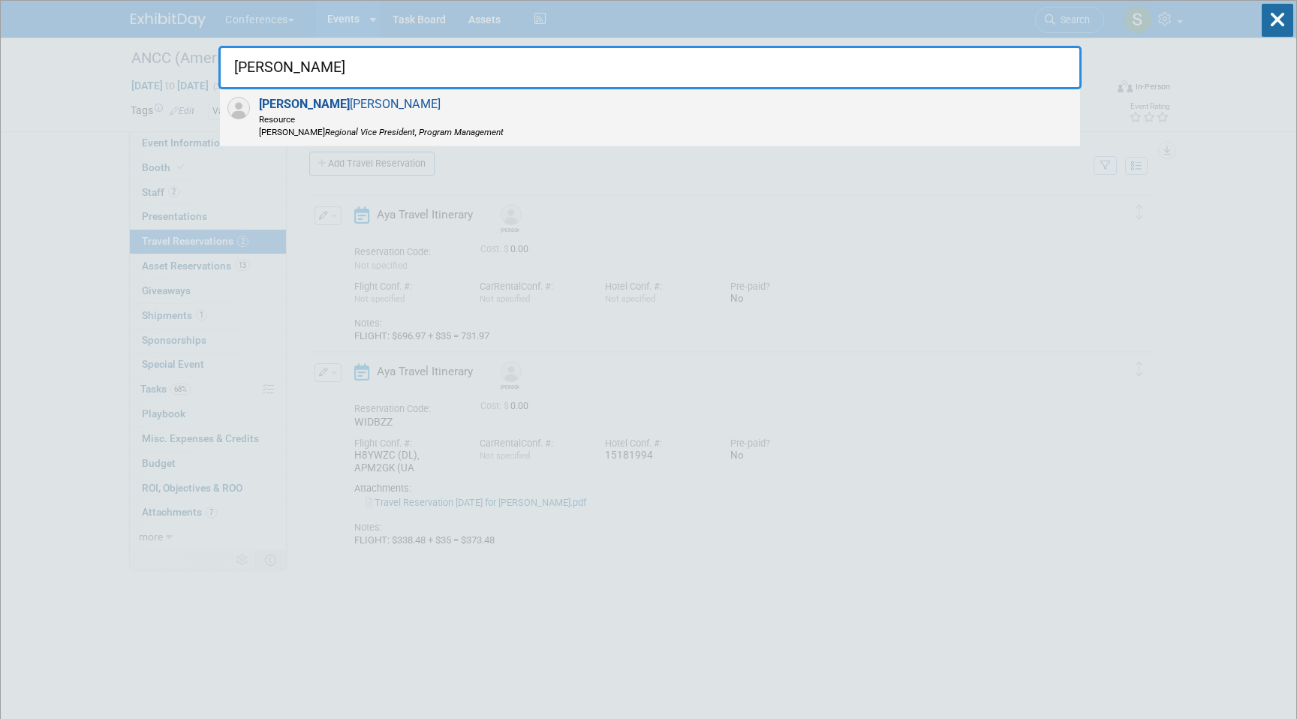
type input "DARCY"
click at [459, 112] on div "Darcy Suarez Resource Aya Regional Vice President, Program Management" at bounding box center [650, 117] width 860 height 57
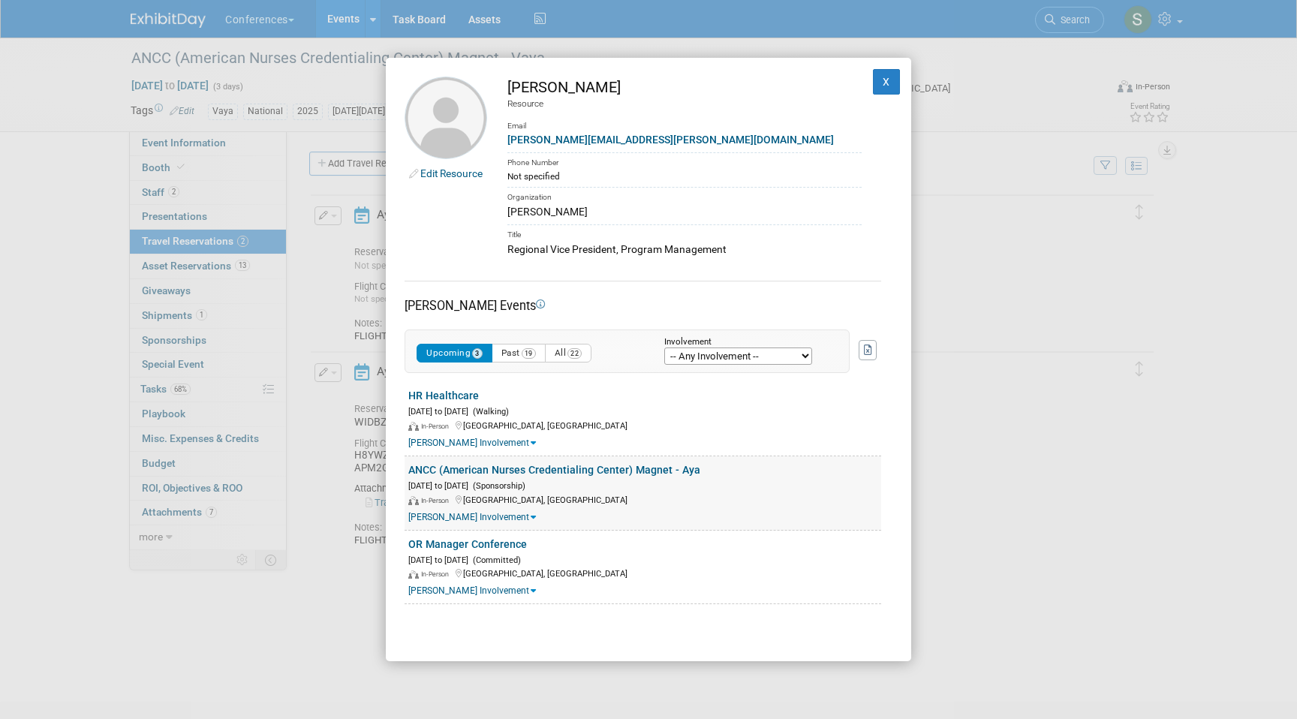
click at [514, 474] on link "ANCC (American Nurses Credentialing Center) Magnet - Aya" at bounding box center [554, 470] width 292 height 12
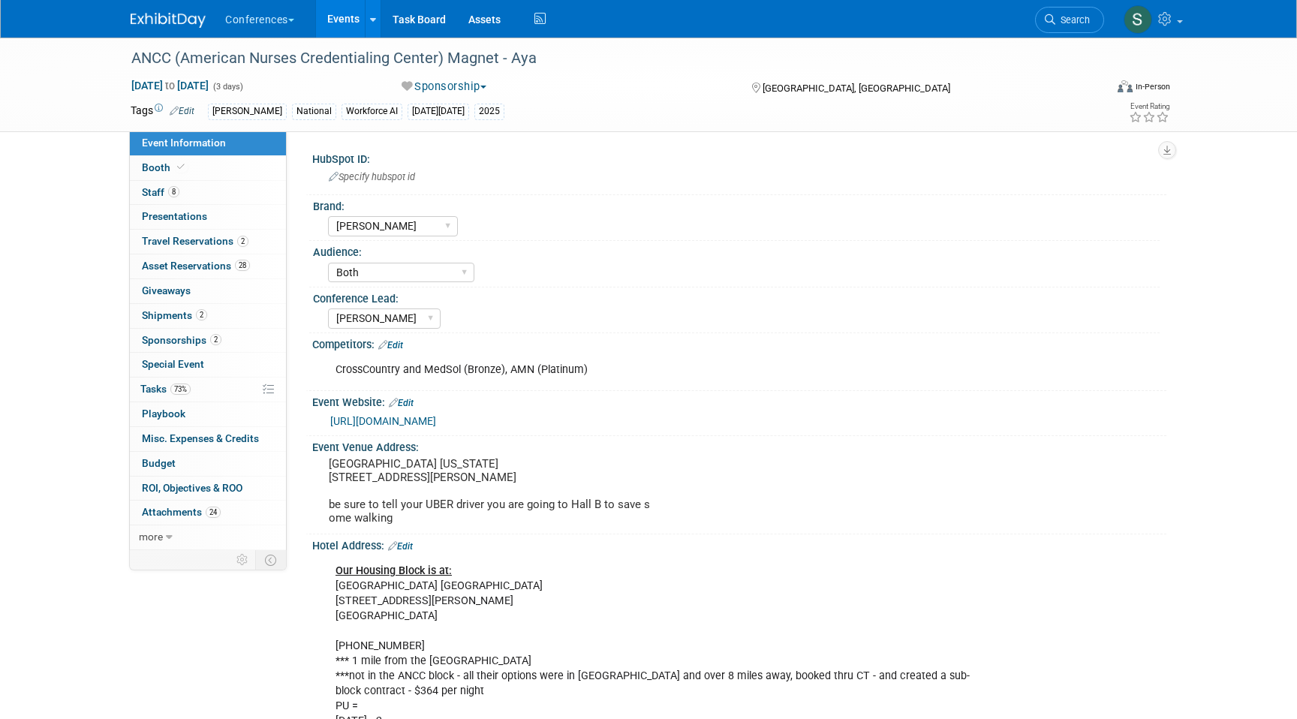
select select "[PERSON_NAME]"
select select "Both"
select select "[PERSON_NAME]"
click at [193, 241] on span "Travel Reservations 2" at bounding box center [195, 241] width 107 height 12
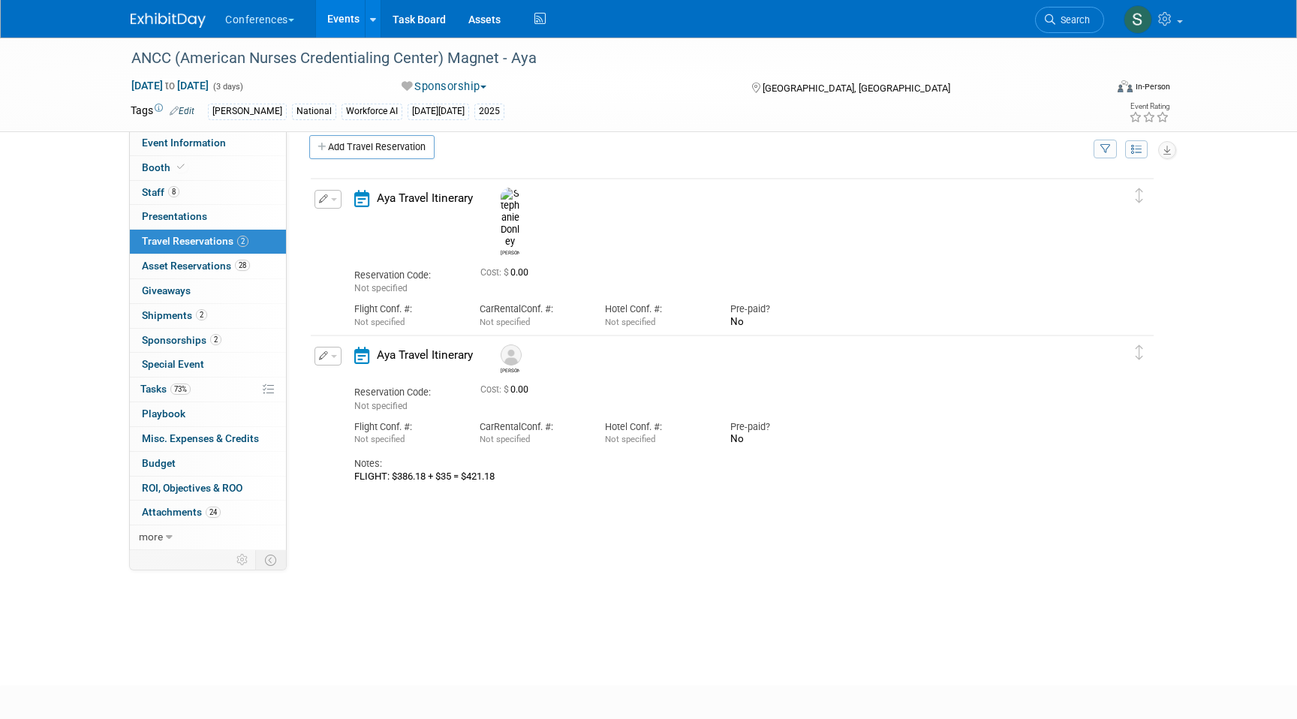
scroll to position [18, 0]
click at [361, 149] on link "Add Travel Reservation" at bounding box center [371, 146] width 125 height 24
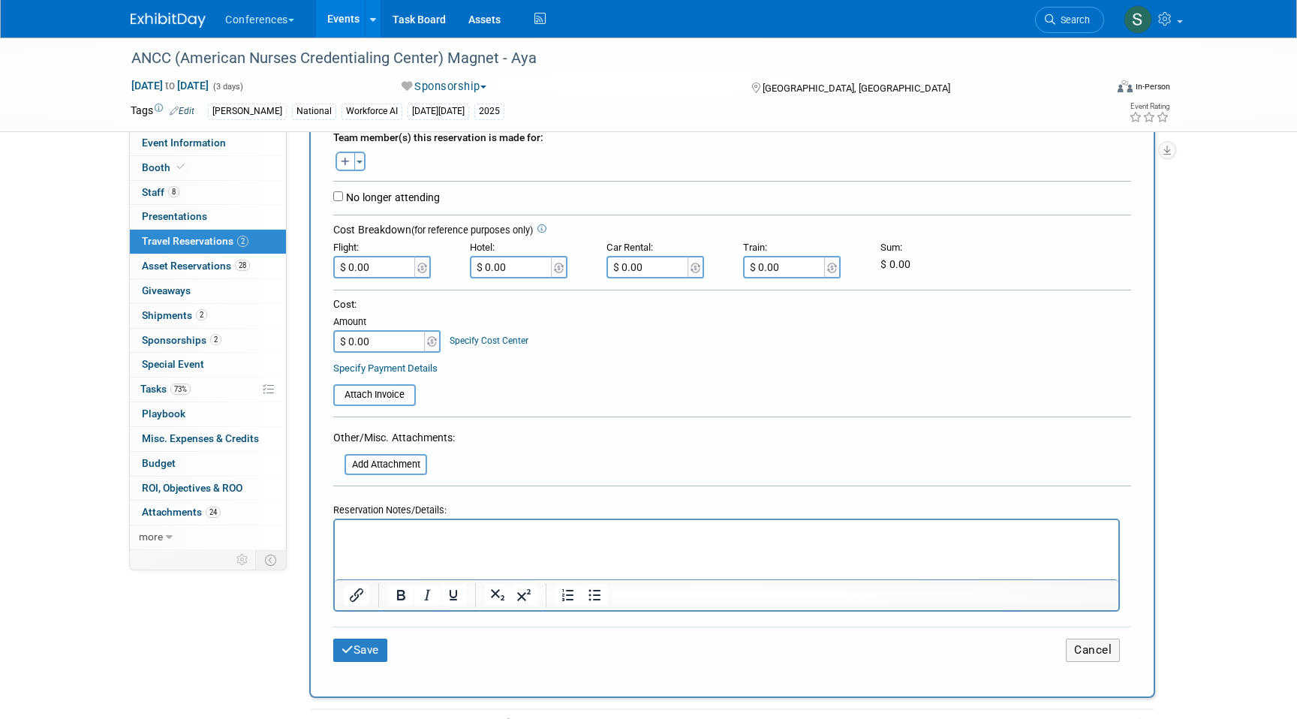
scroll to position [306, 0]
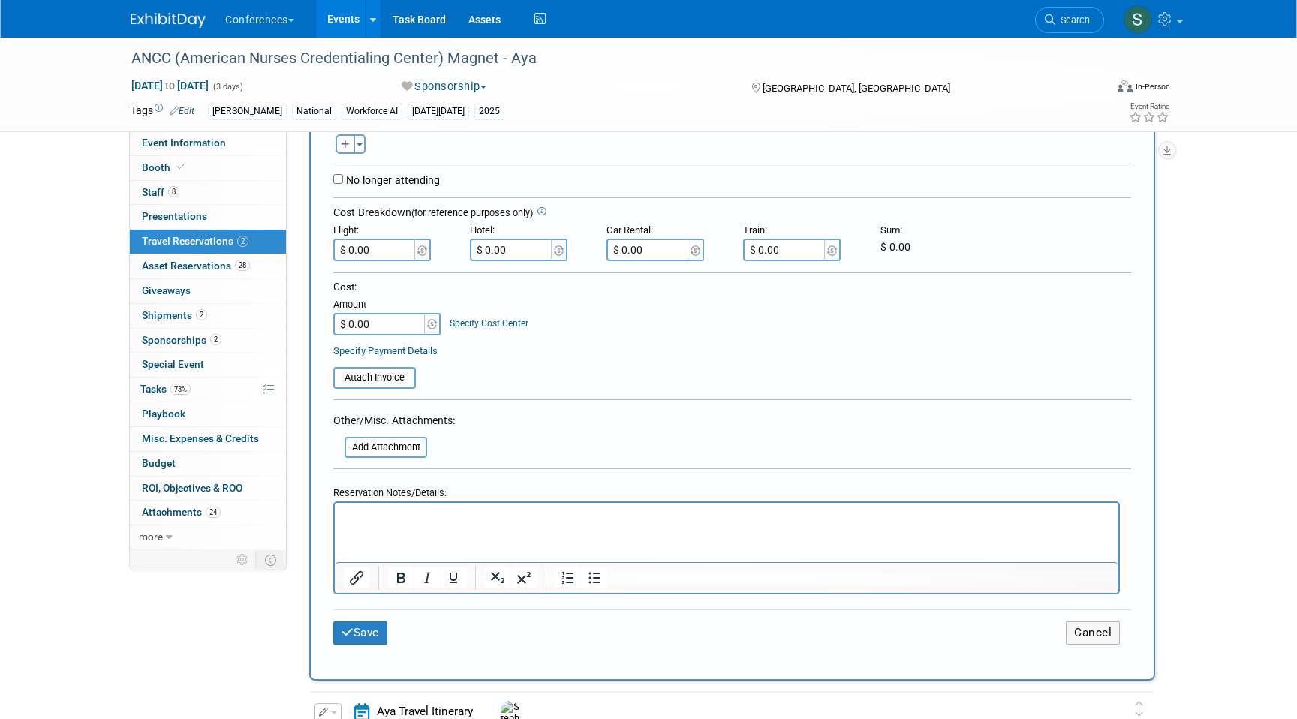
click at [375, 508] on html at bounding box center [727, 514] width 784 height 22
click at [387, 519] on p "FLIGHT: 672.62" at bounding box center [727, 517] width 767 height 16
click at [452, 515] on p "FLIGHT: $672.62" at bounding box center [727, 517] width 767 height 16
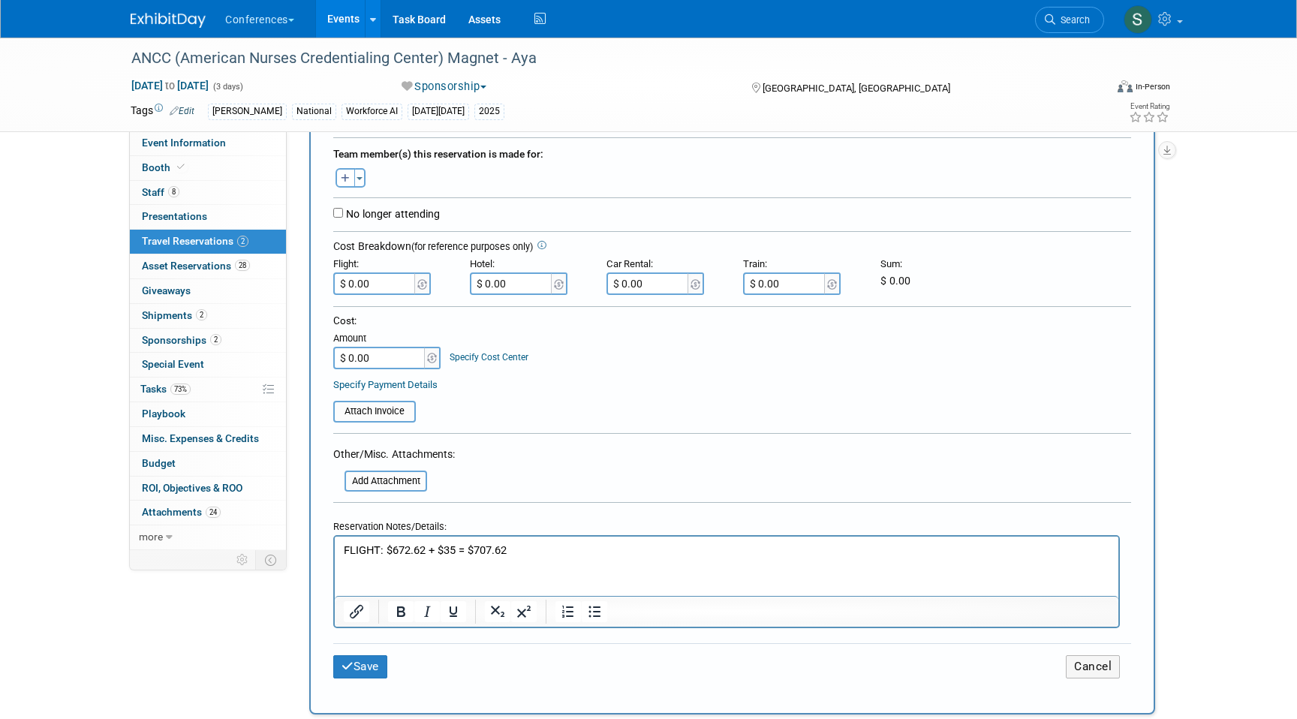
click at [379, 288] on input "$ 0.00" at bounding box center [375, 284] width 84 height 23
type input "$ 707.62"
click at [347, 176] on icon "button" at bounding box center [345, 179] width 9 height 10
select select
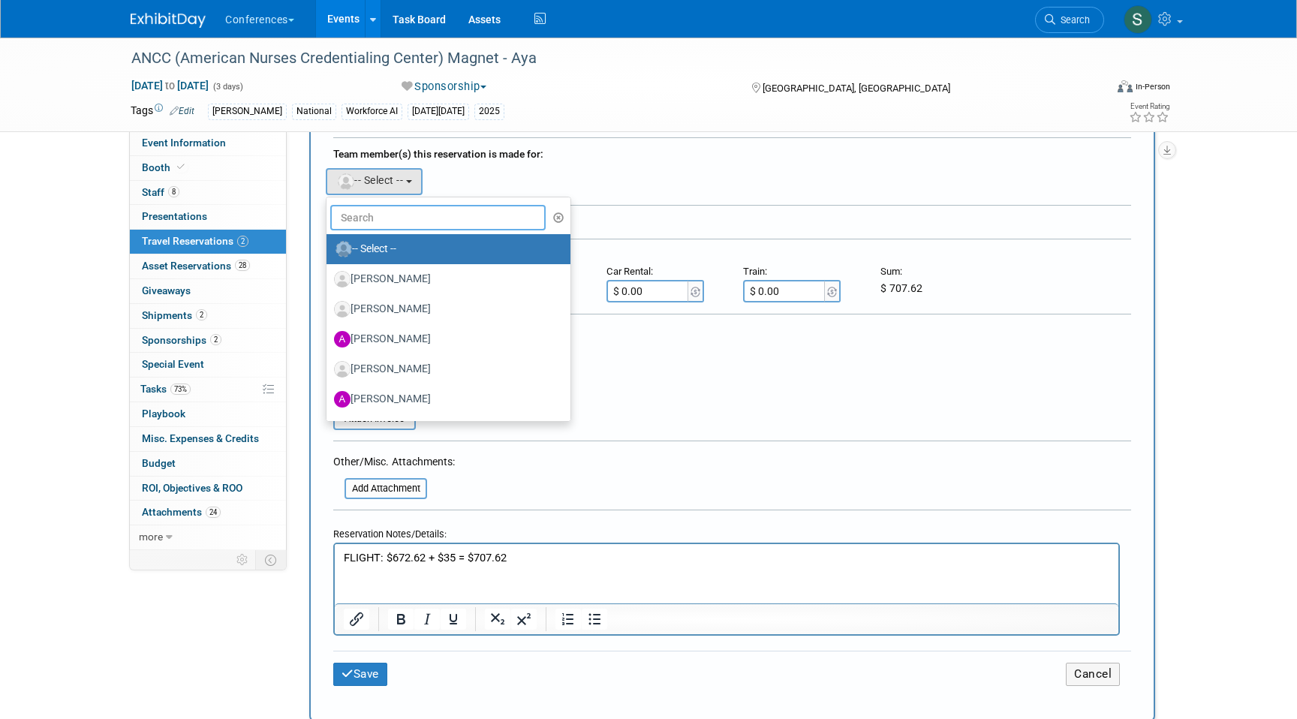
click at [369, 208] on input "text" at bounding box center [437, 218] width 215 height 26
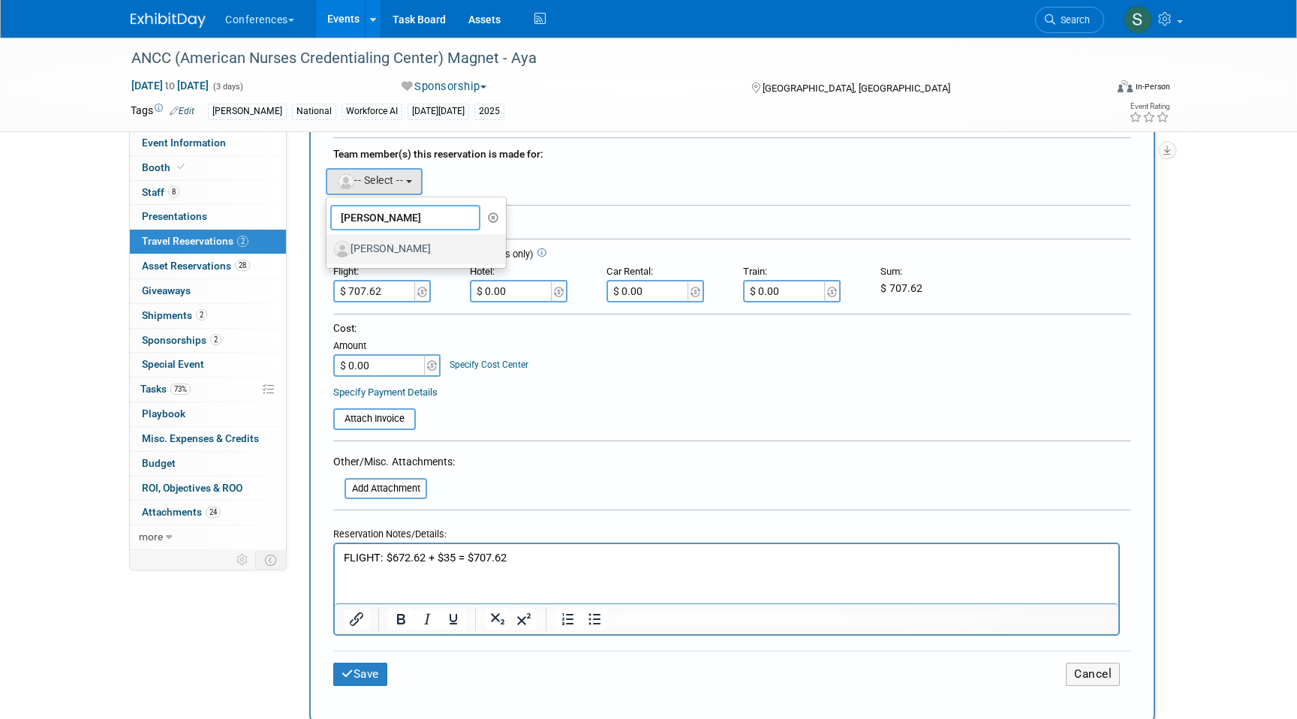
type input "DARCY"
click at [399, 248] on label "[PERSON_NAME]" at bounding box center [412, 249] width 157 height 24
click at [329, 248] on input "[PERSON_NAME]" at bounding box center [324, 247] width 10 height 10
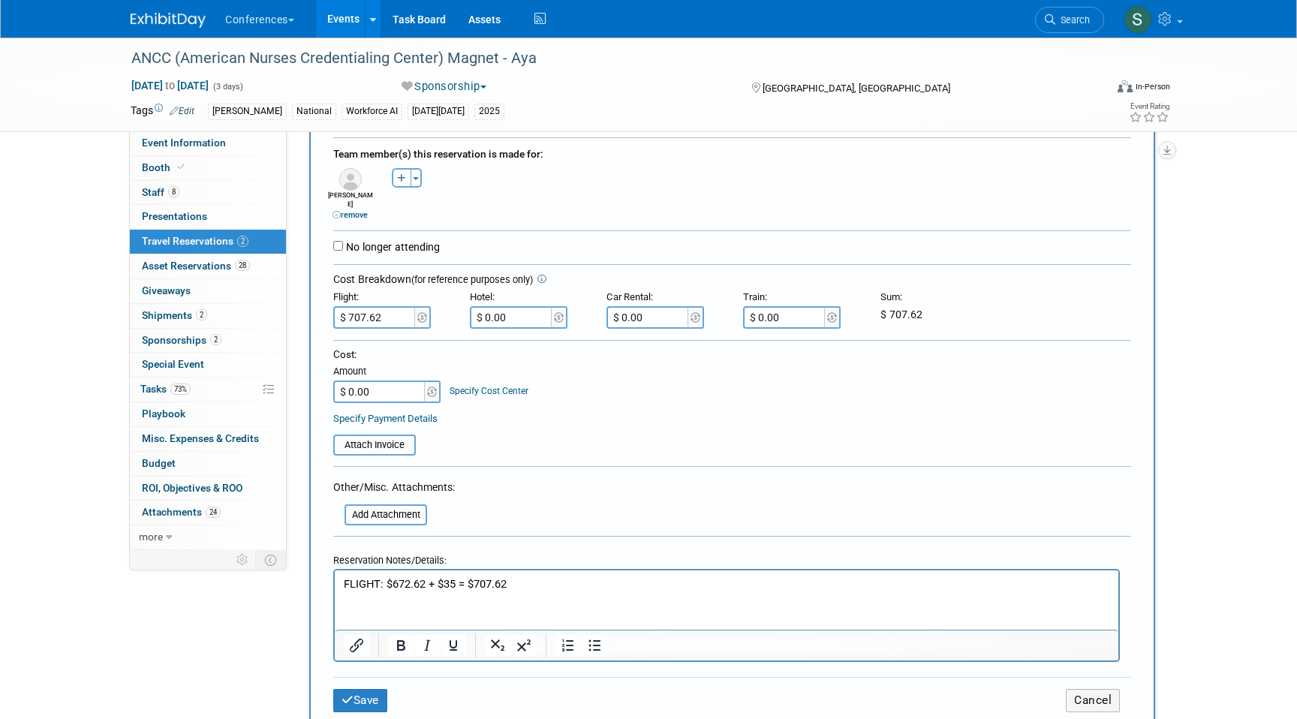
scroll to position [375, 0]
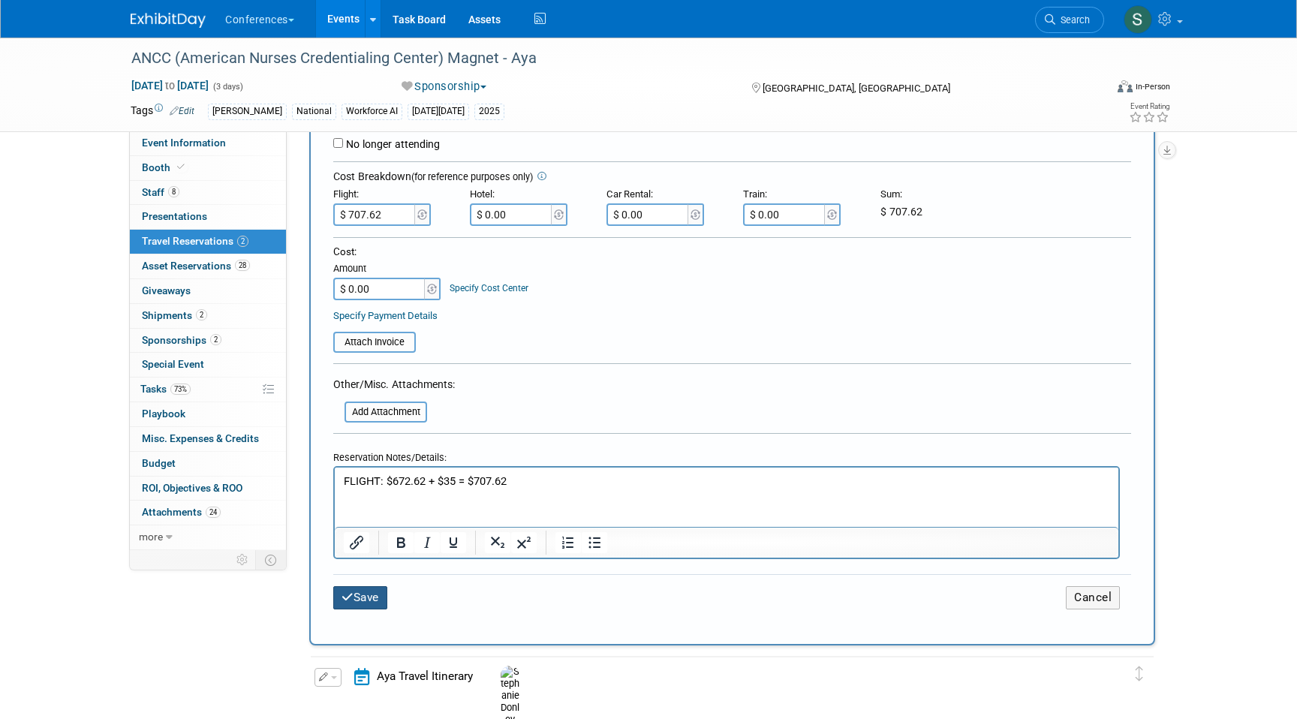
click at [360, 589] on button "Save" at bounding box center [360, 597] width 54 height 23
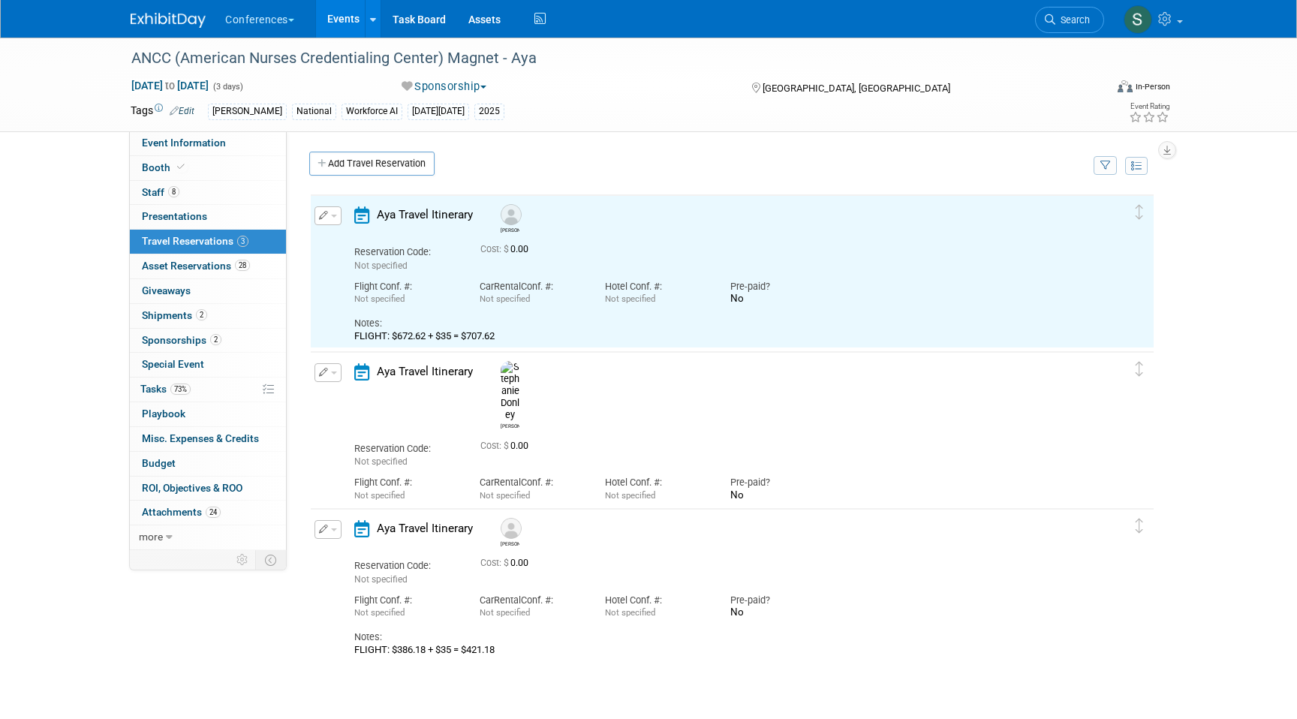
scroll to position [0, 0]
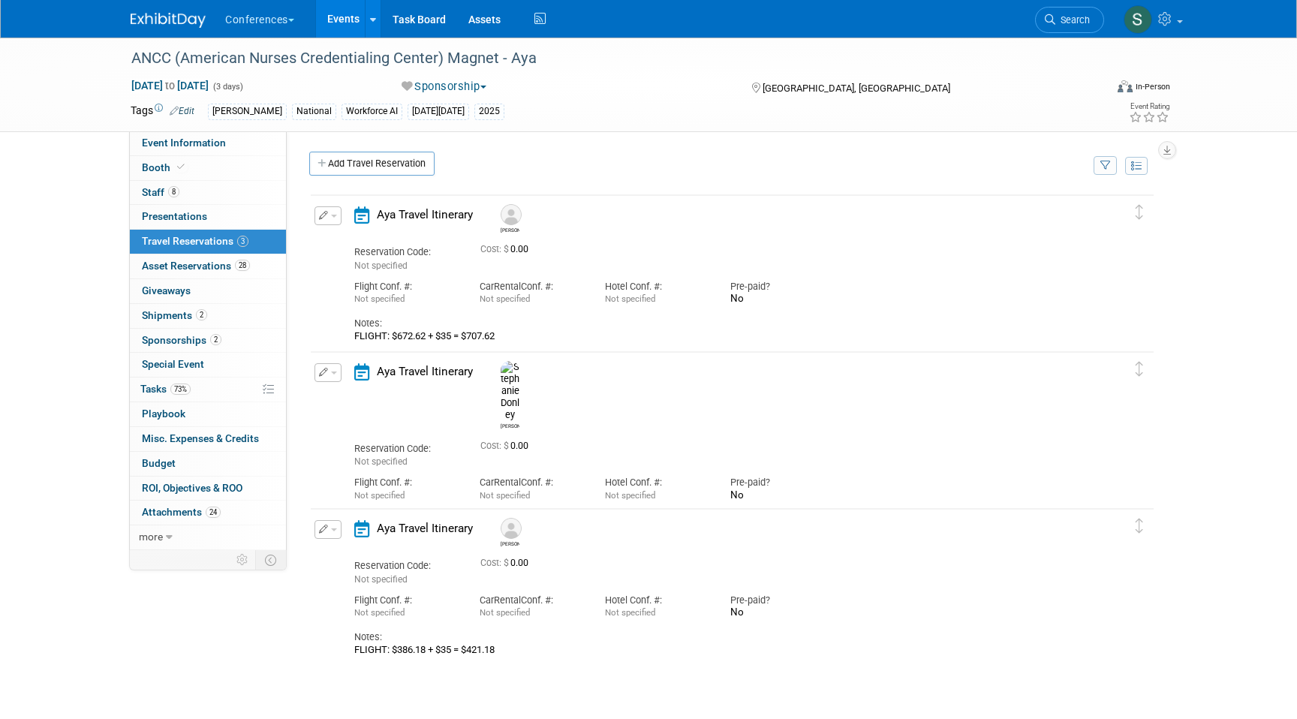
click at [333, 382] on button "button" at bounding box center [328, 372] width 27 height 19
click at [346, 393] on button "Edit Reservation" at bounding box center [378, 399] width 127 height 22
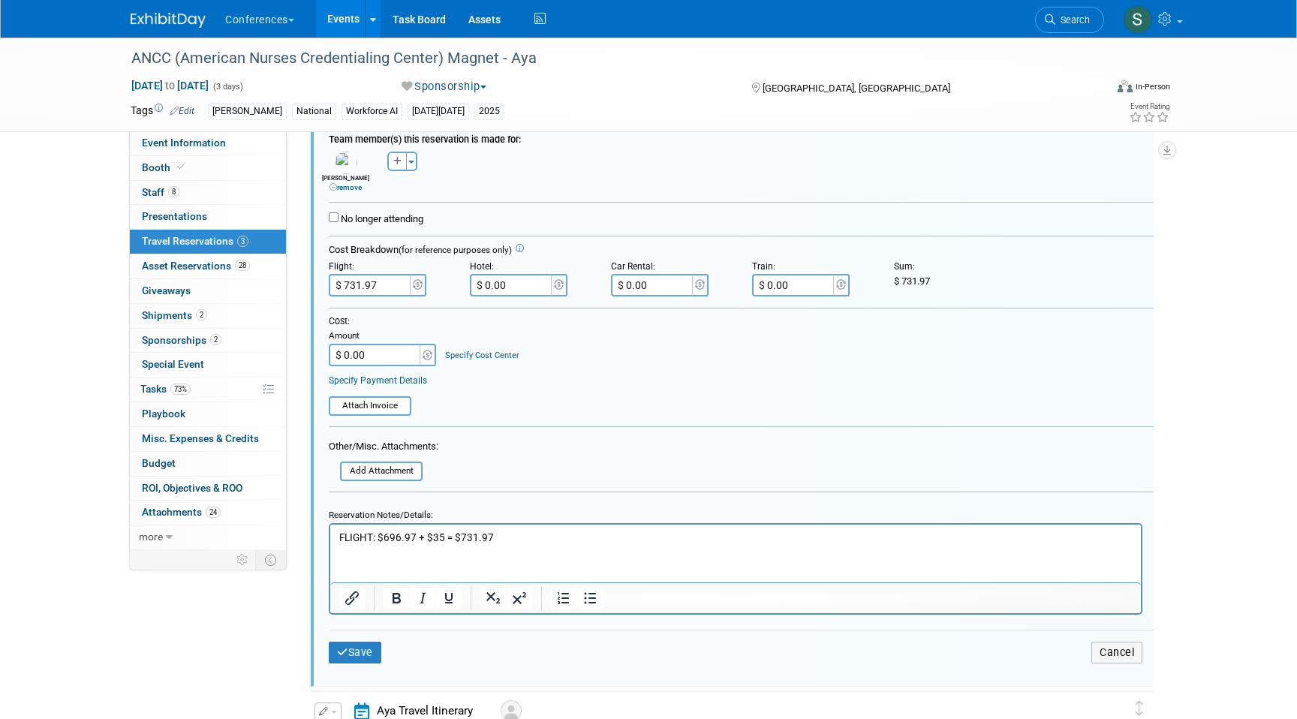
scroll to position [421, 0]
click at [443, 531] on p "FLIGHT: $696.97 + $35 = $731.97" at bounding box center [736, 536] width 794 height 14
click at [456, 535] on p "FLIGHT: $696.97 + $35 + 4124.99 = $731.97" at bounding box center [736, 536] width 794 height 14
click at [556, 539] on p "FLIGHT: $696.97 + $35 + $124.99 = $731.97" at bounding box center [736, 536] width 794 height 14
click at [360, 290] on input "$ 731.97" at bounding box center [371, 284] width 84 height 23
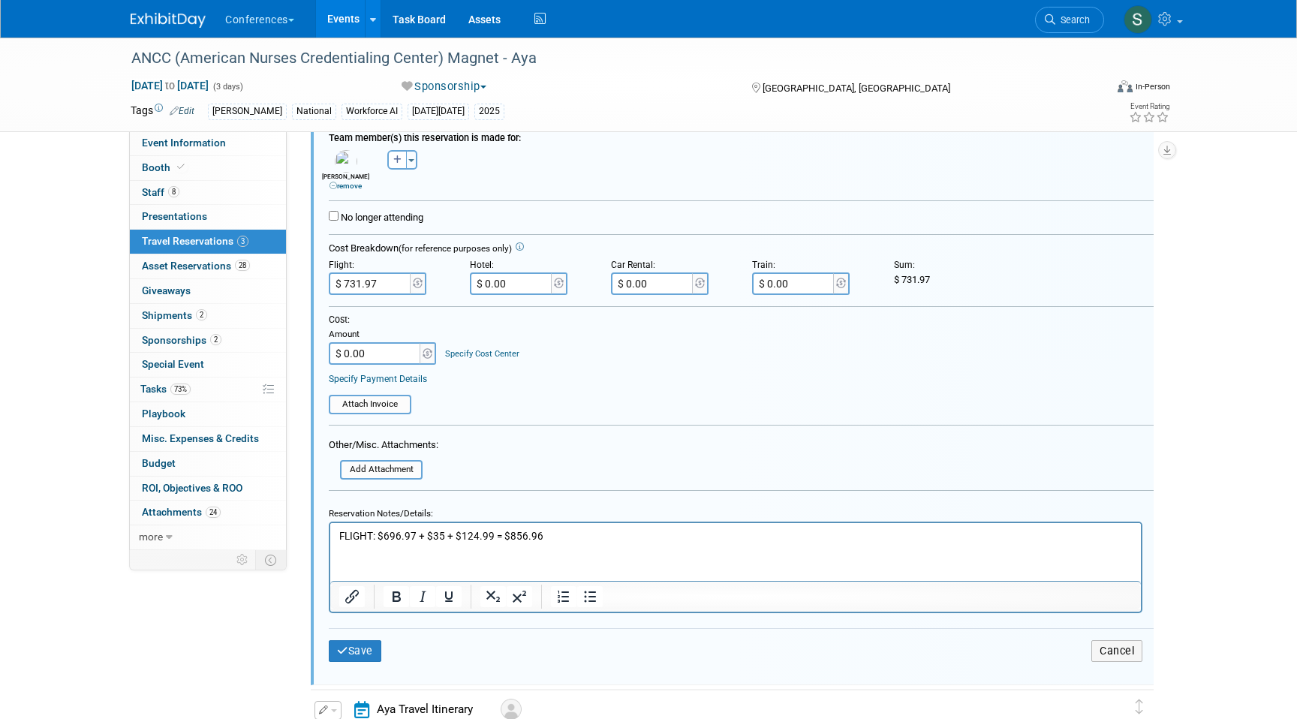
click at [360, 290] on input "$ 731.97" at bounding box center [371, 284] width 84 height 23
type input "$ 856.96"
click at [363, 650] on button "Save" at bounding box center [355, 651] width 53 height 22
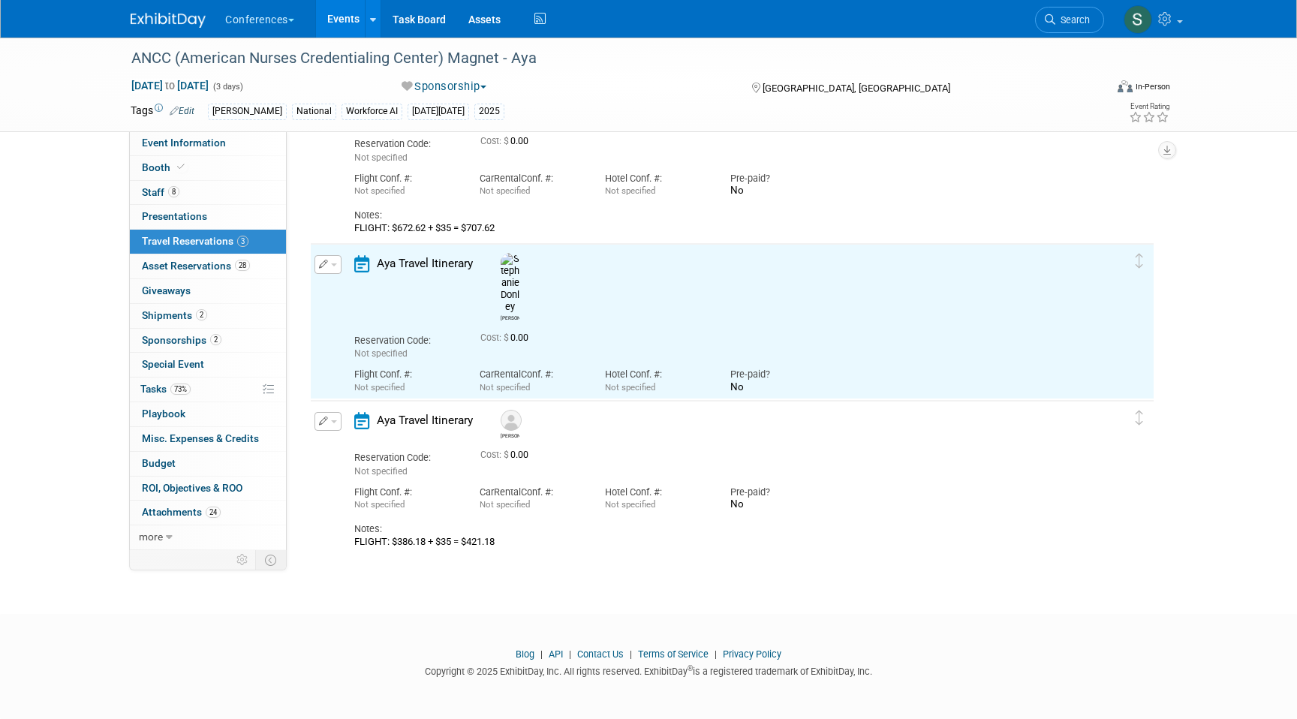
scroll to position [0, 0]
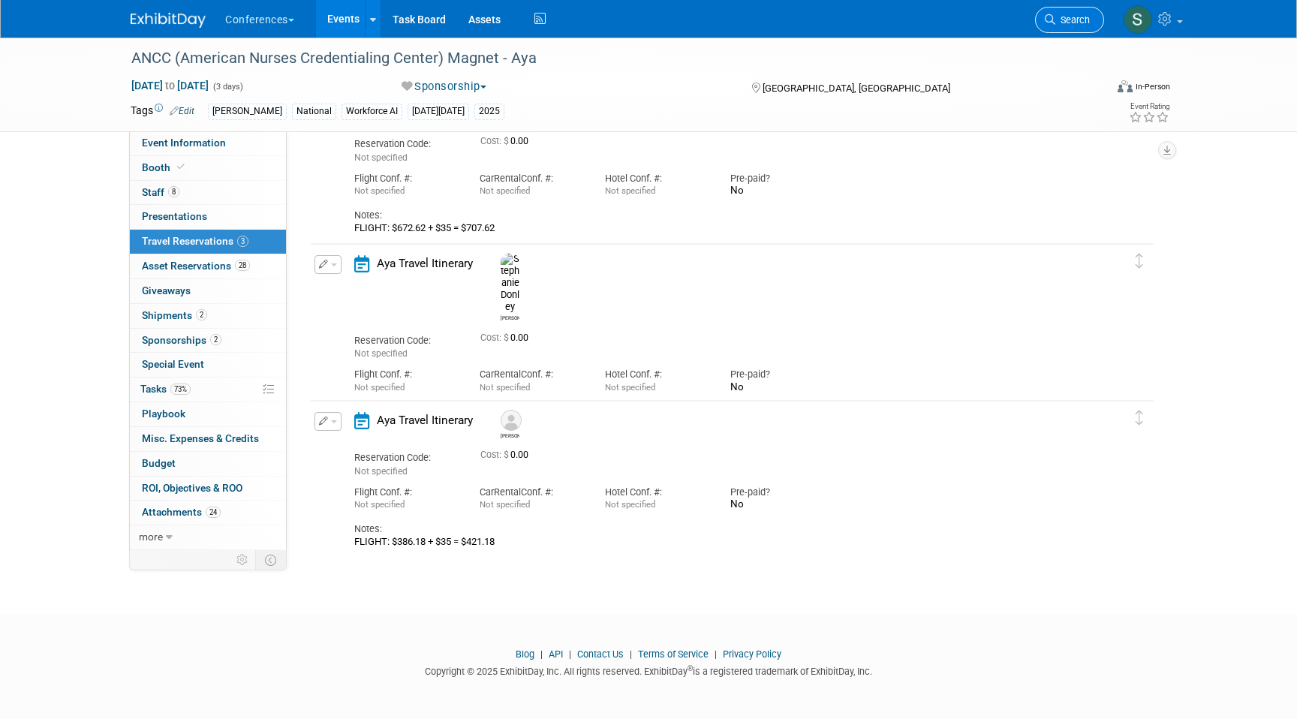
click at [1068, 26] on link "Search" at bounding box center [1069, 20] width 69 height 26
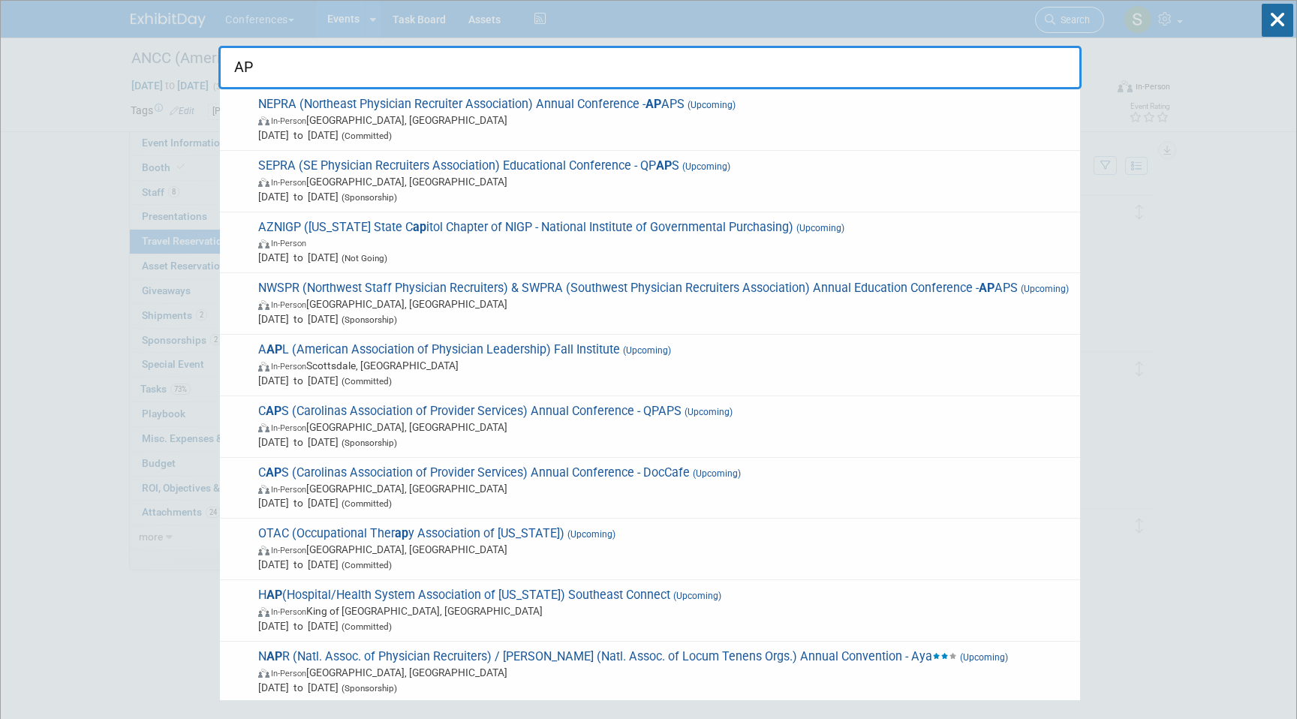
type input "A"
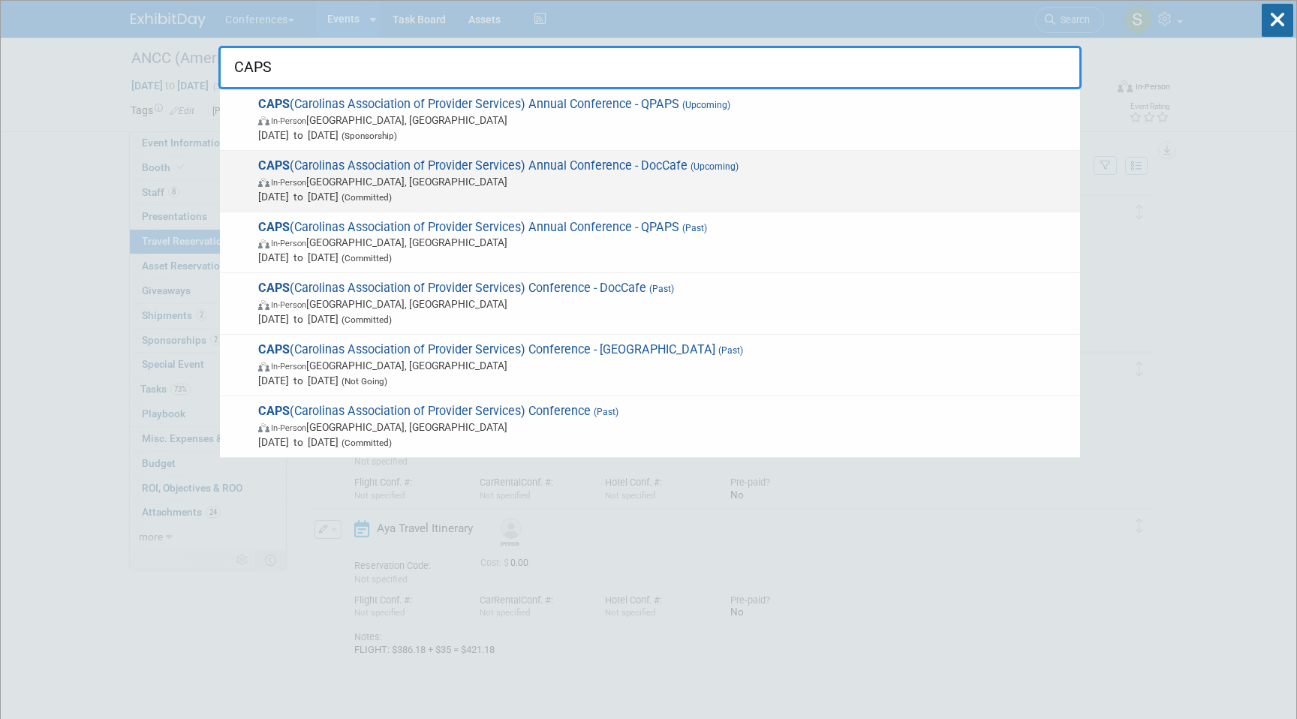
type input "CAPS"
click at [453, 174] on span "In-Person Wrightsville Beach, NC" at bounding box center [665, 181] width 815 height 15
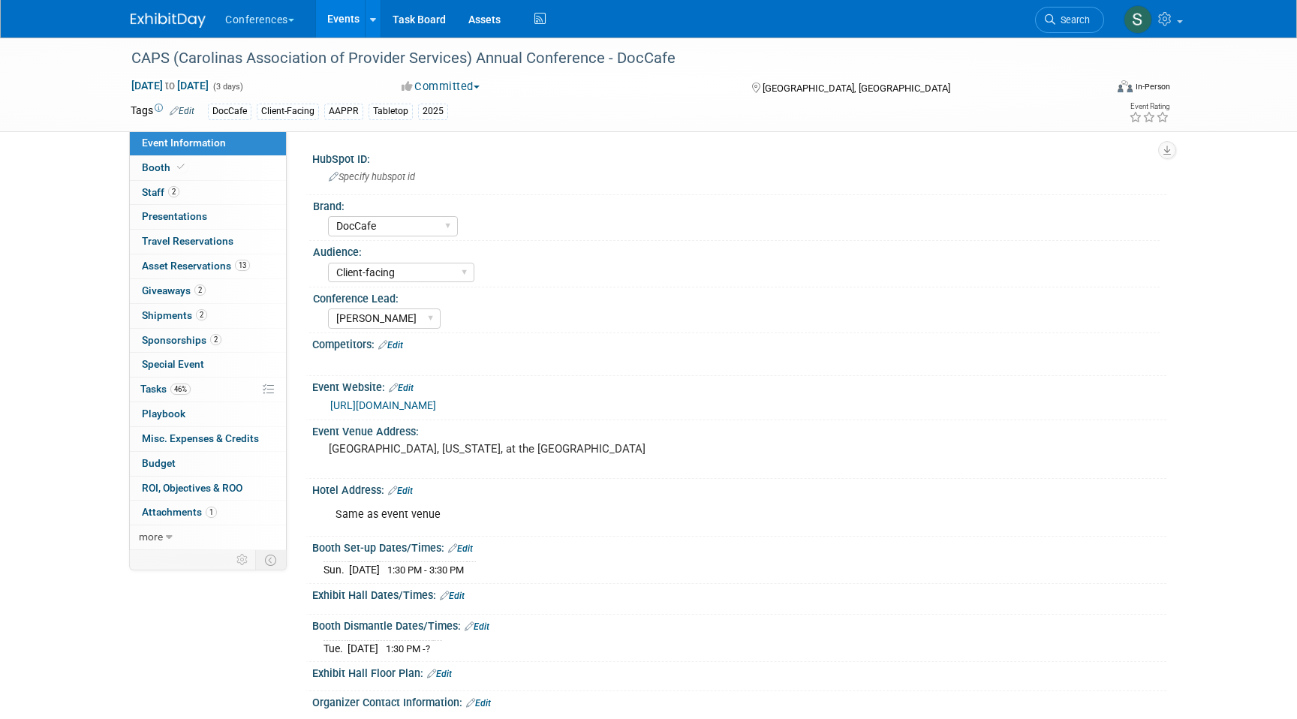
select select "DocCafe"
select select "Client-facing"
select select "[PERSON_NAME]"
click at [239, 235] on link "0 Travel Reservations 0" at bounding box center [208, 242] width 156 height 24
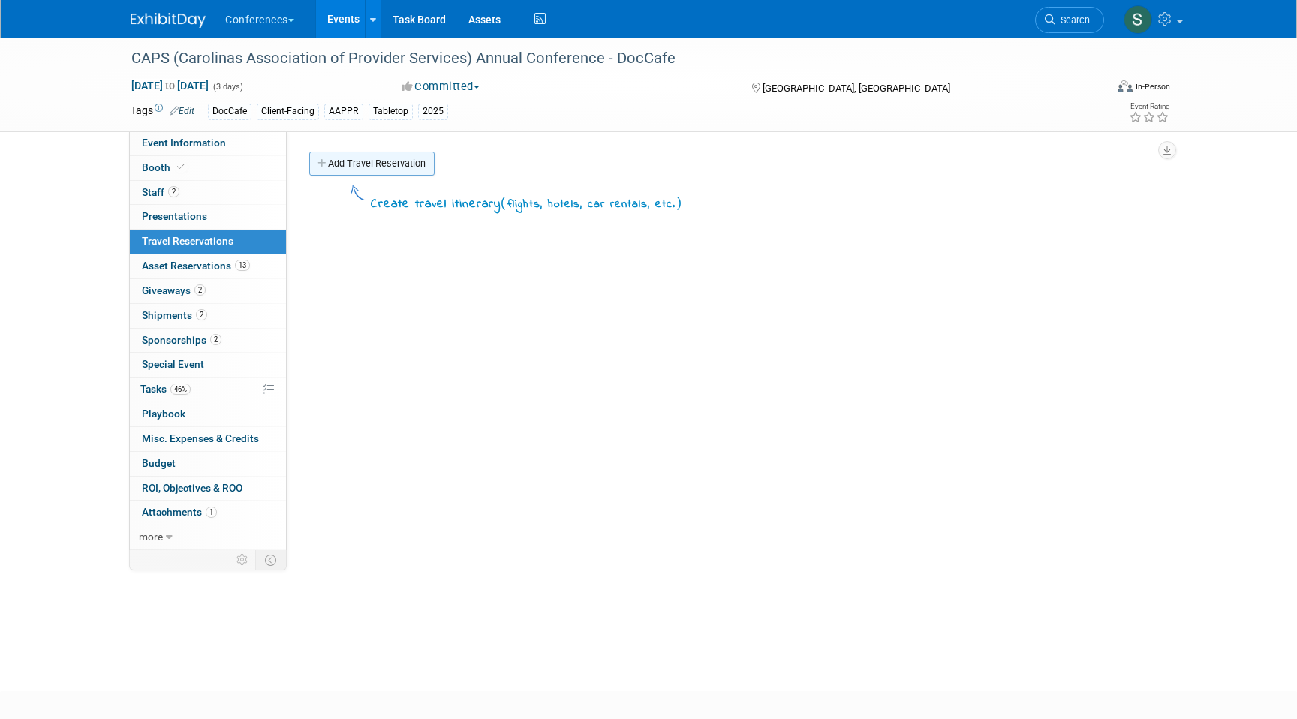
click at [354, 157] on link "Add Travel Reservation" at bounding box center [371, 164] width 125 height 24
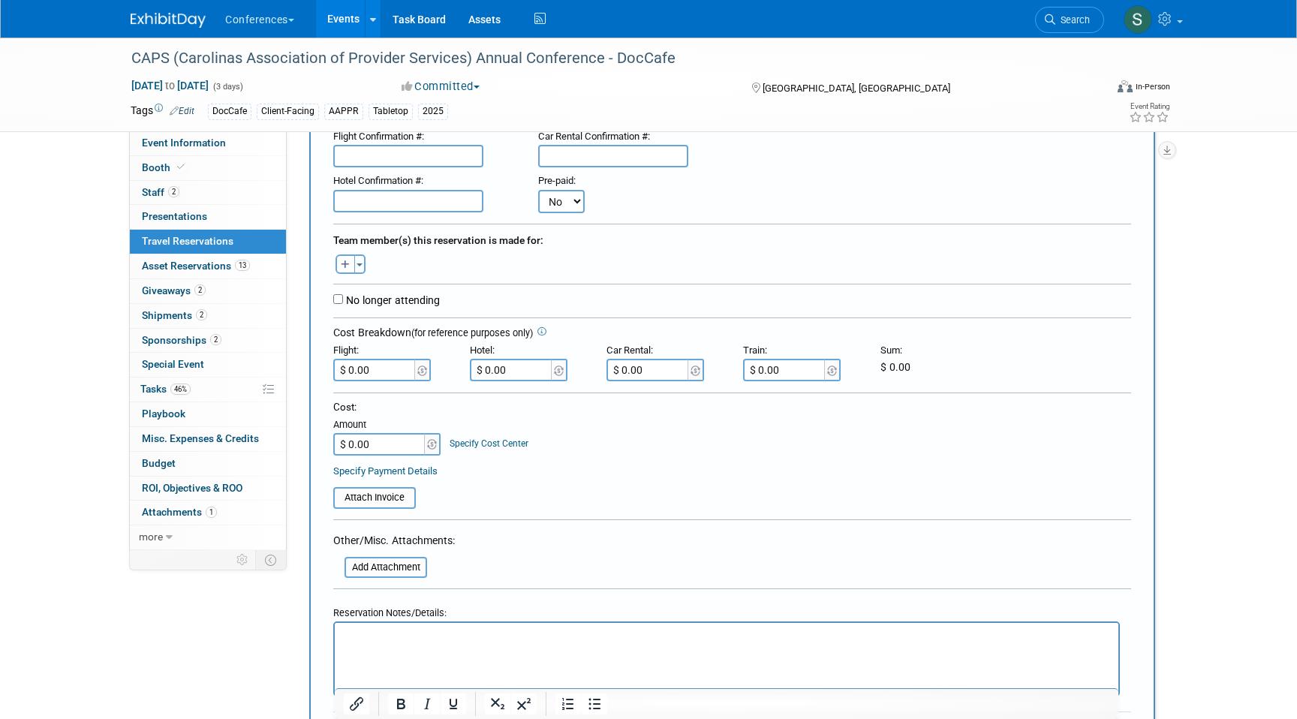
scroll to position [161, 0]
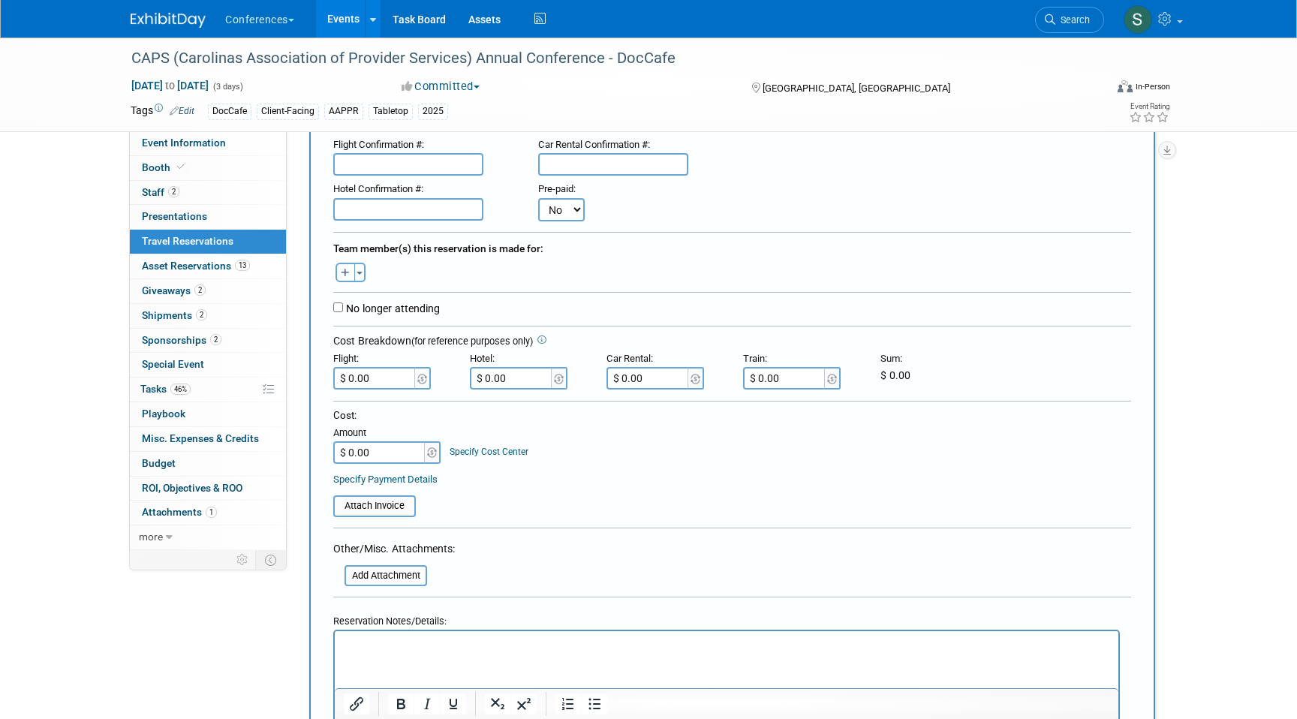
click at [348, 272] on icon "button" at bounding box center [345, 274] width 9 height 10
select select
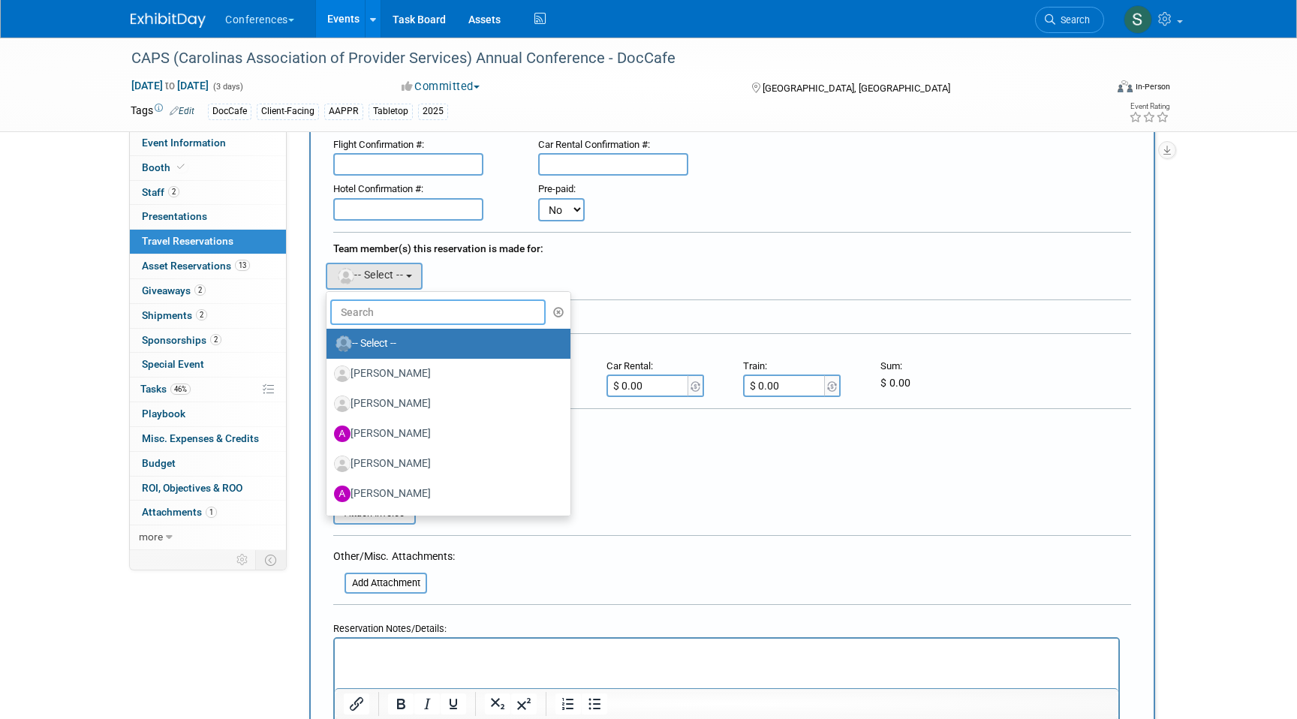
click at [390, 315] on input "text" at bounding box center [437, 313] width 215 height 26
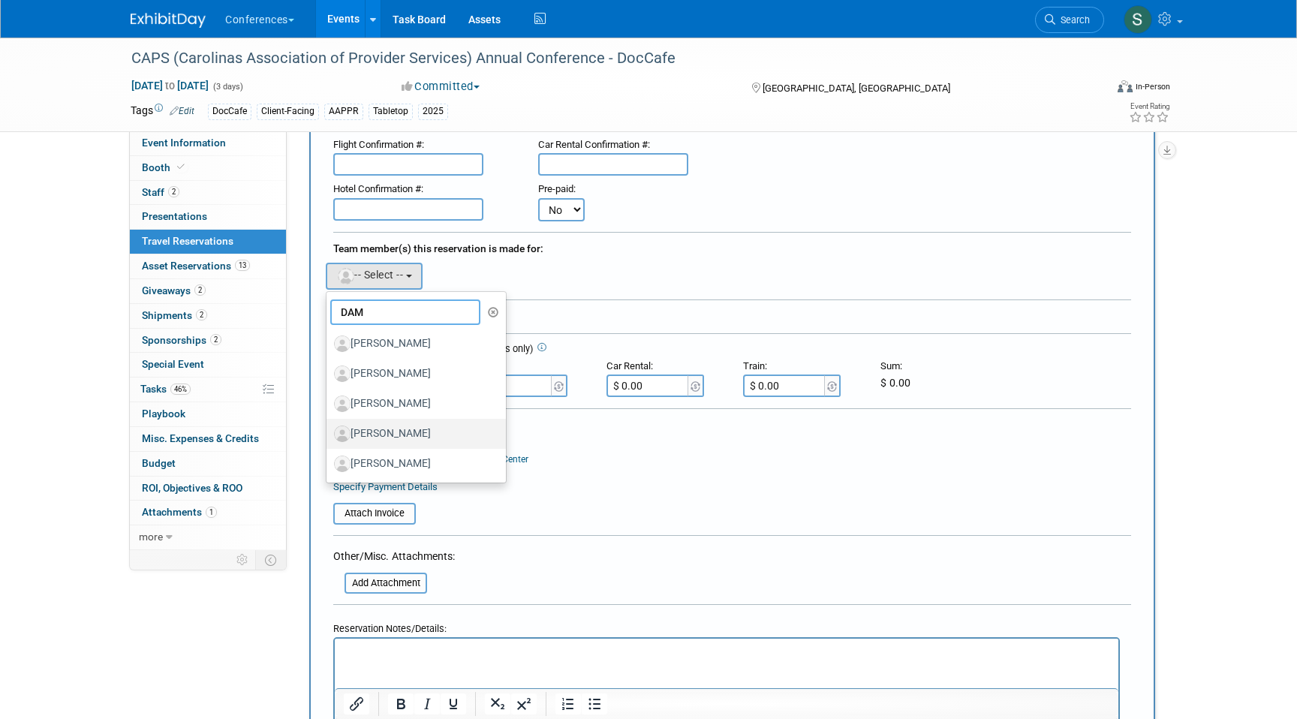
type input "DAM"
click at [428, 429] on label "[PERSON_NAME]" at bounding box center [412, 434] width 157 height 24
click at [329, 429] on input "[PERSON_NAME]" at bounding box center [324, 432] width 10 height 10
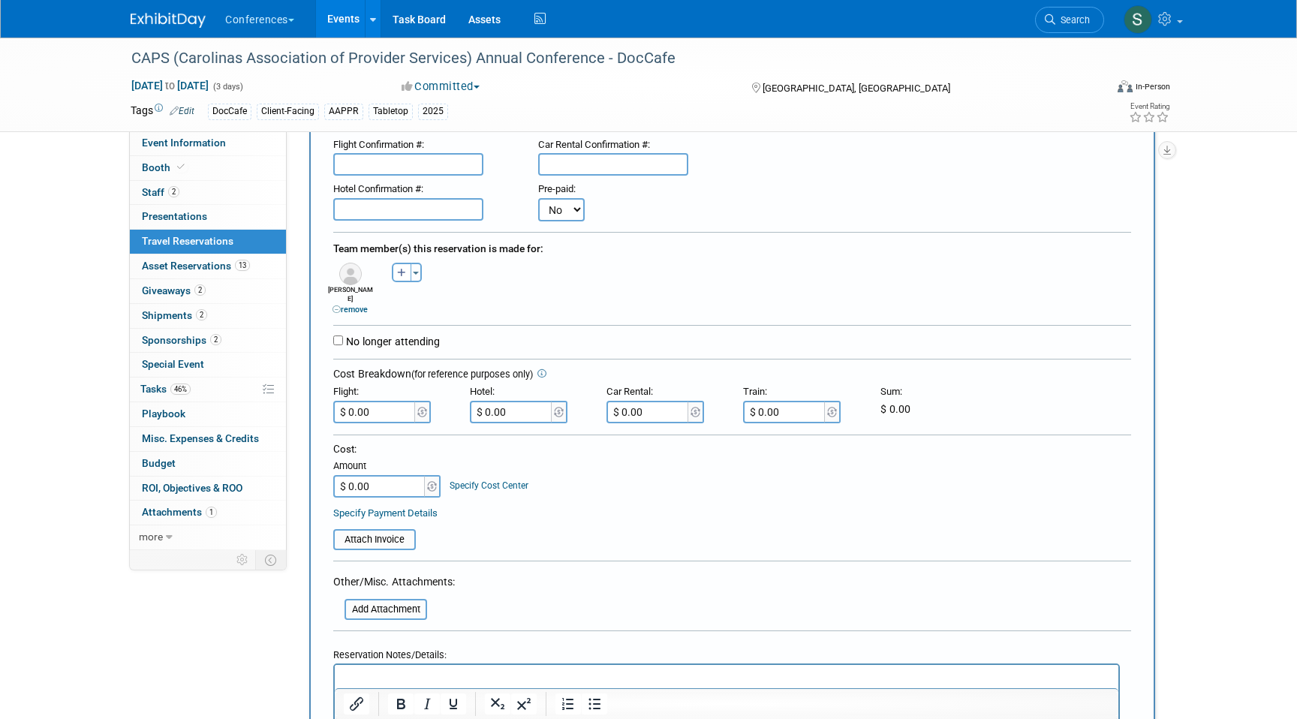
scroll to position [462, 0]
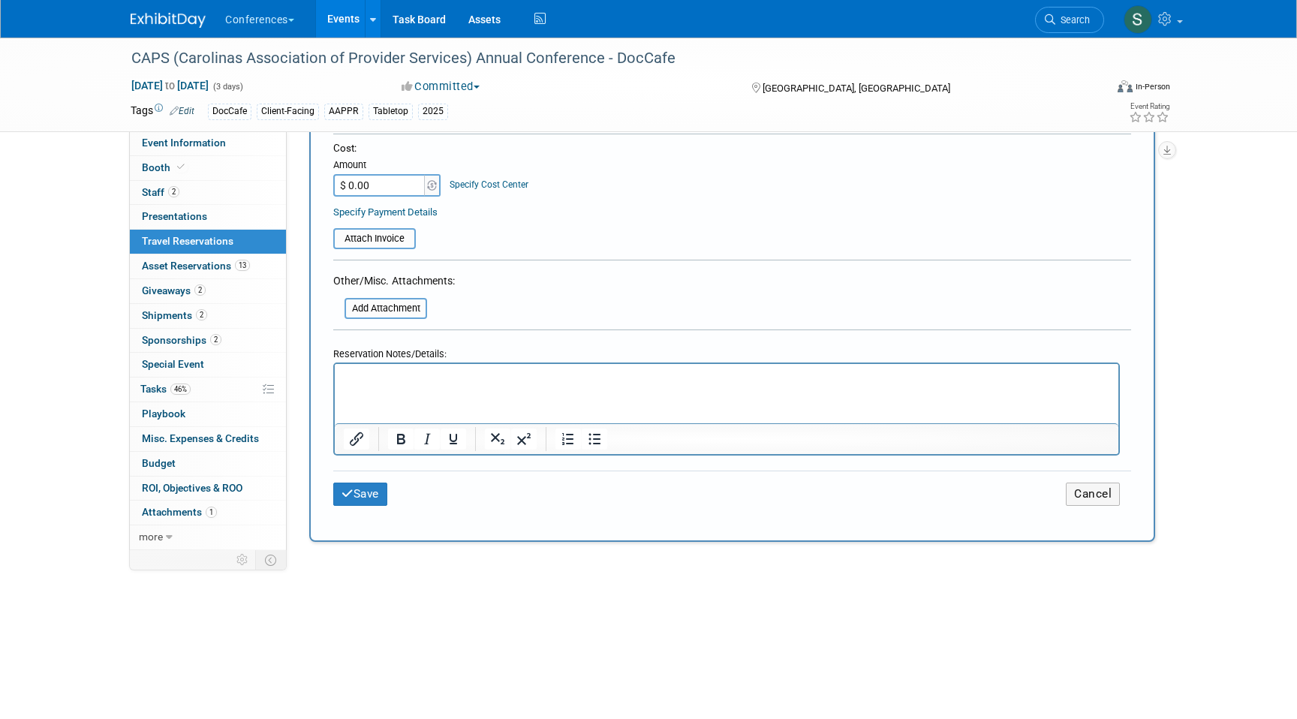
click at [370, 385] on html at bounding box center [727, 374] width 784 height 22
click at [463, 369] on p "FLIGHT: $723.37" at bounding box center [727, 377] width 767 height 16
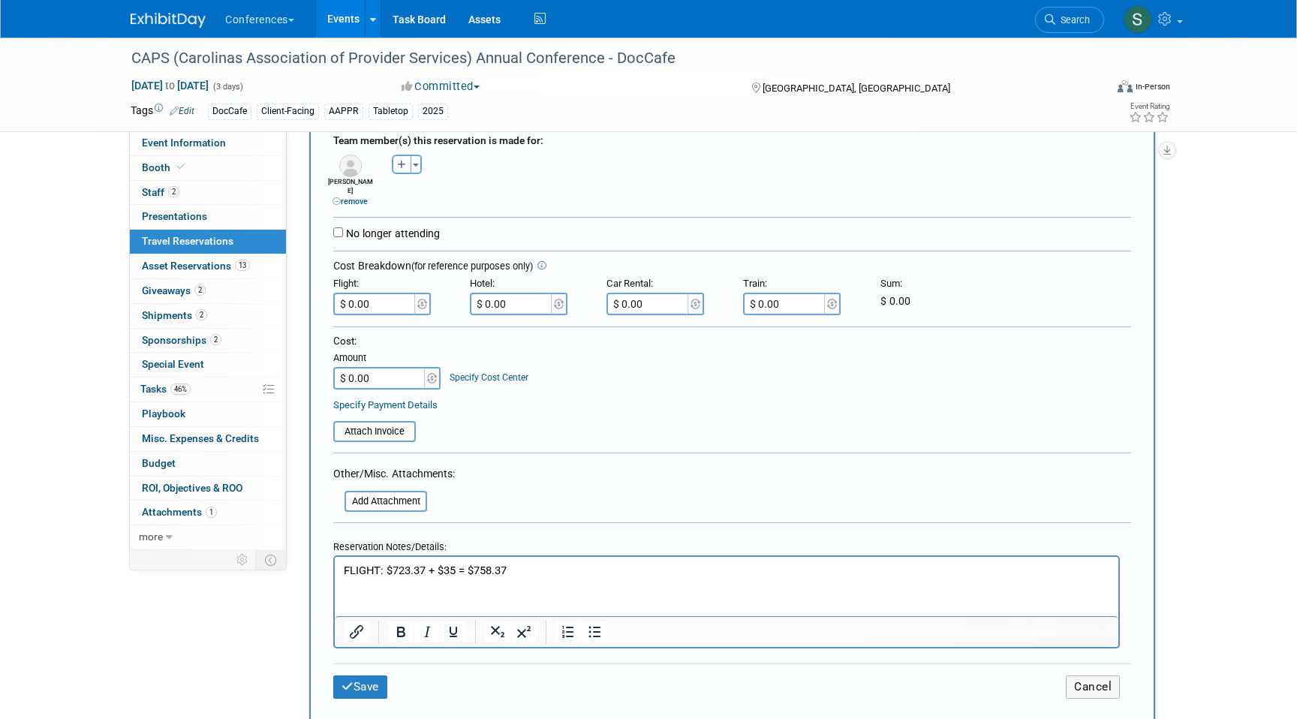
scroll to position [250, 0]
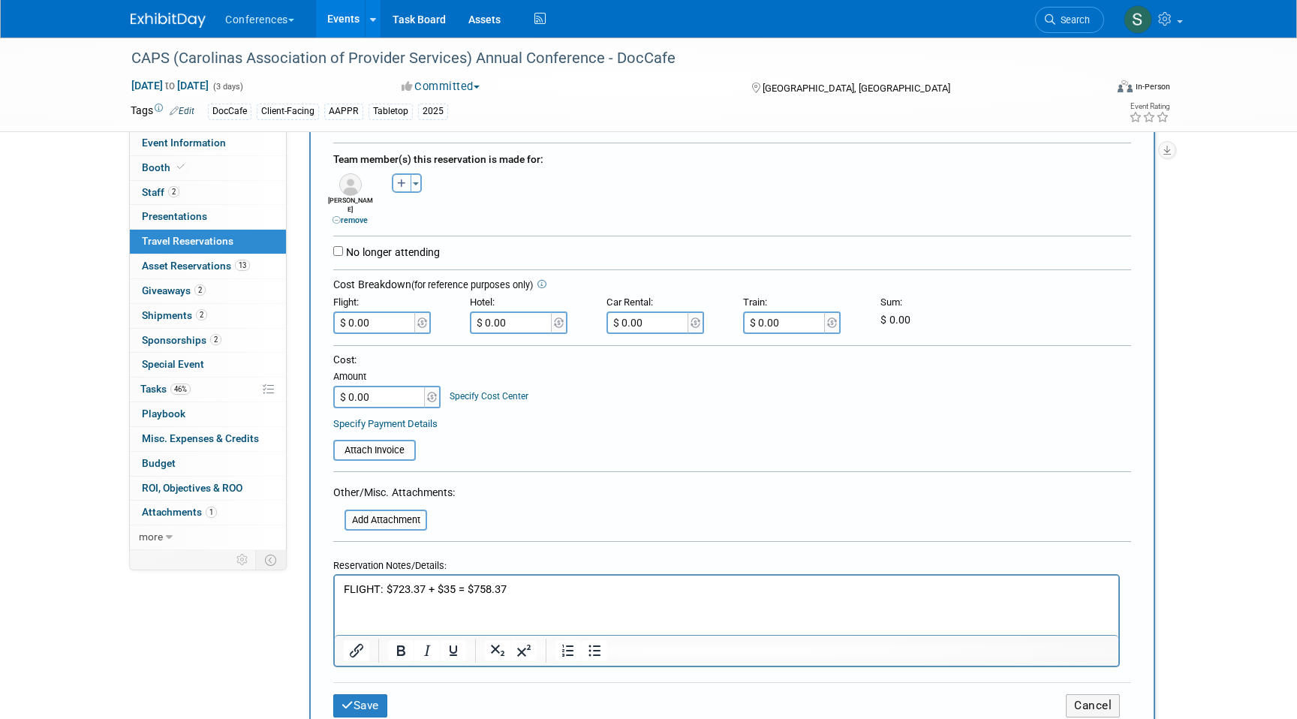
click at [389, 312] on input "$ 0.00" at bounding box center [375, 323] width 84 height 23
type input "$ 758.37"
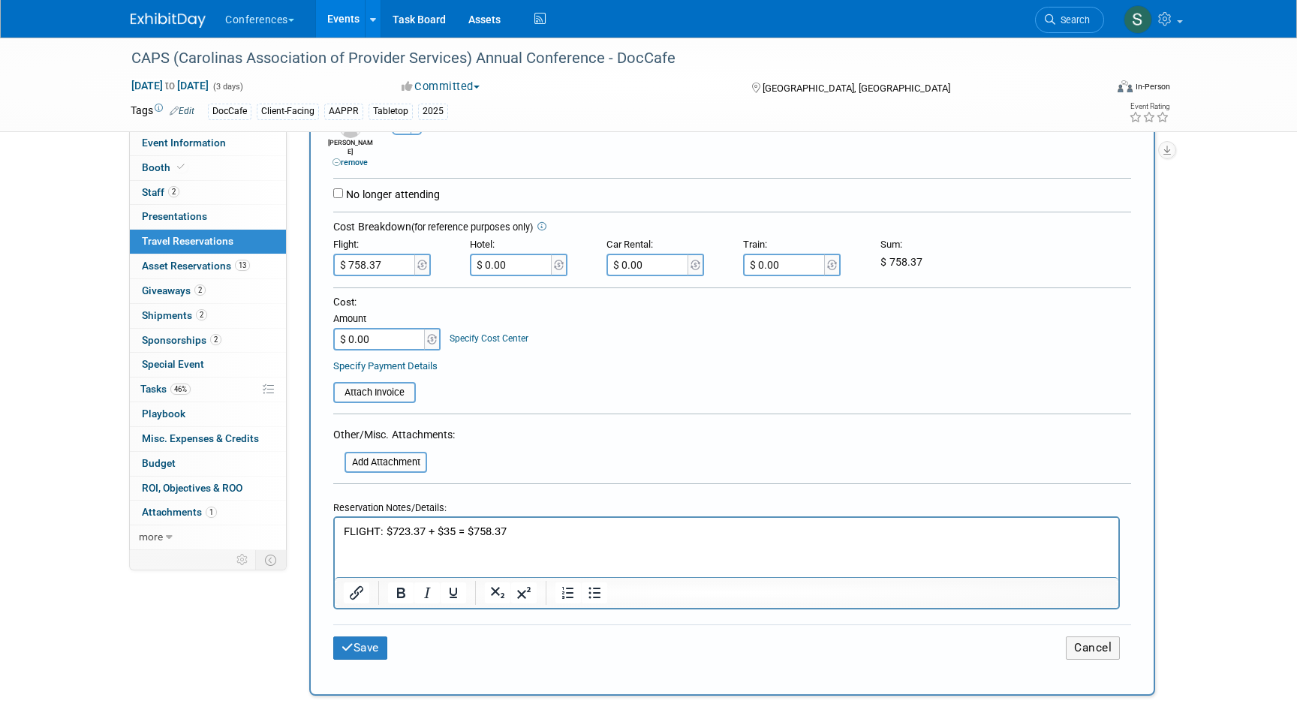
scroll to position [324, 0]
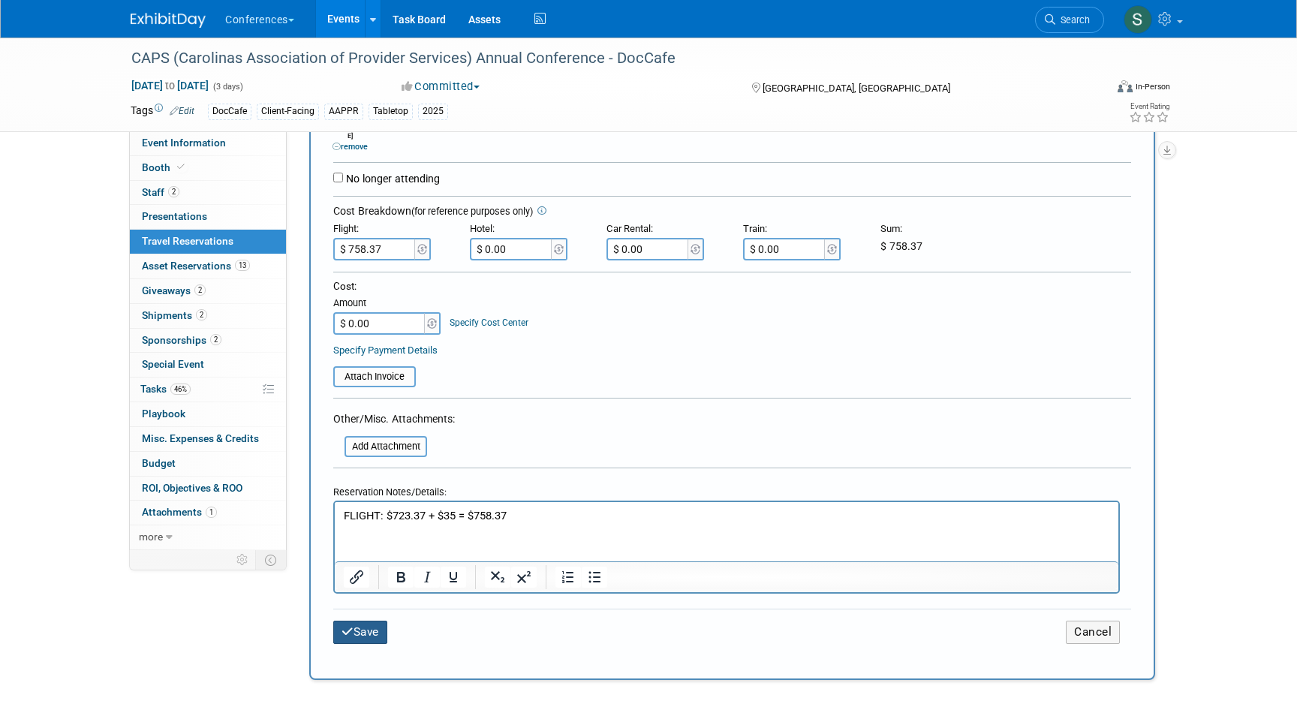
click at [367, 624] on button "Save" at bounding box center [360, 632] width 54 height 23
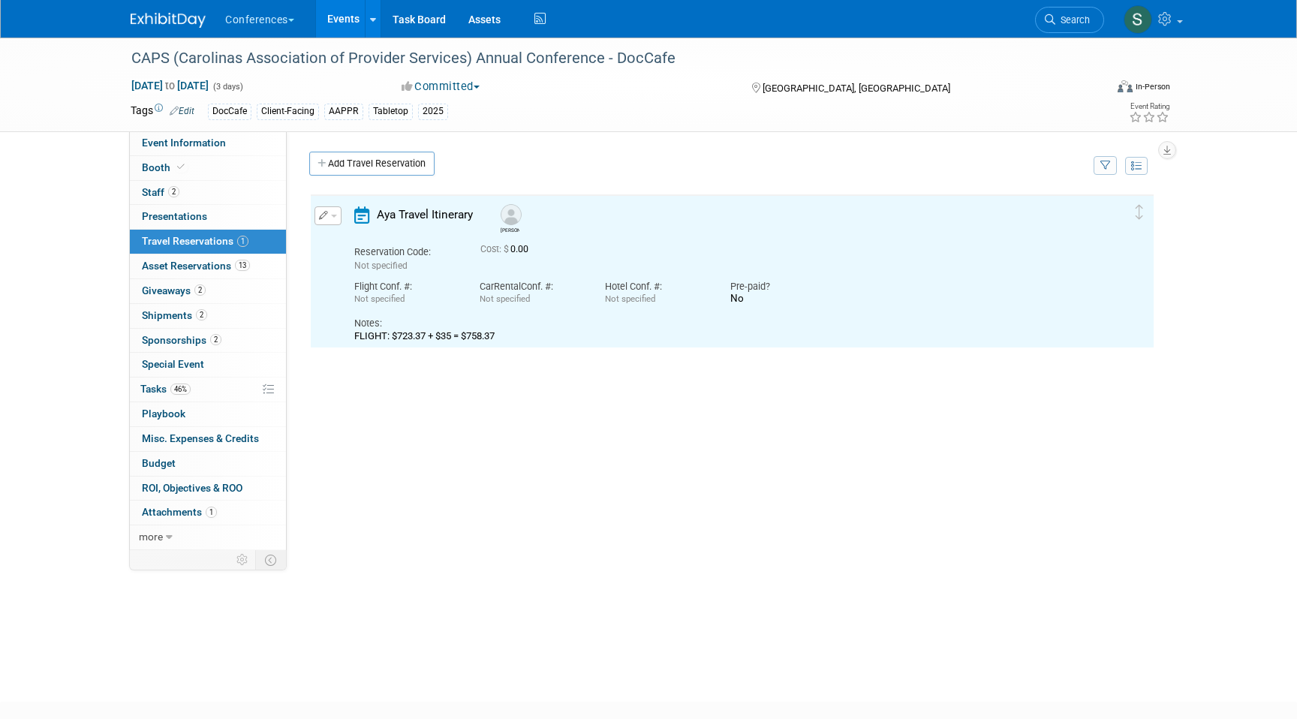
scroll to position [0, 0]
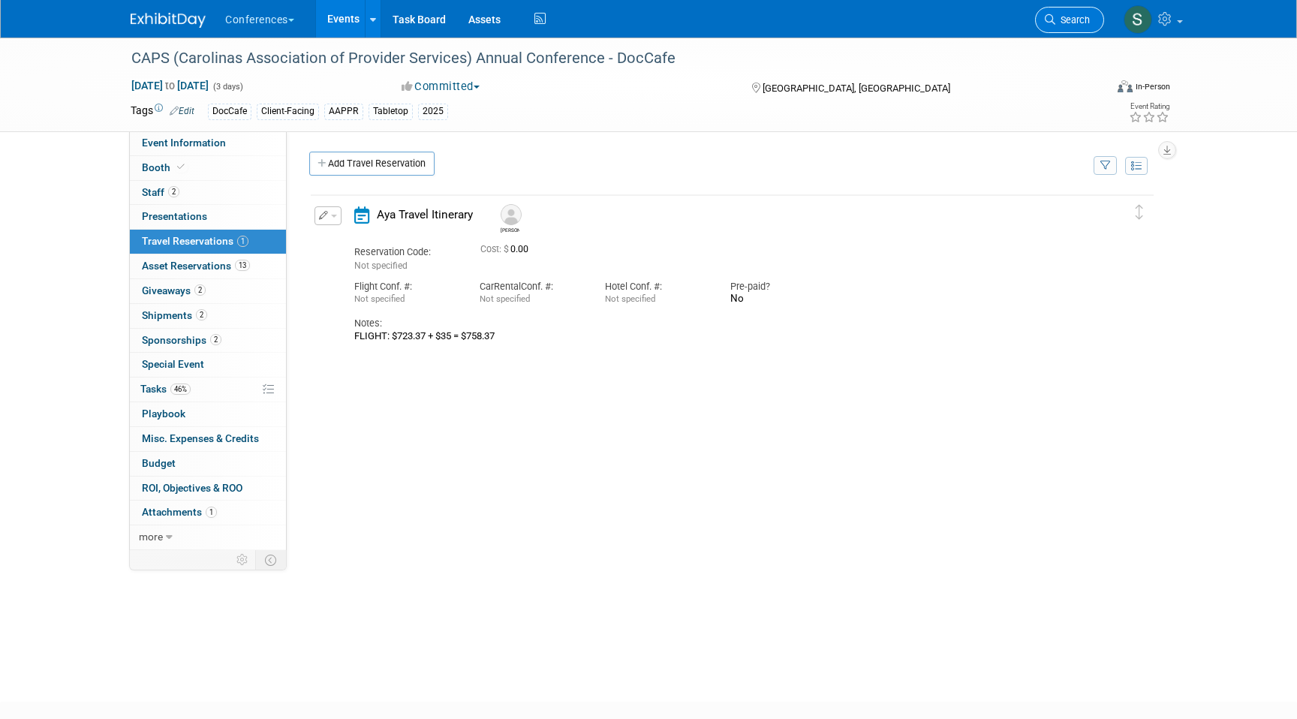
click at [1063, 22] on span "Search" at bounding box center [1073, 19] width 35 height 11
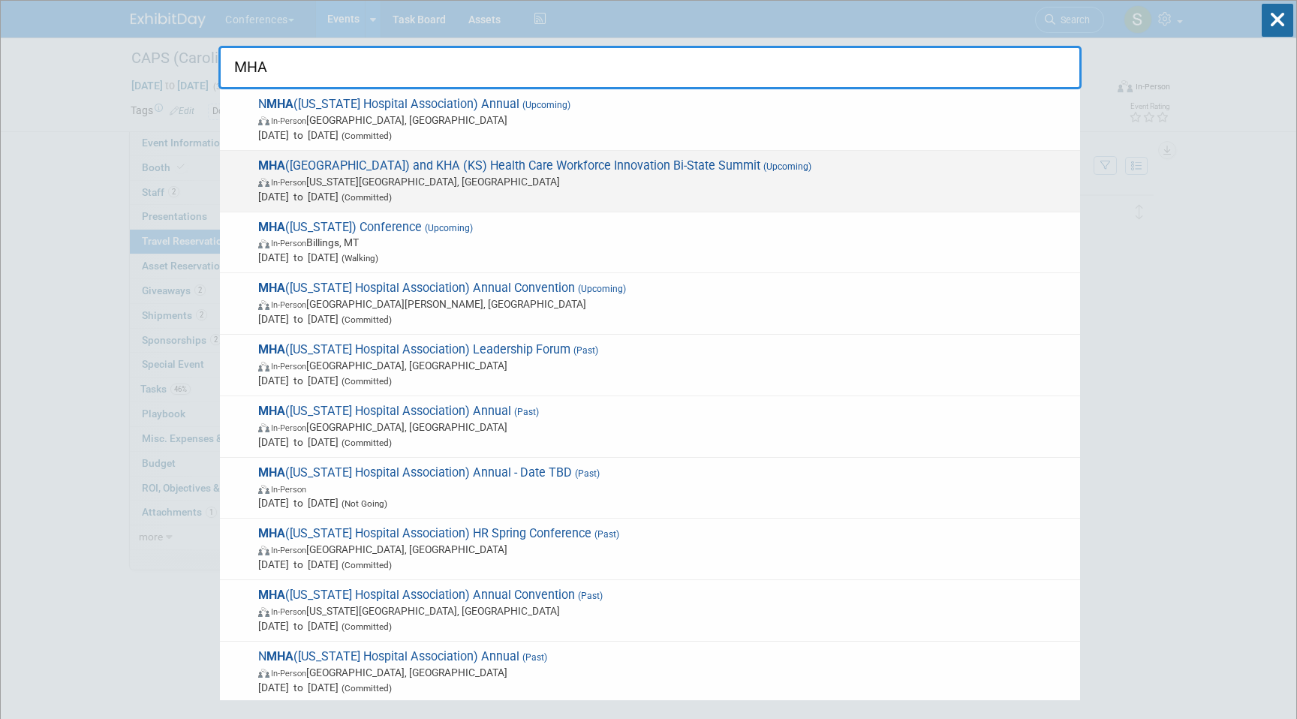
type input "MHA"
click at [496, 179] on span "In-Person Kansas City, MO" at bounding box center [665, 181] width 815 height 15
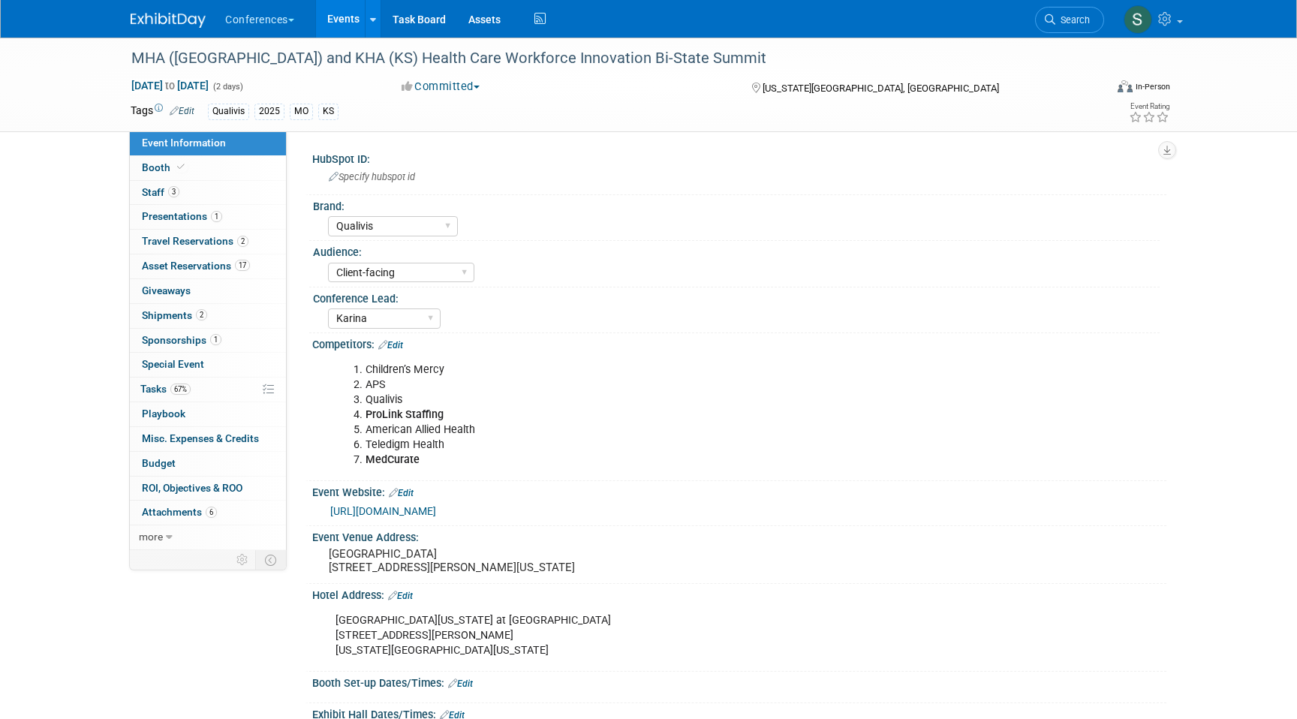
select select "Qualivis"
select select "Client-facing"
select select "Karina"
click at [243, 246] on span "2" at bounding box center [242, 241] width 11 height 11
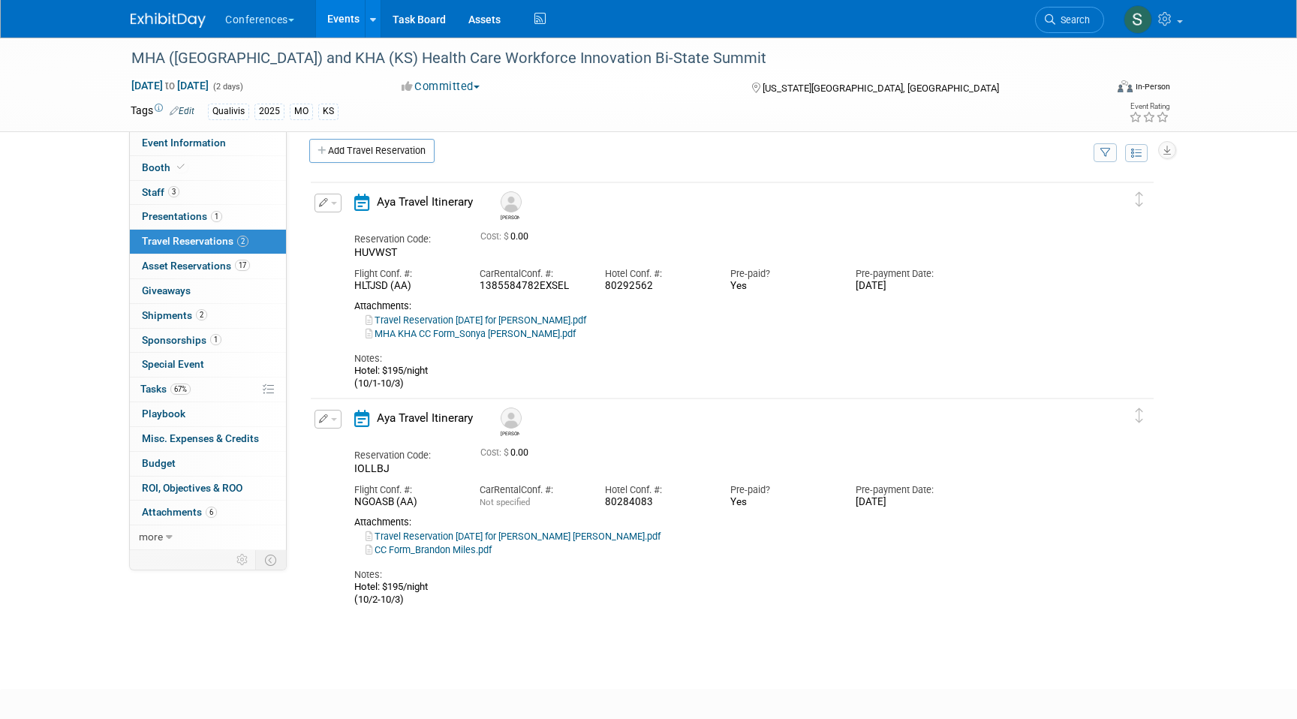
scroll to position [18, 0]
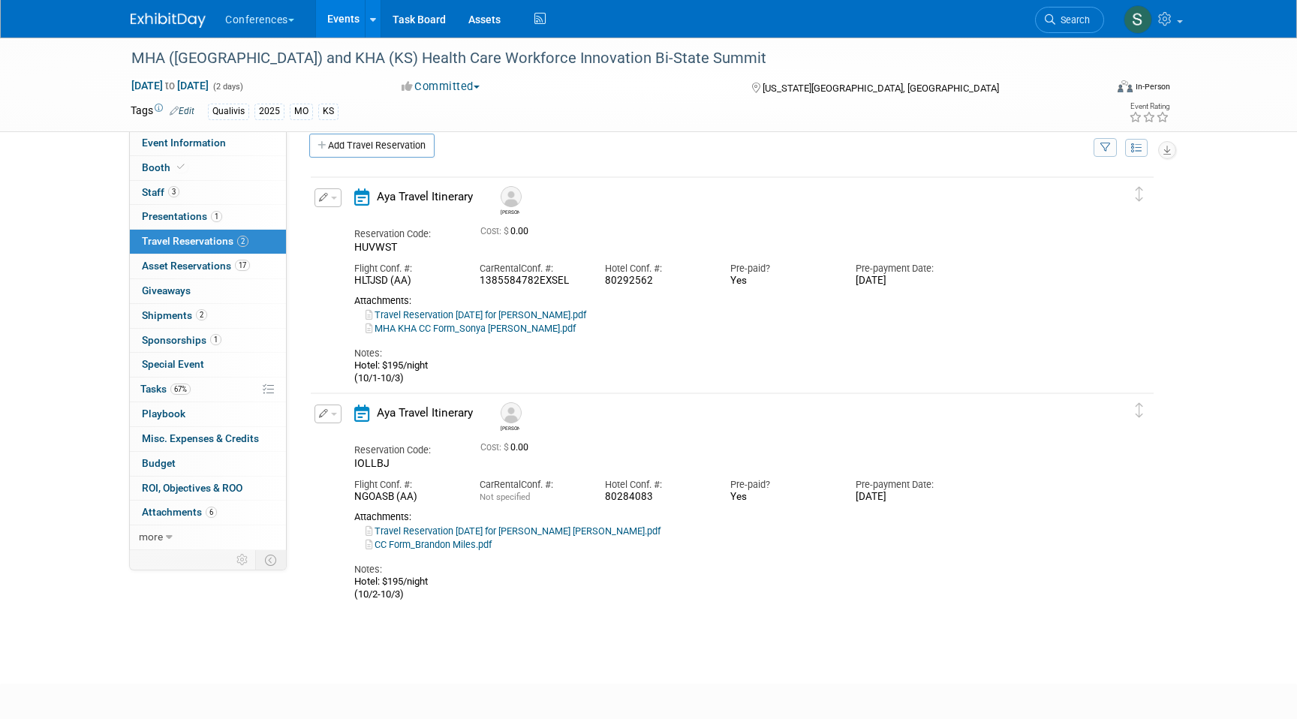
click at [315, 415] on button "button" at bounding box center [328, 414] width 27 height 19
click at [352, 437] on button "Edit Reservation" at bounding box center [378, 440] width 127 height 22
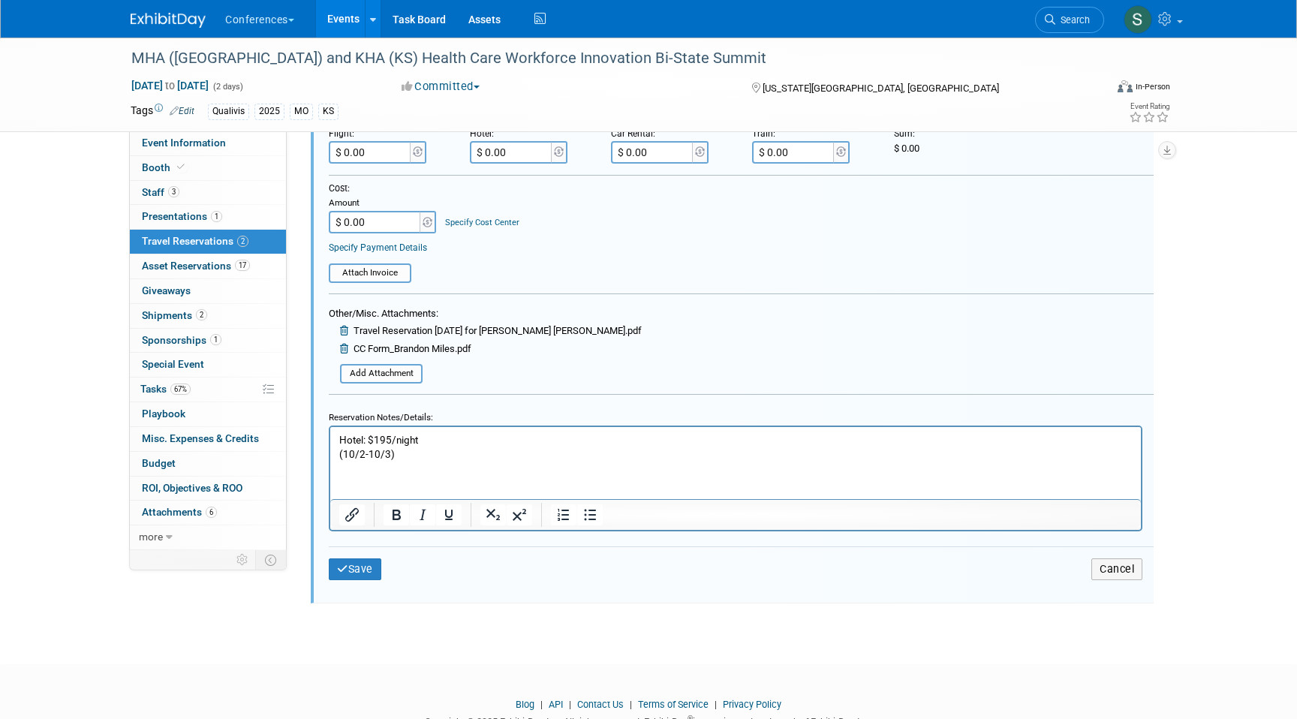
scroll to position [622, 0]
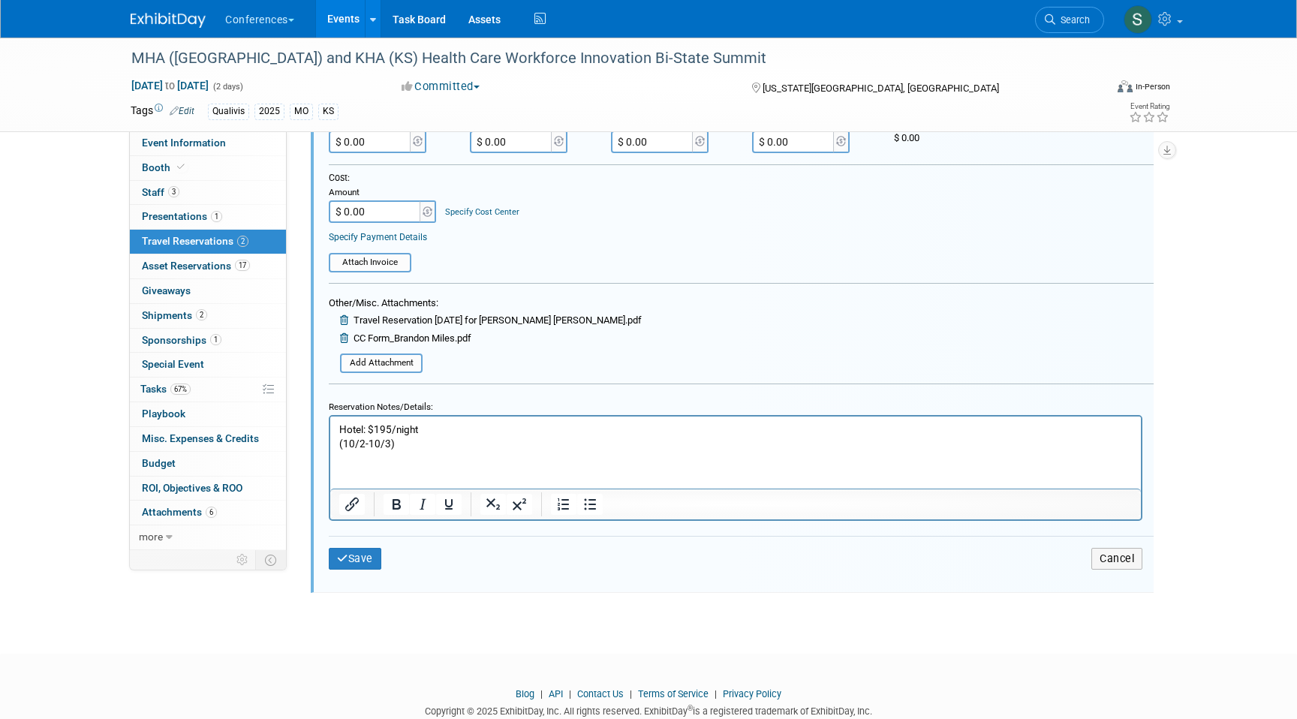
click at [437, 450] on html "Hotel: $195/night (10/2-10/3)" at bounding box center [735, 433] width 811 height 35
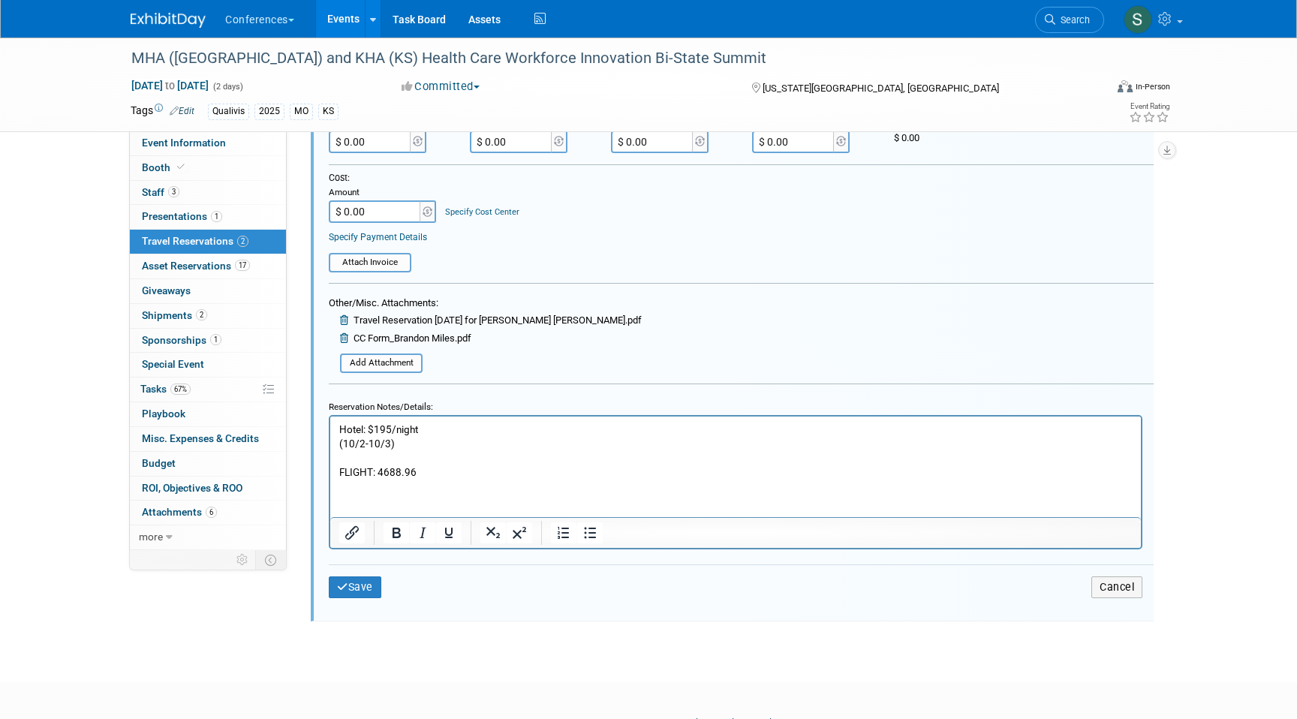
click at [381, 470] on p "FLIGHT: 4688.96" at bounding box center [736, 472] width 794 height 14
click at [443, 465] on p "FLIGHT: $688.96" at bounding box center [736, 472] width 794 height 14
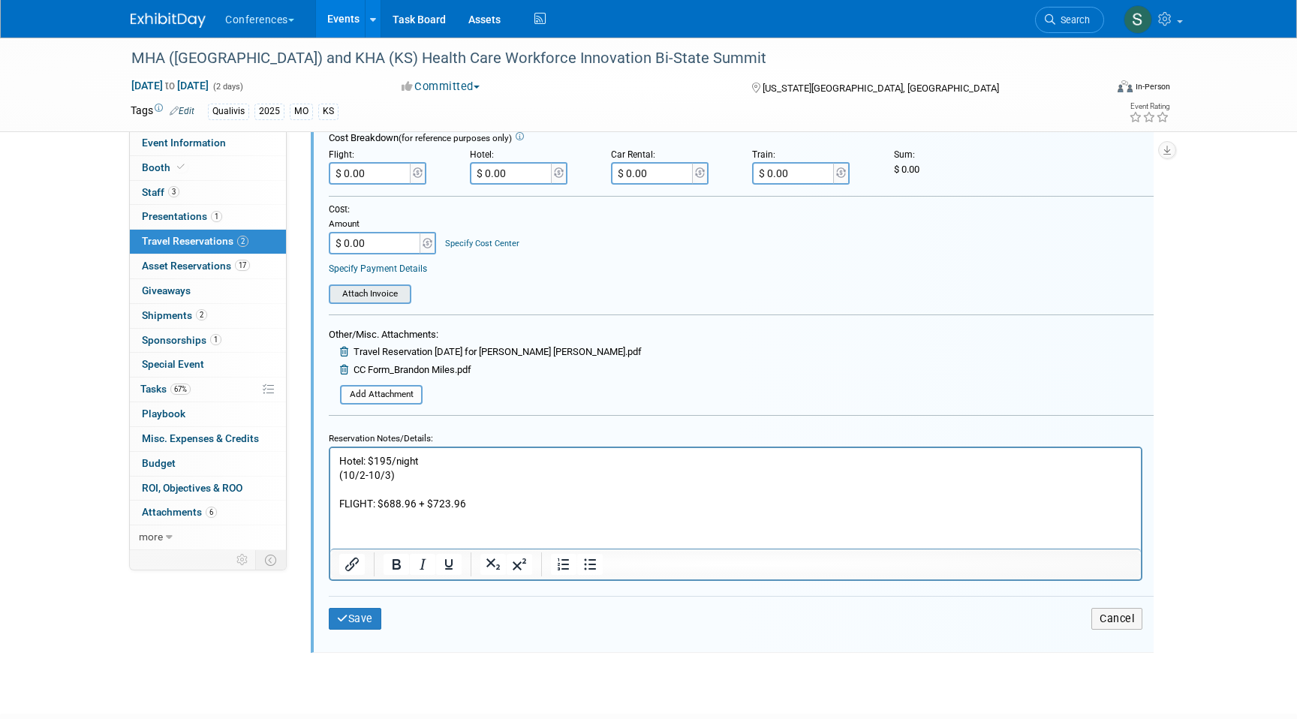
scroll to position [586, 0]
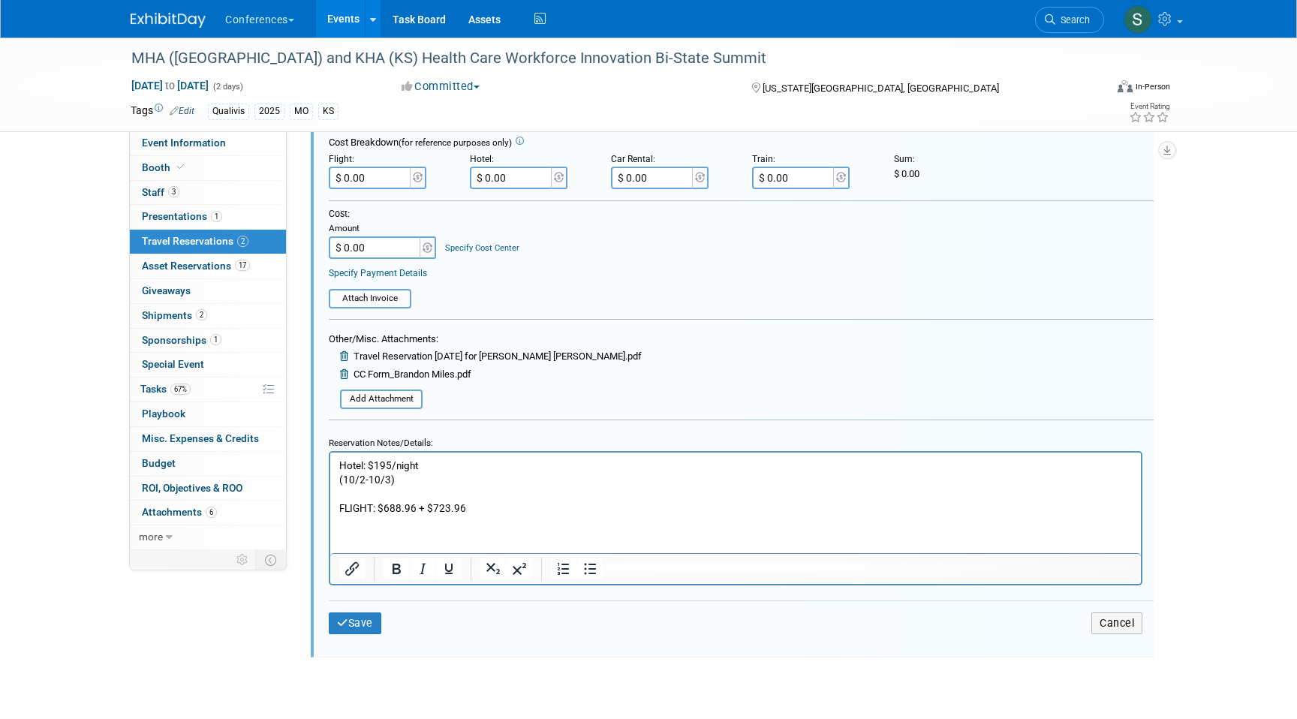
click at [371, 183] on input "$ 0.00" at bounding box center [371, 178] width 84 height 23
type input "$ 723.96"
click at [429, 507] on p "FLIGHT: $688.96 + $723.96" at bounding box center [736, 508] width 794 height 14
click at [426, 507] on p "FLIGHT: $688.96 + $723.96" at bounding box center [736, 508] width 794 height 14
click at [344, 623] on icon "submit" at bounding box center [342, 623] width 11 height 11
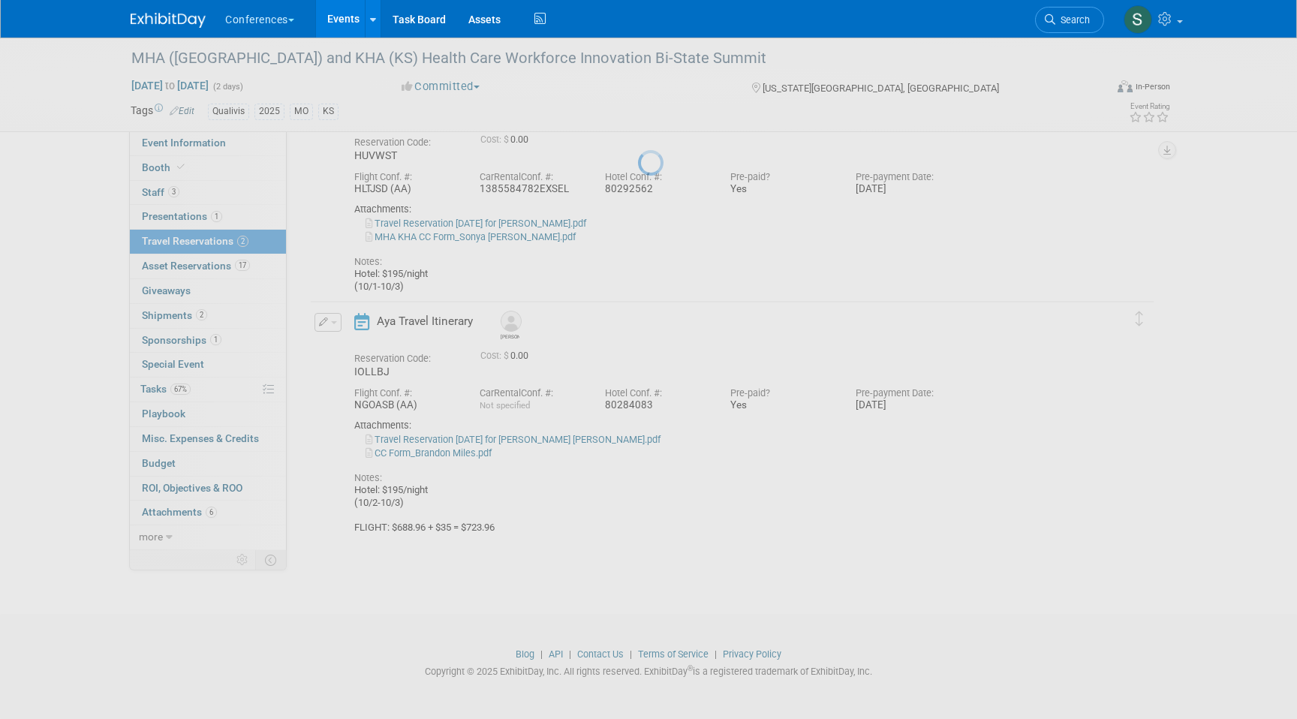
scroll to position [95, 0]
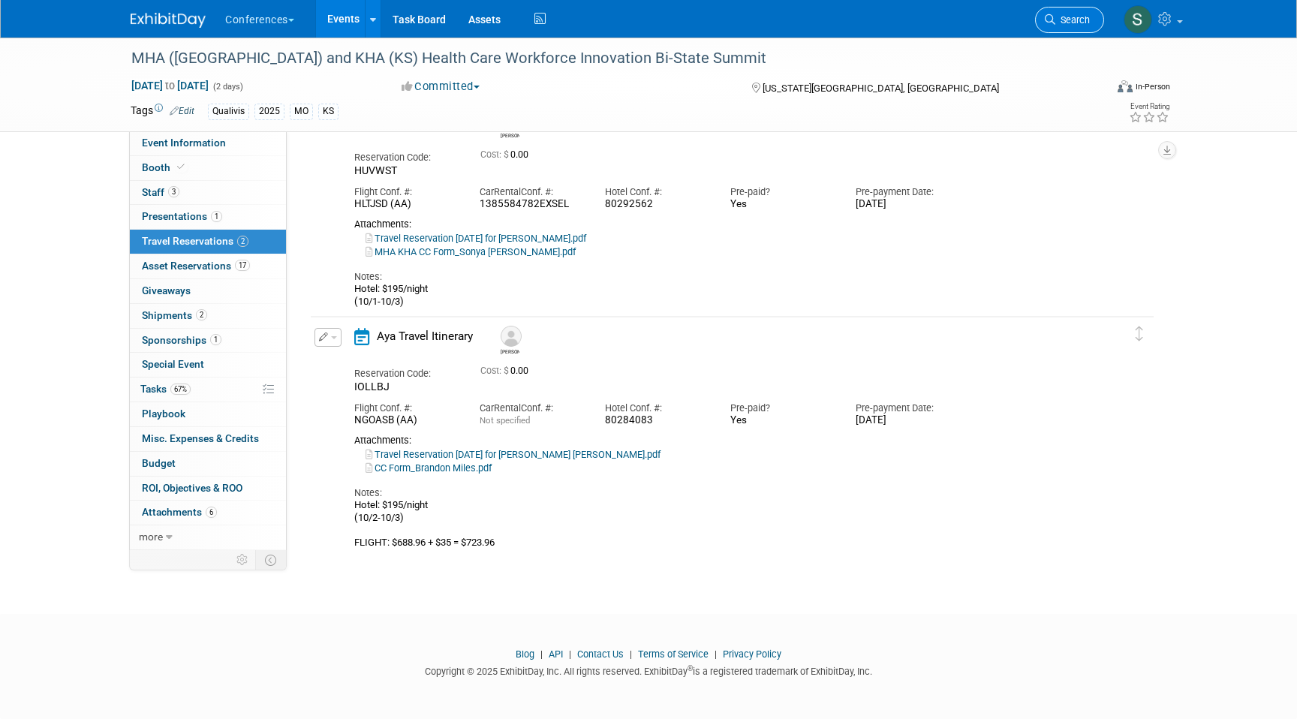
click at [1080, 25] on span "Search" at bounding box center [1073, 19] width 35 height 11
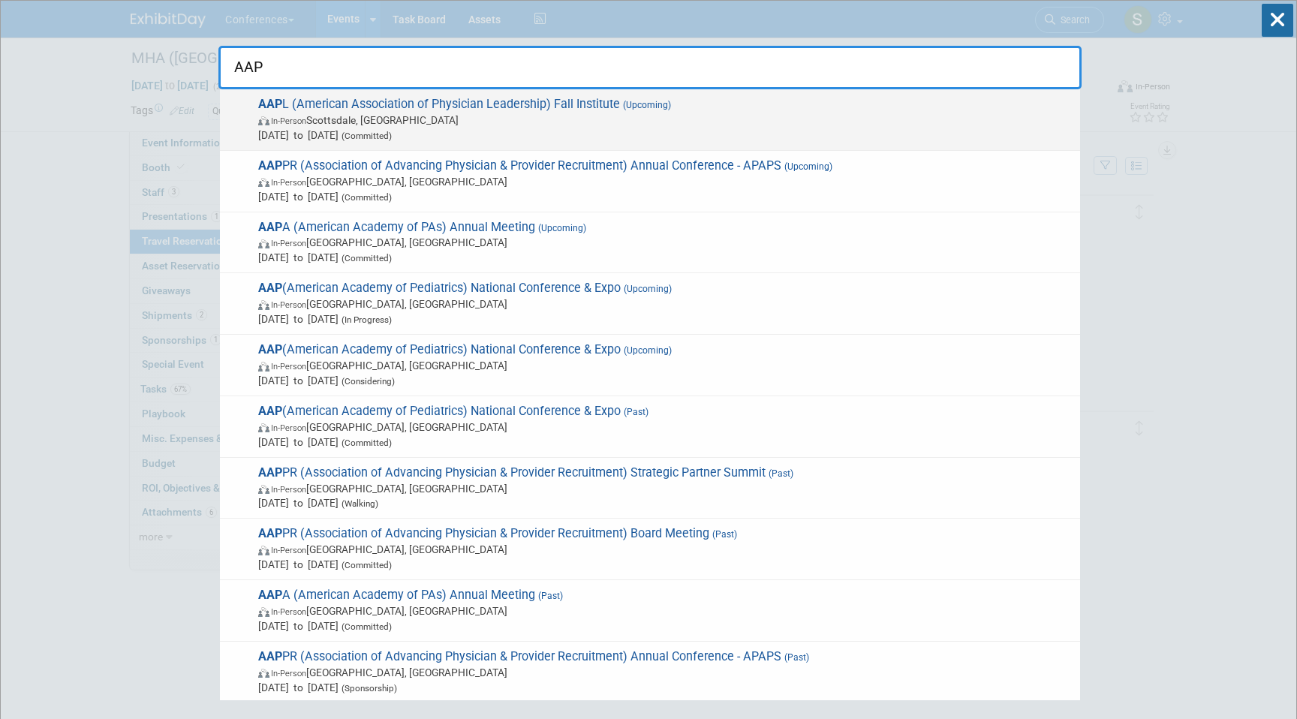
type input "AAP"
click at [436, 101] on span "AAP L (American Association of Physician Leadership) Fall Institute (Upcoming) …" at bounding box center [663, 120] width 819 height 46
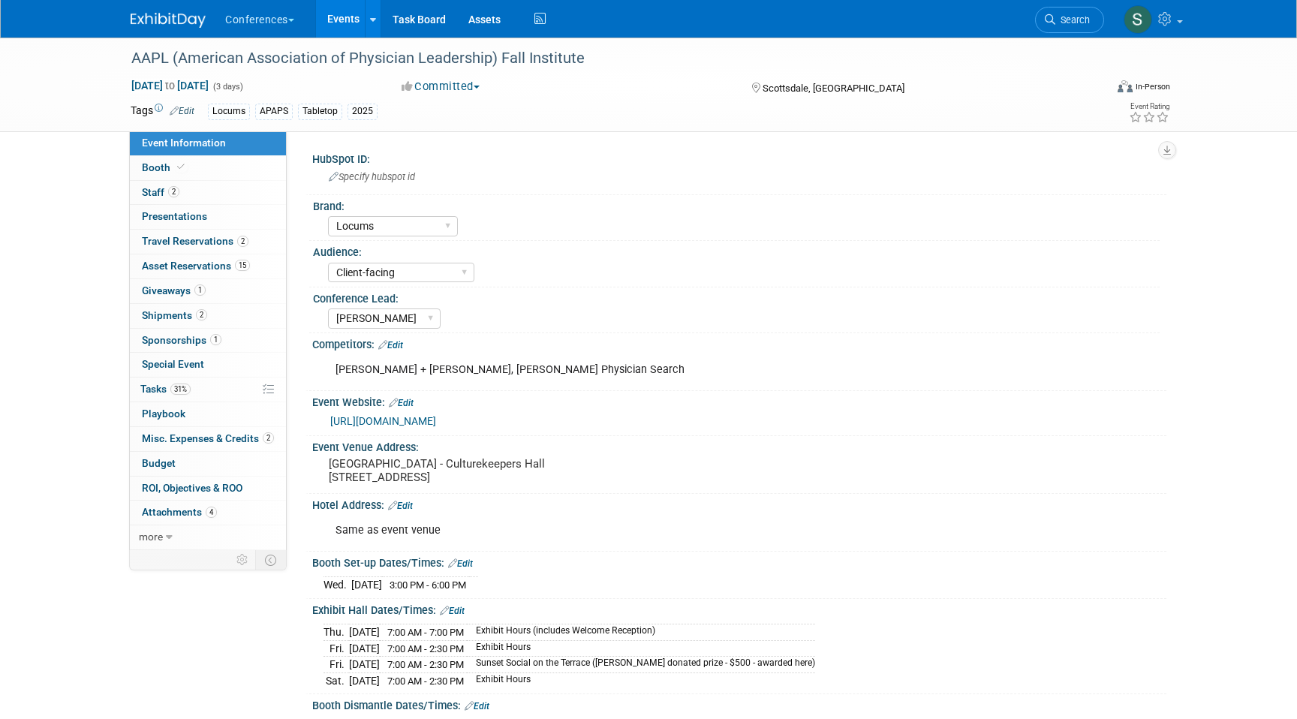
select select "Locums"
select select "Client-facing"
select select "[PERSON_NAME]"
click at [256, 238] on link "2 Travel Reservations 2" at bounding box center [208, 242] width 156 height 24
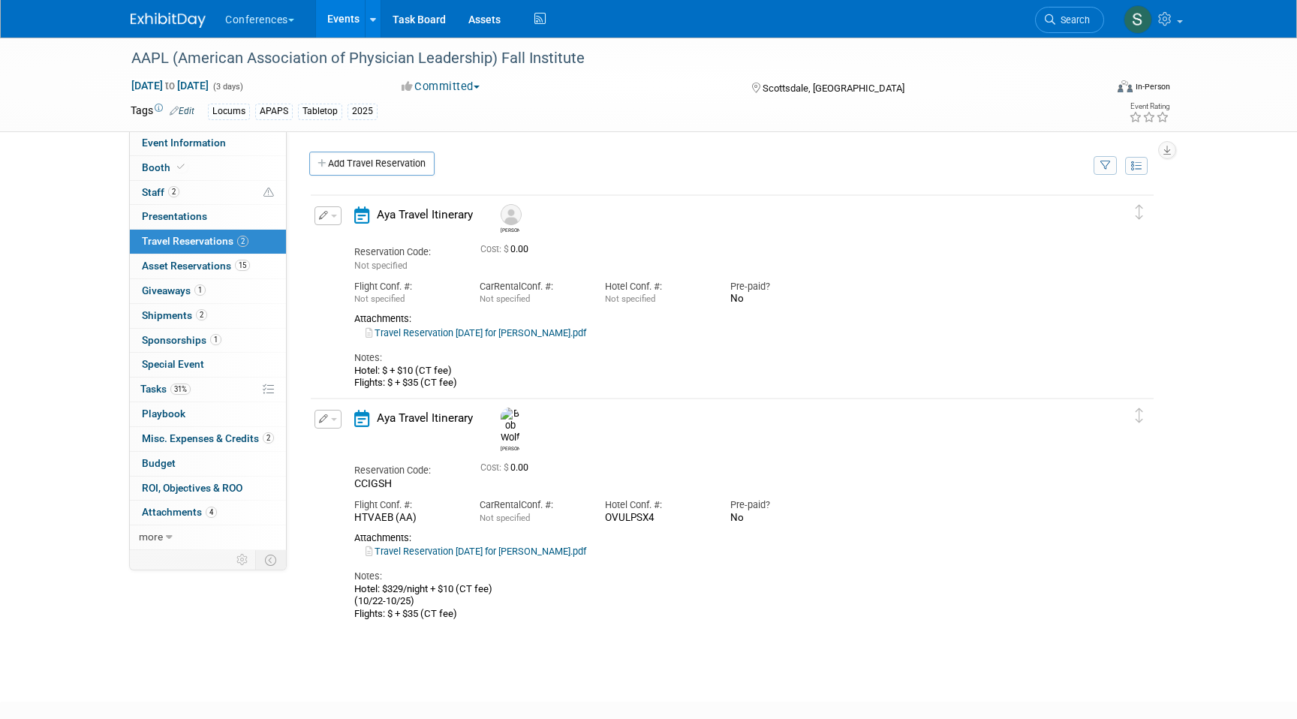
click at [330, 226] on div "Edit Reservation [GEOGRAPHIC_DATA]" at bounding box center [323, 220] width 17 height 28
click at [324, 221] on button "button" at bounding box center [328, 215] width 27 height 19
click at [335, 242] on icon "button" at bounding box center [331, 241] width 12 height 11
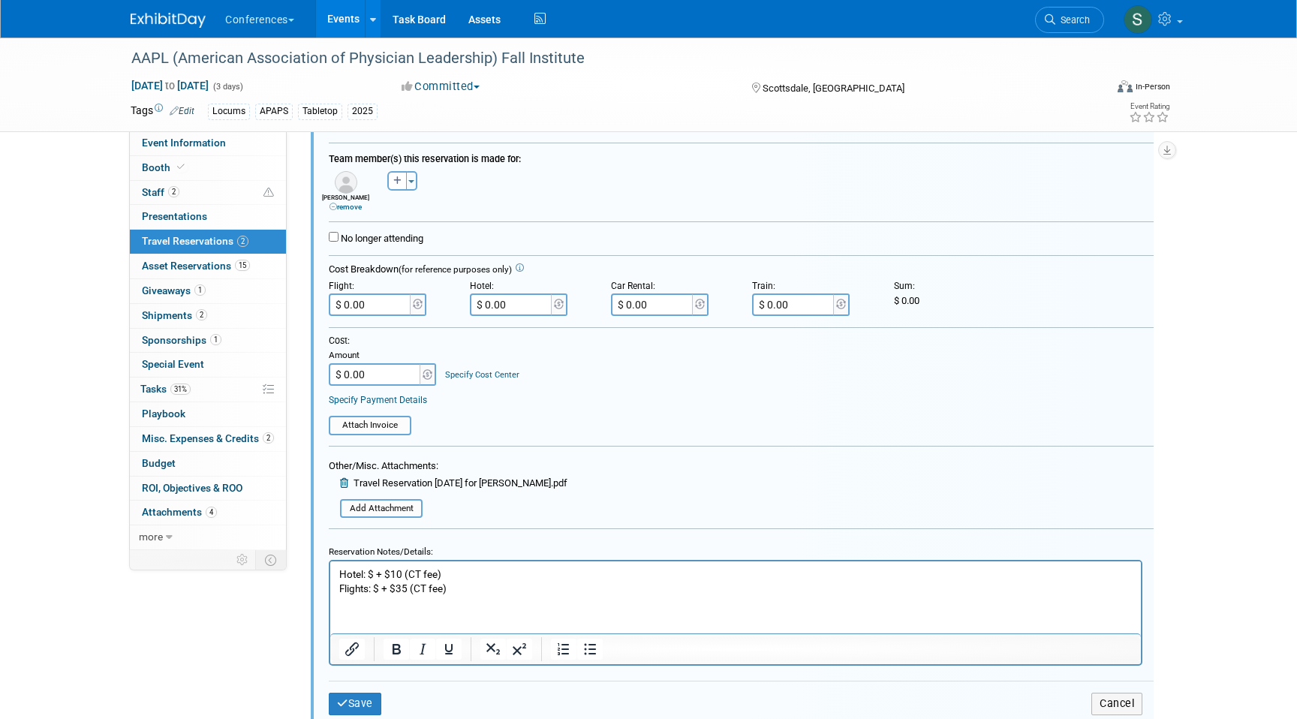
scroll to position [295, 0]
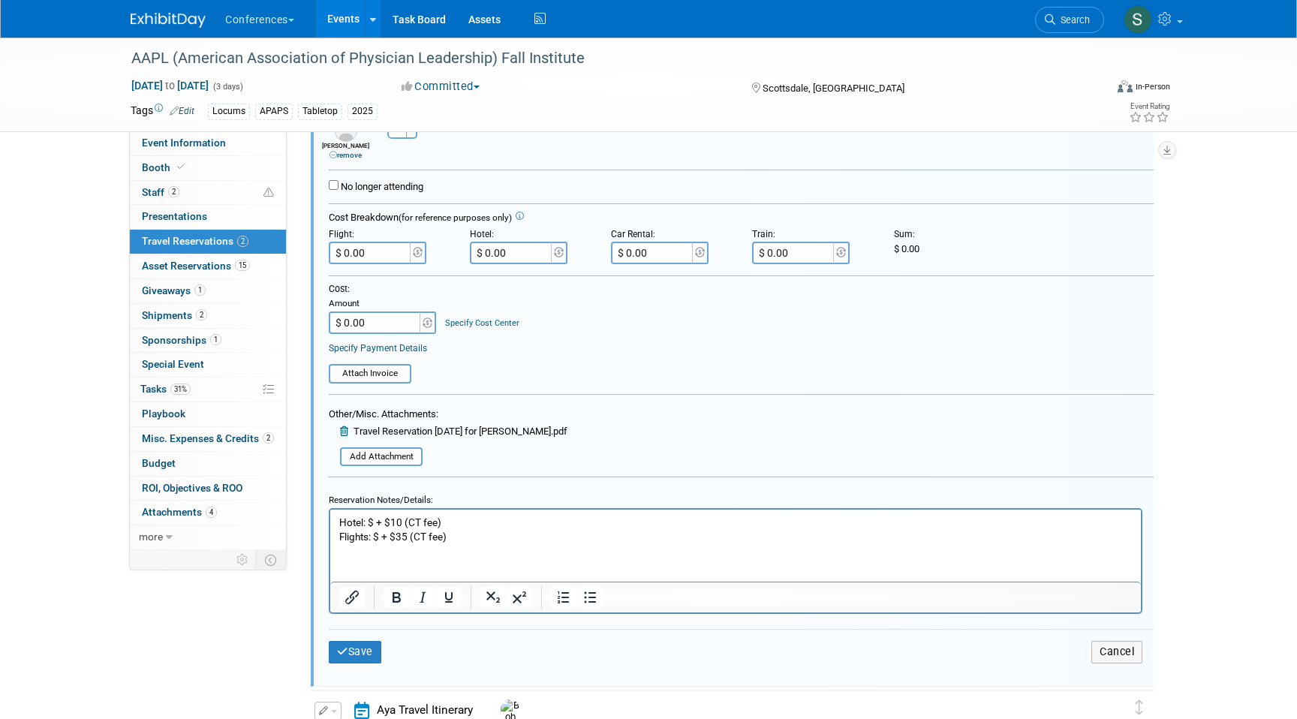
click at [380, 533] on p "Hotel: $ + $10 (CT fee) Flights: $ + $35 (CT fee)" at bounding box center [736, 530] width 794 height 29
paste body "Rich Text Area. Press ALT-0 for help."
click at [506, 535] on p "Hotel: $ + $10 (CT fee) Flights: $378.48 + $35 (CT fee)" at bounding box center [736, 530] width 794 height 29
click at [375, 251] on input "$ 0.00" at bounding box center [371, 253] width 84 height 23
type input "$ 413.48"
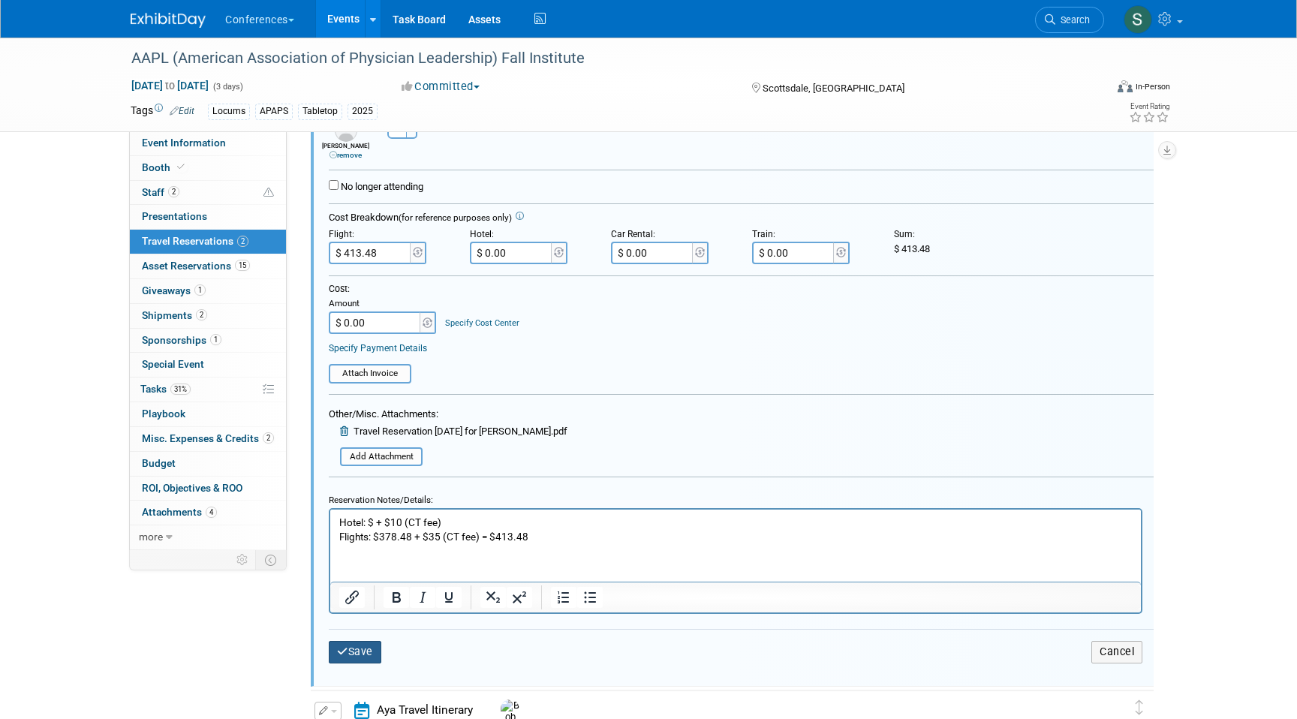
click at [368, 651] on button "Save" at bounding box center [355, 652] width 53 height 22
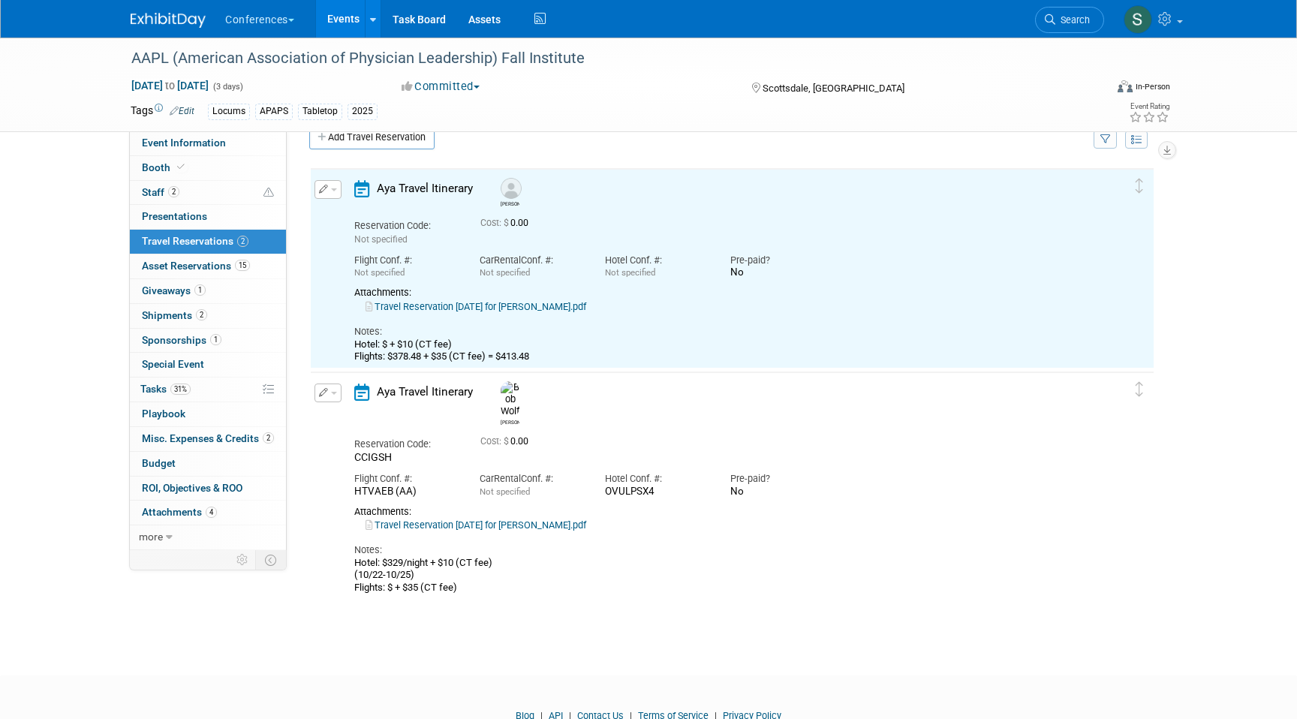
scroll to position [26, 0]
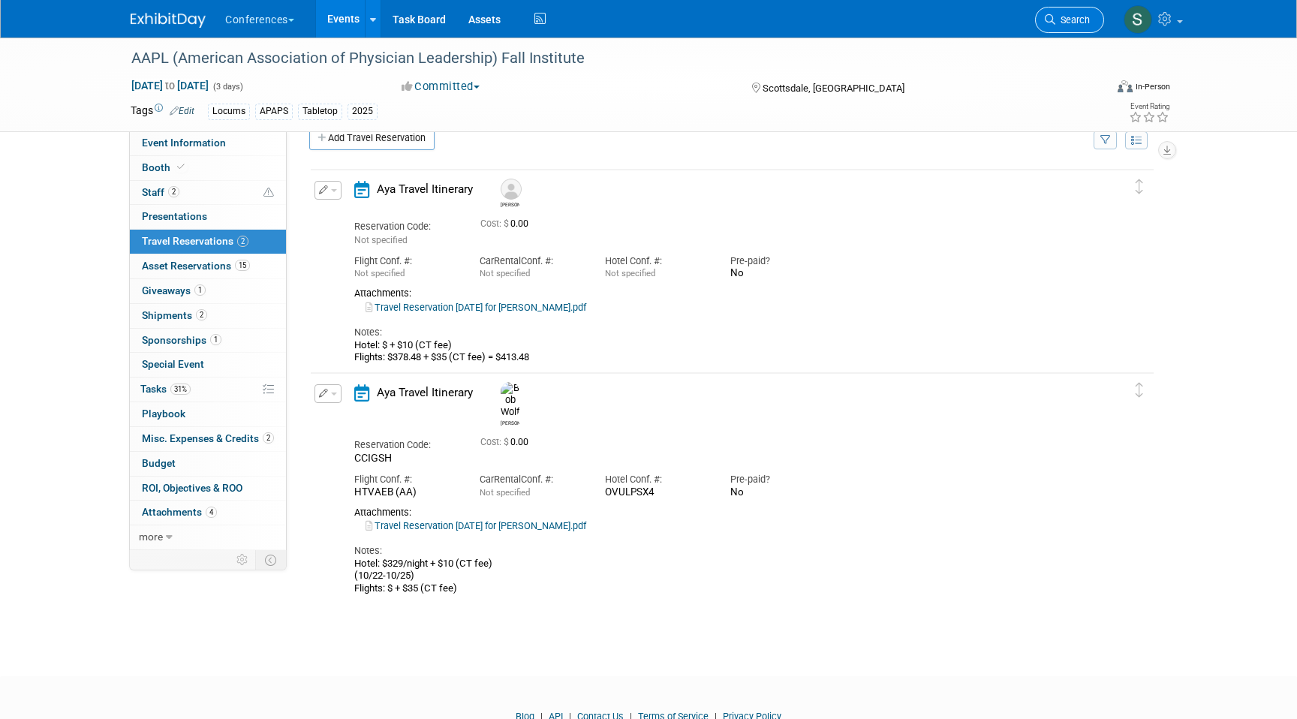
click at [1071, 24] on span "Search" at bounding box center [1073, 19] width 35 height 11
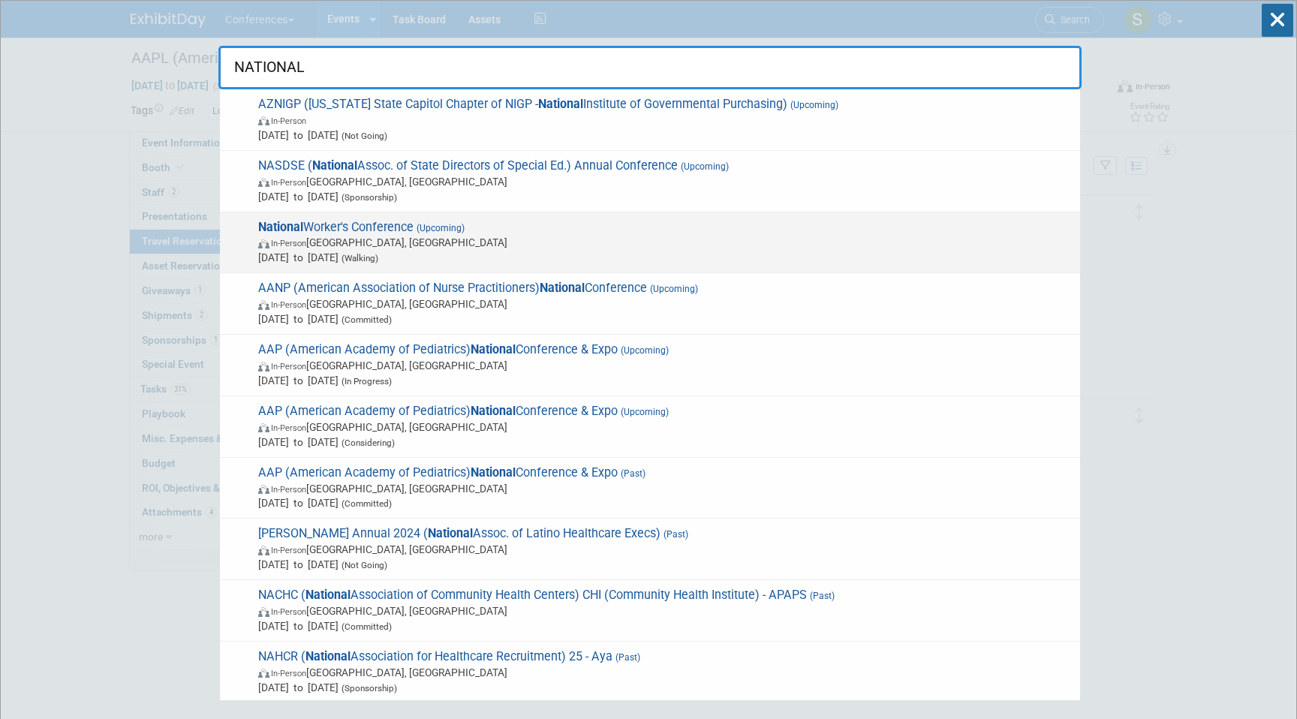
type input "NATIONAL"
click at [633, 252] on span "Nov 11, 2025 to Nov 12, 2025 (Walking)" at bounding box center [665, 257] width 815 height 15
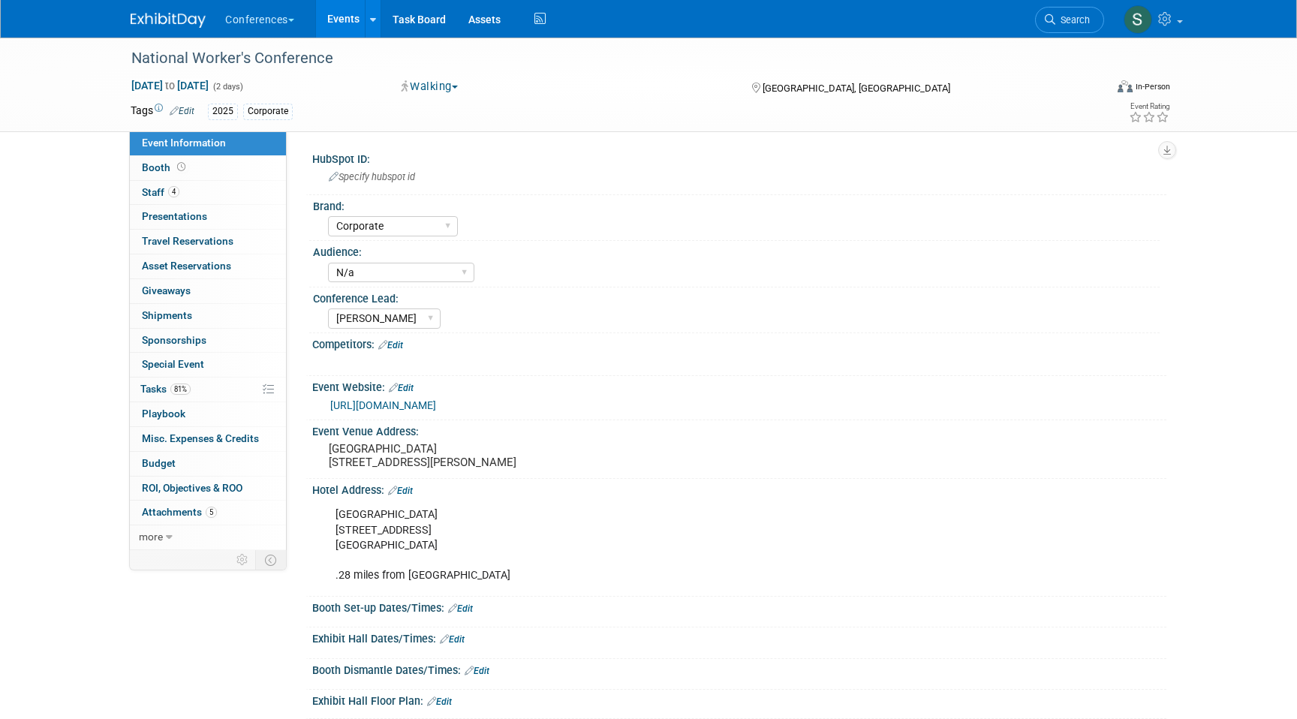
select select "Corporate"
select select "N/a"
select select "[PERSON_NAME]"
click at [231, 255] on link "0 Asset Reservations 0" at bounding box center [208, 267] width 156 height 24
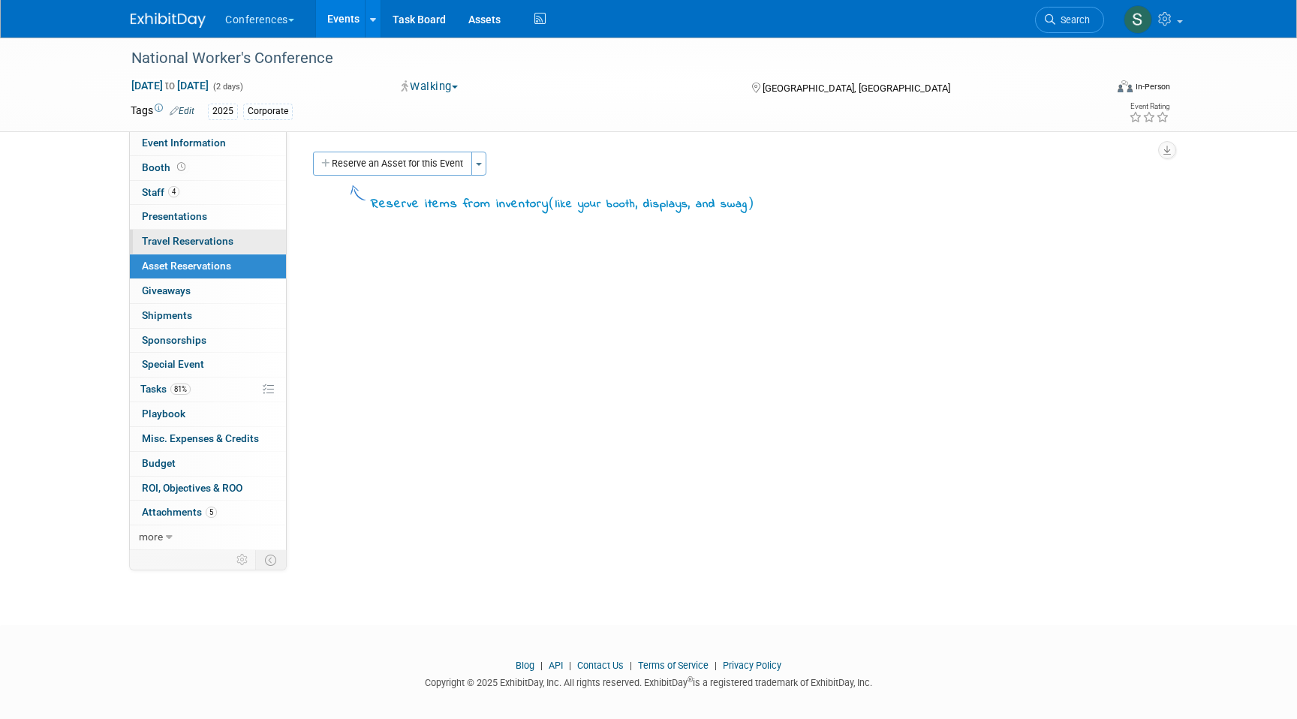
click at [224, 237] on span "Travel Reservations 0" at bounding box center [188, 241] width 92 height 12
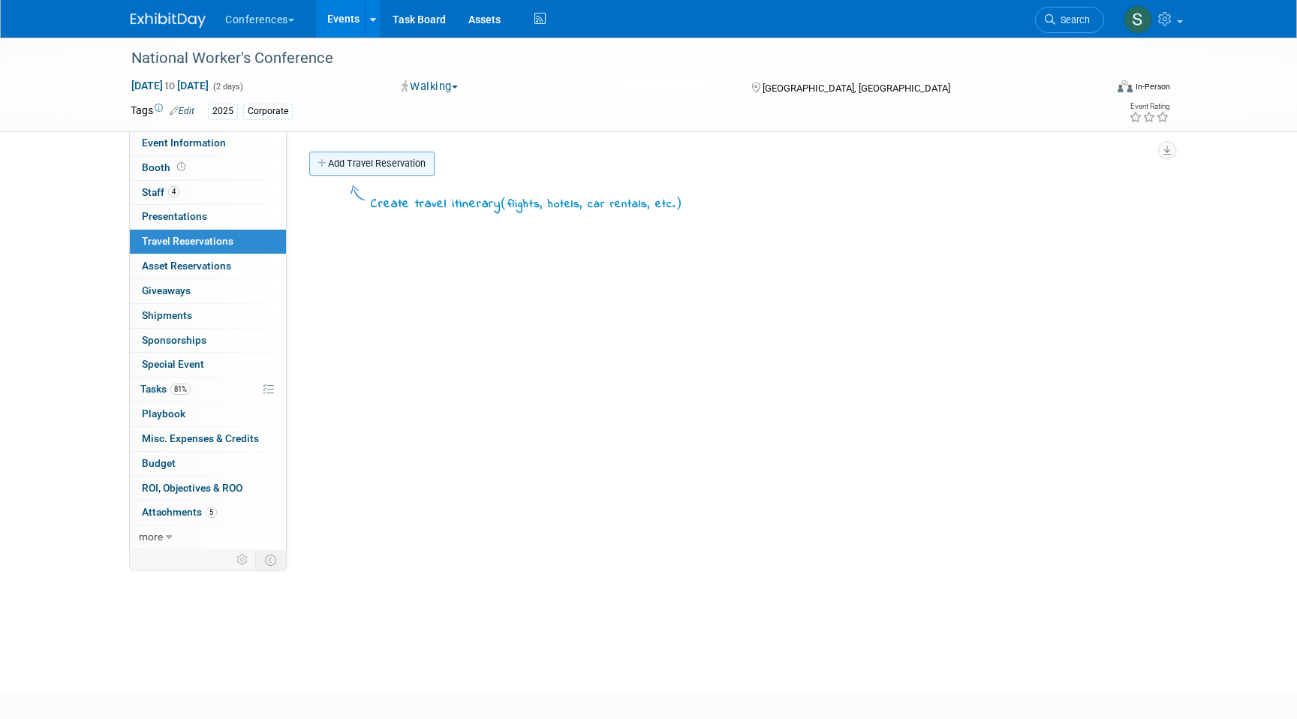
click at [371, 166] on link "Add Travel Reservation" at bounding box center [371, 164] width 125 height 24
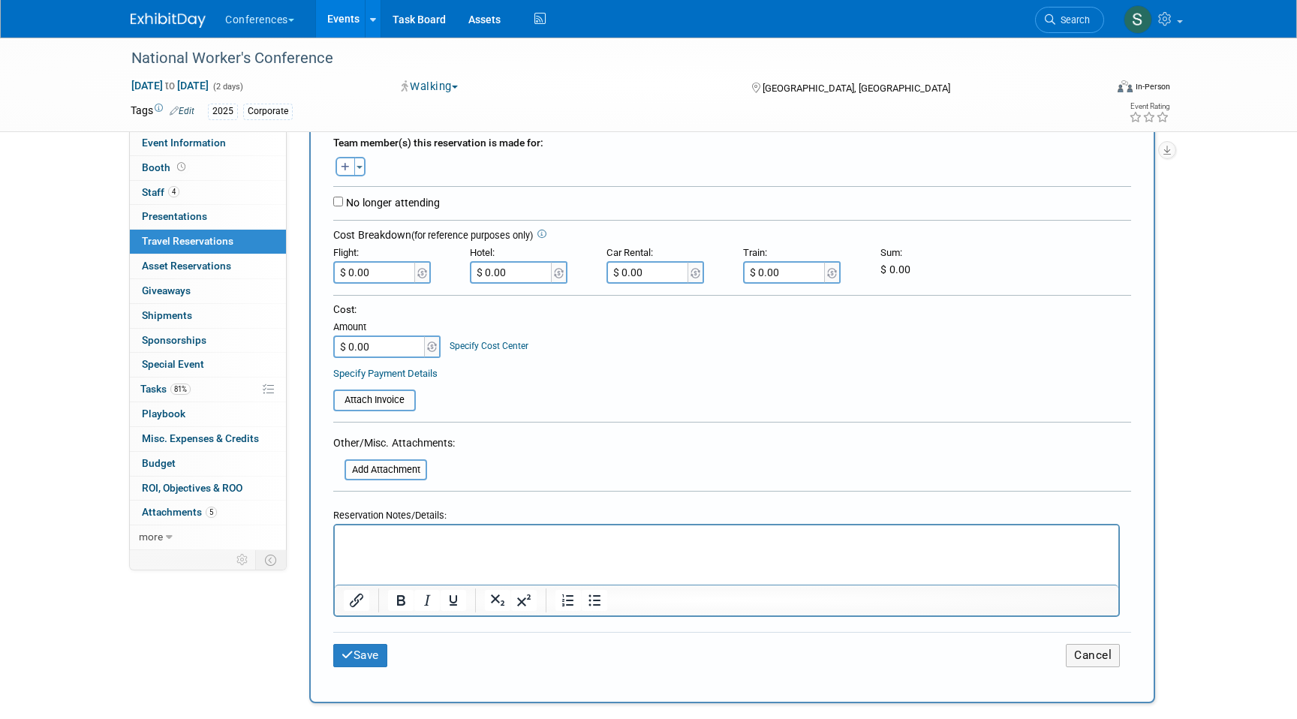
scroll to position [279, 0]
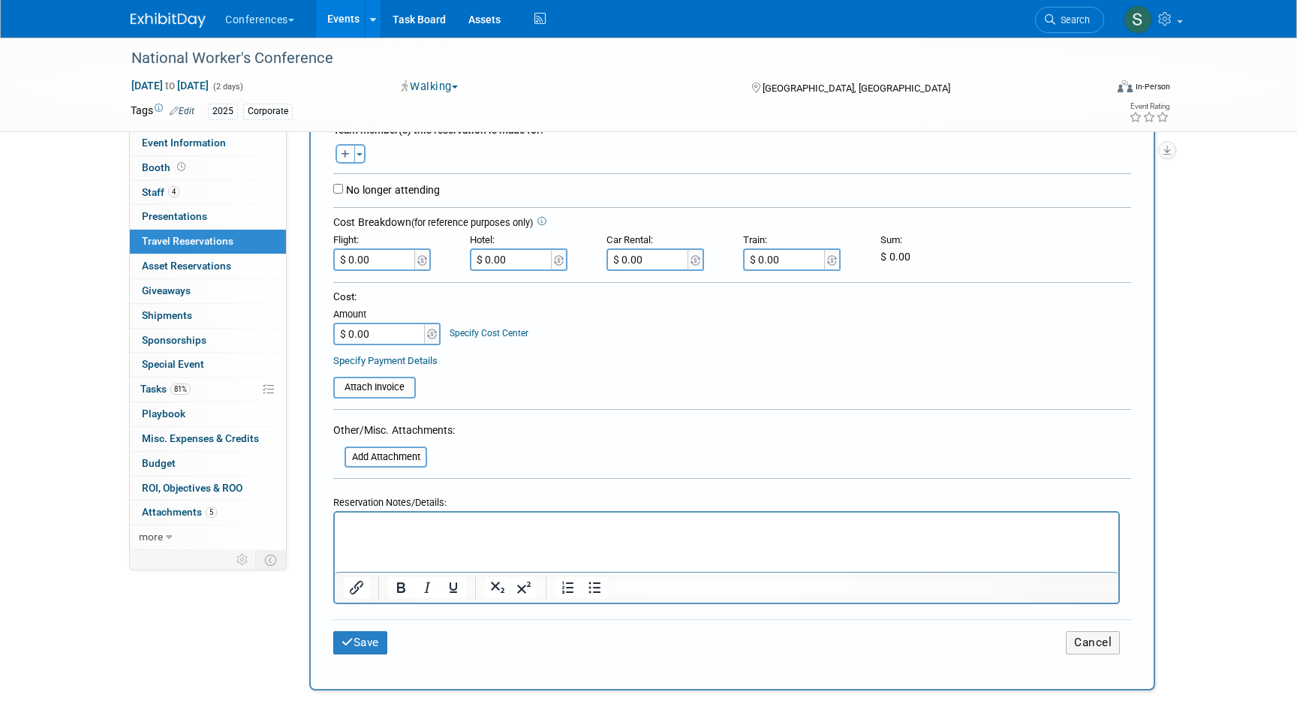
click at [391, 528] on p "Rich Text Area. Press ALT-0 for help." at bounding box center [727, 527] width 767 height 16
click at [446, 525] on p "FLIGHT: $649.36" at bounding box center [727, 527] width 767 height 16
click at [445, 526] on p "FLIGHT: $649.36 + 435 =" at bounding box center [727, 527] width 767 height 16
click at [496, 528] on p "FLIGHT: $649.36 + $35 =" at bounding box center [727, 527] width 767 height 16
drag, startPoint x: 522, startPoint y: 530, endPoint x: 476, endPoint y: 529, distance: 45.8
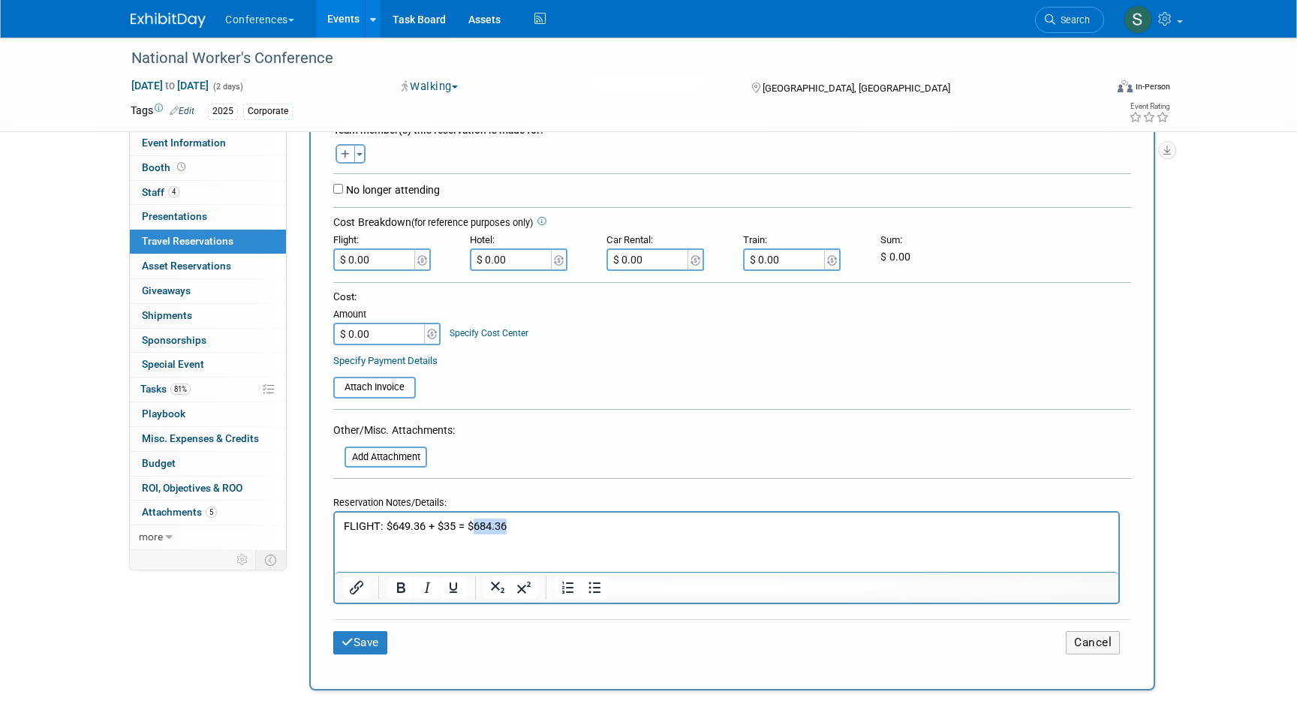
click at [476, 529] on p "FLIGHT: $649.36 + $35 = $684.36" at bounding box center [727, 527] width 767 height 16
copy p "684.36"
click at [392, 258] on input "$ 0.00" at bounding box center [375, 260] width 84 height 23
type input "$ 684.36"
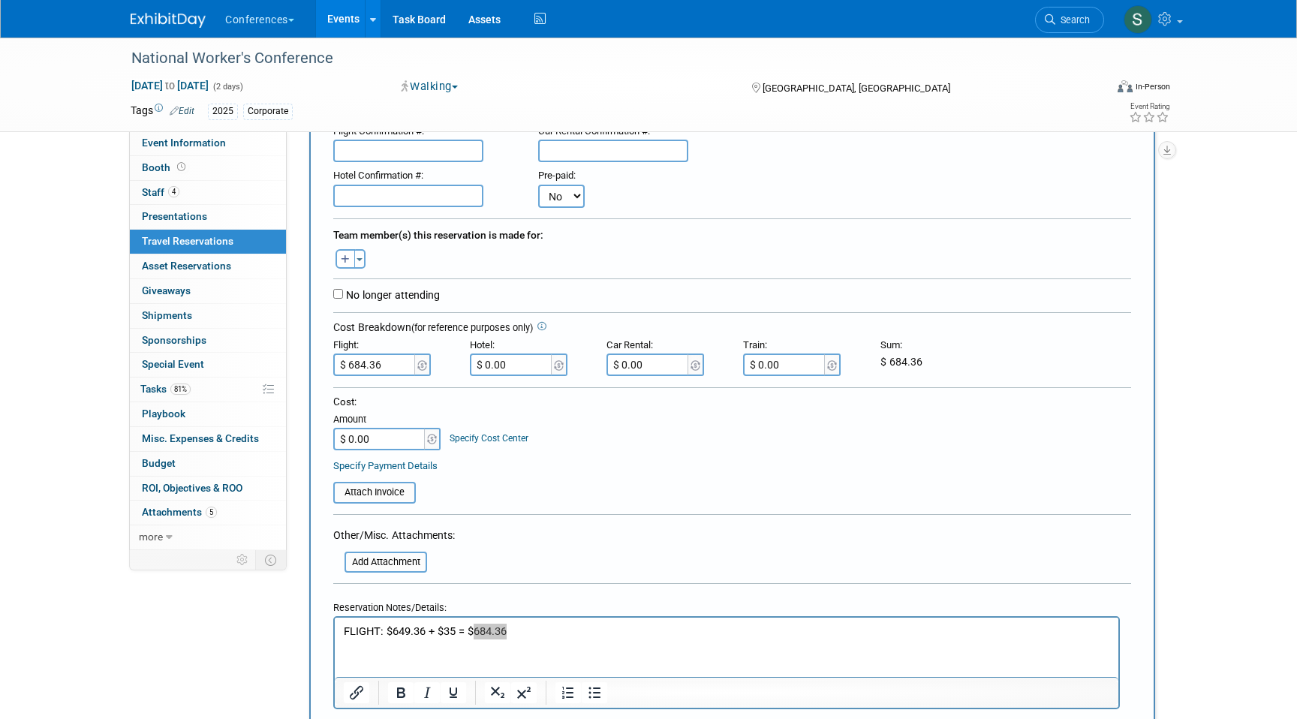
scroll to position [170, 0]
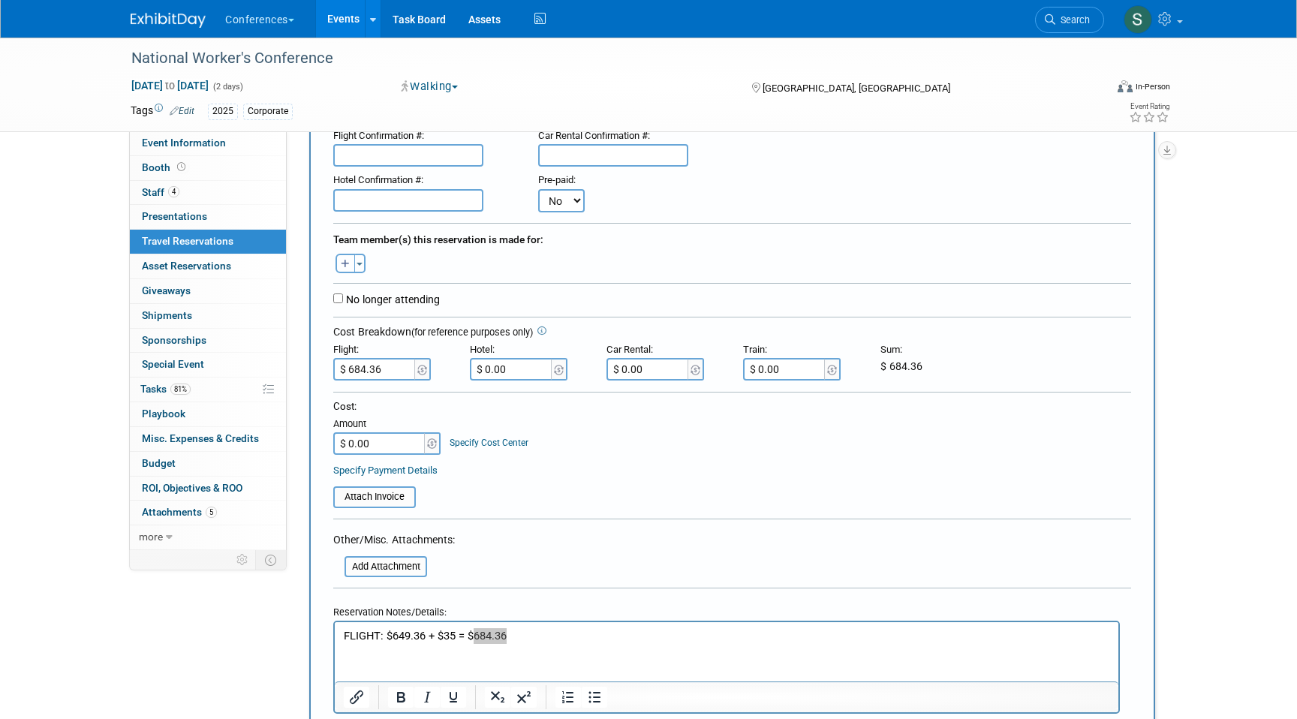
click at [344, 262] on icon "button" at bounding box center [345, 265] width 9 height 10
select select
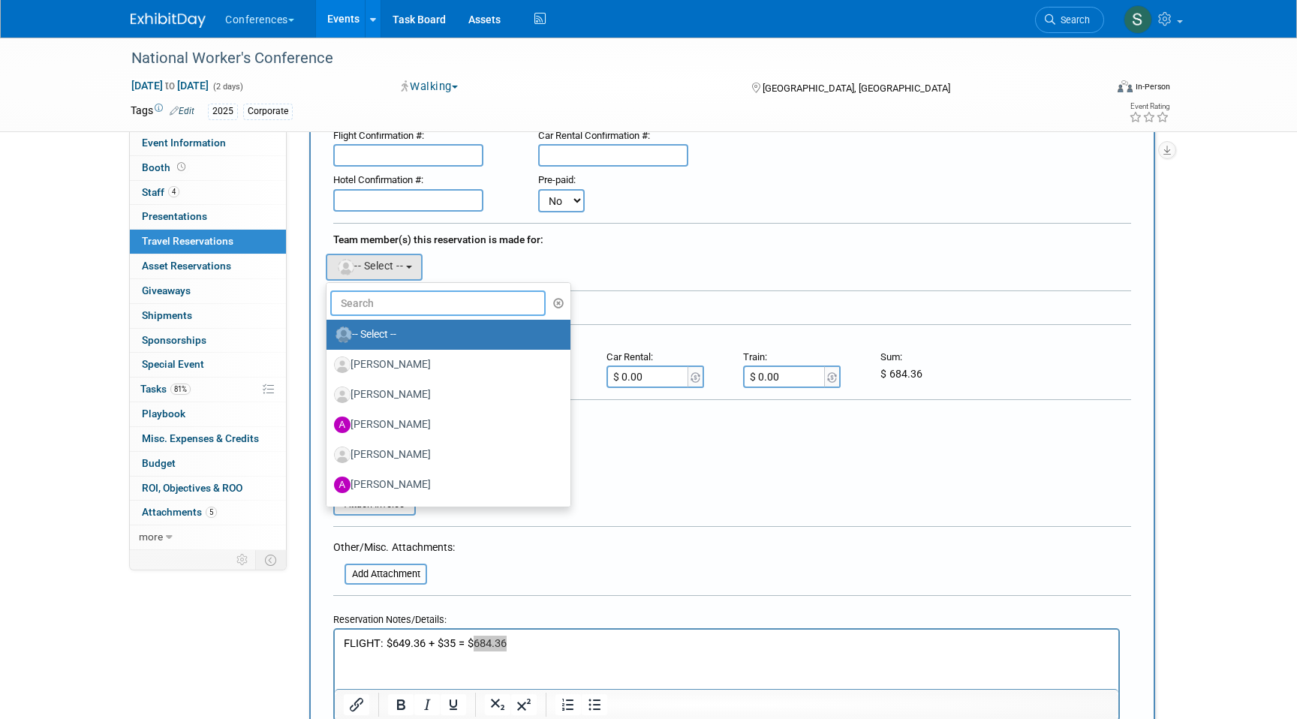
click at [381, 294] on input "text" at bounding box center [437, 304] width 215 height 26
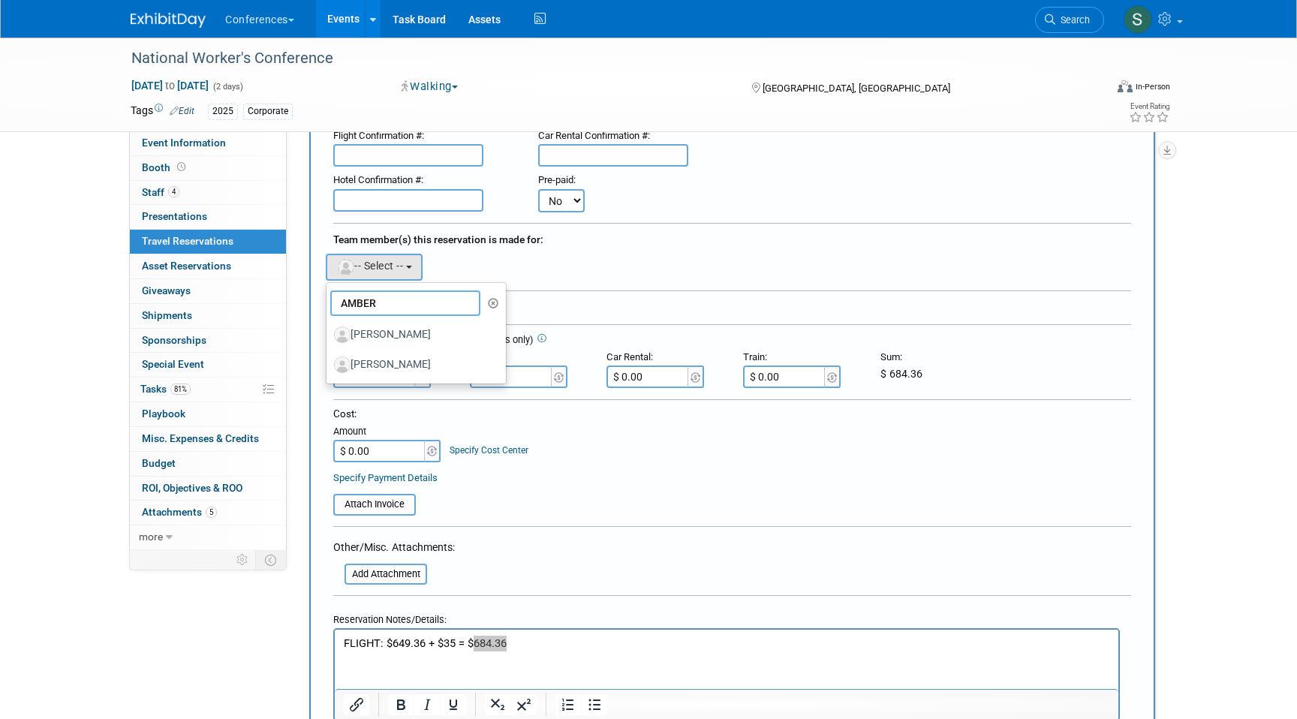
type input "AMBER"
click at [544, 282] on div "Team member(s) this reservation is made for: Aaron remove Aaron remove remove r…" at bounding box center [732, 253] width 798 height 61
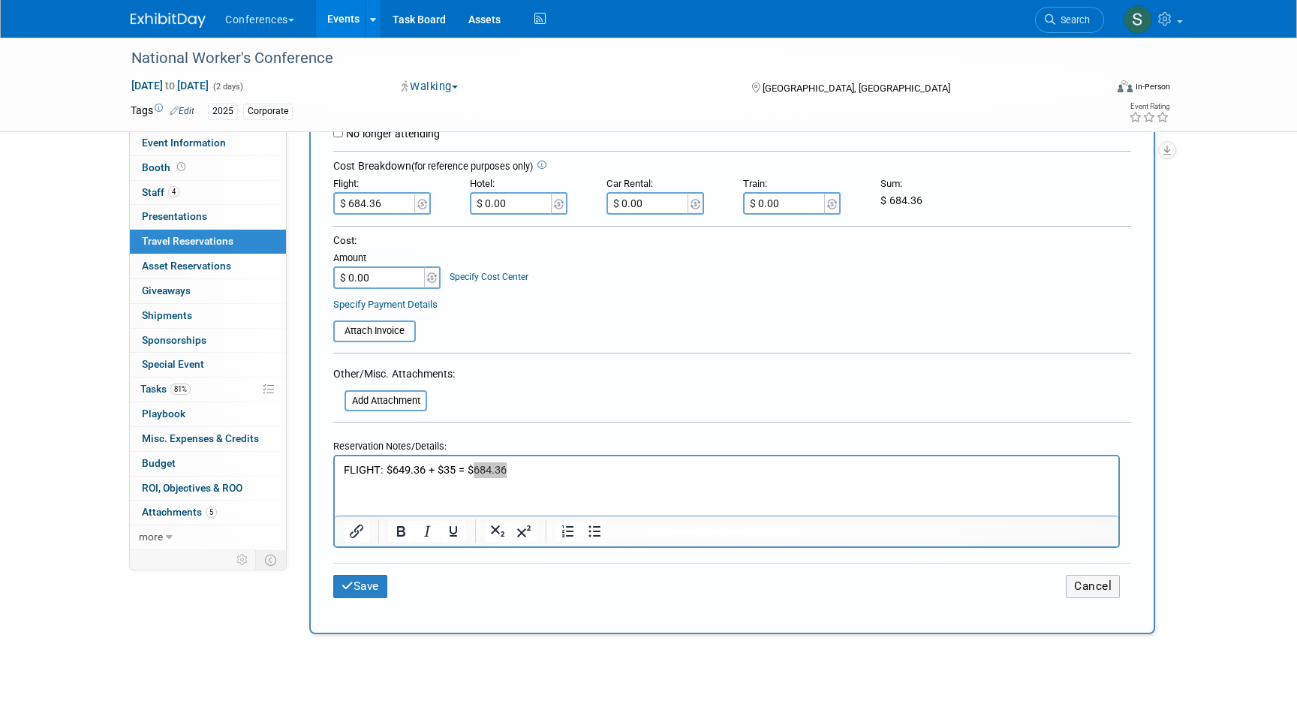
scroll to position [356, 0]
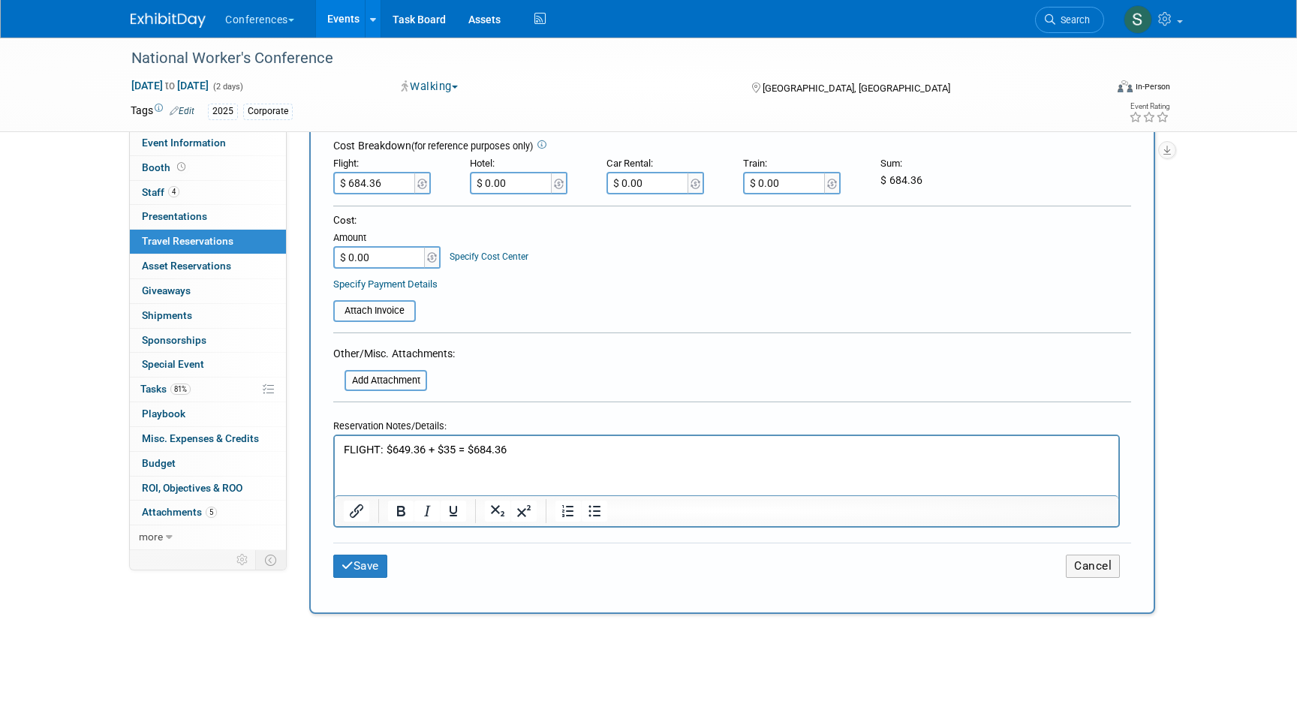
click at [344, 445] on p "FLIGHT: $649.36 + $35 = $684.36" at bounding box center [727, 450] width 767 height 16
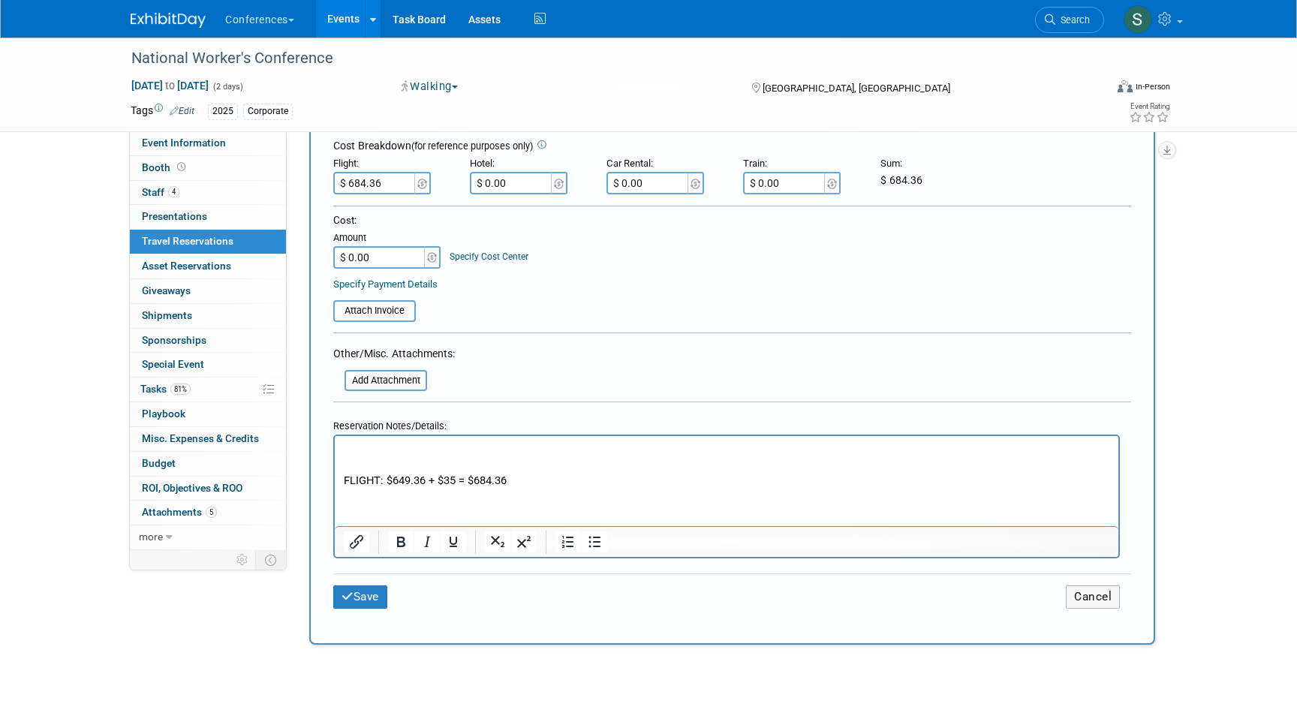
click at [352, 442] on p "Rich Text Area. Press ALT-0 for help." at bounding box center [727, 450] width 767 height 16
click at [366, 598] on button "Save" at bounding box center [360, 597] width 54 height 23
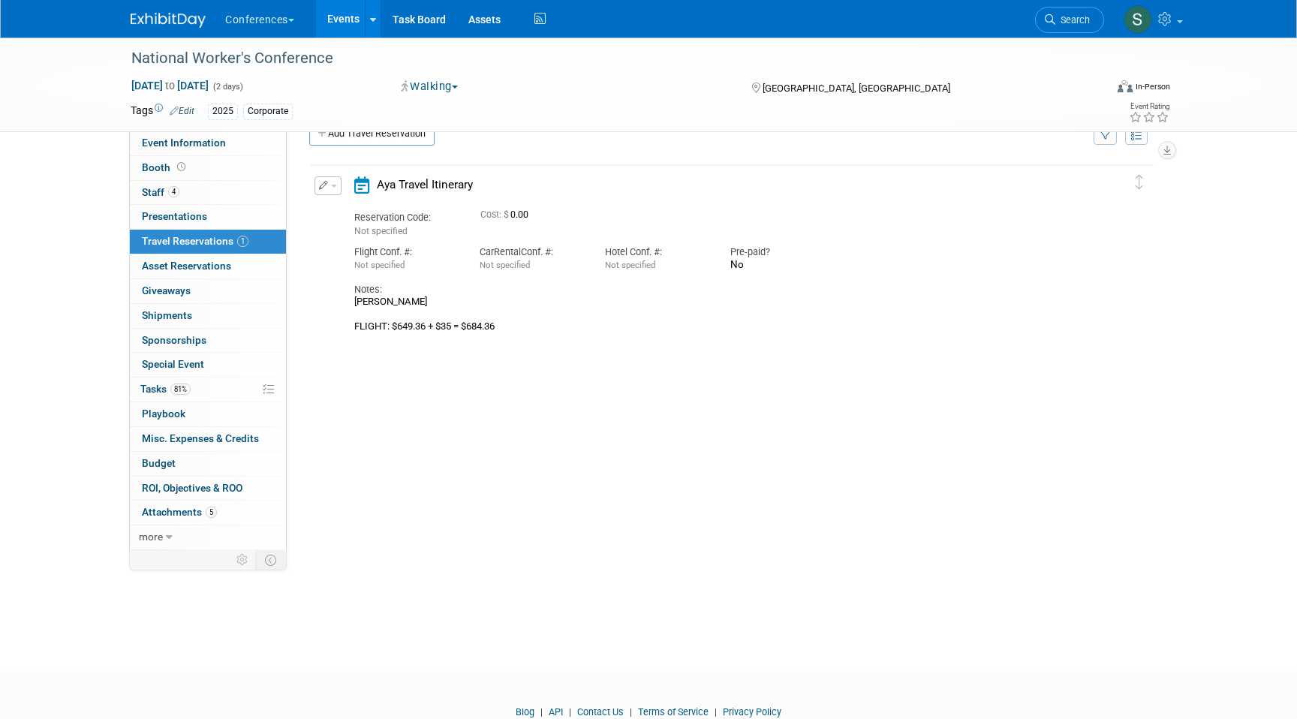
scroll to position [32, 0]
click at [1065, 23] on span "Search" at bounding box center [1073, 19] width 35 height 11
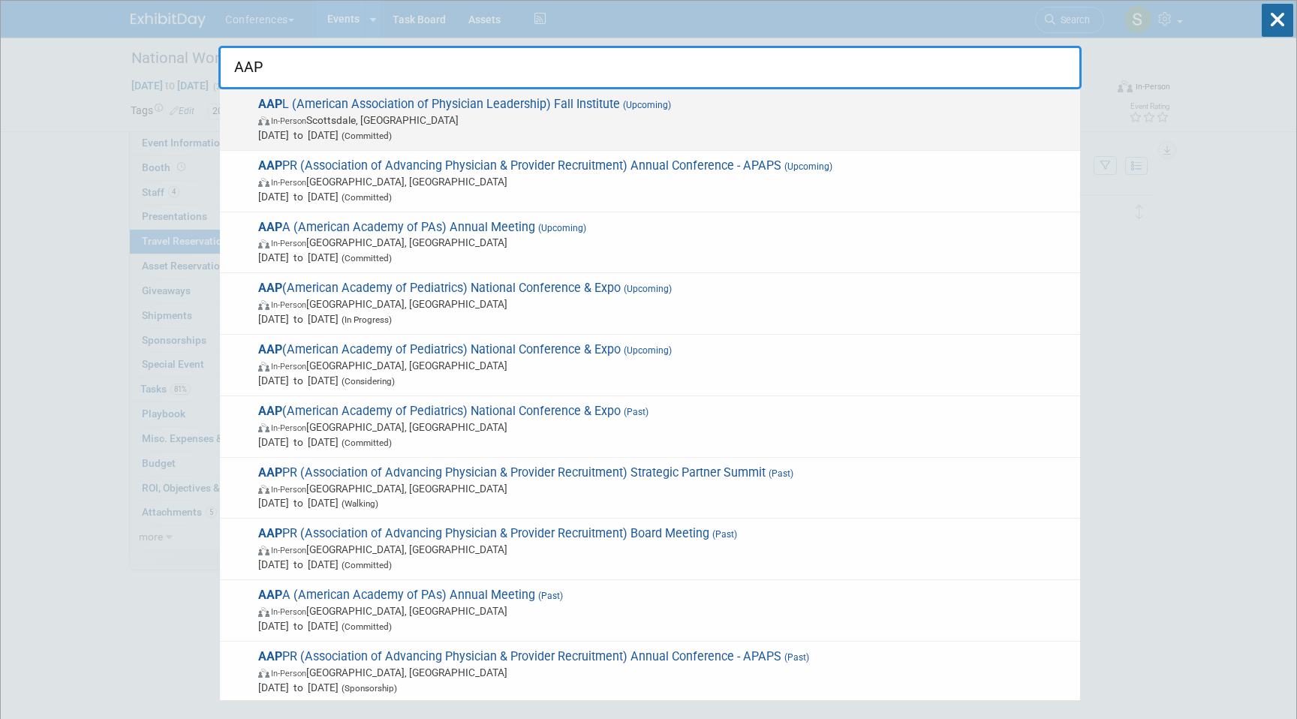
type input "AAP"
click at [329, 117] on span "In-Person Scottsdale, AZ" at bounding box center [665, 120] width 815 height 15
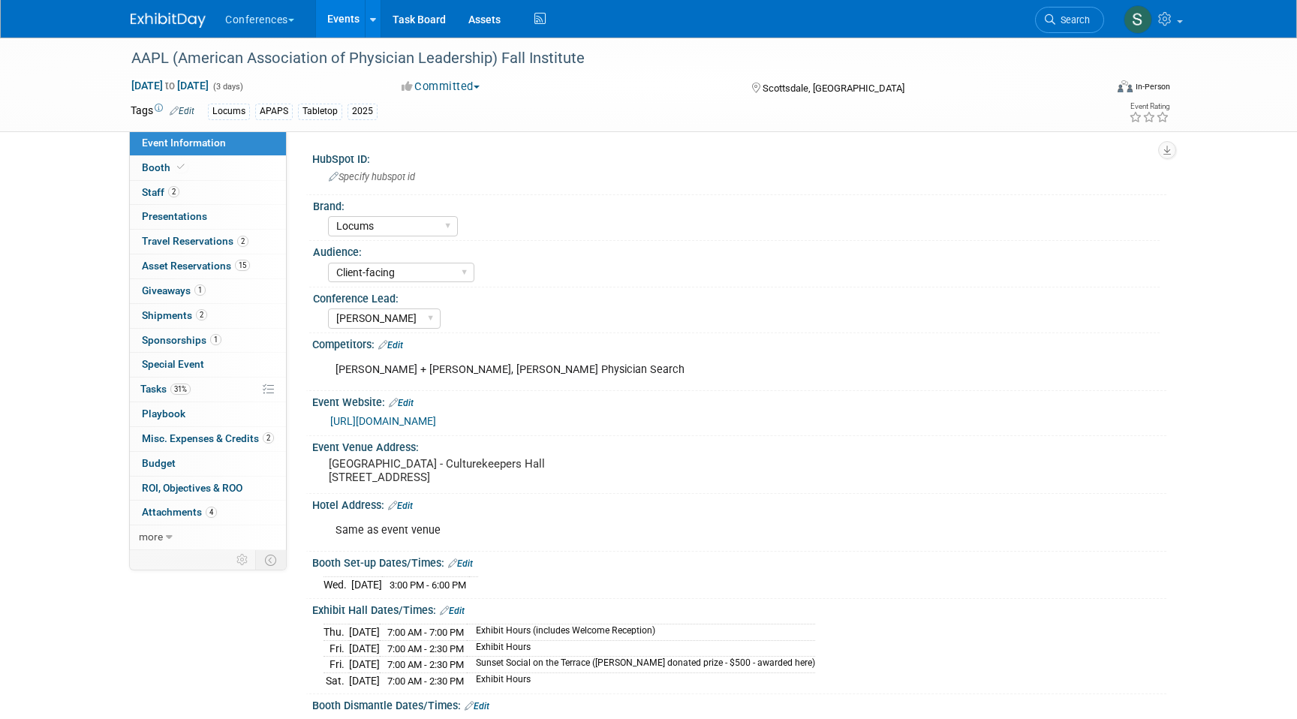
select select "Locums"
select select "Client-facing"
select select "[PERSON_NAME]"
click at [242, 242] on span "2" at bounding box center [242, 241] width 11 height 11
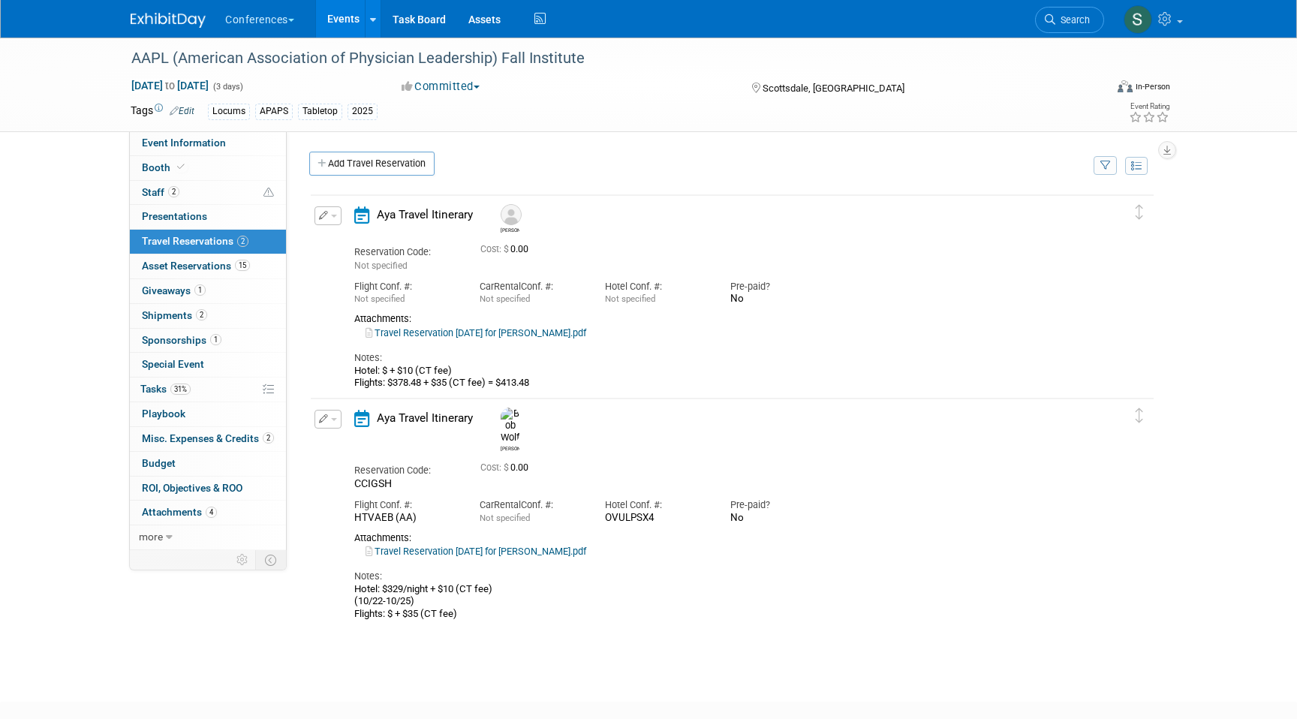
click at [326, 417] on icon "button" at bounding box center [324, 418] width 10 height 9
click at [347, 445] on button "Edit Reservation" at bounding box center [378, 446] width 127 height 22
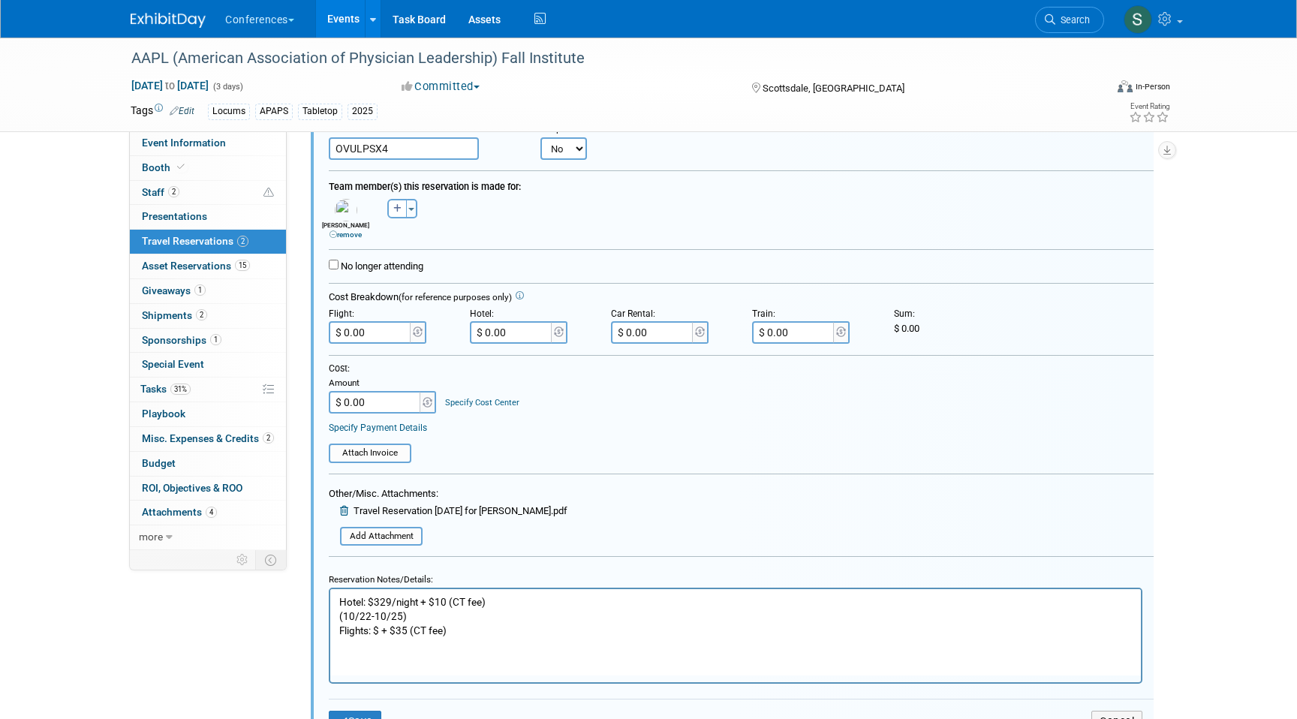
scroll to position [423, 0]
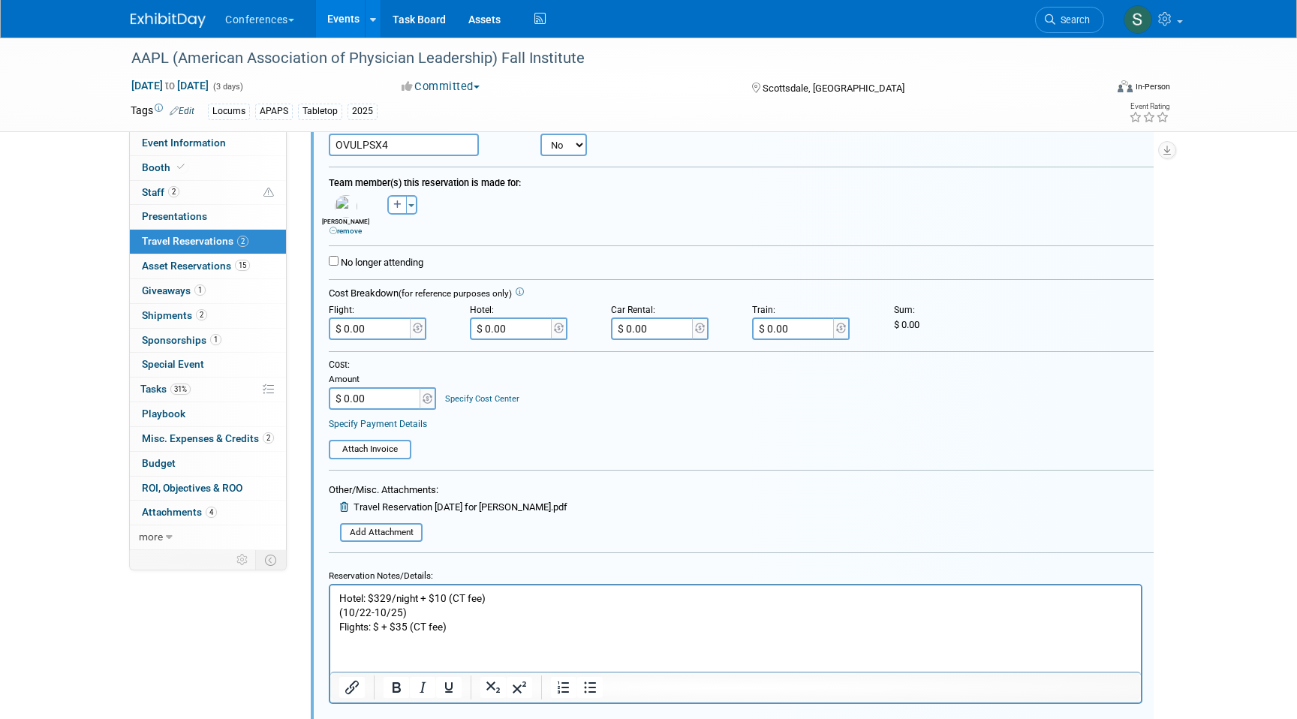
click at [379, 623] on p "Hotel: $329/night + $10 (CT fee) (10/22-10/25) Flights: $ + $35 (CT fee)" at bounding box center [736, 613] width 794 height 43
paste body "Rich Text Area. Press ALT-0 for help."
click at [495, 623] on p "Hotel: $329/night + $10 (CT fee) (10/22-10/25) Flights: $411.97 + $35 (CT fee)" at bounding box center [736, 613] width 794 height 43
click at [388, 327] on input "$ 0.00" at bounding box center [371, 329] width 84 height 23
type input "$ 446.97"
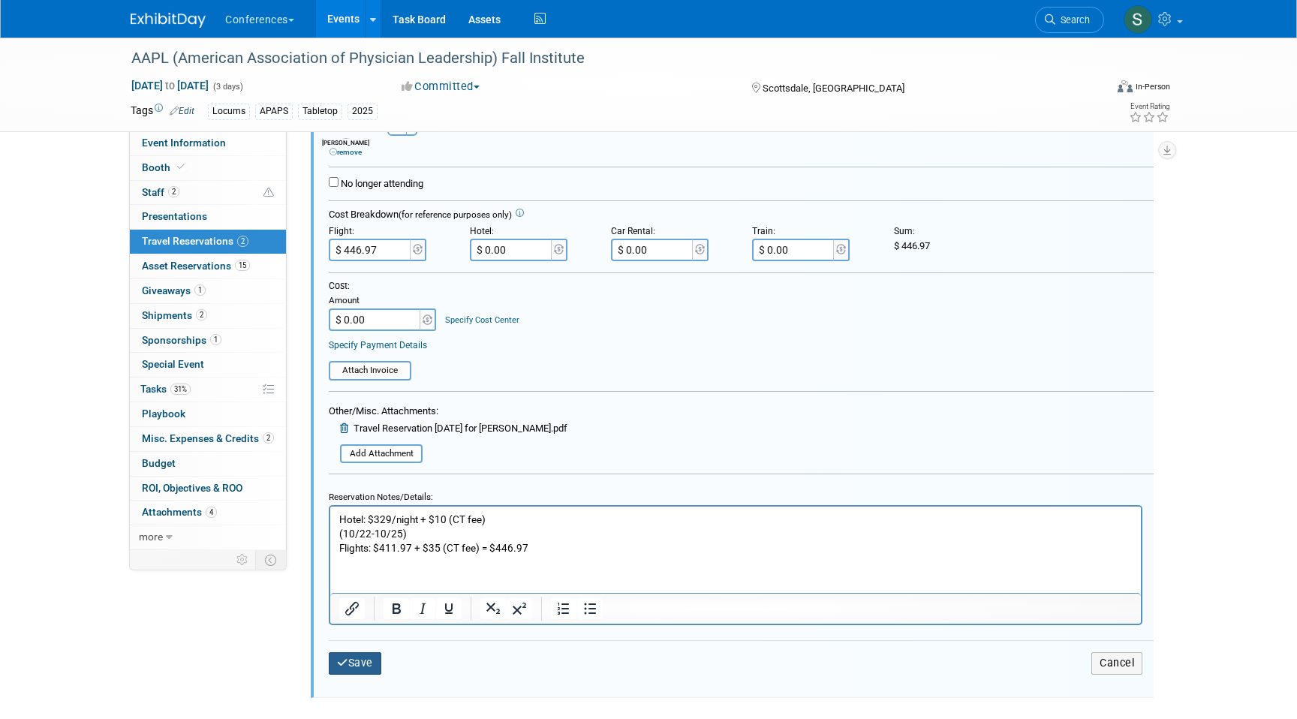
click at [369, 670] on button "Save" at bounding box center [355, 663] width 53 height 22
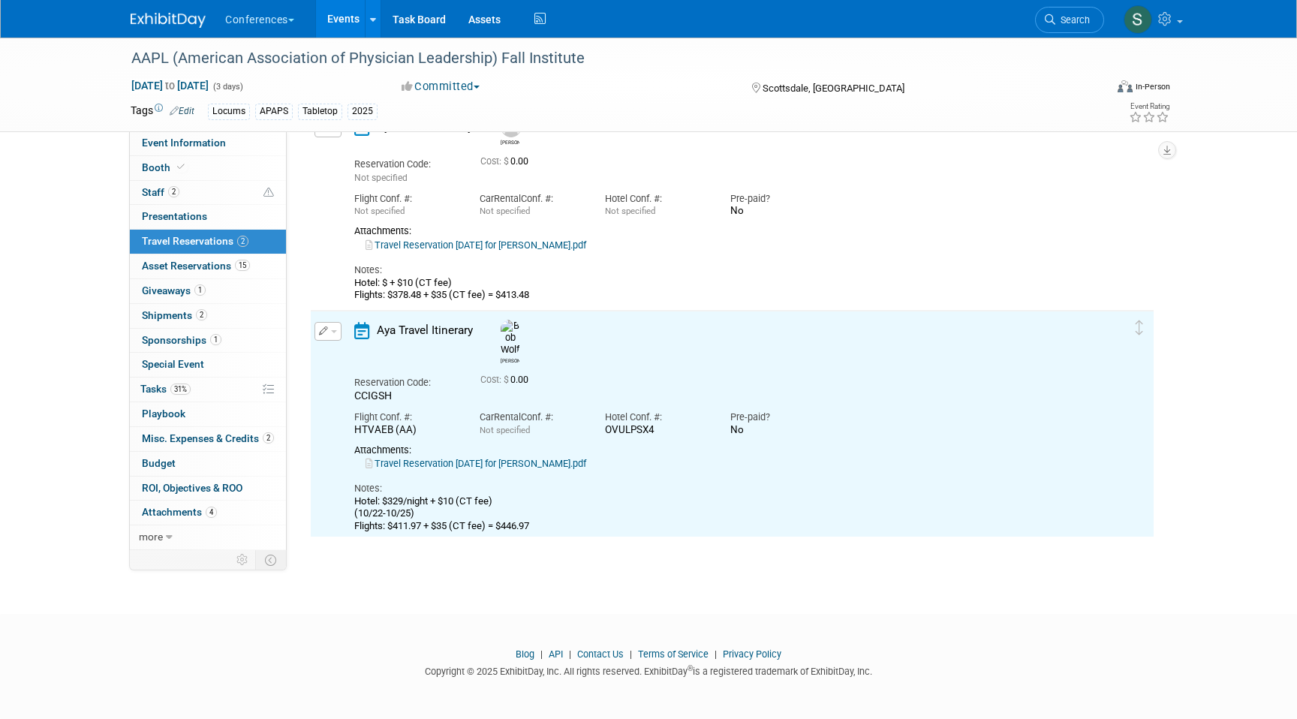
scroll to position [57, 0]
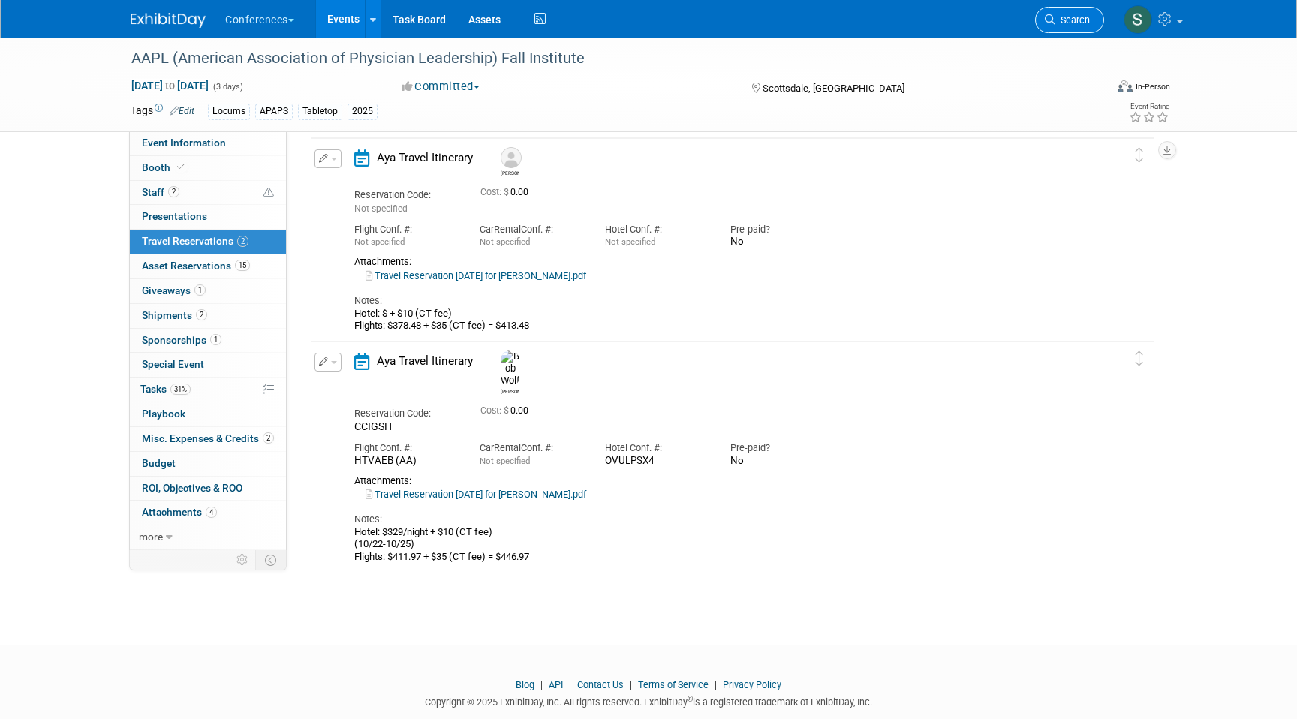
click at [1066, 23] on span "Search" at bounding box center [1073, 19] width 35 height 11
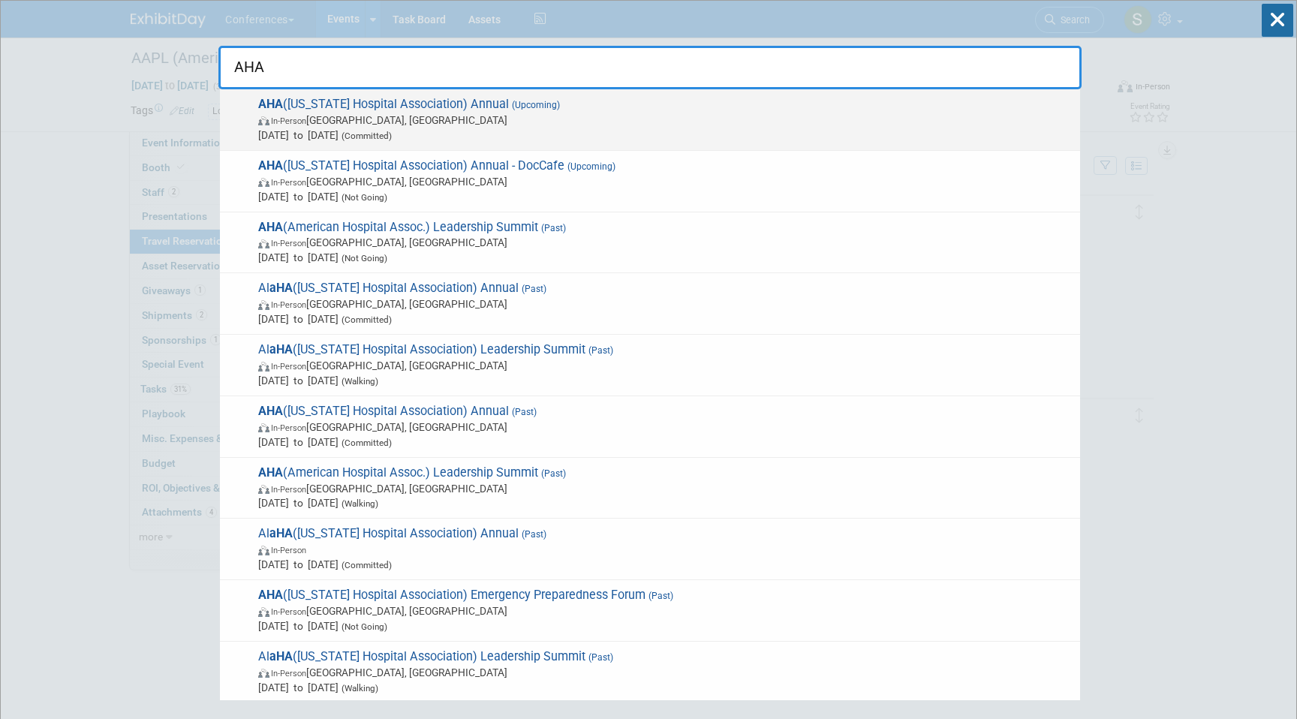
type input "AHA"
click at [696, 121] on span "In-Person Little Rock, AR" at bounding box center [665, 120] width 815 height 15
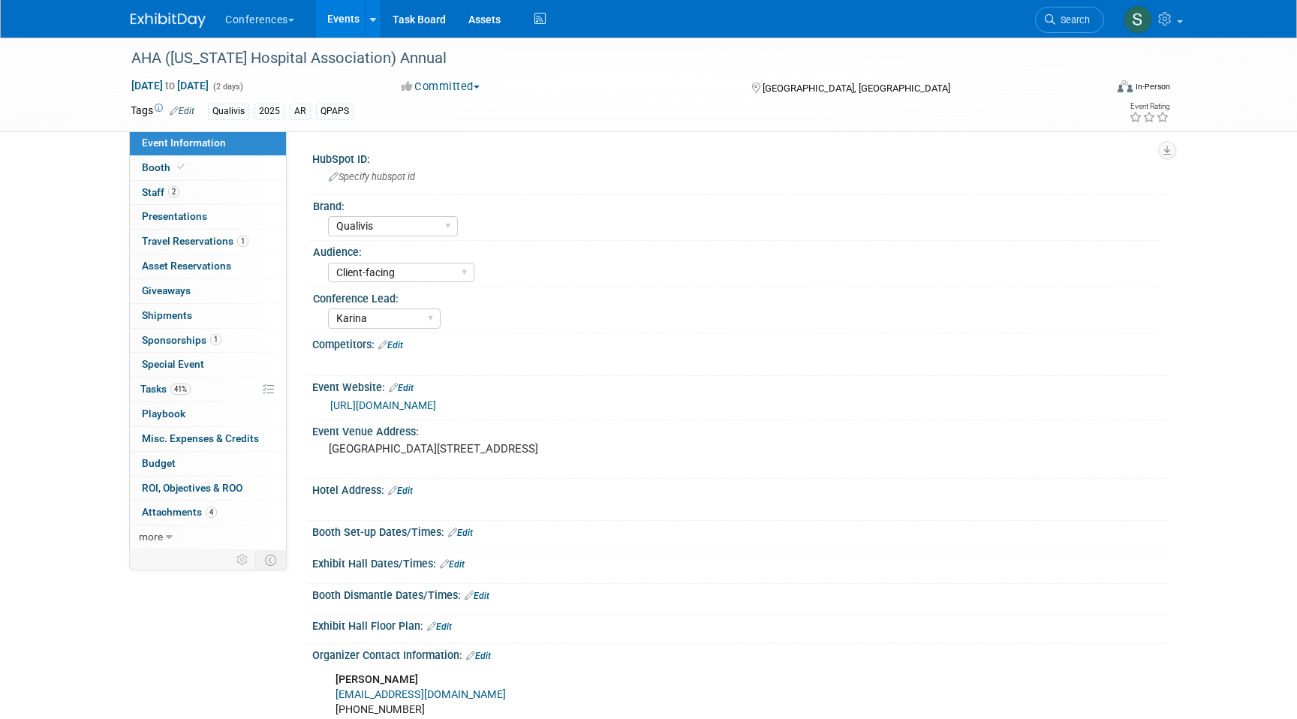
select select "Qualivis"
select select "Client-facing"
select select "Karina"
click at [247, 244] on span "Travel Reservations 1" at bounding box center [195, 241] width 107 height 12
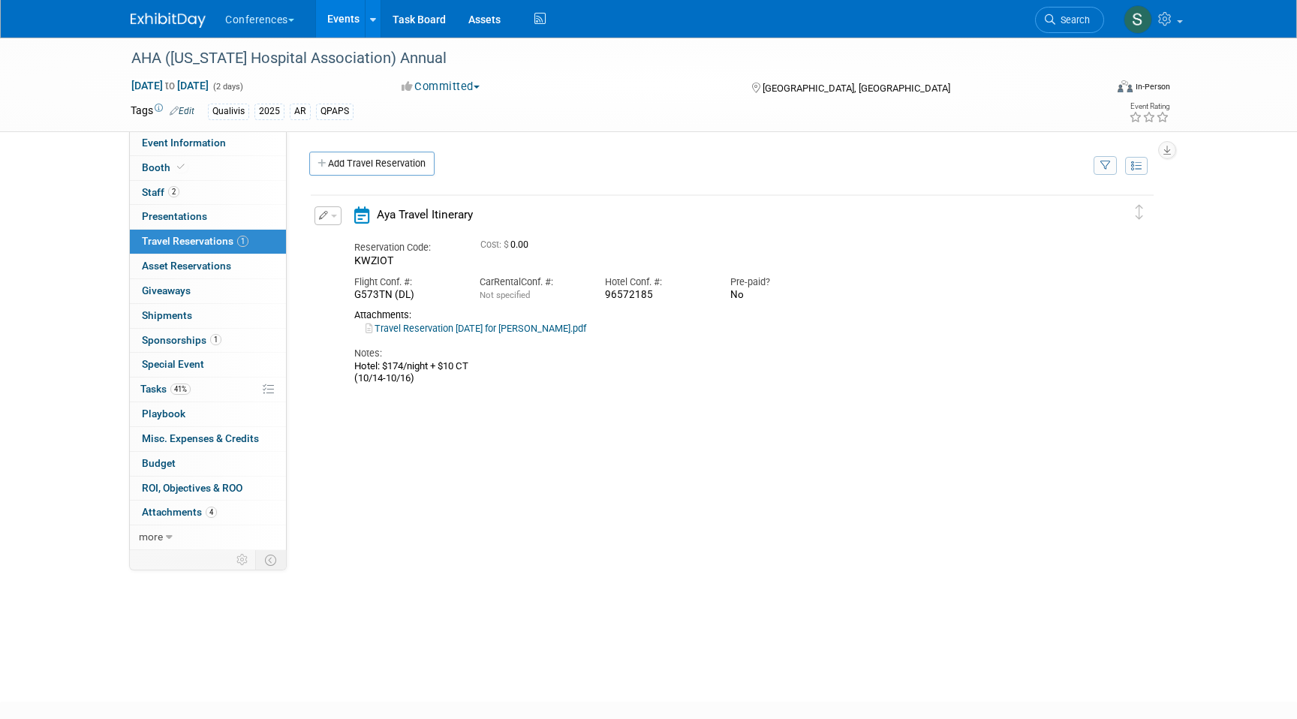
click at [327, 214] on icon "button" at bounding box center [324, 215] width 10 height 9
click at [363, 238] on button "Edit Reservation" at bounding box center [378, 242] width 127 height 22
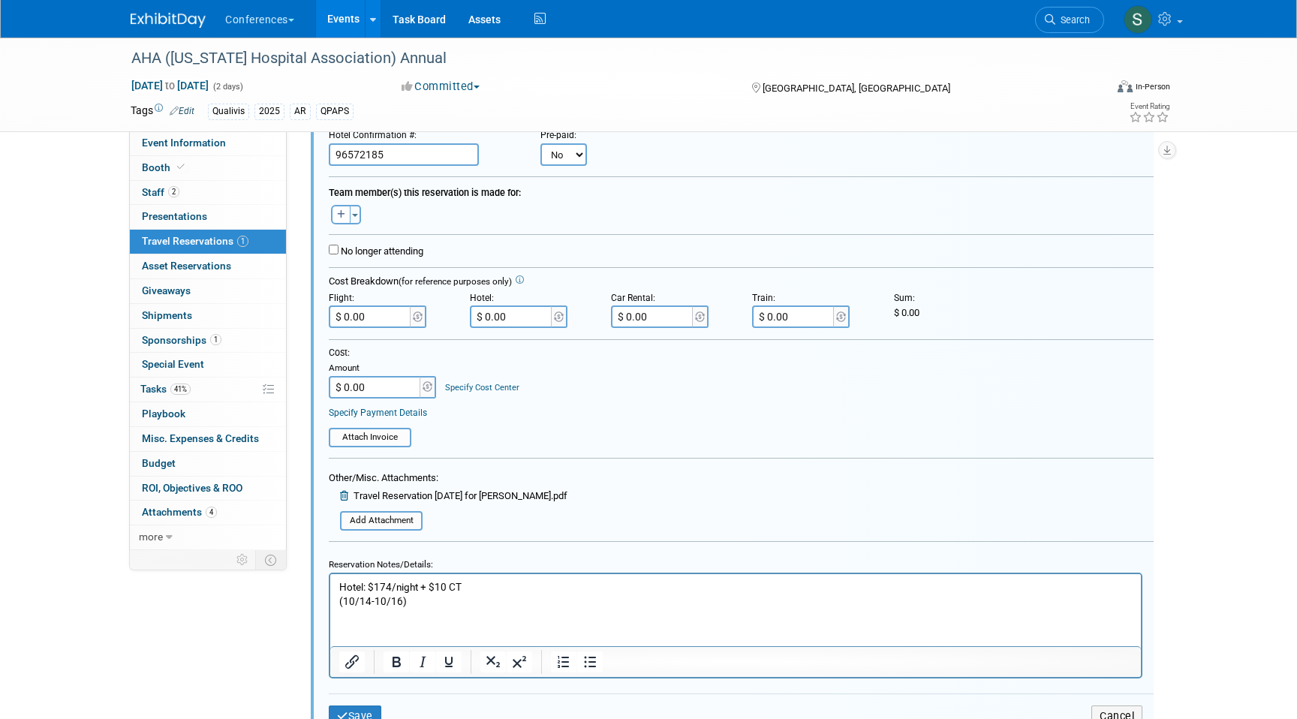
scroll to position [221, 0]
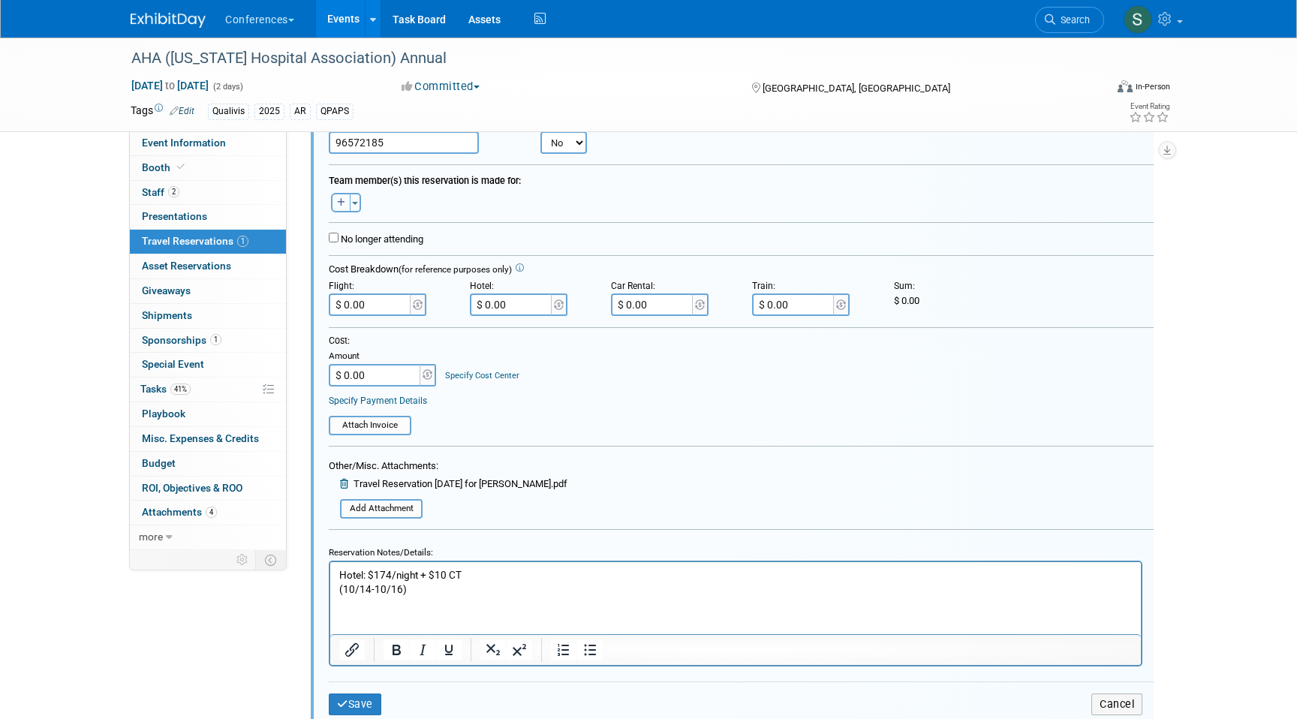
click at [344, 203] on icon "button" at bounding box center [341, 202] width 8 height 9
select select
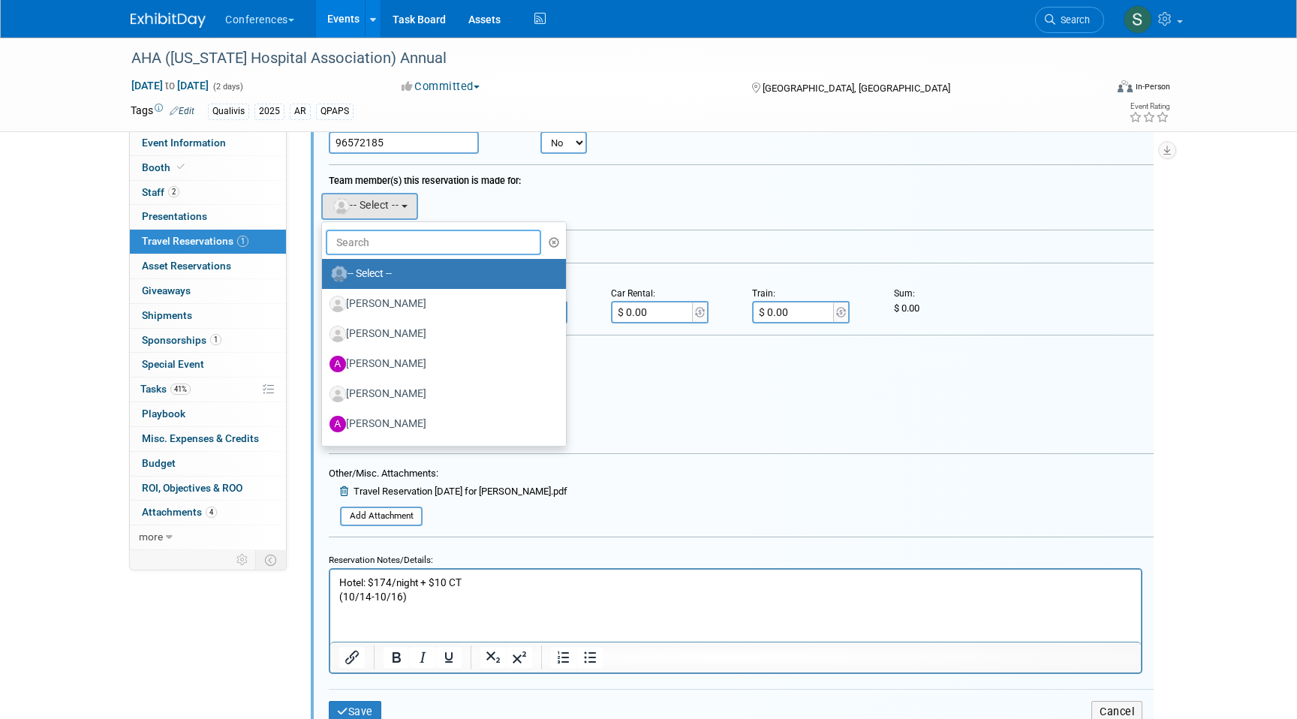
click at [363, 236] on input "text" at bounding box center [433, 243] width 215 height 26
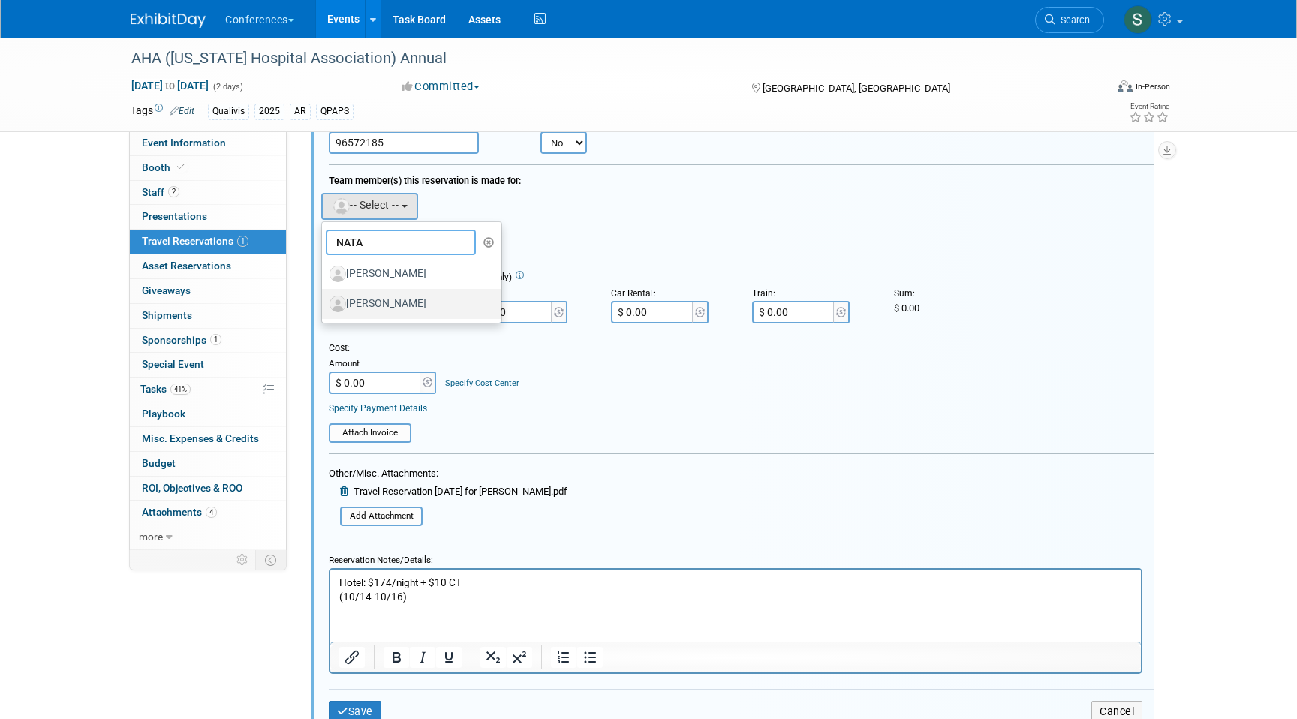
type input "NATA"
click at [409, 310] on label "[PERSON_NAME]" at bounding box center [408, 304] width 157 height 24
click at [324, 307] on input "[PERSON_NAME]" at bounding box center [320, 302] width 10 height 10
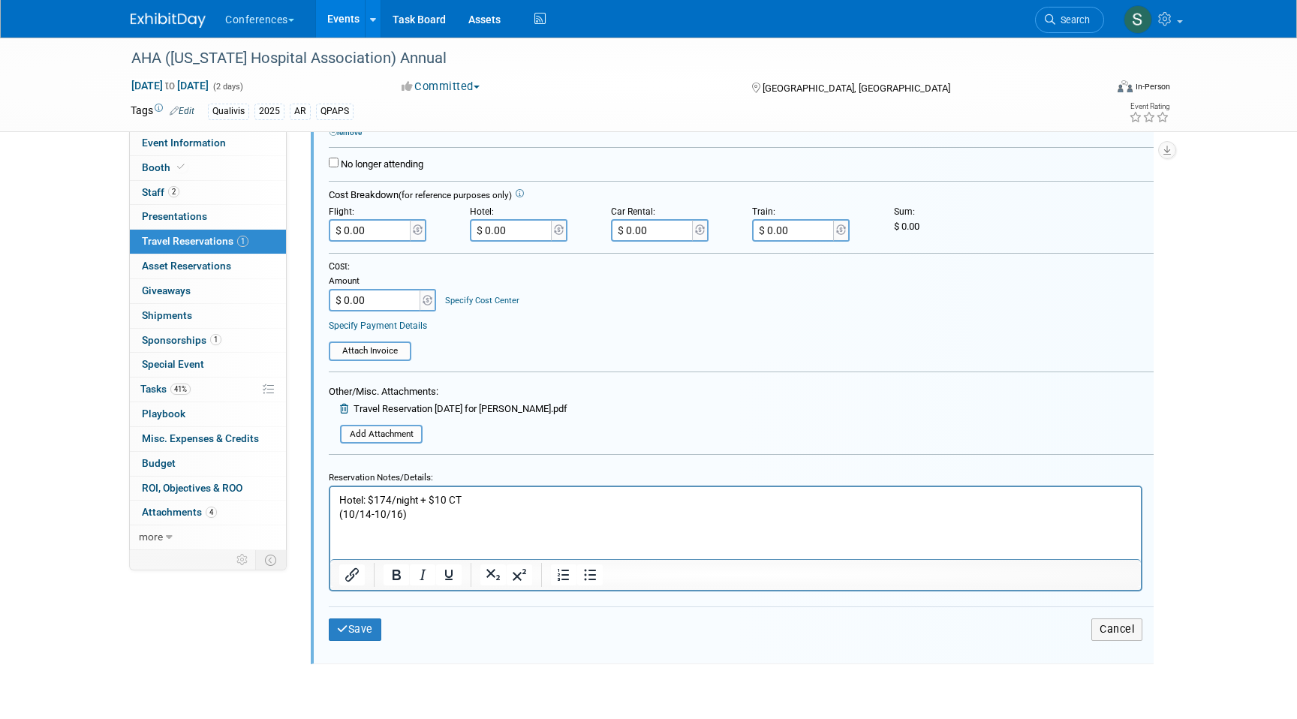
scroll to position [375, 0]
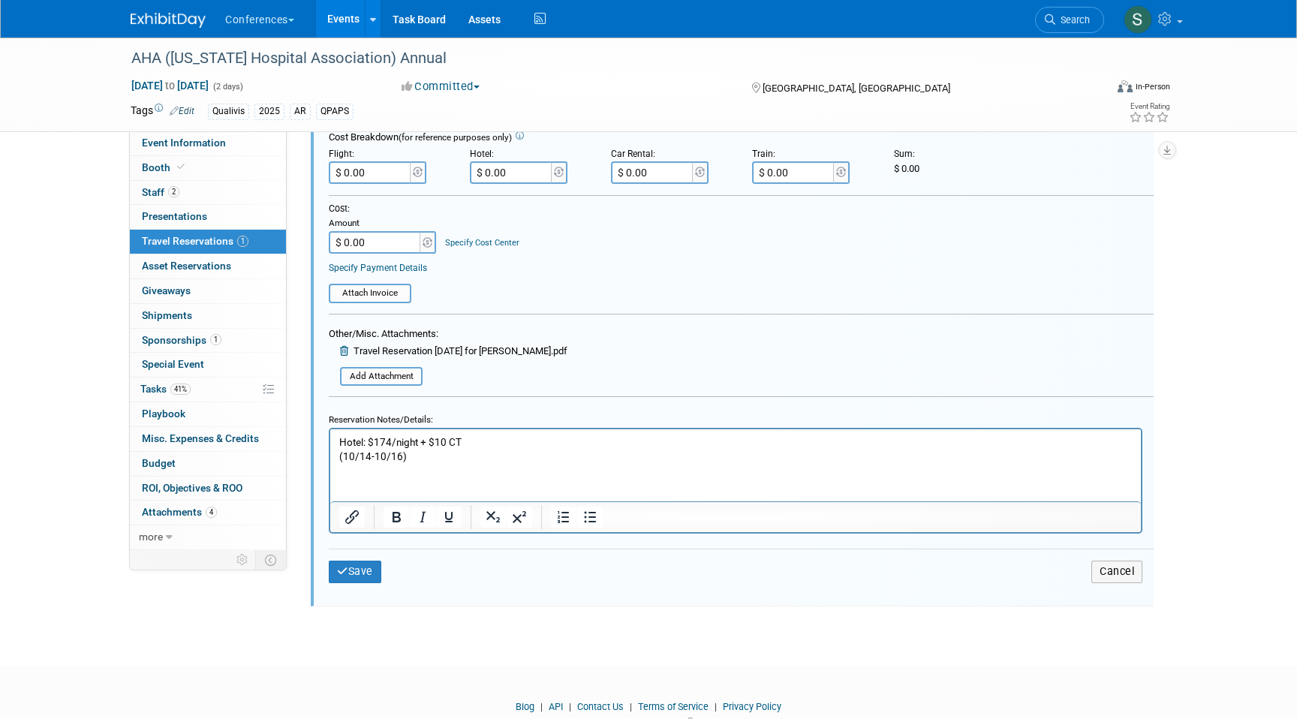
click at [420, 458] on p "Hotel: $174/night + $10 CT (10/14-10/16)" at bounding box center [736, 449] width 794 height 29
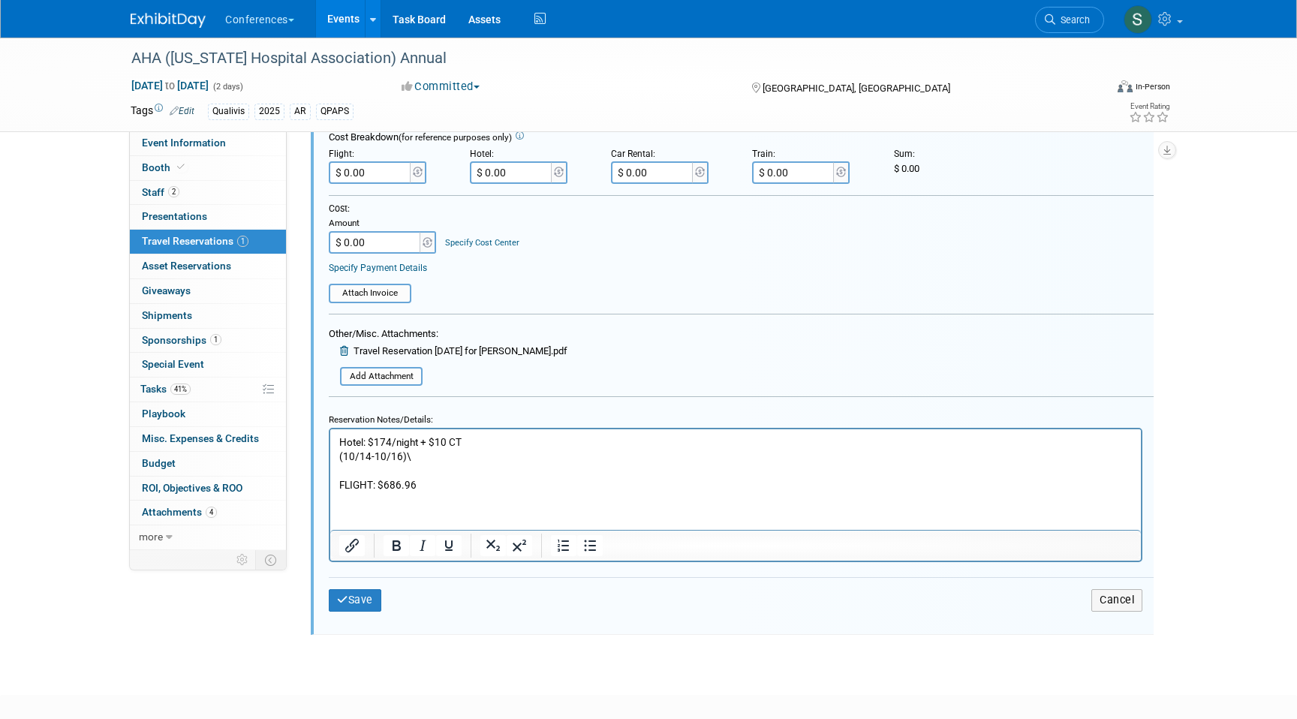
click at [461, 480] on p "FLIGHT: $686.96" at bounding box center [736, 485] width 794 height 14
click at [374, 173] on input "$ 0.00" at bounding box center [371, 172] width 84 height 23
type input "$ 721.96"
click at [348, 613] on div "Save Cancel" at bounding box center [741, 599] width 825 height 45
click at [351, 599] on button "Save" at bounding box center [355, 600] width 53 height 22
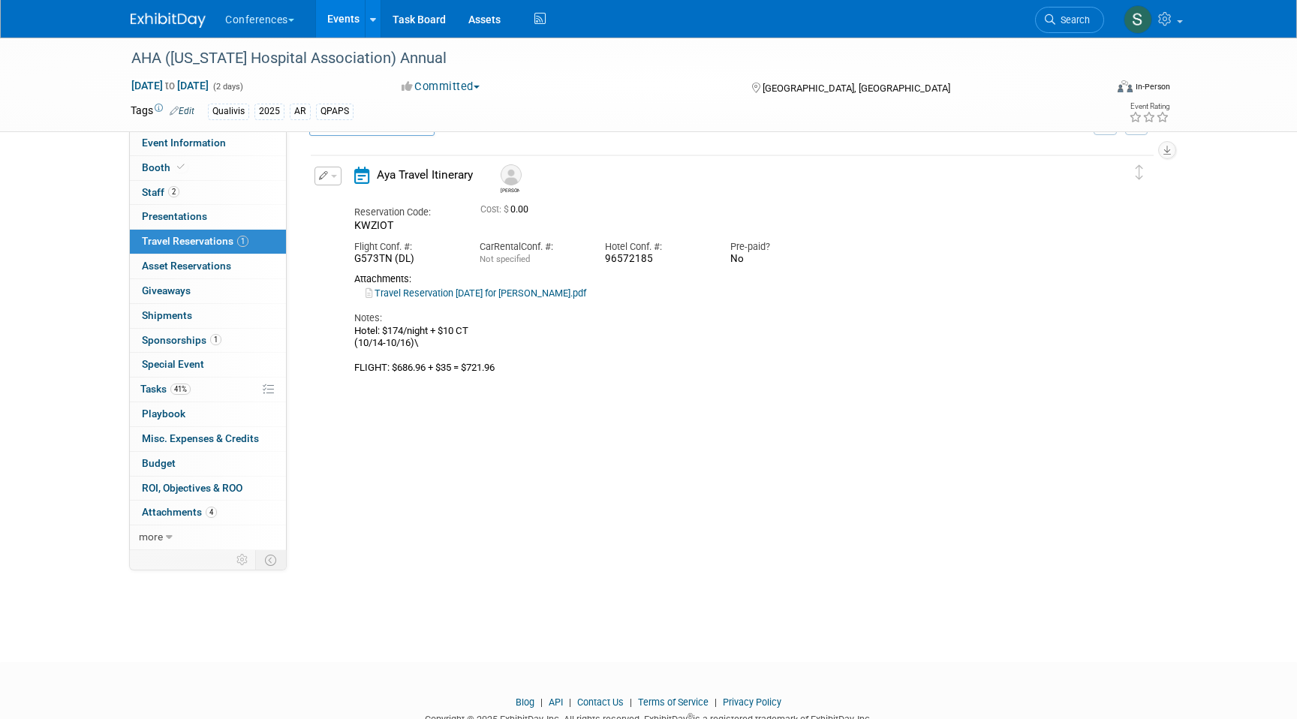
scroll to position [26, 0]
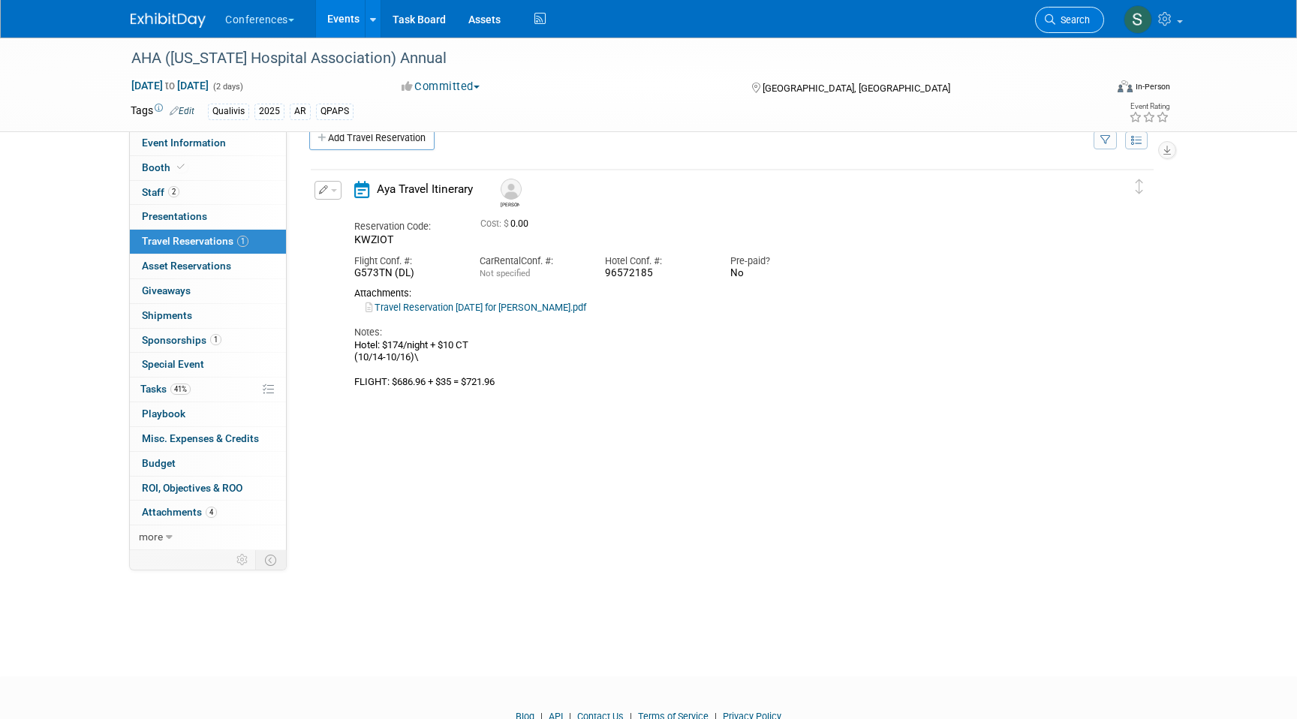
click at [1057, 17] on span "Search" at bounding box center [1073, 19] width 35 height 11
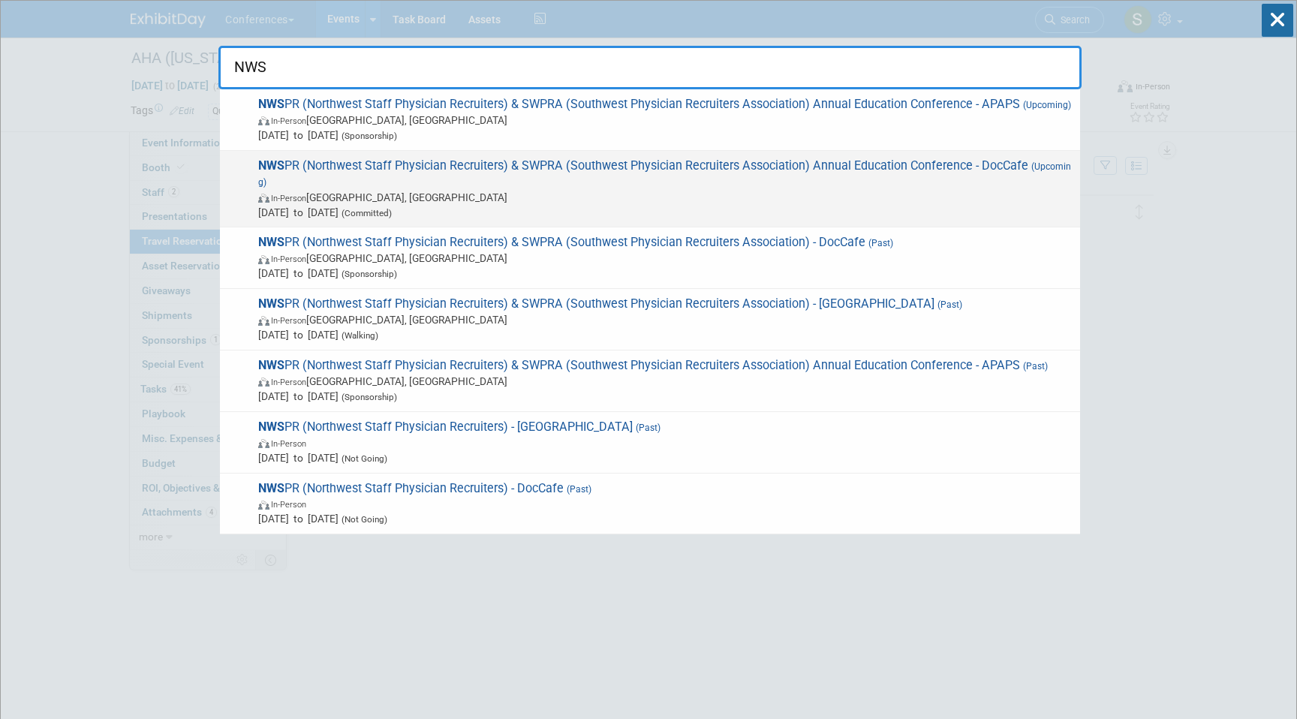
type input "NWS"
click at [764, 159] on span "NWS PR (Northwest Staff Physician Recruiters) & SWPRA (Southwest Physician Recr…" at bounding box center [663, 189] width 819 height 62
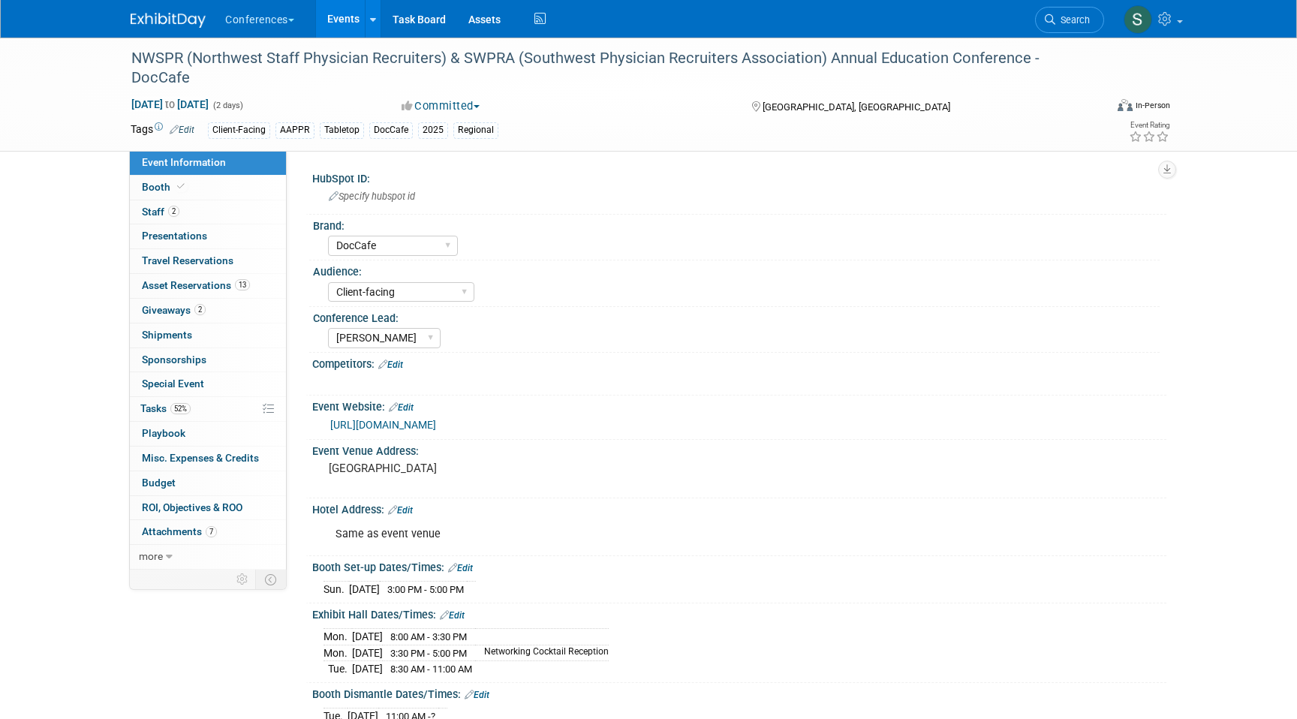
select select "DocCafe"
select select "Client-facing"
select select "[PERSON_NAME]"
click at [245, 262] on link "0 Travel Reservations 0" at bounding box center [208, 261] width 156 height 24
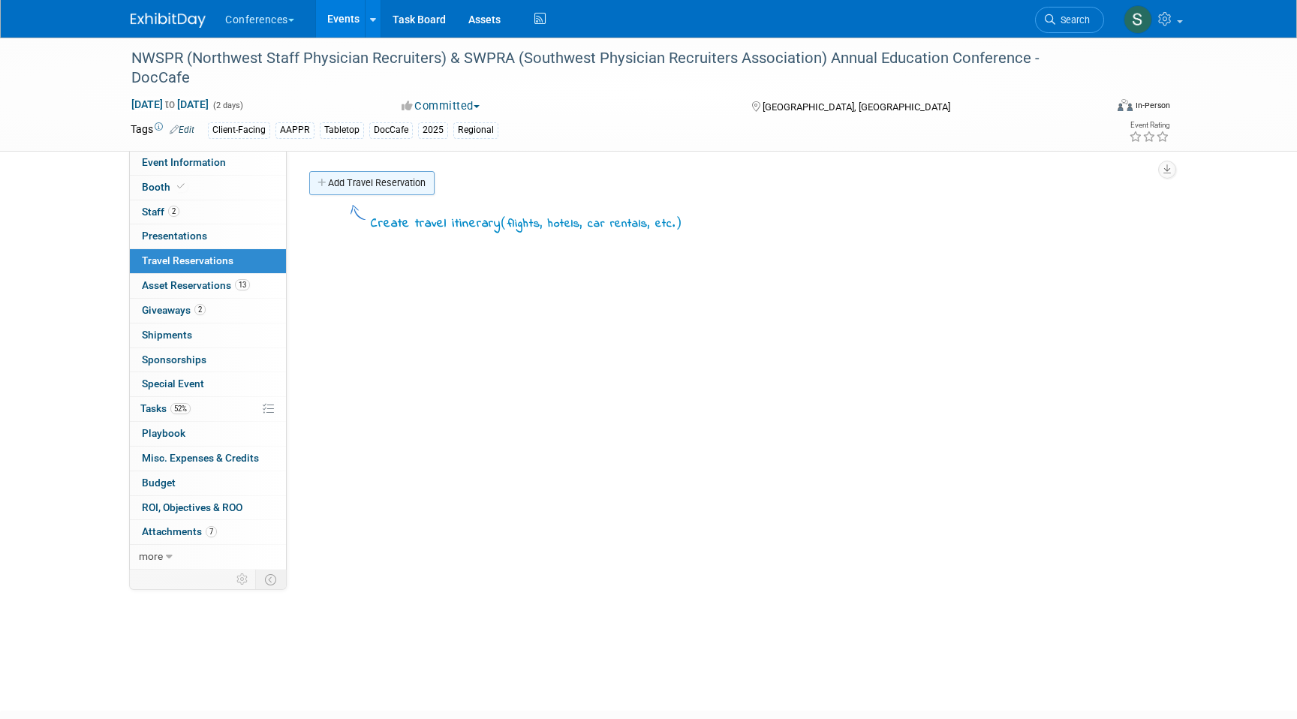
click at [348, 182] on link "Add Travel Reservation" at bounding box center [371, 183] width 125 height 24
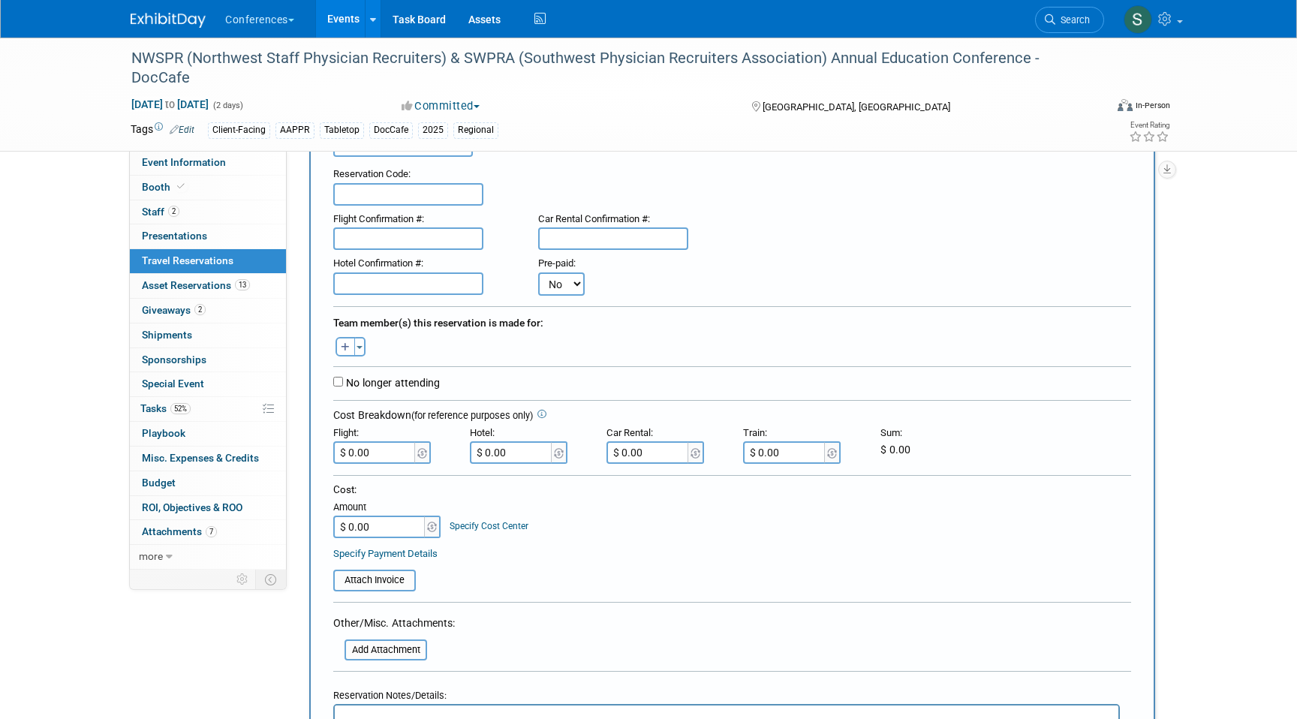
scroll to position [146, 0]
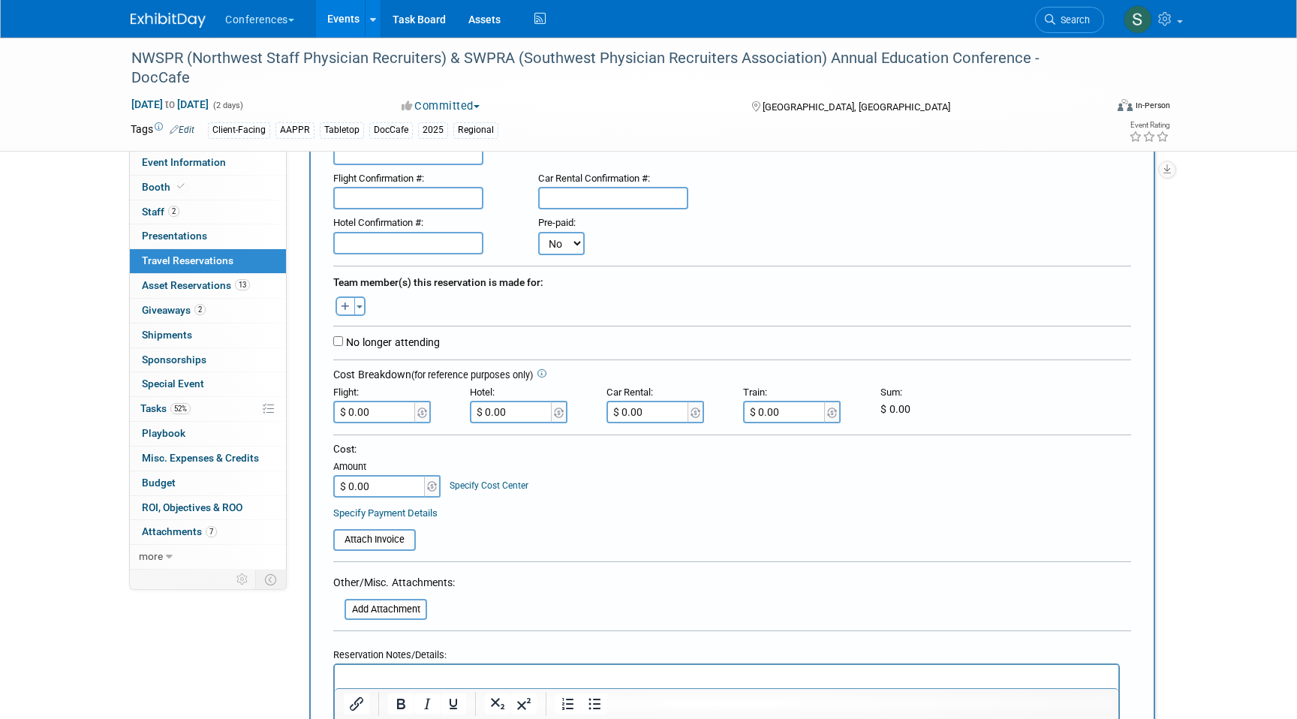
click at [347, 315] on button "button" at bounding box center [346, 307] width 20 height 20
select select
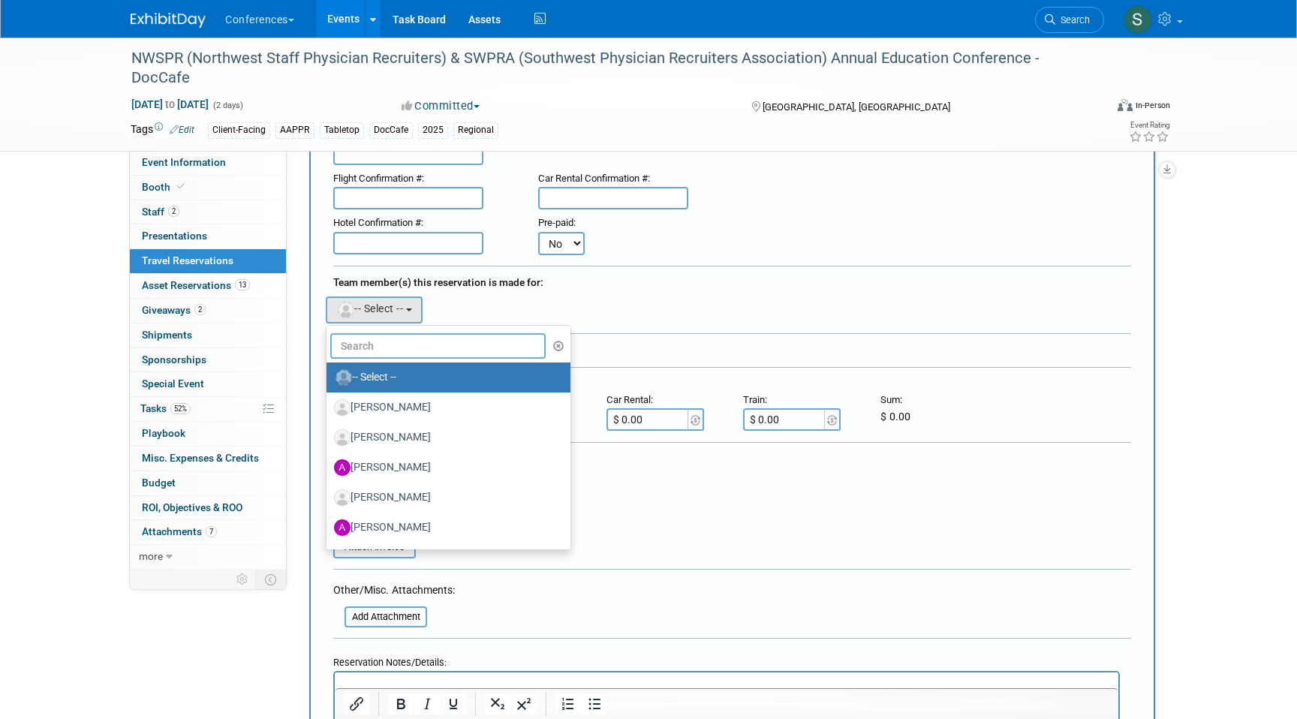
click at [384, 351] on input "text" at bounding box center [437, 346] width 215 height 26
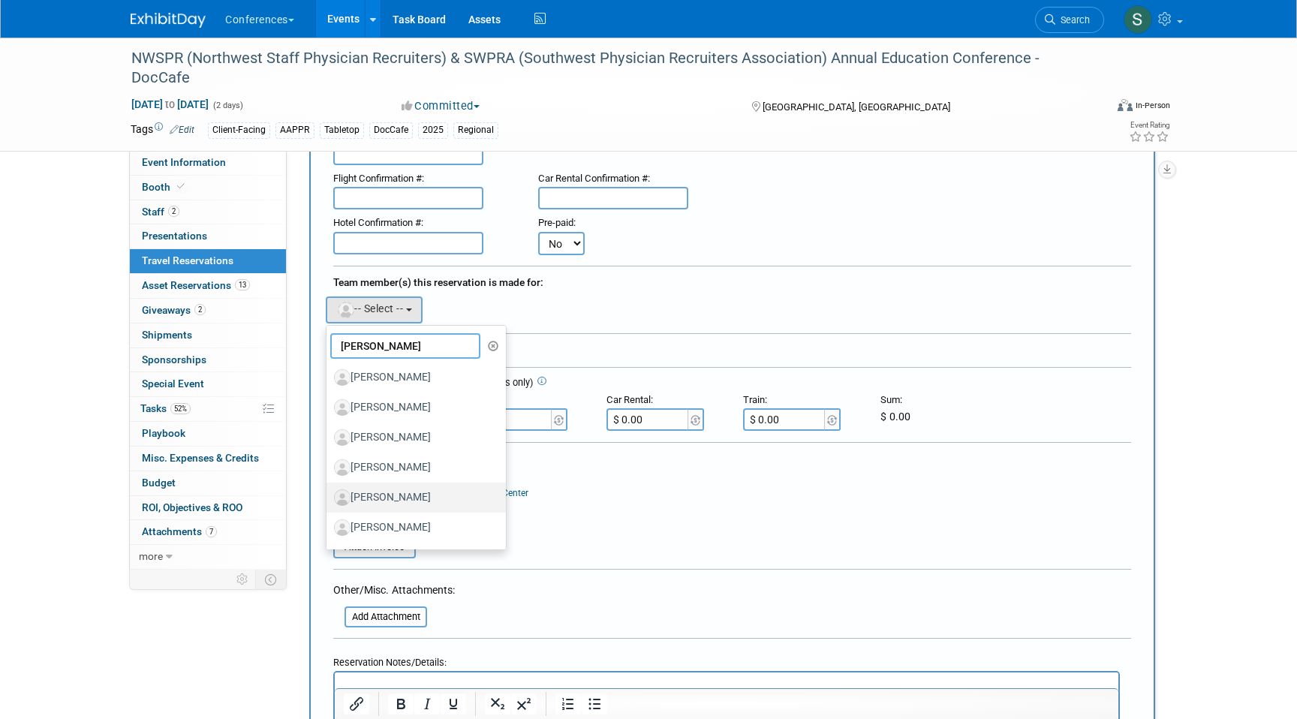
type input "[PERSON_NAME]"
click at [397, 491] on label "[PERSON_NAME]" at bounding box center [412, 498] width 157 height 24
click at [329, 491] on input "[PERSON_NAME]" at bounding box center [324, 496] width 10 height 10
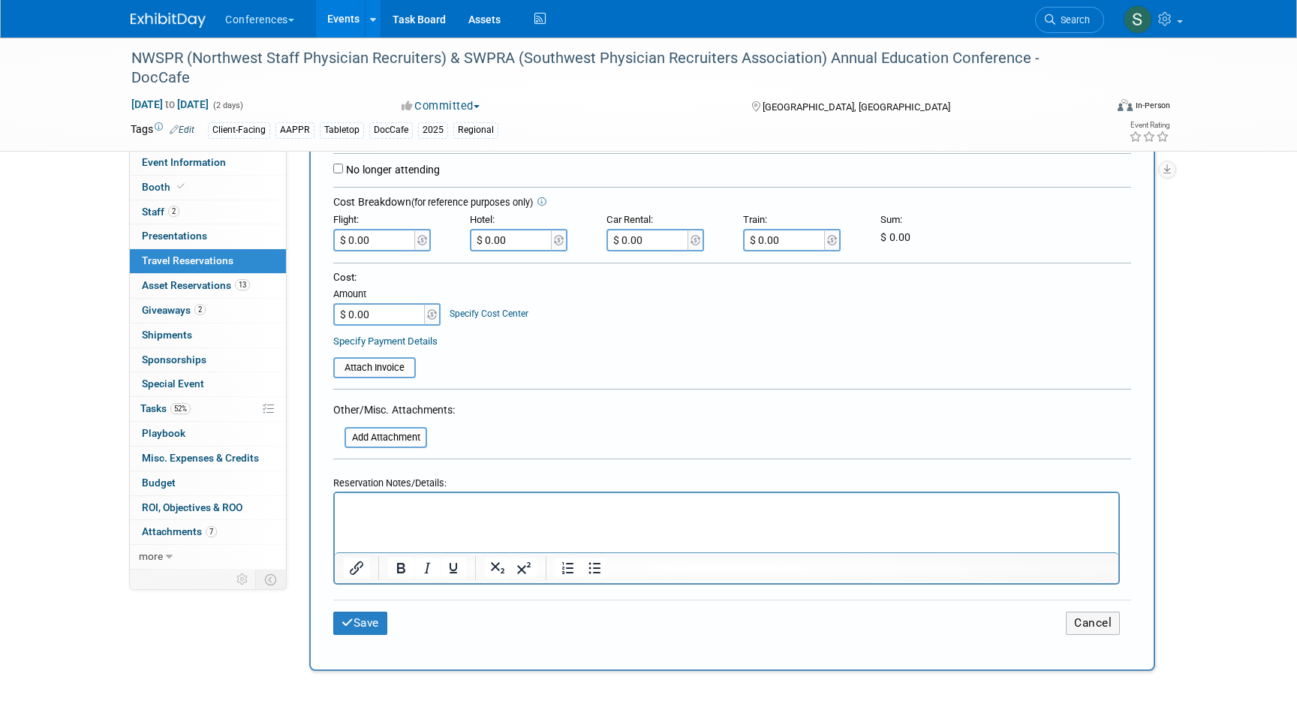
scroll to position [372, 0]
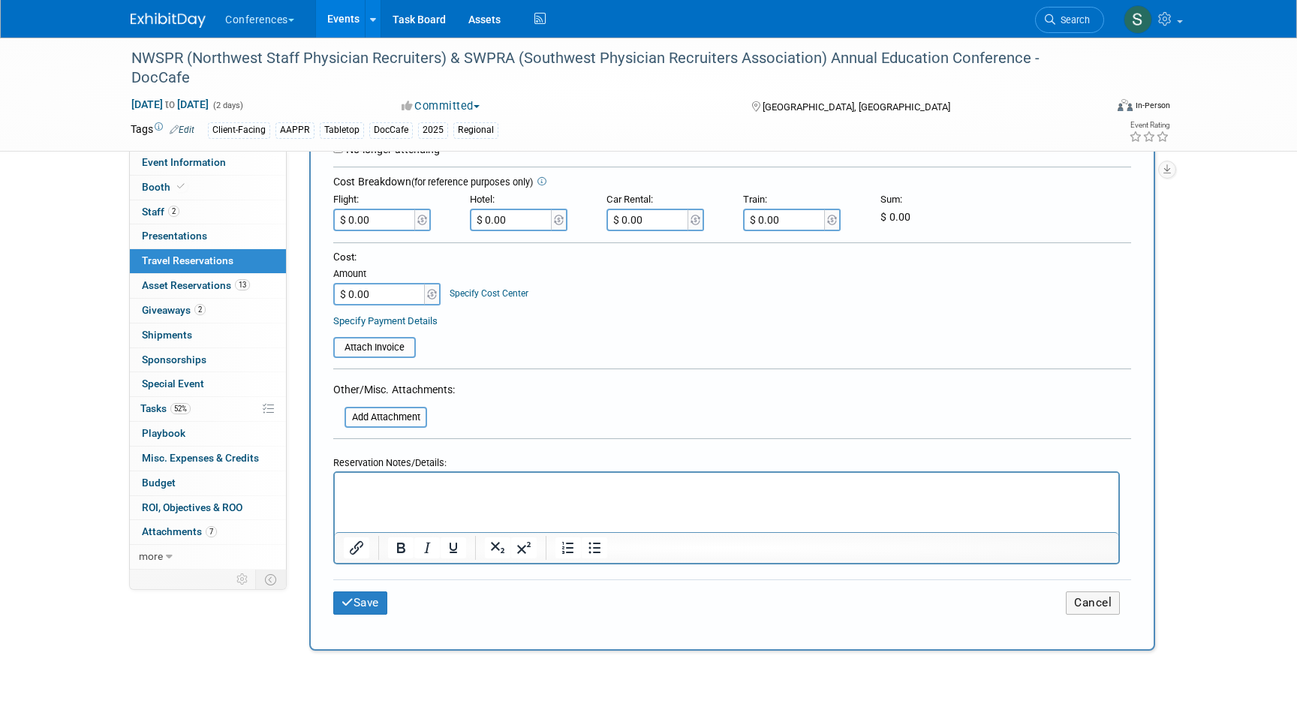
click at [370, 494] on html at bounding box center [727, 483] width 784 height 22
click at [447, 477] on html "FLIGHT: $450.97" at bounding box center [727, 483] width 784 height 22
click at [456, 489] on p "FLIGHT: $450.97" at bounding box center [727, 486] width 767 height 16
click at [387, 209] on input "$ 0.00" at bounding box center [375, 220] width 84 height 23
click at [382, 213] on input "$ 0.00" at bounding box center [375, 220] width 84 height 23
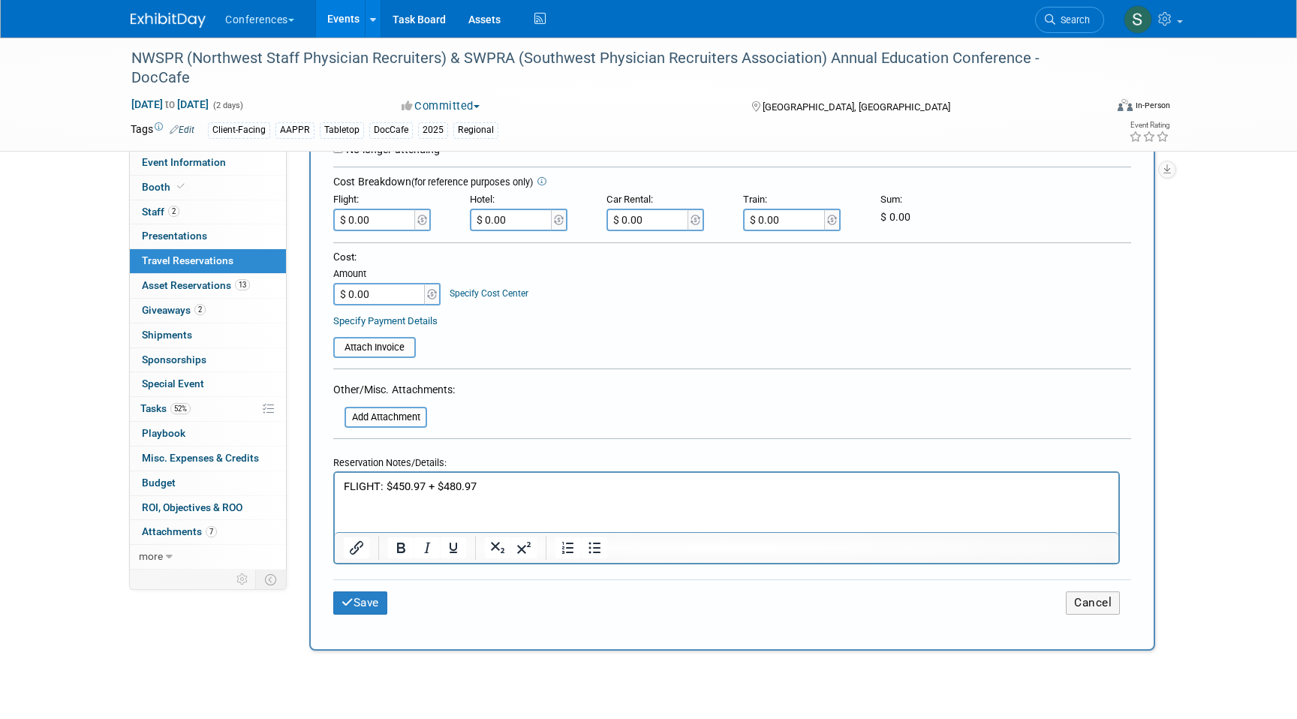
click at [382, 213] on input "$ 0.00" at bounding box center [375, 220] width 84 height 23
type input "$ 480.97"
click at [438, 486] on p "FLIGHT: $450.97 + $480.97" at bounding box center [727, 486] width 767 height 16
click at [348, 597] on icon "submit" at bounding box center [348, 602] width 12 height 11
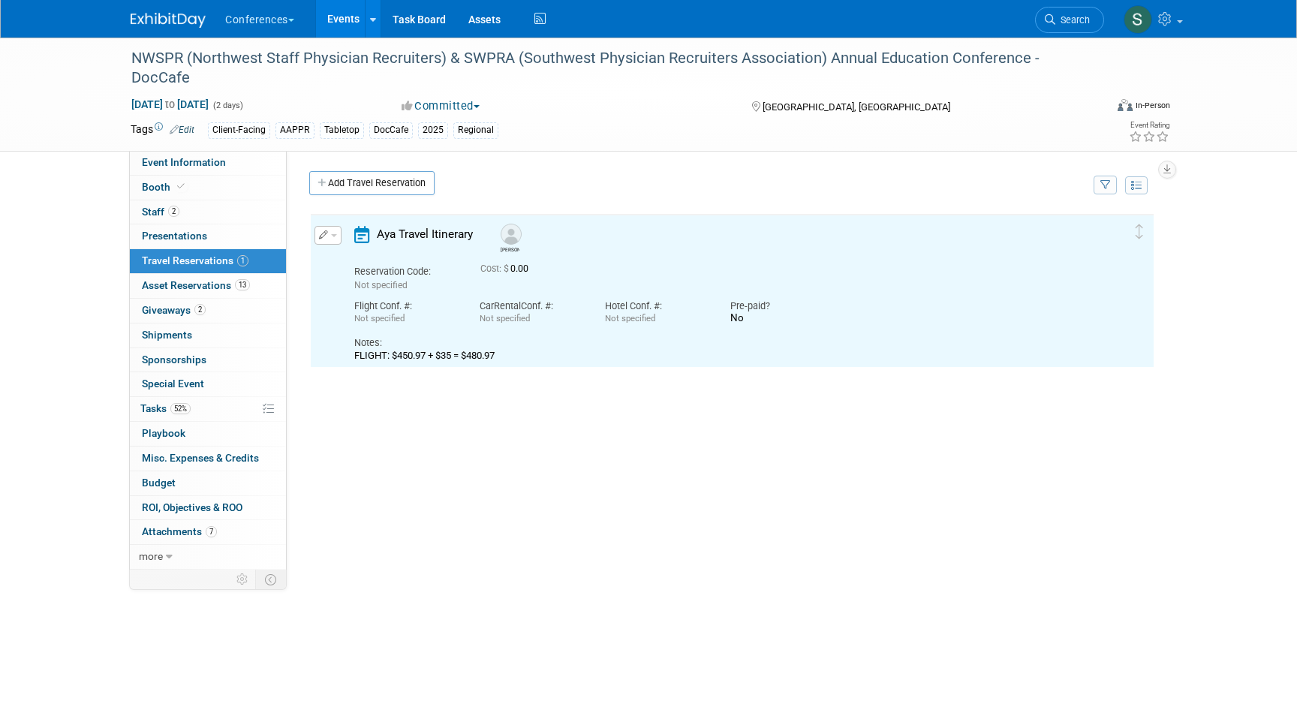
scroll to position [0, 0]
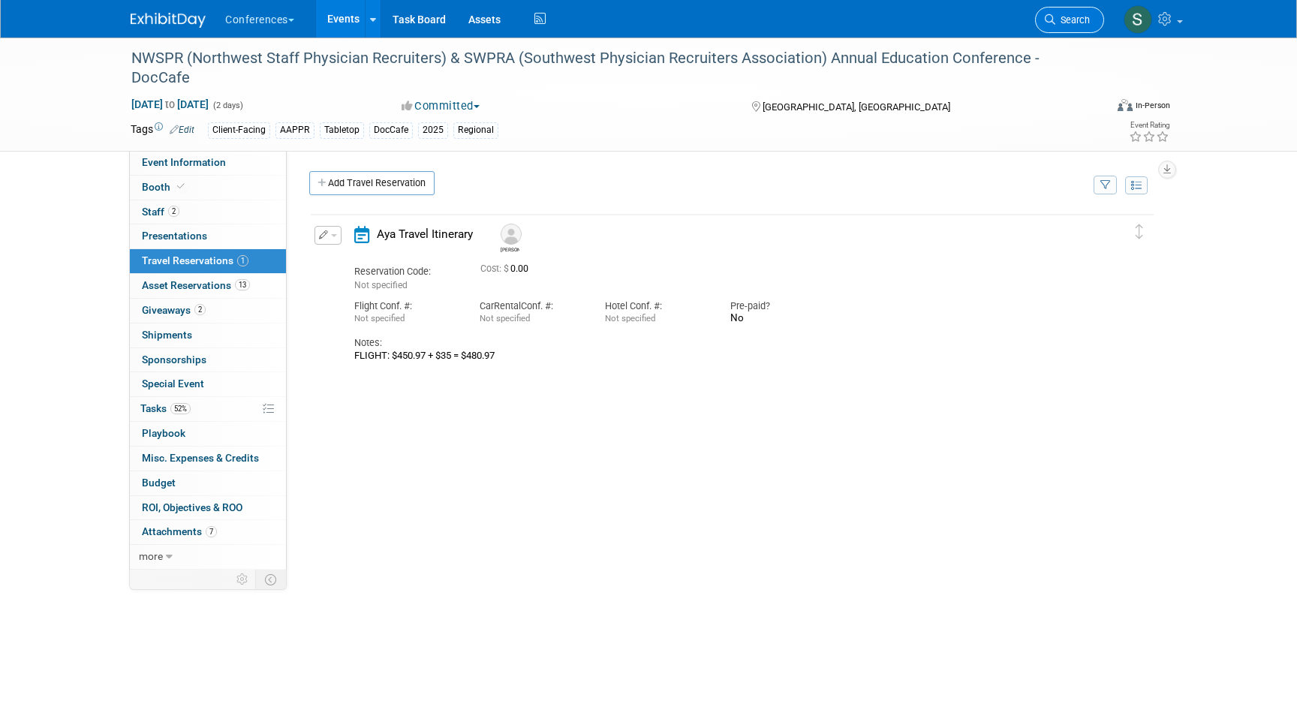
click at [1065, 21] on span "Search" at bounding box center [1073, 19] width 35 height 11
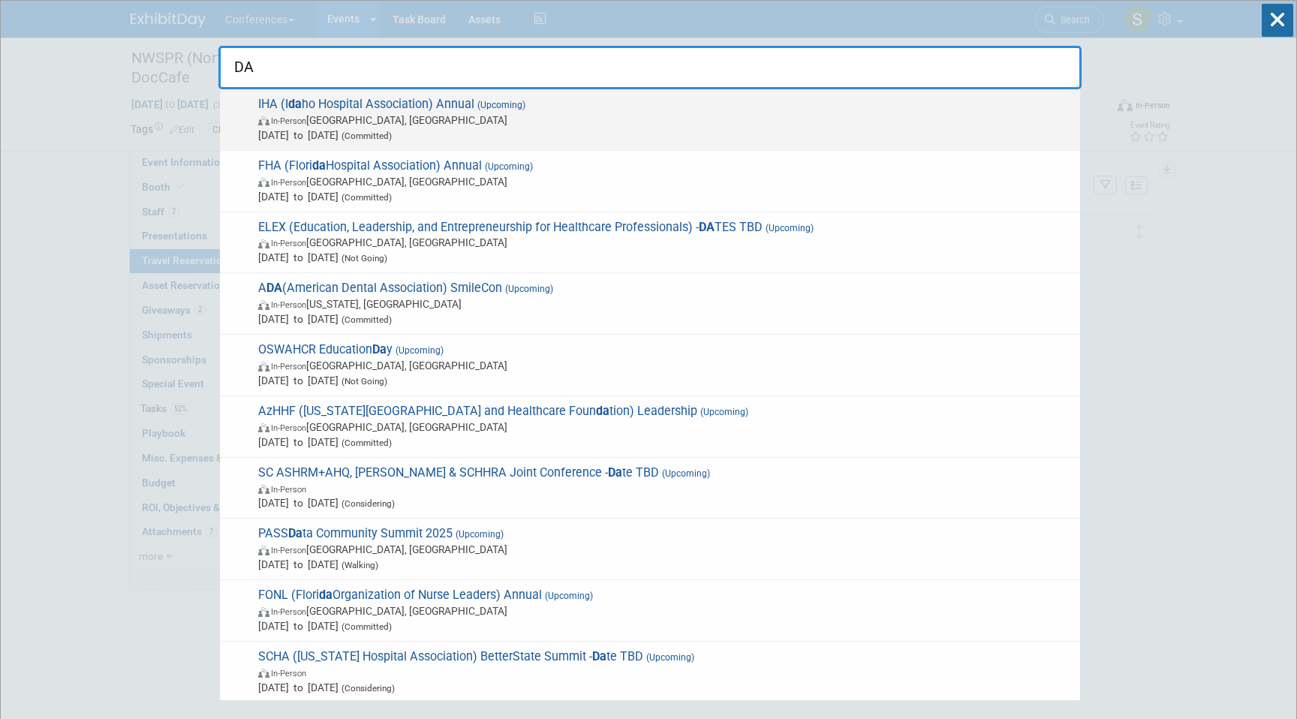
type input "D"
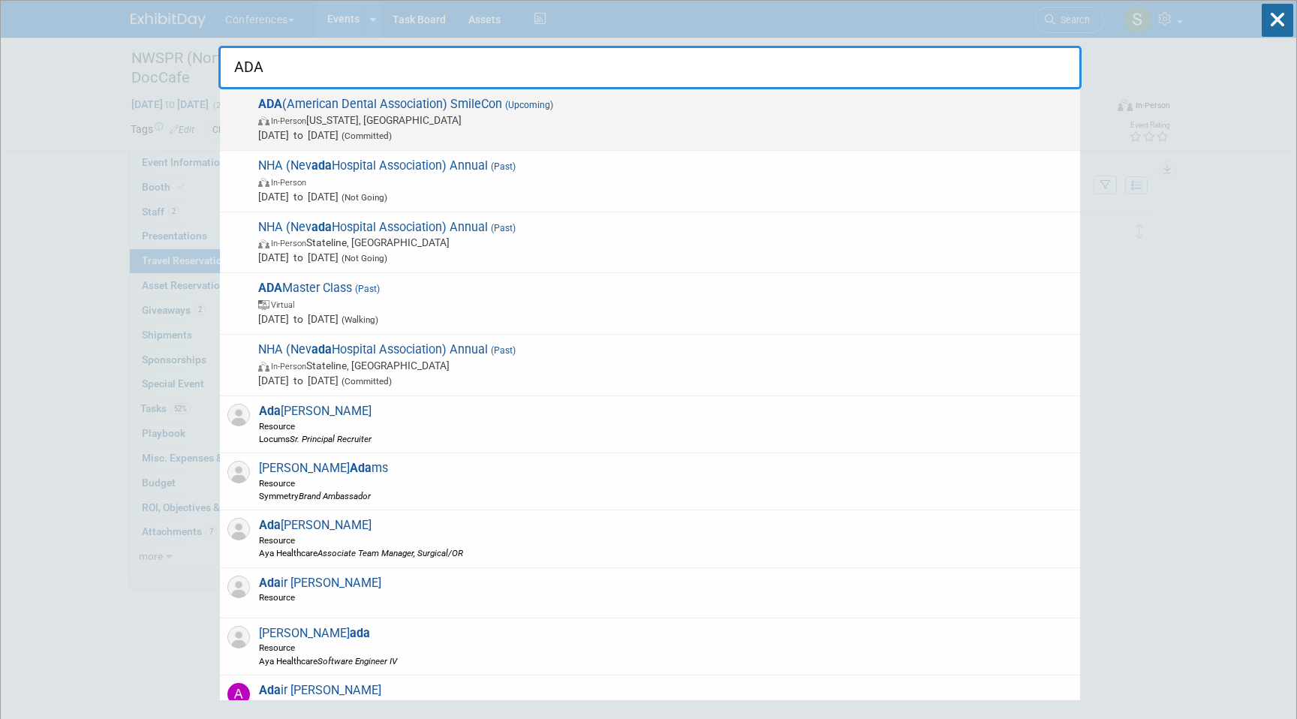
type input "ADA"
click at [306, 119] on span "In-Person" at bounding box center [288, 121] width 35 height 10
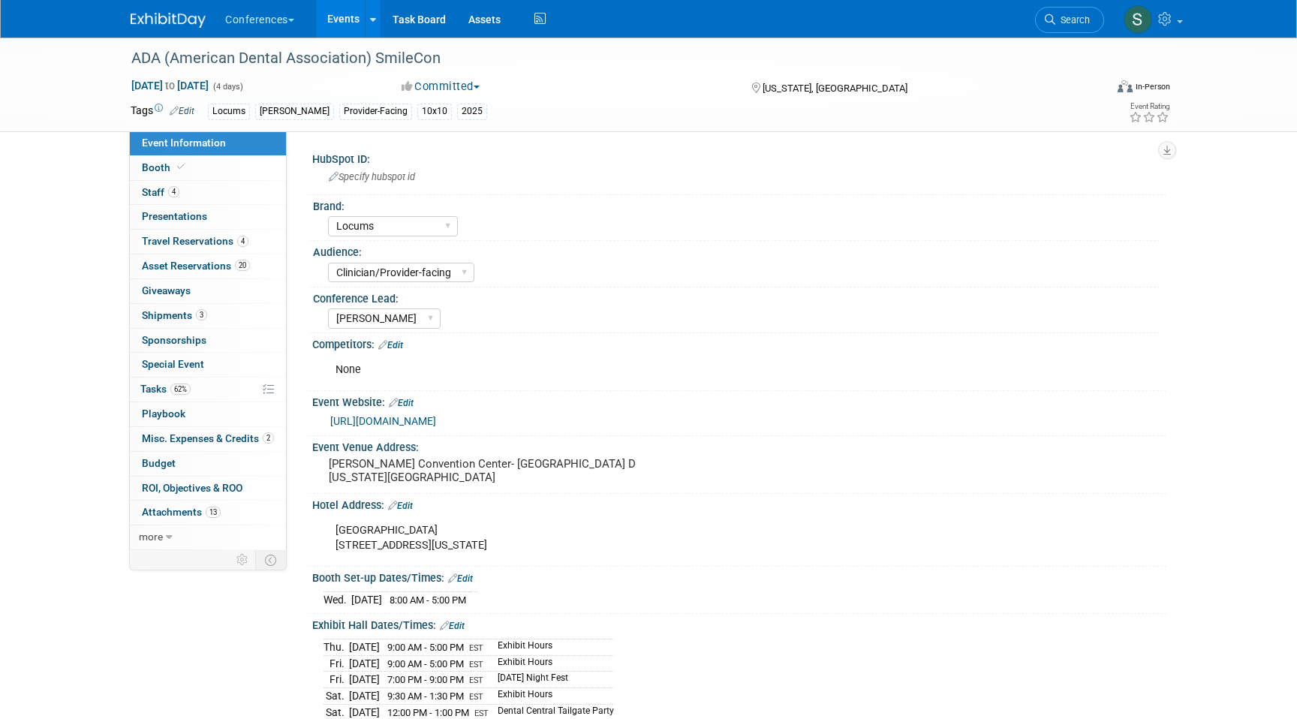
select select "Locums"
select select "Clinician/Provider-facing"
select select "[PERSON_NAME]"
click at [254, 261] on link "20 Asset Reservations 20" at bounding box center [208, 267] width 156 height 24
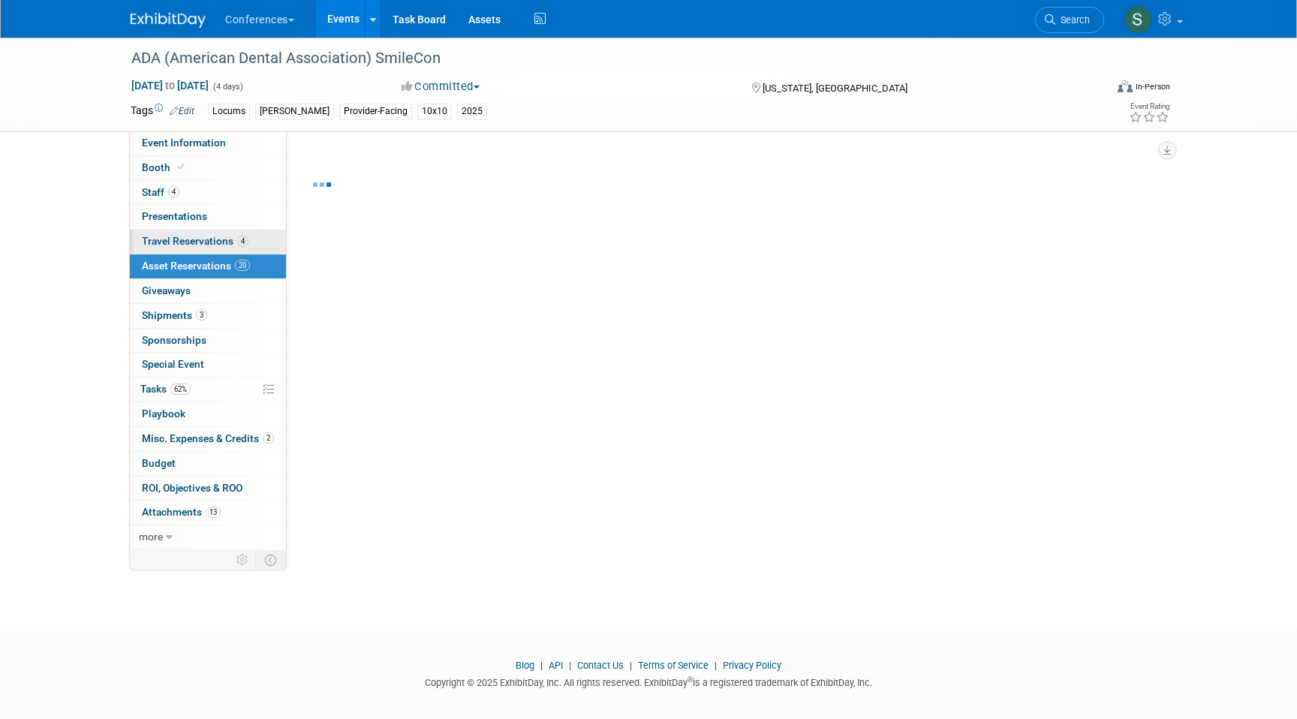
click at [230, 244] on span "Travel Reservations 4" at bounding box center [195, 241] width 107 height 12
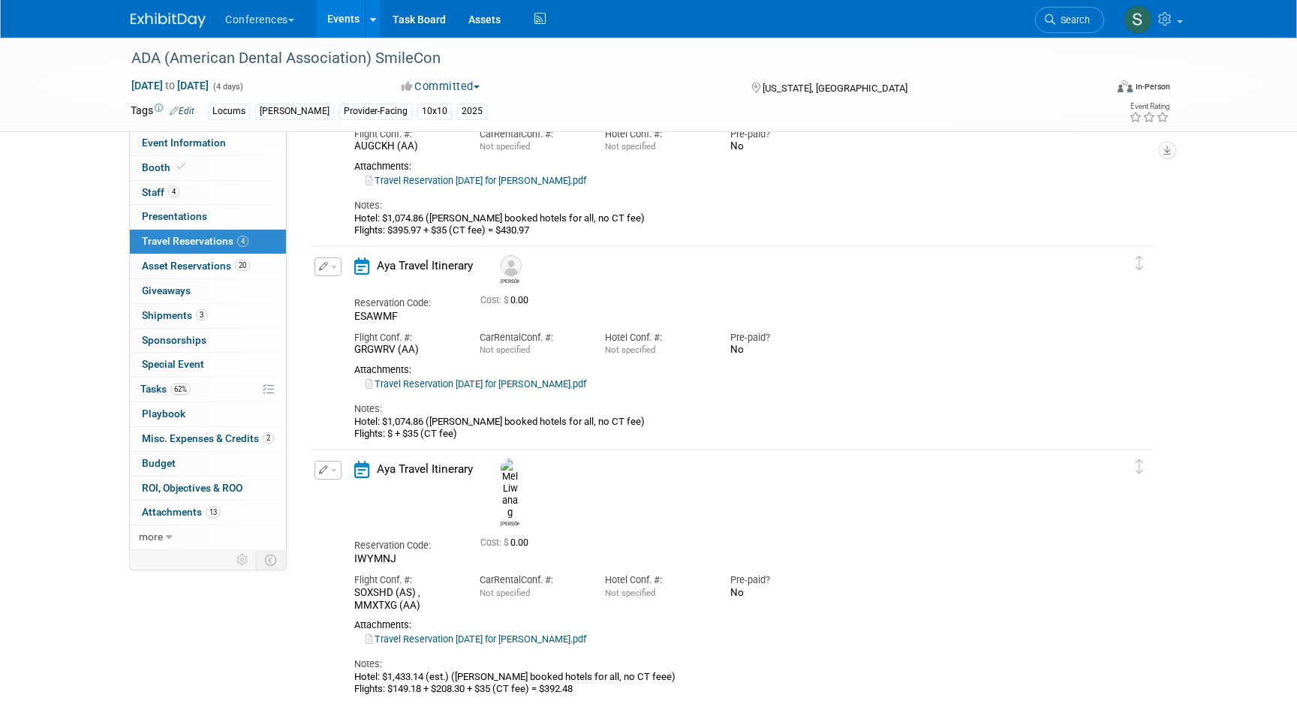
scroll to position [357, 0]
click at [319, 273] on button "button" at bounding box center [328, 265] width 27 height 19
click at [339, 295] on button "Edit Reservation" at bounding box center [378, 292] width 127 height 22
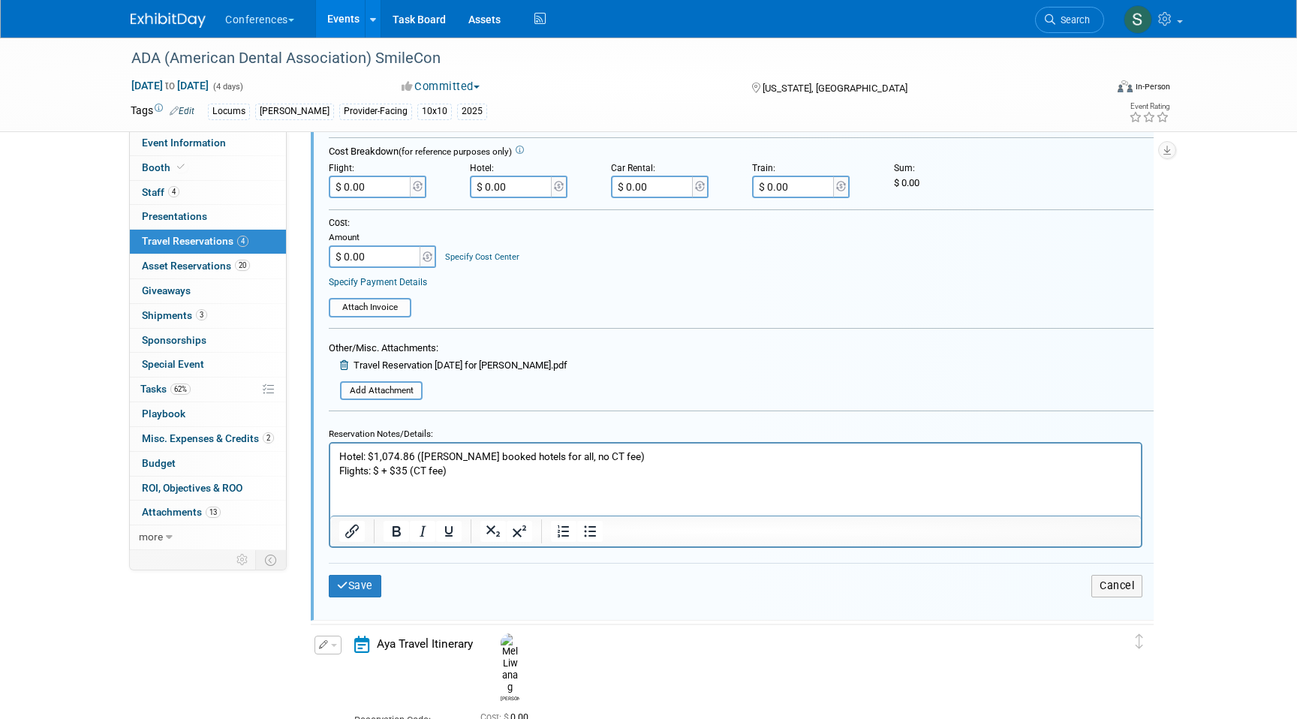
scroll to position [812, 0]
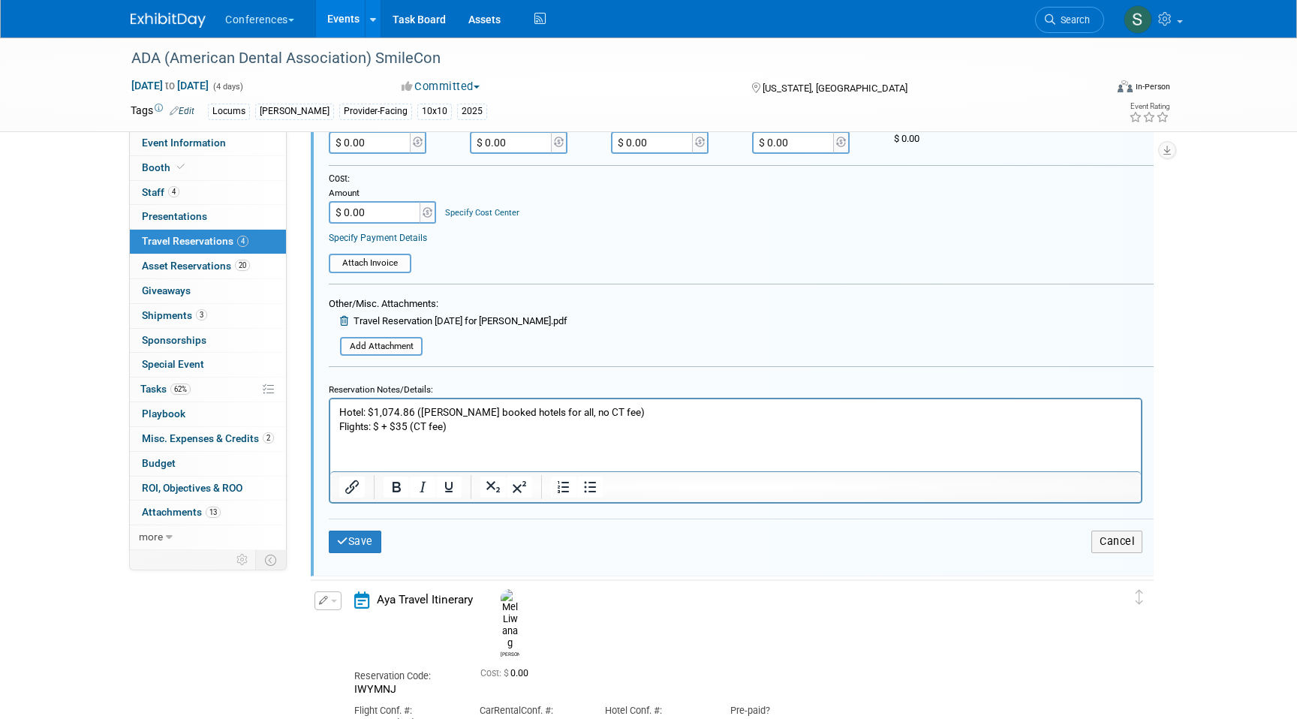
click at [381, 426] on p "Hotel: $1,074.86 (Mel booked hotels for all, no CT fee) Flights: $ + $35 (CT fe…" at bounding box center [736, 419] width 794 height 29
click at [411, 425] on p "Hotel: $1,074.86 (Mel booked hotels for all, no CT fee) Flights: $318.97+ $35 (…" at bounding box center [736, 419] width 794 height 29
click at [500, 428] on p "Hotel: $1,074.86 (Mel booked hotels for all, no CT fee) Flights: $318.97 + $35 …" at bounding box center [736, 419] width 794 height 29
click at [378, 141] on input "$ 0.00" at bounding box center [371, 142] width 84 height 23
type input "$ 353.97"
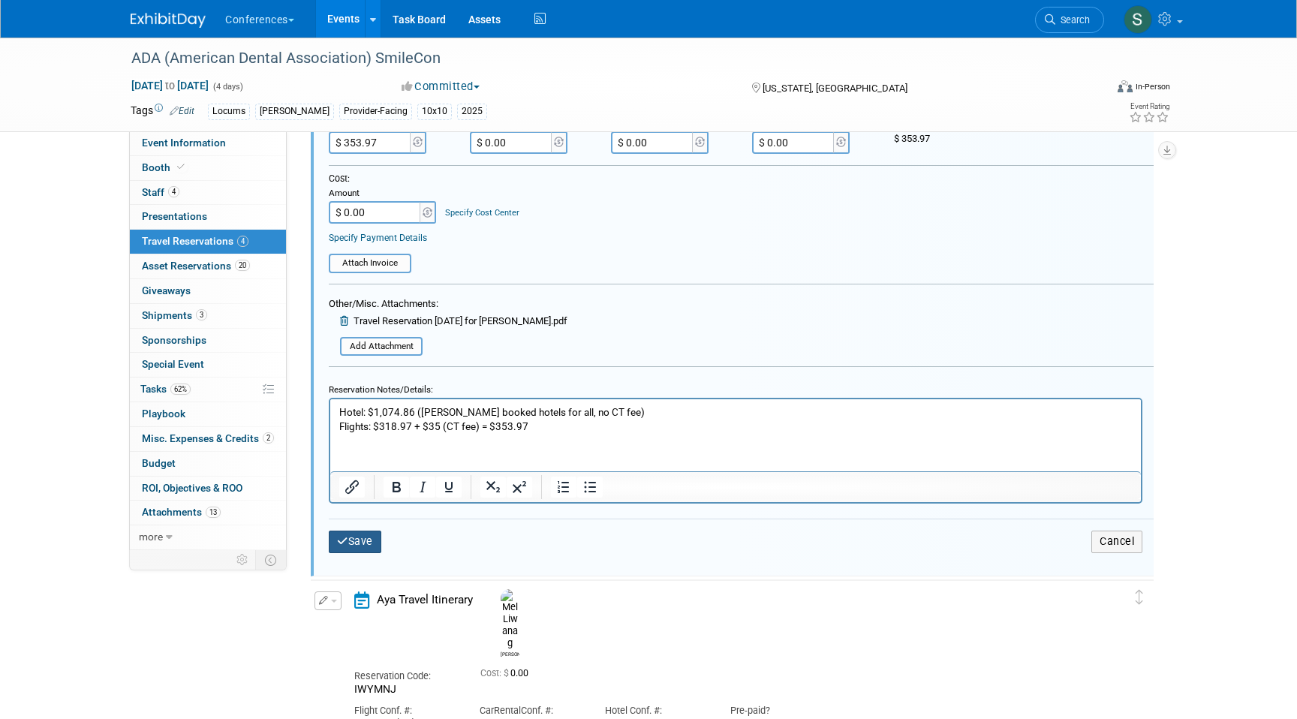
click at [339, 547] on button "Save" at bounding box center [355, 542] width 53 height 22
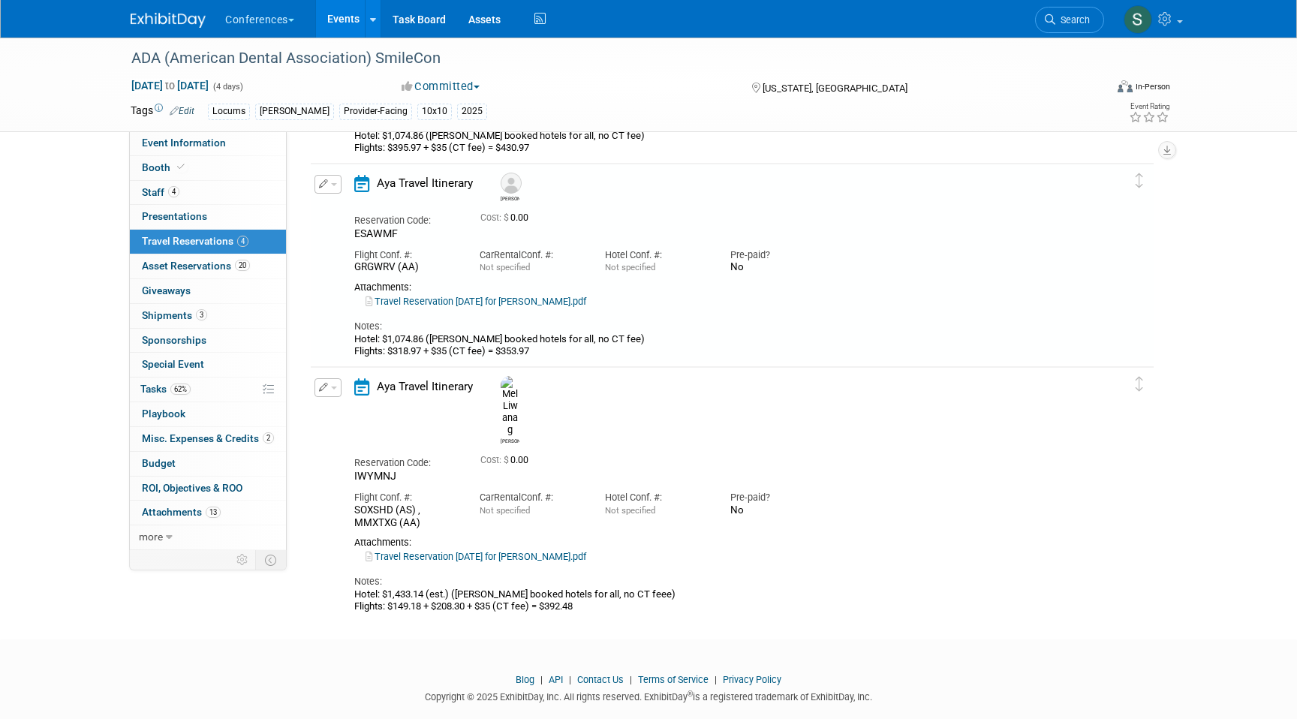
scroll to position [432, 0]
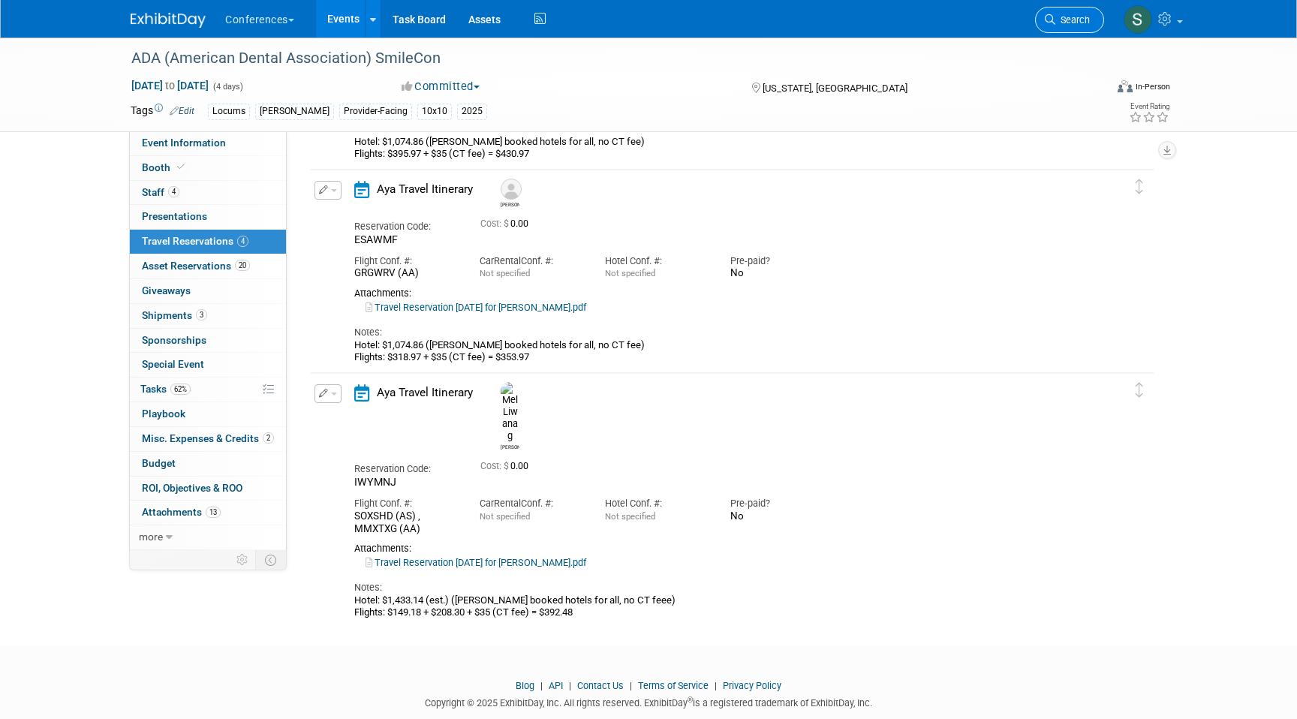
click at [1061, 20] on span "Search" at bounding box center [1073, 19] width 35 height 11
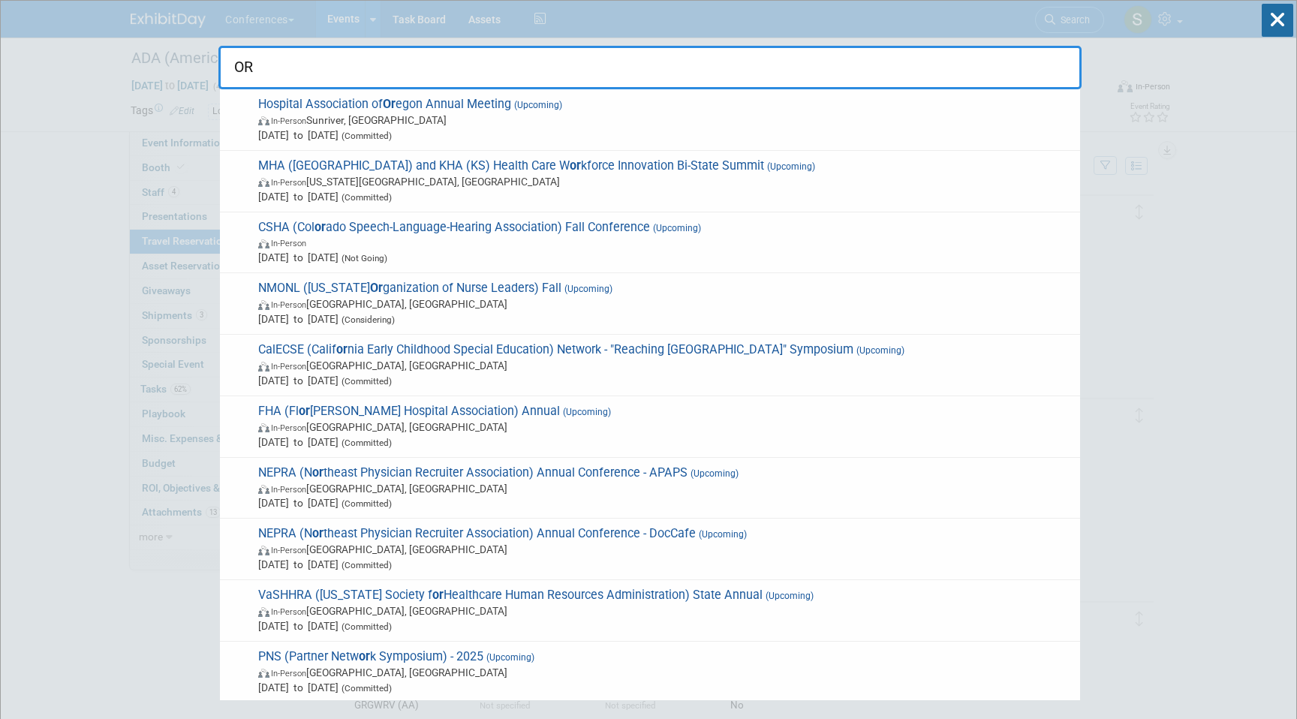
type input "O"
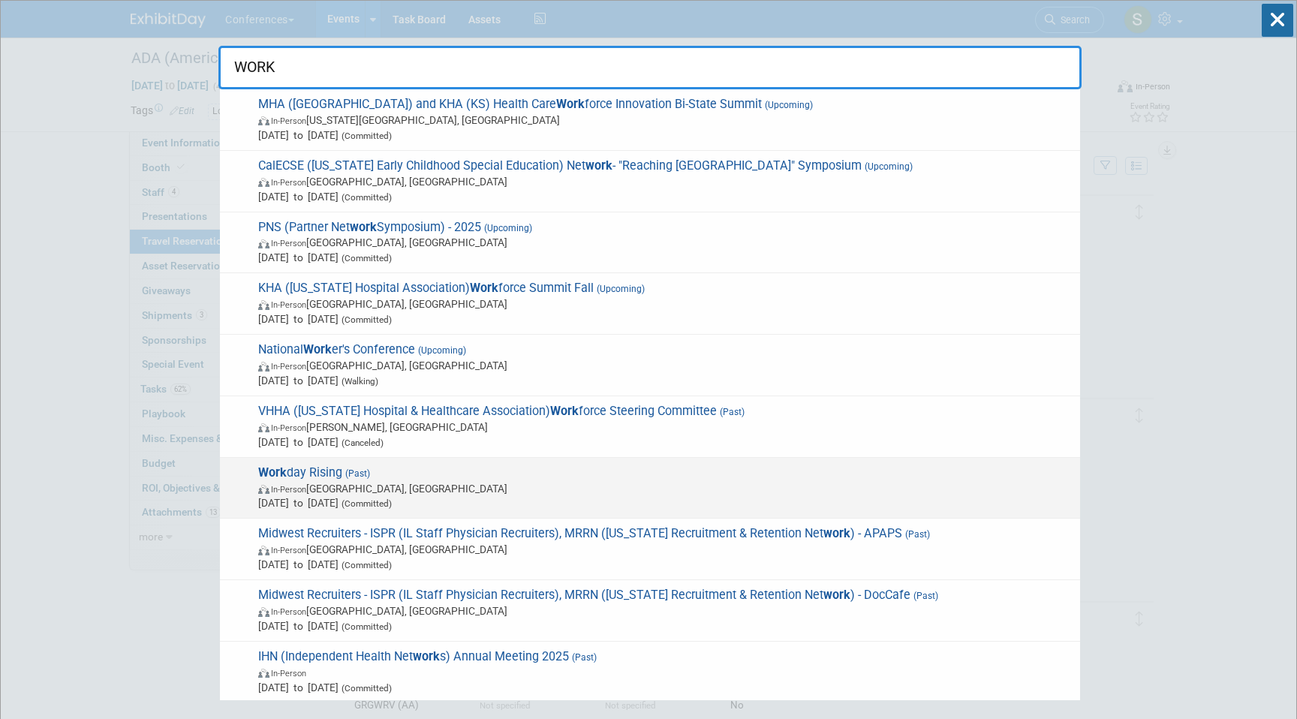
type input "WORK"
click at [321, 482] on span "In-Person San Francisco, CA" at bounding box center [665, 488] width 815 height 15
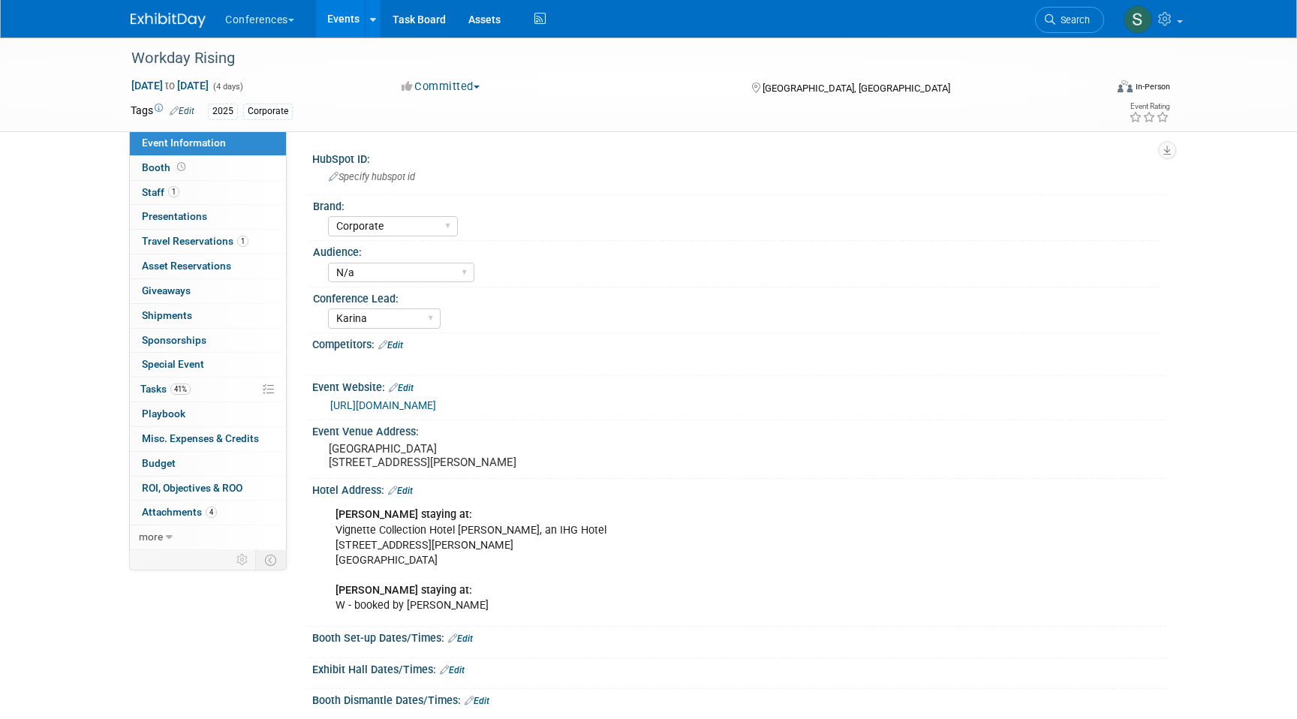
select select "Corporate"
select select "N/a"
select select "Karina"
click at [189, 200] on link "1 Staff 1" at bounding box center [208, 193] width 156 height 24
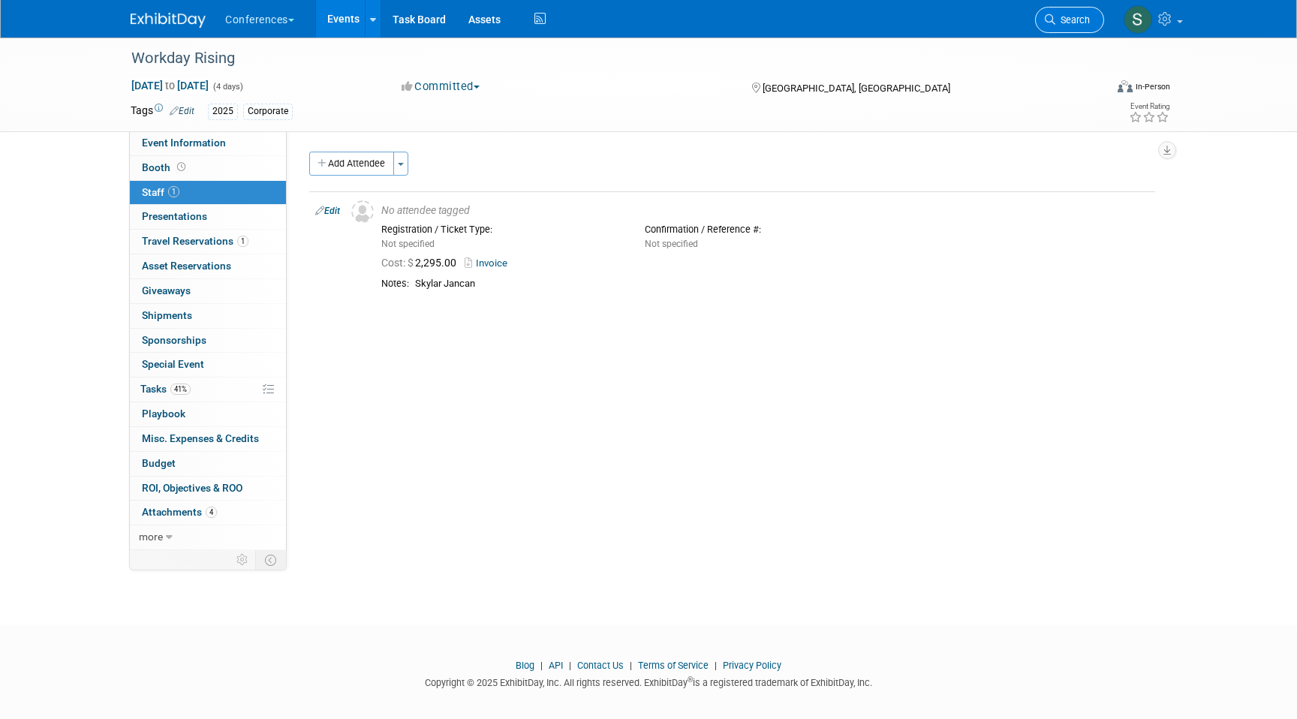
click at [1071, 20] on span "Search" at bounding box center [1073, 19] width 35 height 11
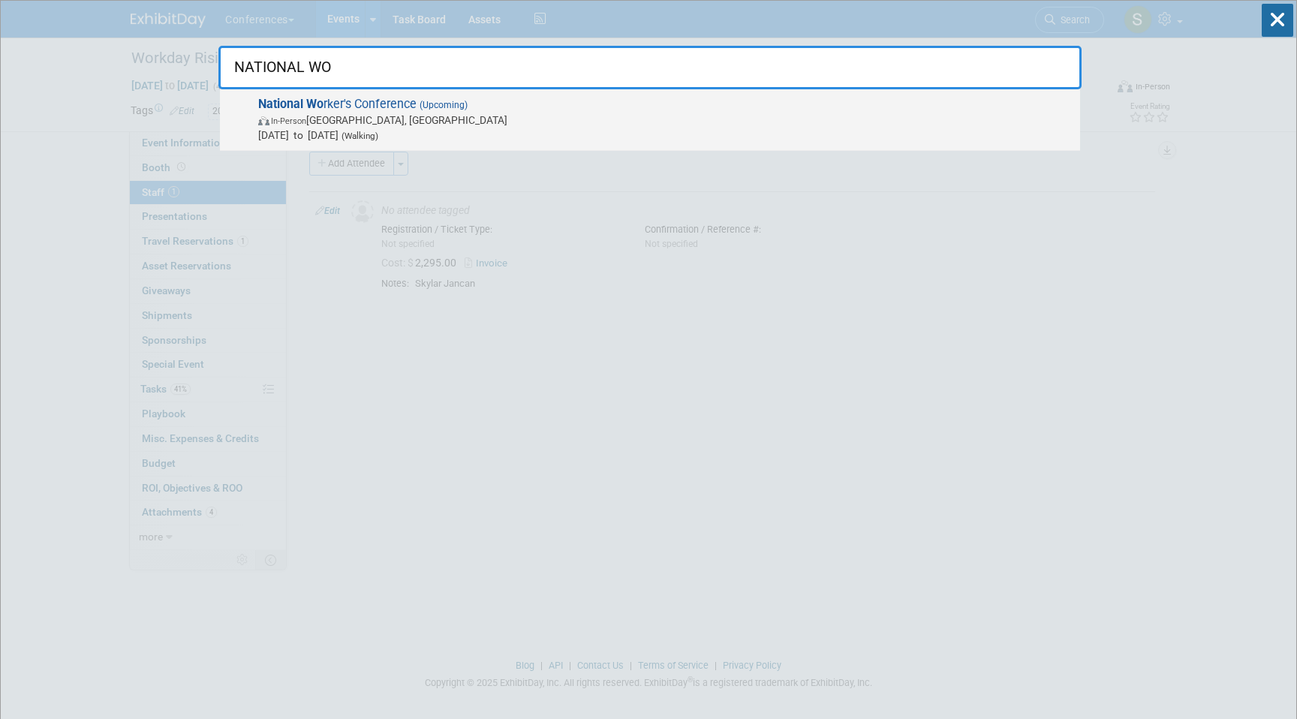
type input "NATIONAL WO"
click at [876, 98] on span "National Wo rker's Conference (Upcoming) In-Person Nashville, TN Nov 11, 2025 t…" at bounding box center [663, 120] width 819 height 46
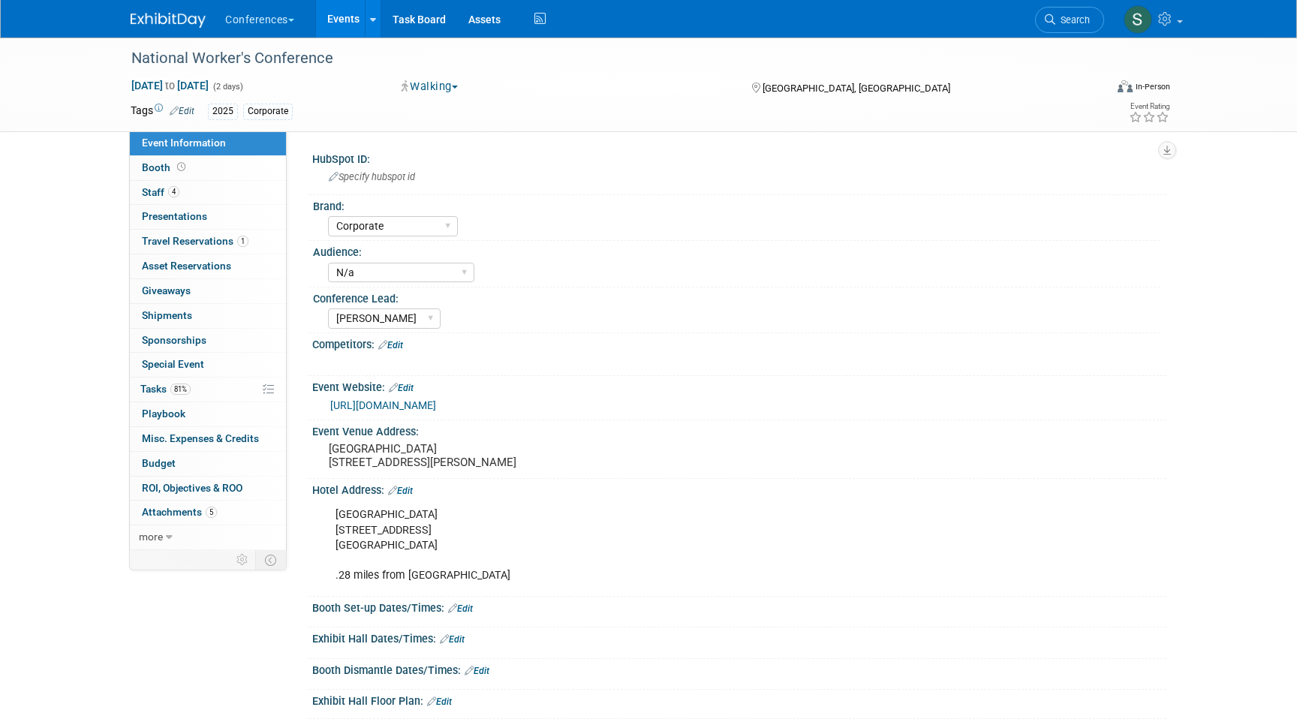
select select "Corporate"
select select "N/a"
select select "[PERSON_NAME]"
click at [217, 246] on span "Travel Reservations 1" at bounding box center [195, 241] width 107 height 12
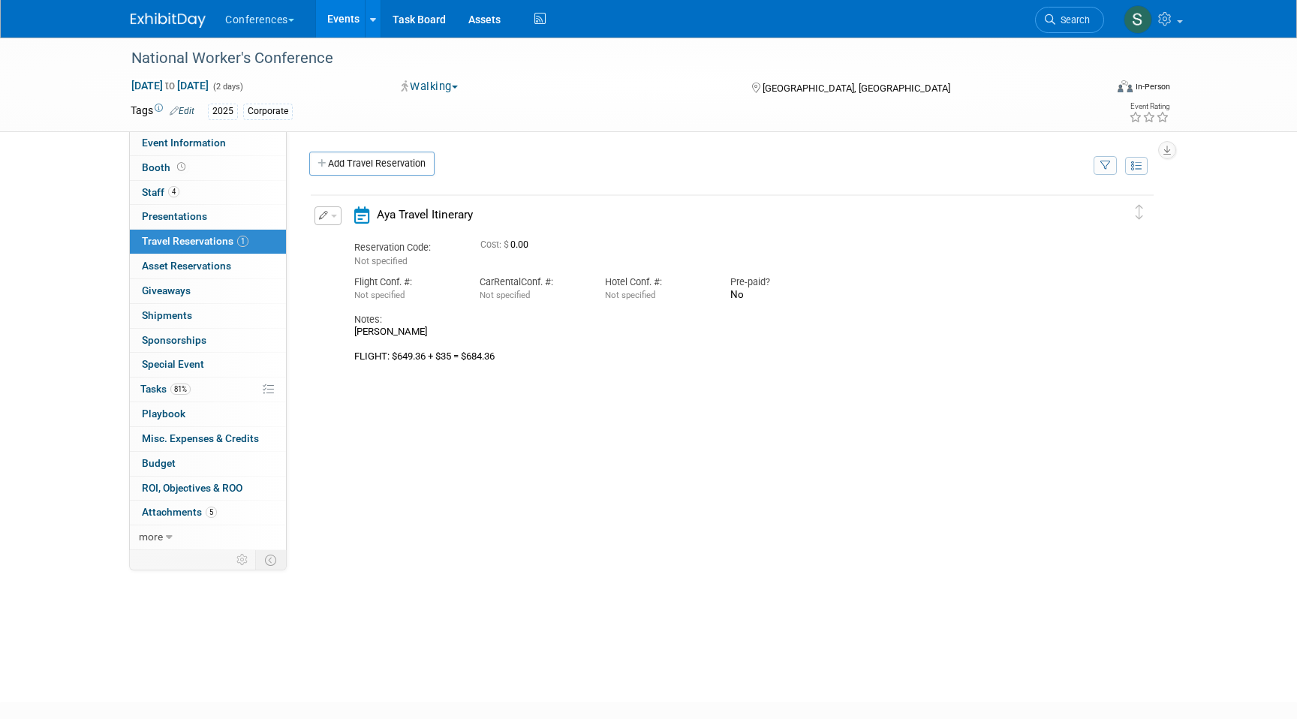
click at [301, 220] on div "Delete Reservation Reservation Code: Not specified" at bounding box center [732, 414] width 869 height 461
click at [321, 212] on icon "button" at bounding box center [324, 215] width 10 height 9
click at [299, 194] on div "Delete Reservation Reservation Code: Not specified" at bounding box center [732, 414] width 869 height 461
click at [330, 151] on div "HubSpot ID: Specify hubspot id Brand: Aya Bespoke Corporate [PERSON_NAME] DocCa…" at bounding box center [727, 340] width 880 height 419
click at [331, 161] on link "Add Travel Reservation" at bounding box center [371, 164] width 125 height 24
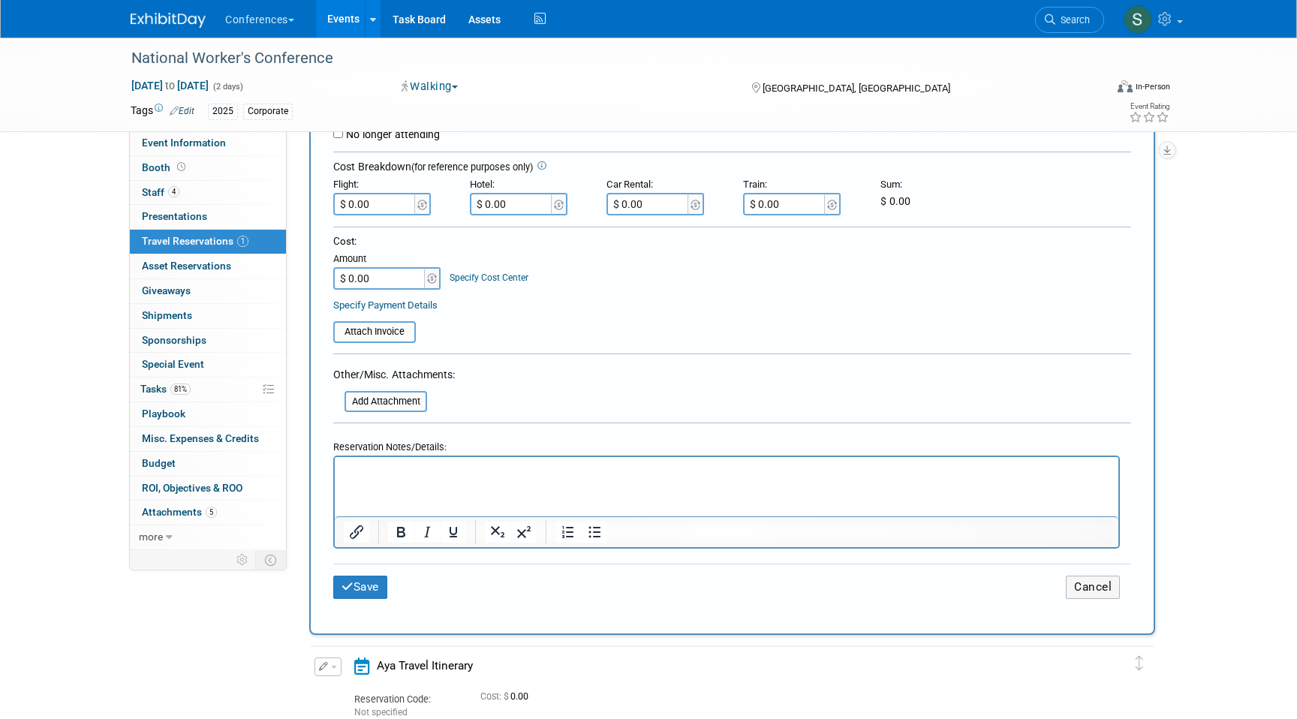
scroll to position [353, 0]
click at [392, 471] on p "Rich Text Area. Press ALT-0 for help." at bounding box center [727, 470] width 767 height 16
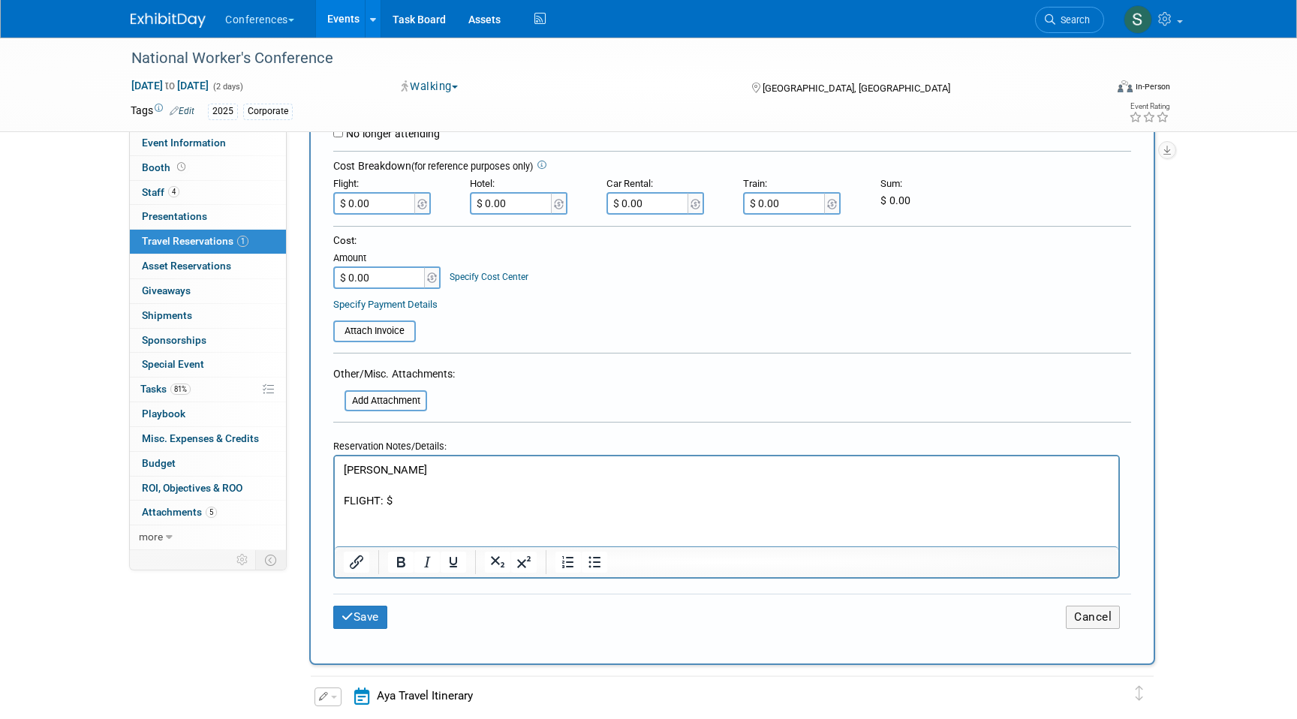
click at [401, 507] on p "FLIGHT: $" at bounding box center [727, 501] width 767 height 16
click at [378, 195] on input "$ 0.00" at bounding box center [375, 203] width 84 height 23
click at [375, 209] on input "$ 0.00" at bounding box center [375, 203] width 84 height 23
type input "$ 541.96"
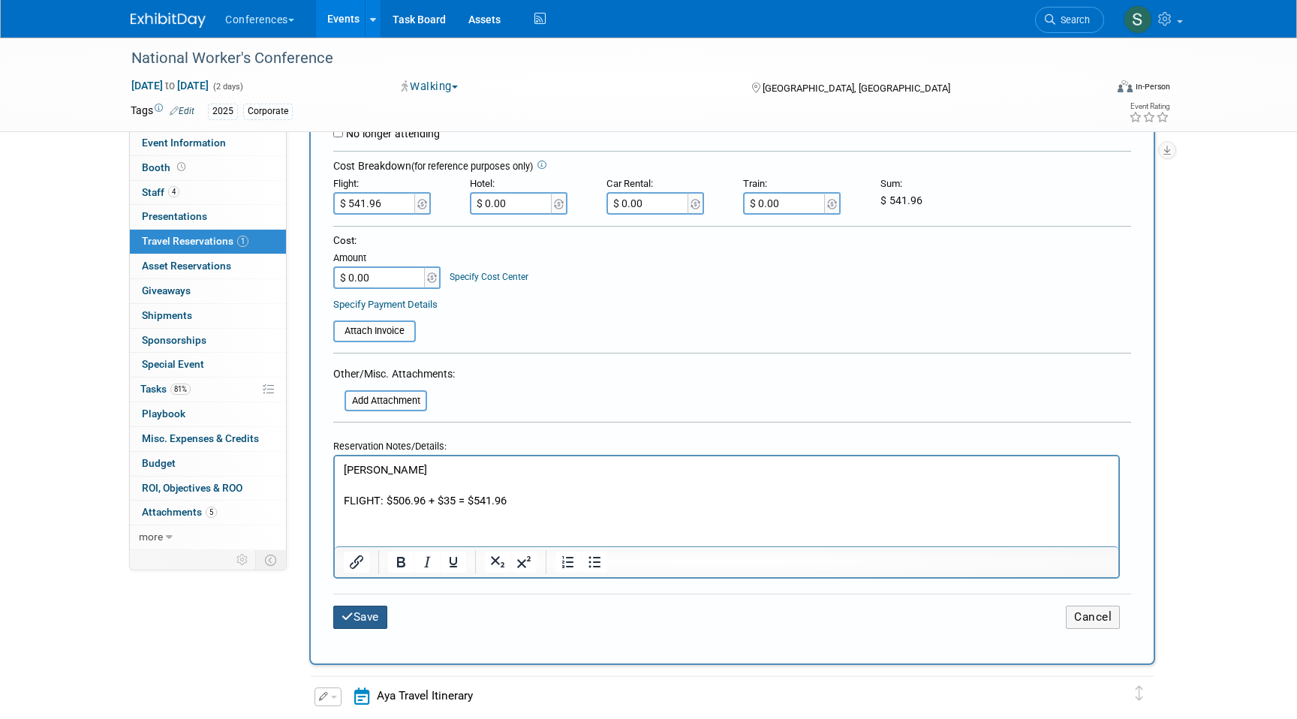
click at [385, 612] on button "Save" at bounding box center [360, 617] width 54 height 23
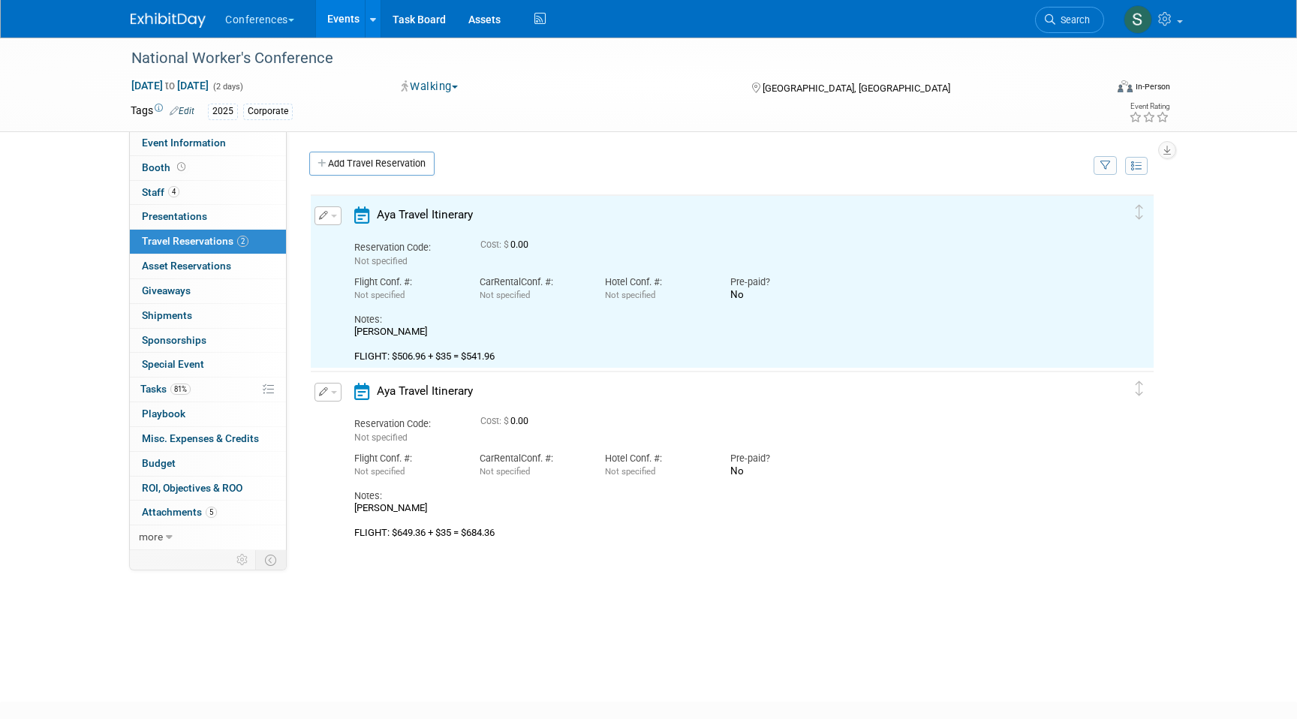
scroll to position [0, 0]
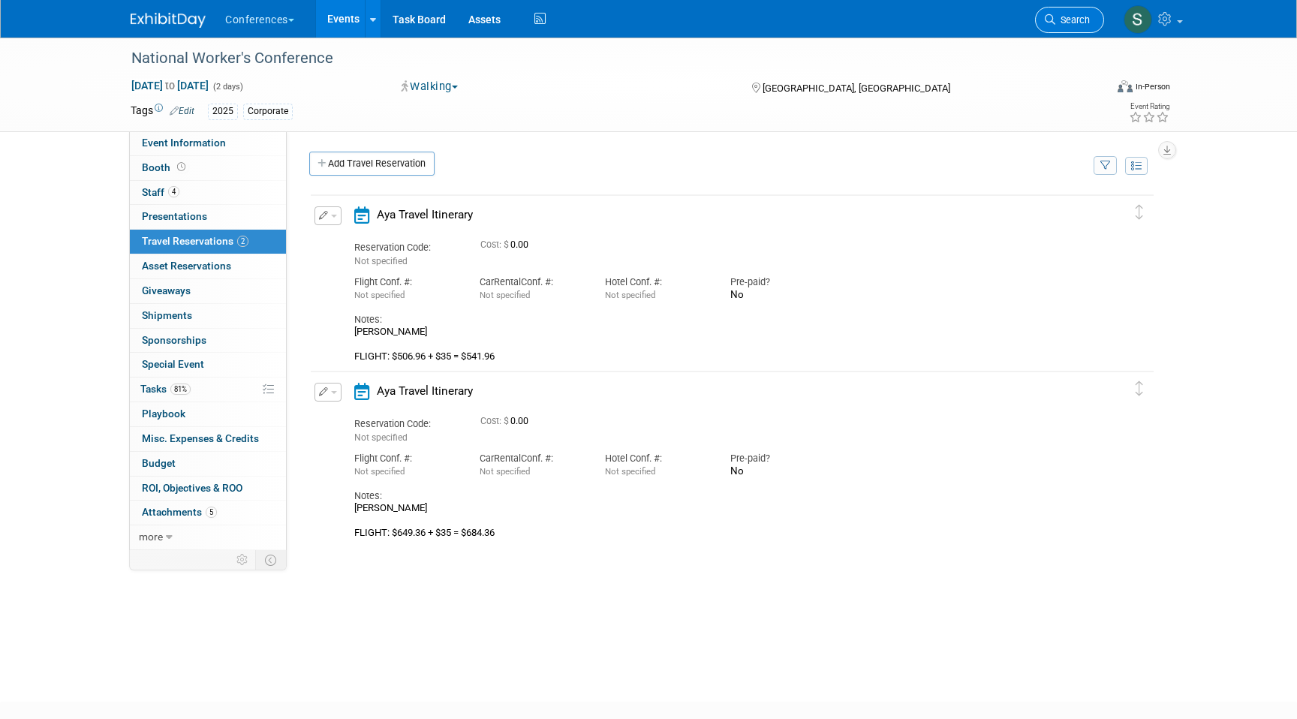
click at [1068, 20] on span "Search" at bounding box center [1073, 19] width 35 height 11
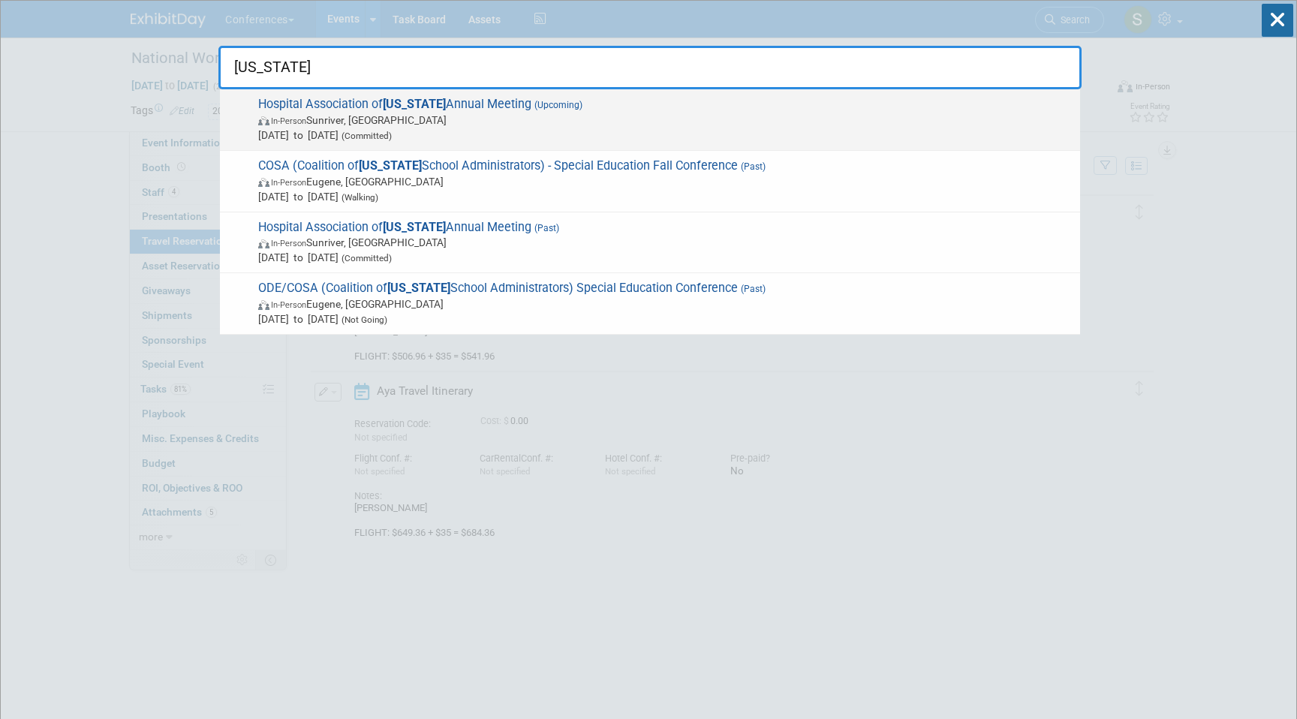
type input "OREGON"
click at [490, 119] on span "In-Person Sunriver, OR" at bounding box center [665, 120] width 815 height 15
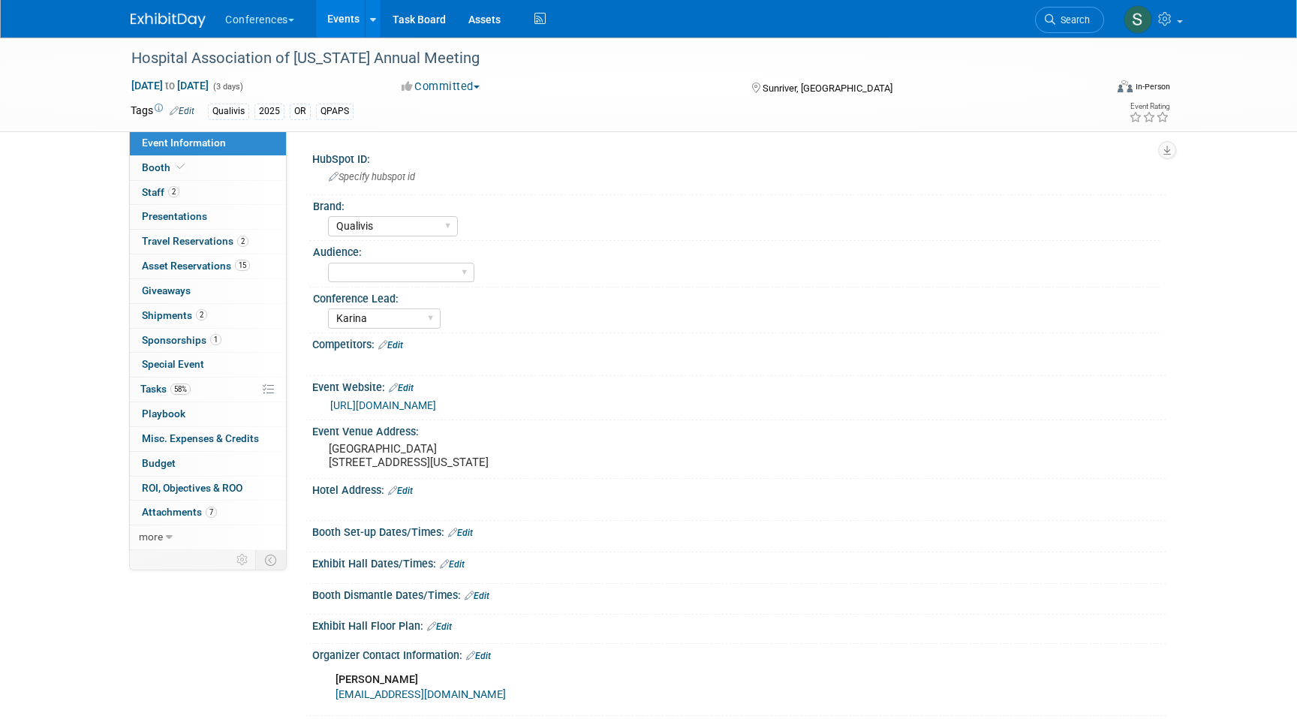
select select "Qualivis"
select select "Karina"
click at [255, 236] on link "2 Travel Reservations 2" at bounding box center [208, 242] width 156 height 24
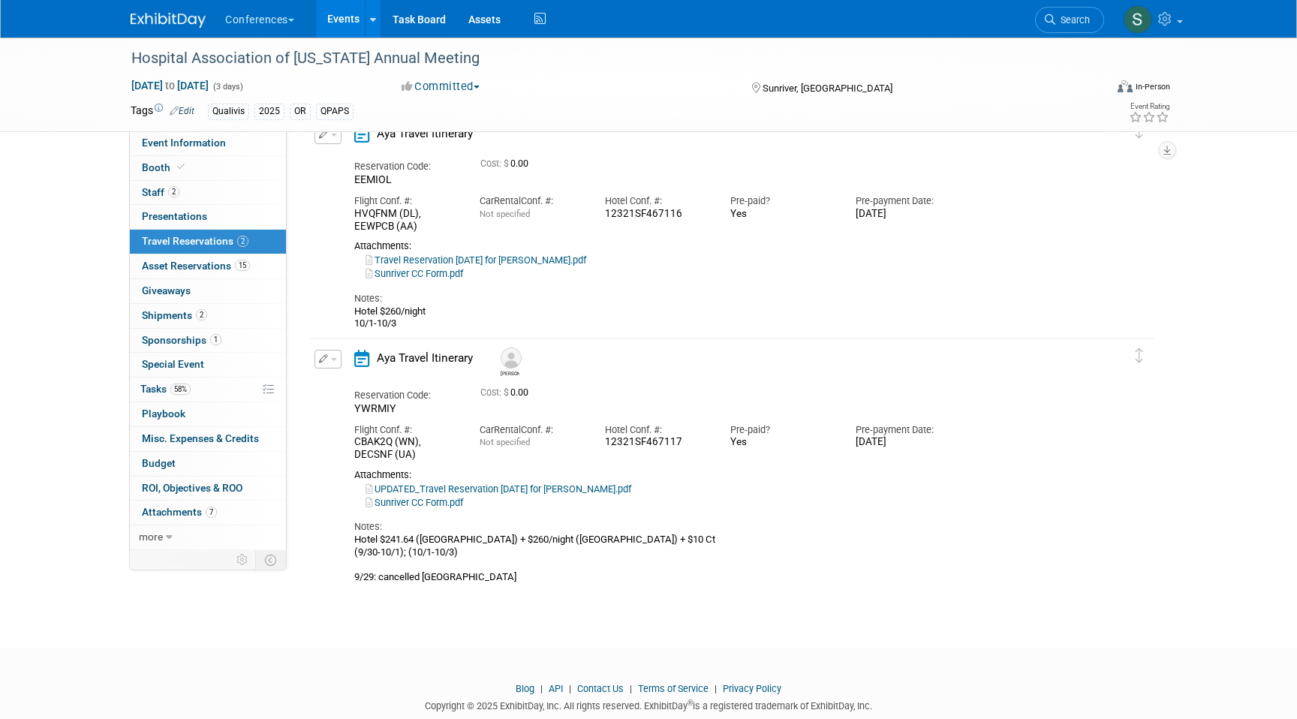
scroll to position [83, 0]
click at [331, 358] on span "button" at bounding box center [334, 358] width 6 height 3
click at [345, 381] on button "Edit Reservation" at bounding box center [378, 384] width 127 height 22
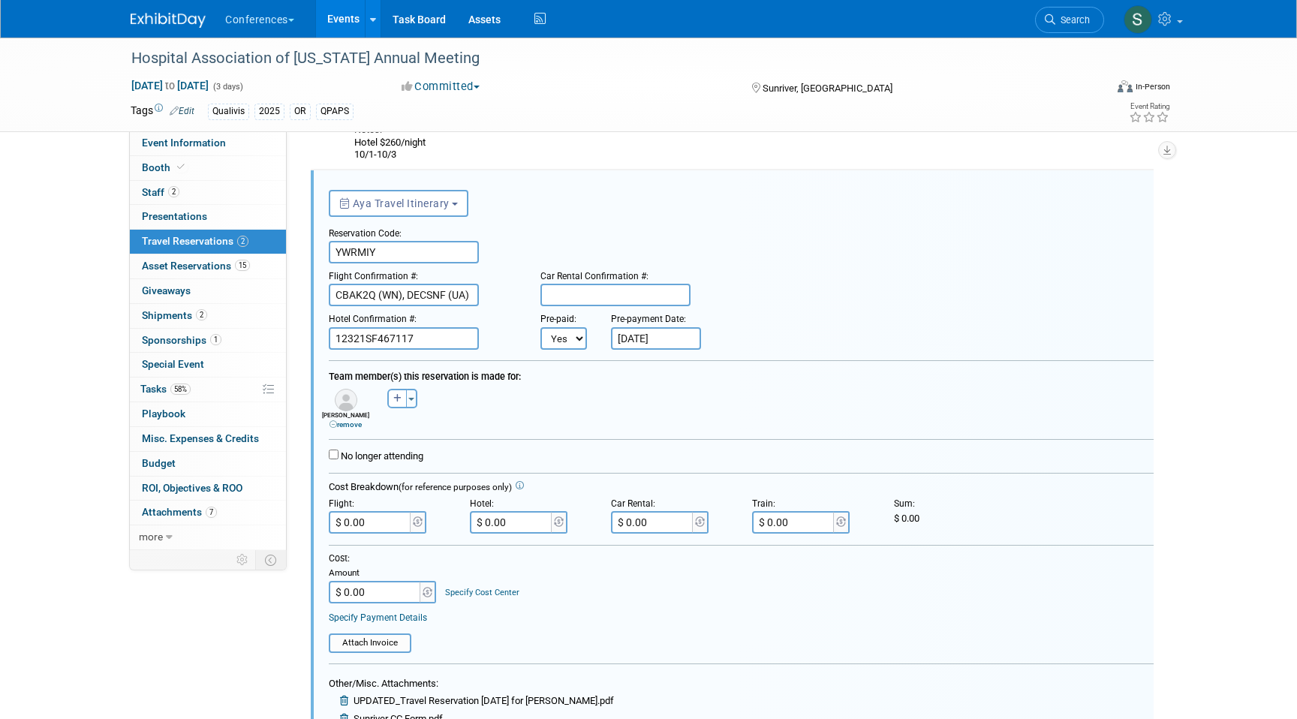
scroll to position [520, 0]
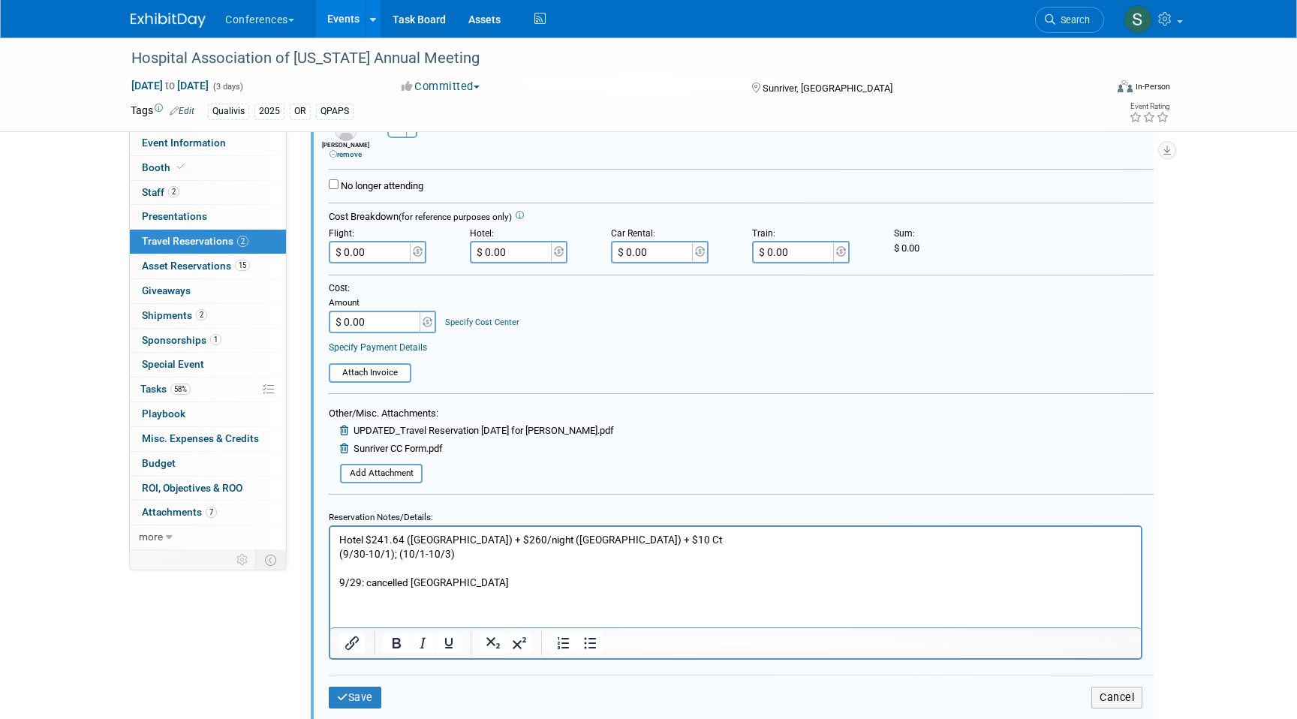
click at [490, 583] on p "Hotel $241.64 (Hilton Garden Inn) + $260/night (Sunriver Resort) + $10 Ct (9/30…" at bounding box center [736, 560] width 794 height 57
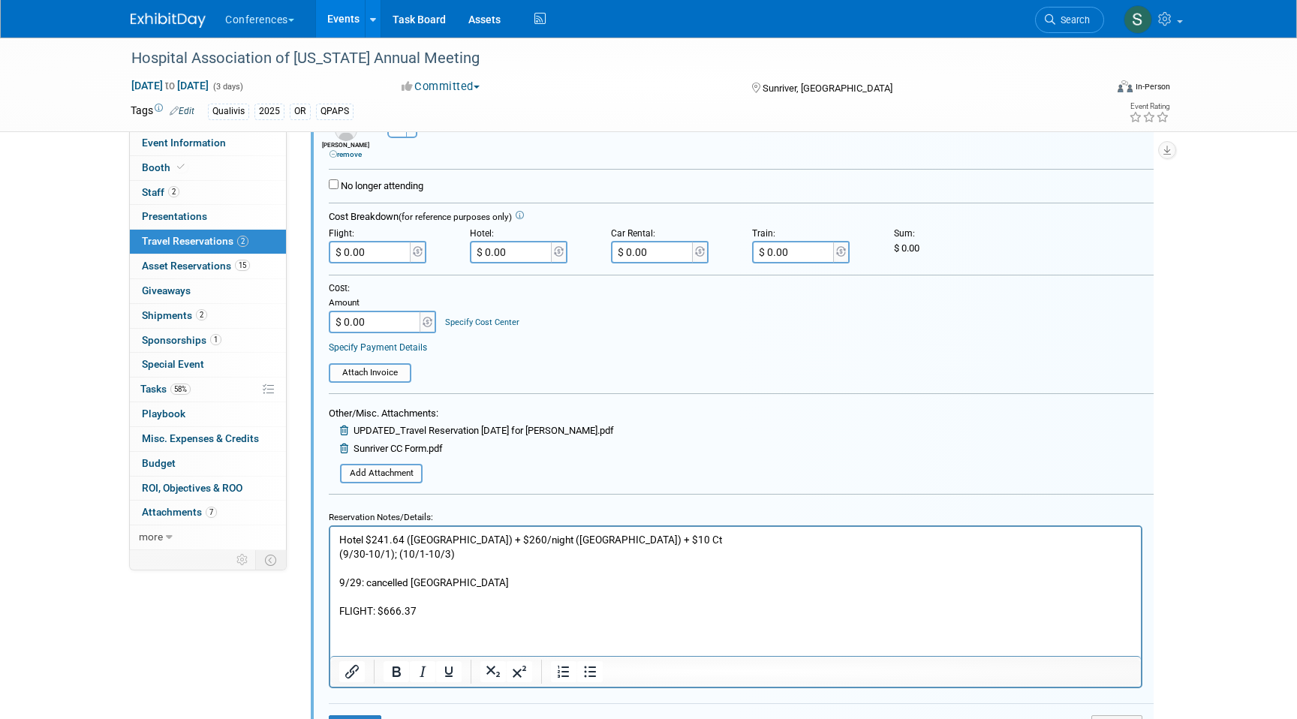
click at [477, 610] on p "FLIGHT: $666.37" at bounding box center [736, 611] width 794 height 14
click at [456, 612] on p "FLIGHT: $666.37 + $35 = 701.37" at bounding box center [736, 611] width 794 height 14
click at [455, 610] on p "FLIGHT: $666.37 + $35 = 701.37" at bounding box center [736, 611] width 794 height 14
click at [508, 602] on p "Rich Text Area. Press ALT-0 for help." at bounding box center [736, 596] width 794 height 14
click at [508, 613] on p "FLIGHT: $666.37 + $35 = $701.37" at bounding box center [736, 611] width 794 height 14
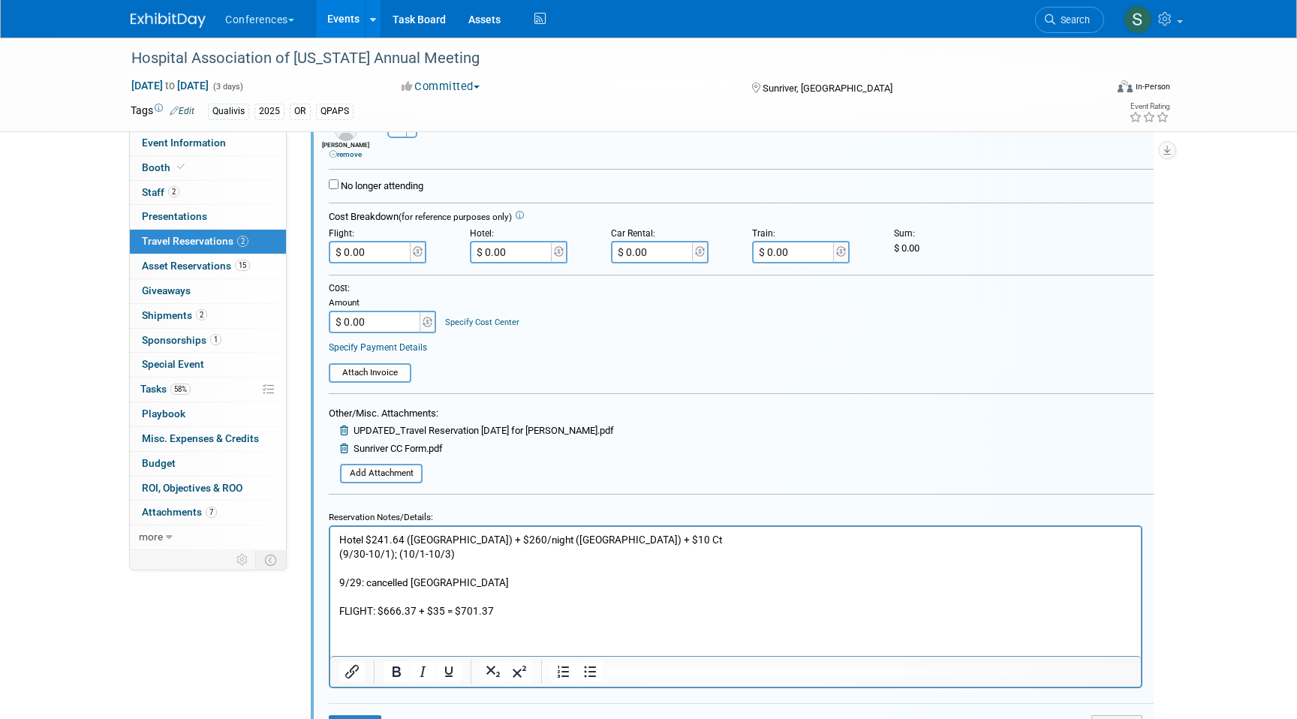
click at [496, 604] on p "FLIGHT: $666.37 + $35 = $701.37" at bounding box center [736, 611] width 794 height 14
click at [364, 254] on input "$ 0.00" at bounding box center [371, 252] width 84 height 23
type input "$ 701.37"
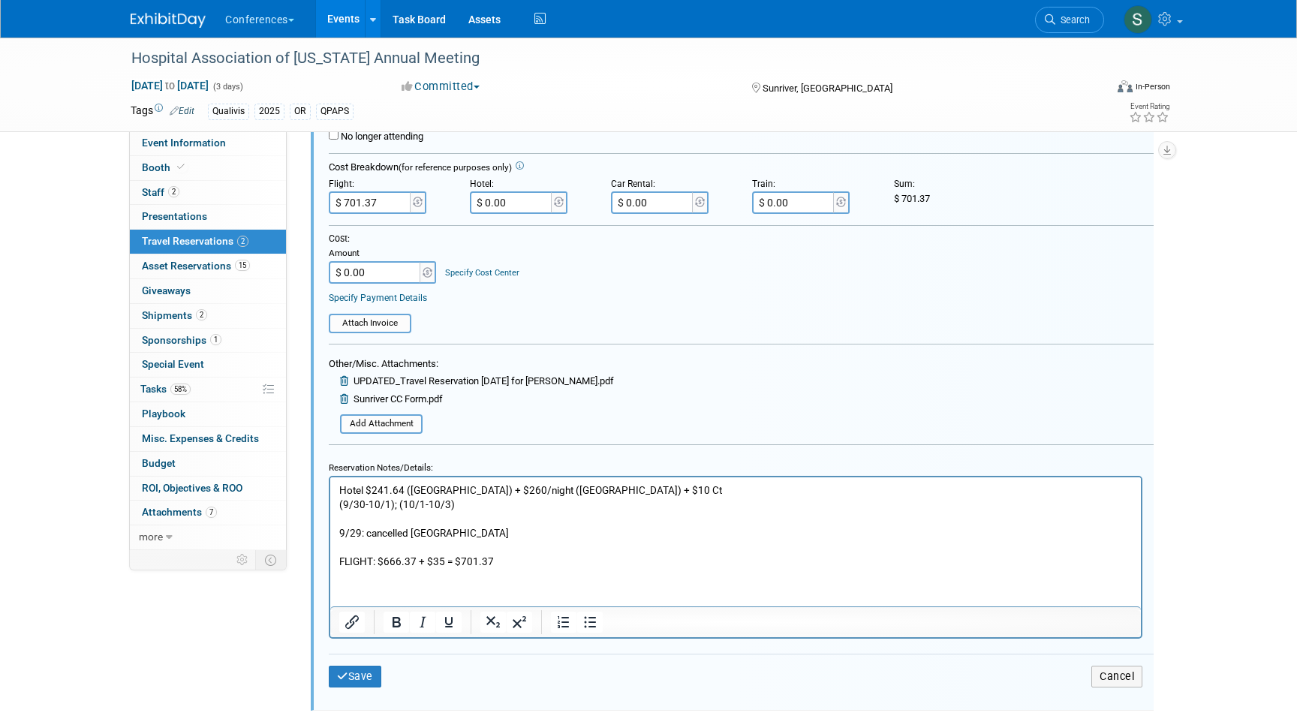
scroll to position [574, 0]
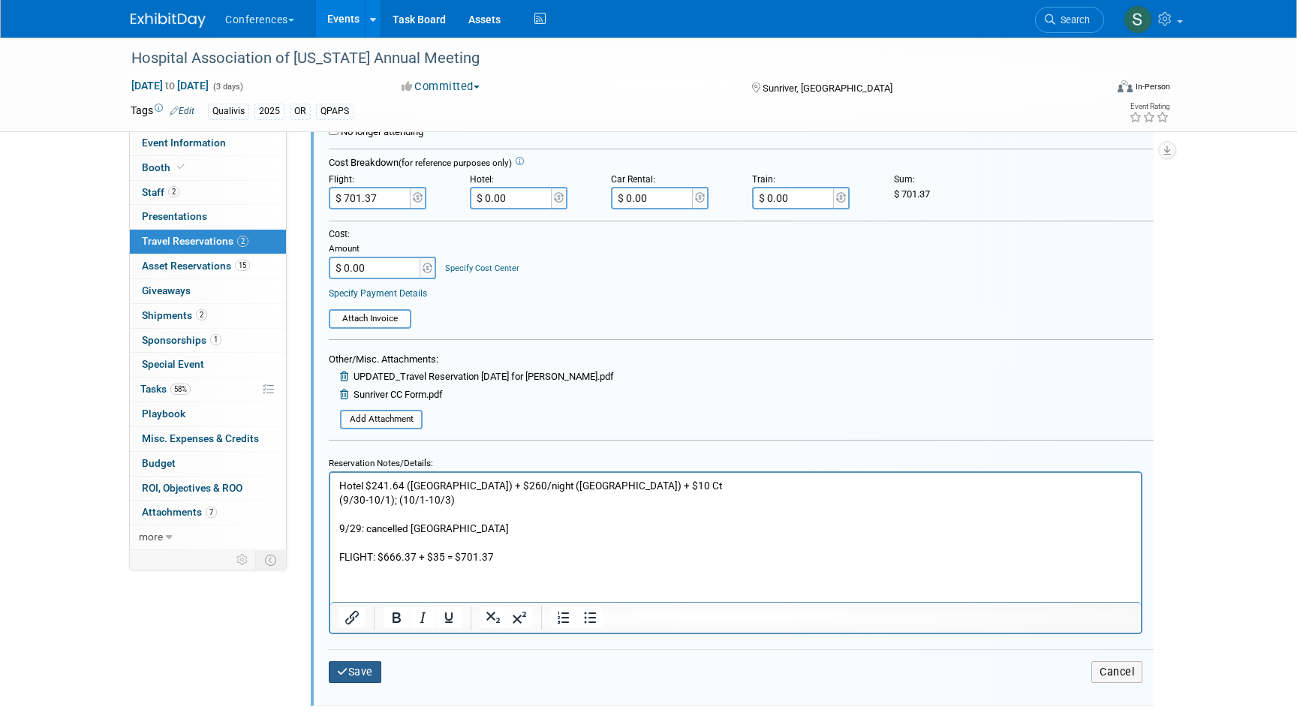
click at [362, 671] on button "Save" at bounding box center [355, 672] width 53 height 22
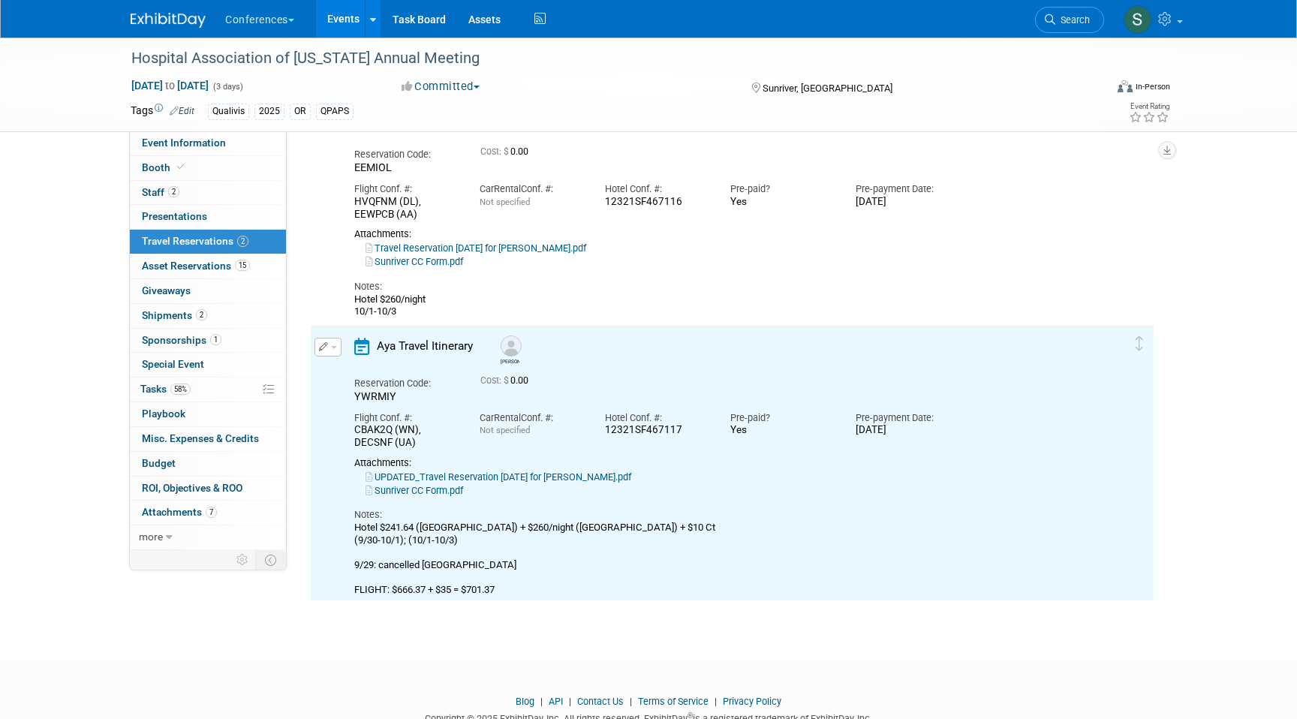
scroll to position [80, 0]
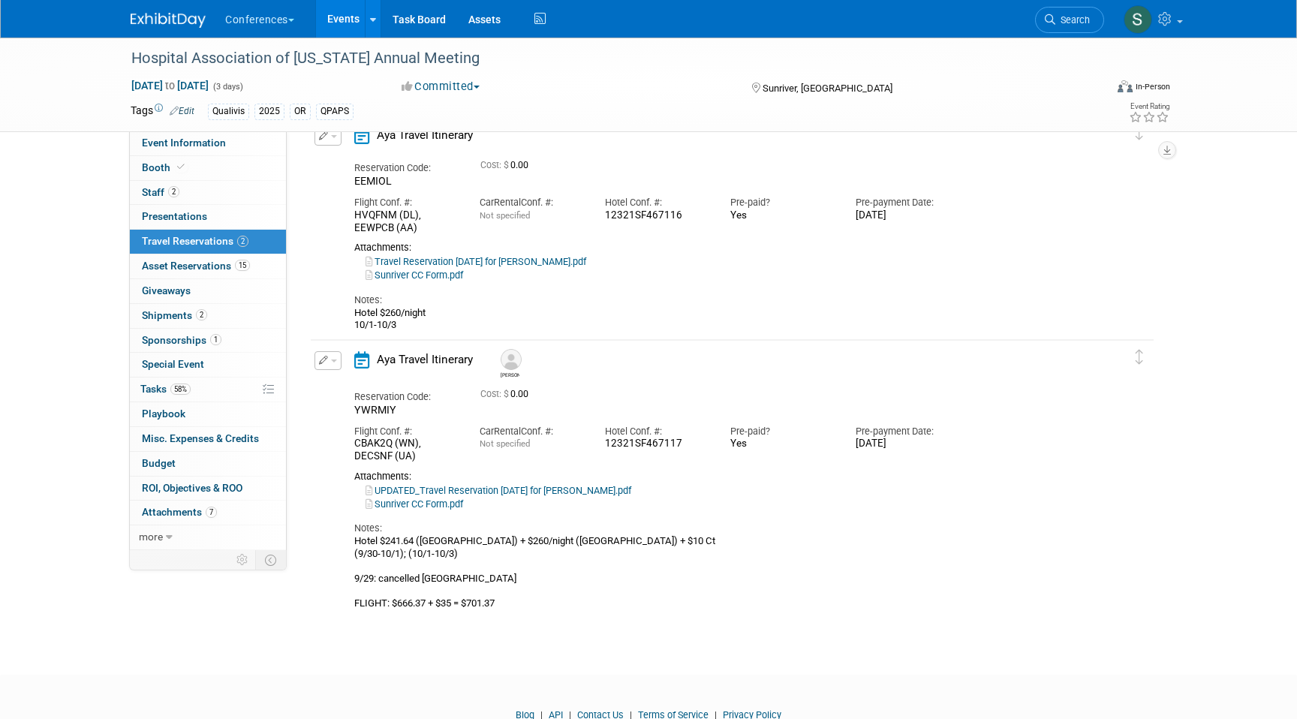
click at [318, 360] on button "button" at bounding box center [328, 360] width 27 height 19
click at [338, 387] on button "Edit Reservation" at bounding box center [378, 387] width 127 height 22
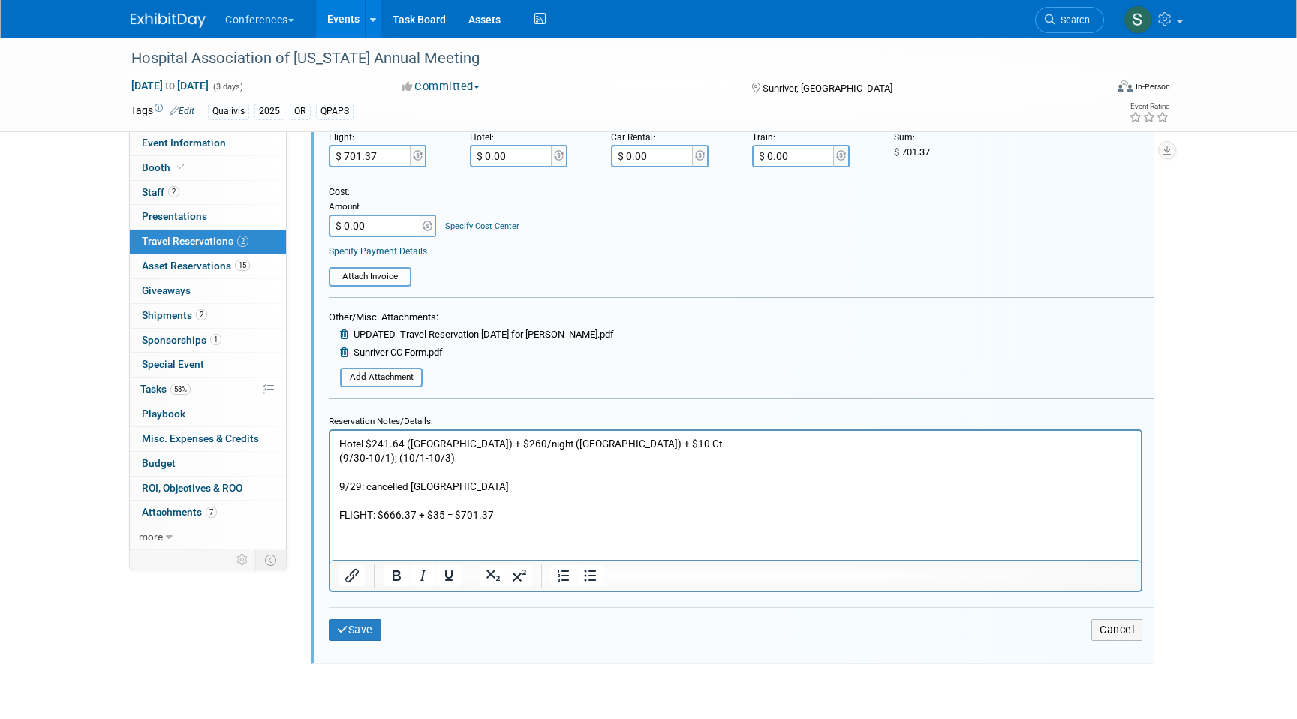
scroll to position [645, 0]
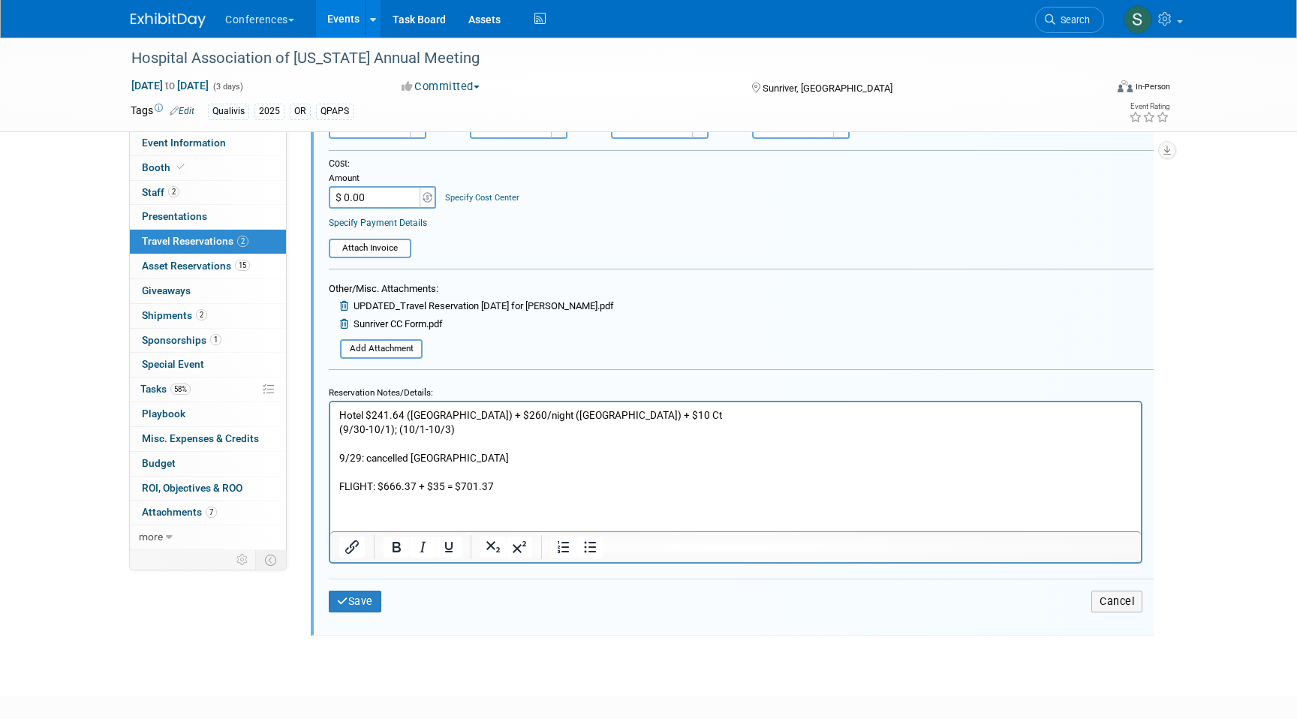
click at [446, 484] on p "Hotel $241.64 (Hilton Garden Inn) + $260/night (Sunriver Resort) + $10 Ct (9/30…" at bounding box center [736, 451] width 794 height 86
click at [548, 477] on p "Hotel $241.64 (Hilton Garden Inn) + $260/night (Sunriver Resort) + $10 Ct (9/30…" at bounding box center [736, 451] width 794 height 86
click at [542, 485] on p "Hotel $241.64 (Hilton Garden Inn) + $260/night (Sunriver Resort) + $10 Ct (9/30…" at bounding box center [736, 451] width 794 height 86
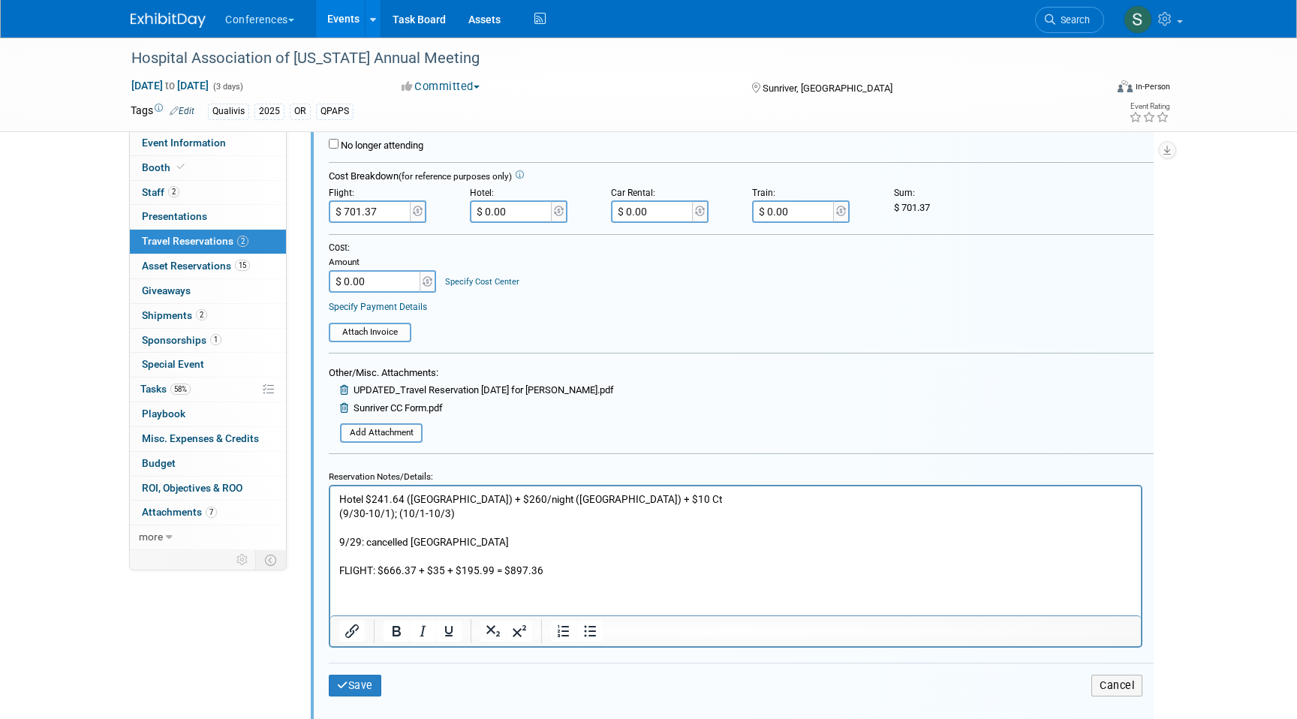
scroll to position [556, 0]
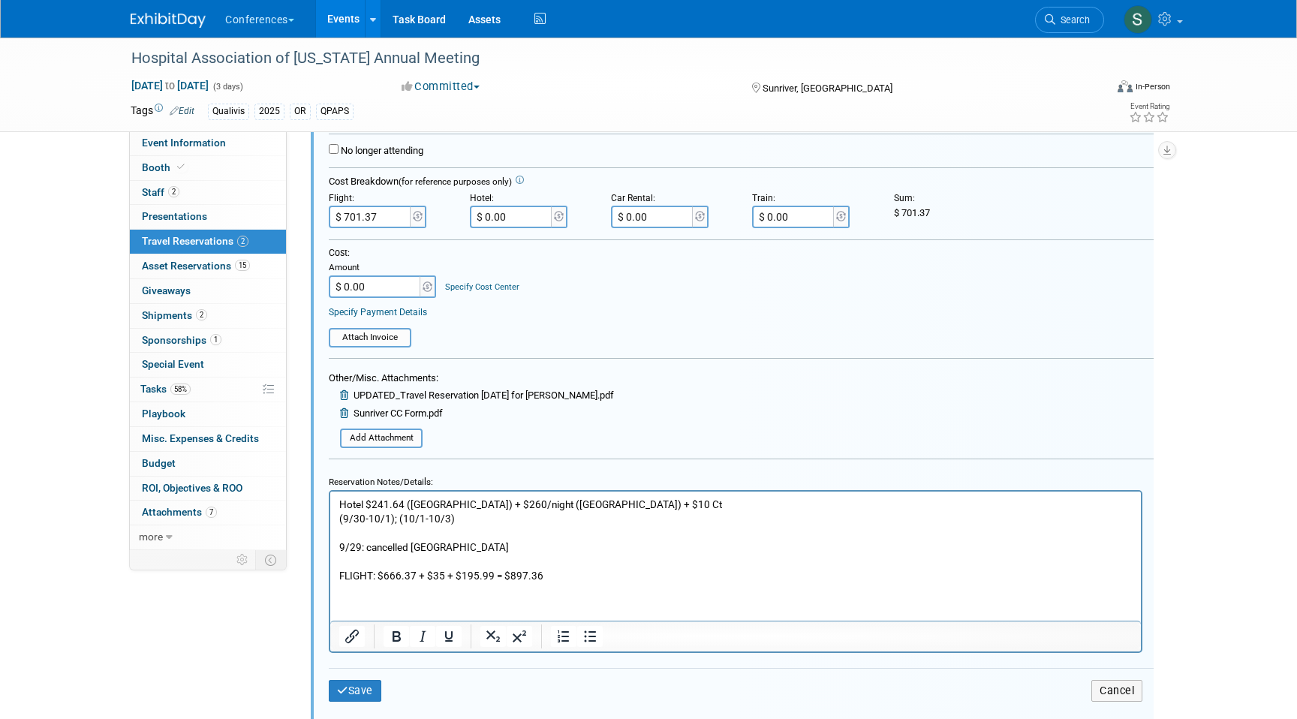
click at [377, 221] on input "$ 701.37" at bounding box center [371, 217] width 84 height 23
type input "$ 897.36"
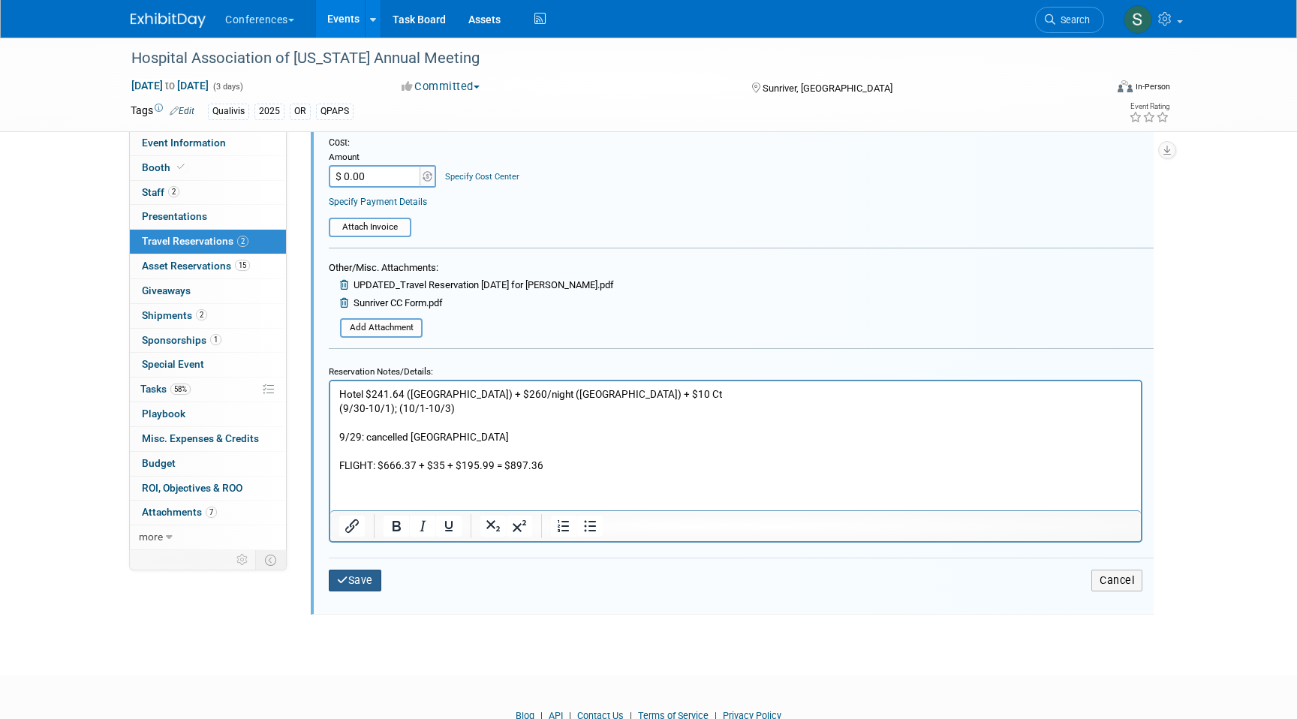
click at [352, 577] on button "Save" at bounding box center [355, 581] width 53 height 22
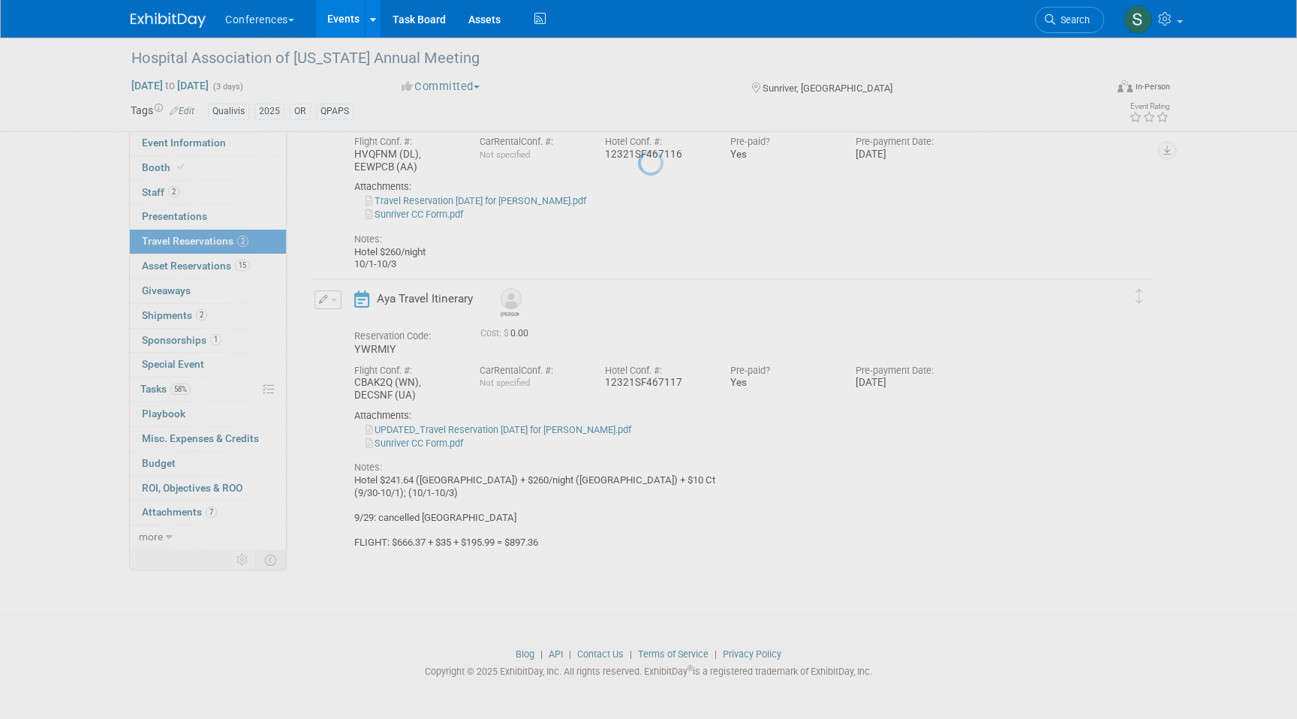
scroll to position [141, 0]
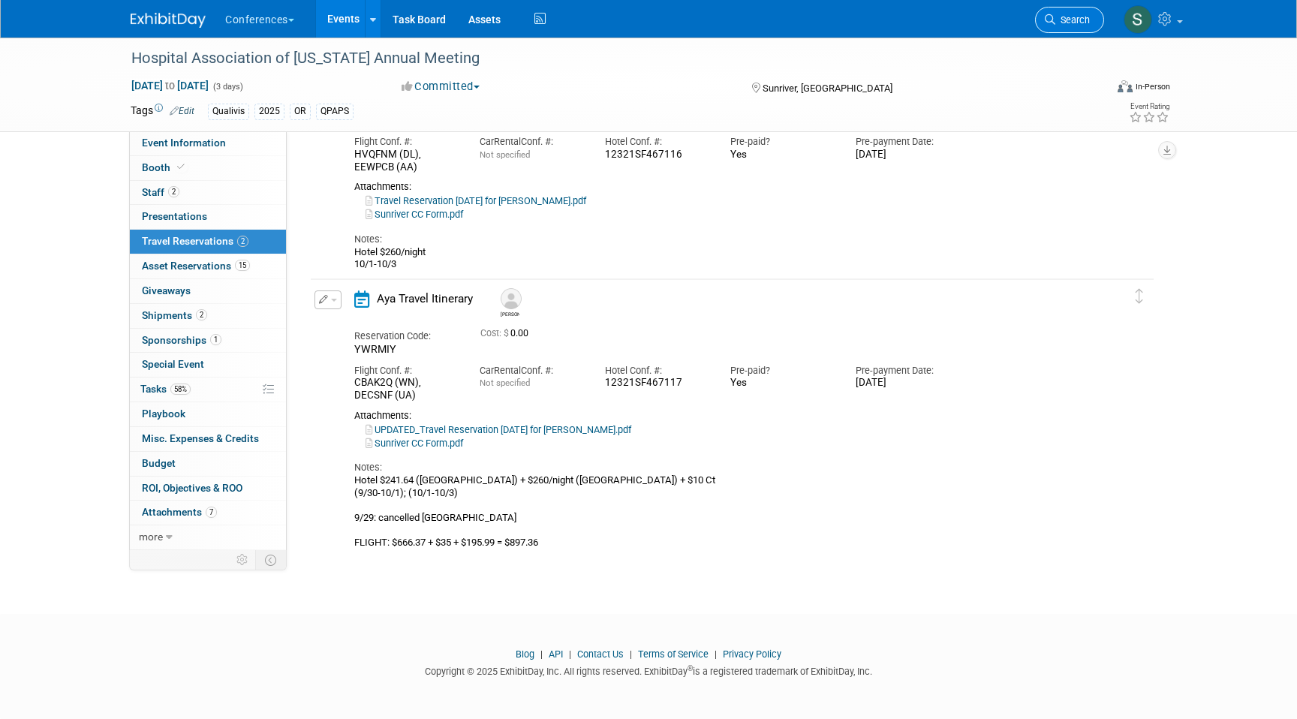
click at [1068, 21] on span "Search" at bounding box center [1073, 19] width 35 height 11
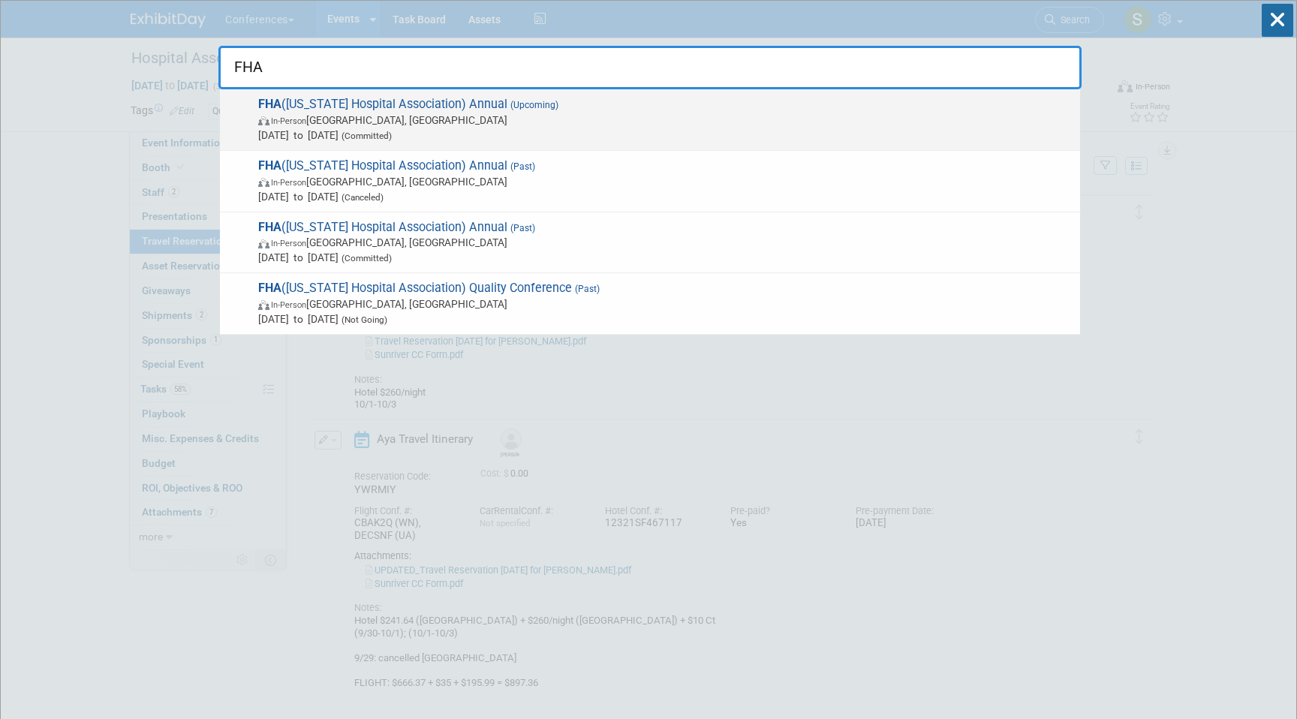
type input "FHA"
click at [476, 117] on span "In-Person Orlando, FL" at bounding box center [665, 120] width 815 height 15
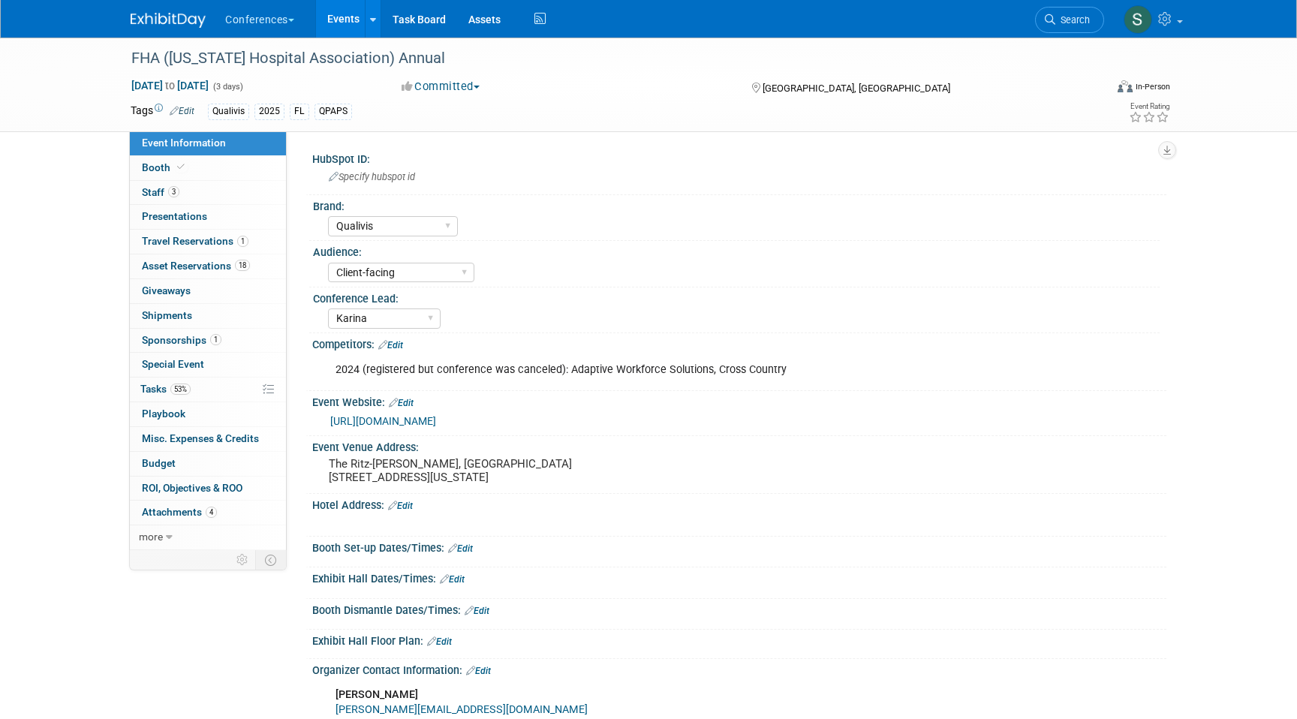
select select "Qualivis"
select select "Client-facing"
select select "Karina"
click at [237, 244] on span "1" at bounding box center [242, 241] width 11 height 11
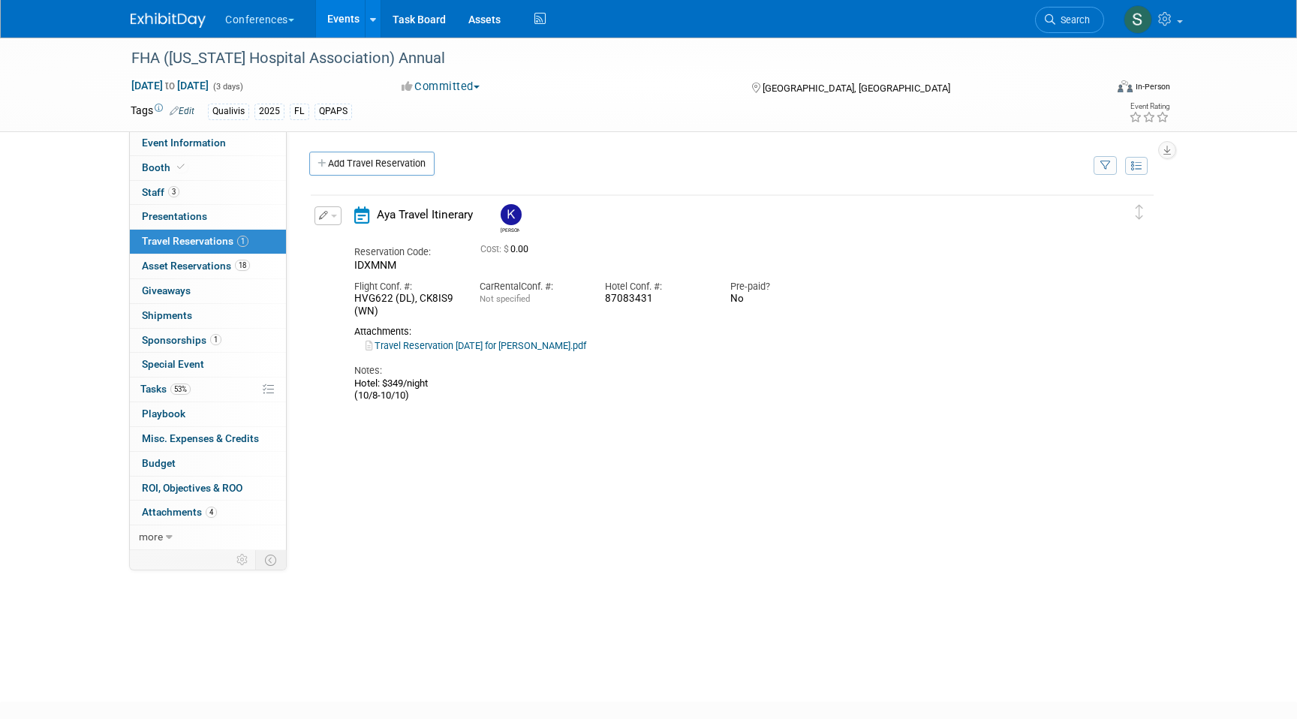
click at [327, 200] on td "Delete Reservation [PERSON_NAME] Reservation Code: IDXMNM 0.00" at bounding box center [721, 300] width 821 height 211
click at [327, 215] on icon "button" at bounding box center [324, 215] width 10 height 9
click at [355, 242] on button "Edit Reservation" at bounding box center [378, 242] width 127 height 22
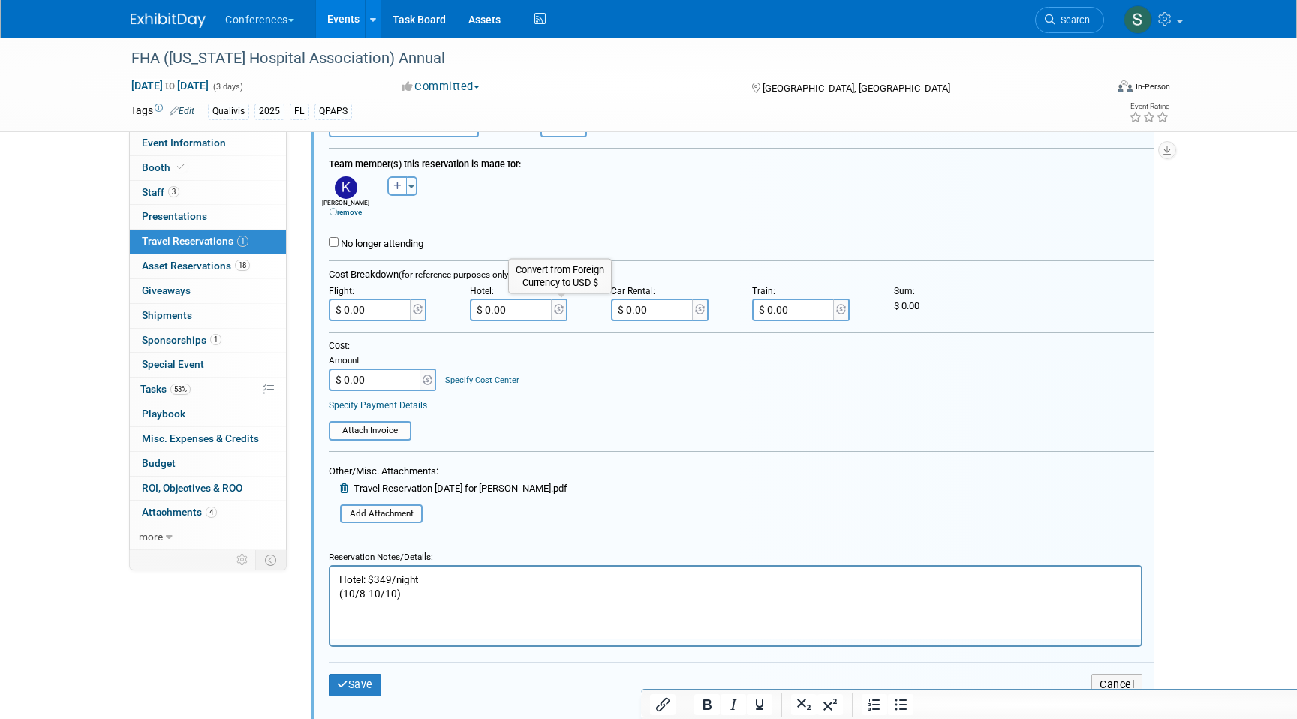
scroll to position [429, 0]
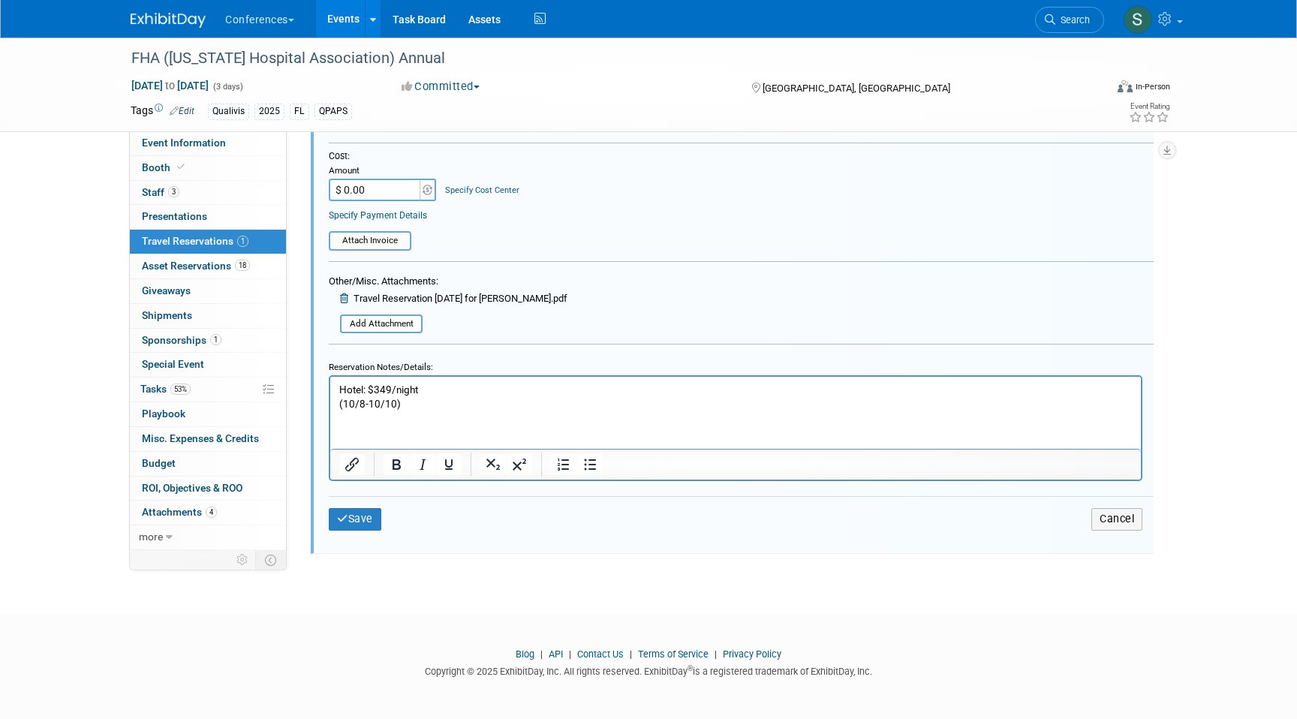
click at [441, 408] on p "Hotel: $349/night (10/8-10/10)" at bounding box center [736, 397] width 794 height 29
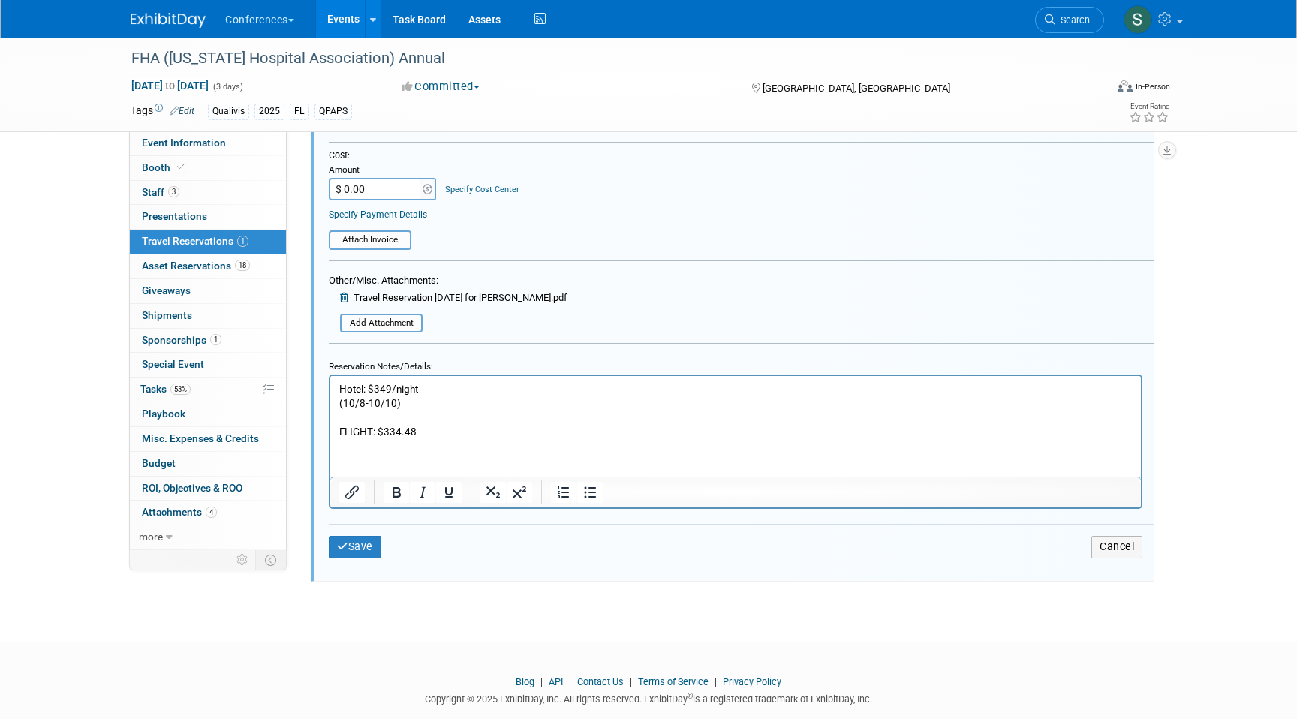
click at [469, 423] on p "Rich Text Area. Press ALT-0 for help." at bounding box center [736, 418] width 794 height 14
click at [426, 429] on p "FLIGHT: $334.48" at bounding box center [736, 432] width 794 height 14
click at [453, 436] on p "FLIGHT: $334.48 +$35 = 369.48" at bounding box center [736, 432] width 794 height 14
drag, startPoint x: 490, startPoint y: 435, endPoint x: 459, endPoint y: 436, distance: 30.0
click at [459, 436] on p "FLIGHT: $334.48 +$35 = $369.48" at bounding box center [736, 432] width 794 height 14
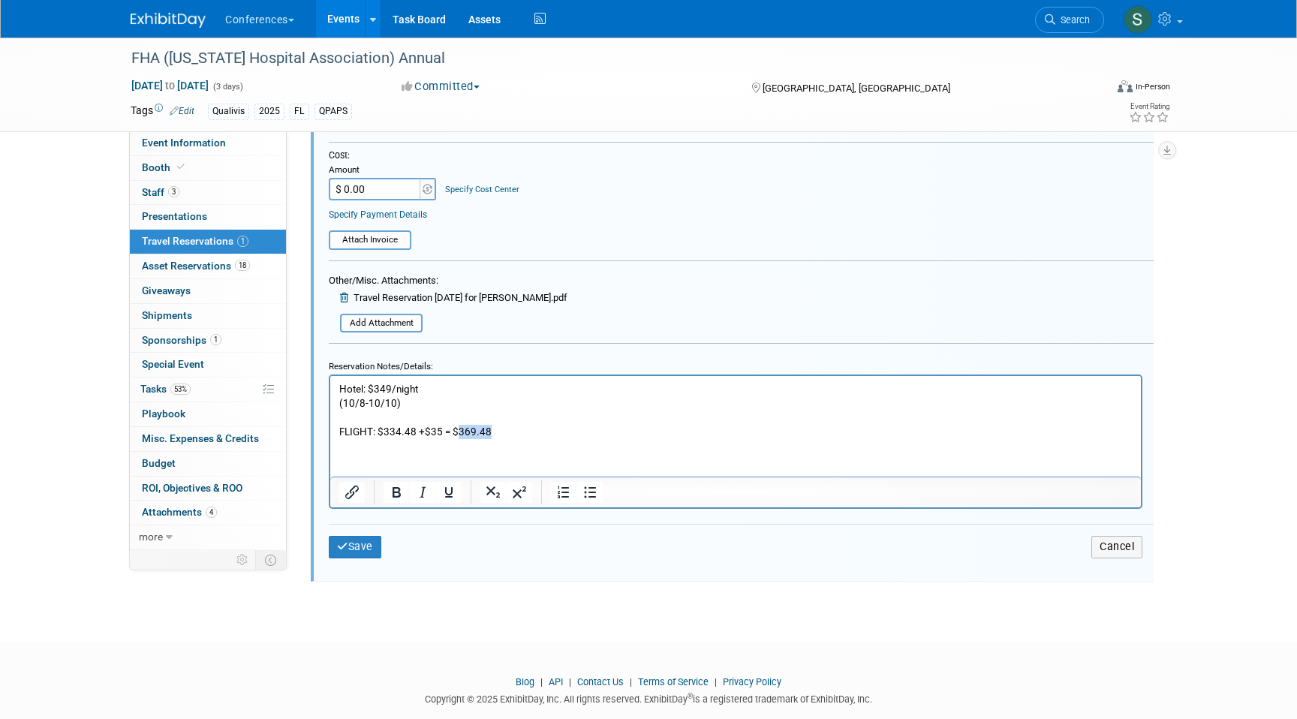
copy p "369.48"
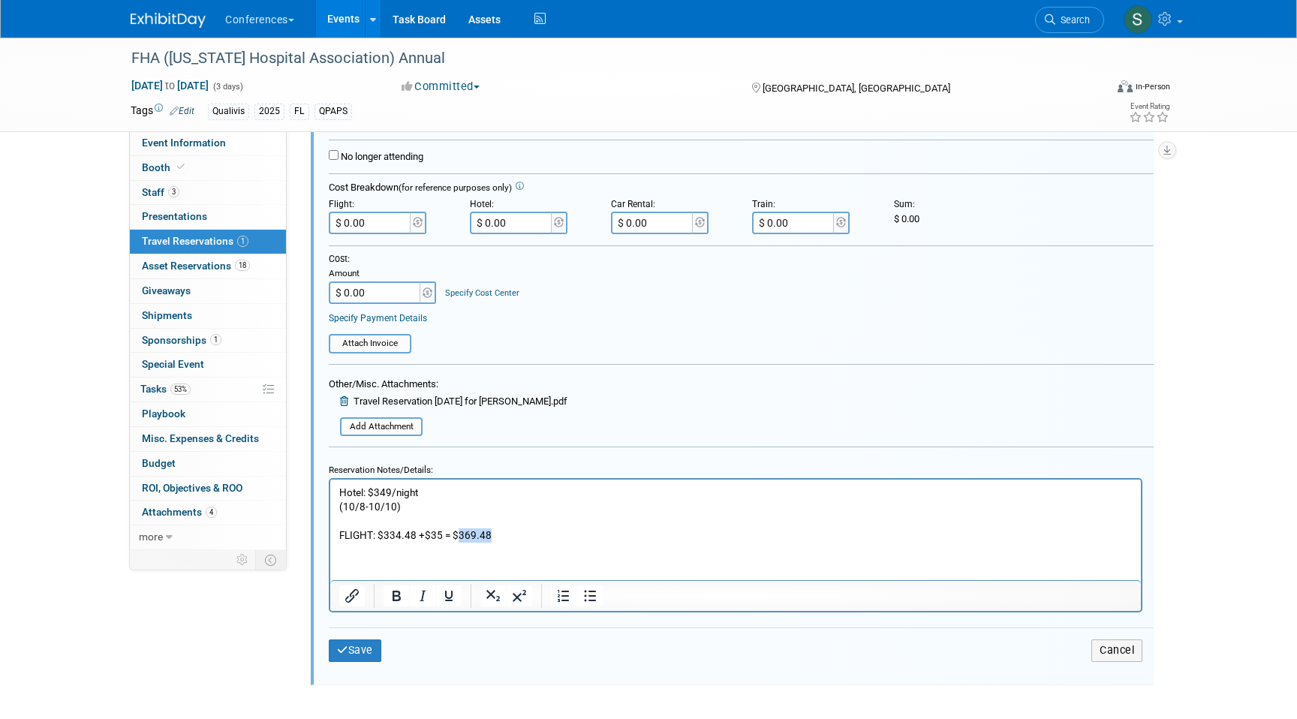
scroll to position [320, 0]
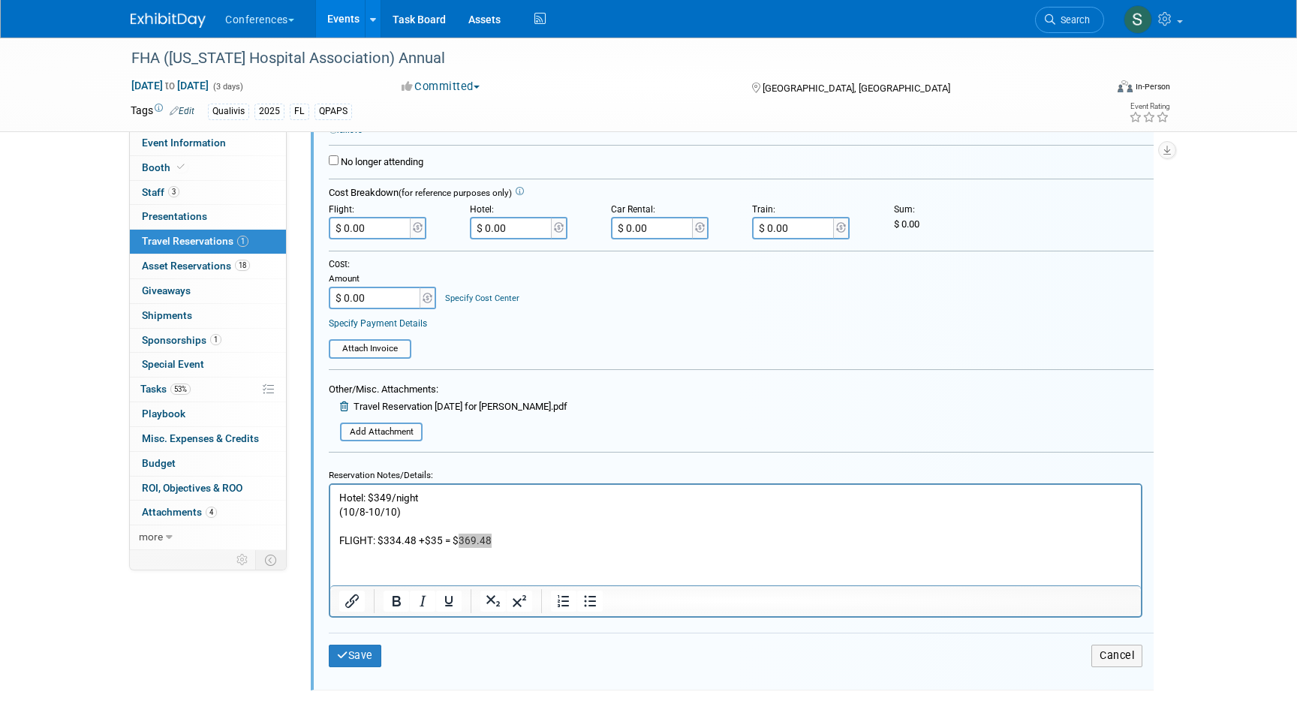
click at [373, 231] on input "$ 0.00" at bounding box center [371, 228] width 84 height 23
type input "$ 369.48"
click at [363, 664] on button "Save" at bounding box center [355, 656] width 53 height 22
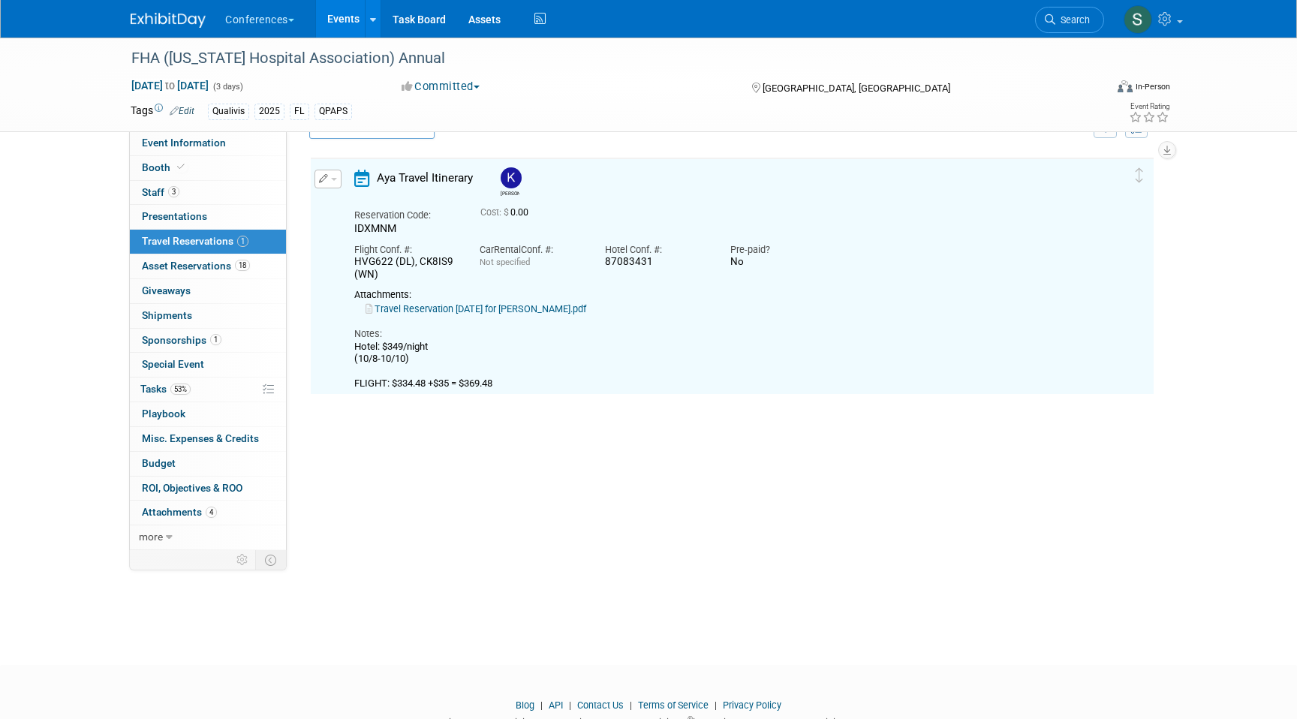
scroll to position [26, 0]
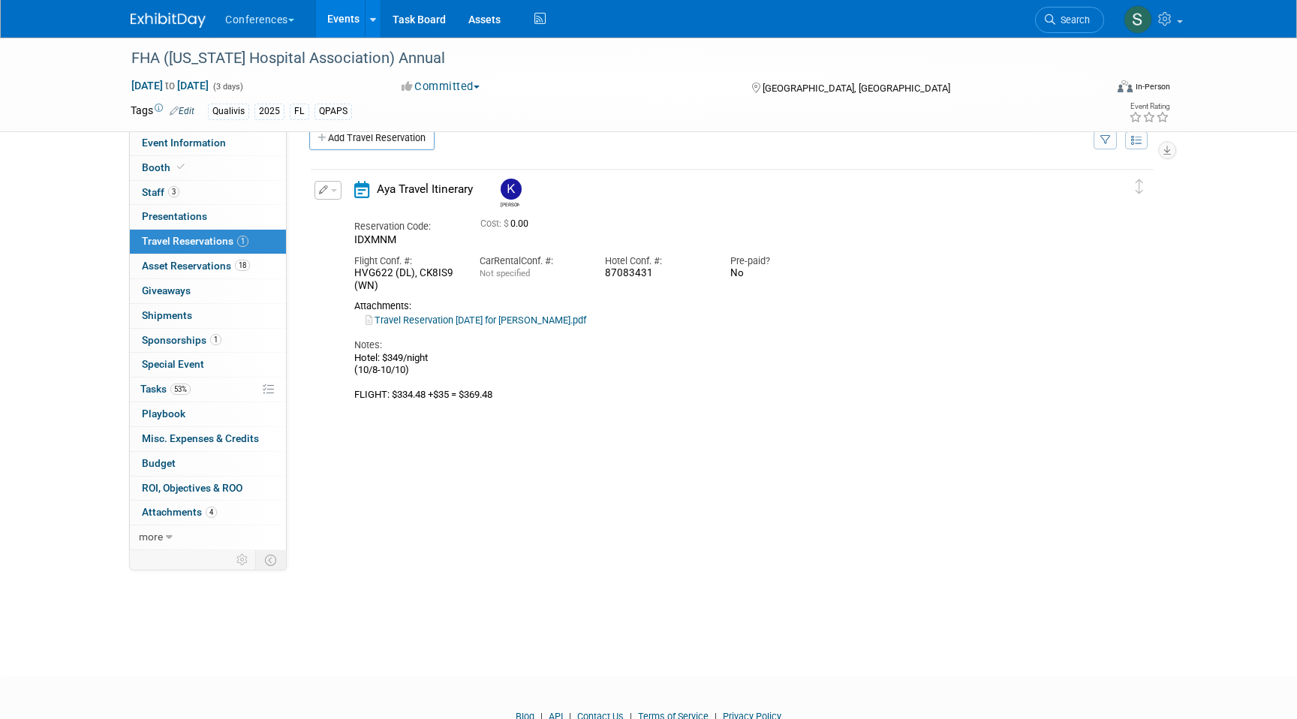
click at [331, 192] on span "button" at bounding box center [334, 190] width 6 height 3
click at [357, 229] on li "Edit Reservation" at bounding box center [378, 216] width 127 height 25
click at [330, 194] on button "button" at bounding box center [328, 190] width 27 height 19
click at [357, 218] on button "Edit Reservation" at bounding box center [378, 217] width 127 height 22
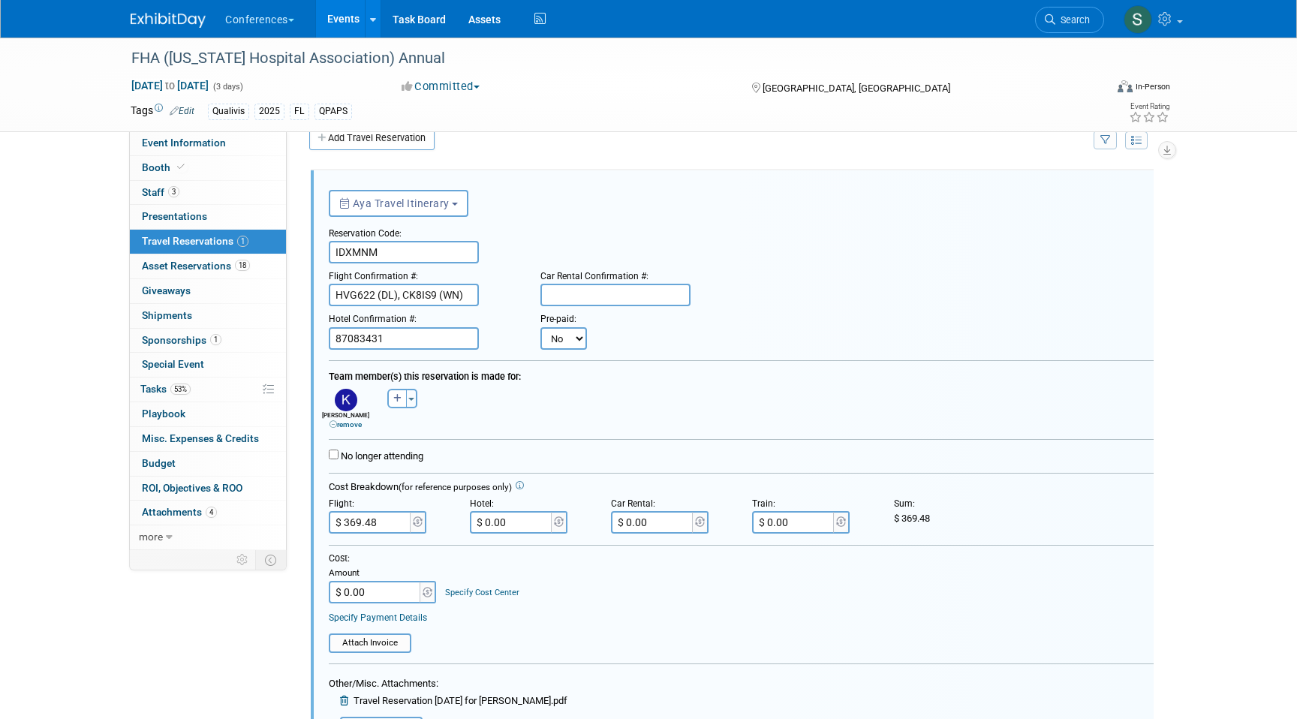
scroll to position [311, 0]
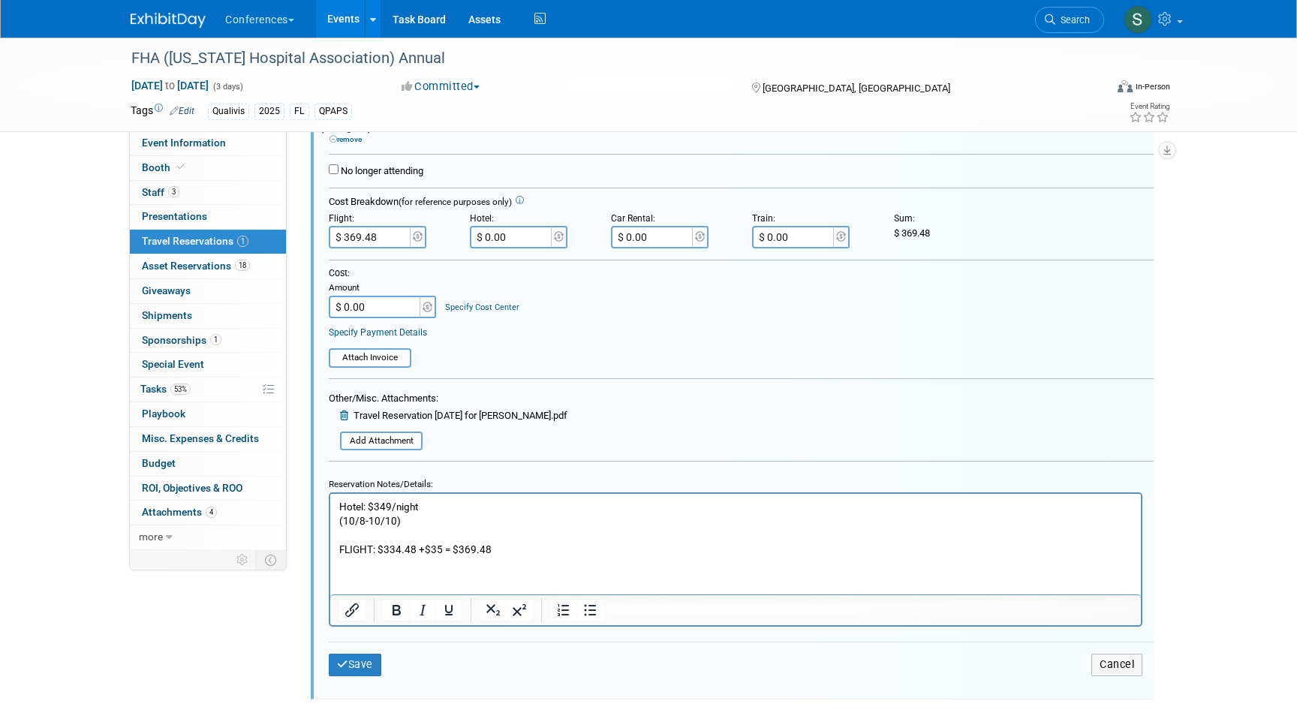
click at [439, 544] on p "Hotel: $349/night (10/8-10/10) FLIGHT: $334.48 +$35 = $369.48" at bounding box center [736, 528] width 794 height 57
click at [550, 553] on p "Hotel: $349/night (10/8-10/10) FLIGHT: $334.48 +$35 + $193.48 = $369.48" at bounding box center [736, 528] width 794 height 57
click at [379, 246] on input "$ 369.48" at bounding box center [371, 237] width 84 height 23
type input "$ 562.96"
click at [359, 667] on button "Save" at bounding box center [355, 665] width 53 height 22
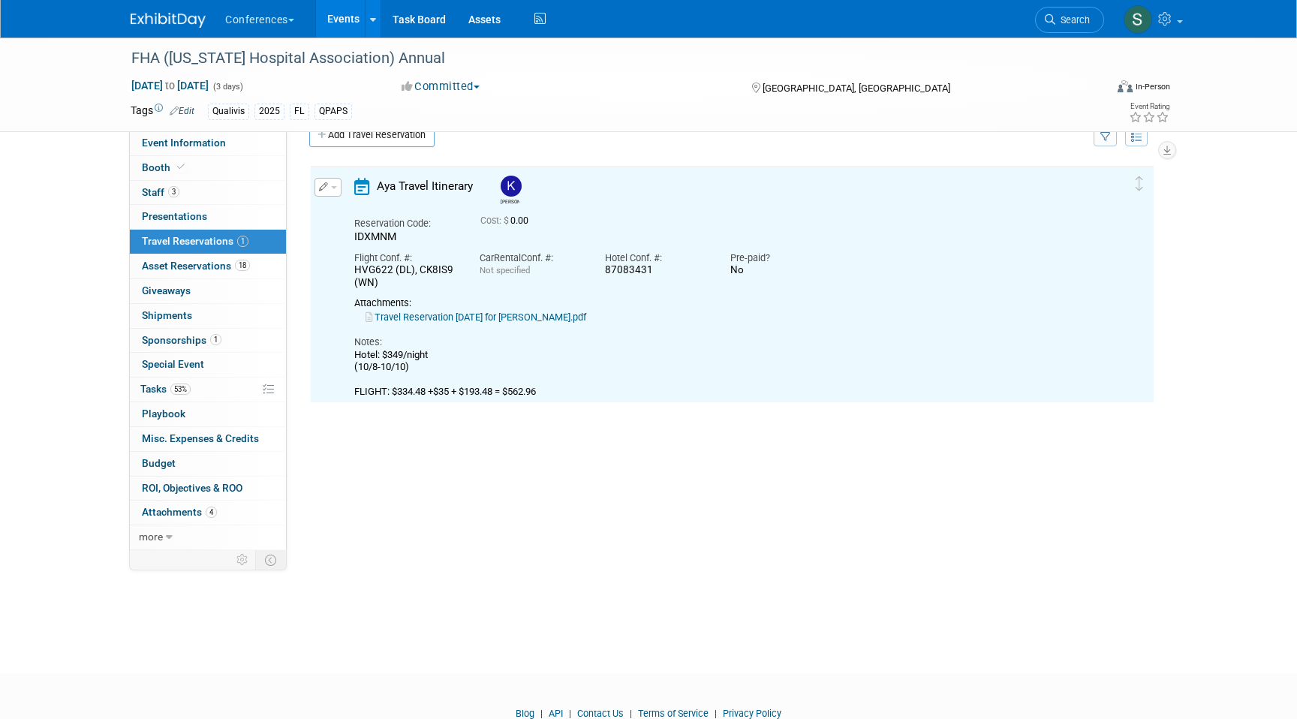
scroll to position [26, 0]
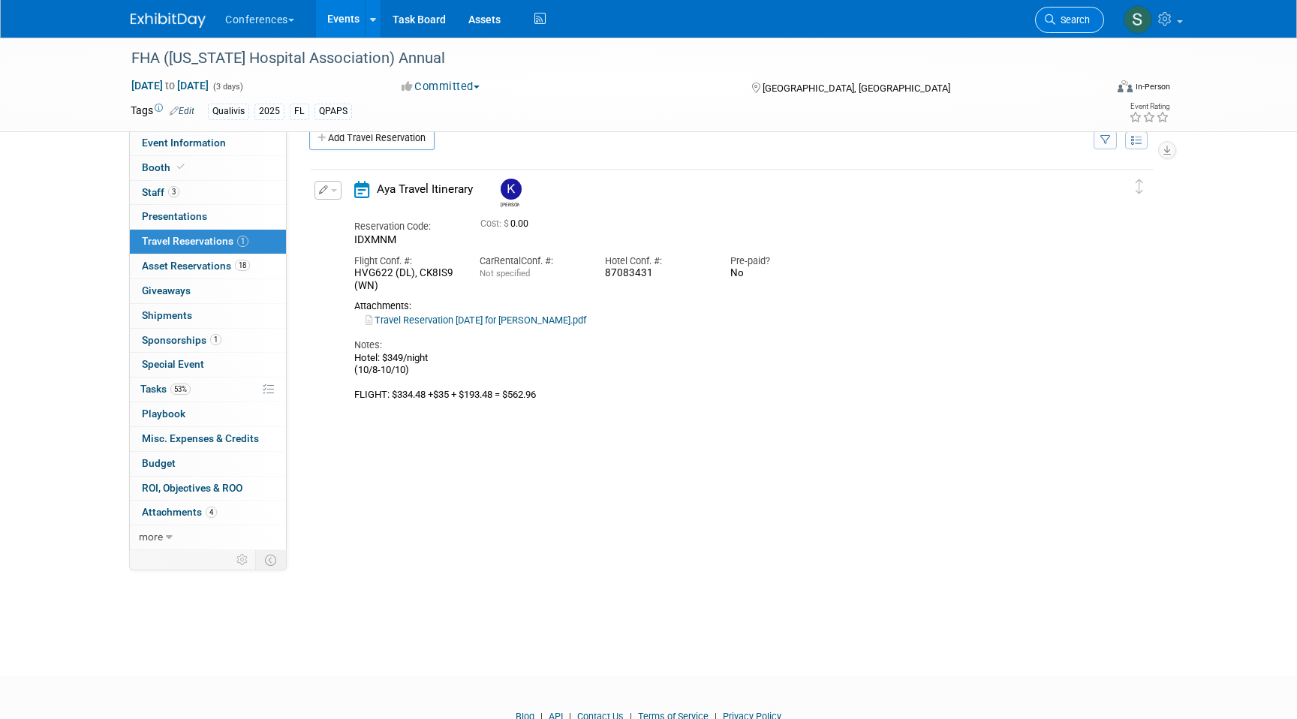
click at [1056, 26] on link "Search" at bounding box center [1069, 20] width 69 height 26
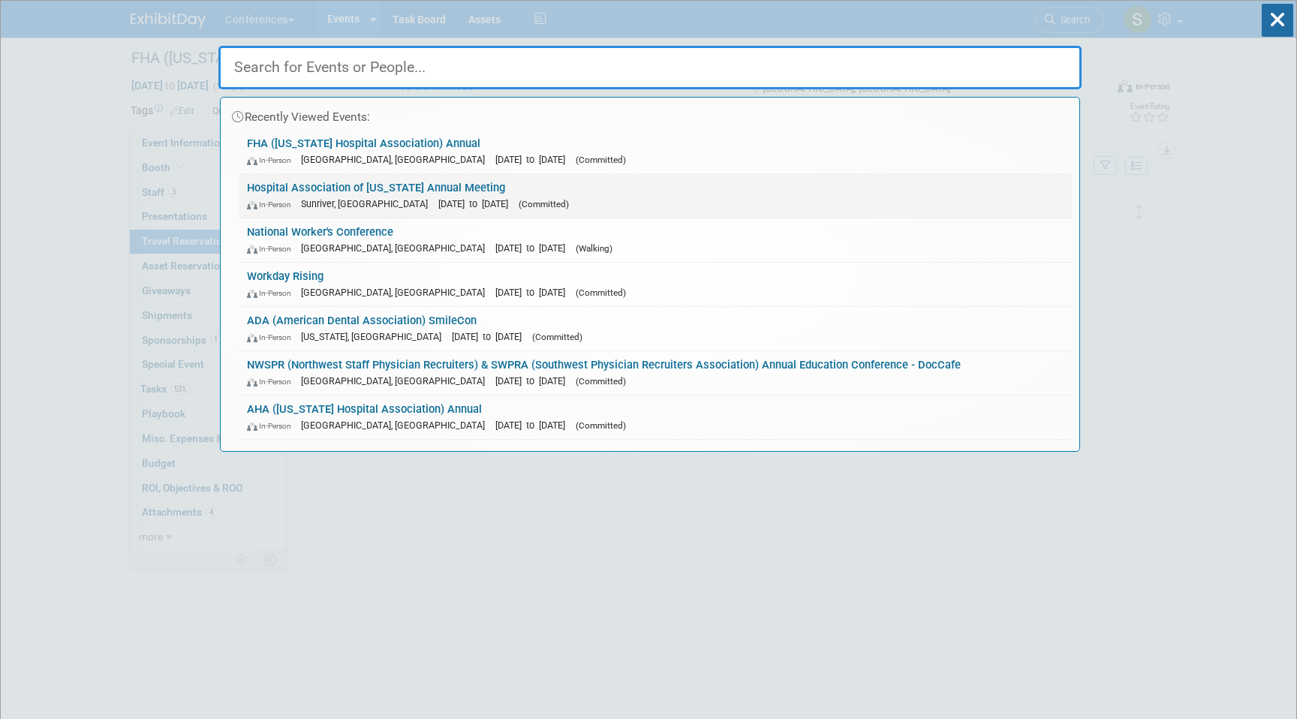
click at [358, 185] on link "Hospital Association of Oregon Annual Meeting In-Person Sunriver, OR Oct 1, 202…" at bounding box center [655, 196] width 833 height 44
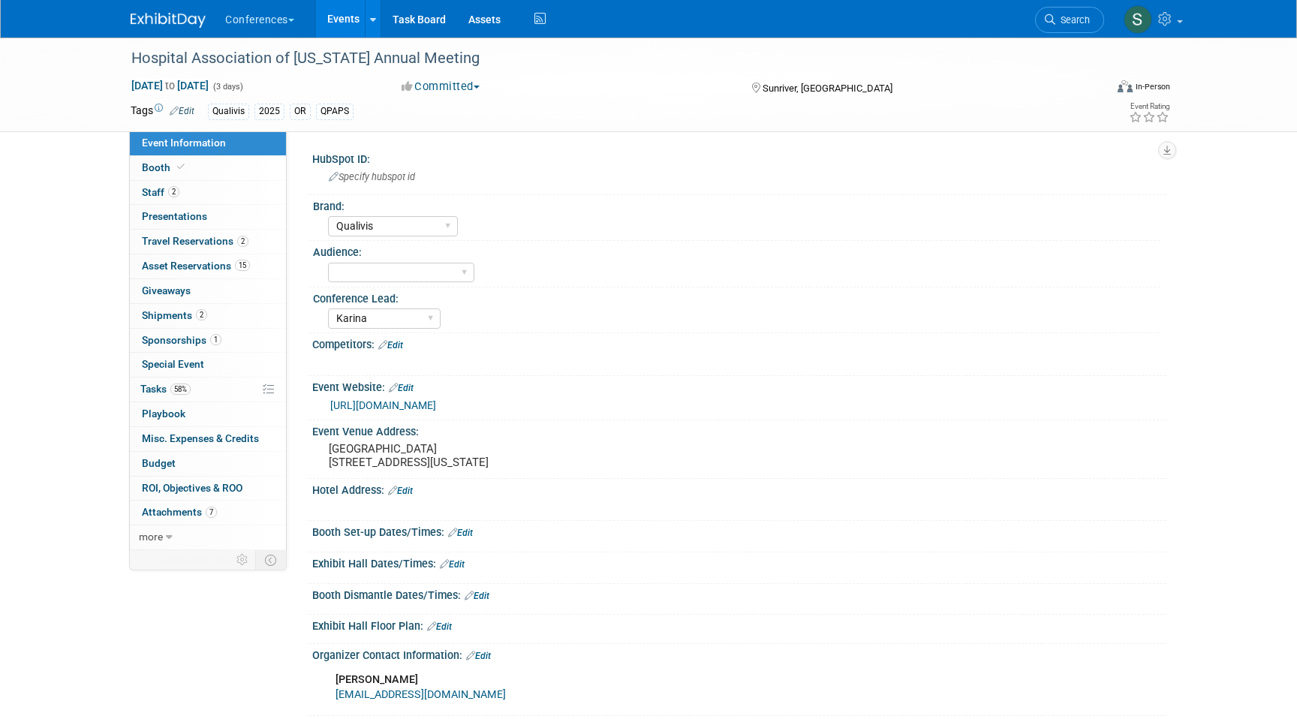
select select "Qualivis"
select select "Karina"
click at [242, 246] on span "2" at bounding box center [242, 241] width 11 height 11
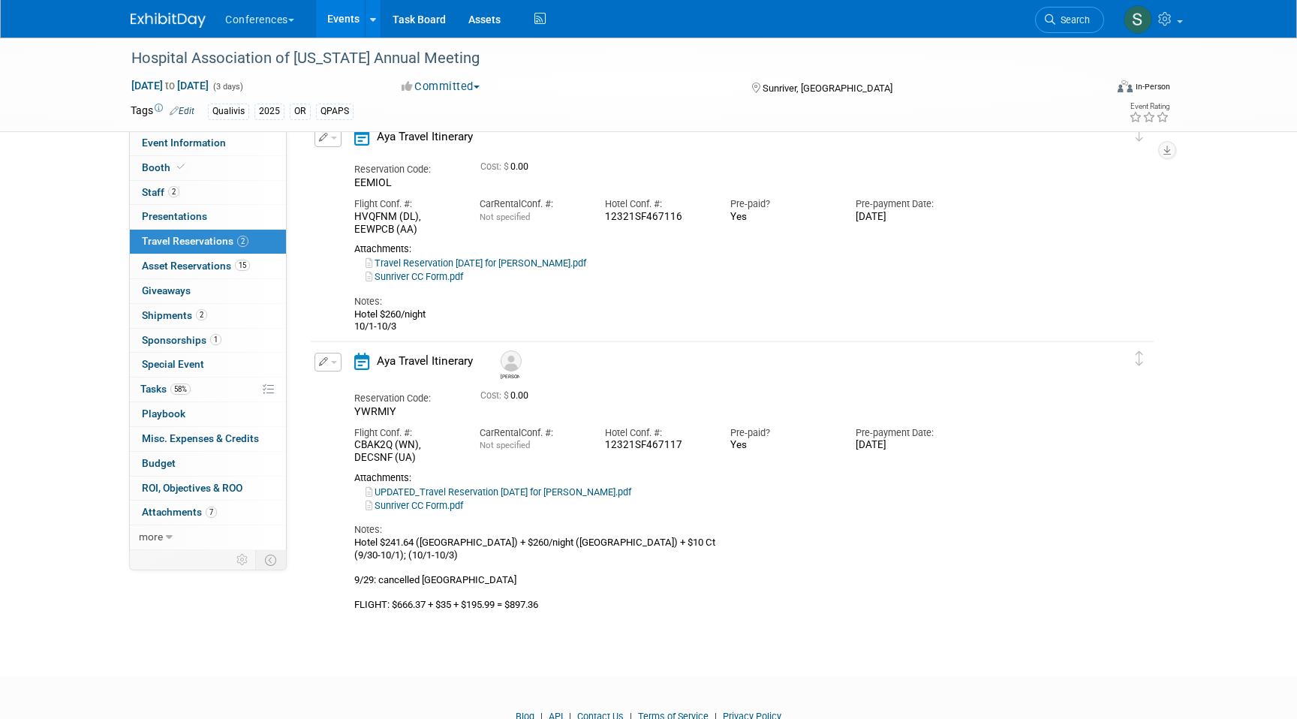
scroll to position [57, 0]
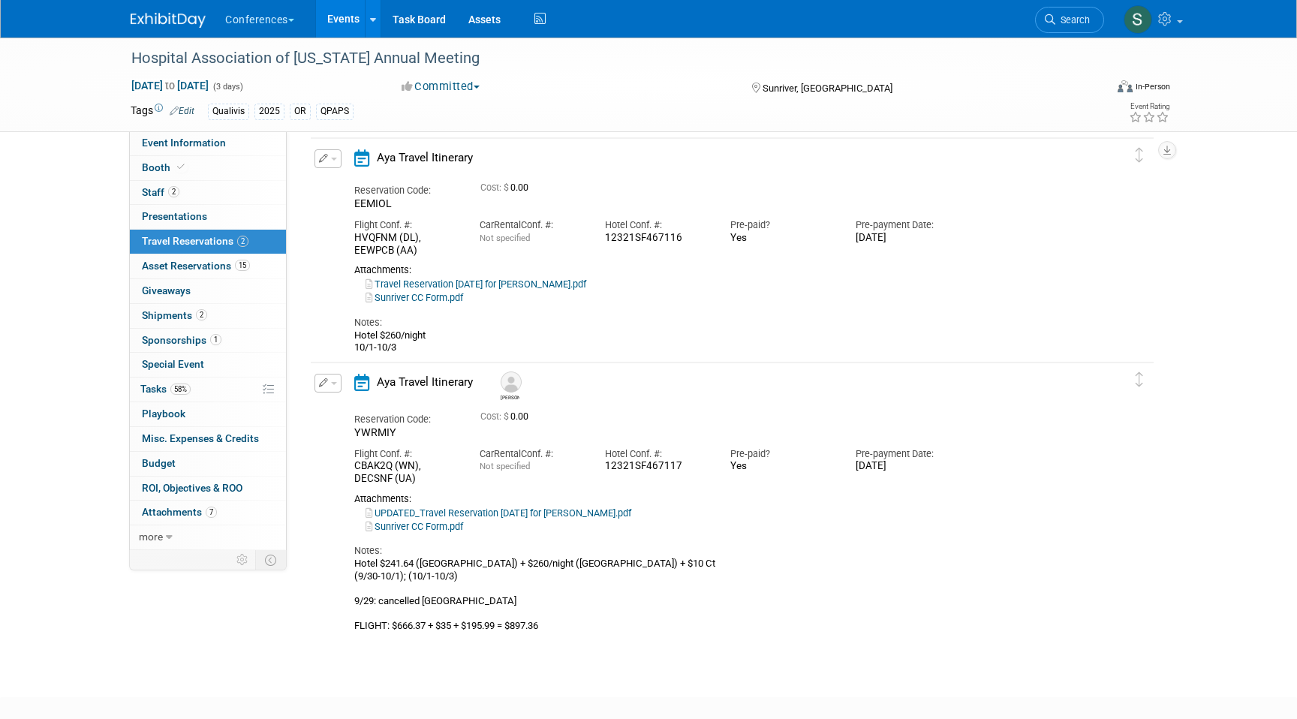
click at [324, 158] on icon "button" at bounding box center [324, 158] width 10 height 9
click at [333, 177] on button "Edit Reservation" at bounding box center [378, 185] width 127 height 22
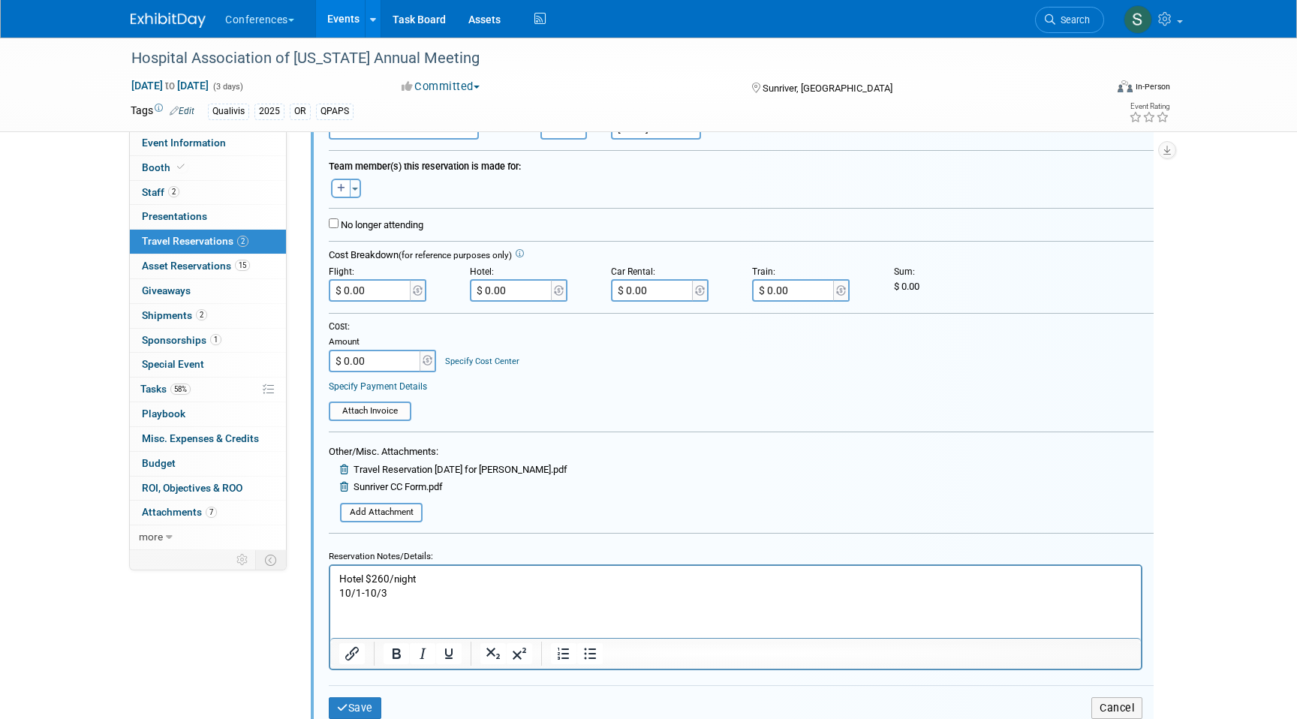
scroll to position [266, 0]
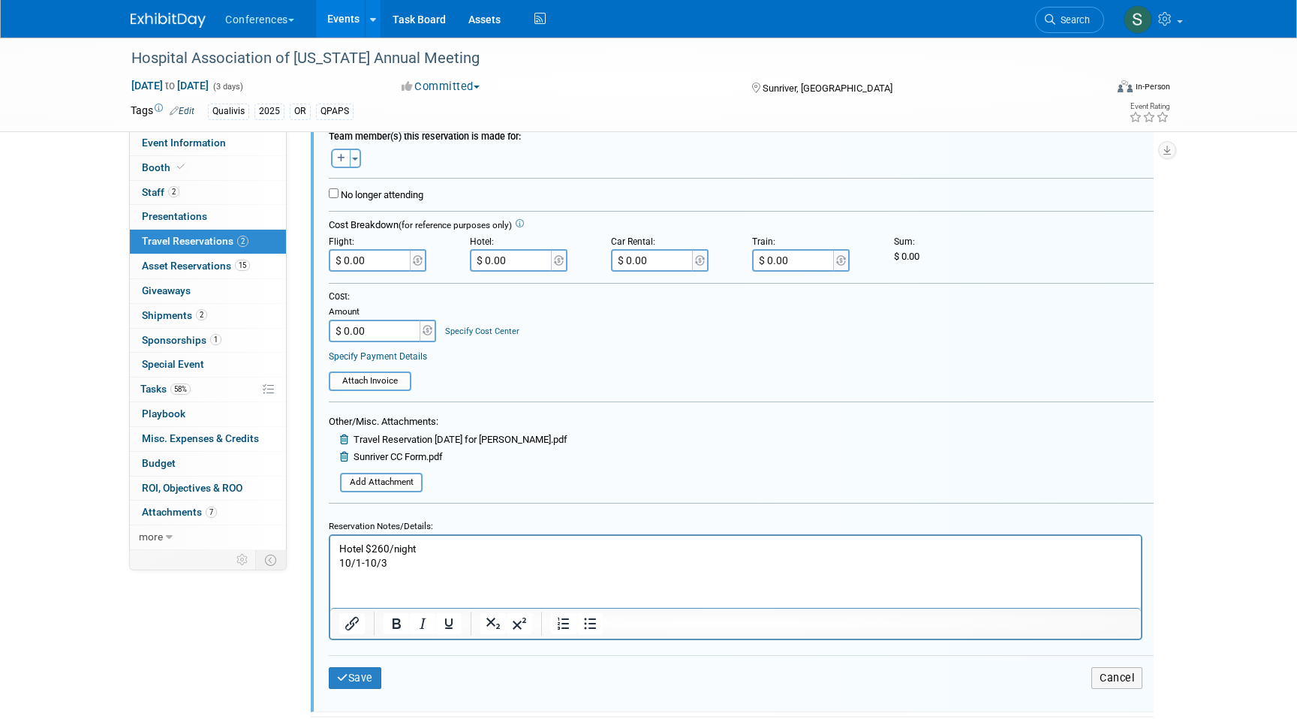
click at [438, 565] on p "Hotel $260/night 10/1-10/3" at bounding box center [736, 555] width 794 height 29
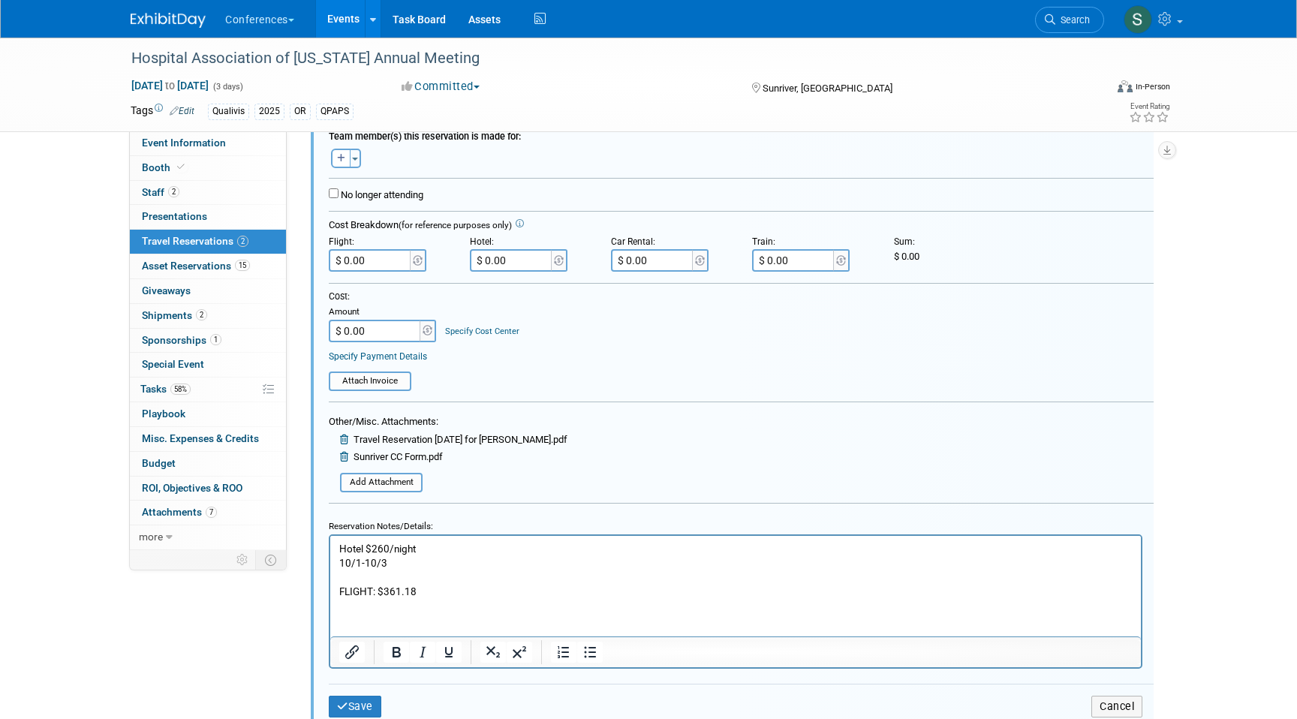
click at [468, 590] on p "FLIGHT: $361.18" at bounding box center [736, 591] width 794 height 14
click at [423, 589] on p "FLIGHT: $361.18 + $396.18" at bounding box center [736, 591] width 794 height 14
click at [380, 263] on input "$ 0.00" at bounding box center [371, 260] width 84 height 23
type input "$ 396.18"
click at [366, 699] on button "Save" at bounding box center [355, 707] width 53 height 22
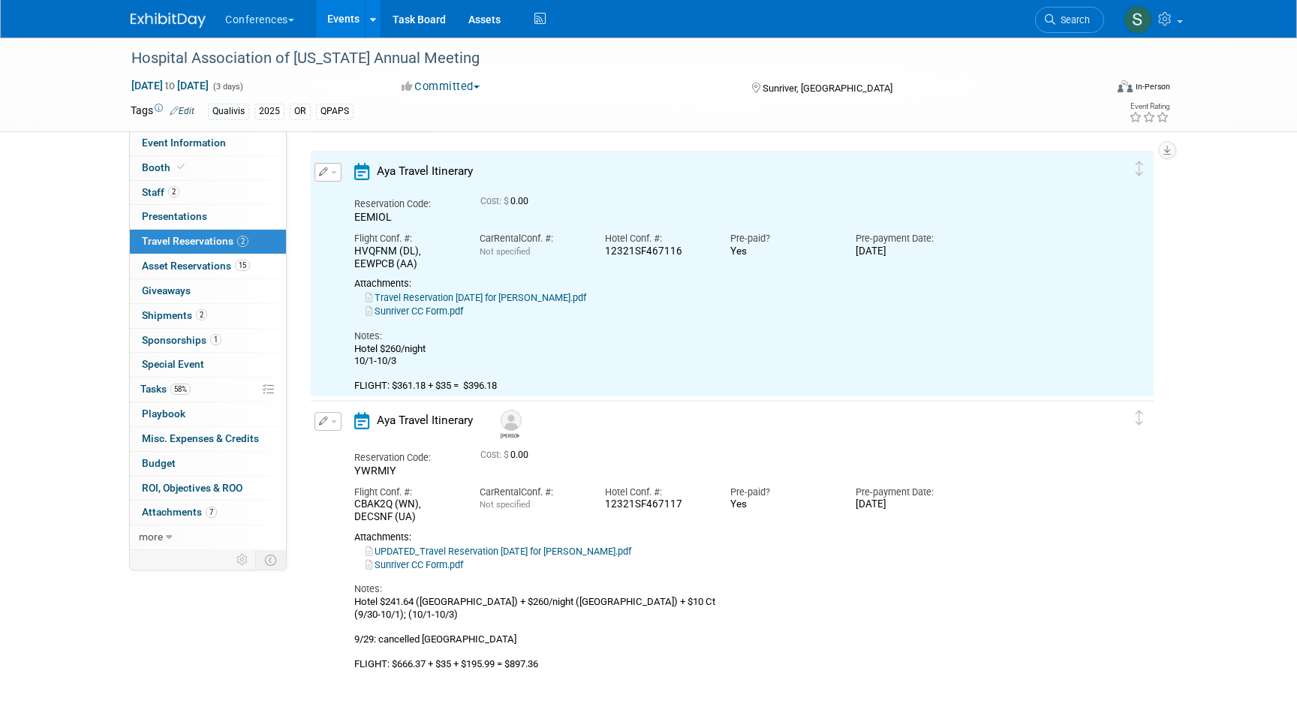
scroll to position [26, 0]
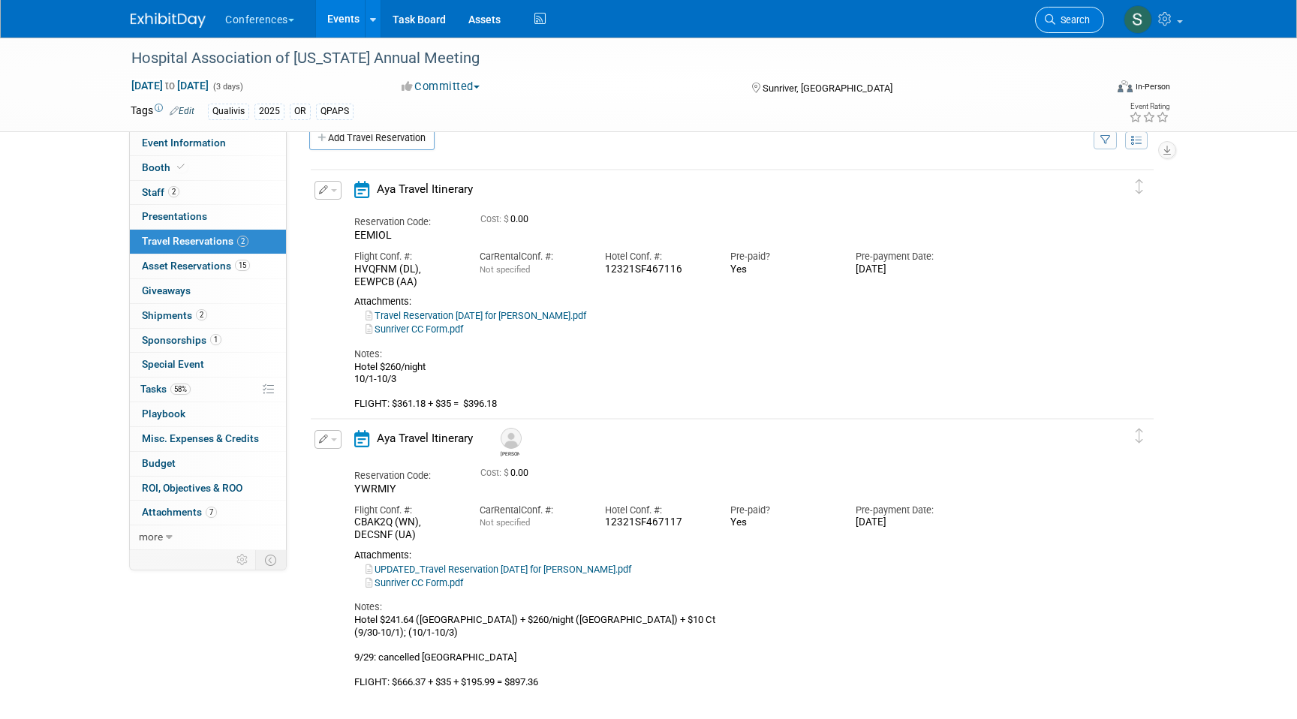
click at [1063, 25] on span "Search" at bounding box center [1073, 19] width 35 height 11
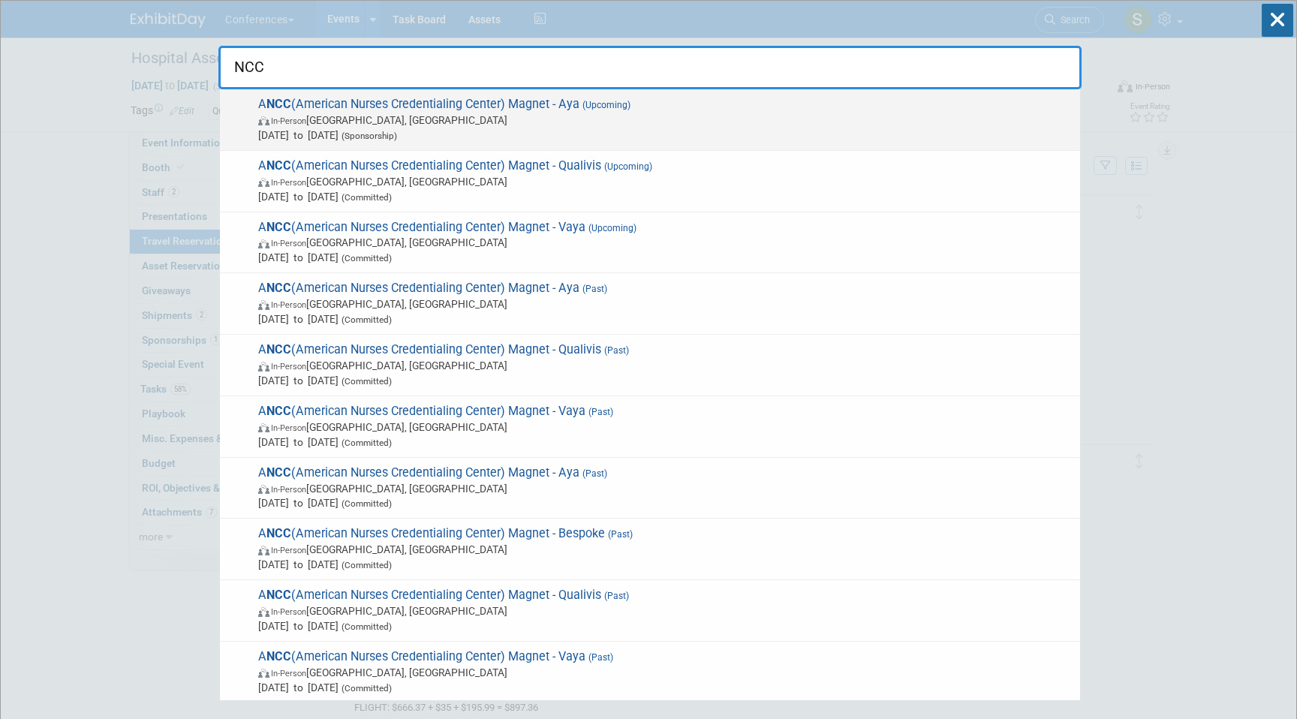
type input "NCC"
click at [652, 97] on span "A NCC (American Nurses Credentialing Center) Magnet - Aya (Upcoming) In-Person …" at bounding box center [663, 120] width 819 height 46
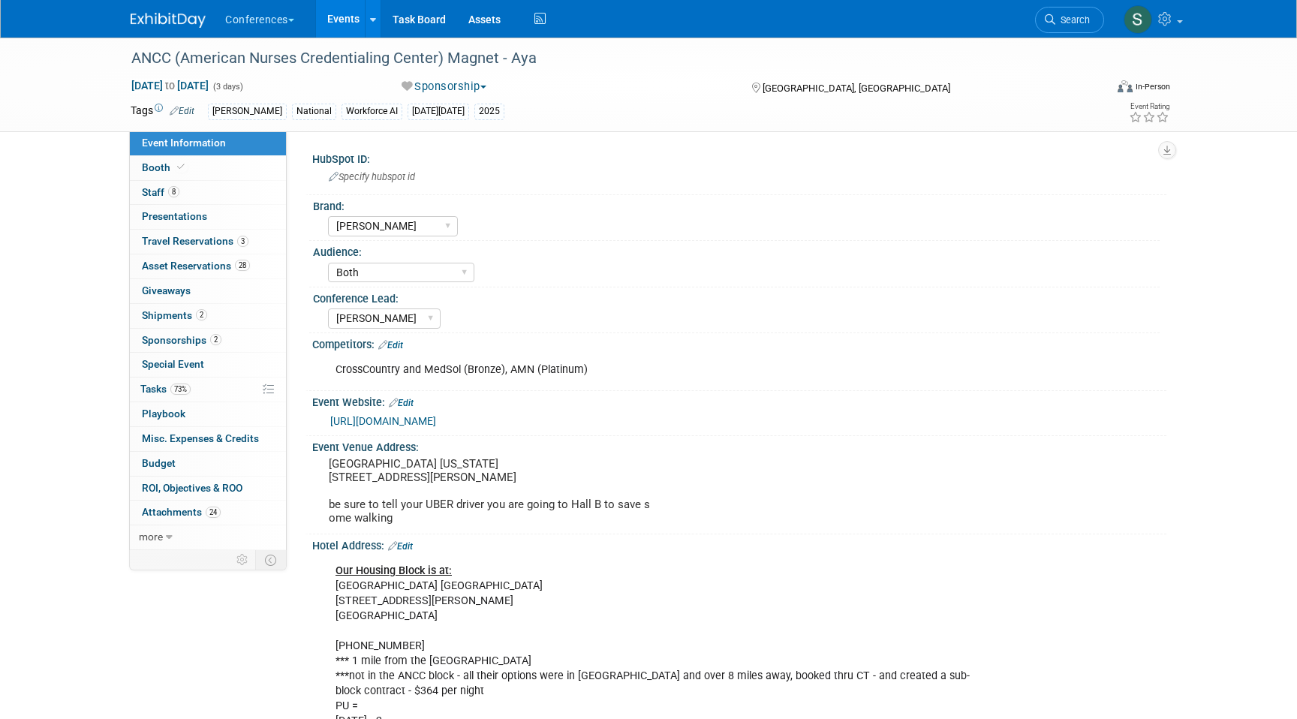
select select "[PERSON_NAME]"
select select "Both"
select select "[PERSON_NAME]"
click at [207, 236] on span "Travel Reservations 3" at bounding box center [195, 241] width 107 height 12
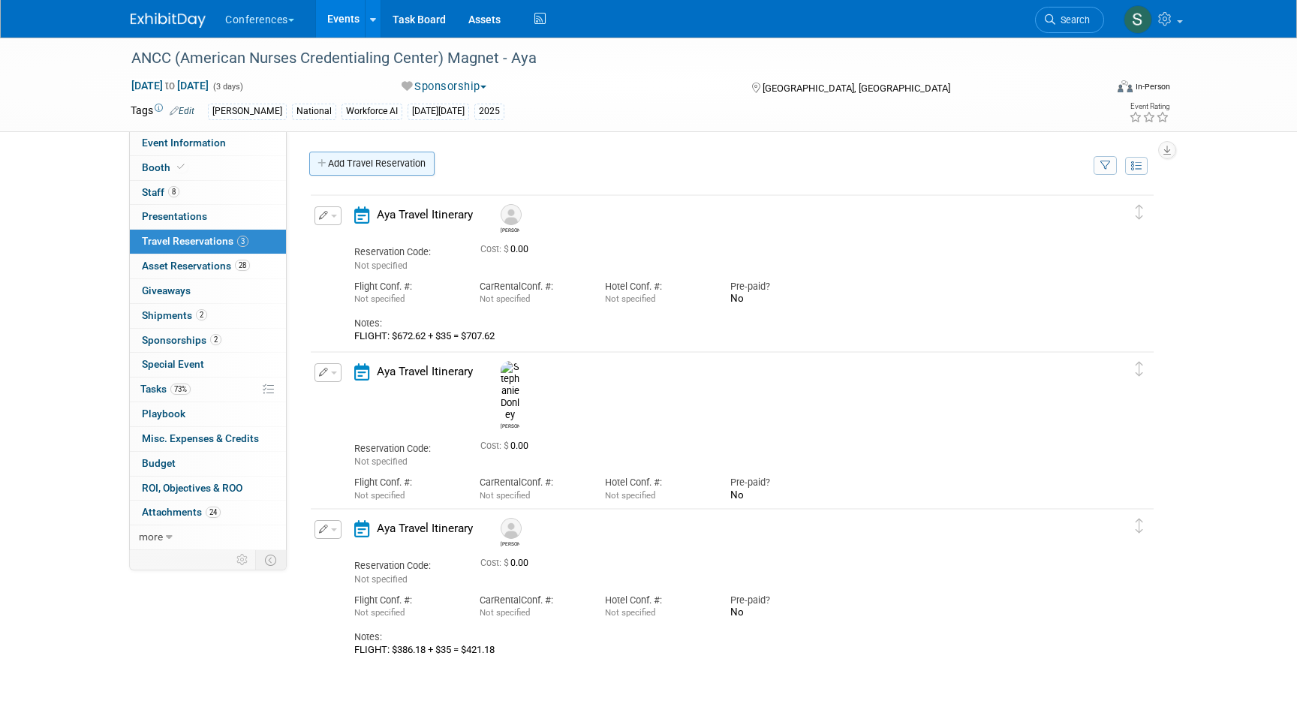
click at [350, 162] on link "Add Travel Reservation" at bounding box center [371, 164] width 125 height 24
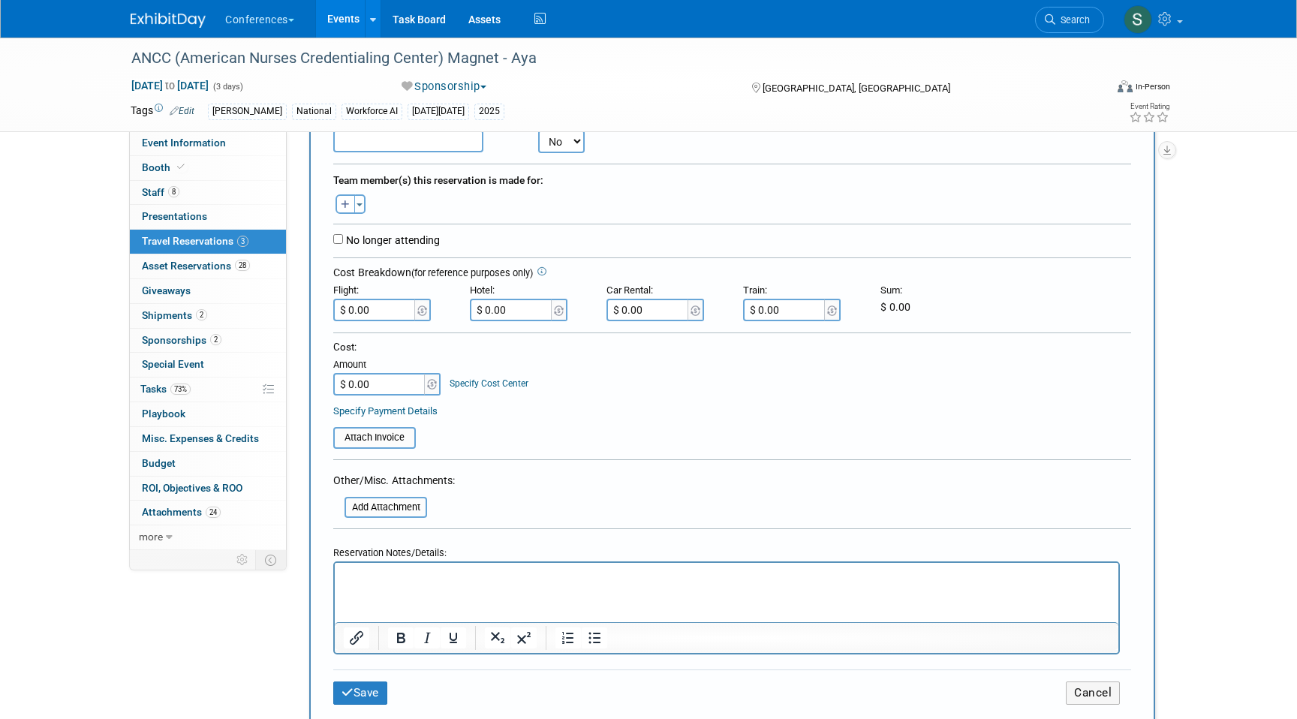
scroll to position [231, 0]
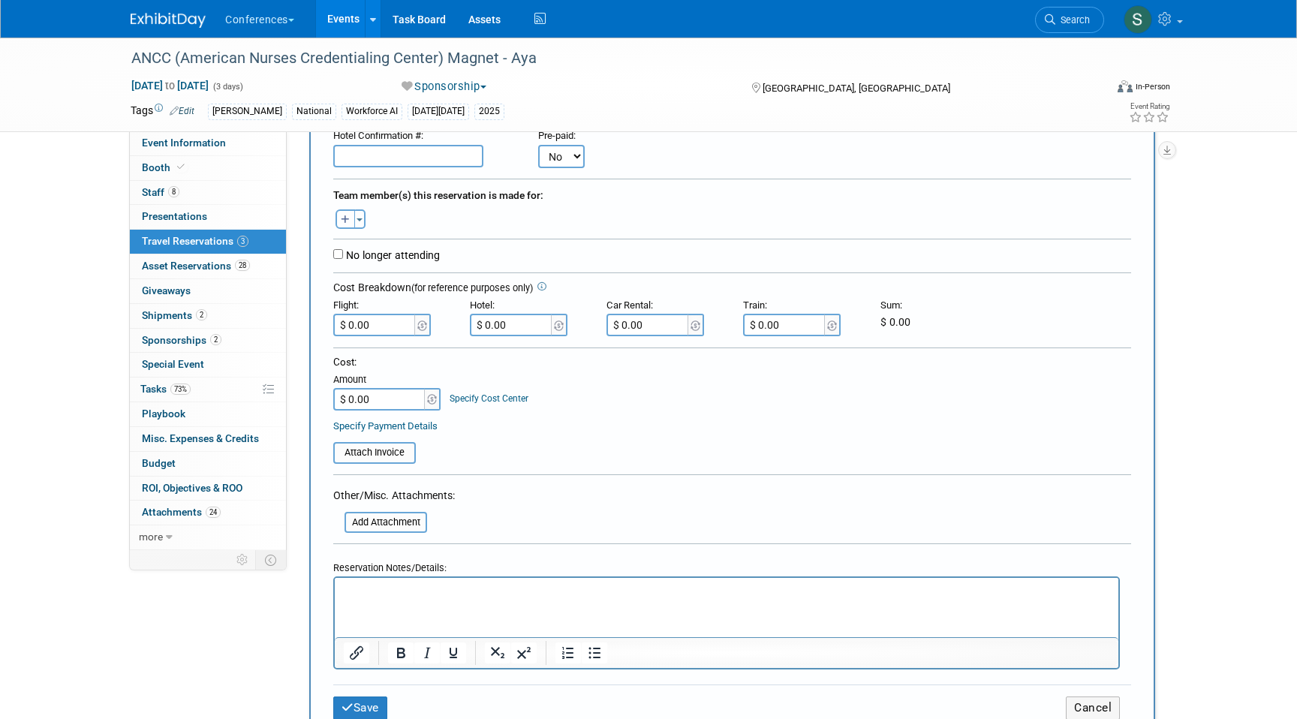
click at [347, 212] on button "button" at bounding box center [346, 219] width 20 height 20
select select
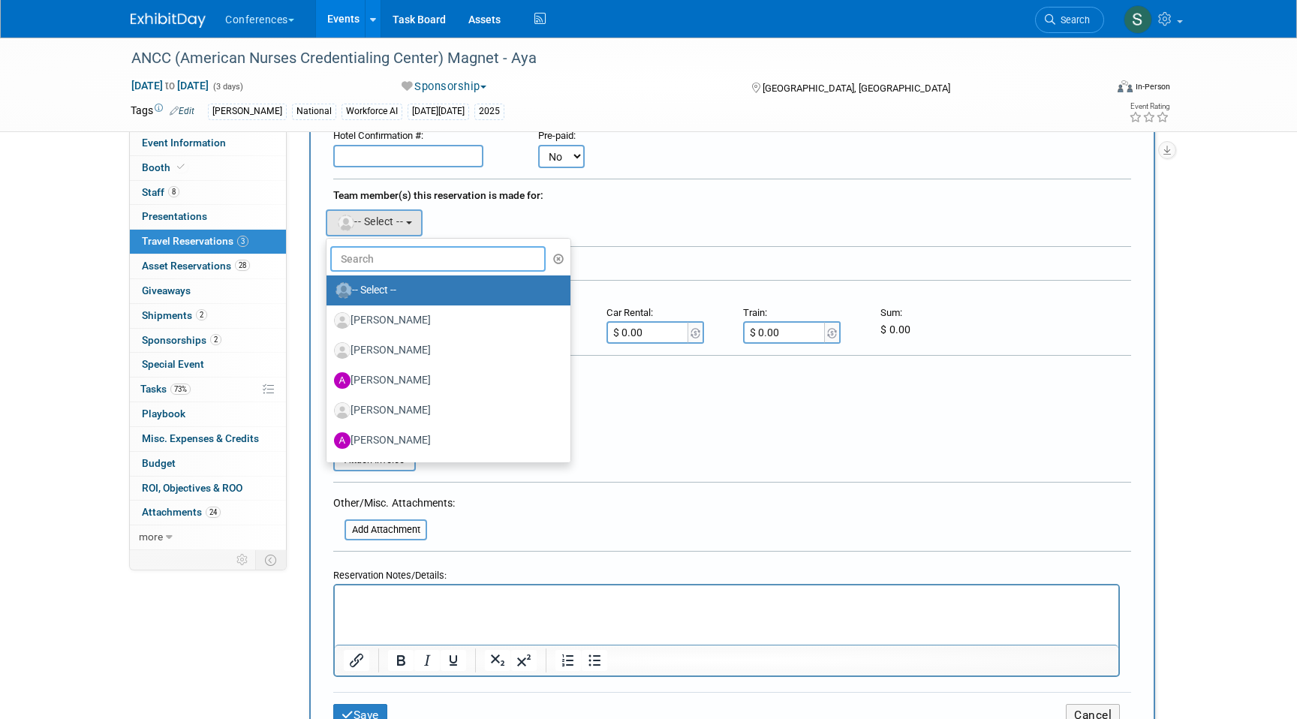
click at [355, 261] on input "text" at bounding box center [437, 259] width 215 height 26
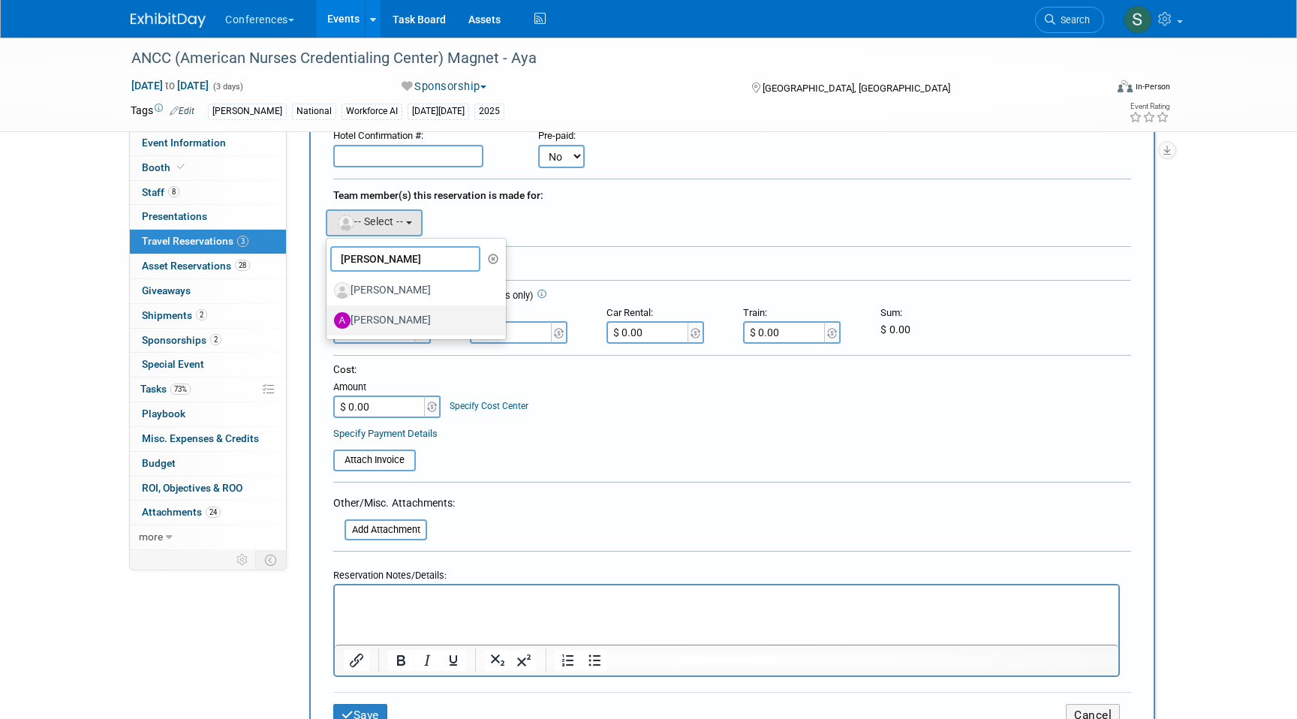
type input "ADAIR"
click at [407, 321] on label "Adair Hoenig" at bounding box center [412, 321] width 157 height 24
click at [329, 321] on input "Adair Hoenig" at bounding box center [324, 319] width 10 height 10
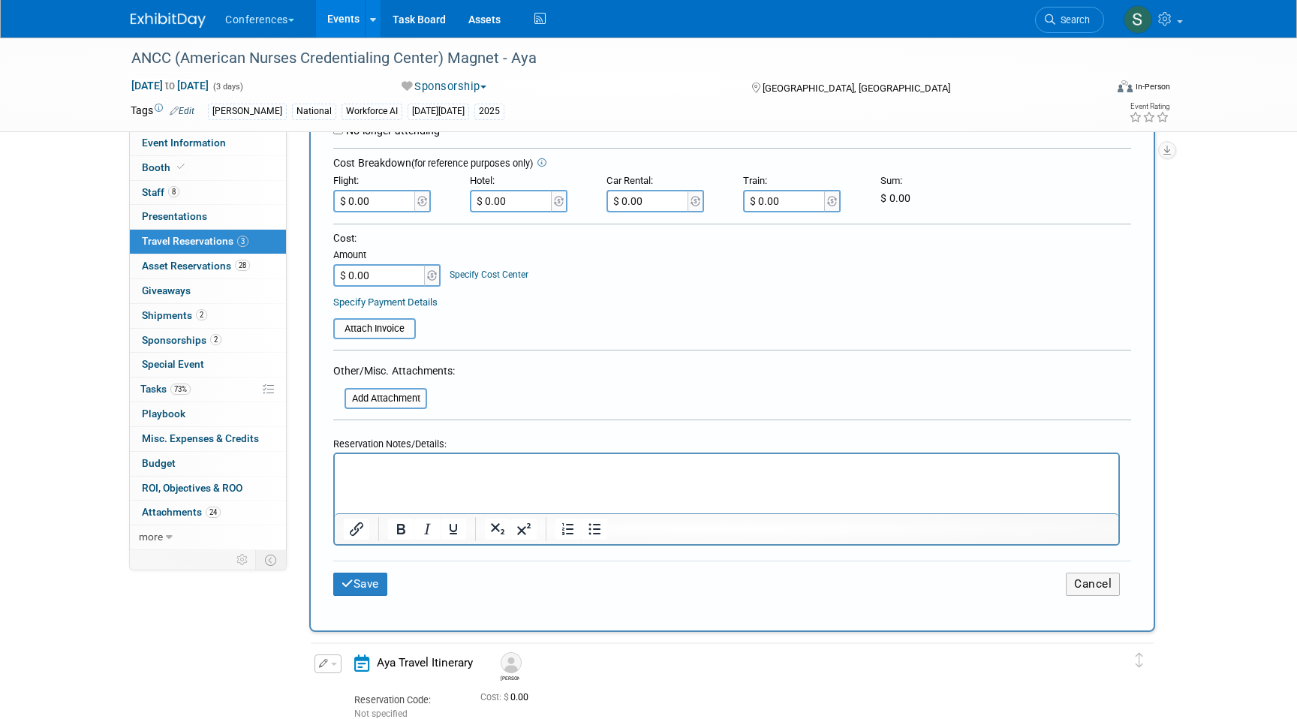
scroll to position [421, 0]
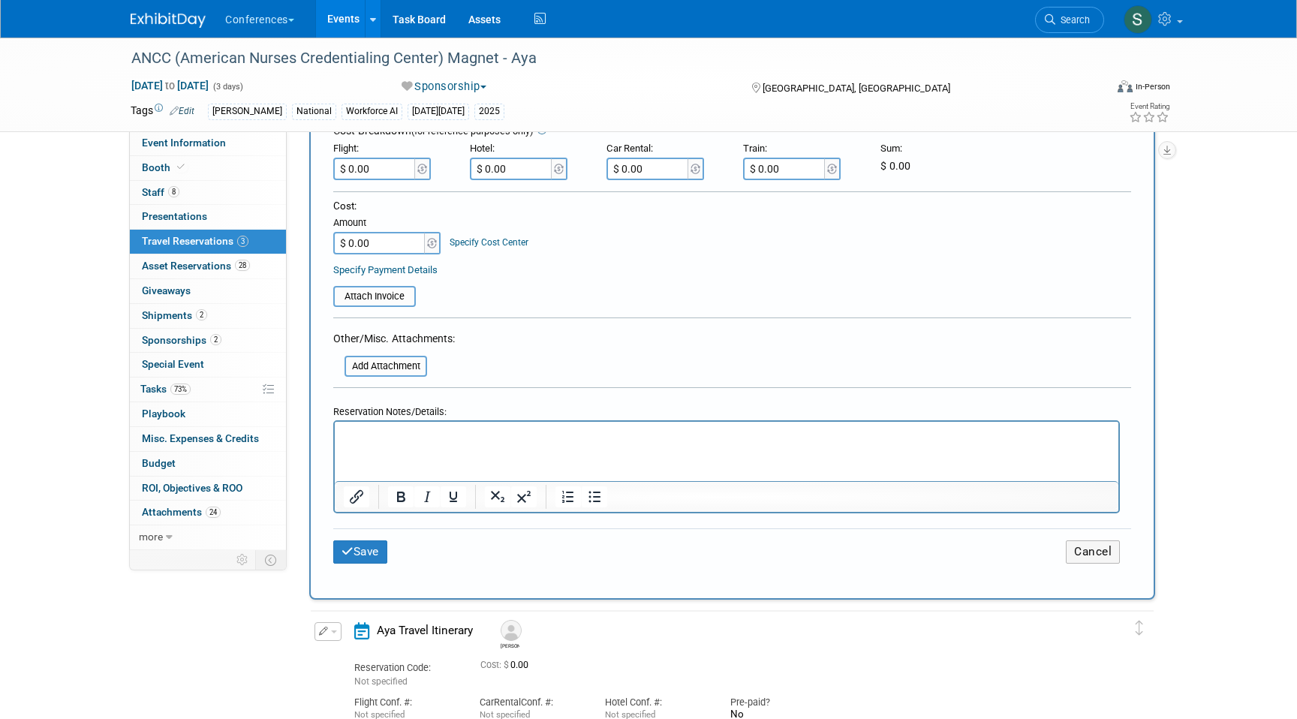
click at [395, 443] on html at bounding box center [727, 432] width 784 height 22
click at [445, 432] on p "FLIGHT: $786.96" at bounding box center [727, 435] width 767 height 16
click at [375, 541] on button "Save" at bounding box center [360, 552] width 54 height 23
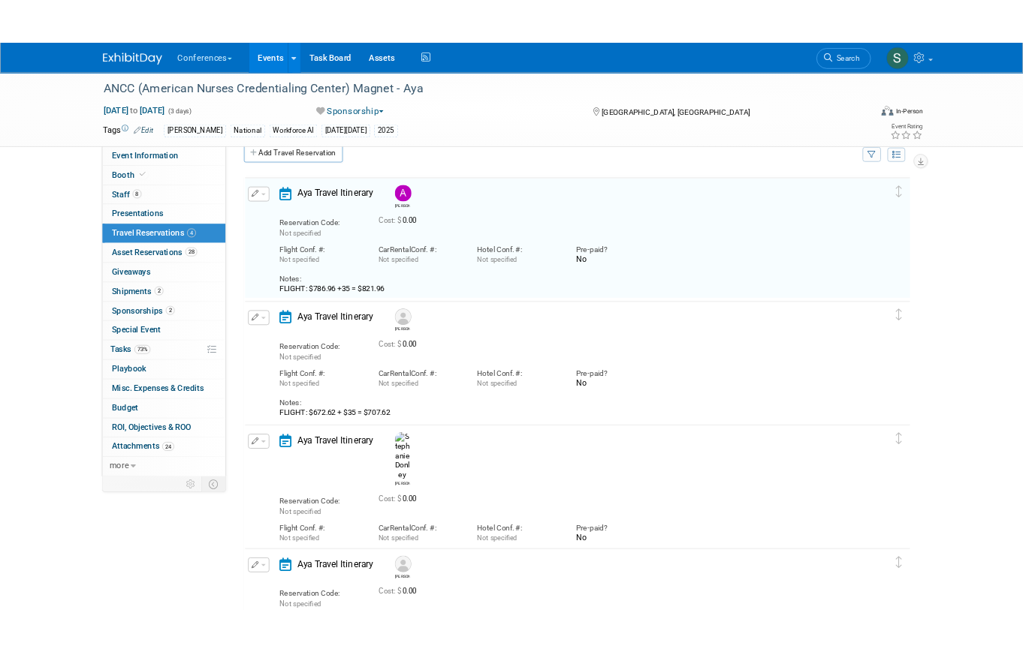
scroll to position [0, 0]
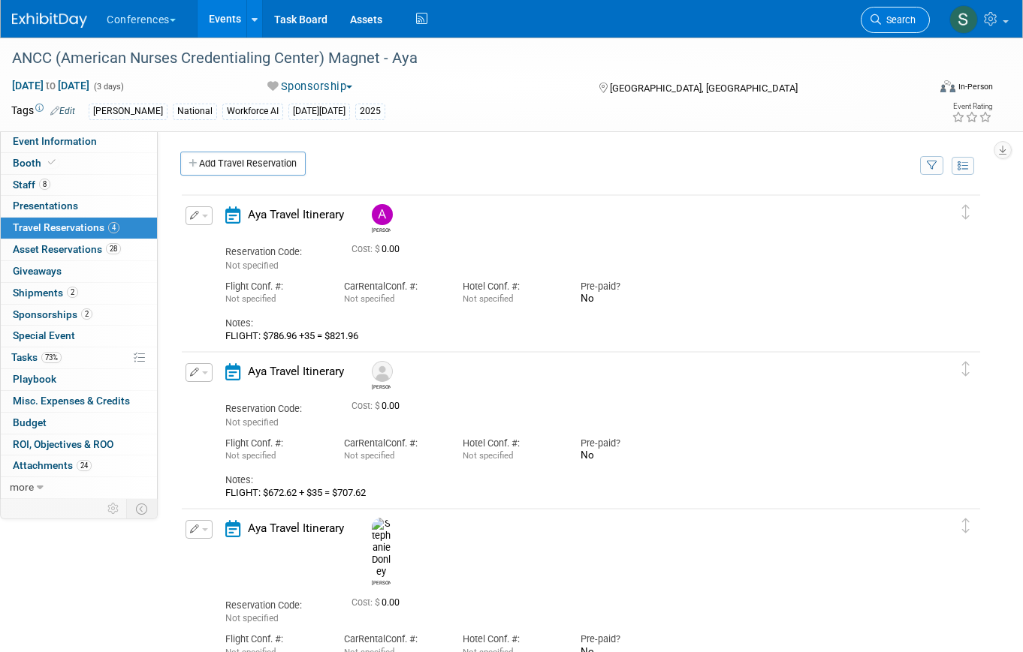
click at [890, 13] on link "Search" at bounding box center [894, 20] width 69 height 26
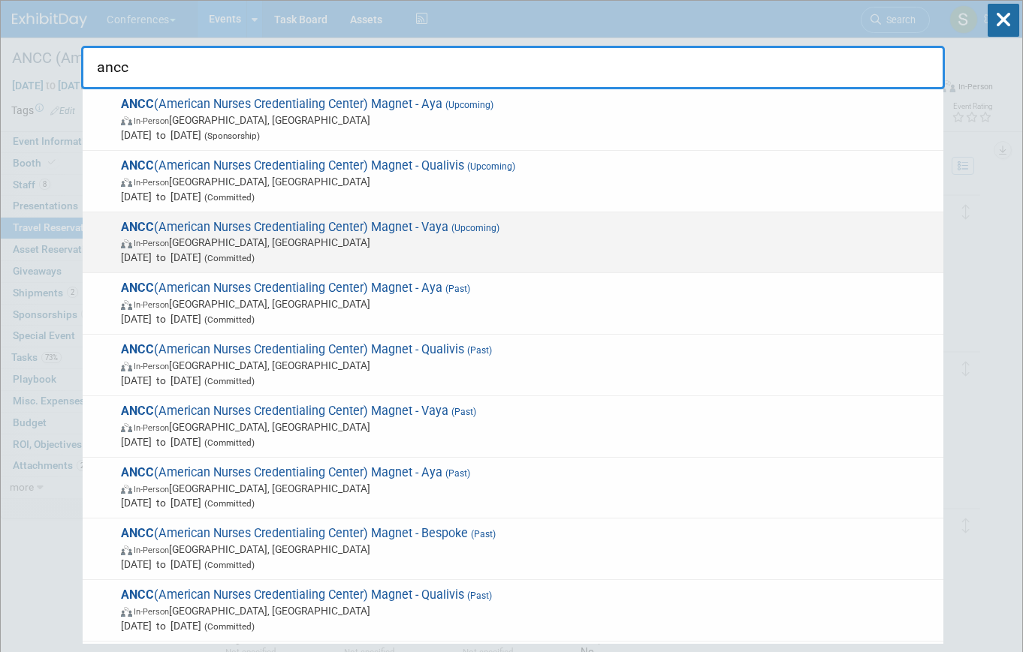
type input "ancc"
click at [408, 212] on div "ANCC (American Nurses Credentialing Center) Magnet - Vaya (Upcoming) In-Person …" at bounding box center [513, 243] width 860 height 62
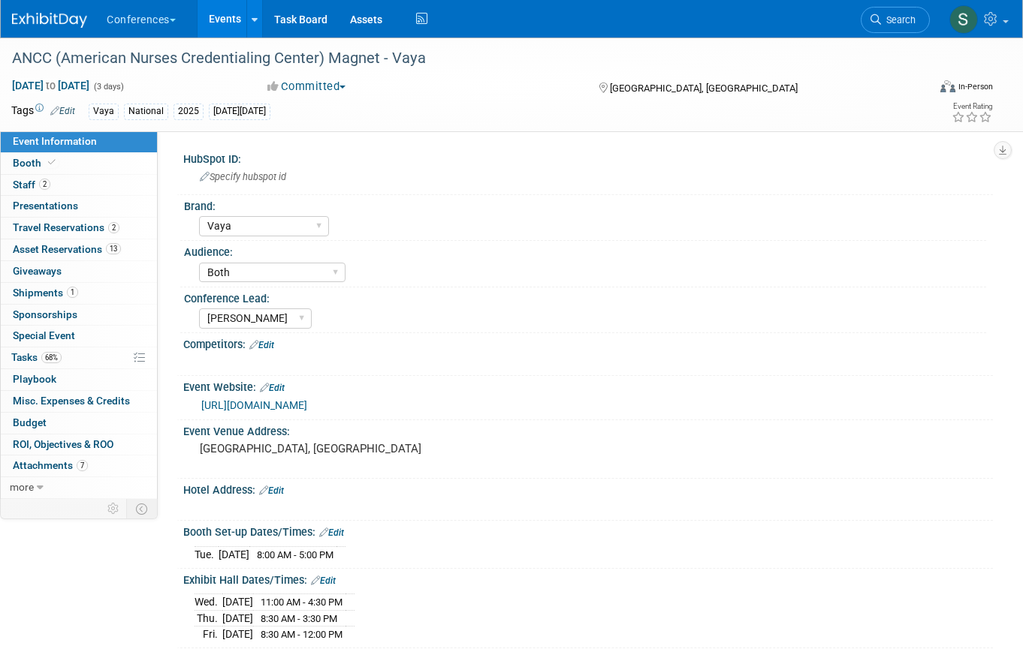
select select "Vaya"
select select "Both"
select select "[PERSON_NAME]"
click at [55, 357] on span "68%" at bounding box center [51, 357] width 20 height 11
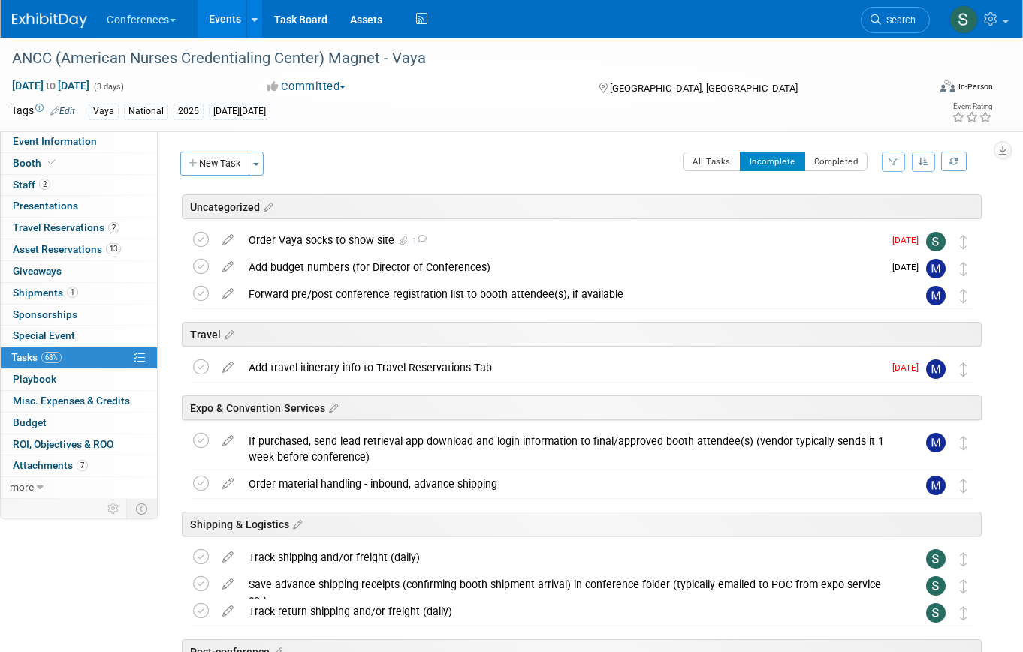
click at [407, 224] on div "Uncategorized ANCC (American Nurses Credentialing Center) Magnet - Vaya [GEOGRA…" at bounding box center [578, 517] width 805 height 646
click at [396, 234] on div "Order Vaya socks to show site 1" at bounding box center [562, 240] width 642 height 26
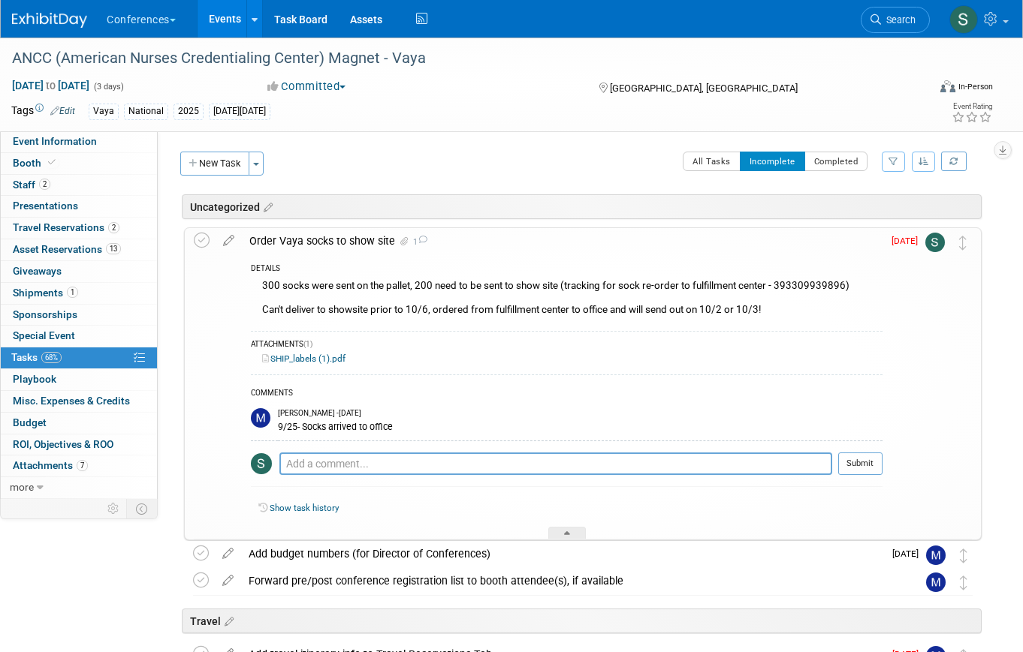
click at [312, 360] on link "SHIP_labels (1).pdf" at bounding box center [303, 359] width 83 height 11
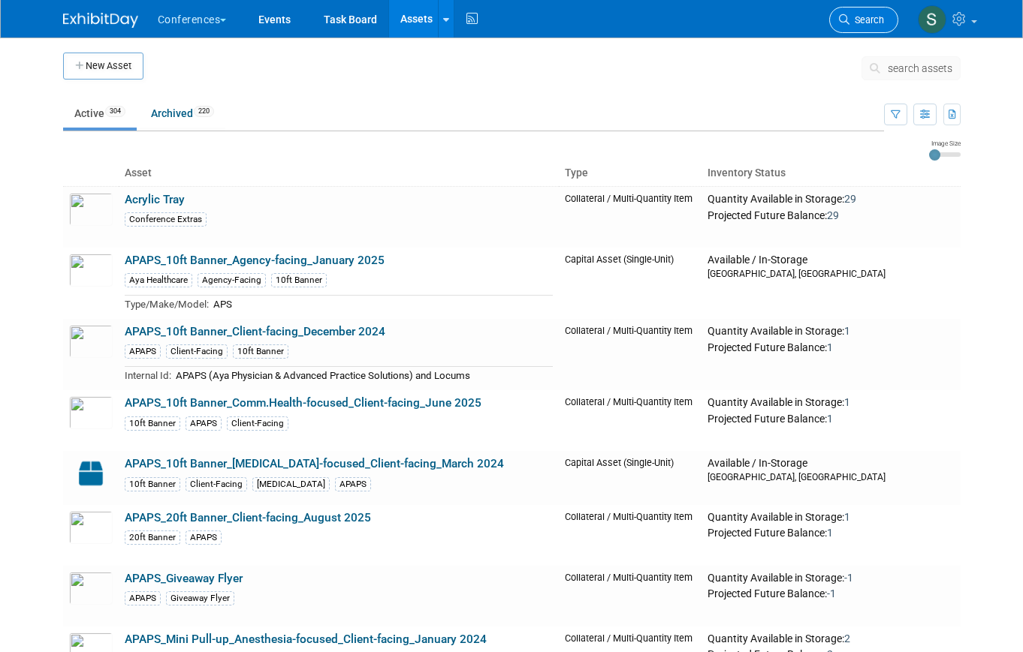
click at [845, 16] on icon at bounding box center [844, 19] width 11 height 11
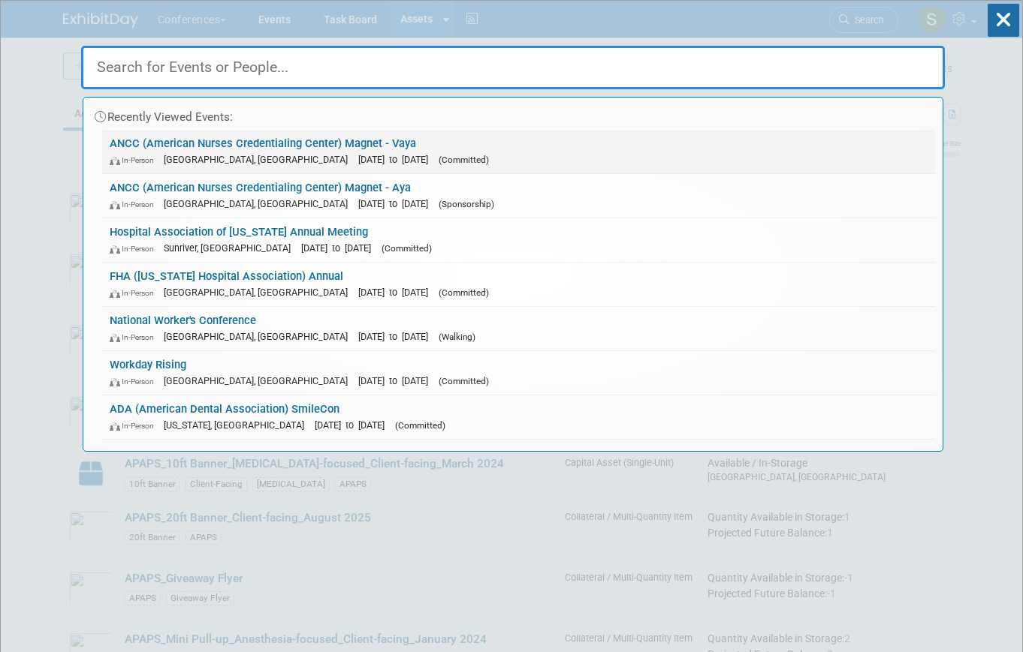
click at [357, 140] on link "ANCC (American Nurses Credentialing Center) Magnet - Vaya In-Person Atlanta, GA…" at bounding box center [518, 152] width 833 height 44
